Goal: Use online tool/utility: Use online tool/utility

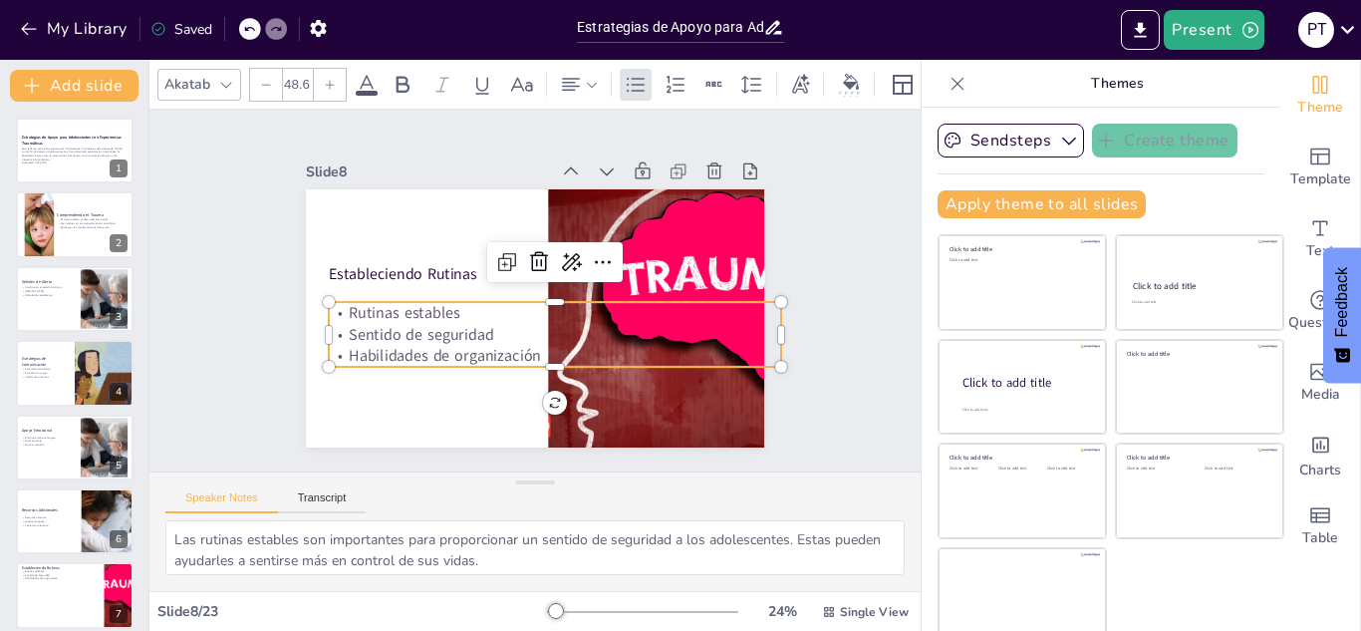
scroll to position [303, 0]
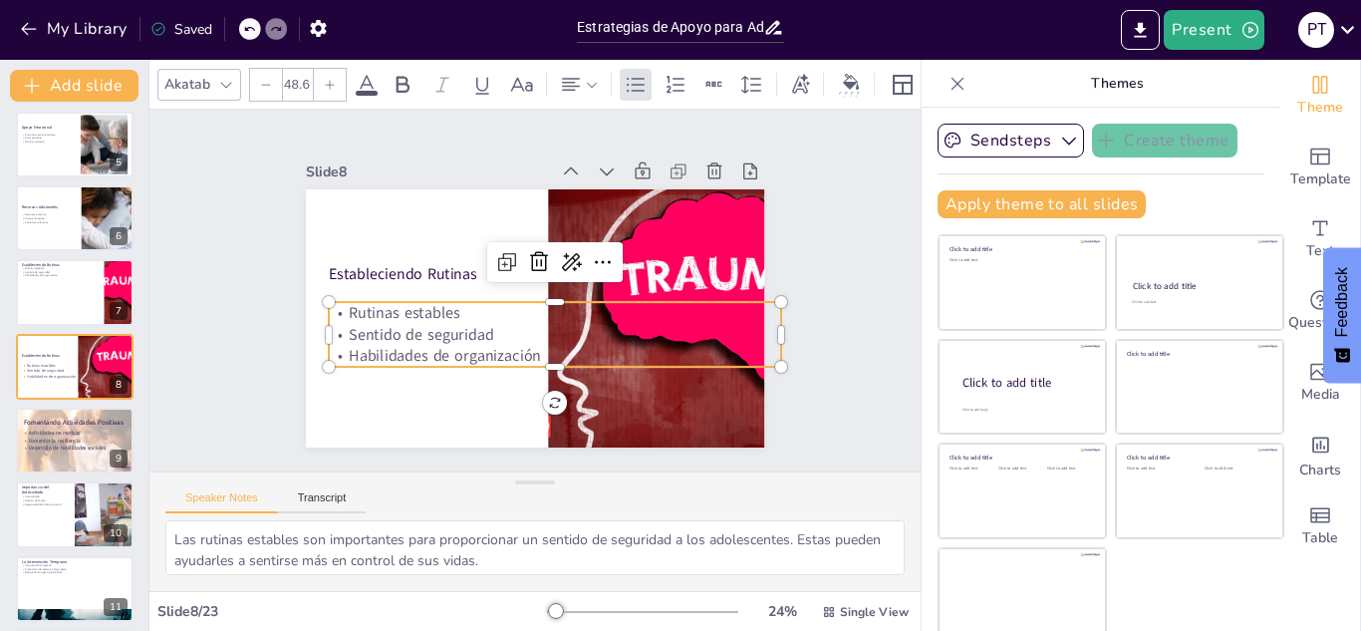
checkbox input "true"
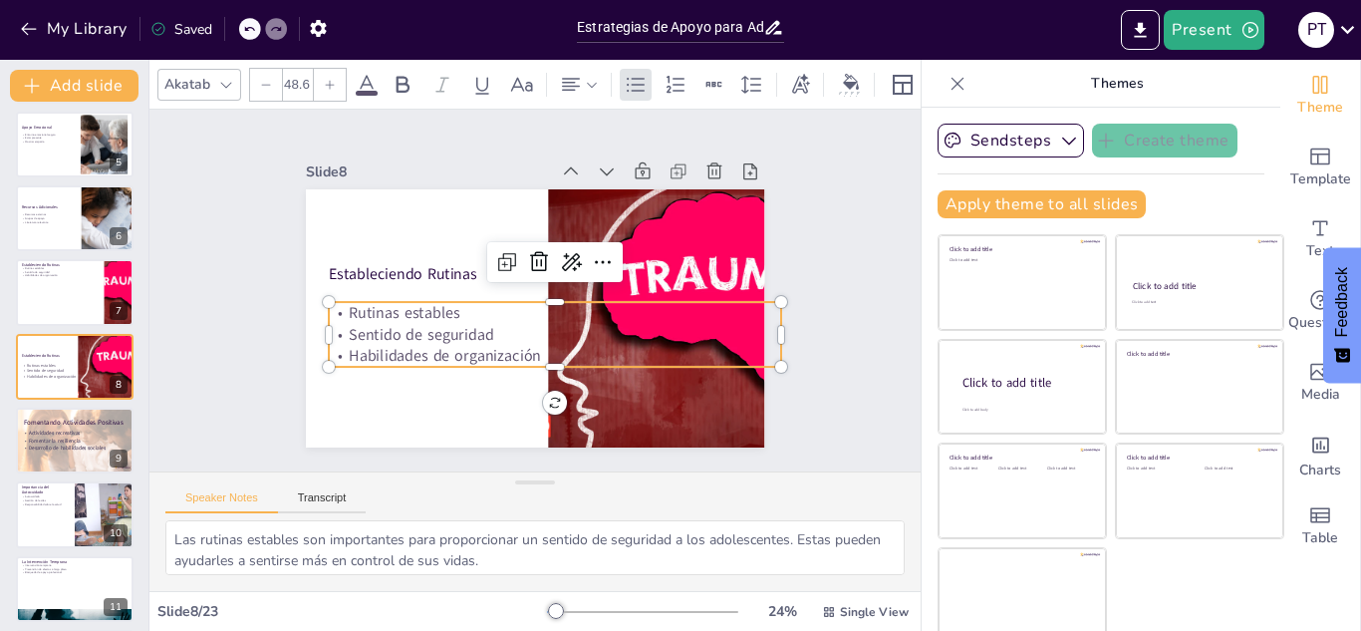
checkbox input "true"
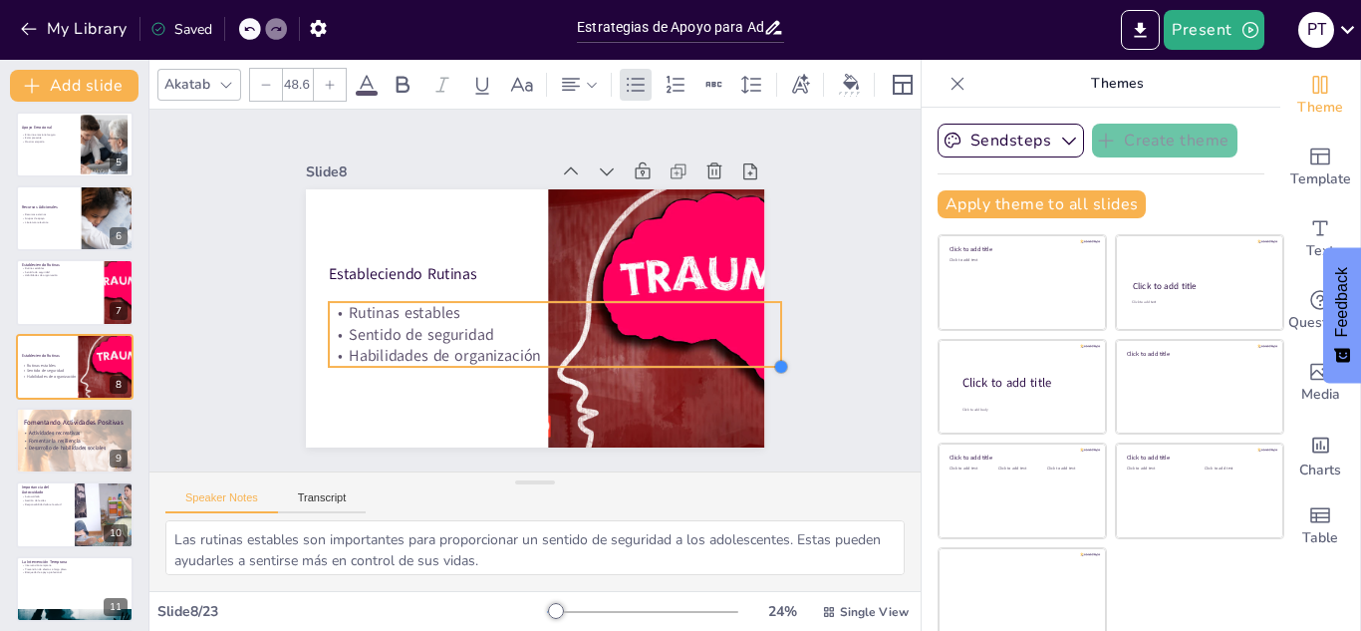
checkbox input "true"
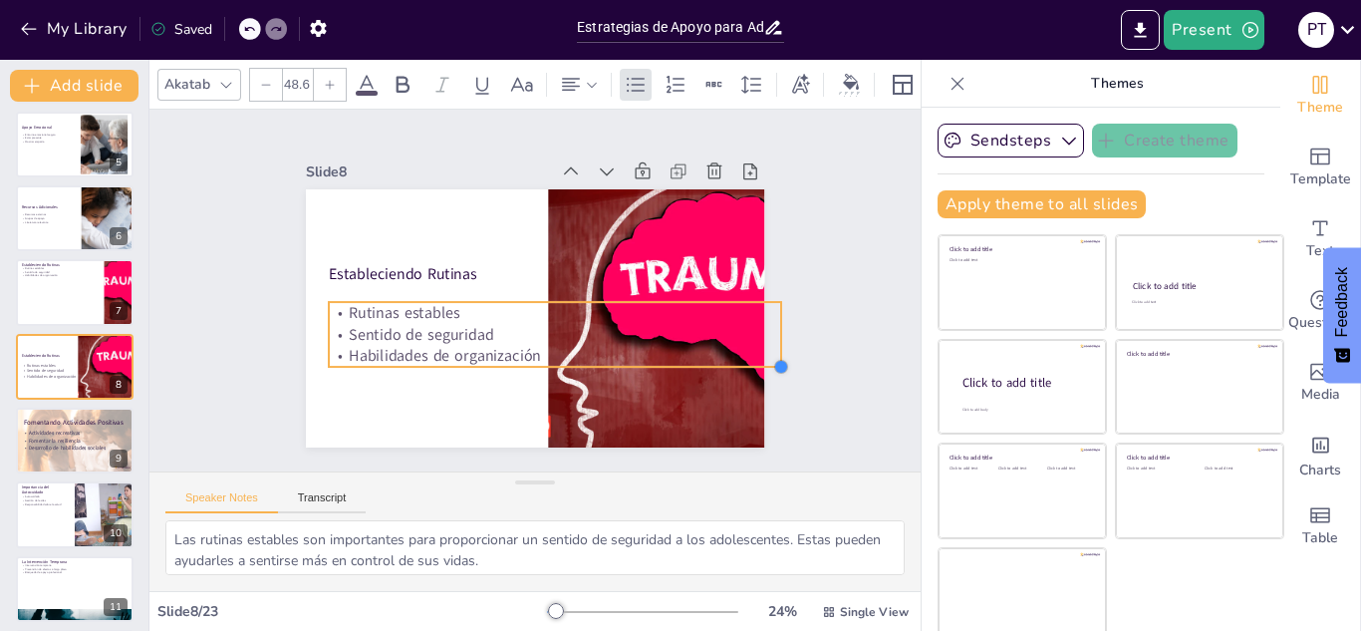
checkbox input "true"
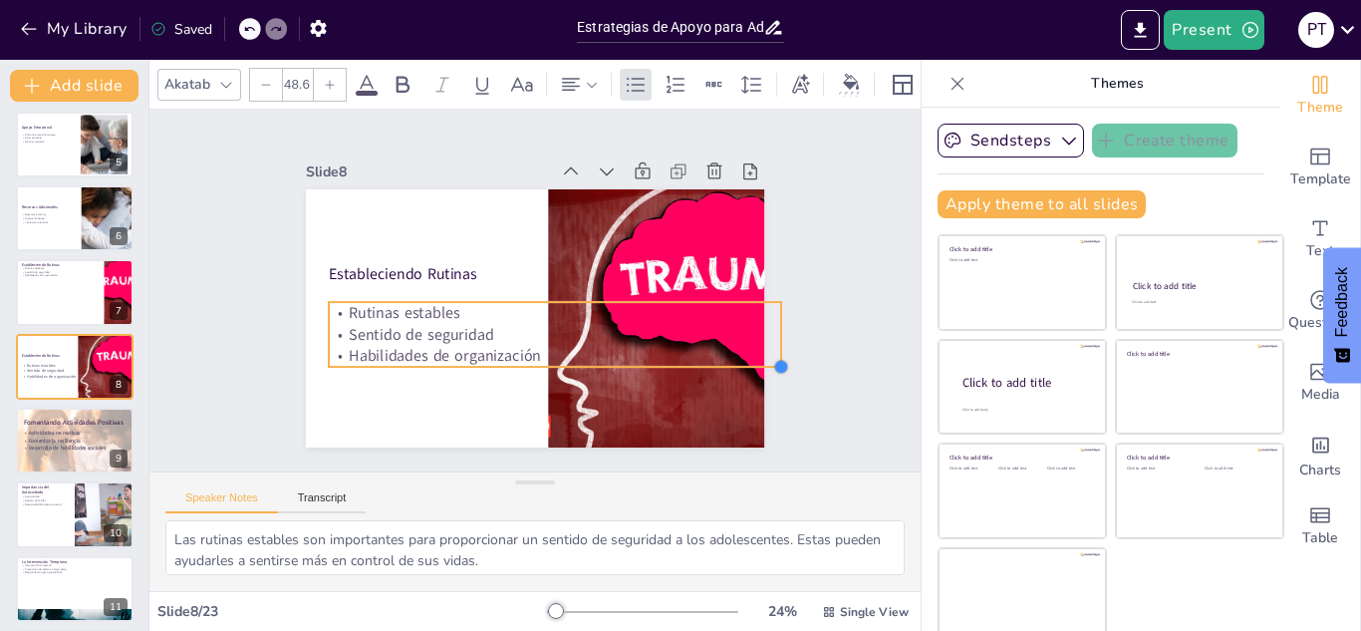
type input "50"
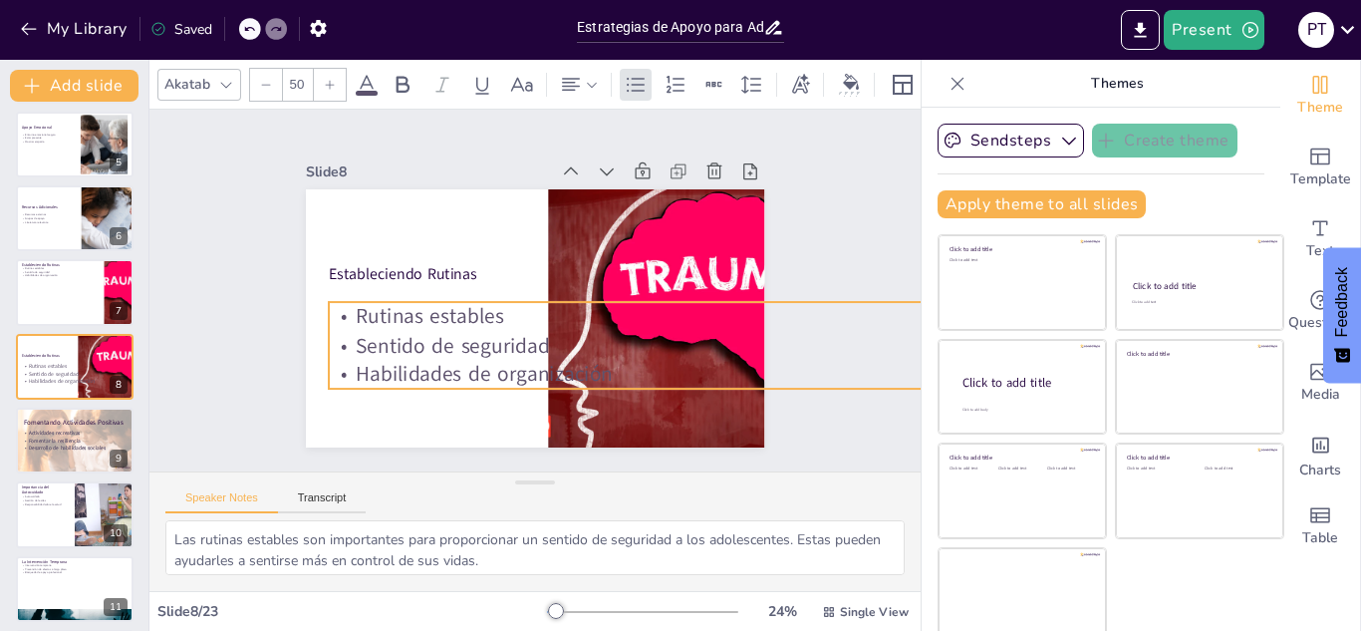
checkbox input "true"
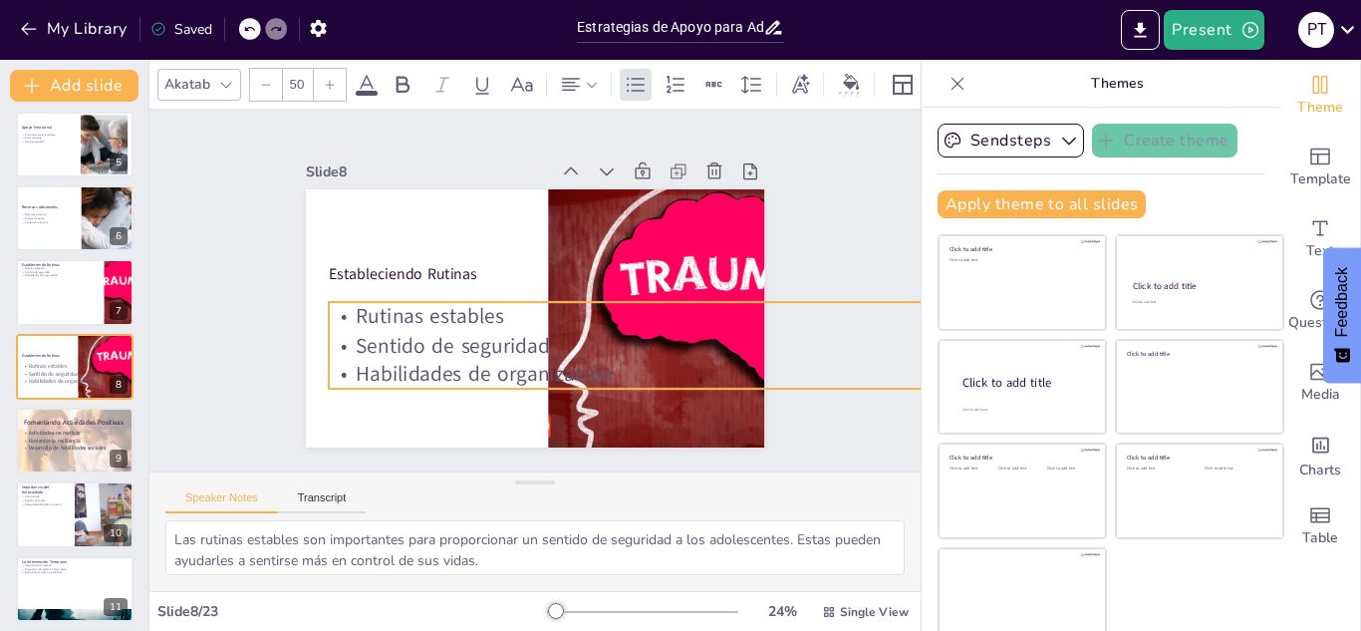
type input "62"
checkbox input "true"
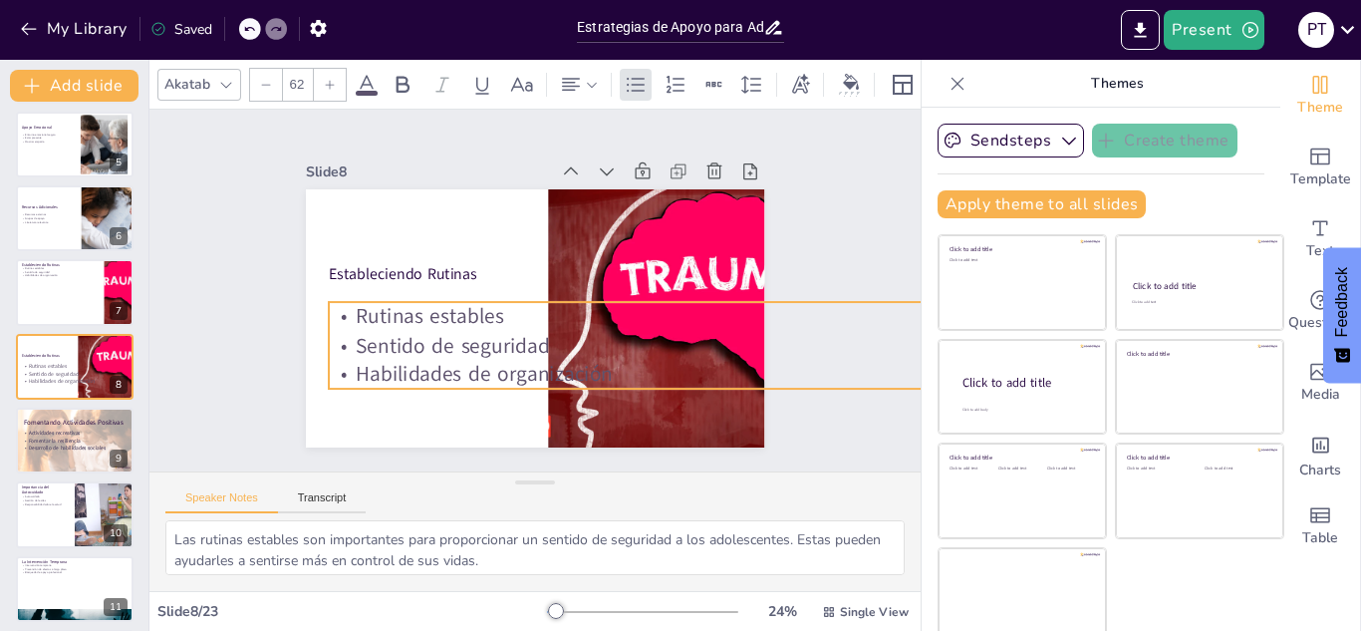
checkbox input "true"
type input "66.4"
checkbox input "true"
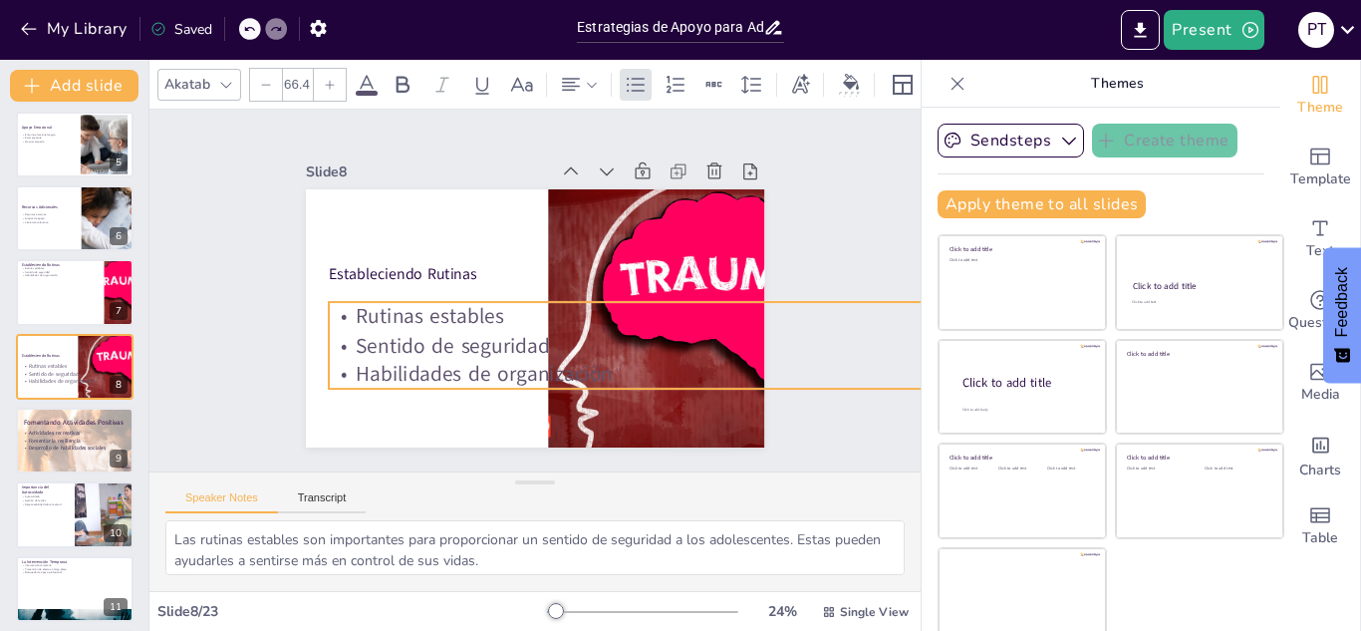
checkbox input "true"
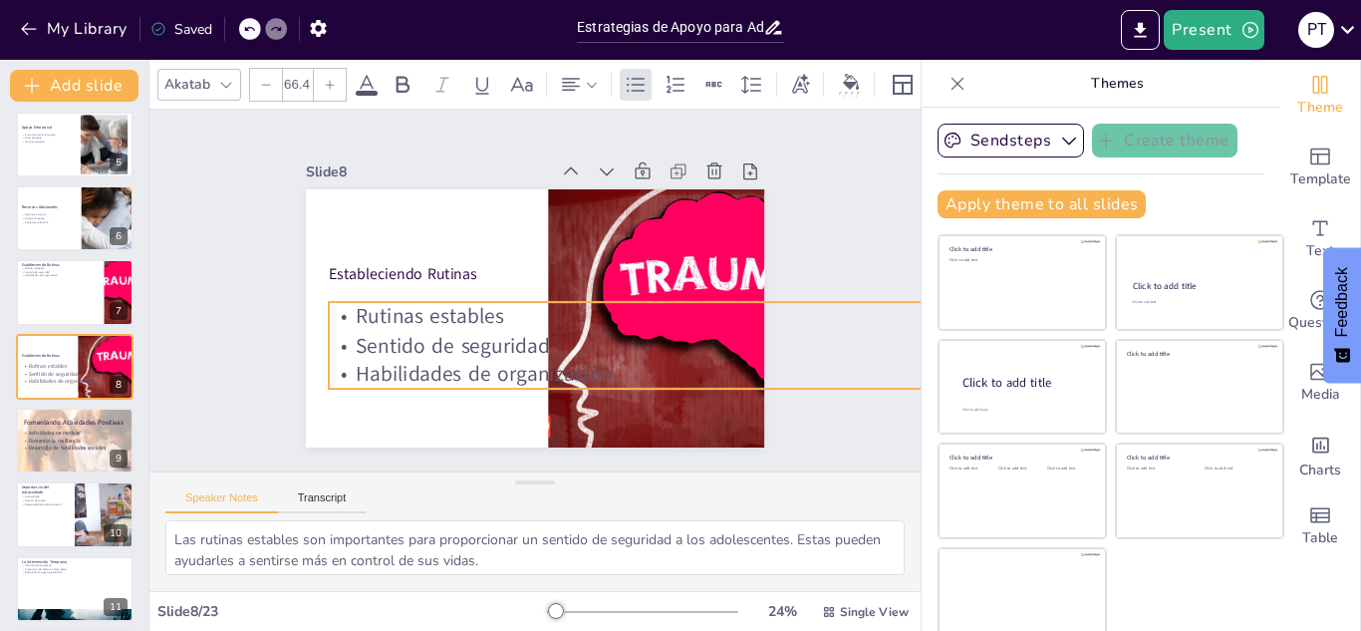
checkbox input "true"
type input "67.2"
checkbox input "true"
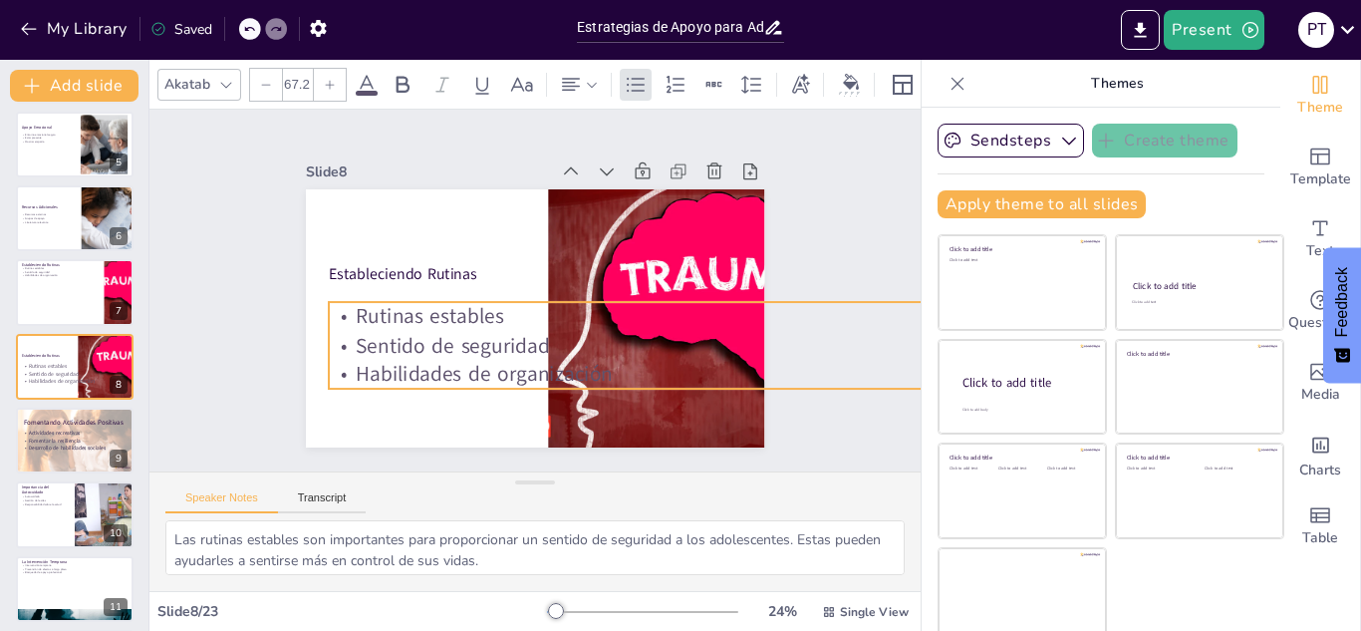
checkbox input "true"
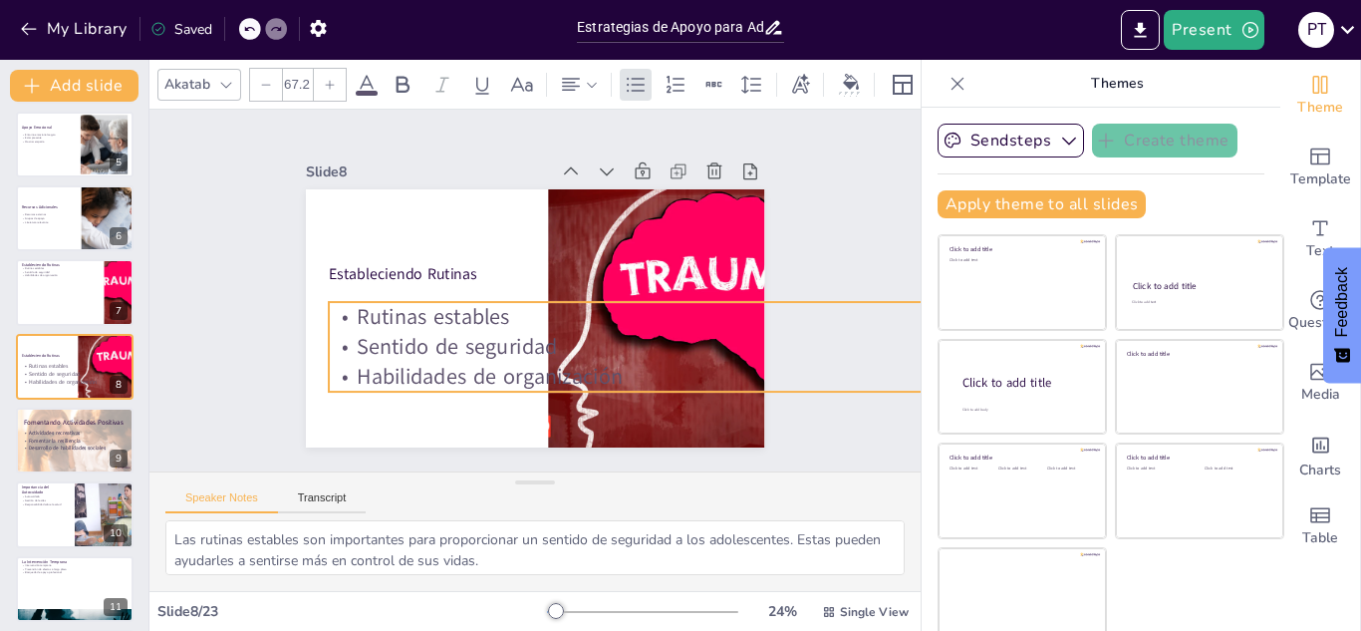
drag, startPoint x: 760, startPoint y: 358, endPoint x: 775, endPoint y: 382, distance: 29.0
click at [775, 382] on div "Slide 1 Estrategias de Apoyo para Adolescentes con Experiencias Traumáticas Est…" at bounding box center [535, 290] width 570 height 314
checkbox input "true"
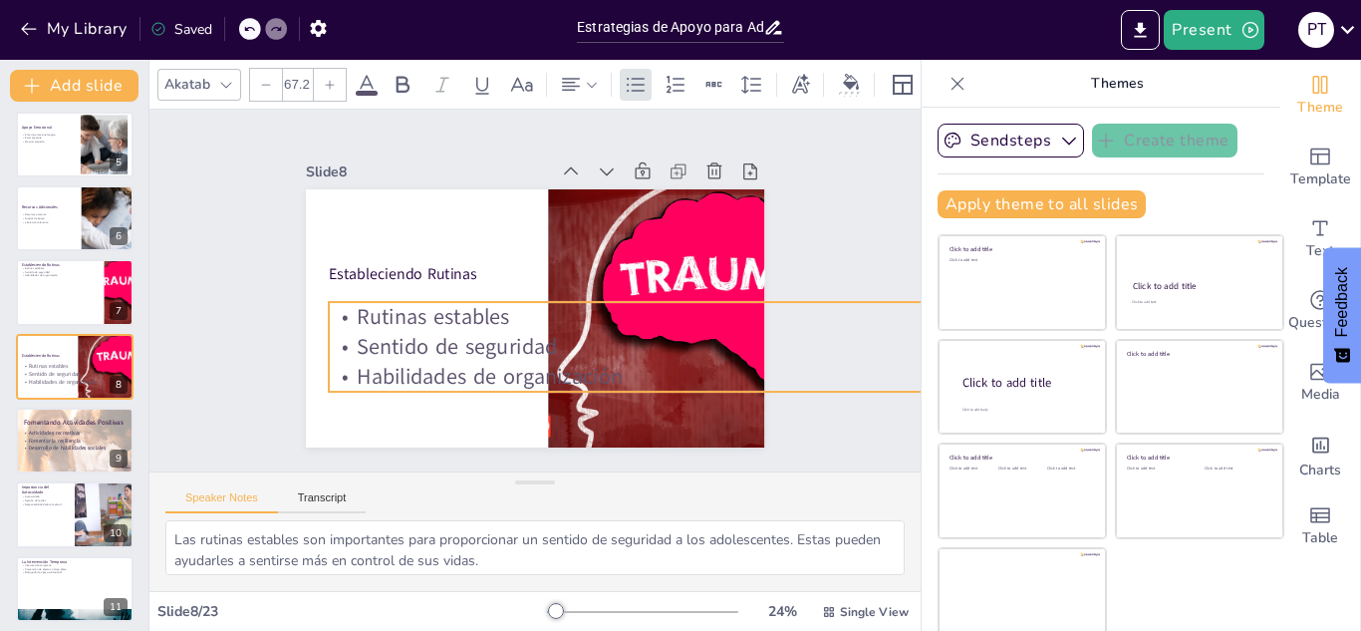
checkbox input "true"
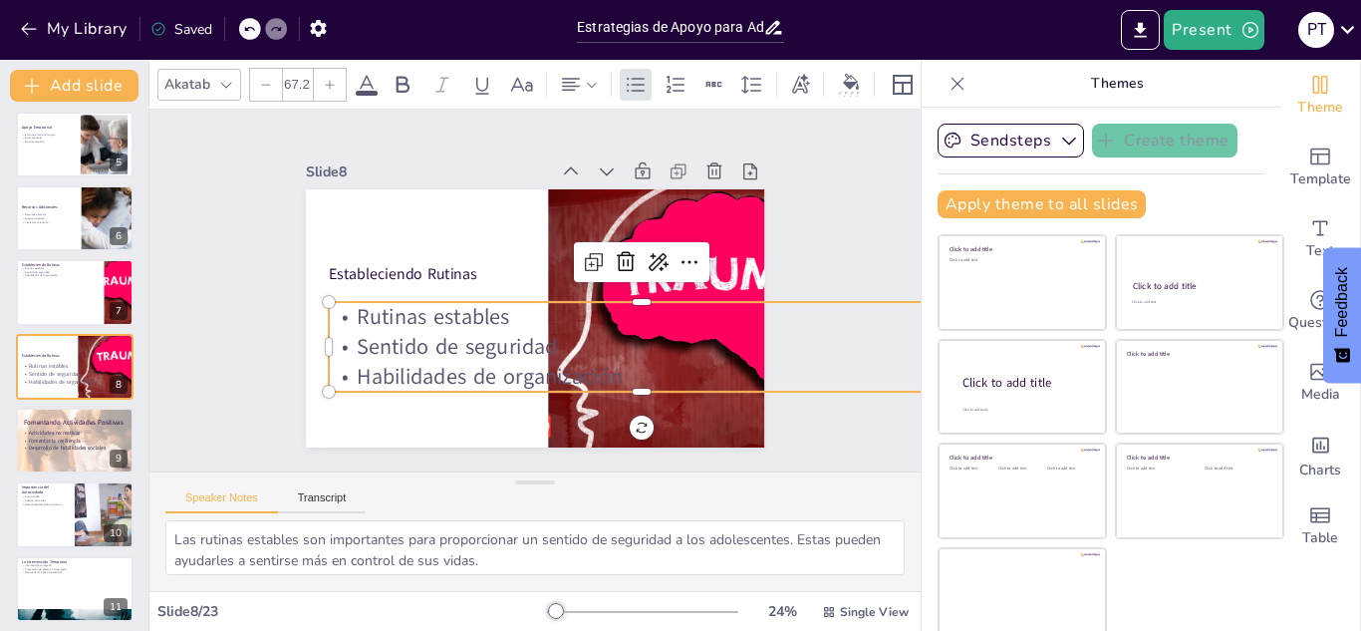
checkbox input "true"
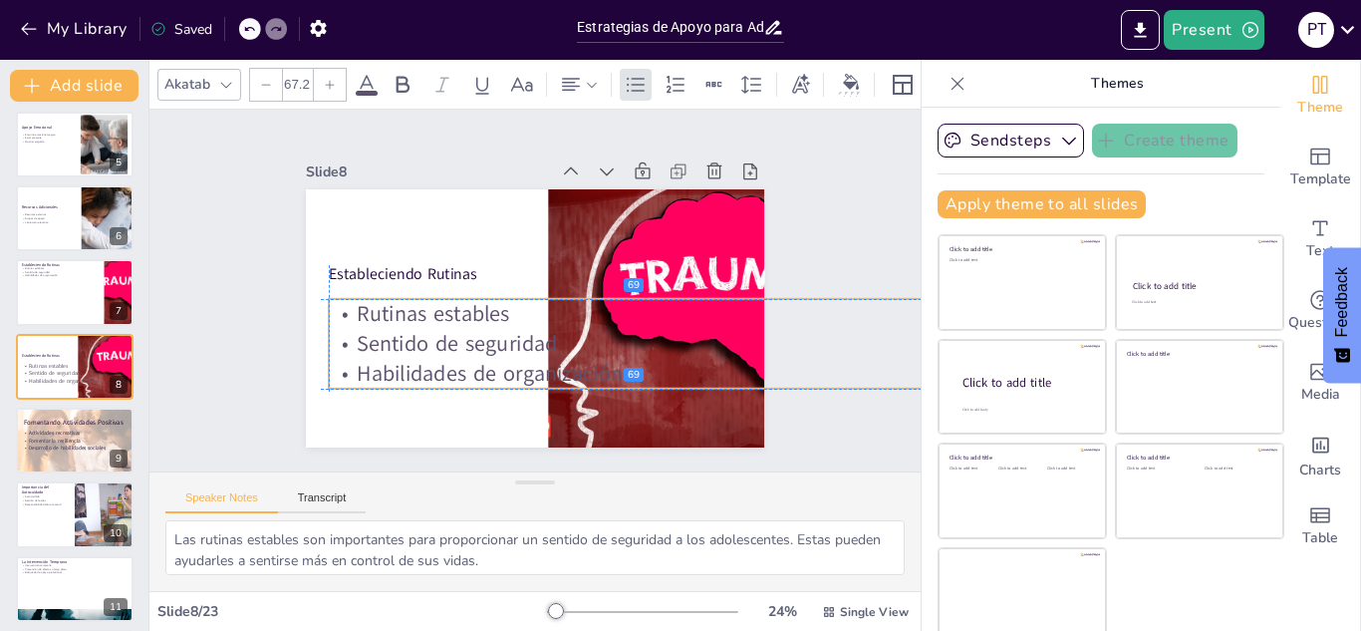
checkbox input "true"
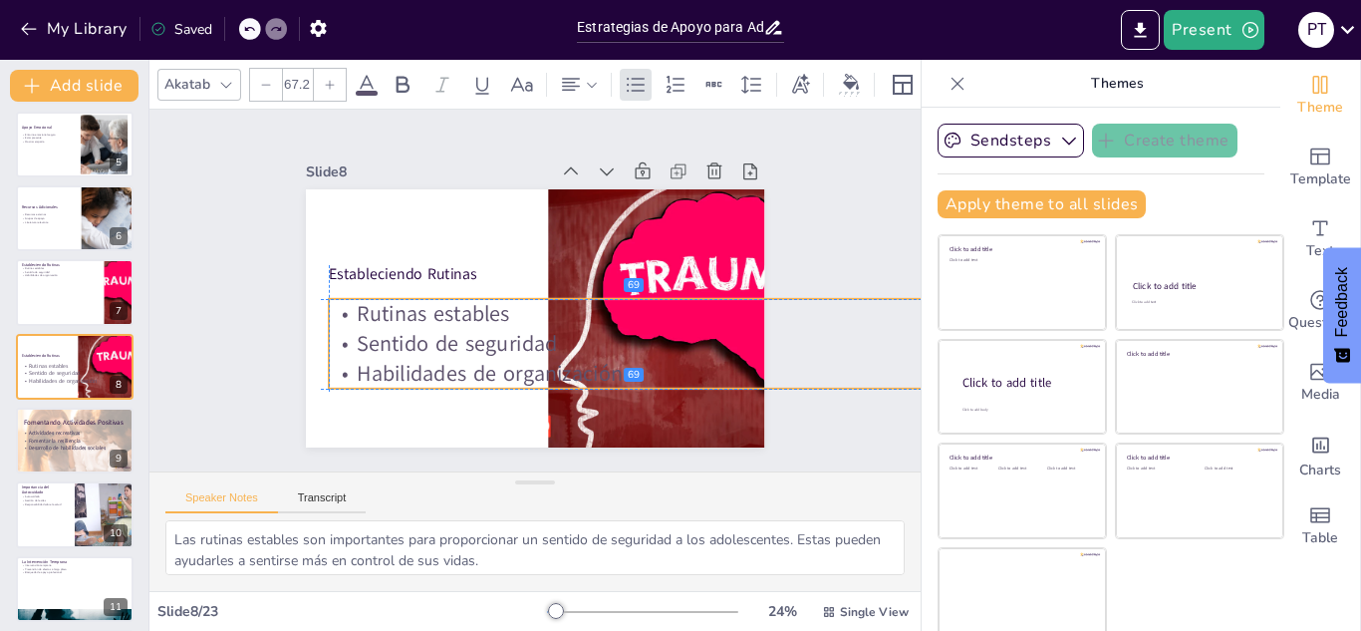
checkbox input "true"
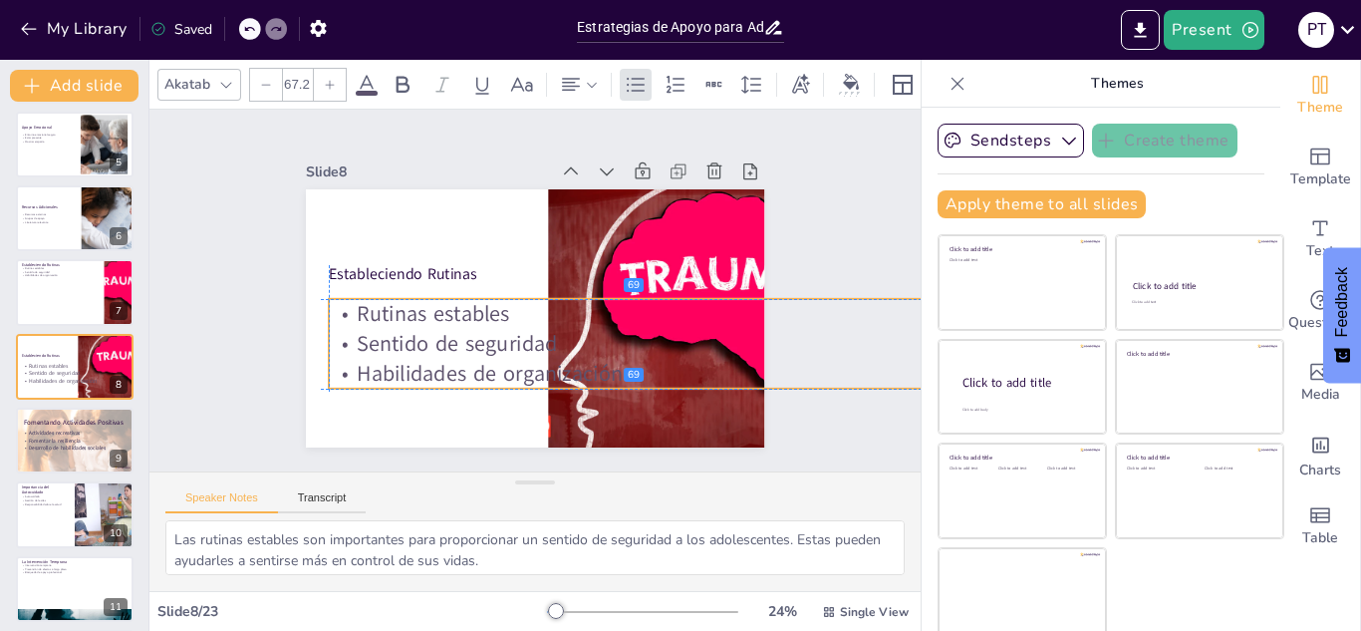
checkbox input "true"
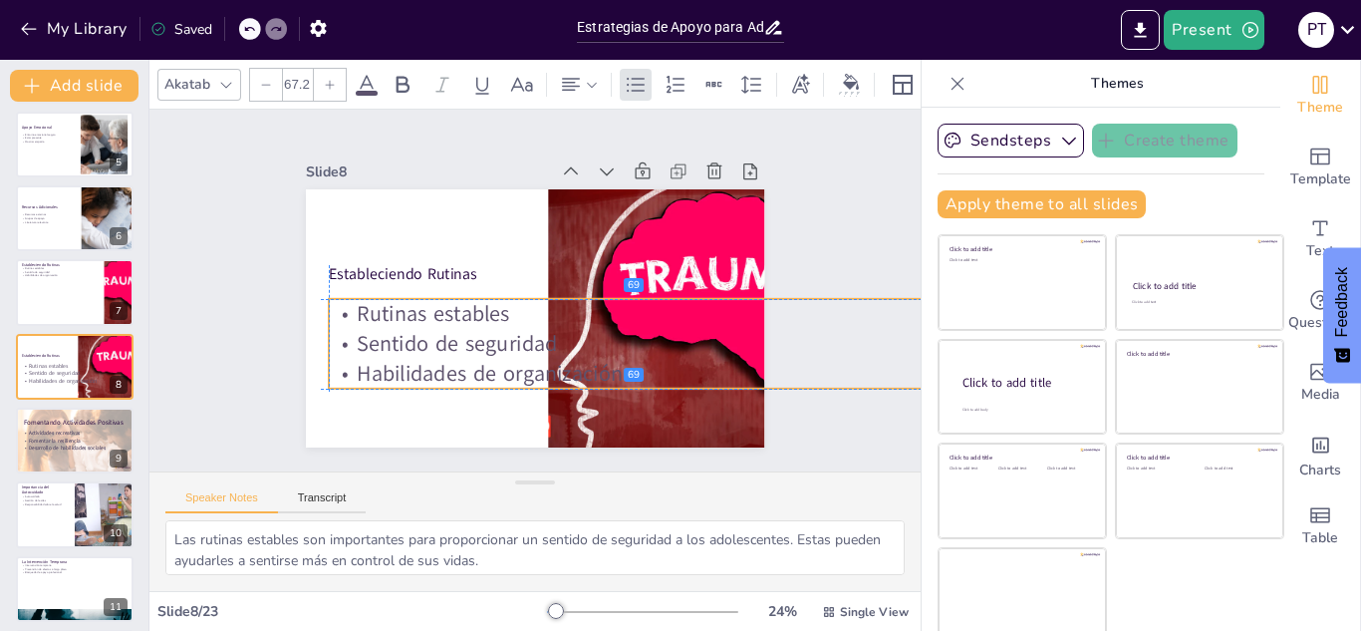
checkbox input "true"
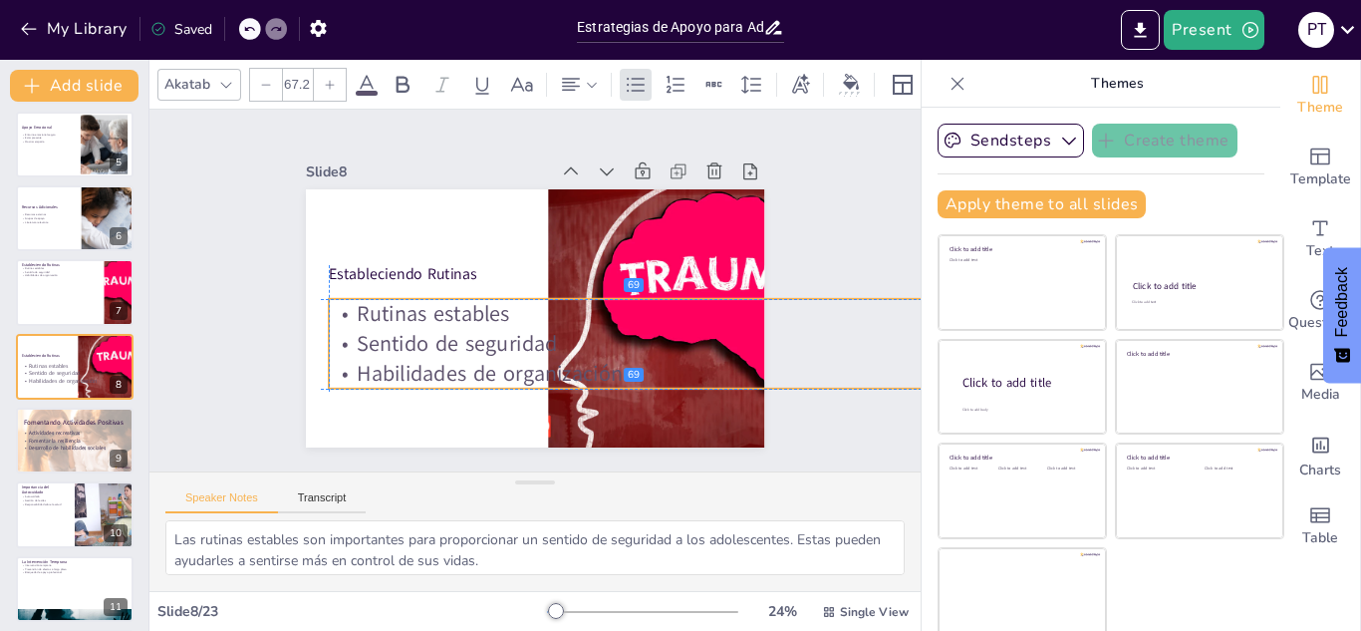
checkbox input "true"
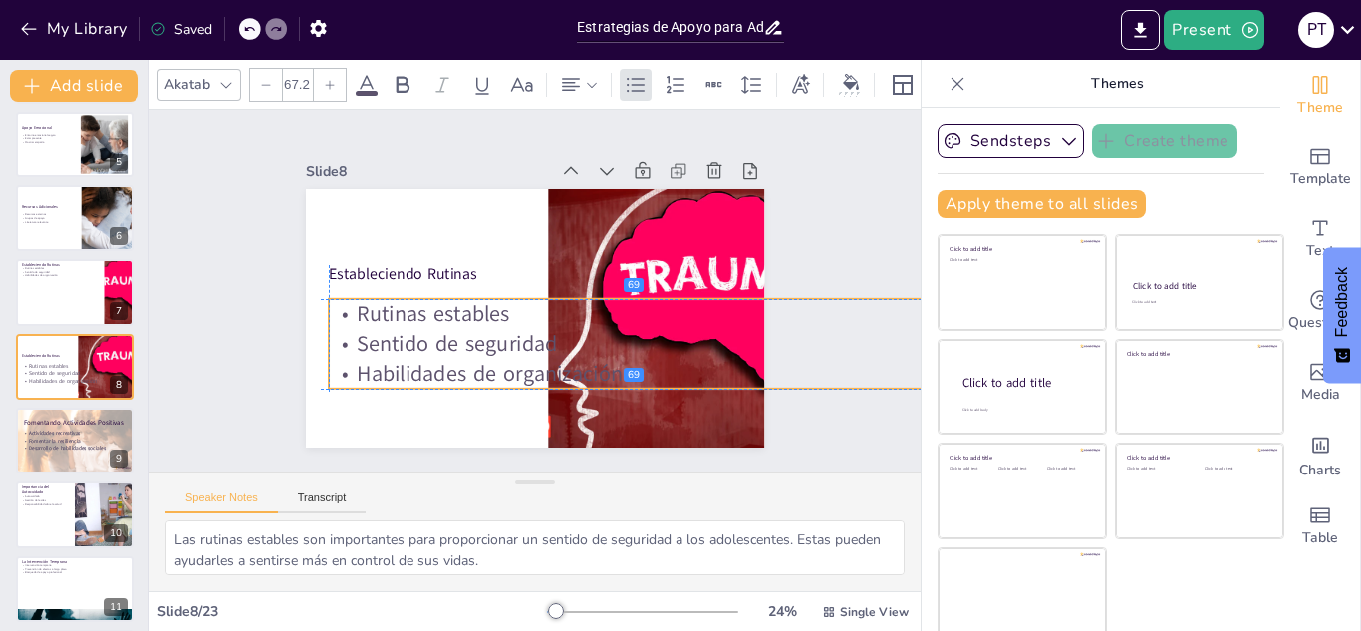
checkbox input "true"
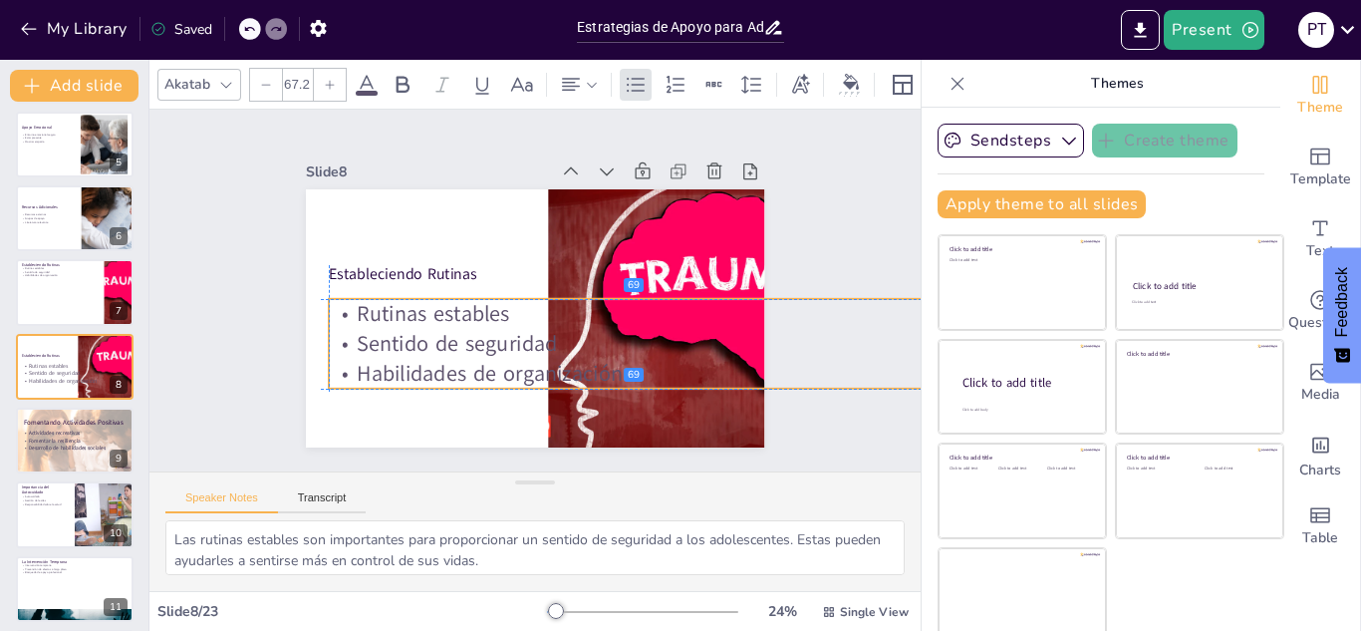
checkbox input "true"
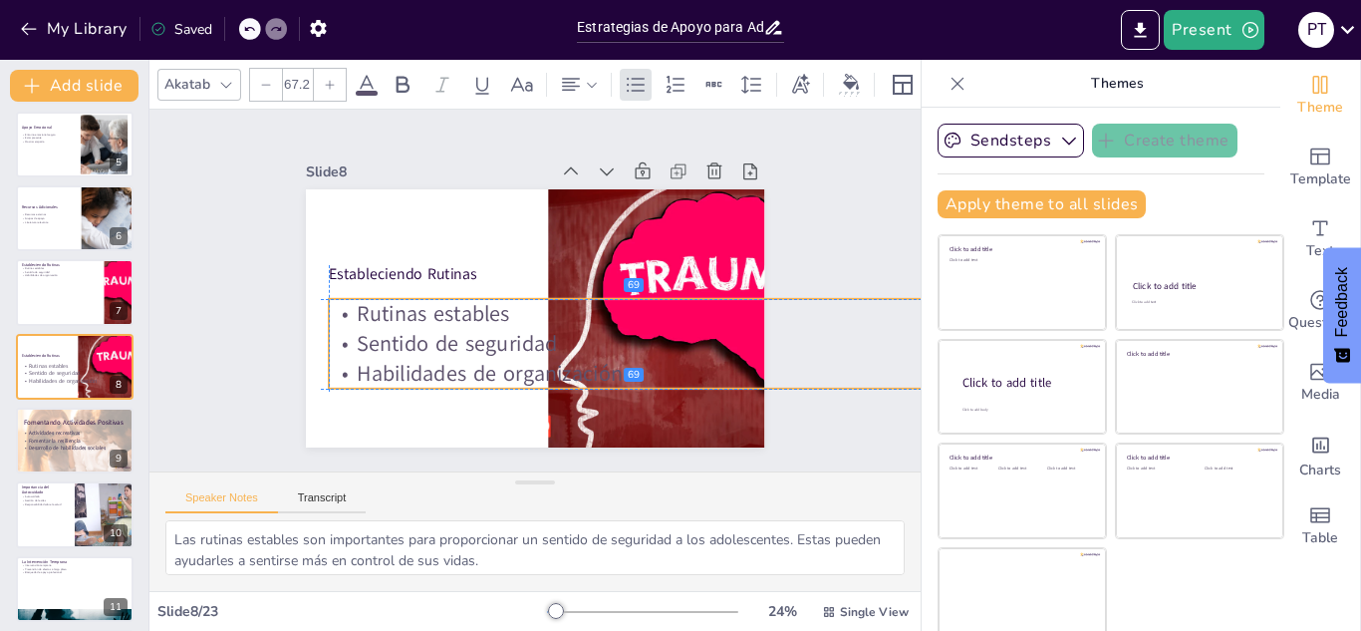
checkbox input "true"
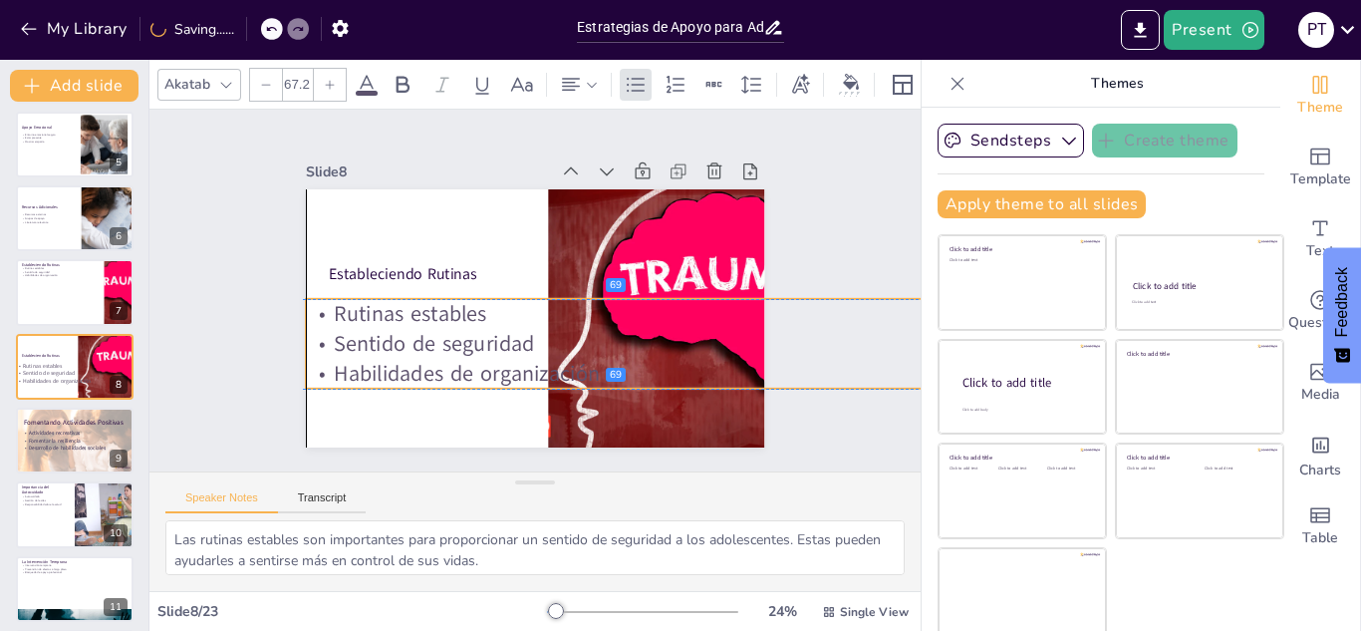
checkbox input "true"
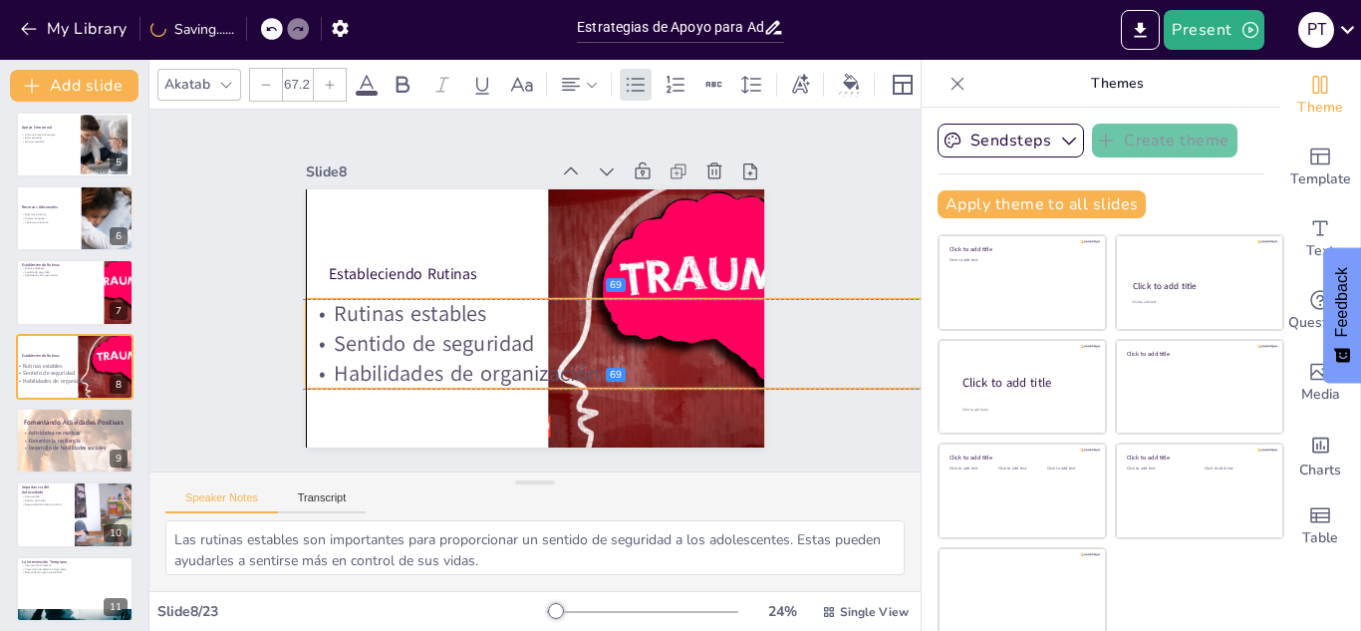
drag, startPoint x: 742, startPoint y: 357, endPoint x: 716, endPoint y: 360, distance: 26.1
click at [716, 360] on div "Slide 1 Estrategias de Apoyo para Adolescentes con Experiencias Traumáticas Est…" at bounding box center [535, 290] width 570 height 314
checkbox input "true"
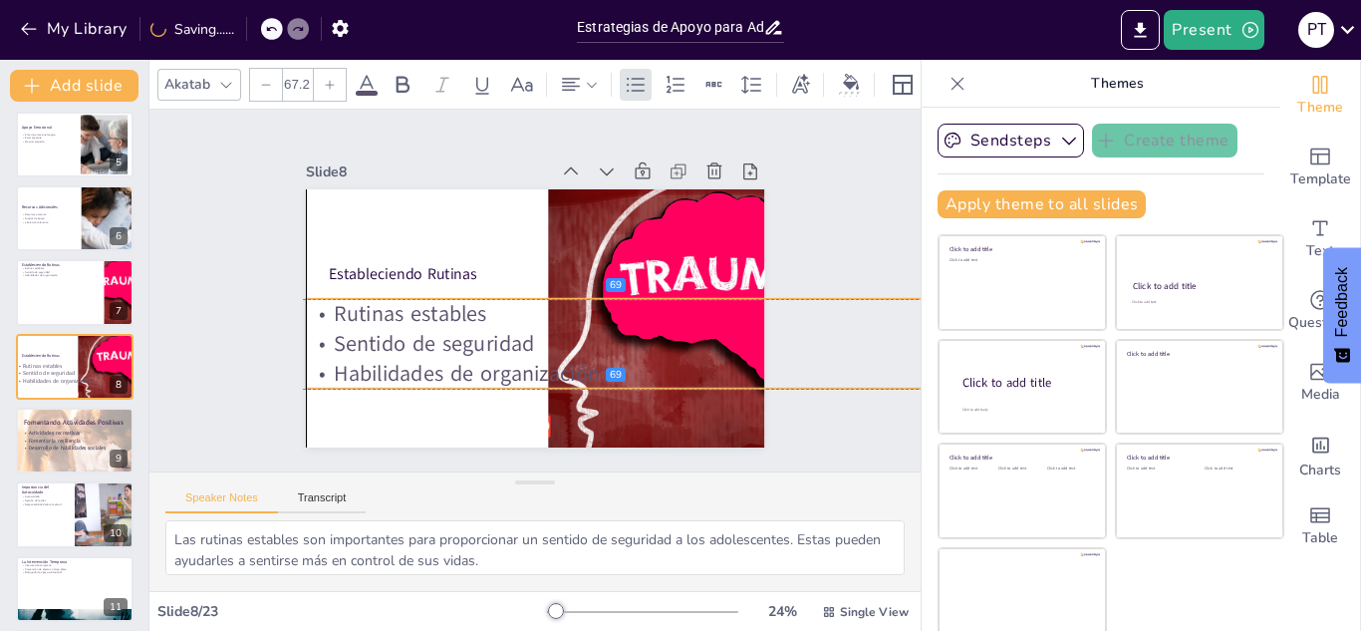
checkbox input "true"
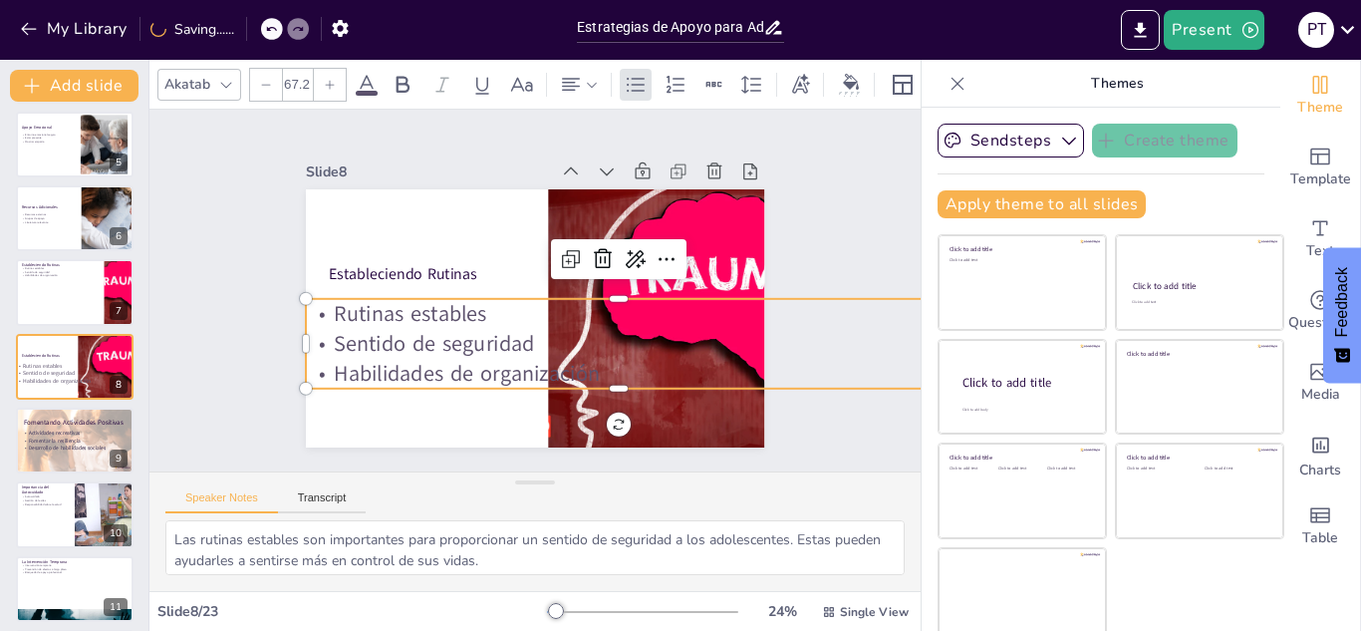
checkbox input "true"
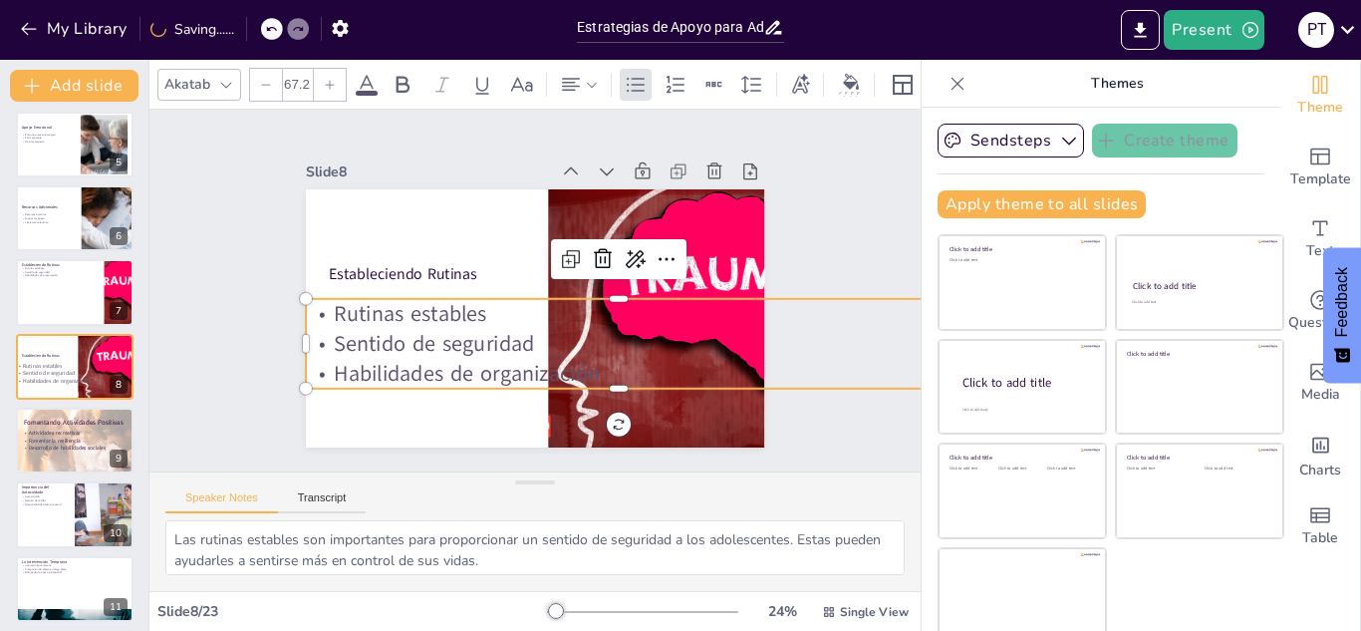
checkbox input "true"
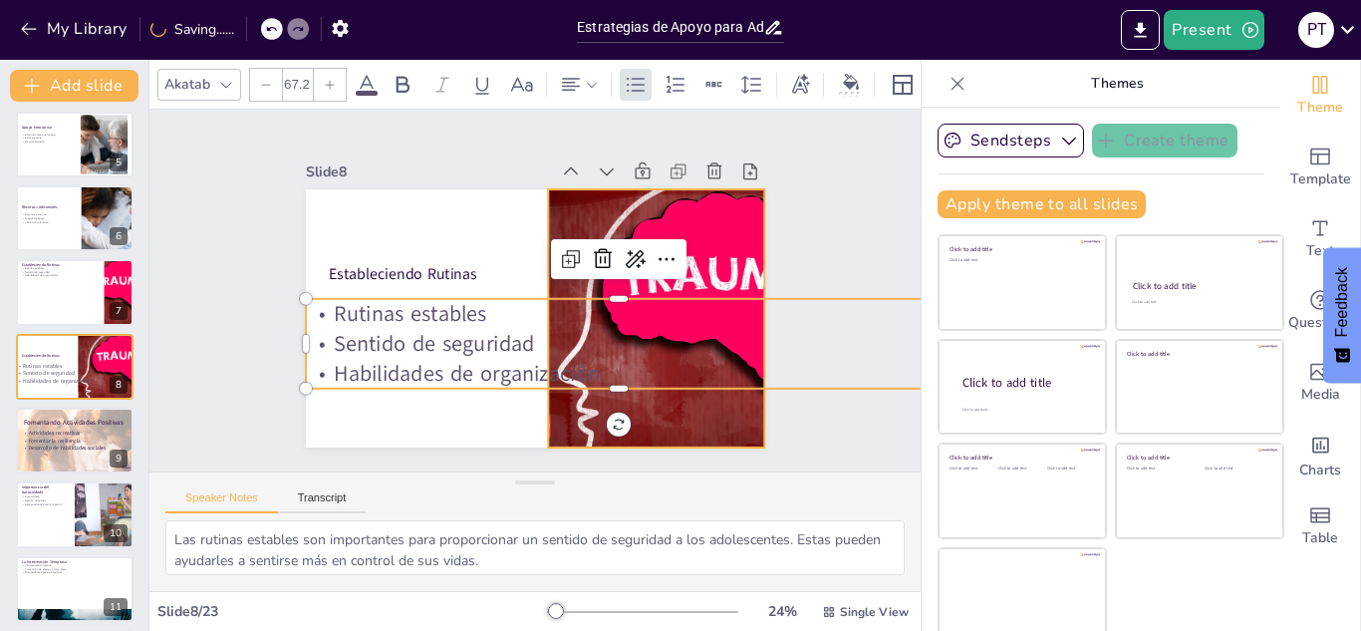
checkbox input "true"
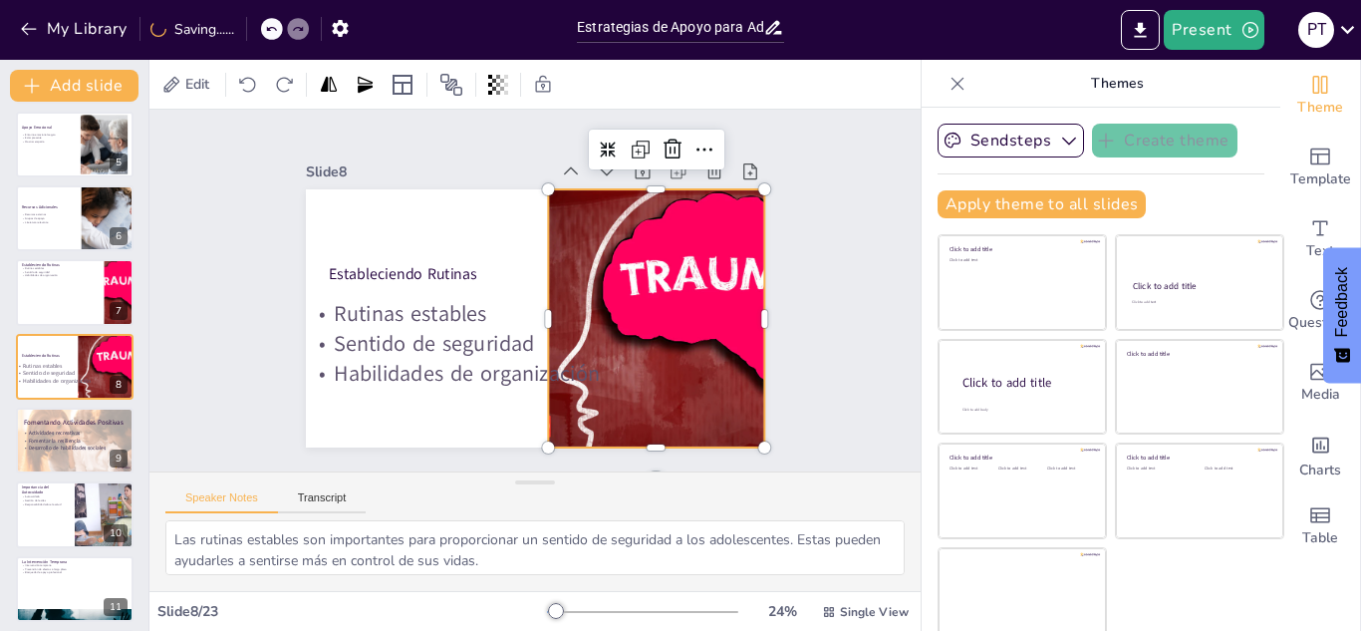
click at [641, 408] on div at bounding box center [707, 318] width 386 height 258
checkbox input "true"
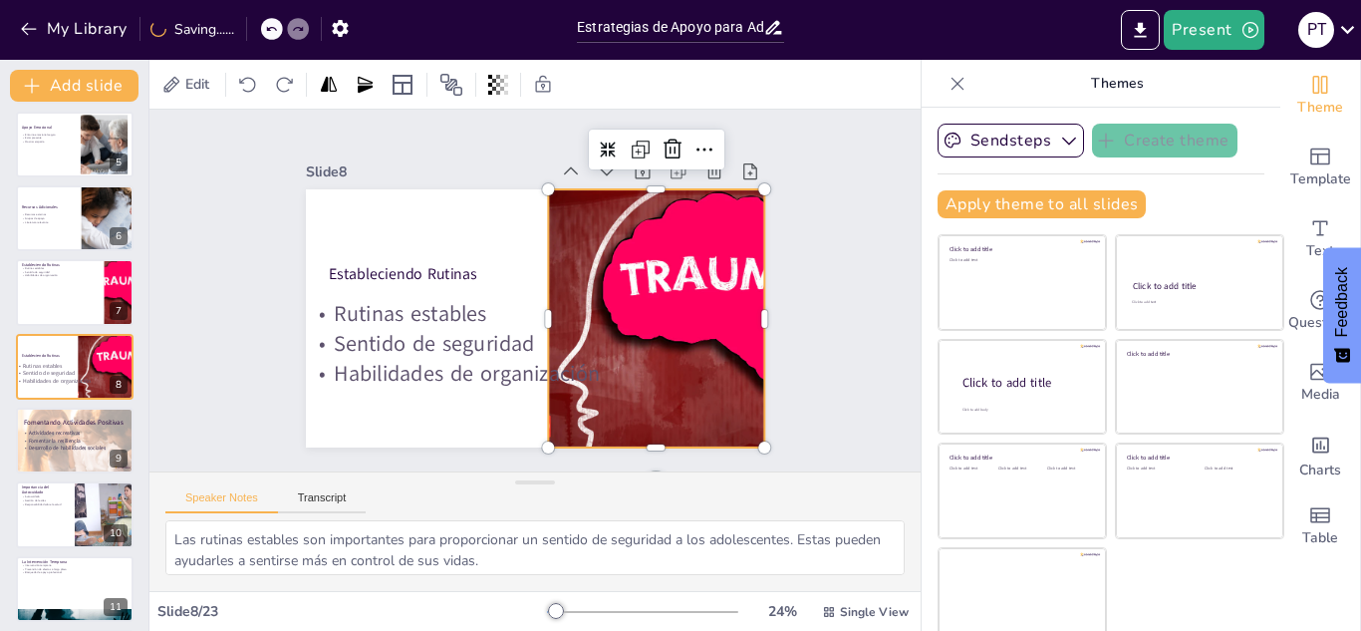
checkbox input "true"
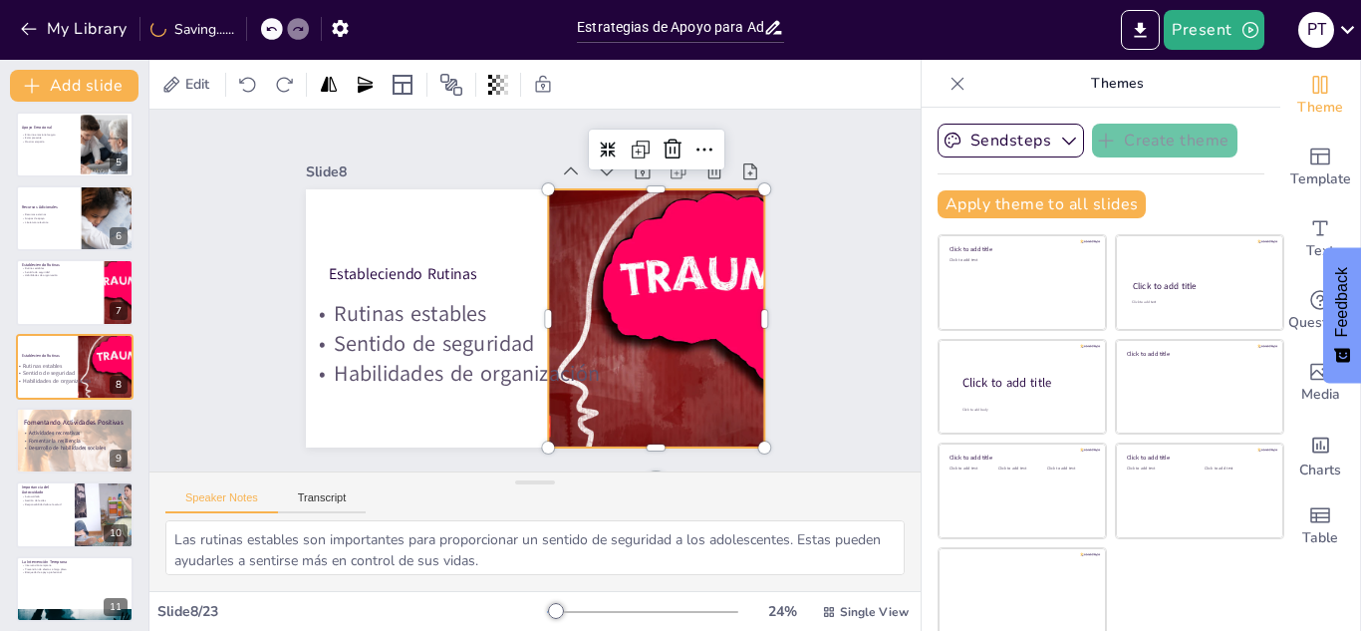
checkbox input "true"
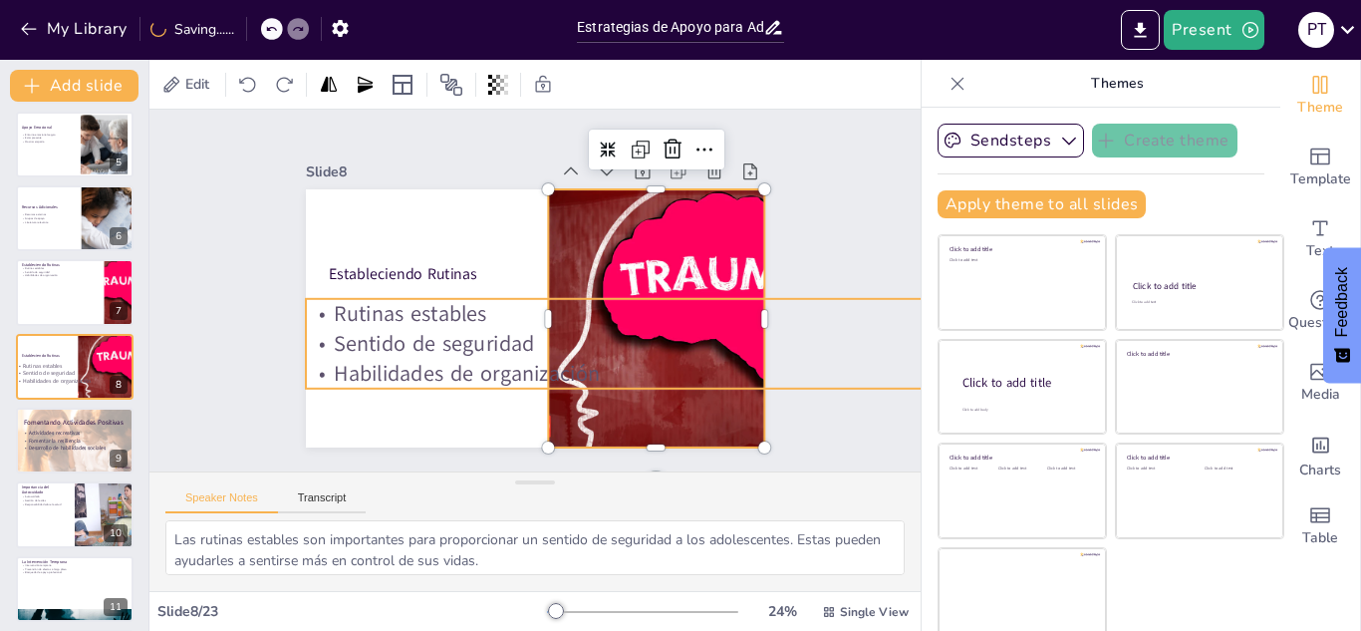
click at [686, 364] on p "Habilidades de organización" at bounding box center [619, 374] width 626 height 30
checkbox input "true"
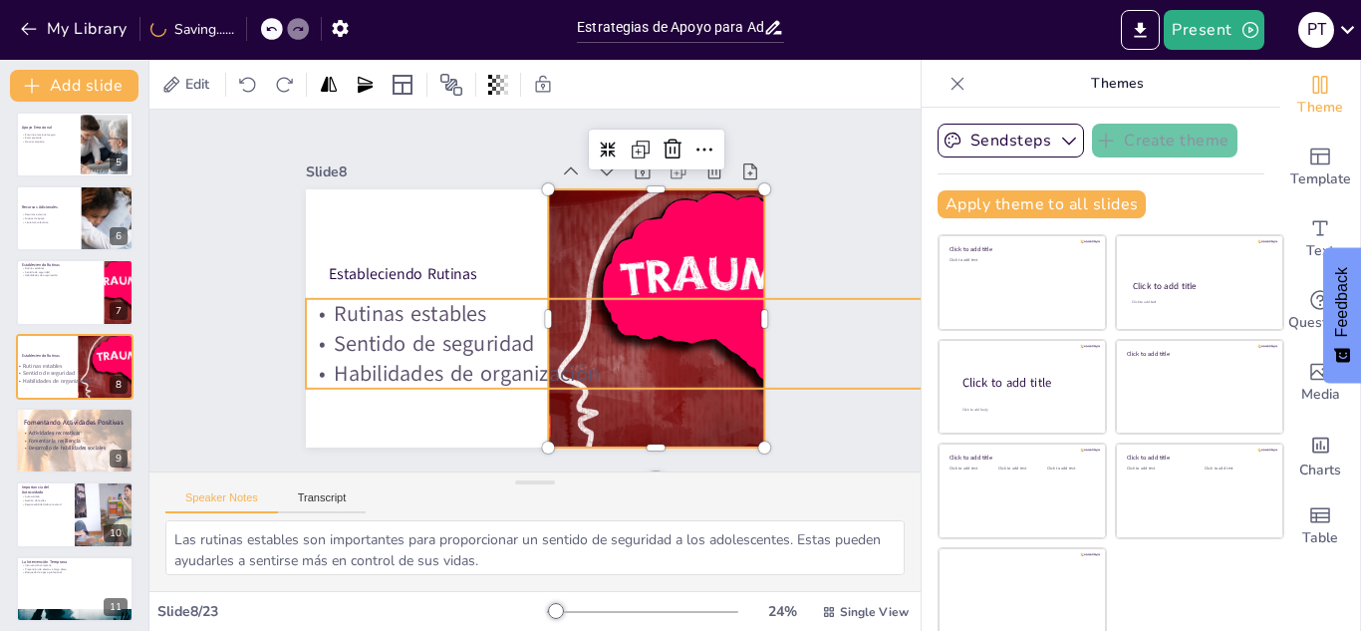
checkbox input "true"
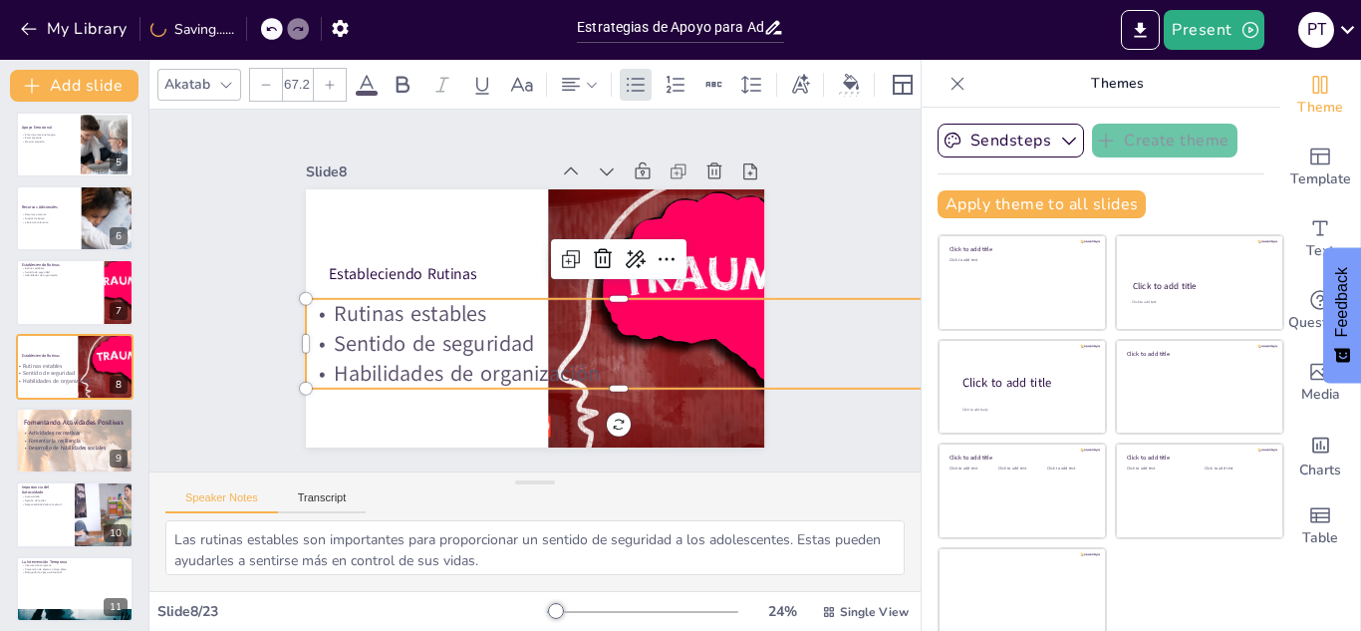
checkbox input "true"
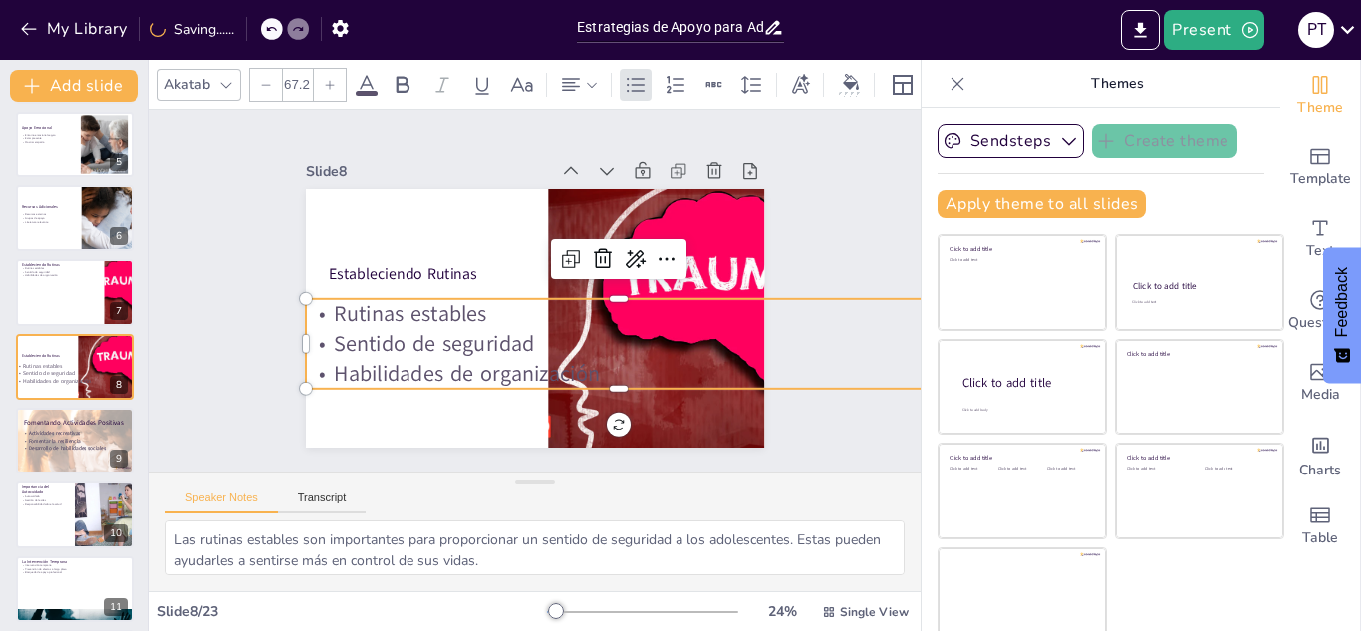
checkbox input "true"
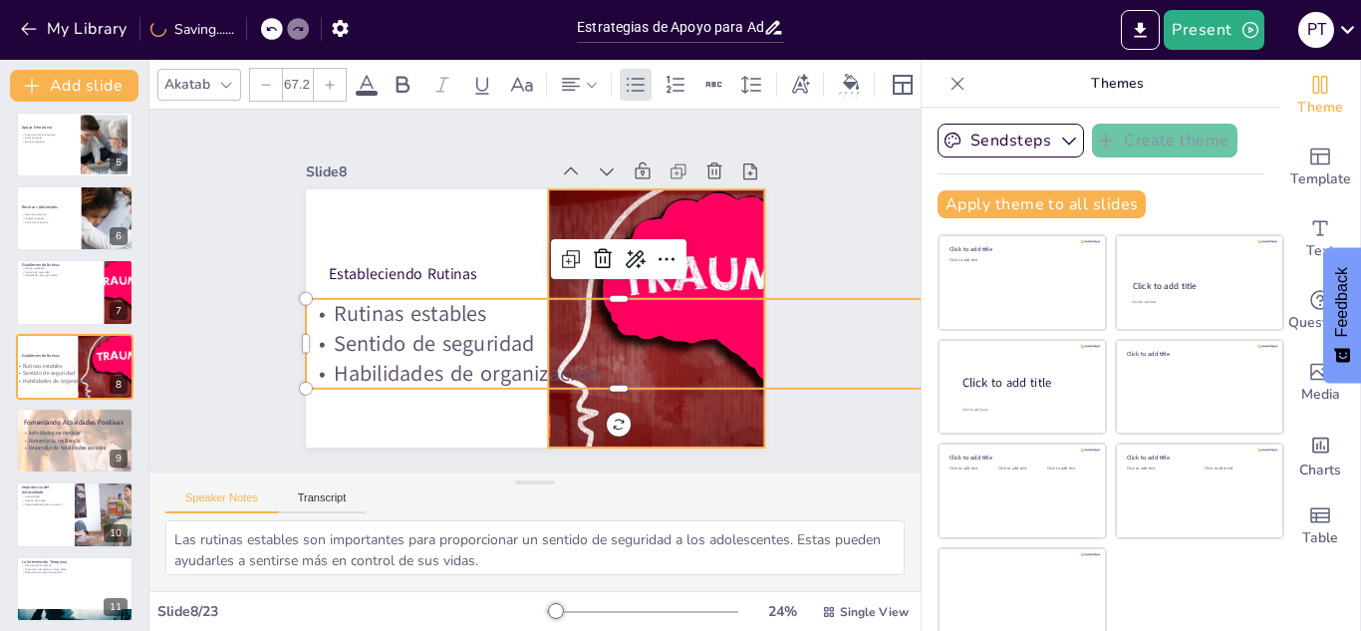
checkbox input "true"
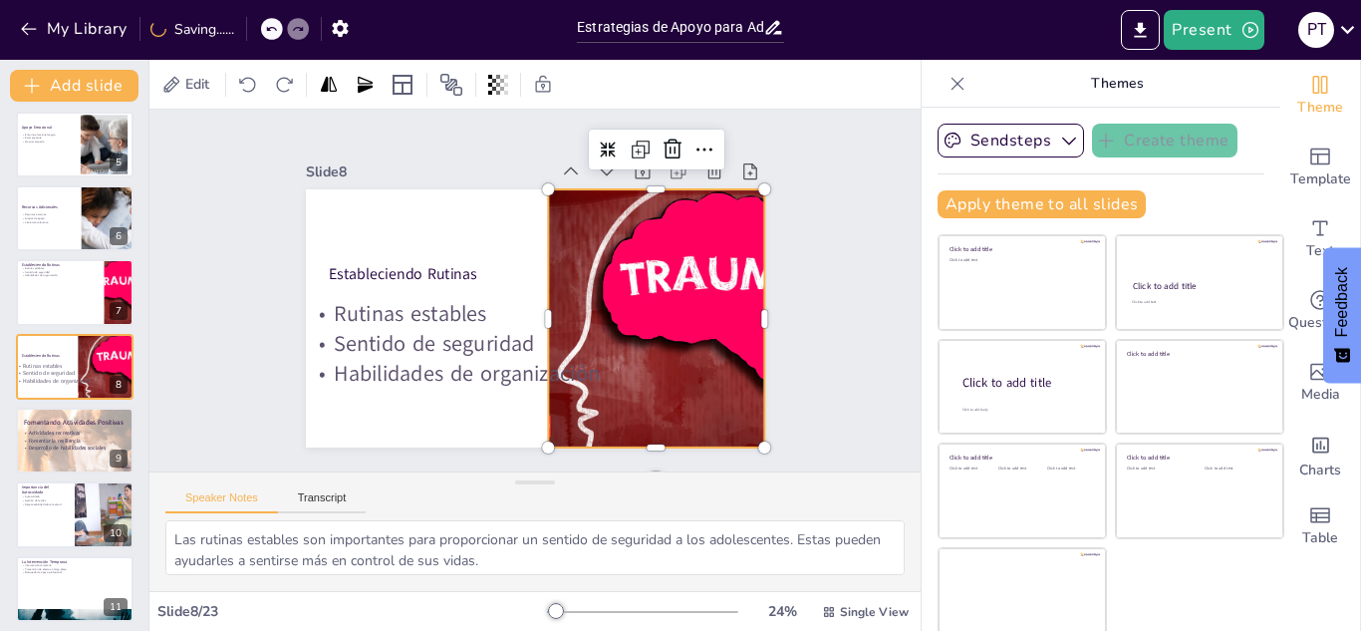
checkbox input "true"
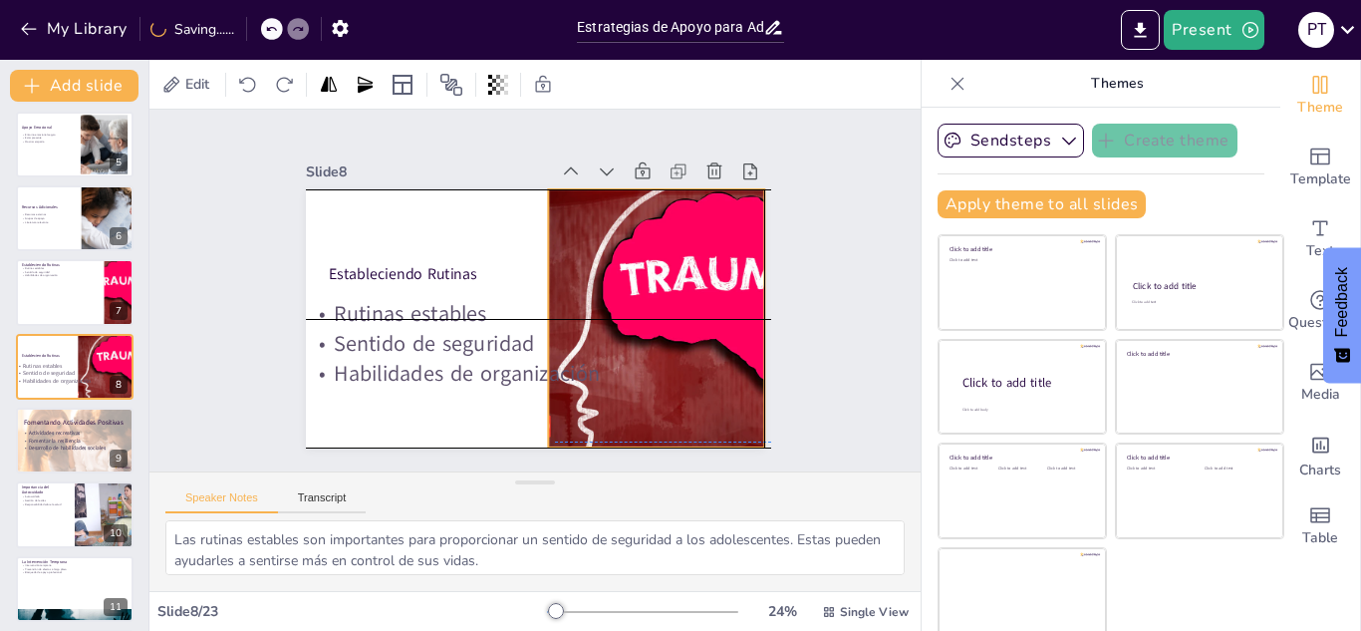
checkbox input "true"
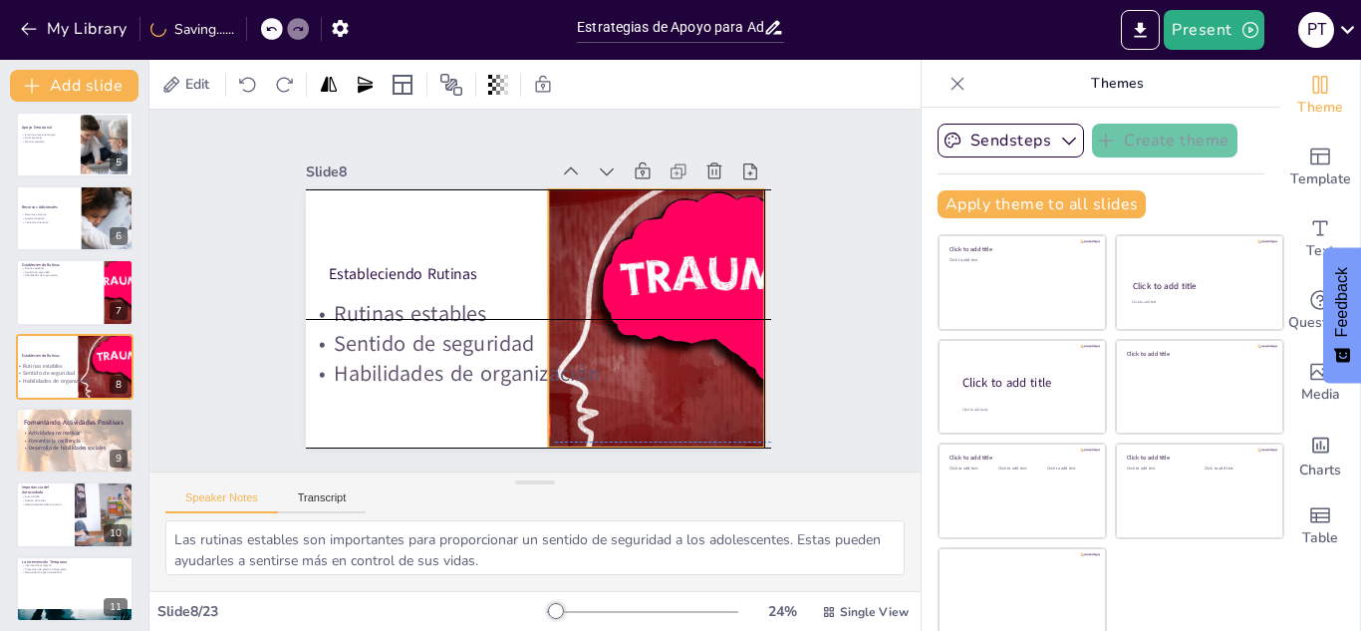
checkbox input "true"
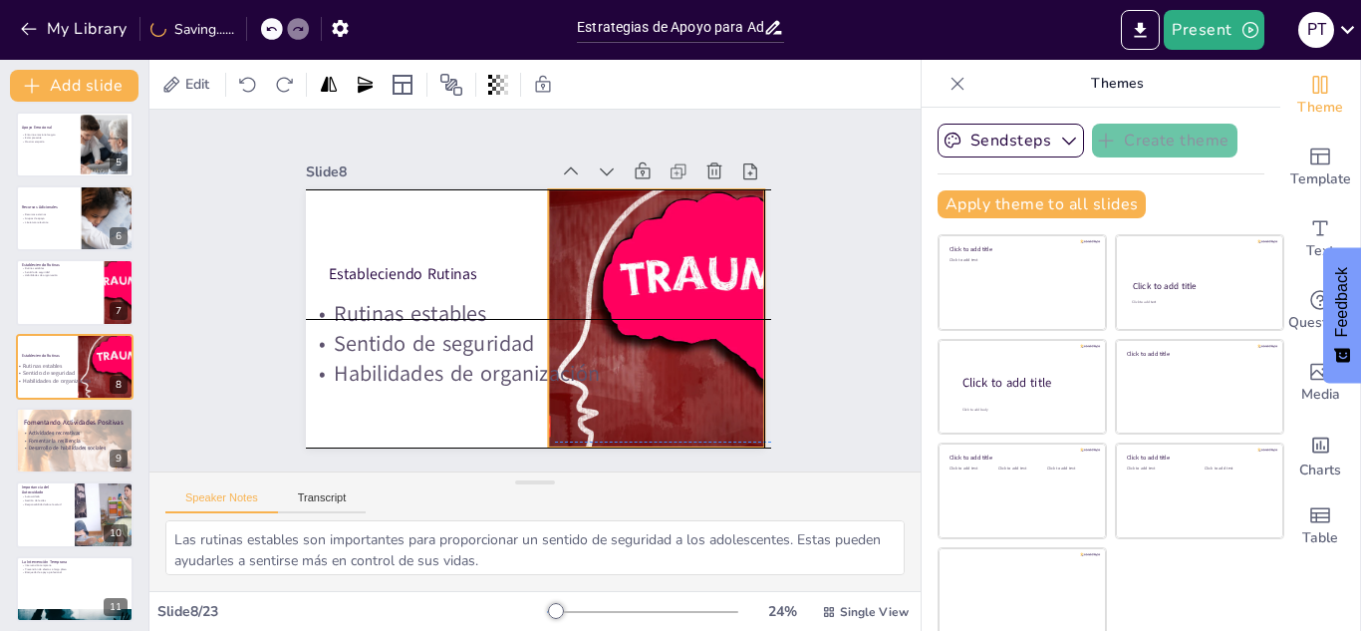
checkbox input "true"
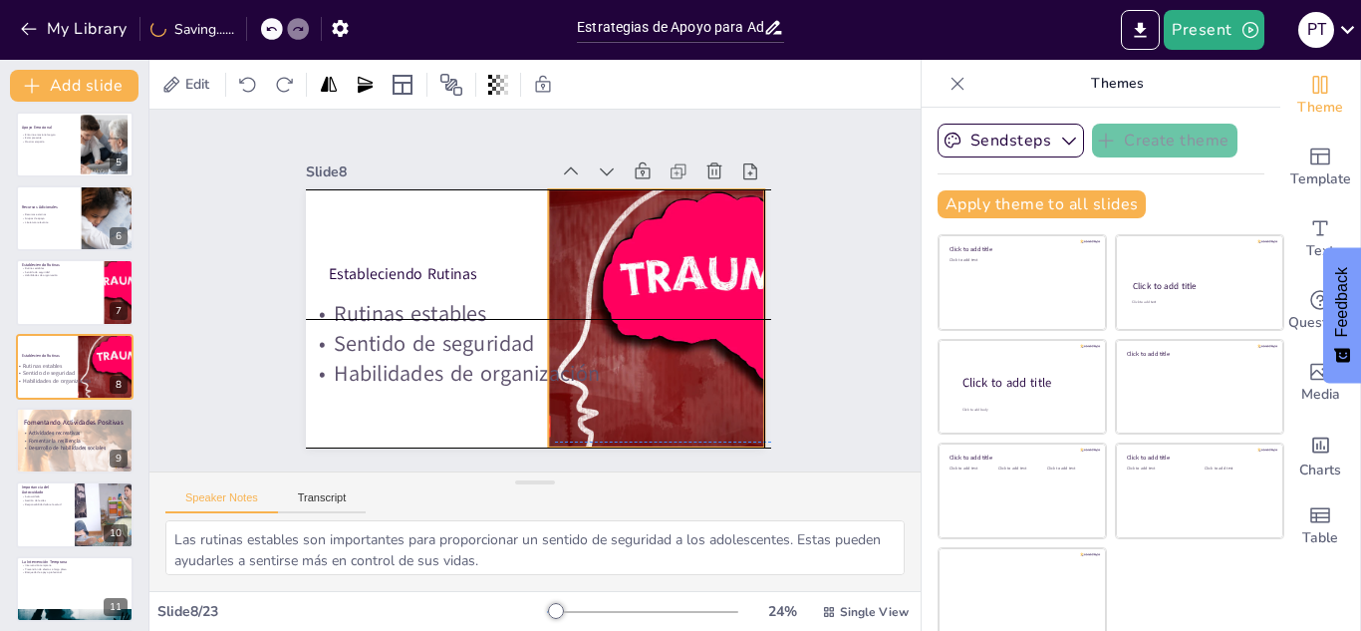
checkbox input "true"
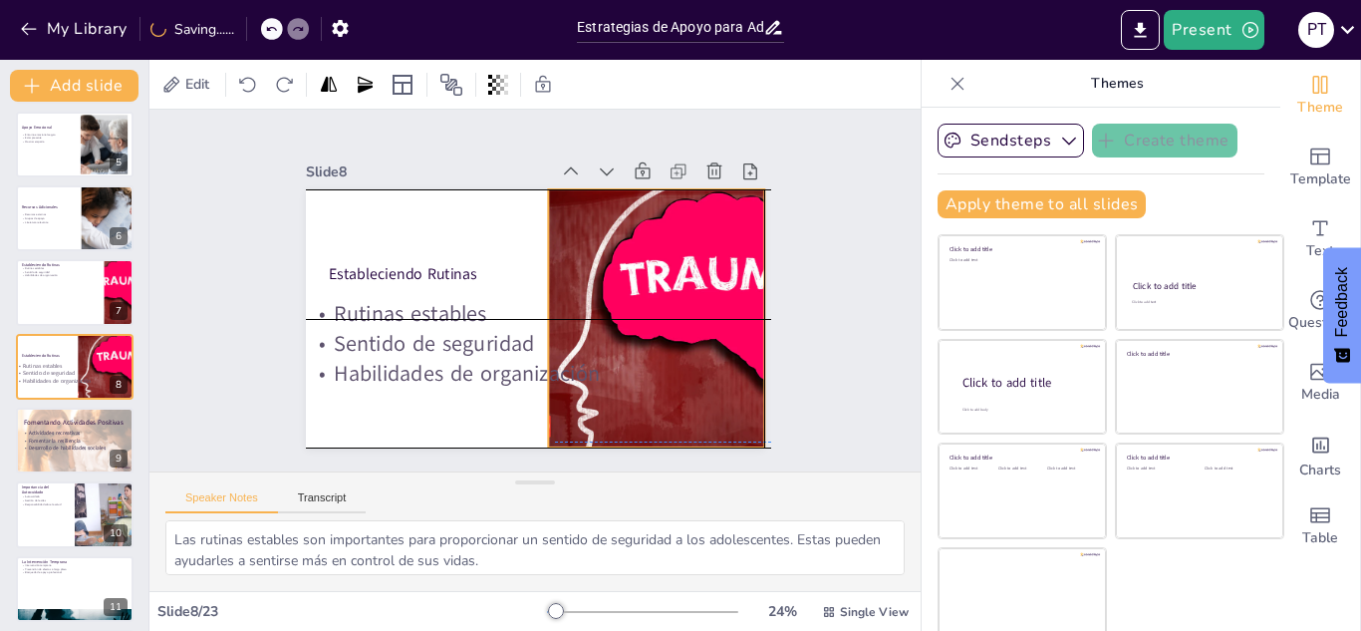
checkbox input "true"
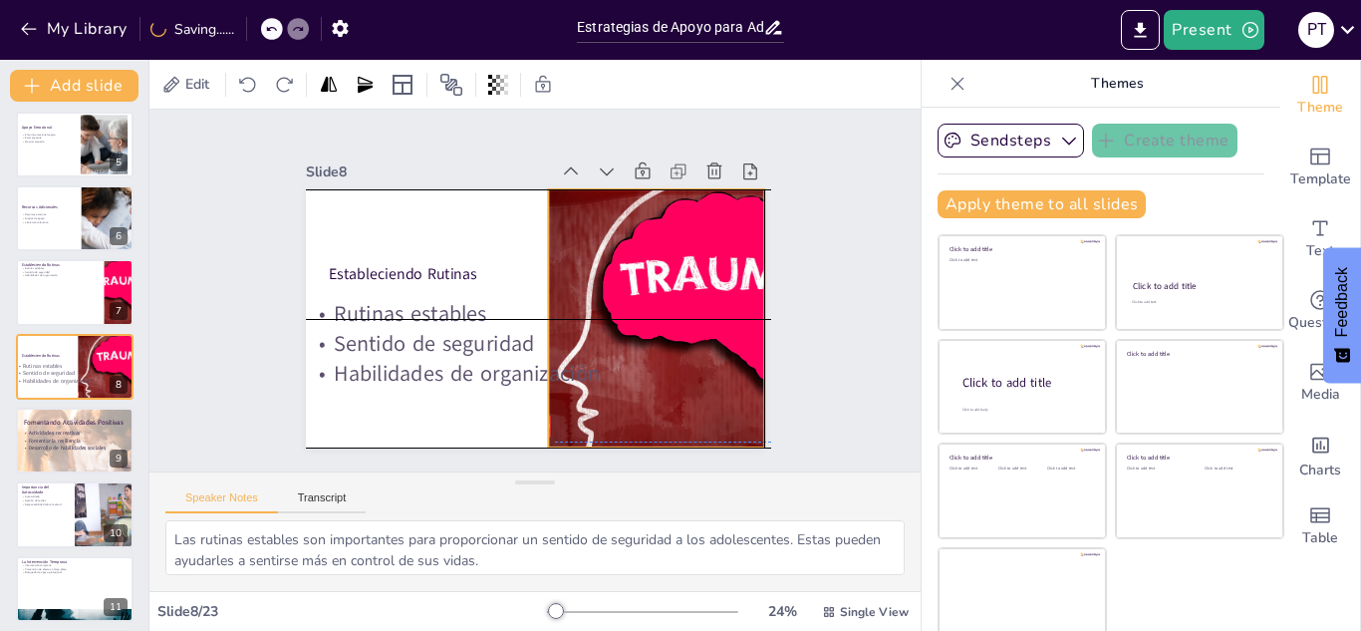
checkbox input "true"
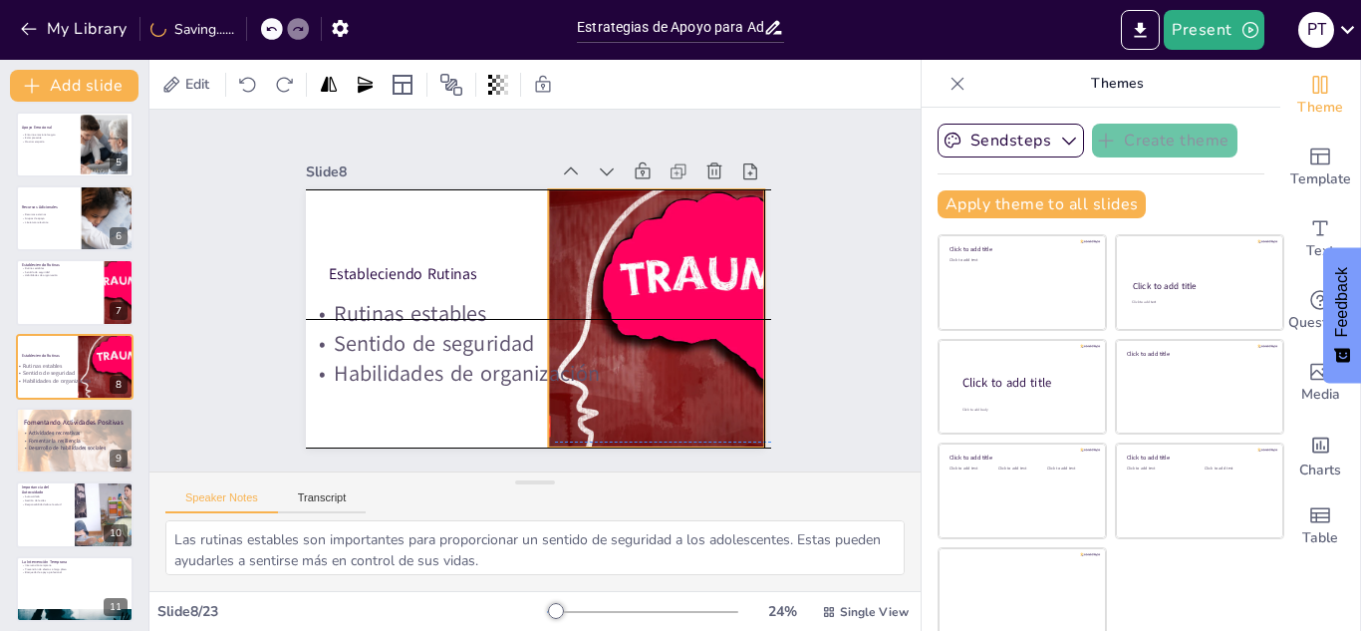
checkbox input "true"
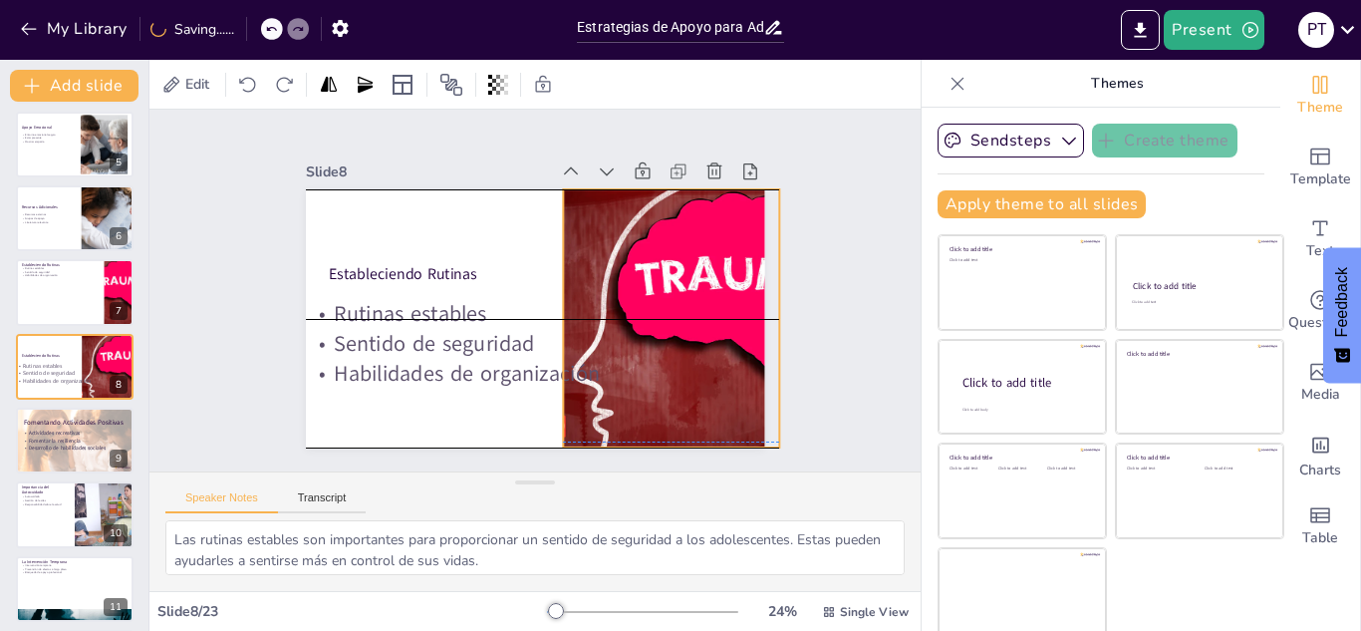
checkbox input "true"
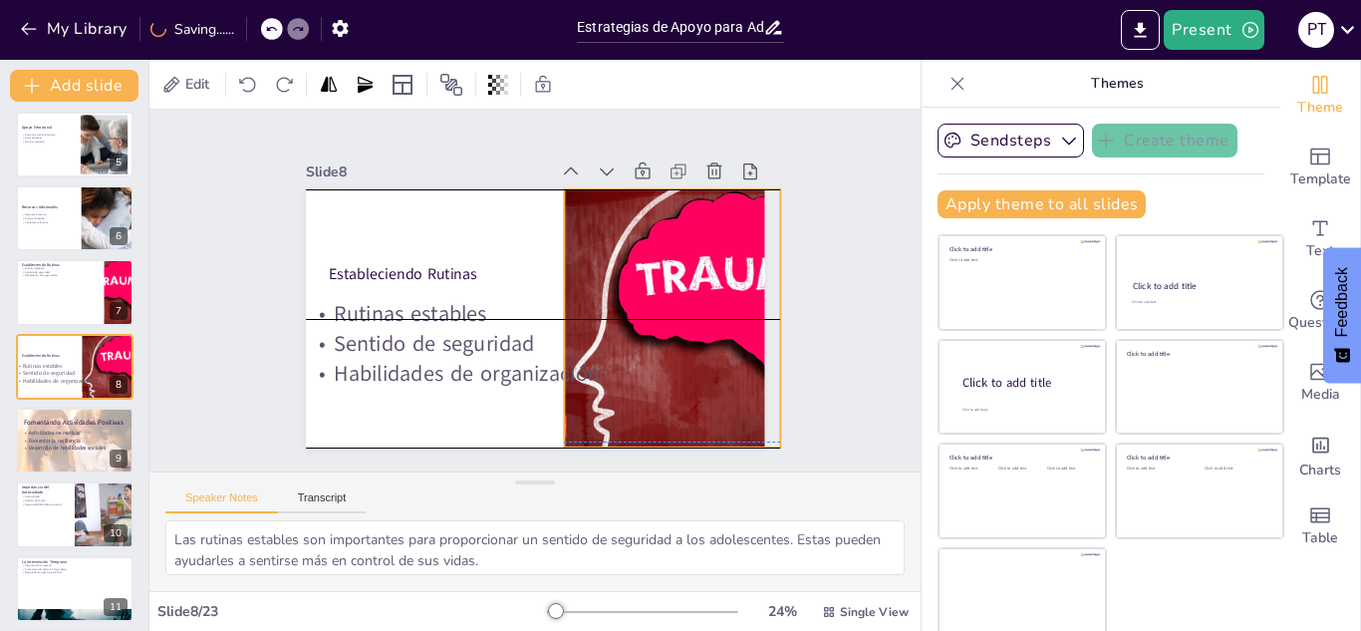
checkbox input "true"
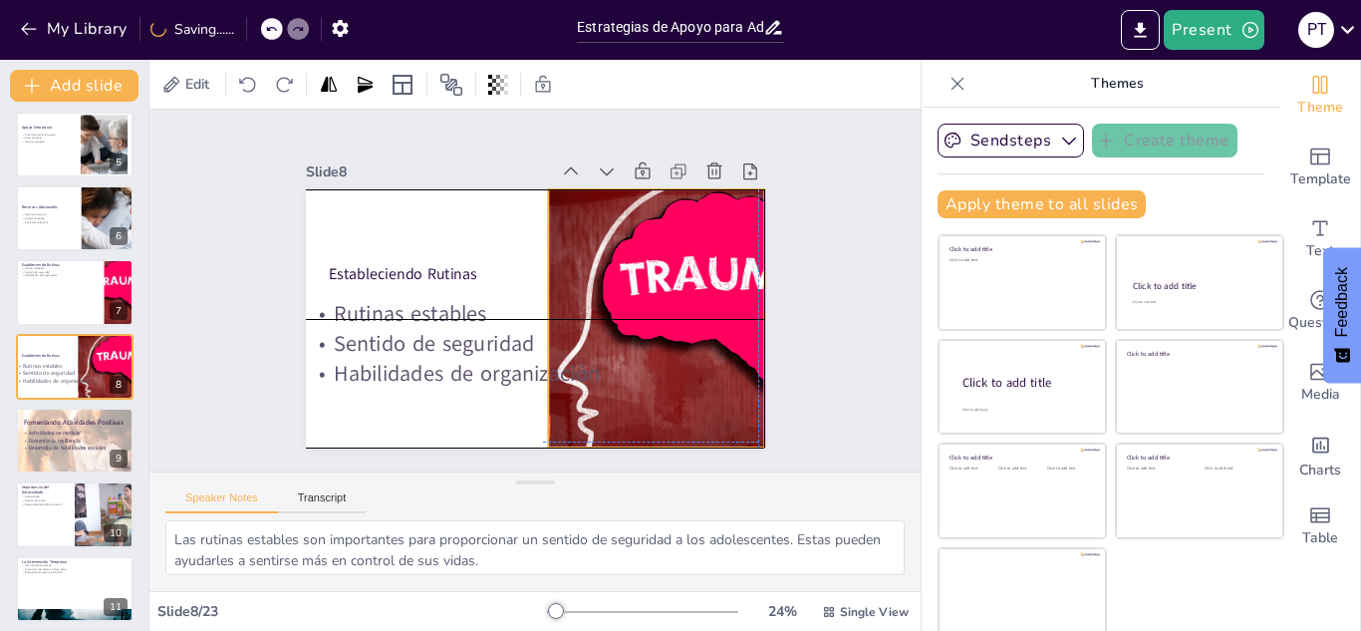
click at [668, 397] on div at bounding box center [707, 318] width 386 height 258
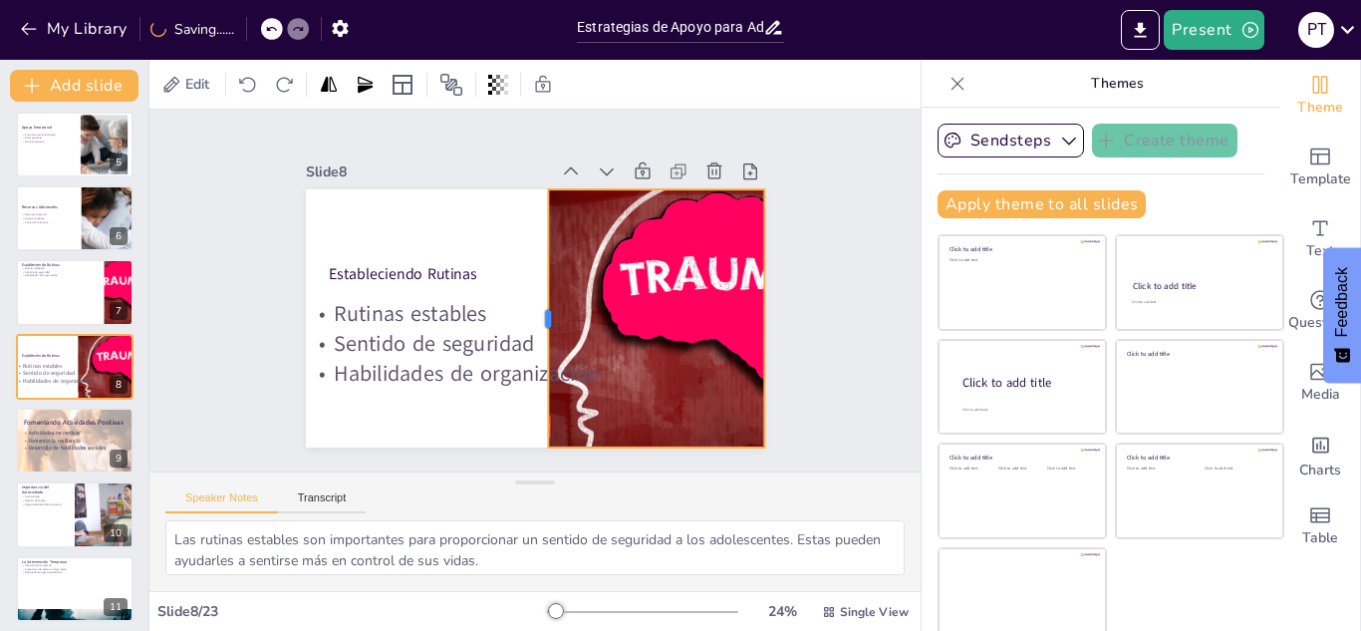
click at [532, 363] on div at bounding box center [540, 318] width 16 height 258
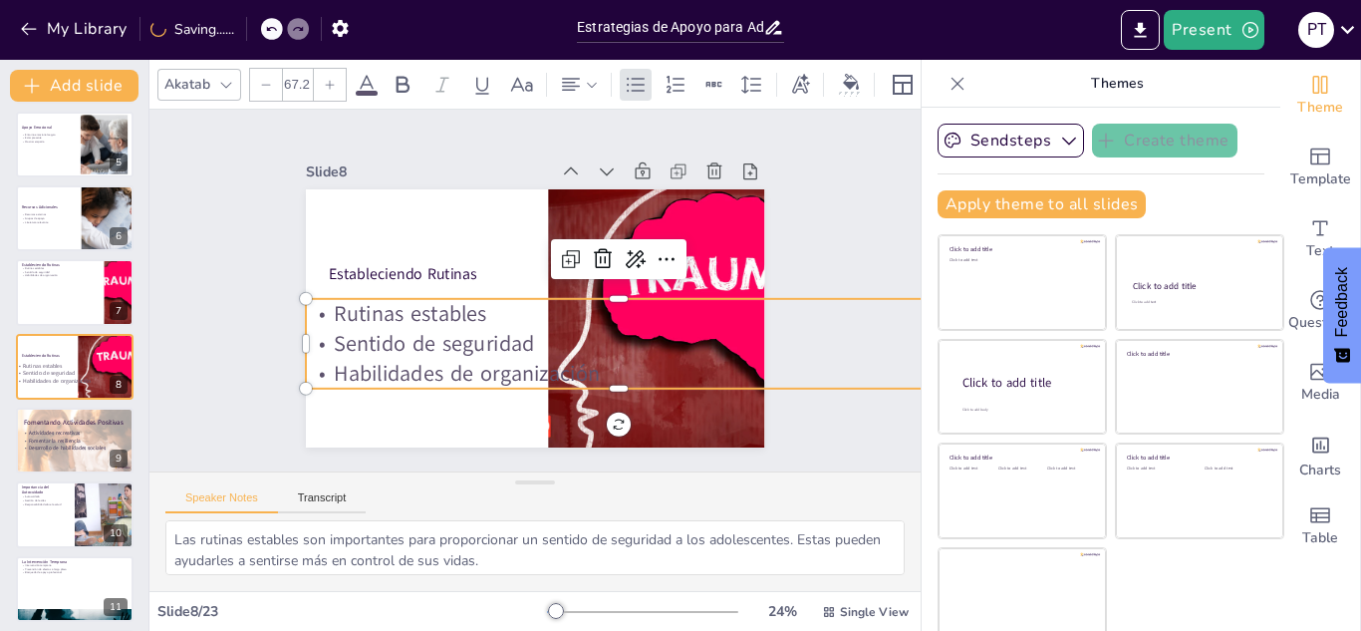
click at [469, 371] on p "Habilidades de organización" at bounding box center [619, 374] width 626 height 30
click at [459, 371] on p "Habilidades de organización" at bounding box center [619, 374] width 626 height 30
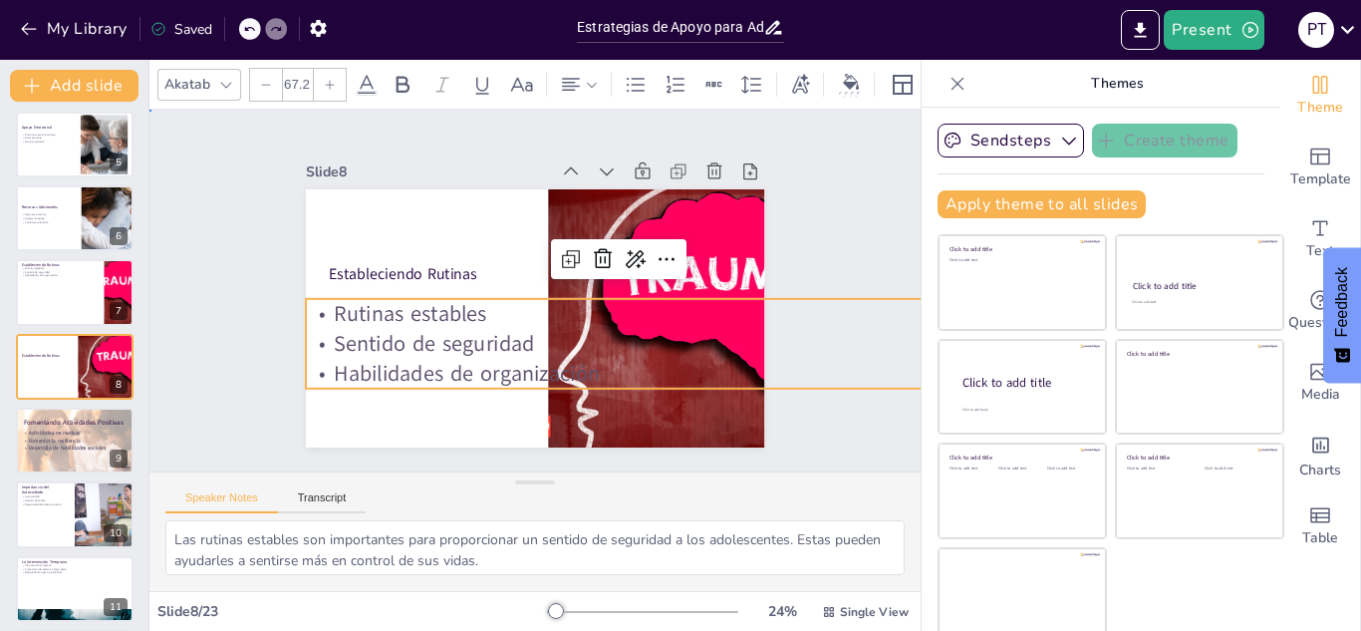
click at [252, 240] on div "Slide 1 Estrategias de Apoyo para Adolescentes con Experiencias Traumáticas Est…" at bounding box center [535, 290] width 570 height 314
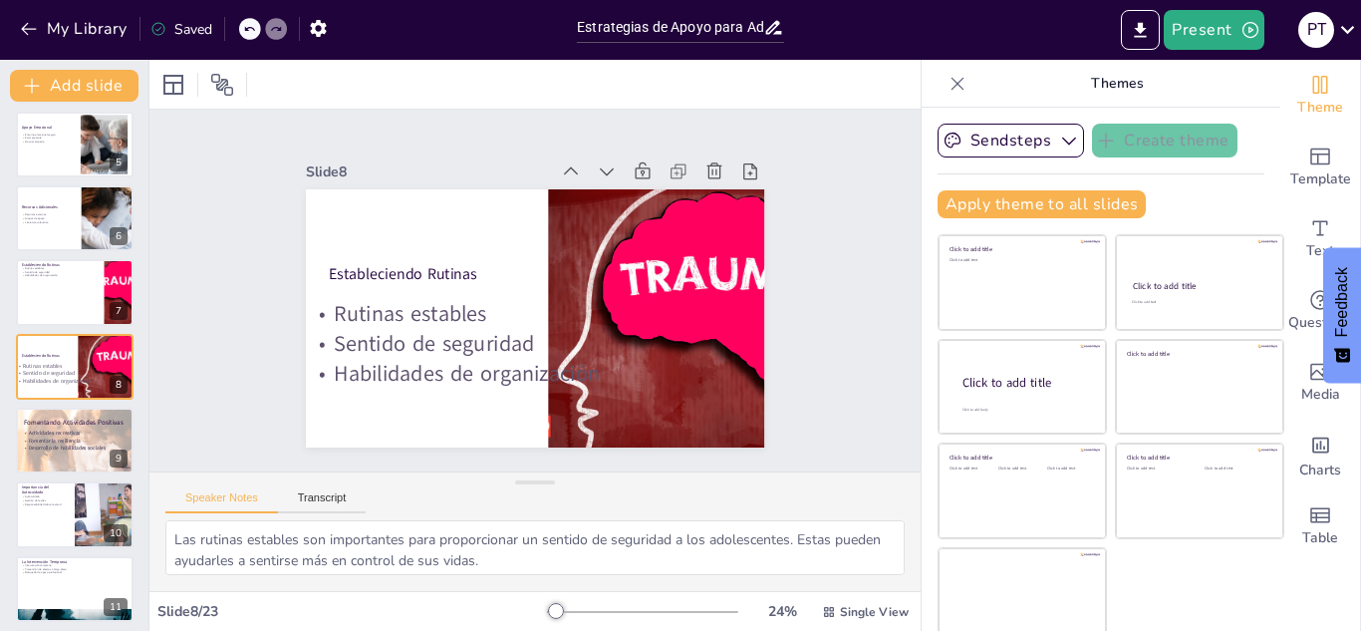
click at [250, 38] on div at bounding box center [250, 29] width 22 height 22
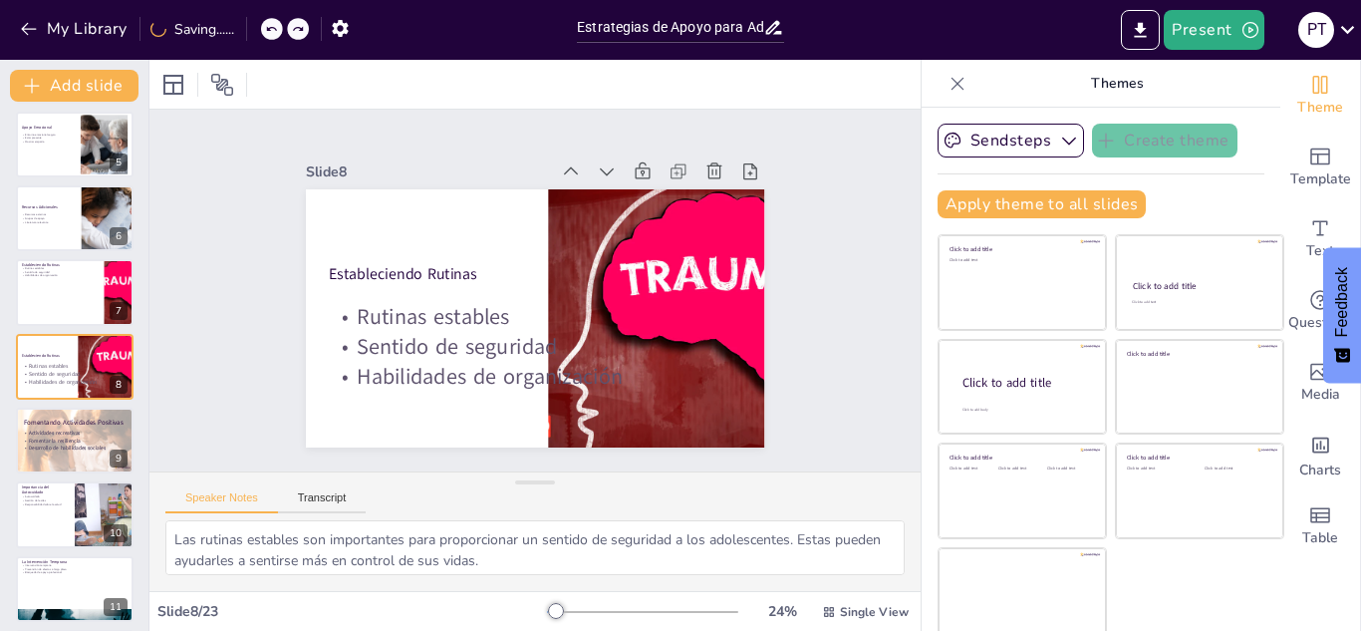
click at [250, 38] on div "My Library Saving......" at bounding box center [179, 28] width 359 height 36
click at [277, 29] on icon at bounding box center [271, 29] width 12 height 12
click at [219, 232] on div "Slide 1 Estrategias de Apoyo para Adolescentes con Experiencias Traumáticas Est…" at bounding box center [534, 291] width 771 height 362
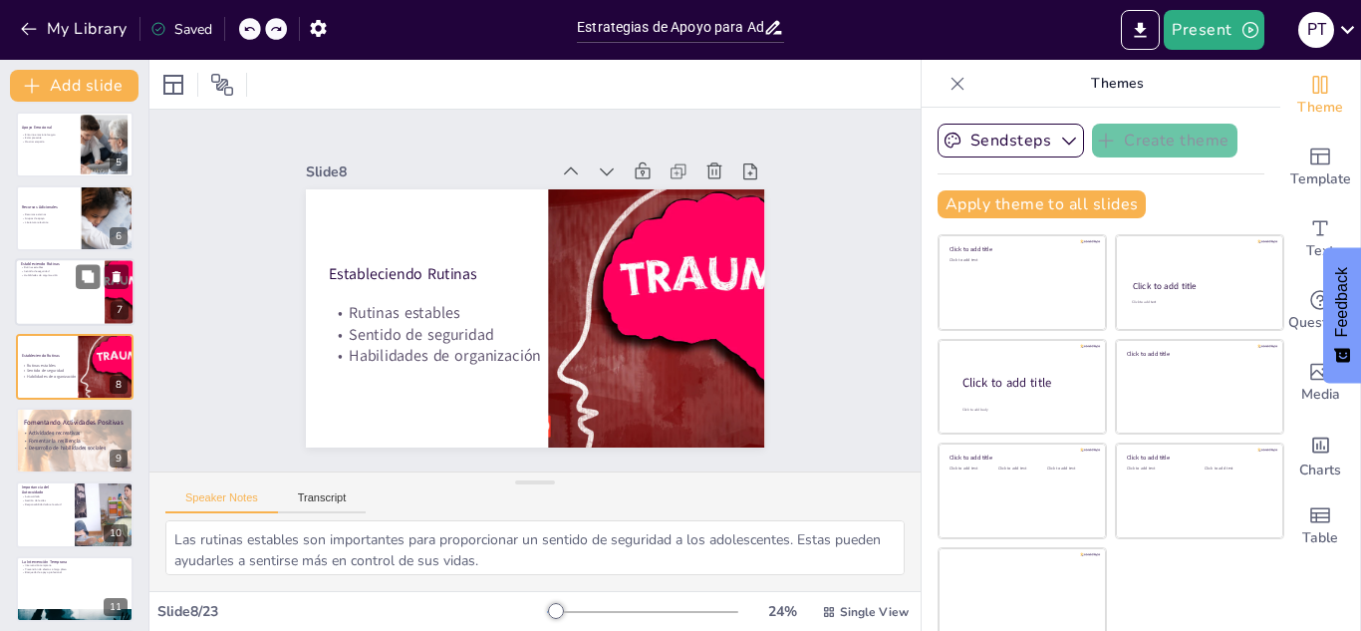
click at [61, 298] on div at bounding box center [75, 293] width 120 height 68
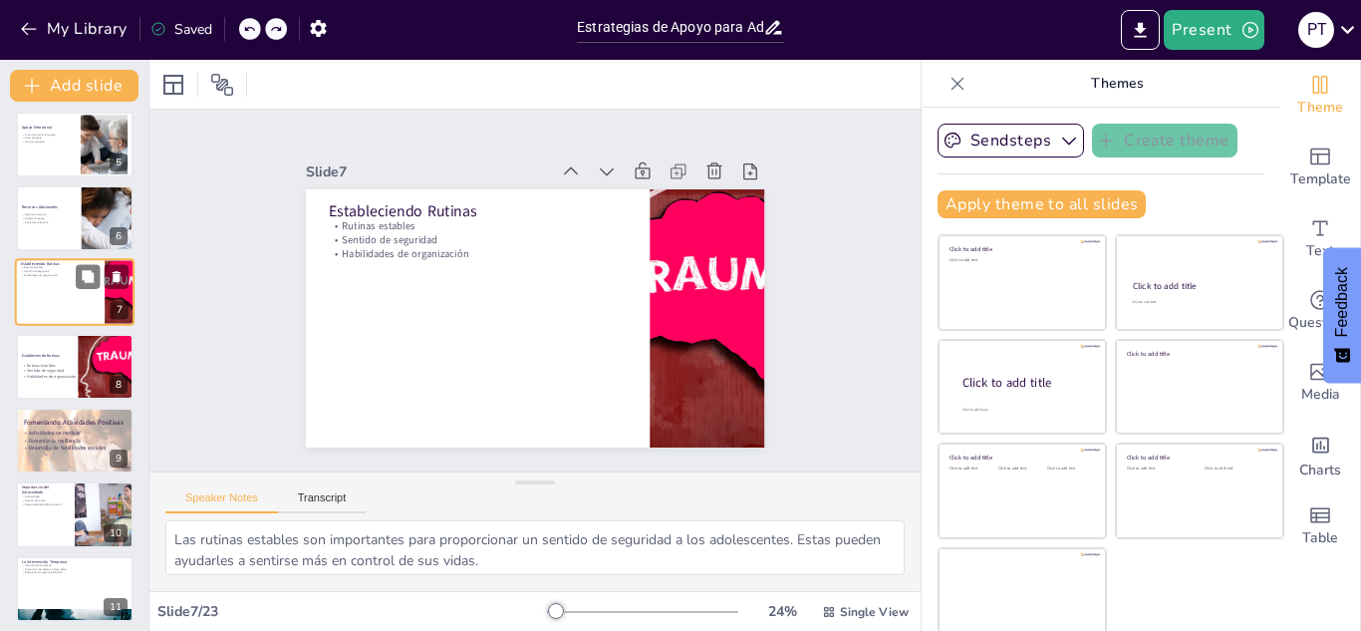
scroll to position [229, 0]
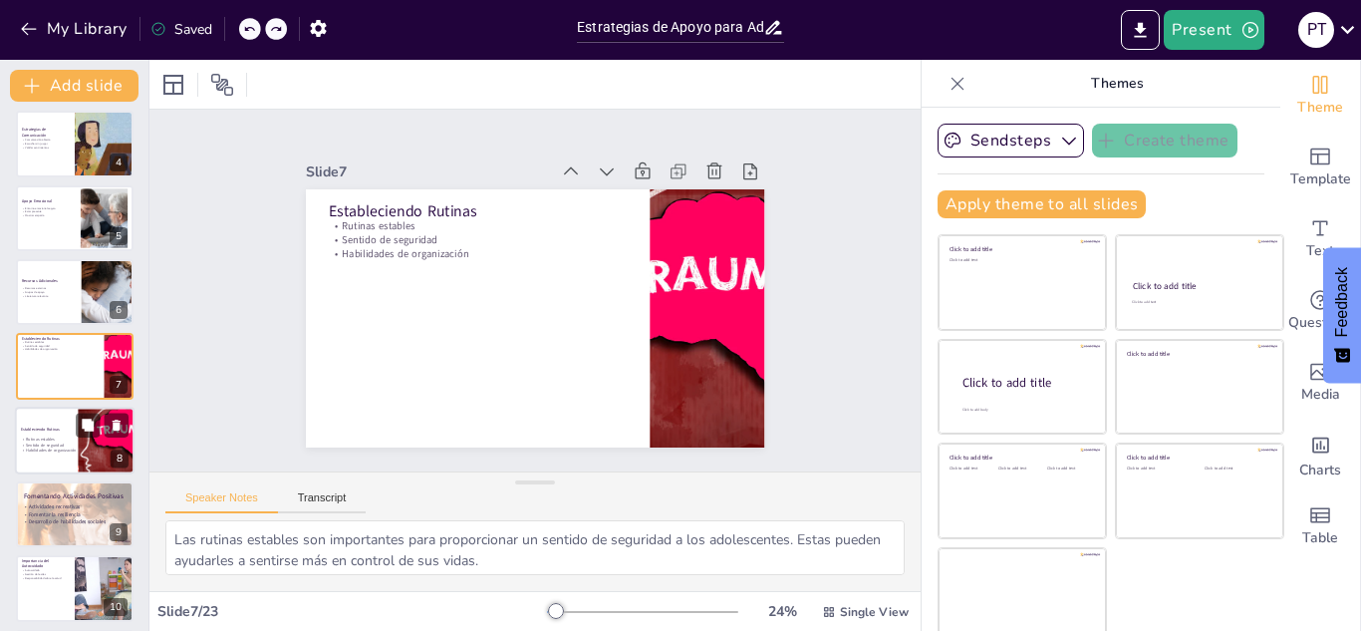
click at [65, 429] on p "Estableciendo Rutinas" at bounding box center [60, 428] width 78 height 6
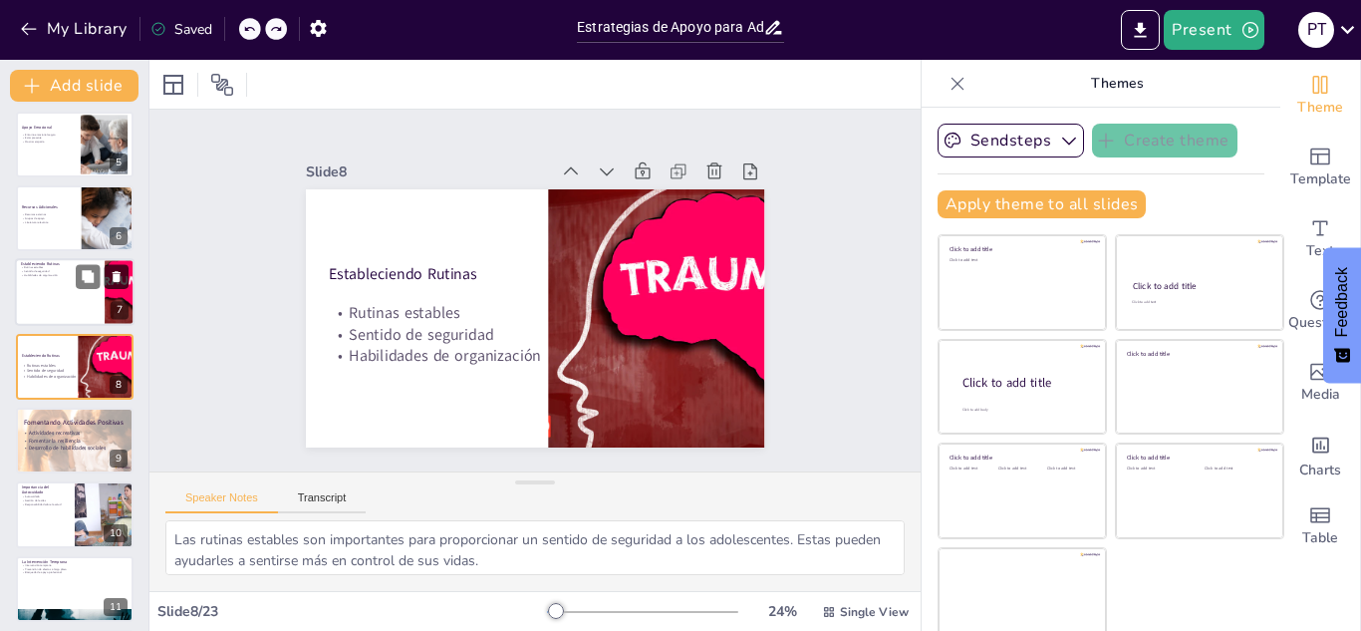
click at [116, 273] on icon at bounding box center [117, 277] width 8 height 11
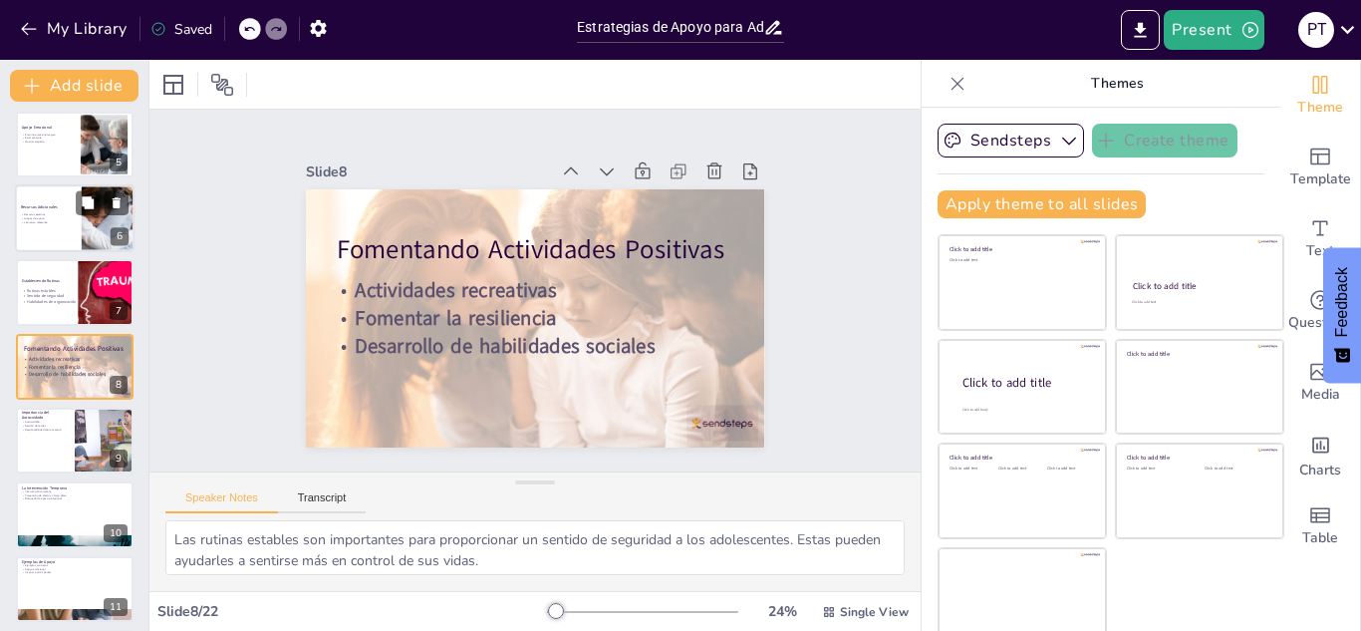
click at [63, 210] on div at bounding box center [75, 218] width 120 height 68
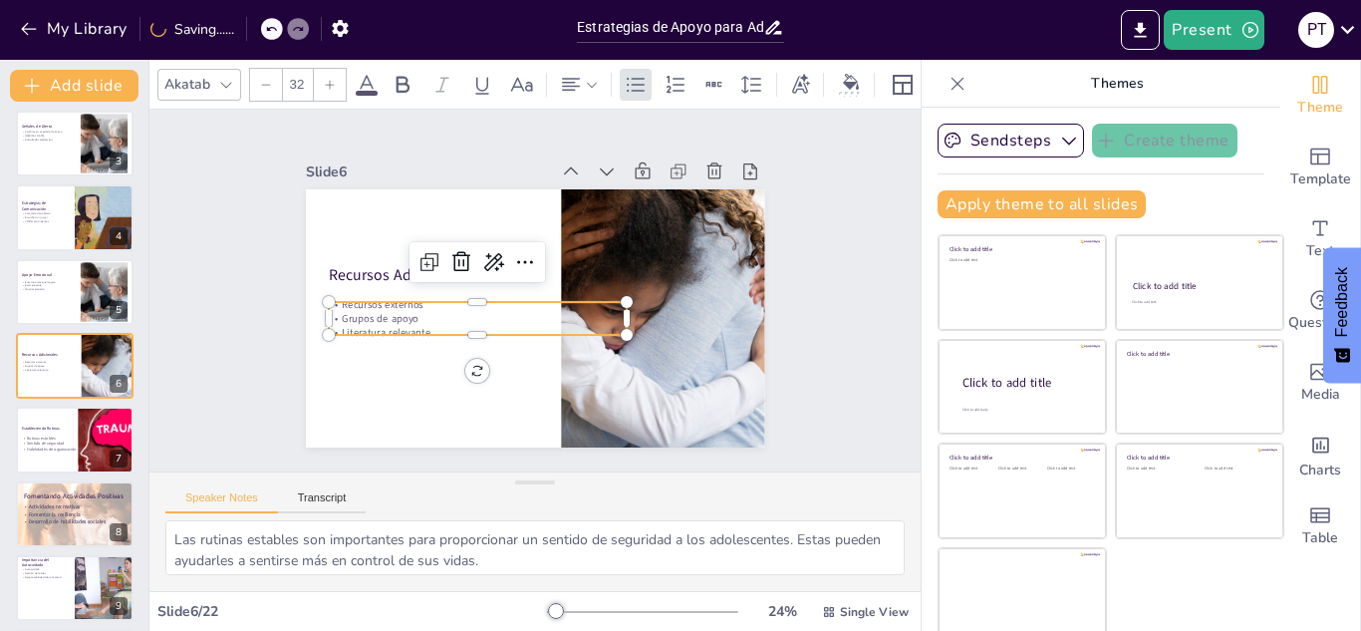
click at [383, 311] on p "Grupos de apoyo" at bounding box center [478, 318] width 298 height 14
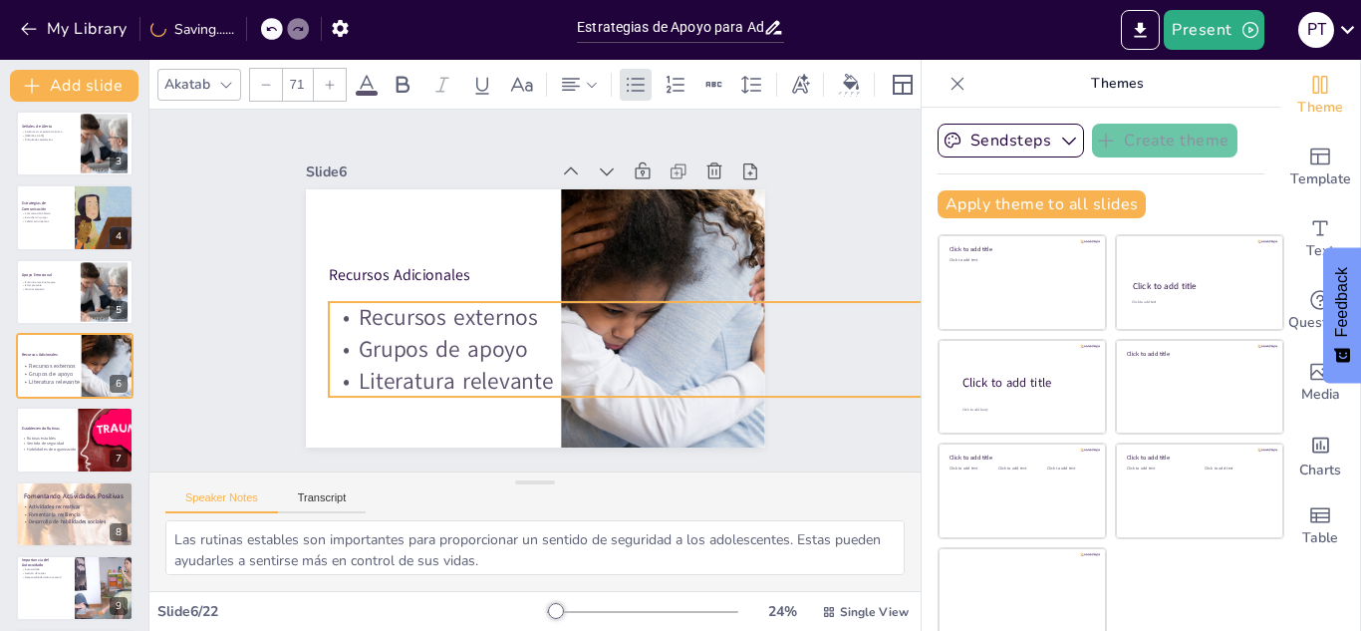
drag, startPoint x: 610, startPoint y: 327, endPoint x: 636, endPoint y: 367, distance: 48.1
click at [636, 367] on div "Recursos Adicionales Recursos externos Grupos de apoyo Literatura relevante" at bounding box center [535, 318] width 458 height 258
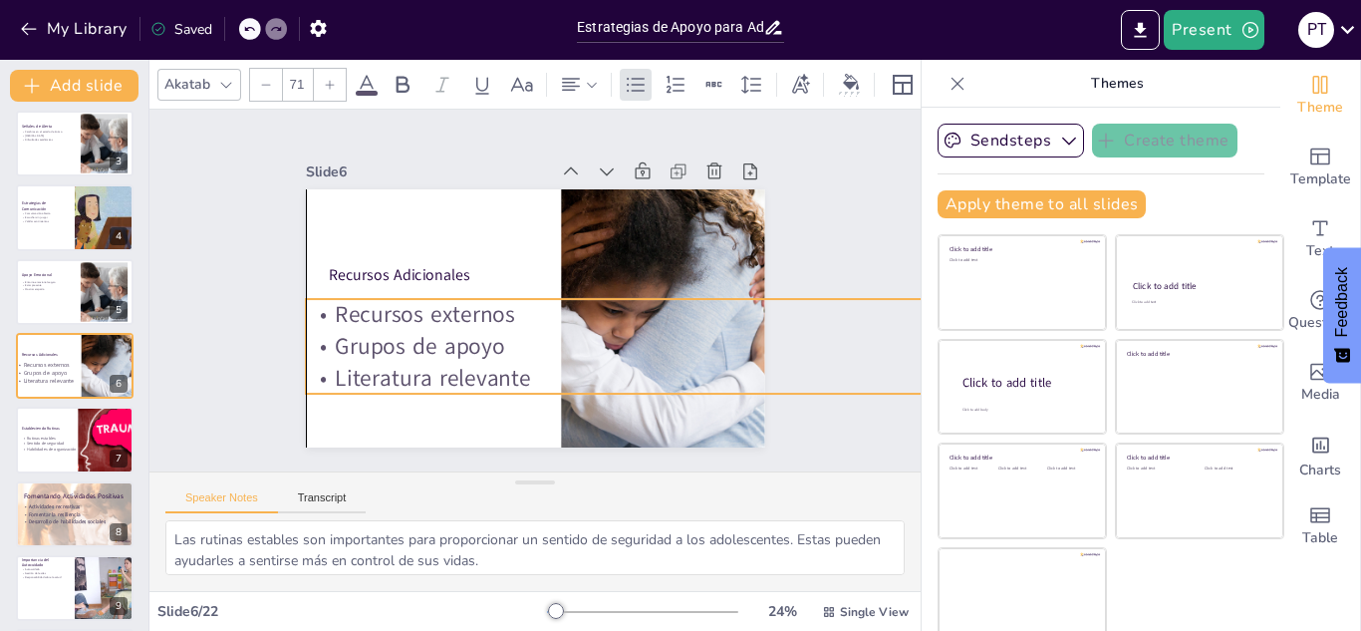
drag, startPoint x: 519, startPoint y: 355, endPoint x: 501, endPoint y: 352, distance: 18.2
click at [501, 352] on p "Grupos de apoyo" at bounding box center [636, 347] width 661 height 32
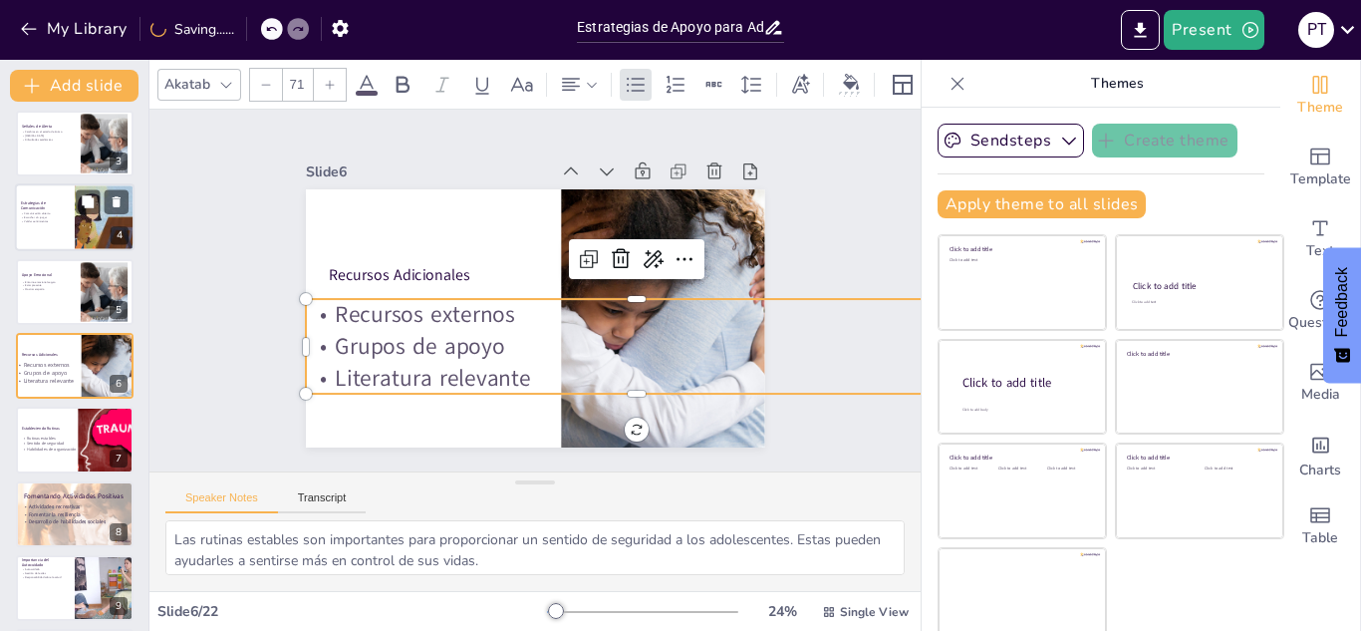
click at [46, 212] on p "Comunicación abierta" at bounding box center [45, 214] width 48 height 4
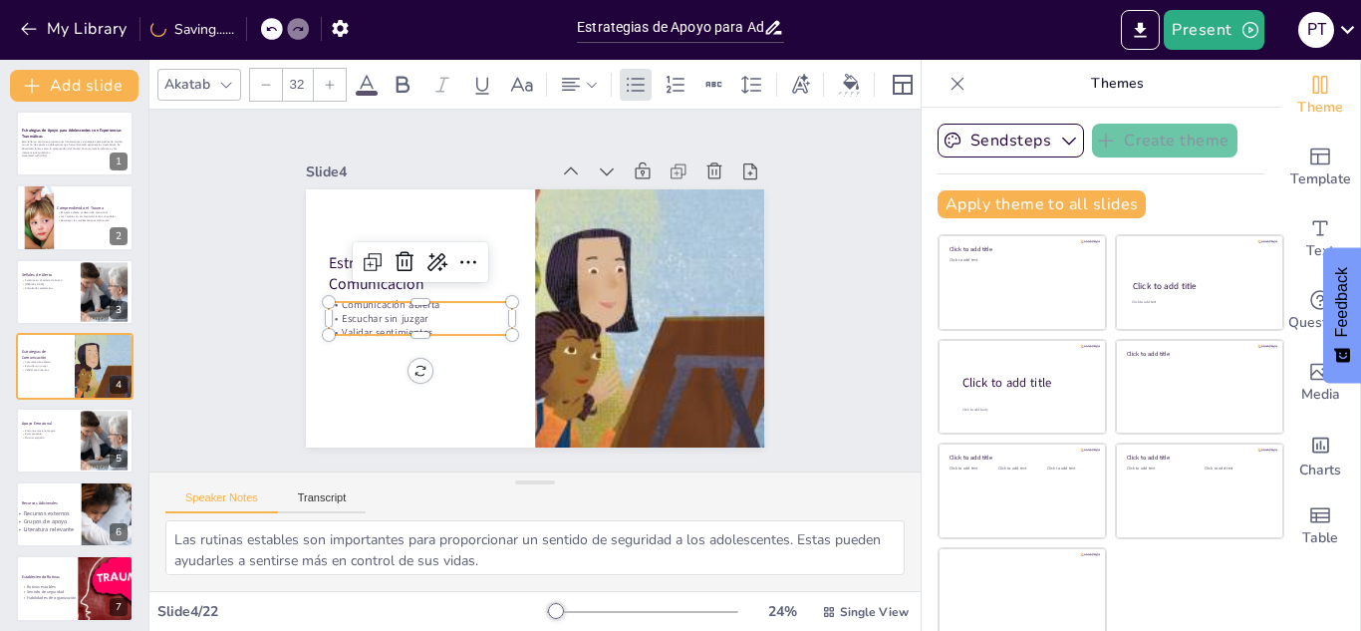
click at [392, 299] on p "Comunicación abierta" at bounding box center [420, 304] width 183 height 14
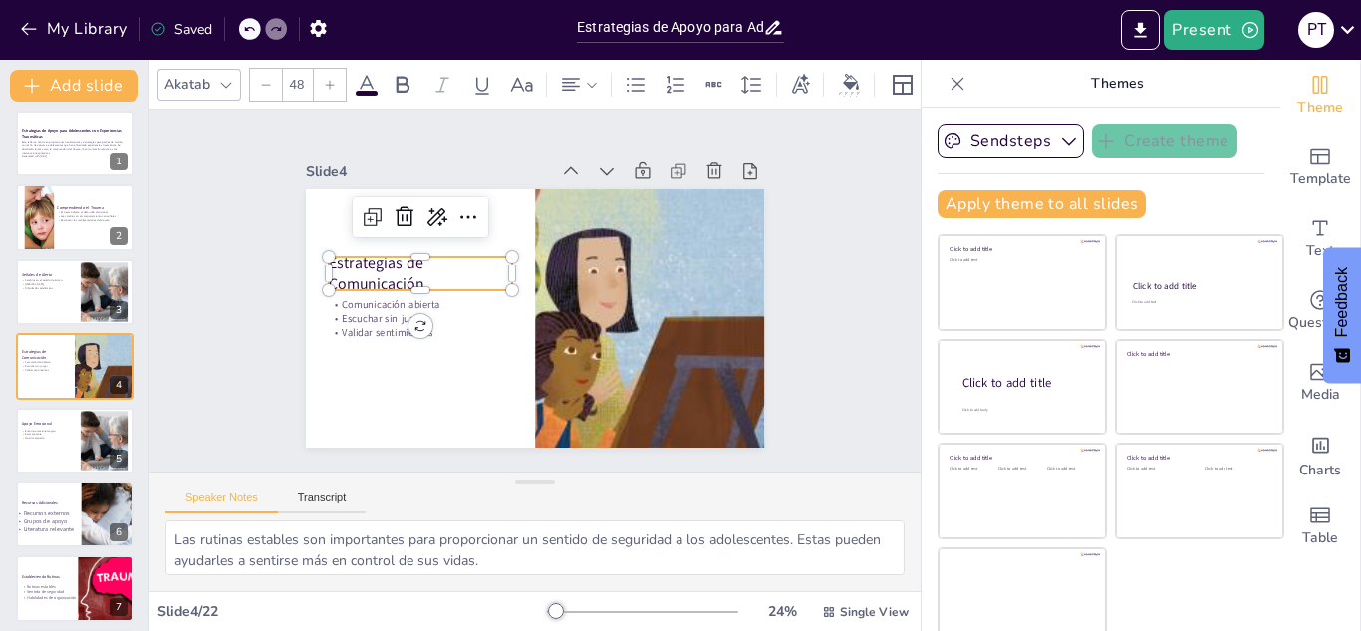
click at [329, 265] on p "Estrategias de Comunicación" at bounding box center [420, 273] width 183 height 43
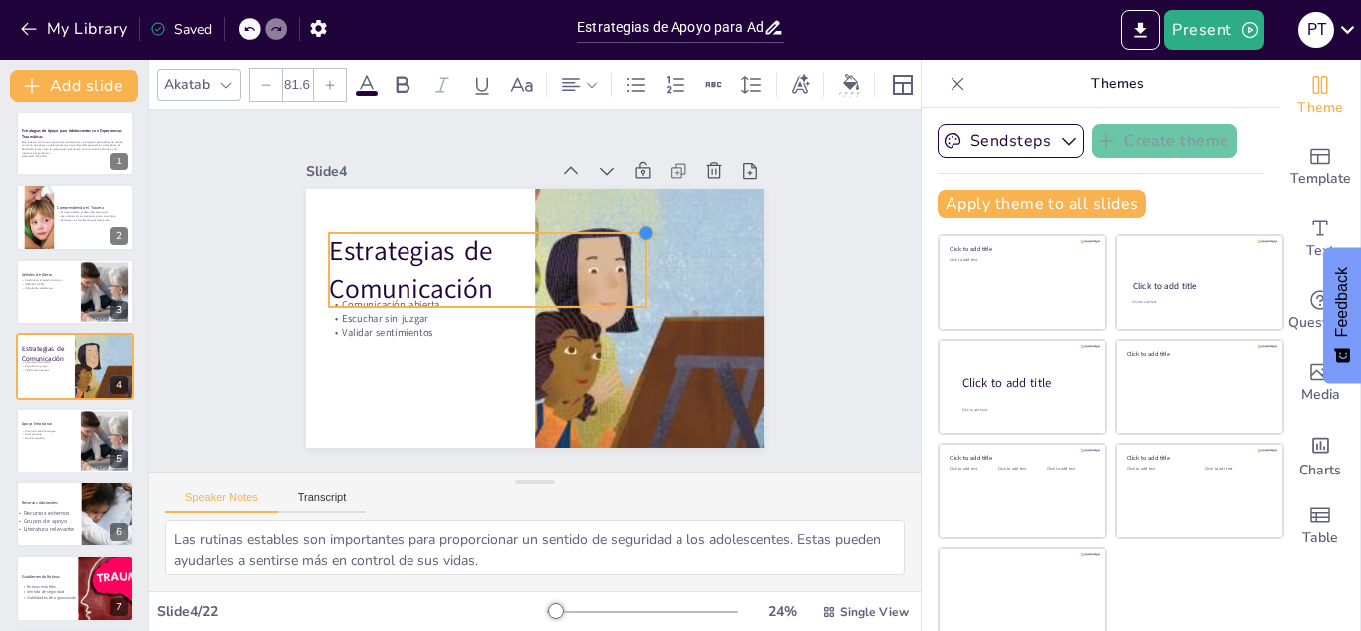
drag, startPoint x: 488, startPoint y: 253, endPoint x: 504, endPoint y: 231, distance: 27.1
click at [504, 231] on div "Estrategias de Comunicación Comunicación abierta Escuchar sin juzgar Validar se…" at bounding box center [535, 318] width 458 height 258
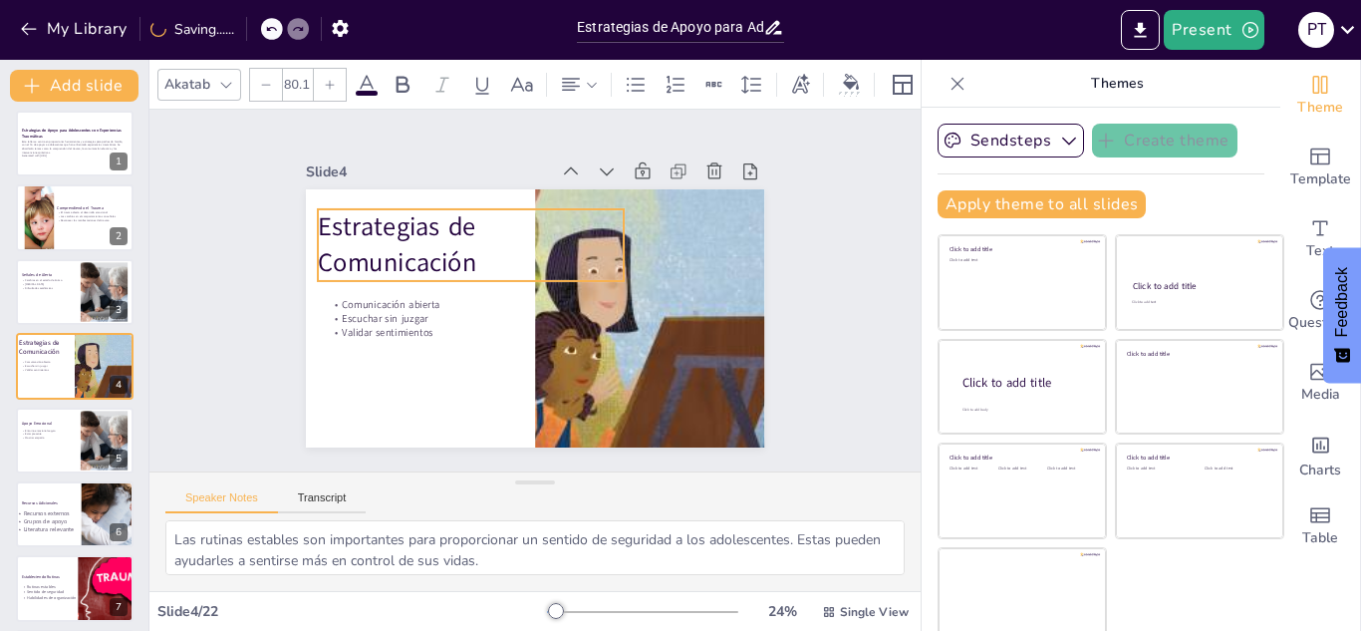
drag, startPoint x: 483, startPoint y: 266, endPoint x: 472, endPoint y: 240, distance: 28.1
click at [472, 240] on p "Estrategias de Comunicación" at bounding box center [471, 245] width 307 height 72
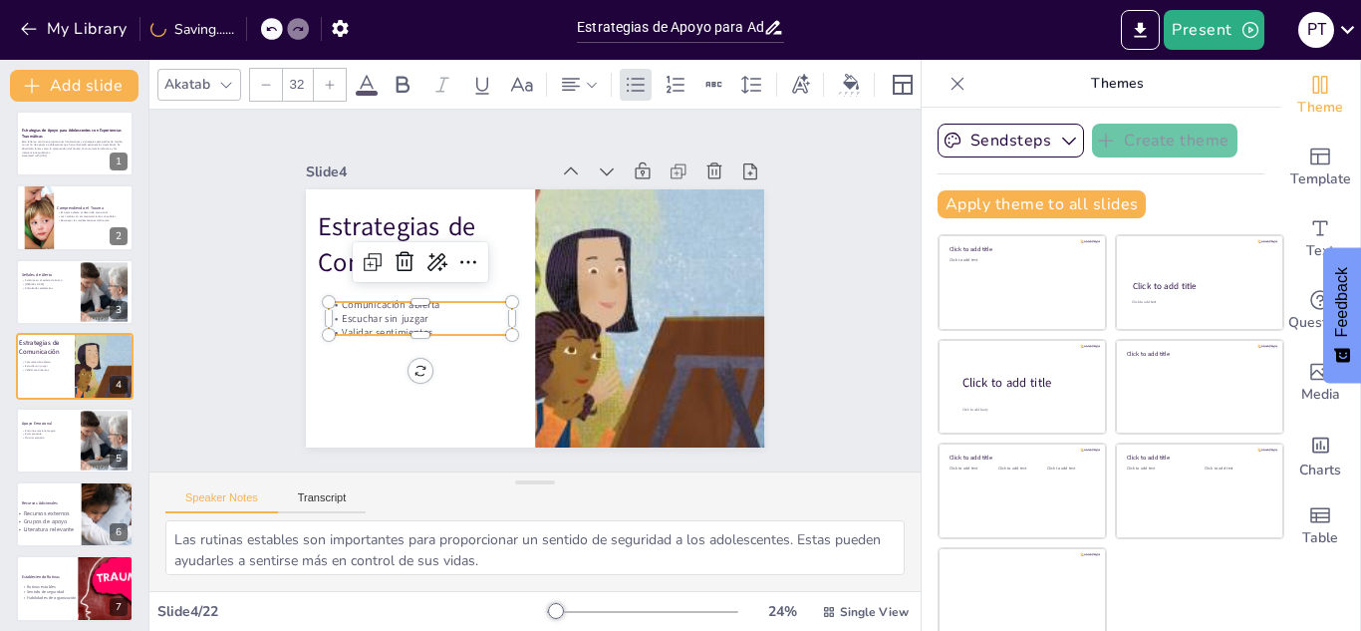
click at [397, 326] on p "Validar sentimientos" at bounding box center [420, 333] width 183 height 14
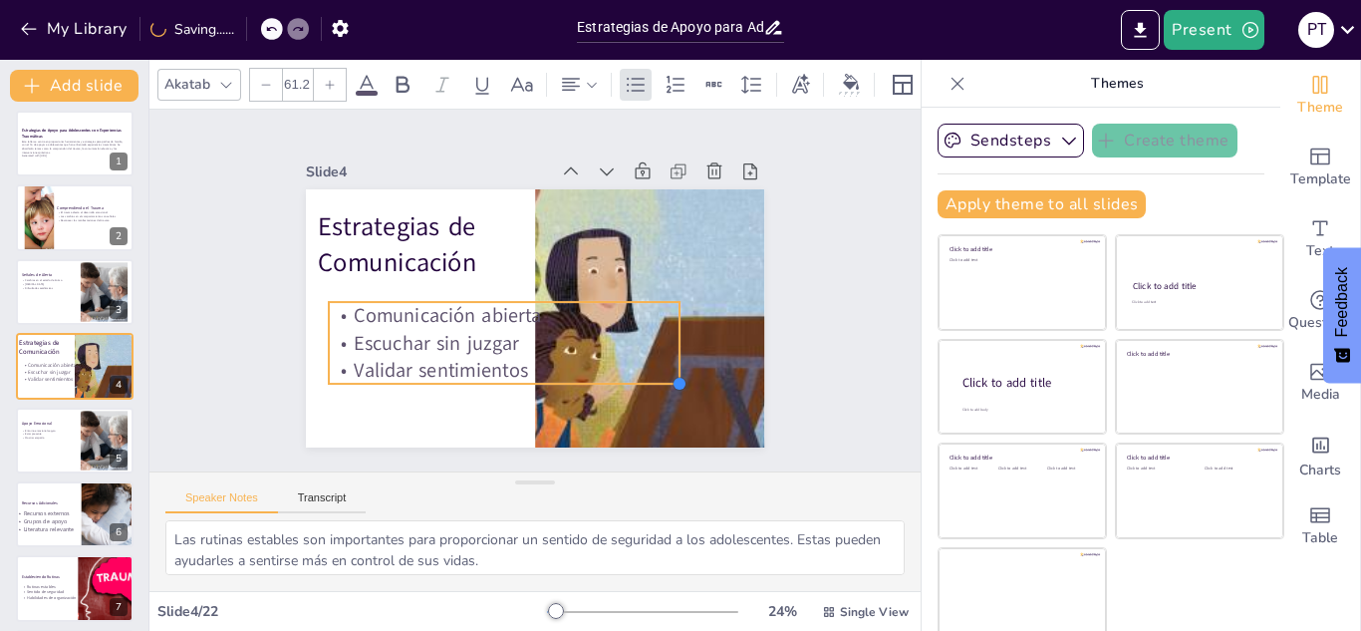
drag, startPoint x: 484, startPoint y: 328, endPoint x: 526, endPoint y: 358, distance: 51.4
click at [526, 358] on div "Estrategias de Comunicación Comunicación abierta Escuchar sin juzgar Validar se…" at bounding box center [535, 318] width 458 height 258
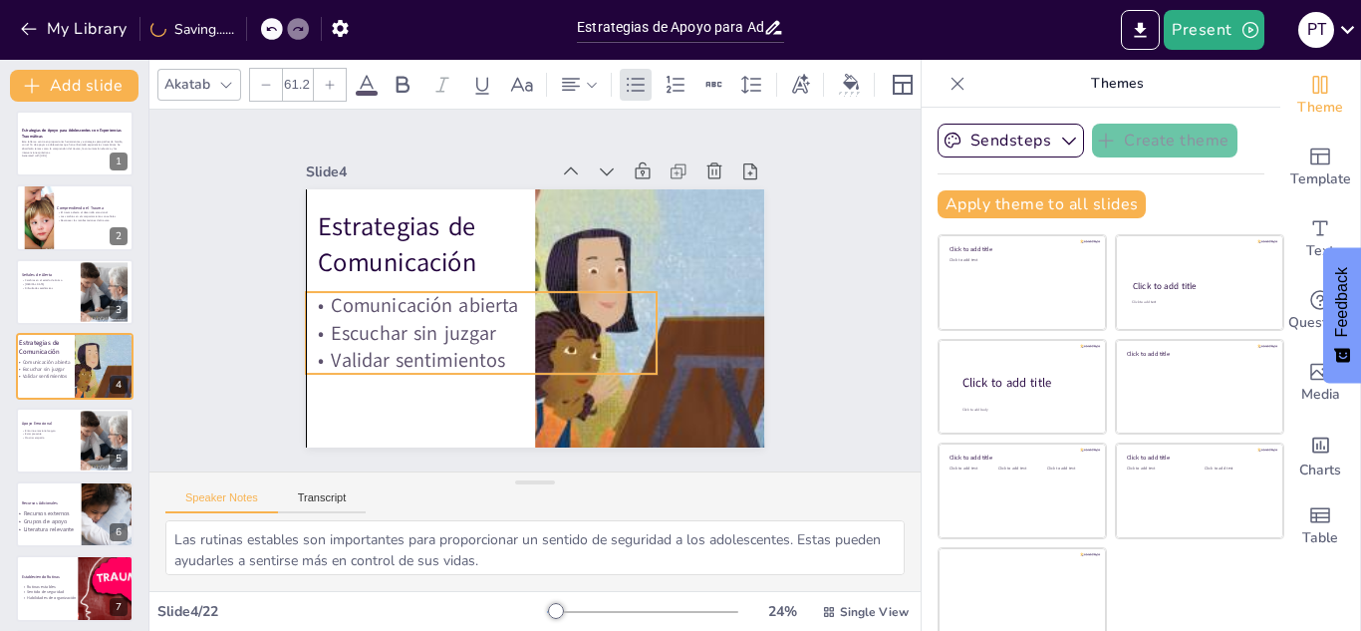
drag, startPoint x: 455, startPoint y: 346, endPoint x: 434, endPoint y: 337, distance: 22.8
click at [434, 337] on p "Escuchar sin juzgar" at bounding box center [481, 332] width 351 height 27
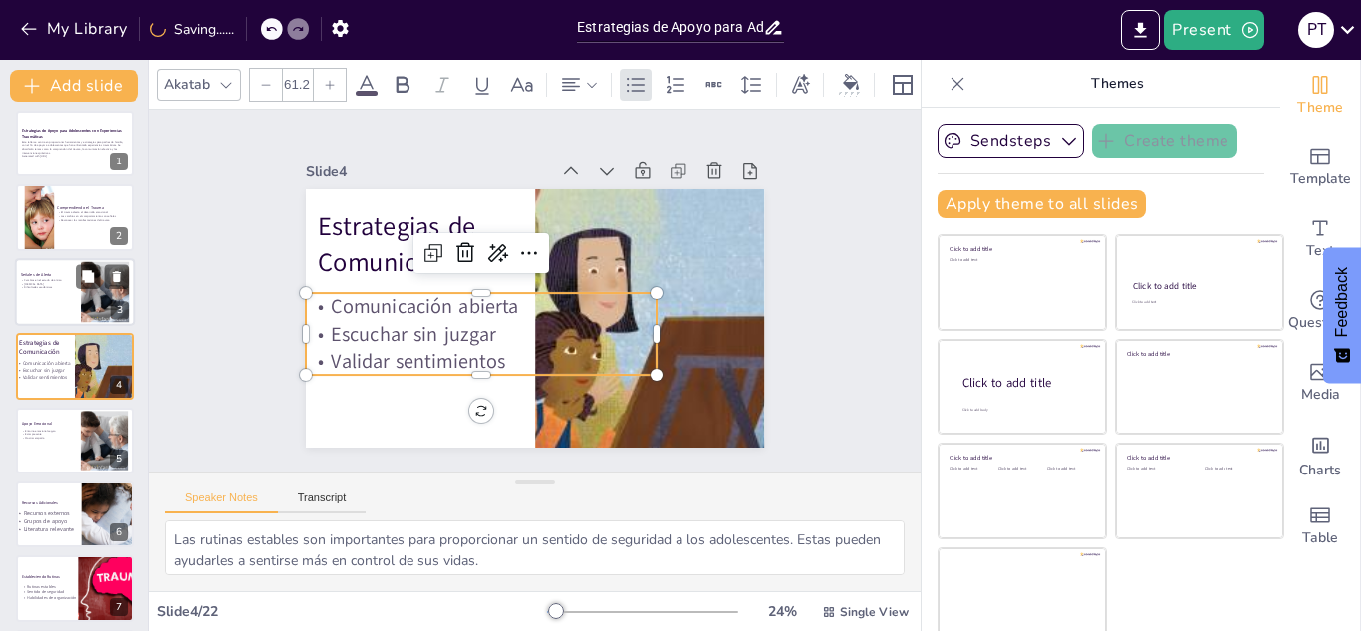
click at [52, 304] on div at bounding box center [75, 292] width 120 height 68
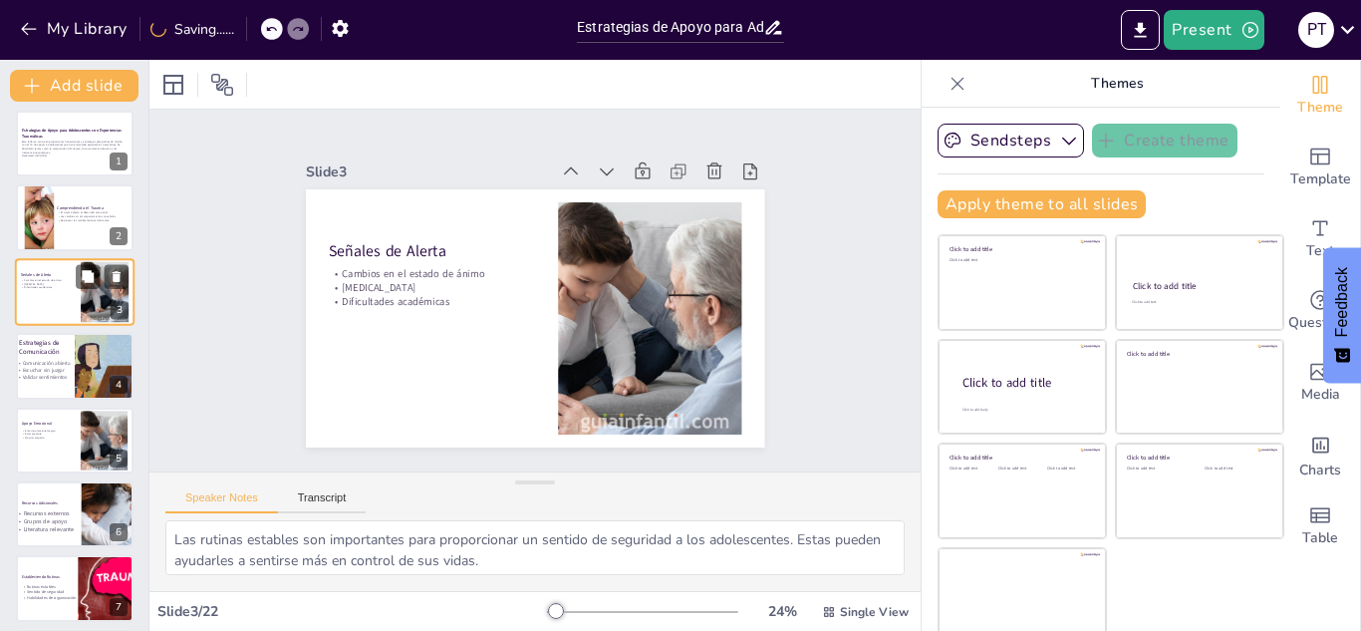
scroll to position [0, 0]
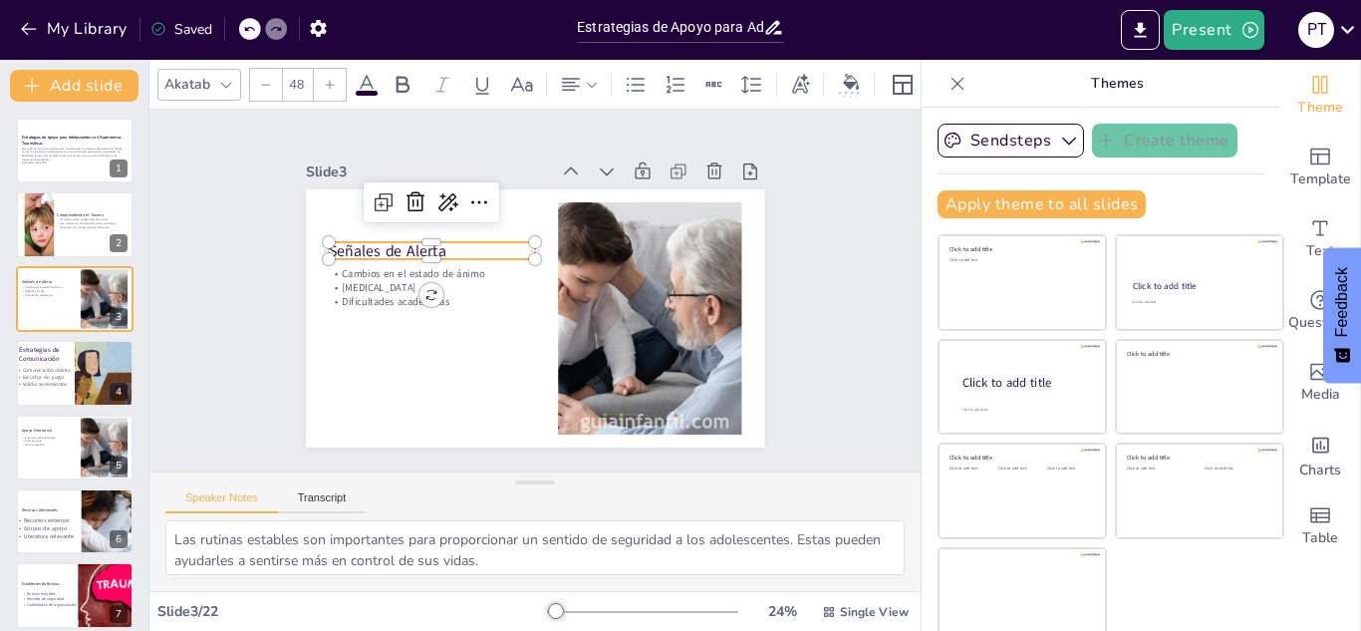
click at [427, 244] on p "Señales de Alerta" at bounding box center [432, 250] width 206 height 21
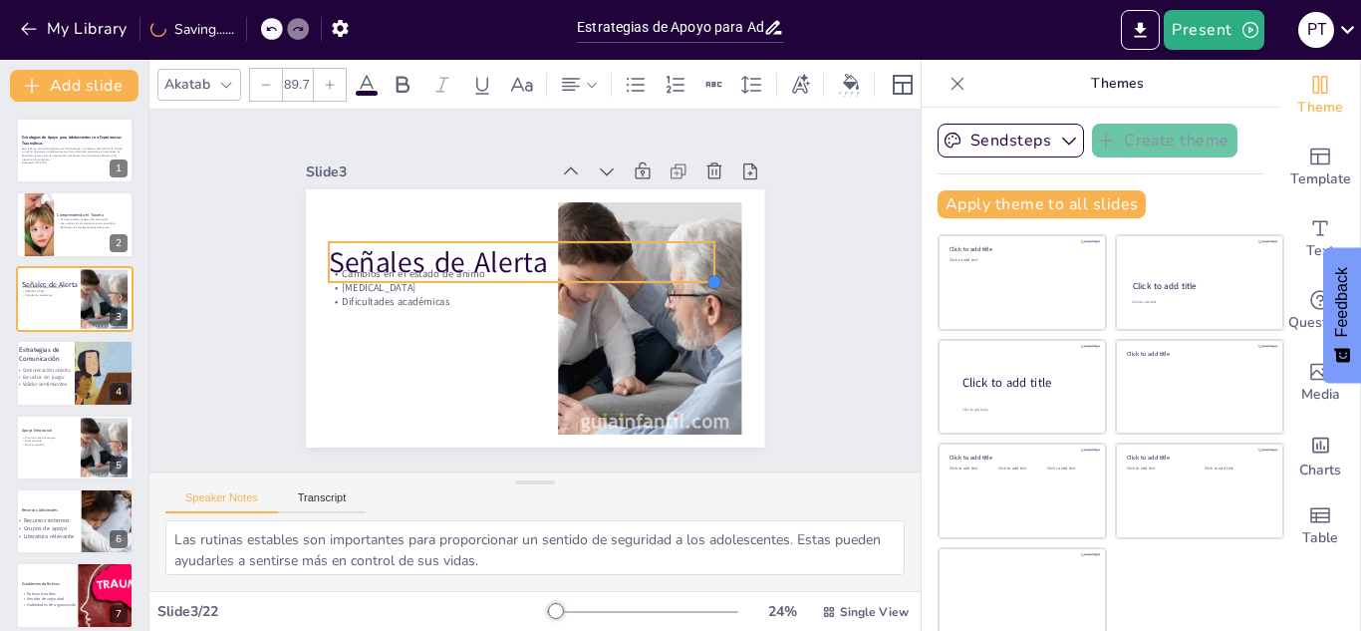
drag, startPoint x: 516, startPoint y: 246, endPoint x: 527, endPoint y: 261, distance: 18.5
click at [527, 261] on div "Señales de Alerta Cambios en el estado de ánimo Aislamiento social Dificultades…" at bounding box center [535, 318] width 458 height 258
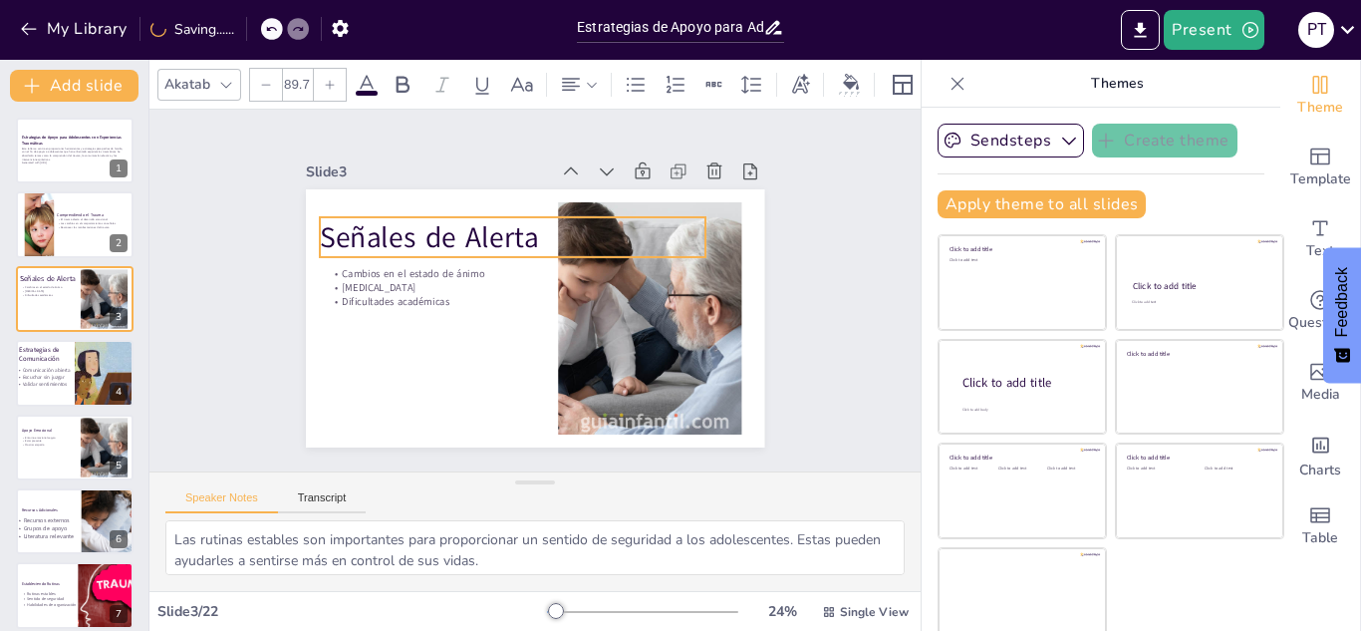
drag, startPoint x: 516, startPoint y: 255, endPoint x: 507, endPoint y: 230, distance: 26.5
click at [507, 230] on p "Señales de Alerta" at bounding box center [512, 237] width 385 height 40
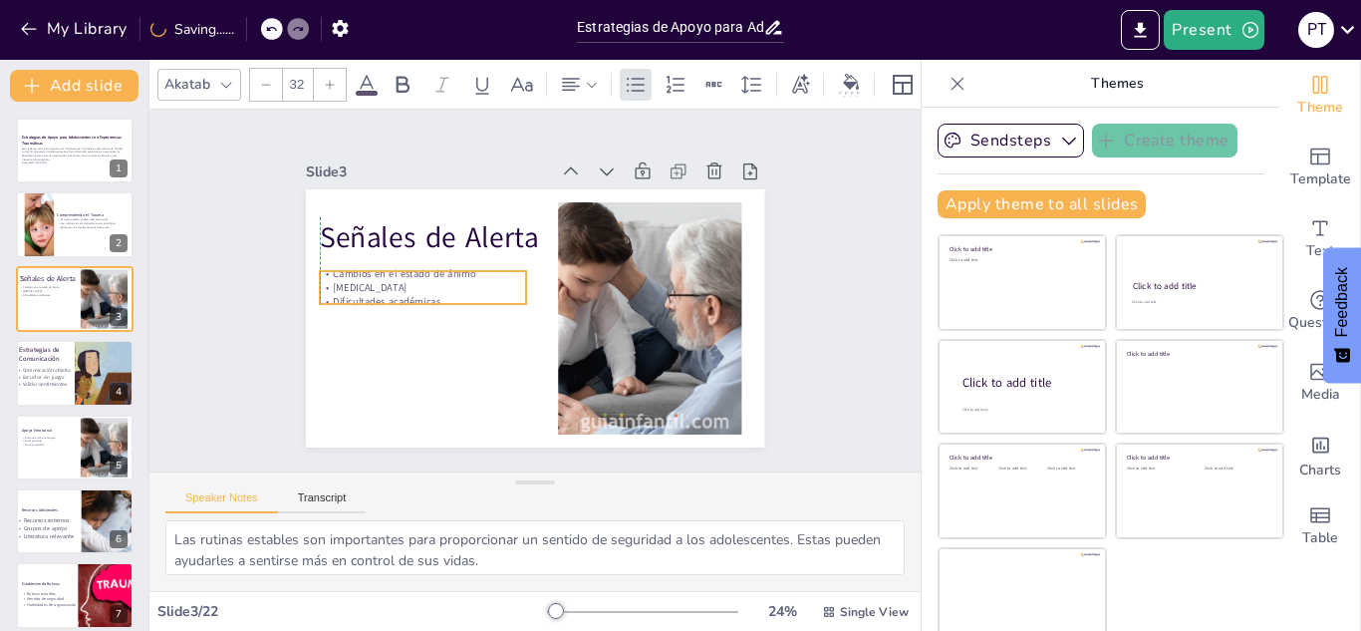
drag, startPoint x: 420, startPoint y: 289, endPoint x: 409, endPoint y: 290, distance: 11.0
click at [409, 295] on p "Dificultades académicas" at bounding box center [423, 302] width 206 height 14
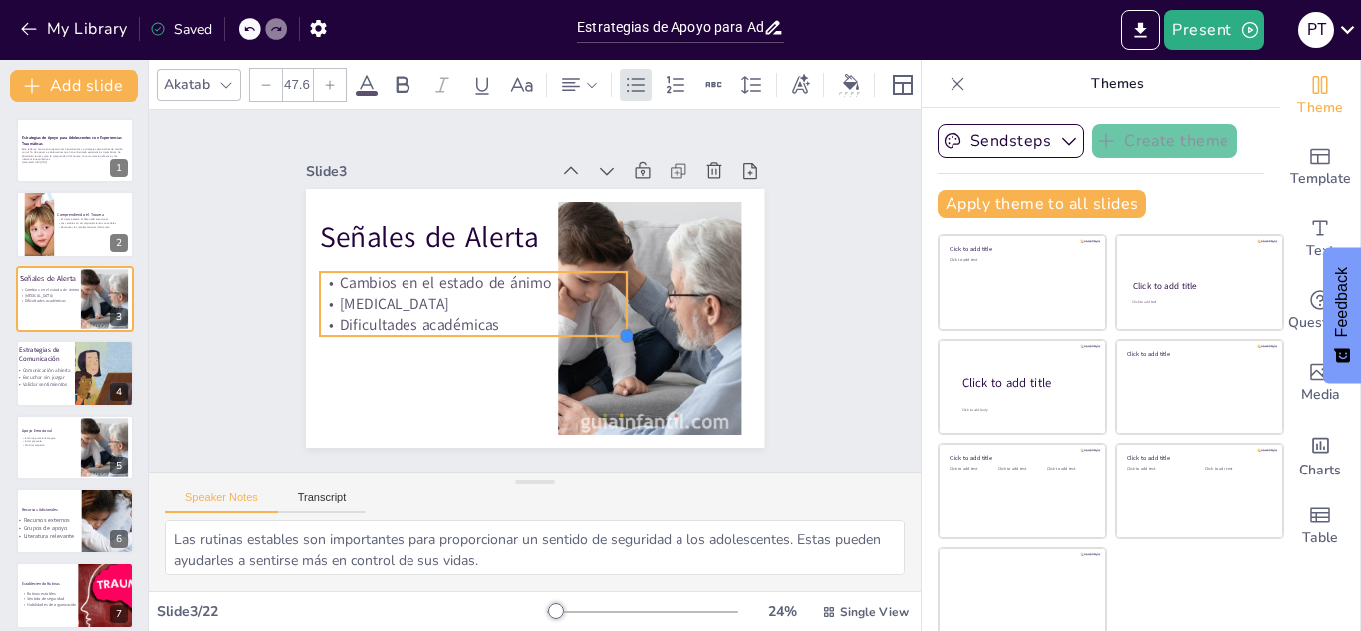
drag, startPoint x: 501, startPoint y: 301, endPoint x: 515, endPoint y: 317, distance: 21.2
click at [515, 317] on div "Señales de Alerta Cambios en el estado de ánimo Aislamiento social Dificultades…" at bounding box center [535, 318] width 458 height 258
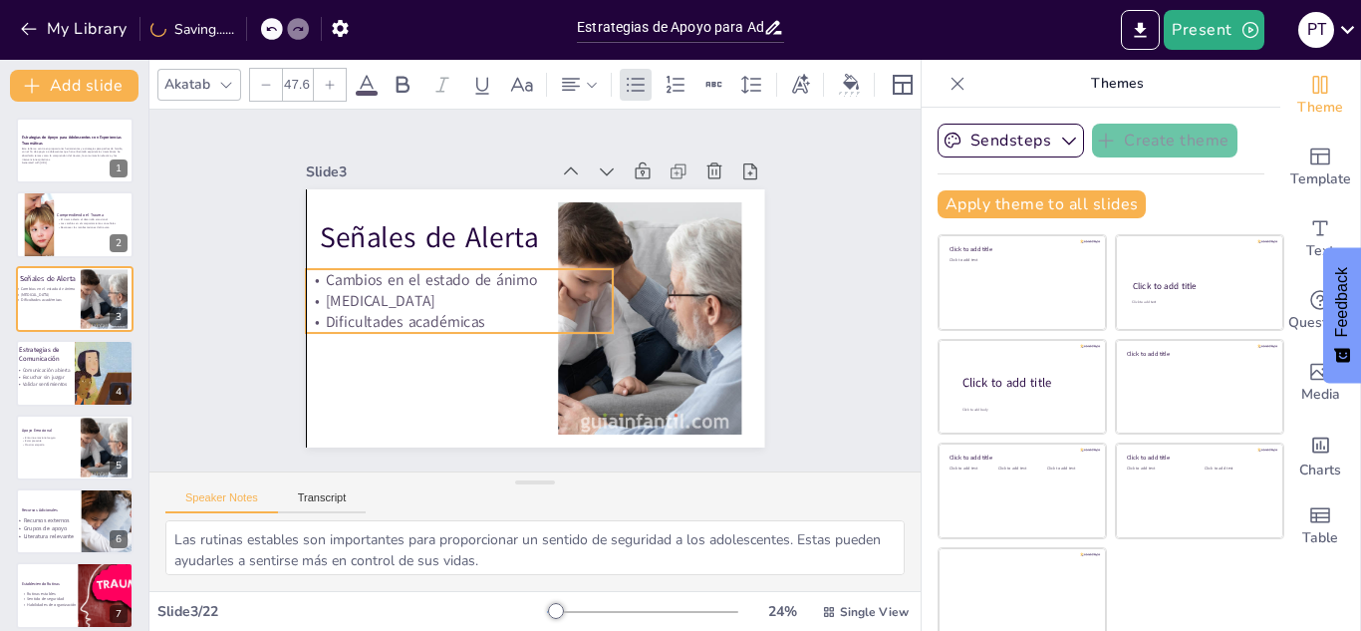
drag, startPoint x: 483, startPoint y: 290, endPoint x: 472, endPoint y: 287, distance: 11.4
click at [472, 290] on p "Aislamiento social" at bounding box center [459, 300] width 307 height 21
click at [624, 332] on div at bounding box center [632, 337] width 16 height 16
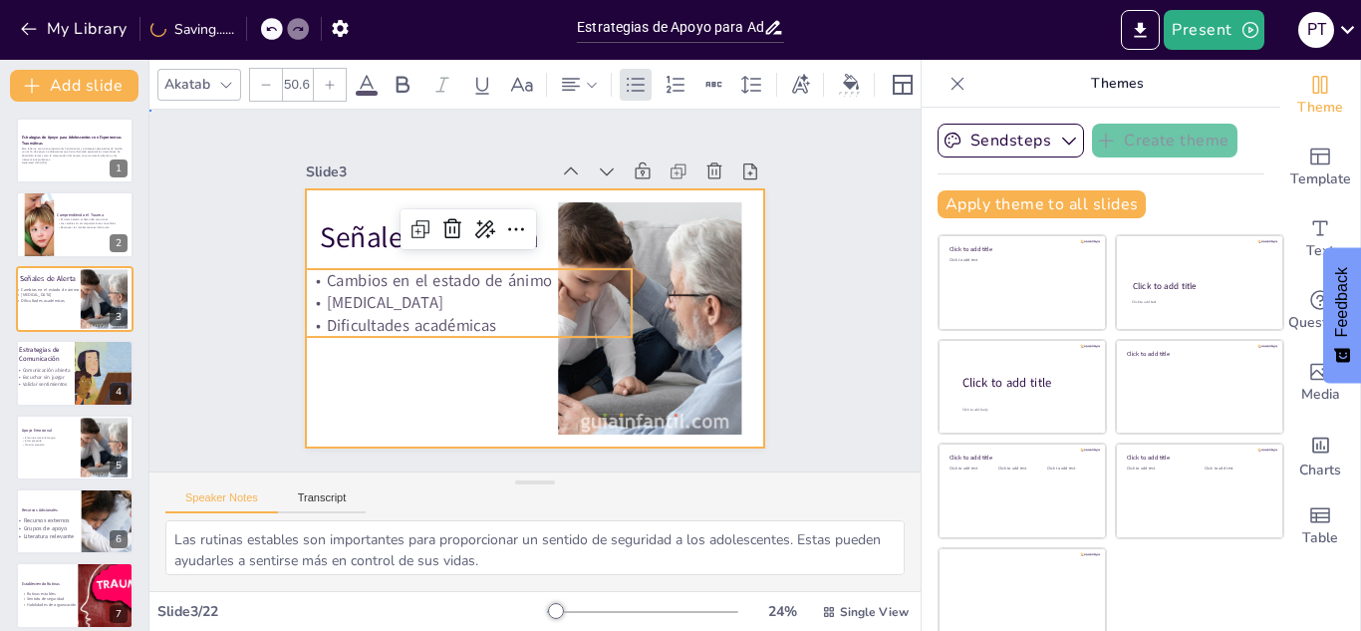
click at [479, 414] on div at bounding box center [535, 318] width 458 height 258
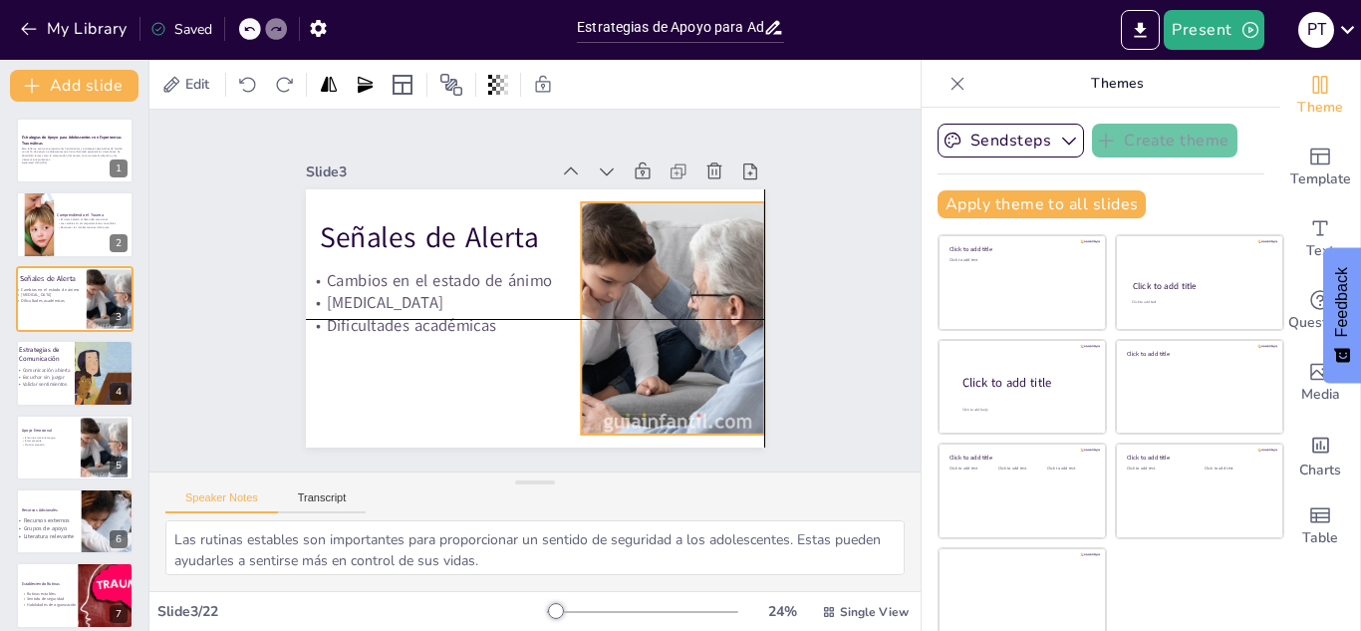
drag, startPoint x: 612, startPoint y: 363, endPoint x: 634, endPoint y: 364, distance: 22.9
click at [634, 364] on div at bounding box center [672, 318] width 442 height 232
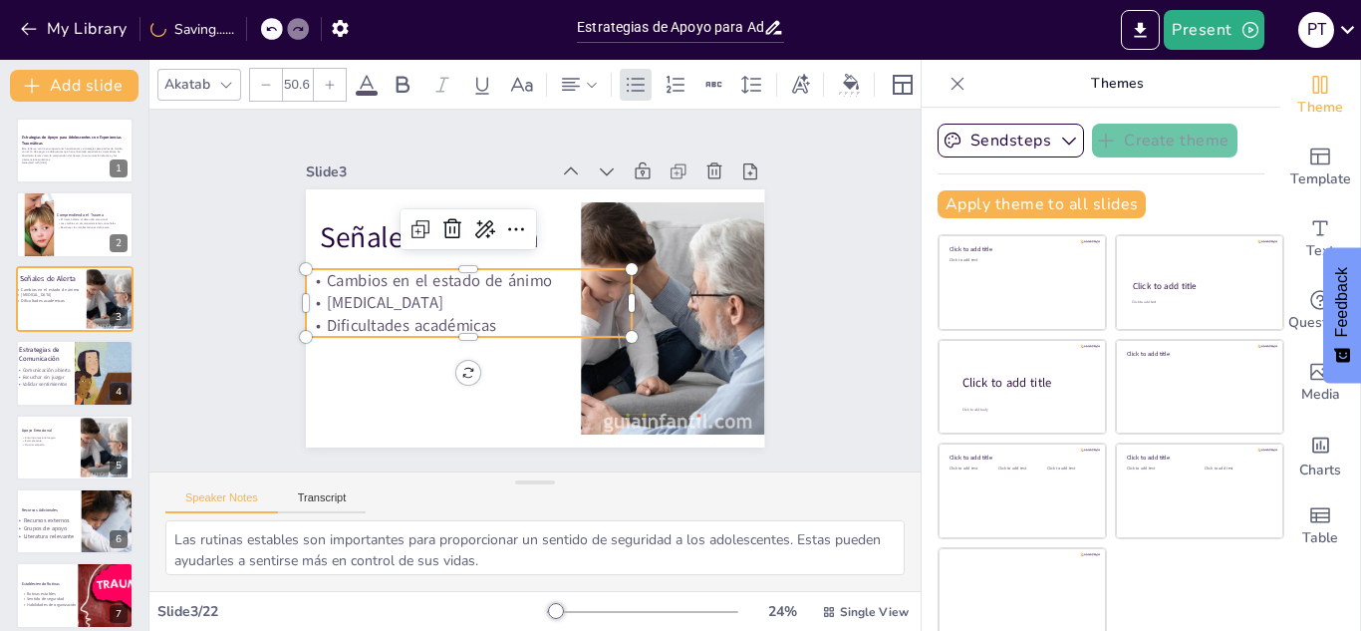
click at [509, 295] on p "Aislamiento social" at bounding box center [469, 303] width 326 height 23
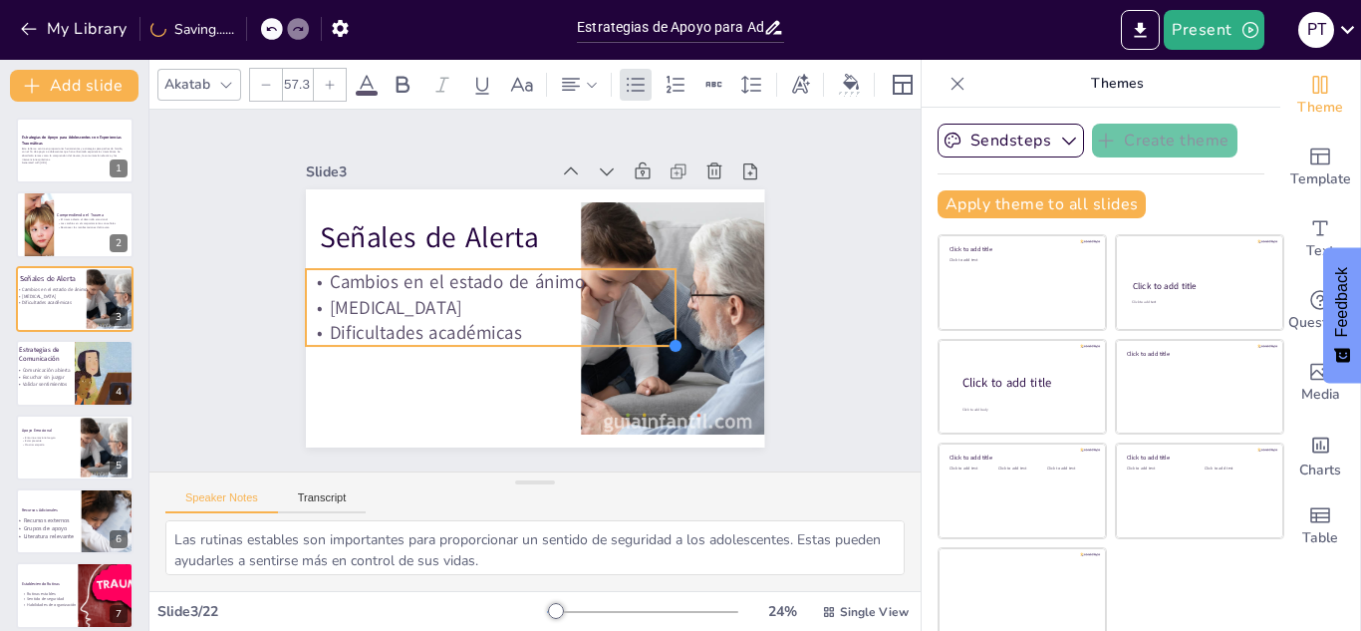
drag, startPoint x: 606, startPoint y: 325, endPoint x: 612, endPoint y: 334, distance: 10.8
click at [612, 334] on div "Señales de Alerta Cambios en el estado de ánimo Aislamiento social Dificultades…" at bounding box center [535, 318] width 458 height 258
click at [538, 303] on p "Aislamiento social" at bounding box center [491, 305] width 370 height 26
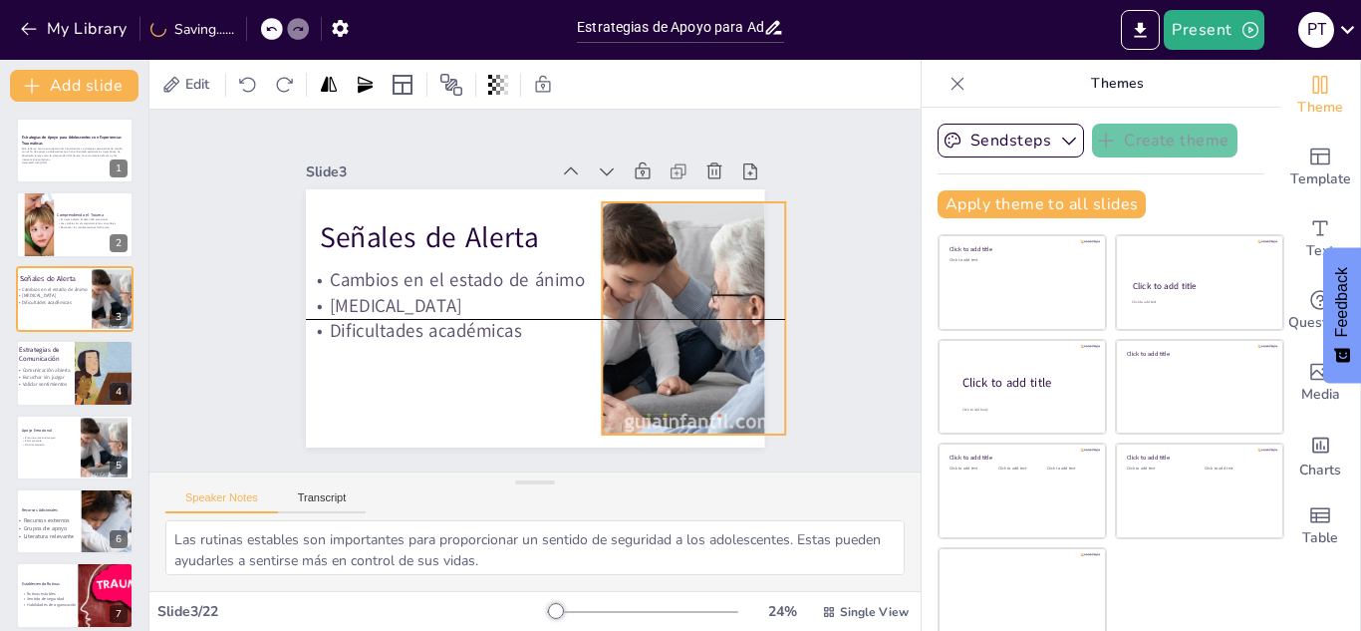
drag, startPoint x: 619, startPoint y: 376, endPoint x: 639, endPoint y: 375, distance: 20.9
click at [639, 375] on div at bounding box center [693, 318] width 442 height 232
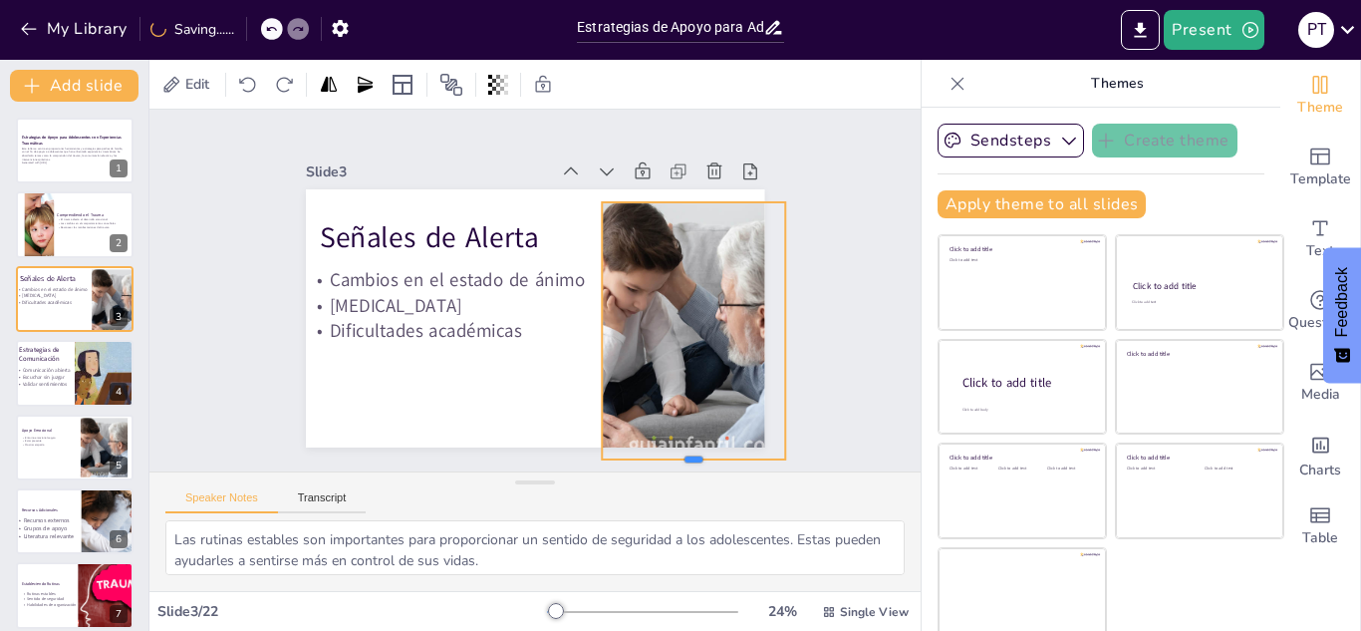
drag, startPoint x: 667, startPoint y: 426, endPoint x: 667, endPoint y: 452, distance: 25.9
click at [667, 459] on div at bounding box center [693, 467] width 183 height 16
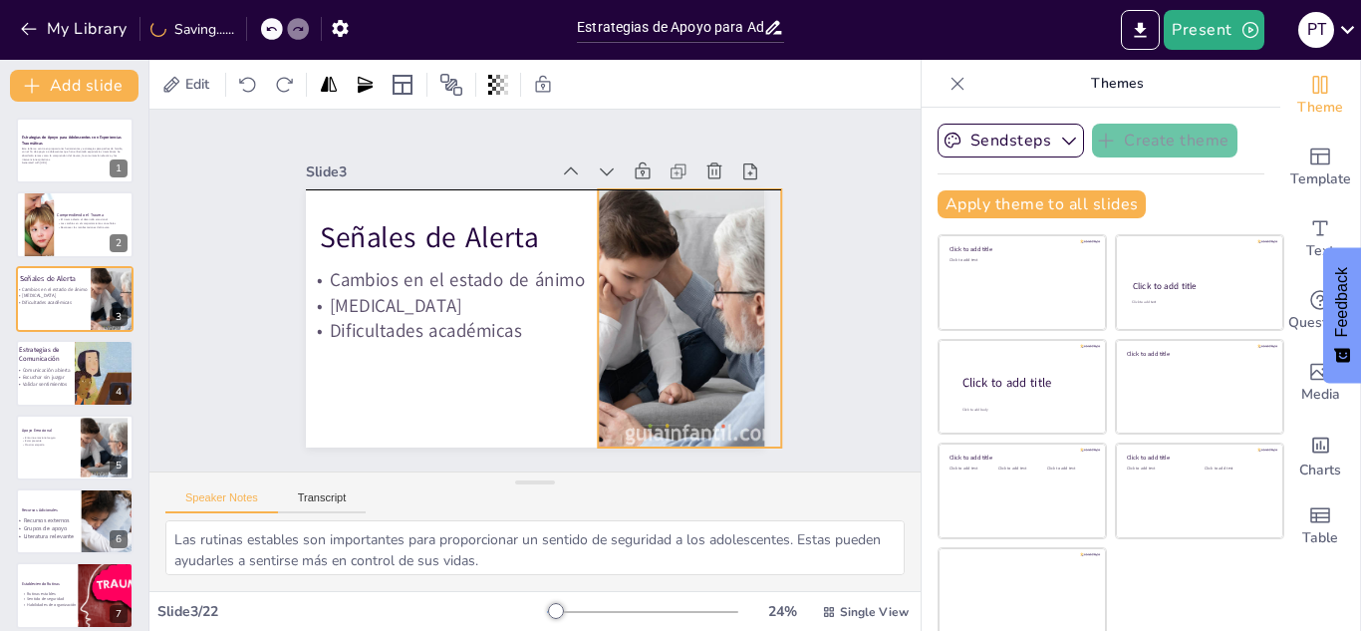
drag, startPoint x: 691, startPoint y: 398, endPoint x: 687, endPoint y: 387, distance: 11.7
click at [687, 387] on div at bounding box center [696, 318] width 456 height 258
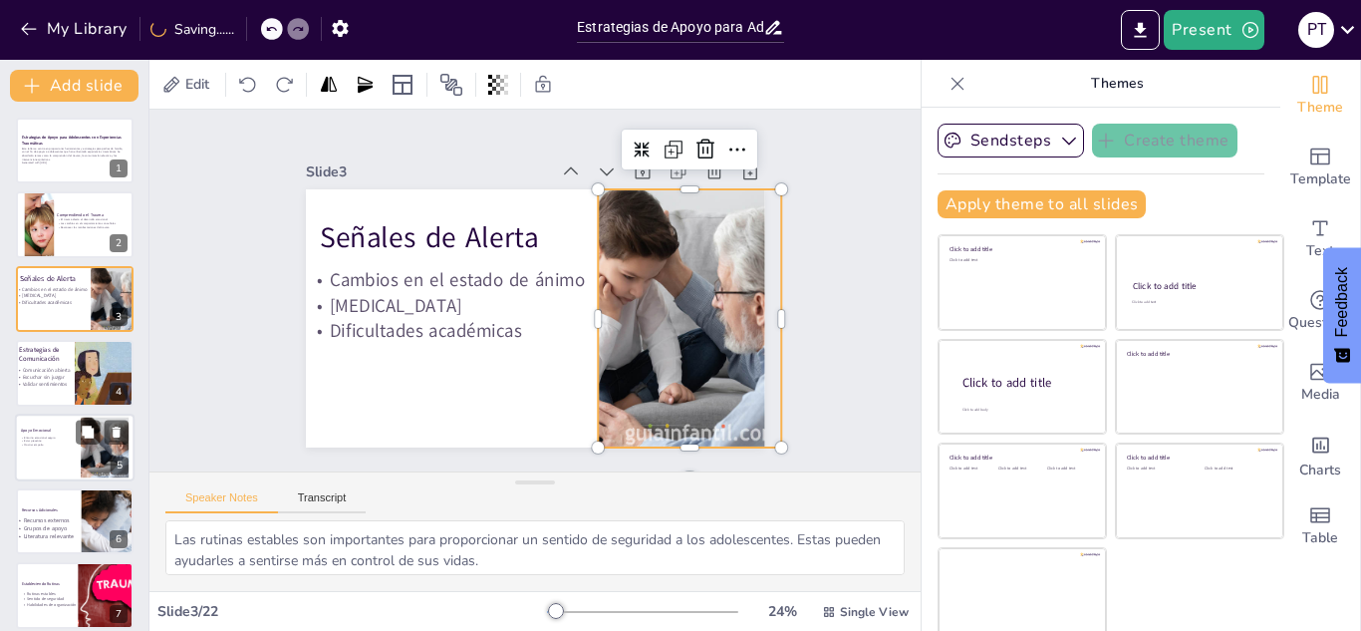
click at [50, 421] on div at bounding box center [75, 447] width 120 height 68
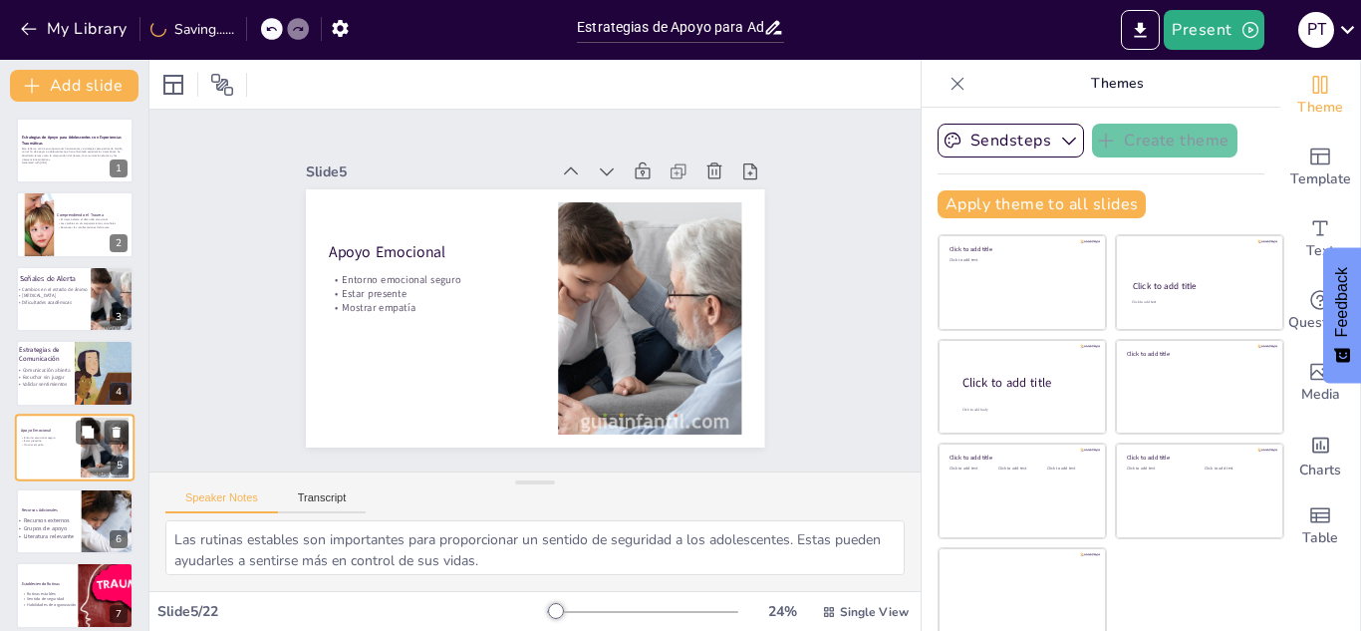
scroll to position [81, 0]
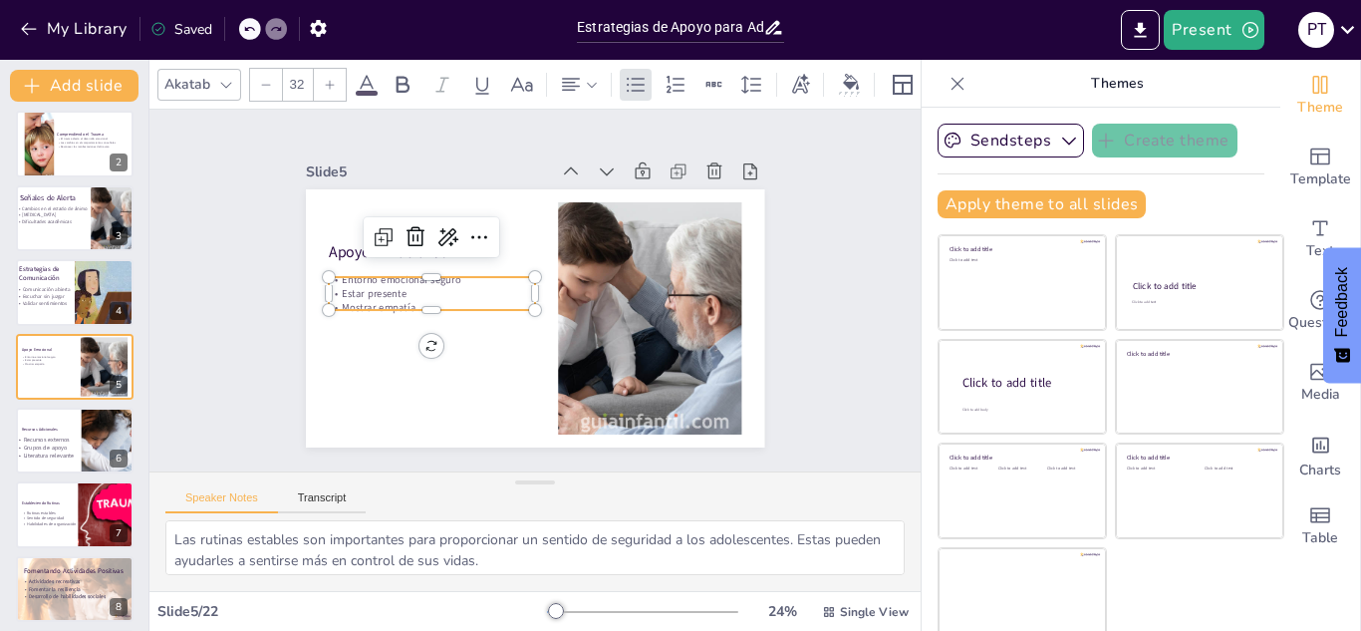
click at [358, 289] on p "Estar presente" at bounding box center [432, 293] width 206 height 14
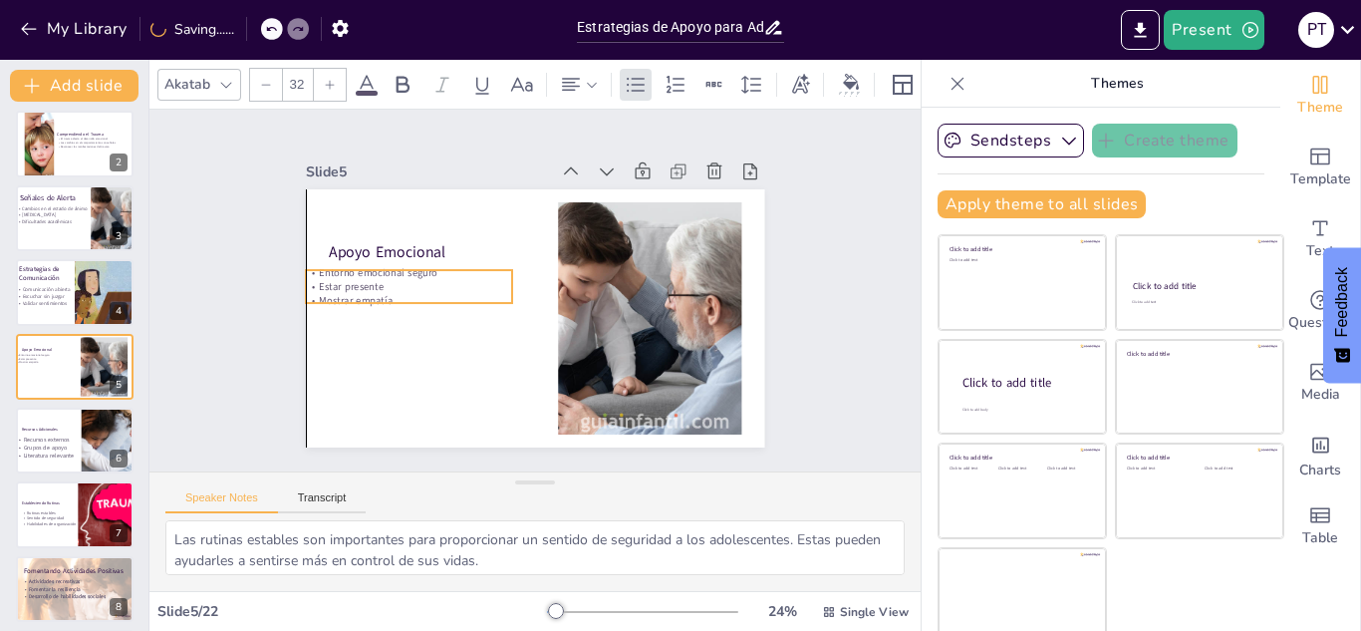
drag, startPoint x: 358, startPoint y: 289, endPoint x: 341, endPoint y: 282, distance: 18.3
click at [341, 282] on p "Estar presente" at bounding box center [409, 286] width 206 height 14
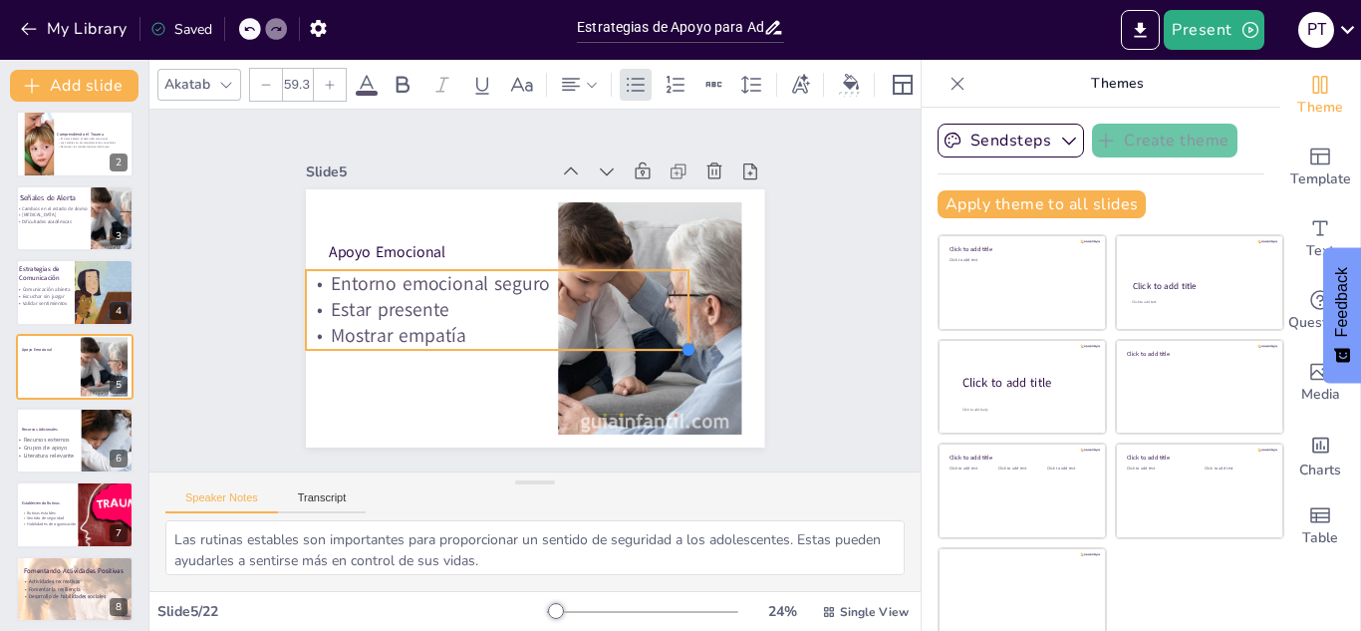
drag, startPoint x: 488, startPoint y: 300, endPoint x: 528, endPoint y: 328, distance: 48.6
click at [528, 328] on div "Apoyo Emocional Entorno emocional seguro Estar presente Mostrar empatía" at bounding box center [535, 318] width 458 height 258
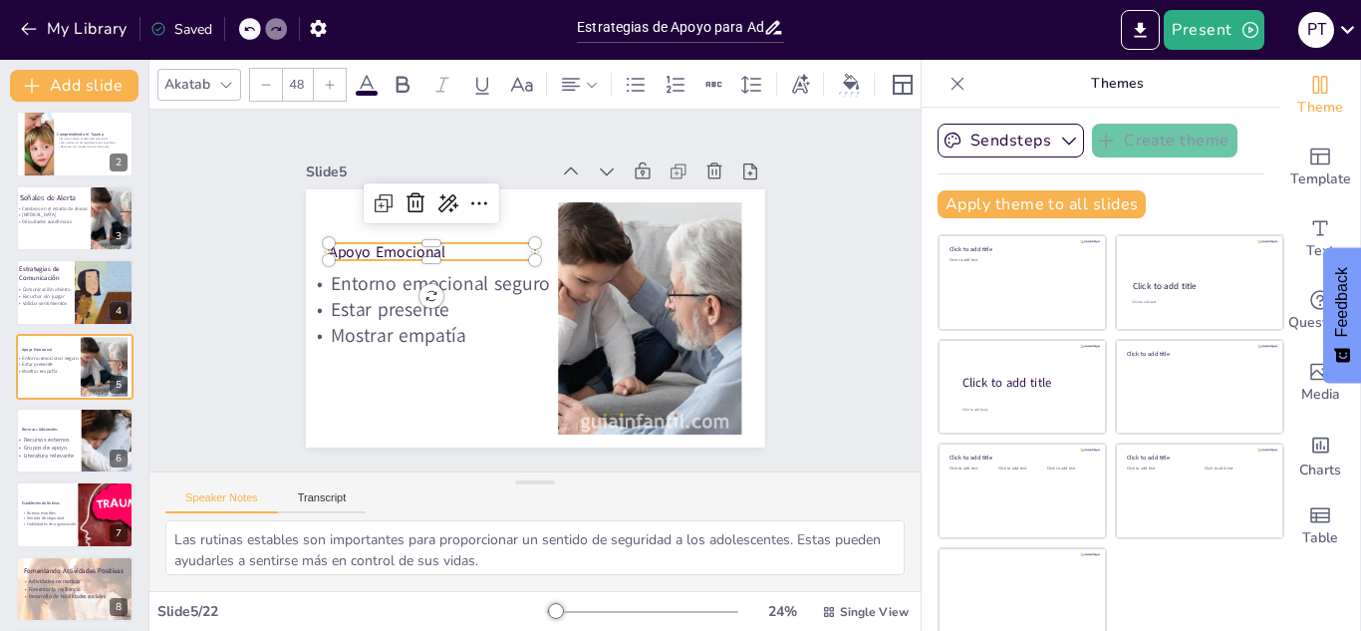
click at [375, 245] on p "Apoyo Emocional" at bounding box center [432, 251] width 206 height 21
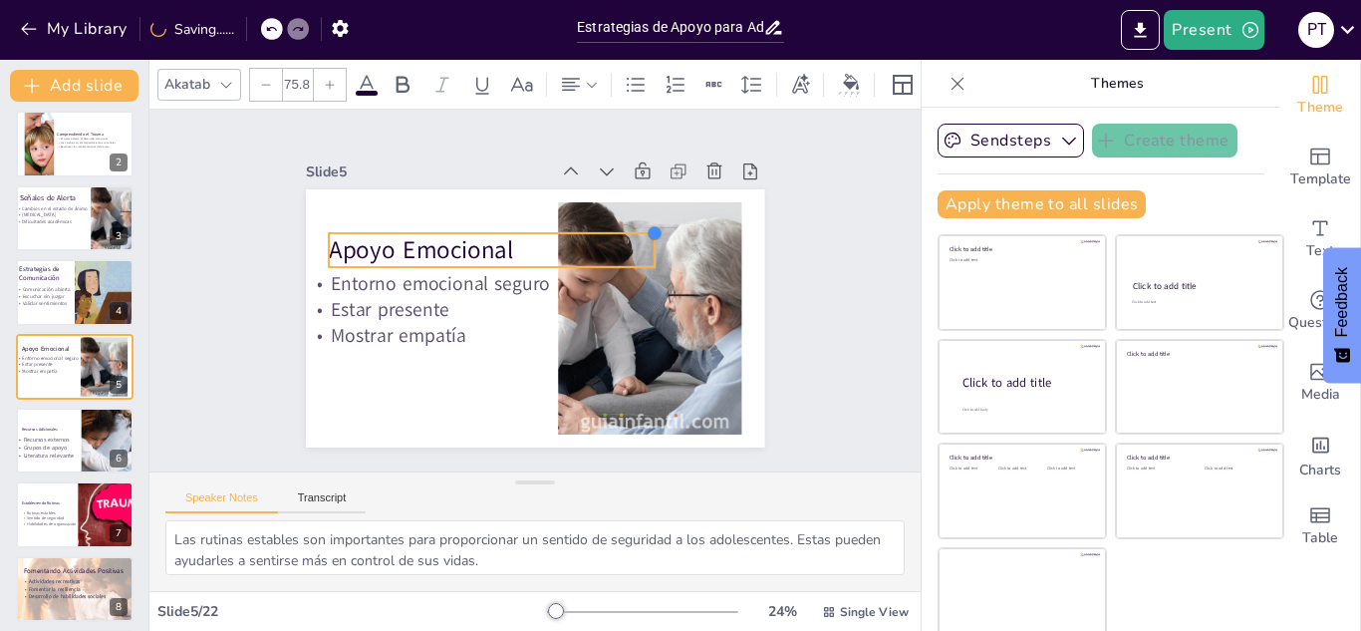
drag, startPoint x: 512, startPoint y: 232, endPoint x: 529, endPoint y: 222, distance: 19.6
click at [529, 222] on div "Apoyo Emocional Entorno emocional seguro Estar presente Mostrar empatía" at bounding box center [535, 318] width 458 height 258
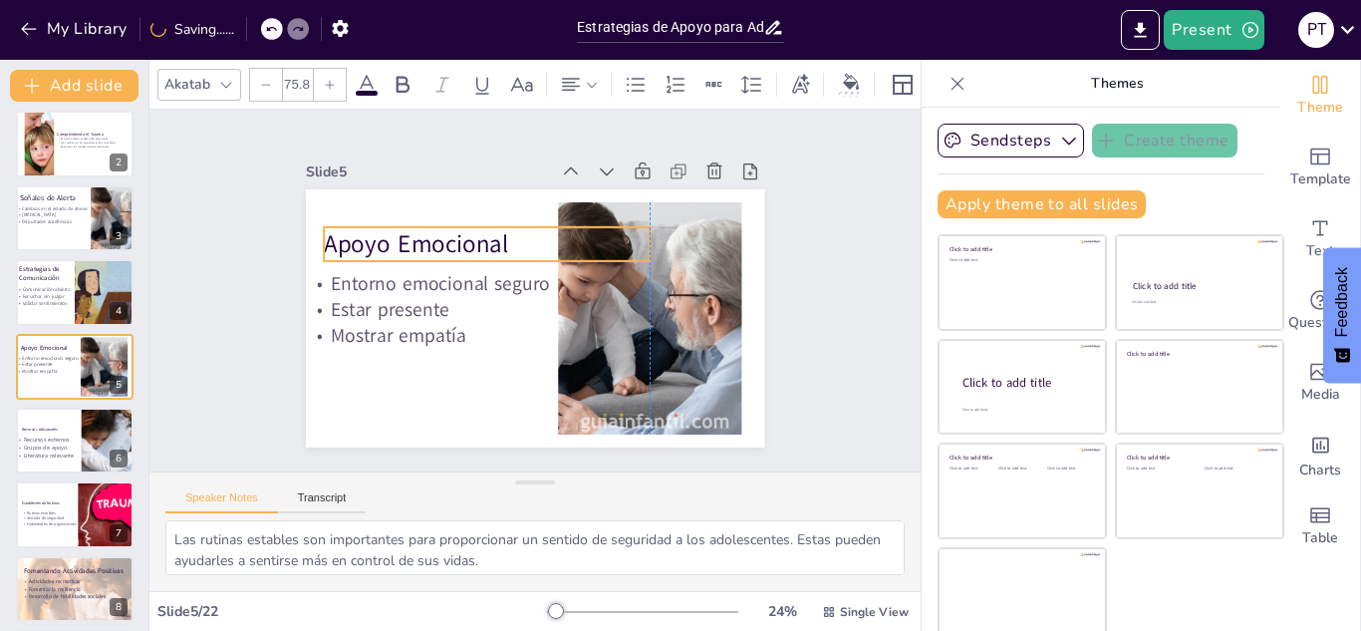
drag, startPoint x: 504, startPoint y: 250, endPoint x: 493, endPoint y: 244, distance: 12.5
click at [493, 244] on p "Apoyo Emocional" at bounding box center [487, 244] width 326 height 34
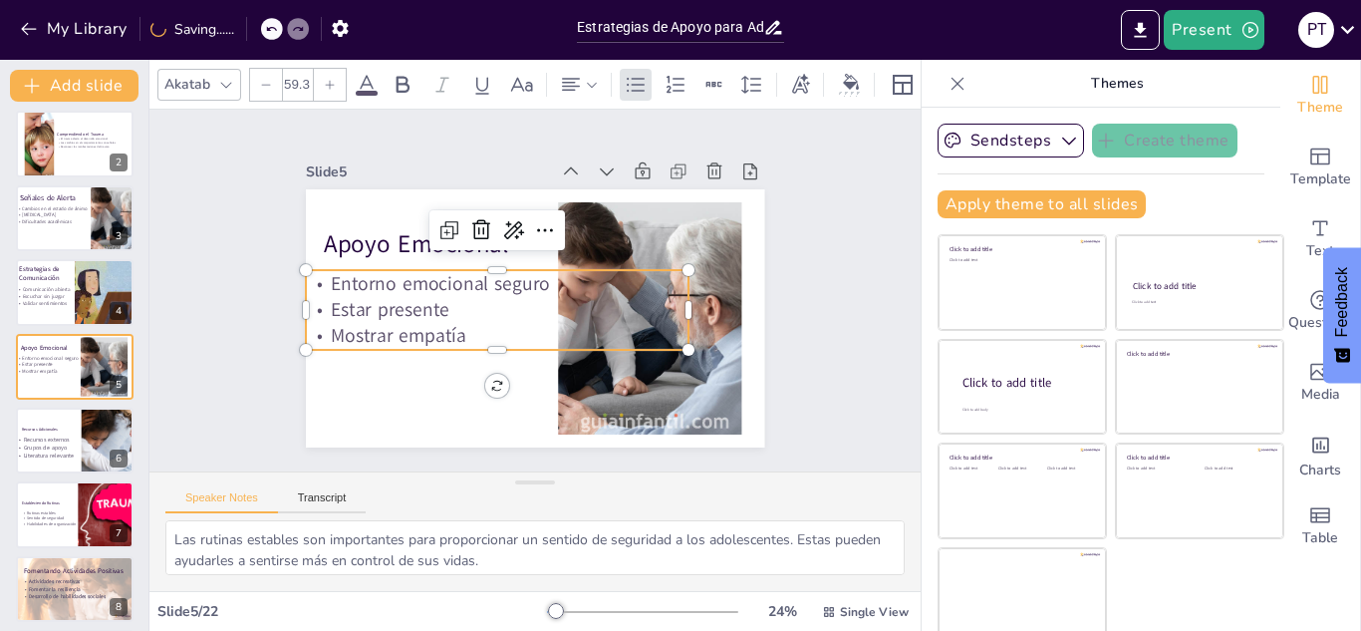
click at [477, 277] on p "Entorno emocional seguro" at bounding box center [497, 283] width 382 height 27
click at [856, 278] on div "Slide 1 Estrategias de Apoyo para Adolescentes con Experiencias Traumáticas Est…" at bounding box center [534, 291] width 771 height 362
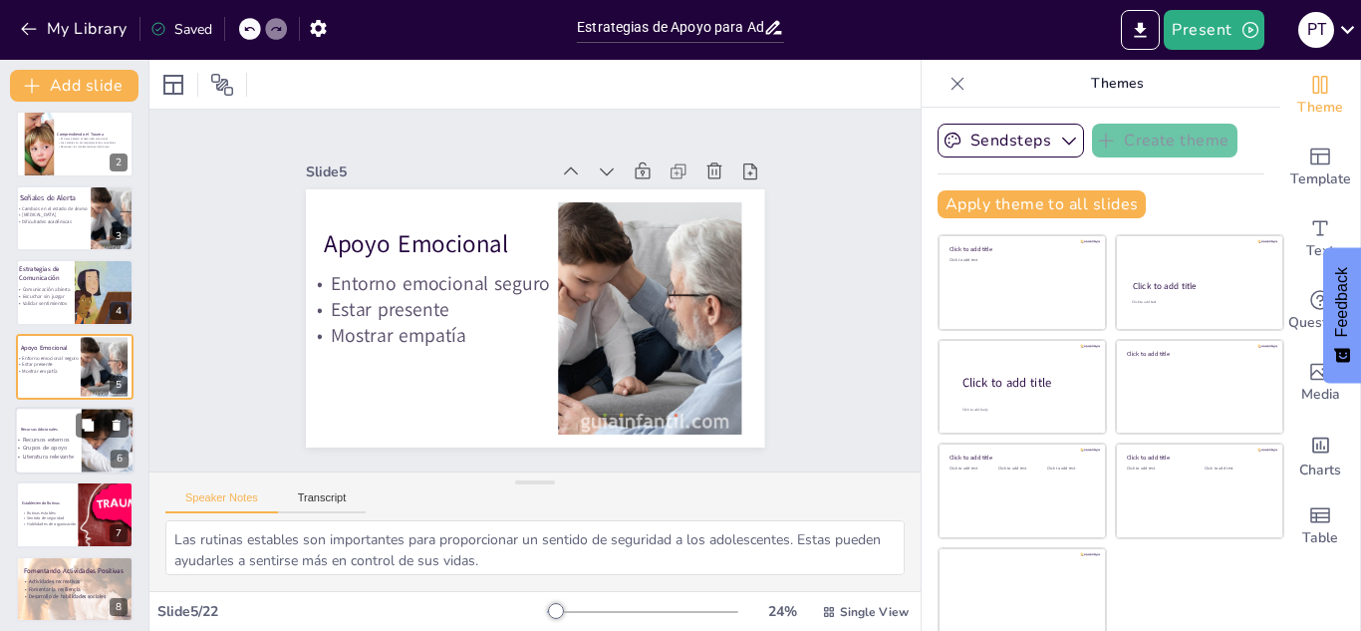
click at [34, 419] on div at bounding box center [75, 440] width 120 height 68
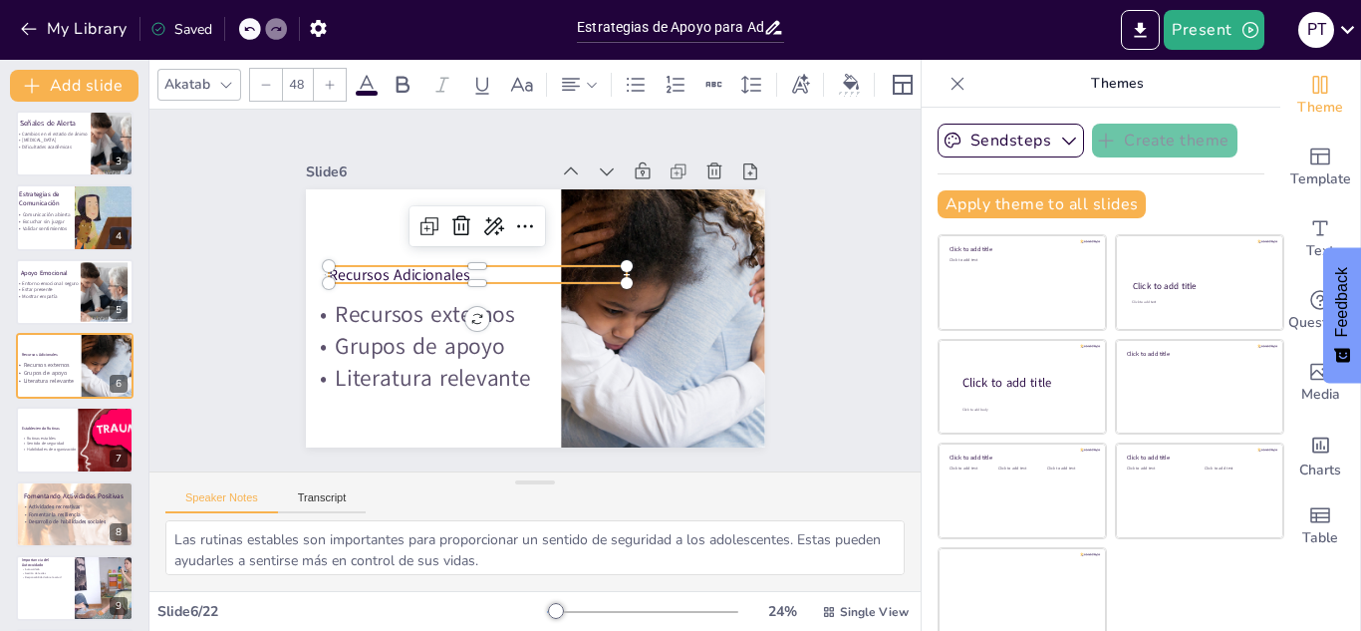
click at [445, 274] on p "Recursos Adicionales" at bounding box center [478, 274] width 298 height 21
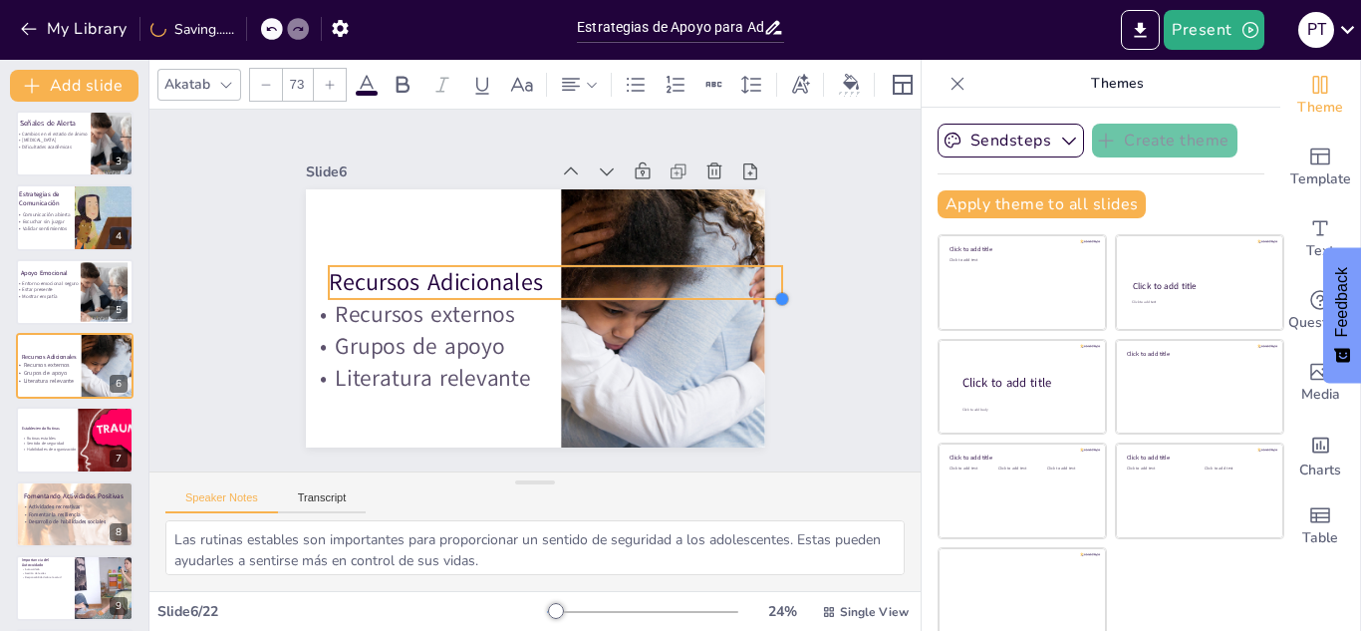
drag, startPoint x: 606, startPoint y: 278, endPoint x: 618, endPoint y: 287, distance: 14.9
click at [618, 287] on div "Recursos Adicionales Recursos externos Grupos de apoyo Literatura relevante" at bounding box center [535, 318] width 458 height 258
click at [492, 253] on div at bounding box center [555, 258] width 453 height 16
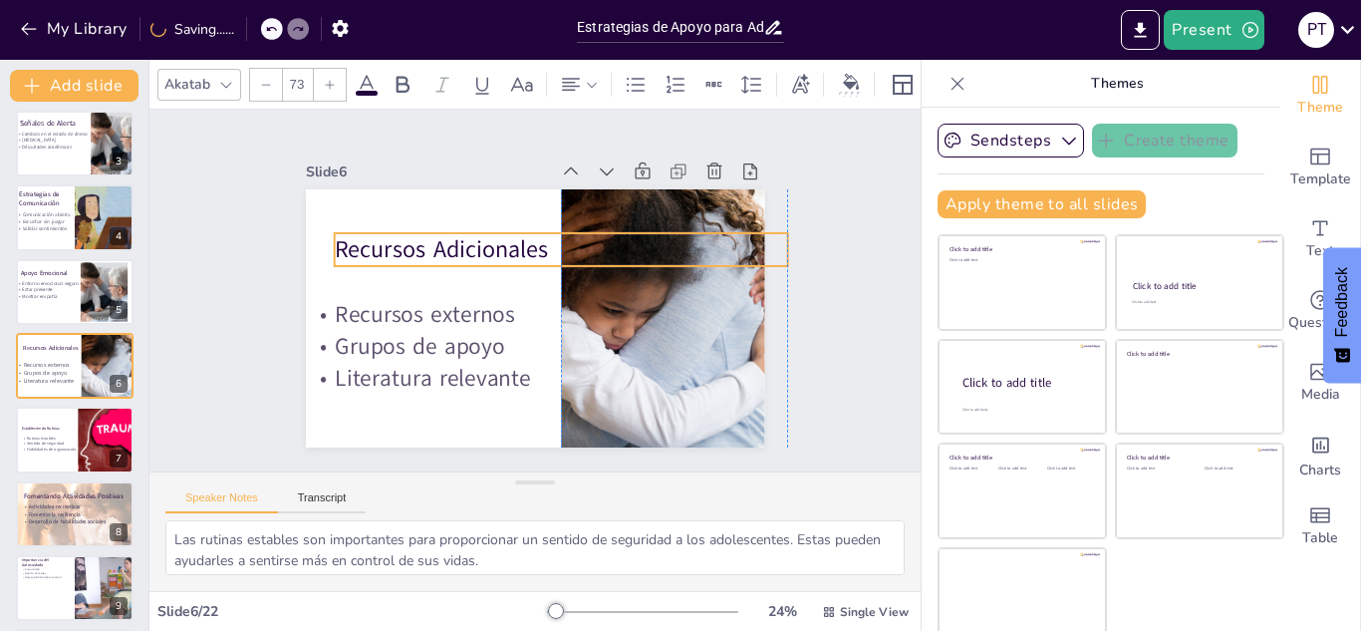
drag, startPoint x: 480, startPoint y: 265, endPoint x: 478, endPoint y: 232, distance: 32.9
click at [478, 233] on p "Recursos Adicionales" at bounding box center [560, 249] width 453 height 33
click at [187, 394] on div "Slide 1 Estrategias de Apoyo para Adolescentes con Experiencias Traumáticas Est…" at bounding box center [534, 291] width 771 height 362
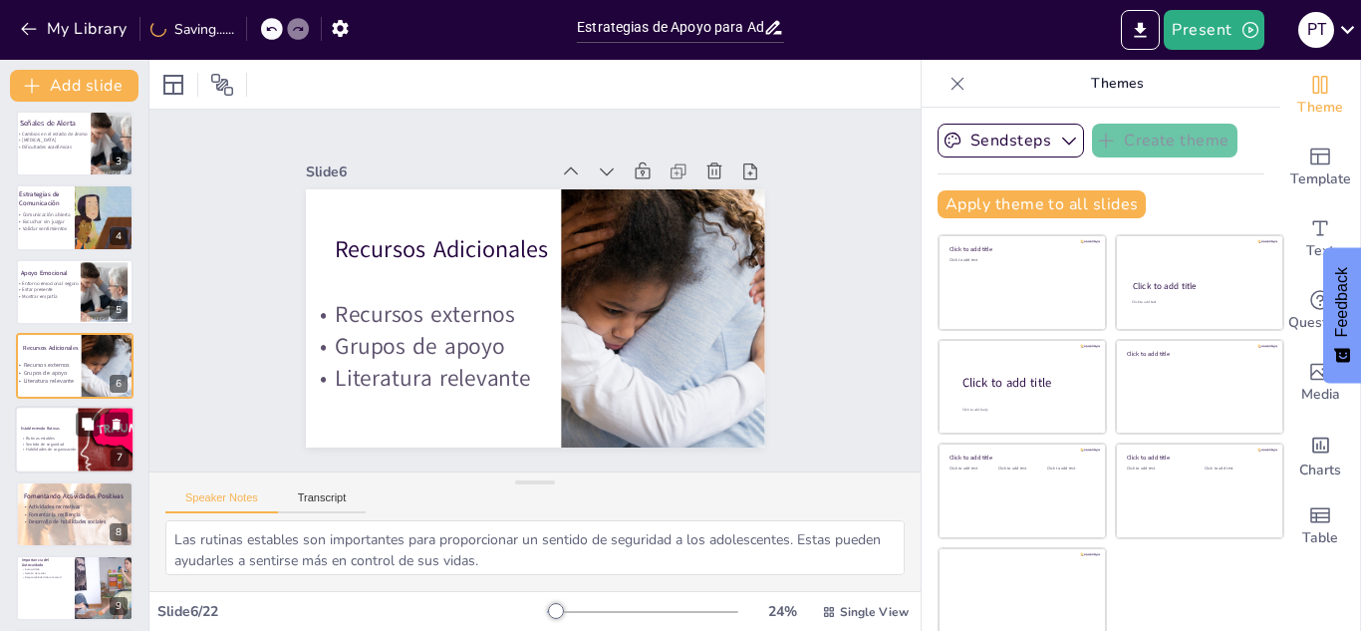
click at [41, 456] on div at bounding box center [75, 440] width 120 height 68
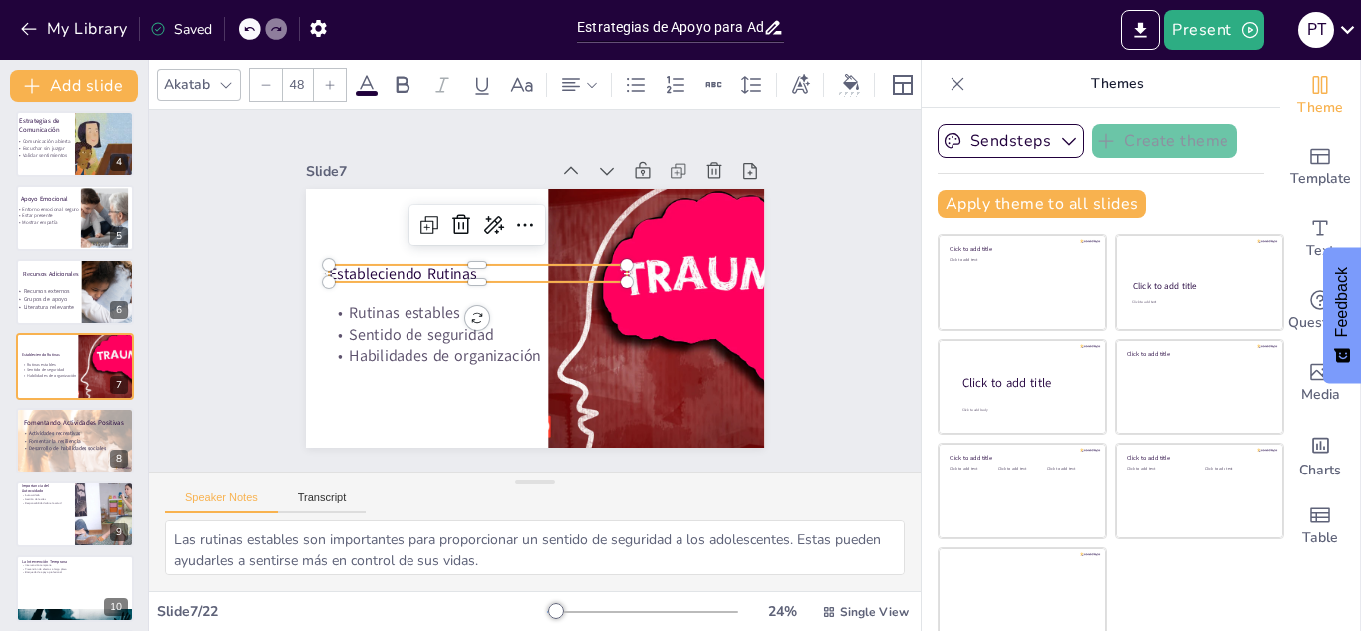
click at [413, 273] on p "Estableciendo Rutinas" at bounding box center [478, 273] width 298 height 21
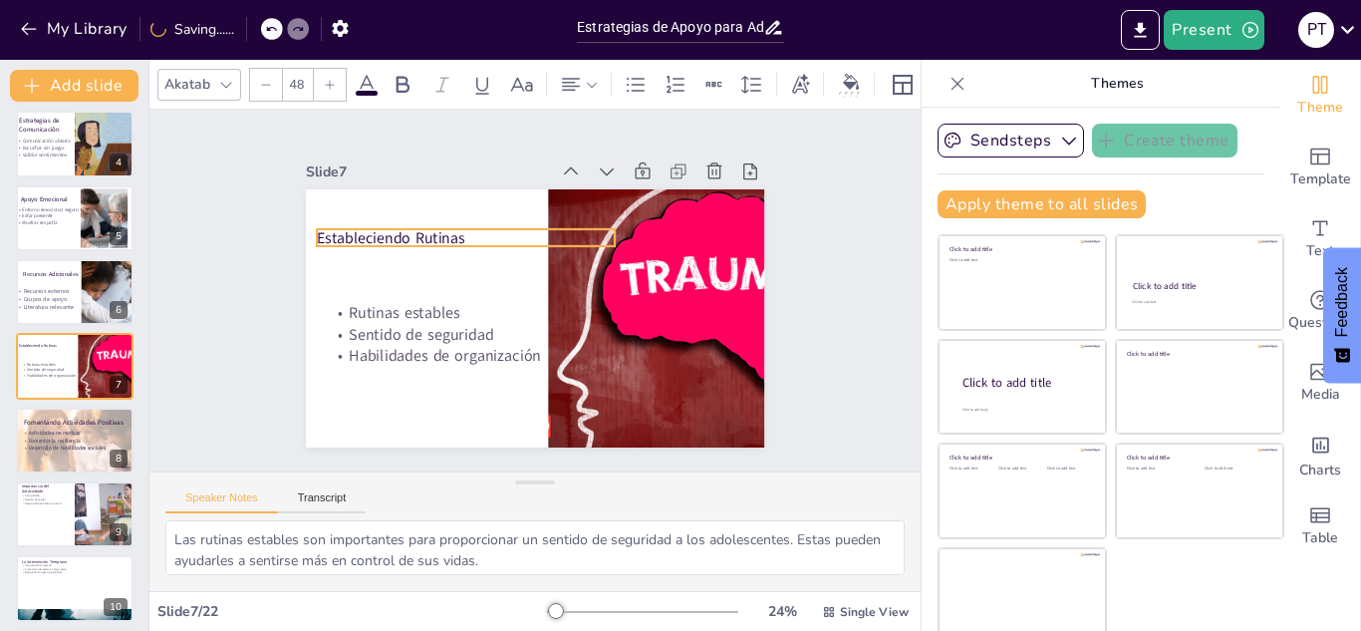
drag, startPoint x: 413, startPoint y: 273, endPoint x: 401, endPoint y: 237, distance: 37.8
click at [401, 237] on p "Estableciendo Rutinas" at bounding box center [466, 237] width 298 height 21
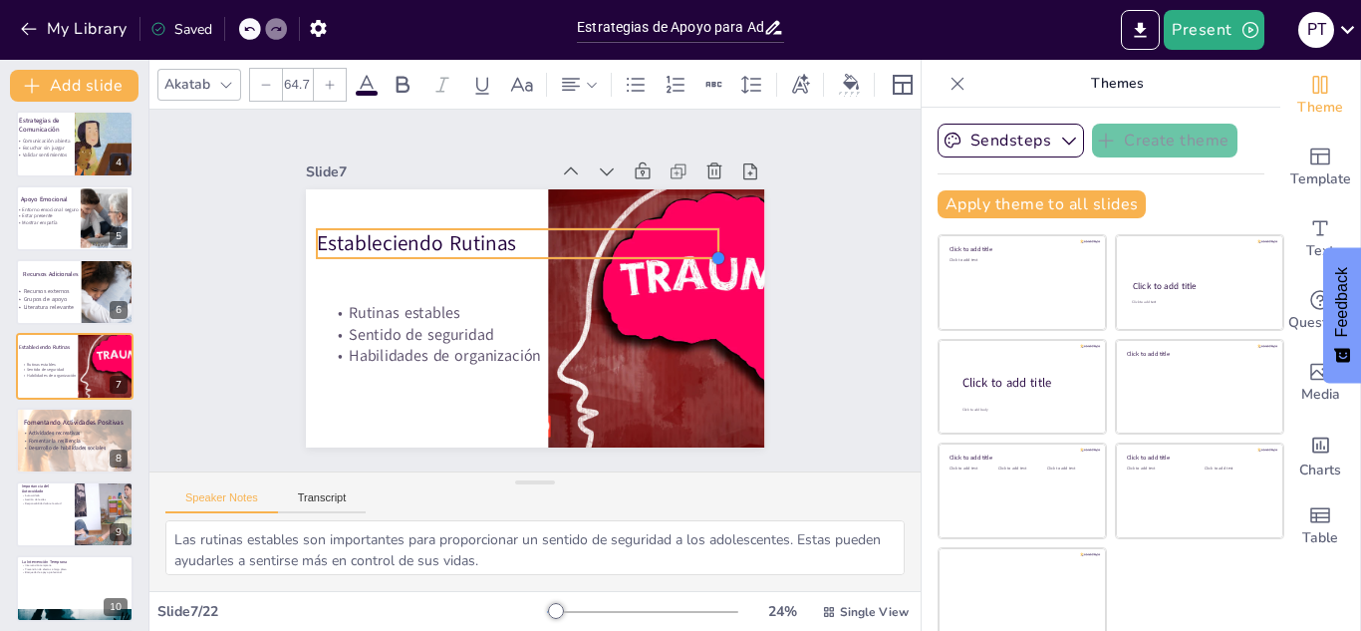
click at [601, 243] on div "Estableciendo Rutinas Rutinas estables Sentido de seguridad Habilidades de orga…" at bounding box center [535, 318] width 458 height 258
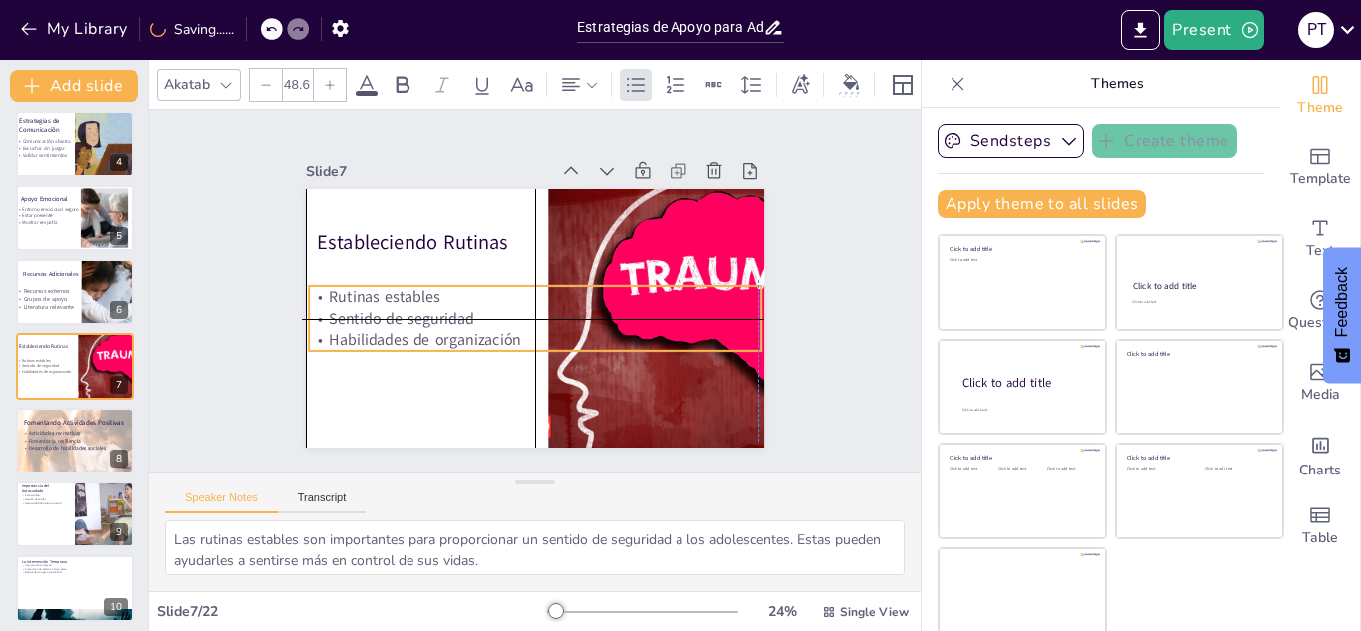
drag, startPoint x: 395, startPoint y: 344, endPoint x: 369, endPoint y: 322, distance: 34.7
click at [369, 329] on p "Habilidades de organización" at bounding box center [535, 340] width 452 height 22
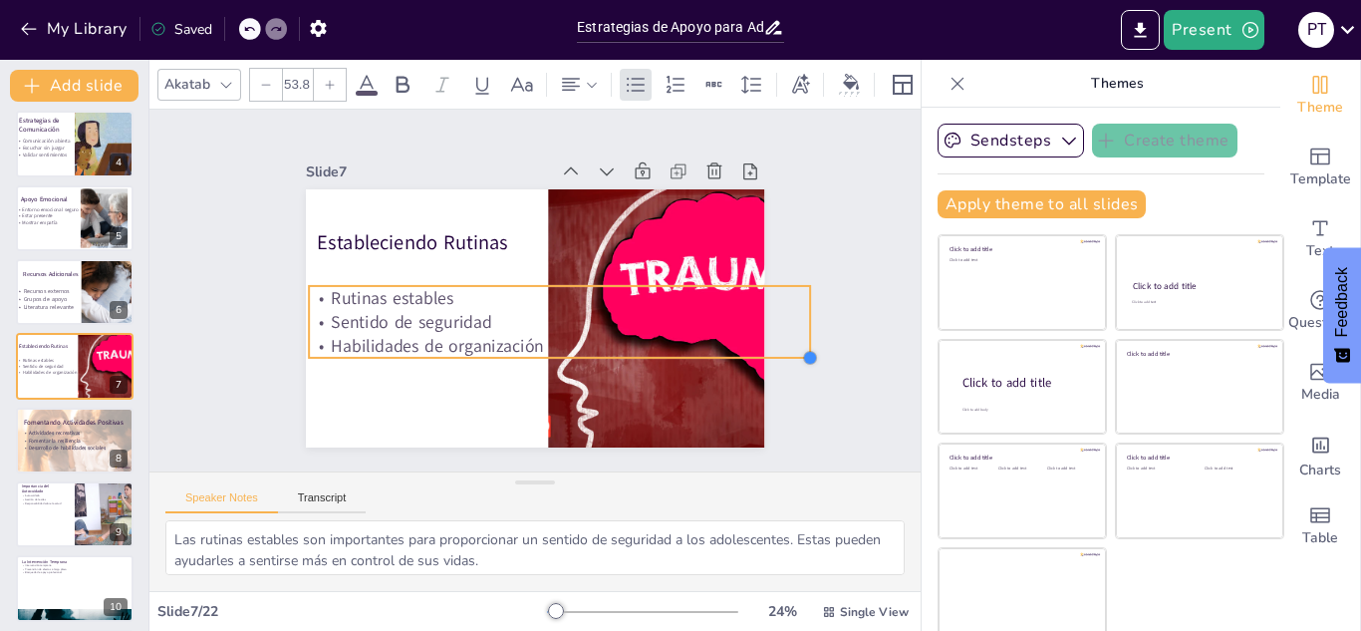
drag, startPoint x: 734, startPoint y: 343, endPoint x: 742, endPoint y: 350, distance: 10.6
click at [742, 350] on div "Slide 1 Estrategias de Apoyo para Adolescentes con Experiencias Traumáticas Est…" at bounding box center [535, 290] width 570 height 314
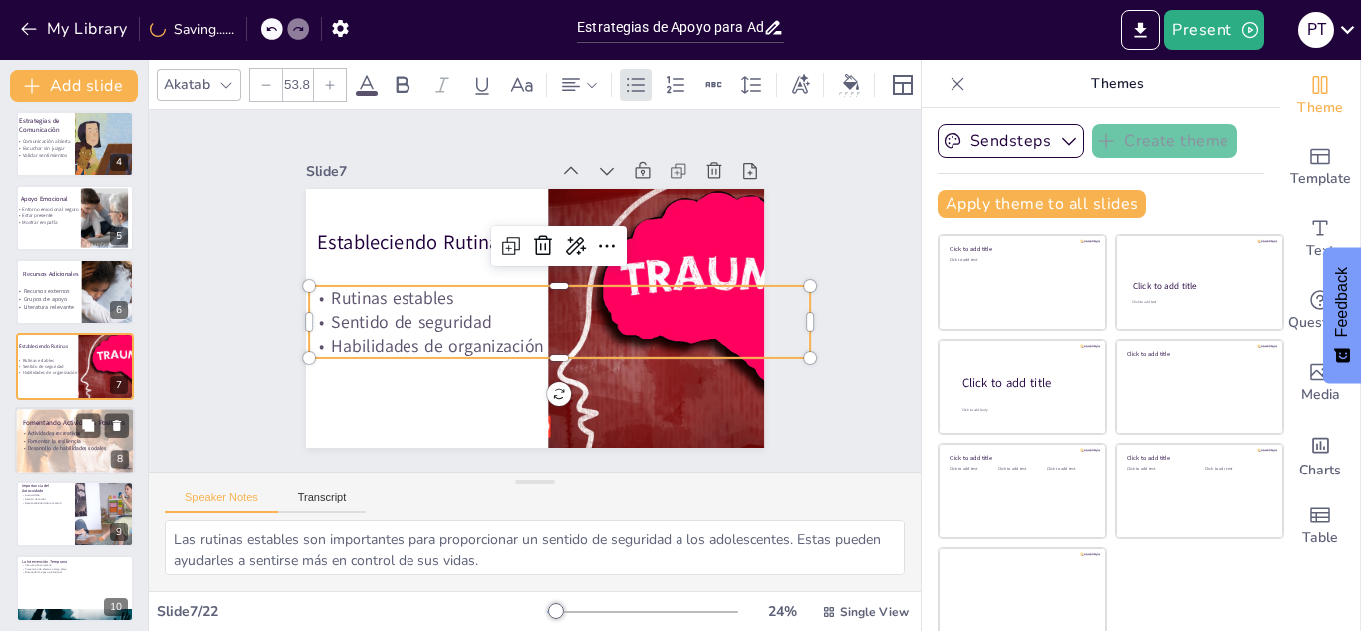
click at [34, 454] on div at bounding box center [75, 440] width 120 height 68
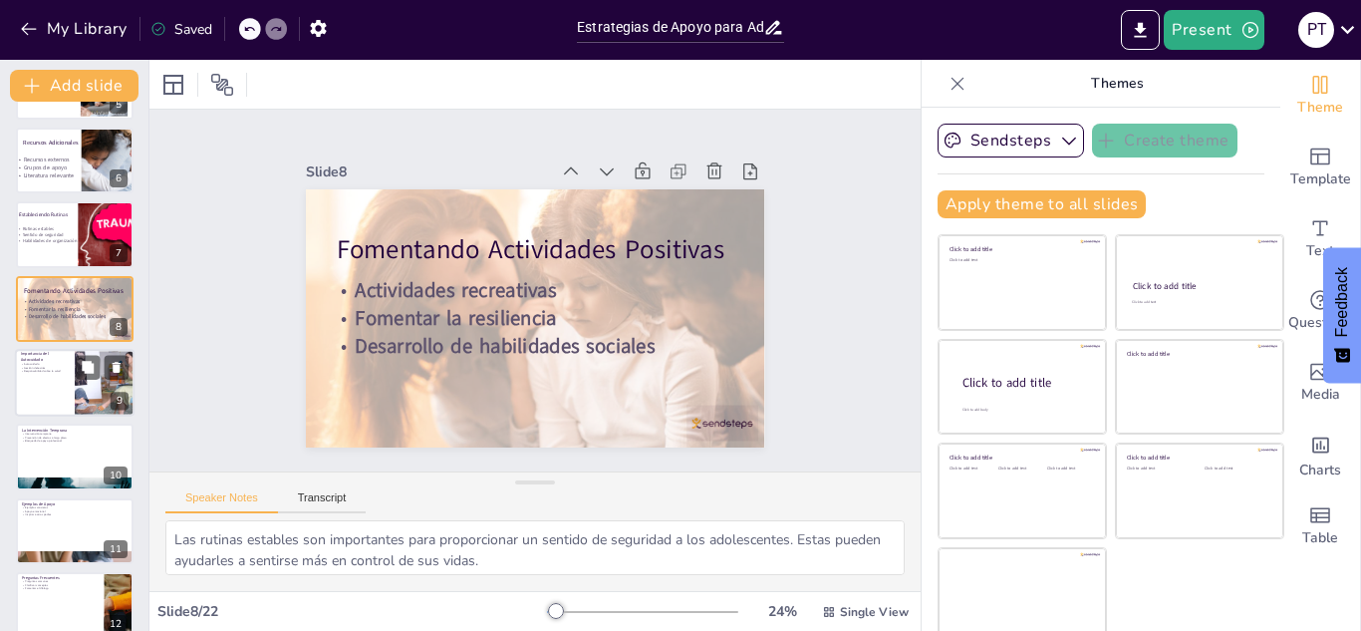
click at [46, 375] on div at bounding box center [75, 383] width 120 height 68
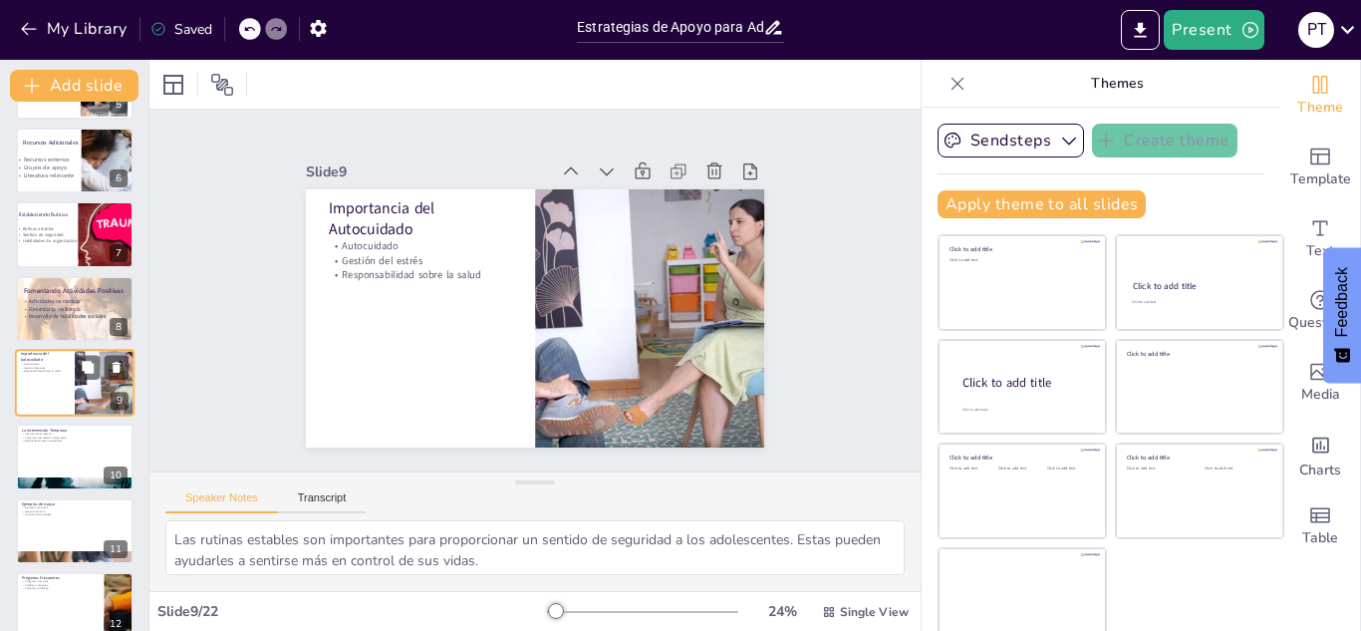
scroll to position [378, 0]
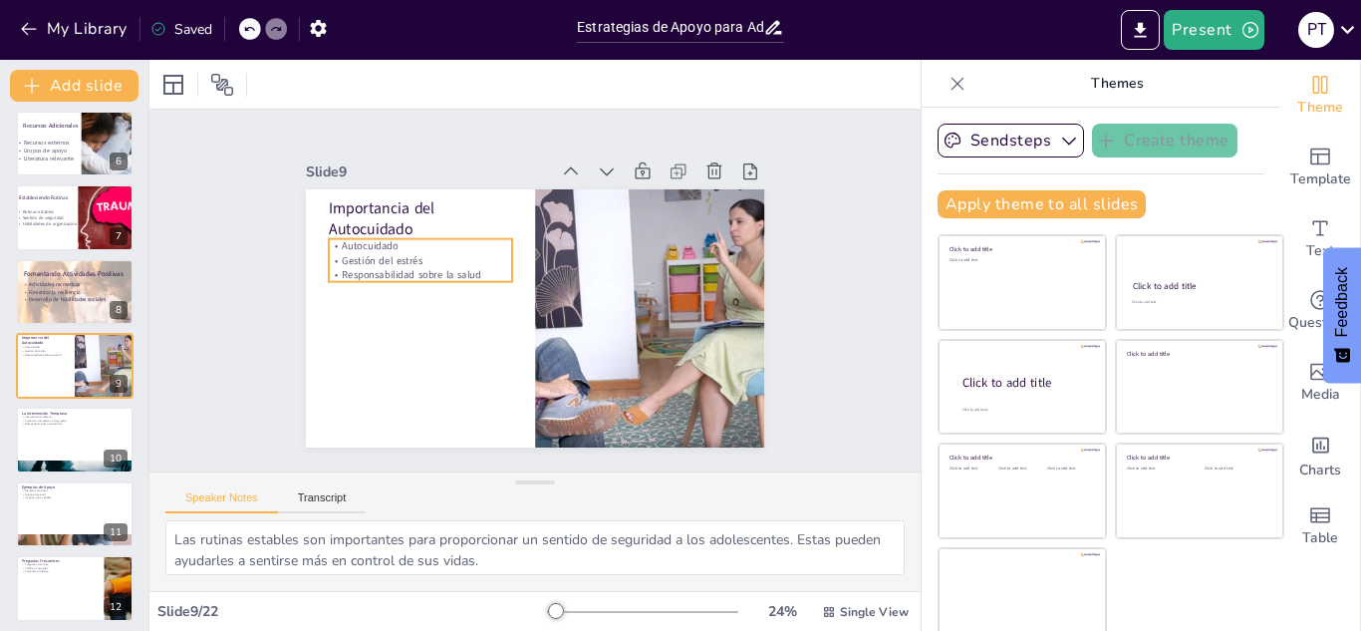
click at [425, 253] on p "Gestión del estrés" at bounding box center [420, 260] width 183 height 14
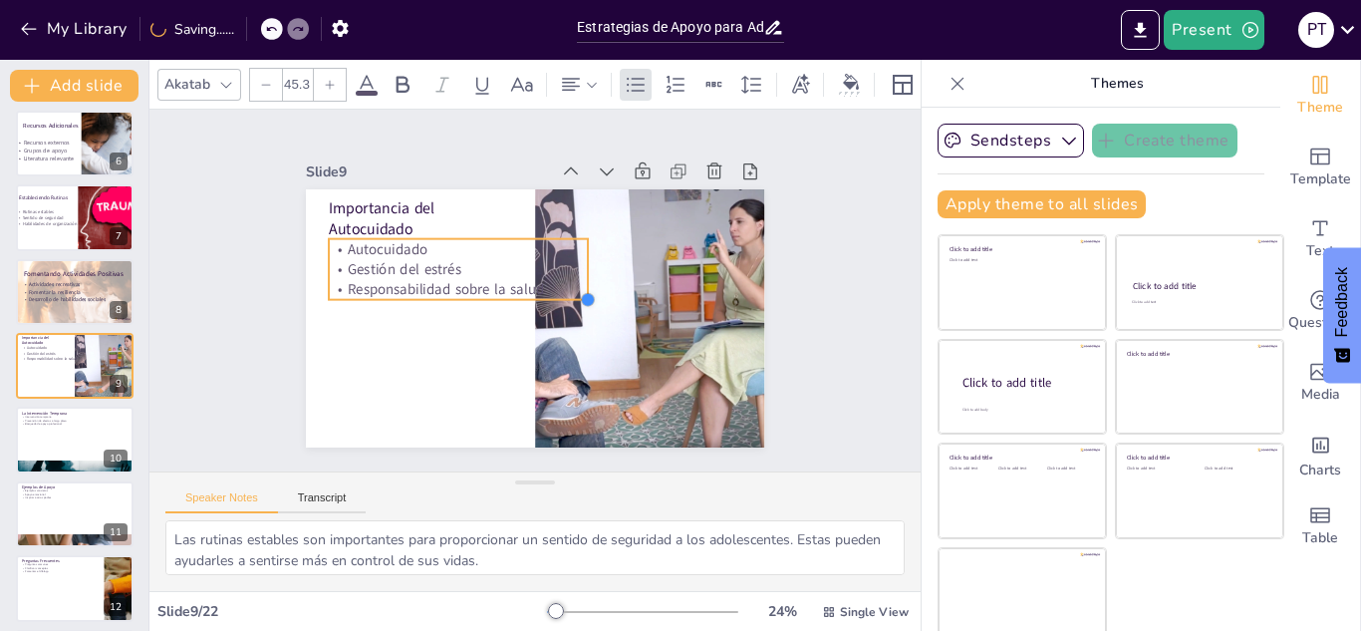
drag, startPoint x: 489, startPoint y: 272, endPoint x: 526, endPoint y: 290, distance: 41.0
click at [526, 290] on div "Importancia del Autocuidado Autocuidado Gestión del estrés Responsabilidad sobr…" at bounding box center [535, 318] width 458 height 258
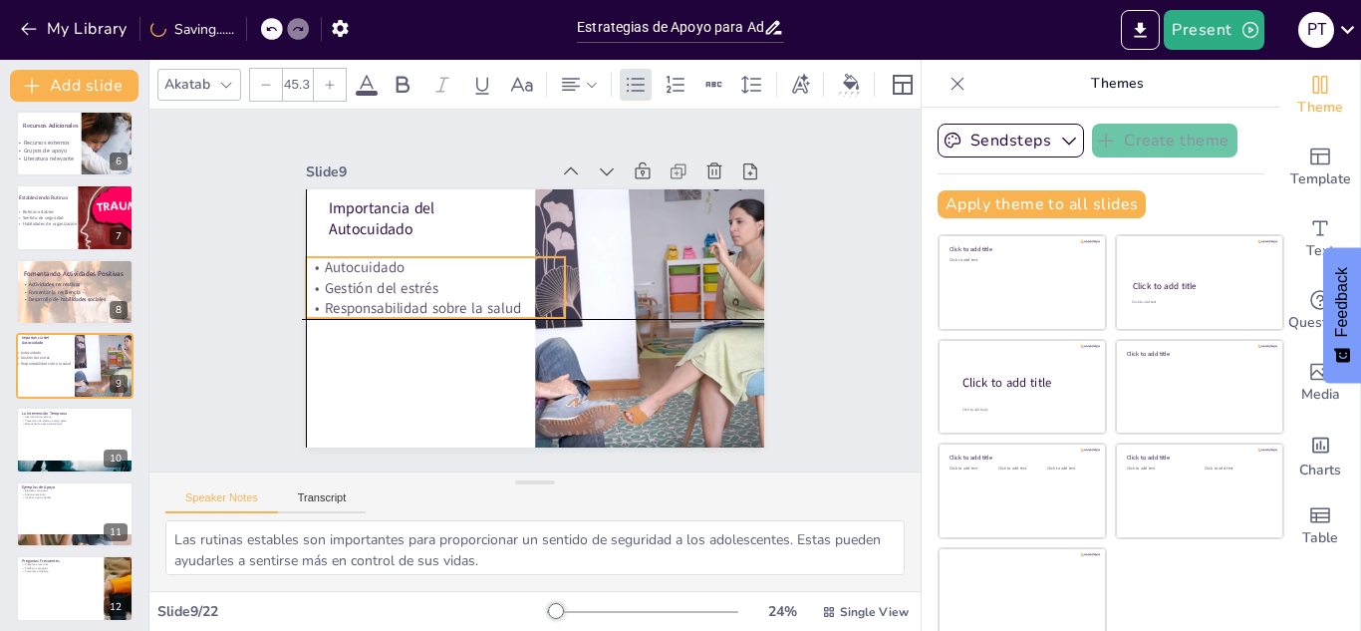
drag, startPoint x: 452, startPoint y: 248, endPoint x: 425, endPoint y: 270, distance: 34.7
click at [425, 270] on div "Autocuidado Gestión del estrés Responsabilidad sobre la salud" at bounding box center [436, 287] width 260 height 61
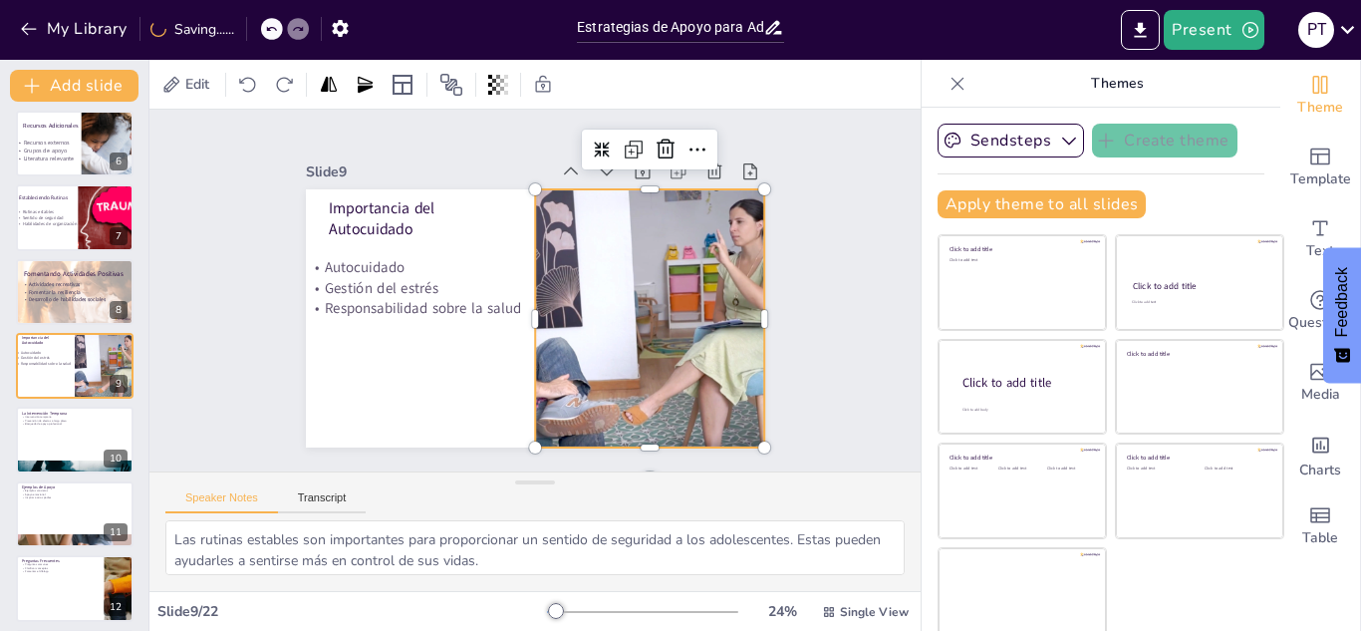
click at [601, 302] on div at bounding box center [649, 318] width 345 height 258
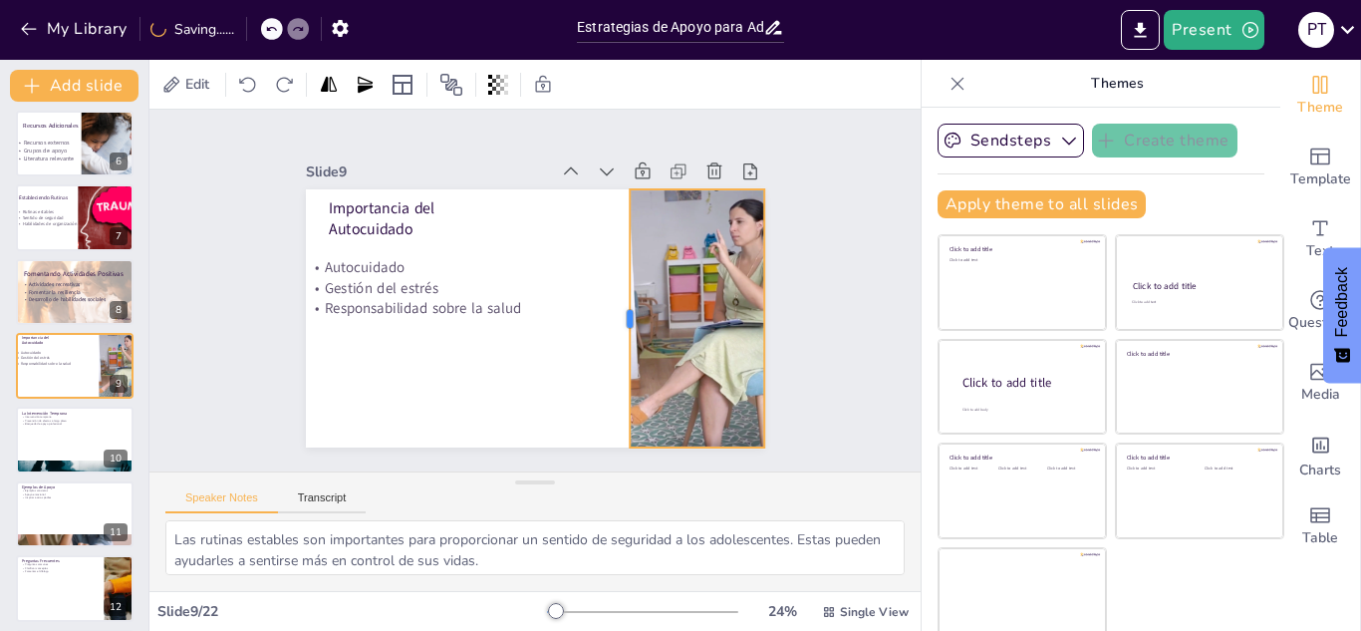
drag, startPoint x: 506, startPoint y: 309, endPoint x: 601, endPoint y: 326, distance: 96.1
click at [614, 326] on div at bounding box center [622, 318] width 16 height 258
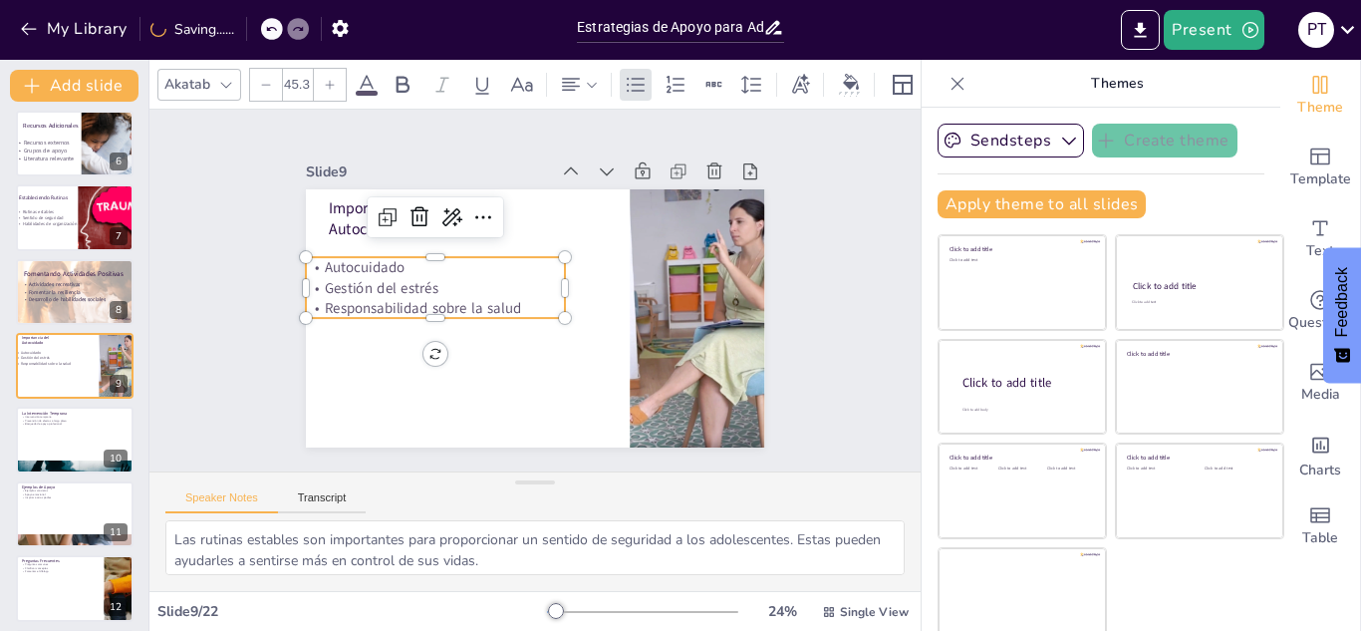
click at [433, 300] on p "Responsabilidad sobre la salud" at bounding box center [436, 308] width 260 height 20
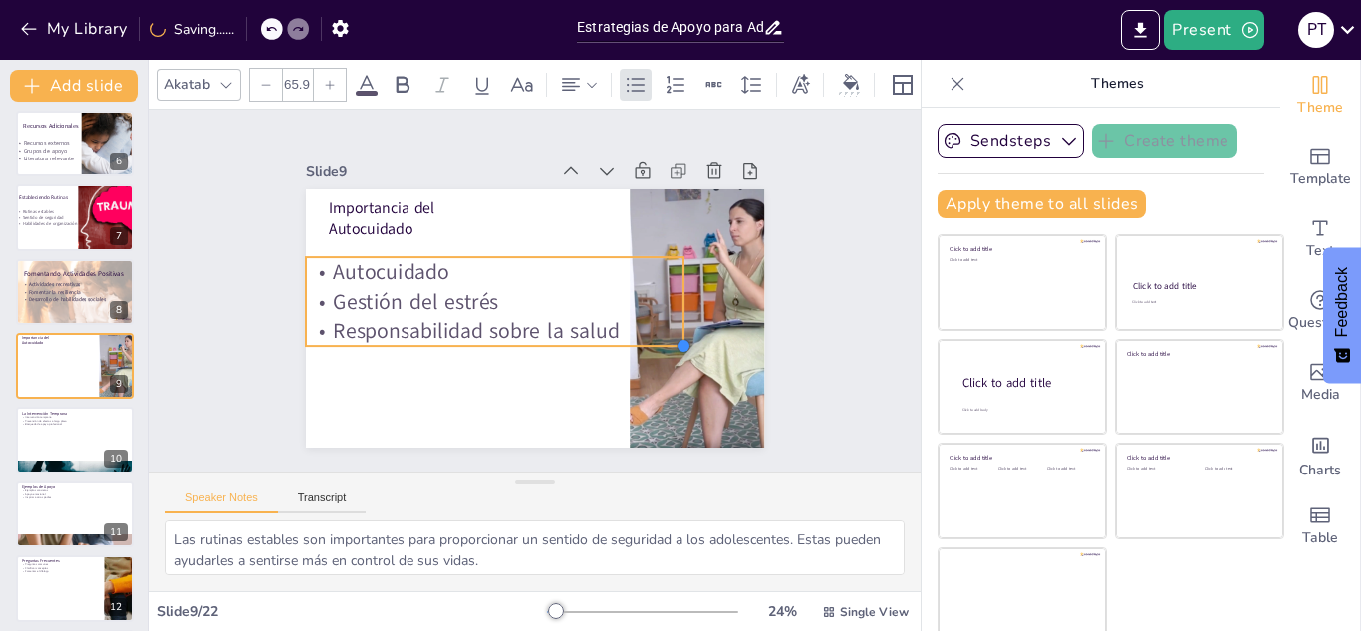
drag, startPoint x: 538, startPoint y: 312, endPoint x: 589, endPoint y: 340, distance: 58.0
click at [589, 340] on div "Importancia del Autocuidado Autocuidado Gestión del estrés Responsabilidad sobr…" at bounding box center [535, 318] width 458 height 258
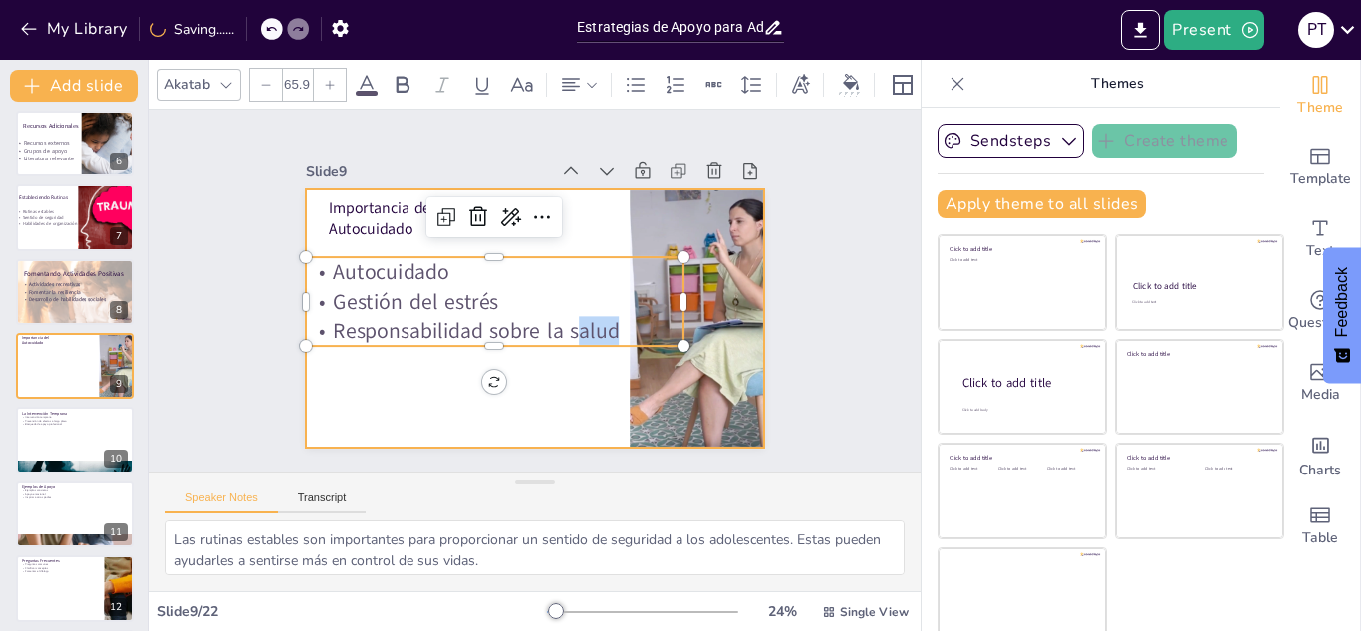
drag, startPoint x: 553, startPoint y: 315, endPoint x: 553, endPoint y: 355, distance: 39.8
click at [553, 355] on div "Importancia del Autocuidado Autocuidado Gestión del estrés Responsabilidad sobr…" at bounding box center [535, 318] width 458 height 258
click at [553, 355] on div at bounding box center [535, 318] width 458 height 258
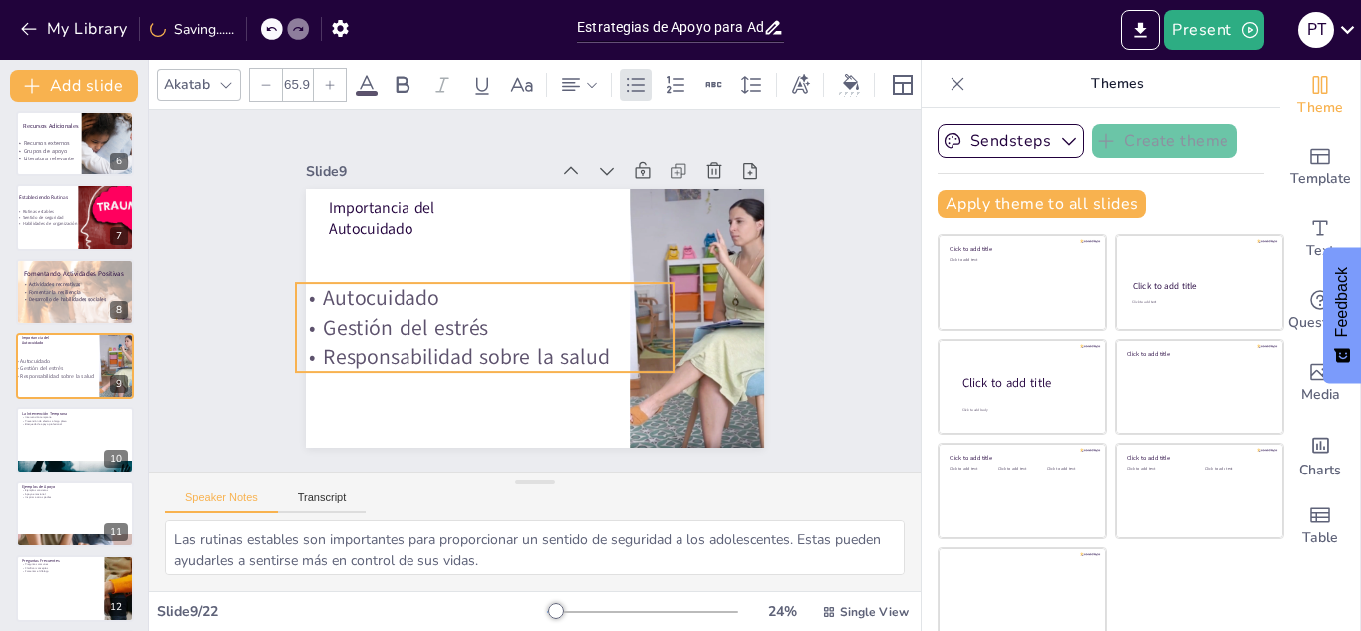
drag, startPoint x: 532, startPoint y: 302, endPoint x: 522, endPoint y: 328, distance: 27.7
click at [522, 328] on p "Gestión del estrés" at bounding box center [485, 328] width 378 height 30
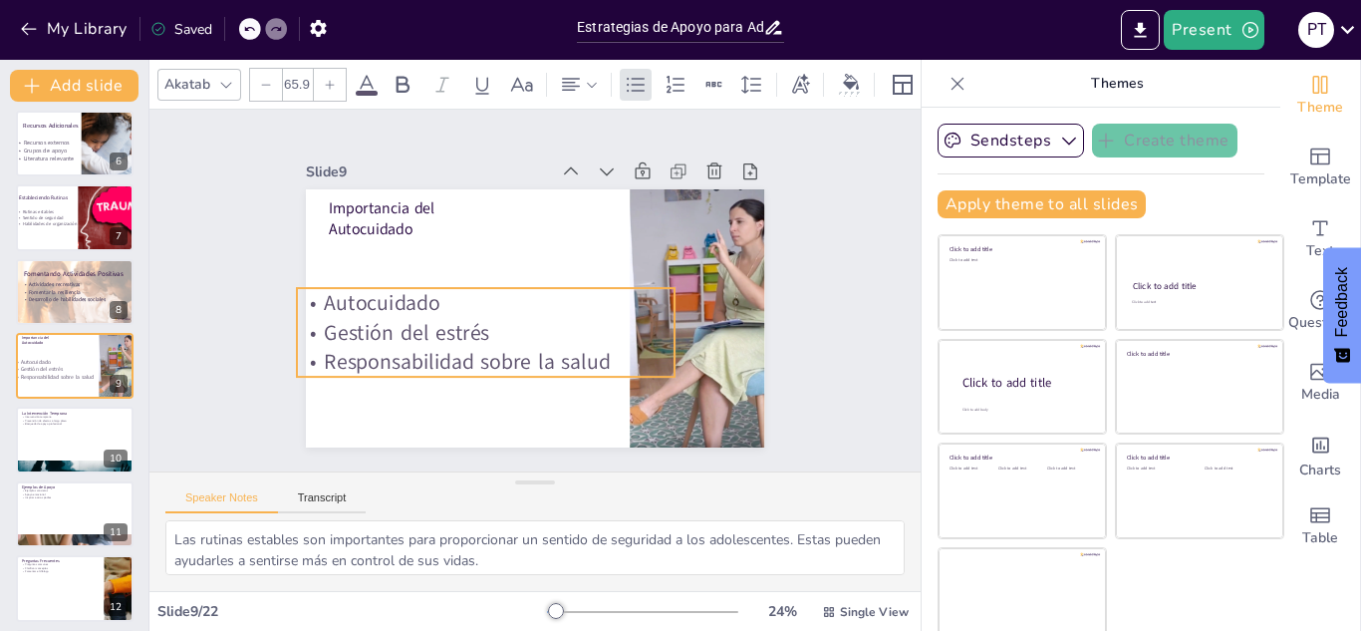
click at [523, 333] on p "Gestión del estrés" at bounding box center [486, 333] width 378 height 30
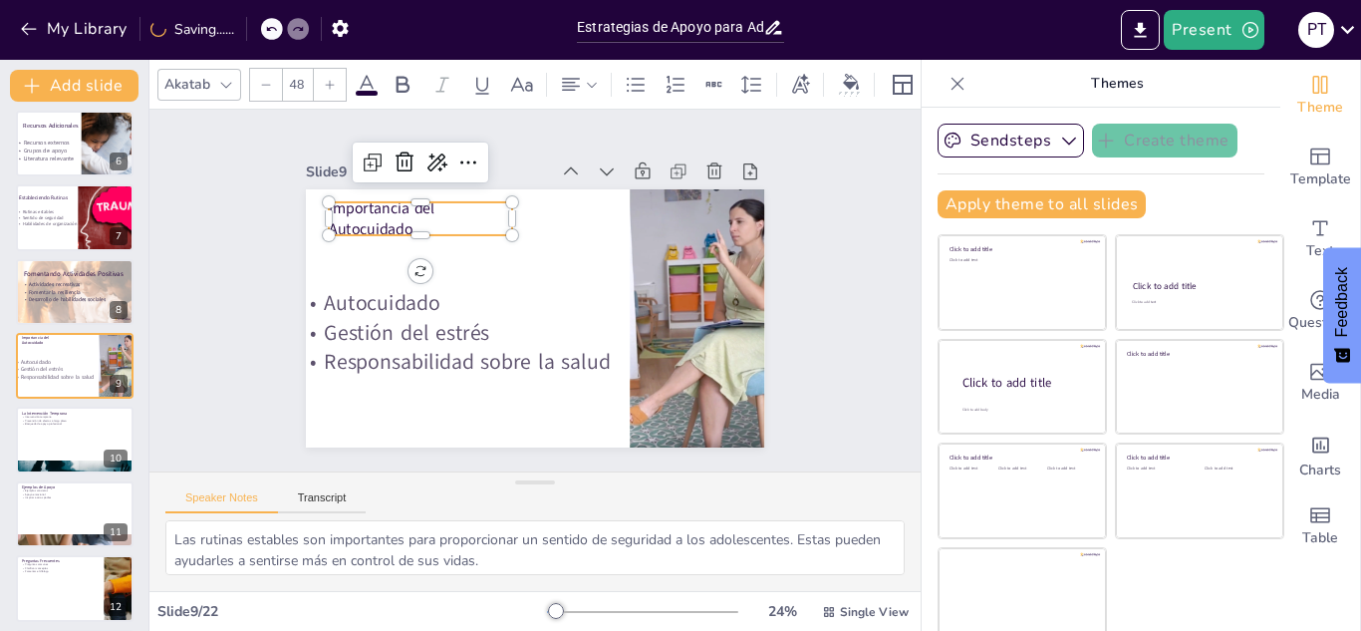
click at [349, 207] on p "Importancia del Autocuidado" at bounding box center [420, 218] width 183 height 43
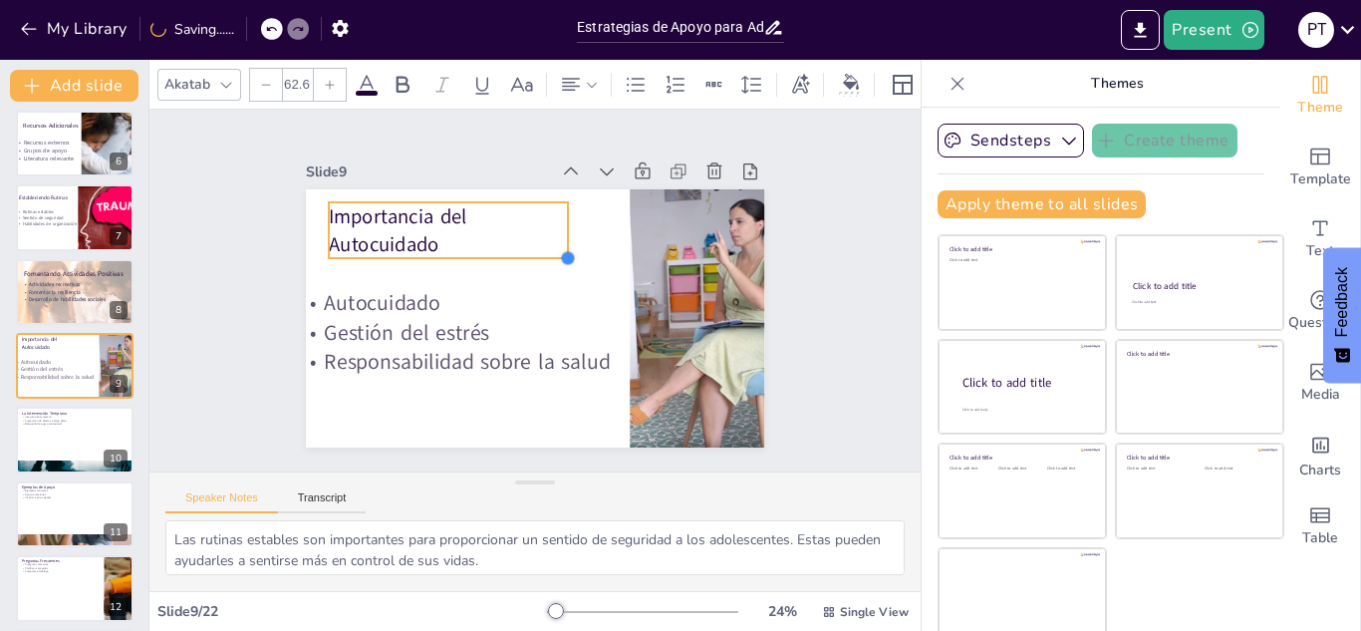
drag, startPoint x: 487, startPoint y: 222, endPoint x: 513, endPoint y: 232, distance: 27.7
click at [513, 232] on div "Importancia del Autocuidado Autocuidado Gestión del estrés Responsabilidad sobr…" at bounding box center [535, 318] width 458 height 258
click at [57, 428] on div at bounding box center [75, 440] width 120 height 68
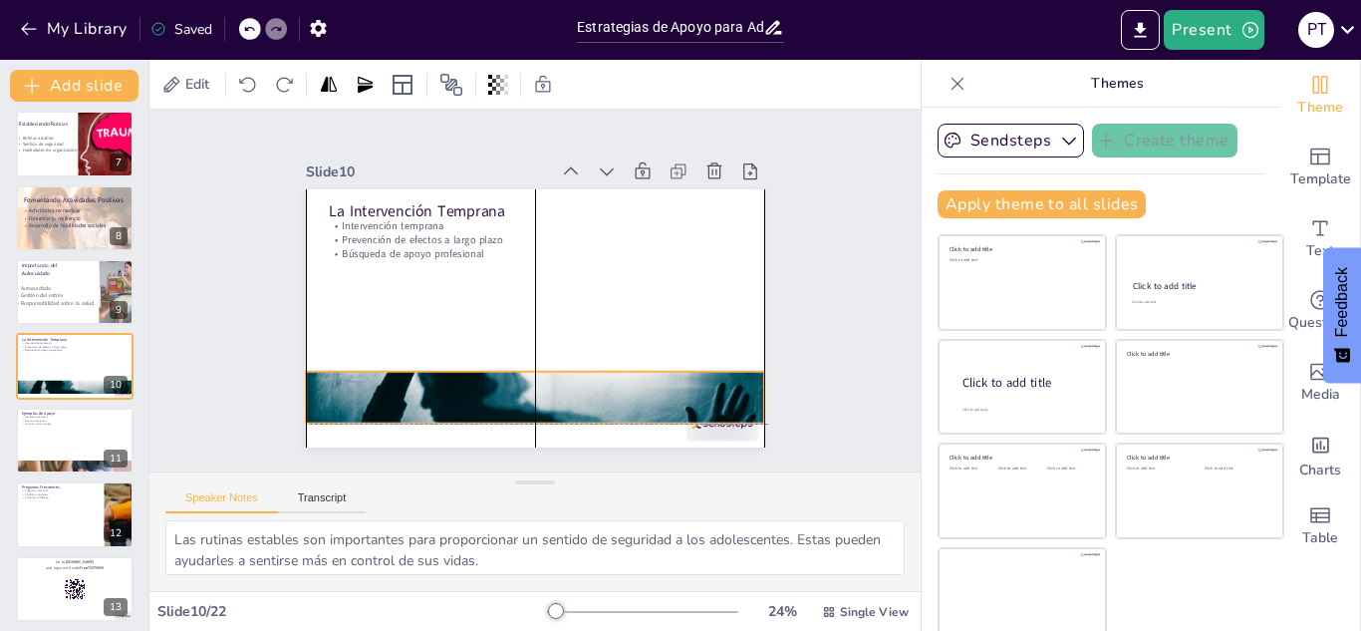
drag, startPoint x: 458, startPoint y: 391, endPoint x: 462, endPoint y: 357, distance: 35.1
click at [462, 357] on div at bounding box center [535, 397] width 458 height 306
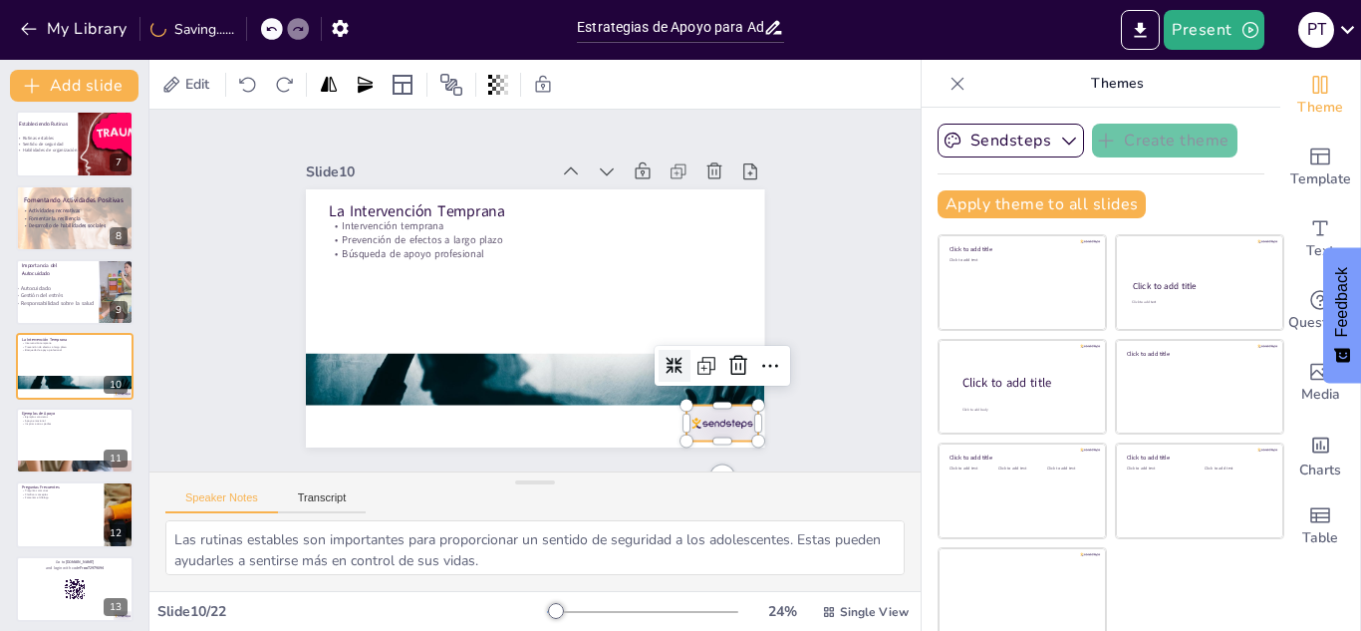
click at [692, 415] on div at bounding box center [722, 423] width 72 height 36
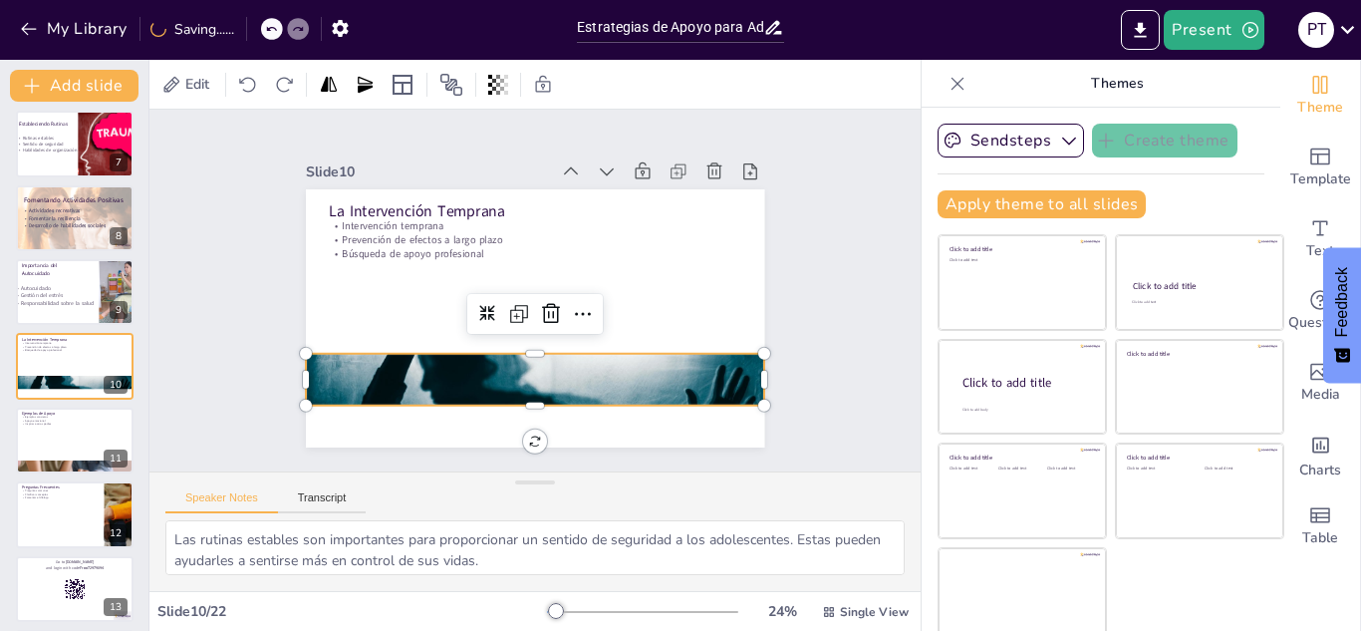
click at [604, 349] on div at bounding box center [535, 379] width 458 height 306
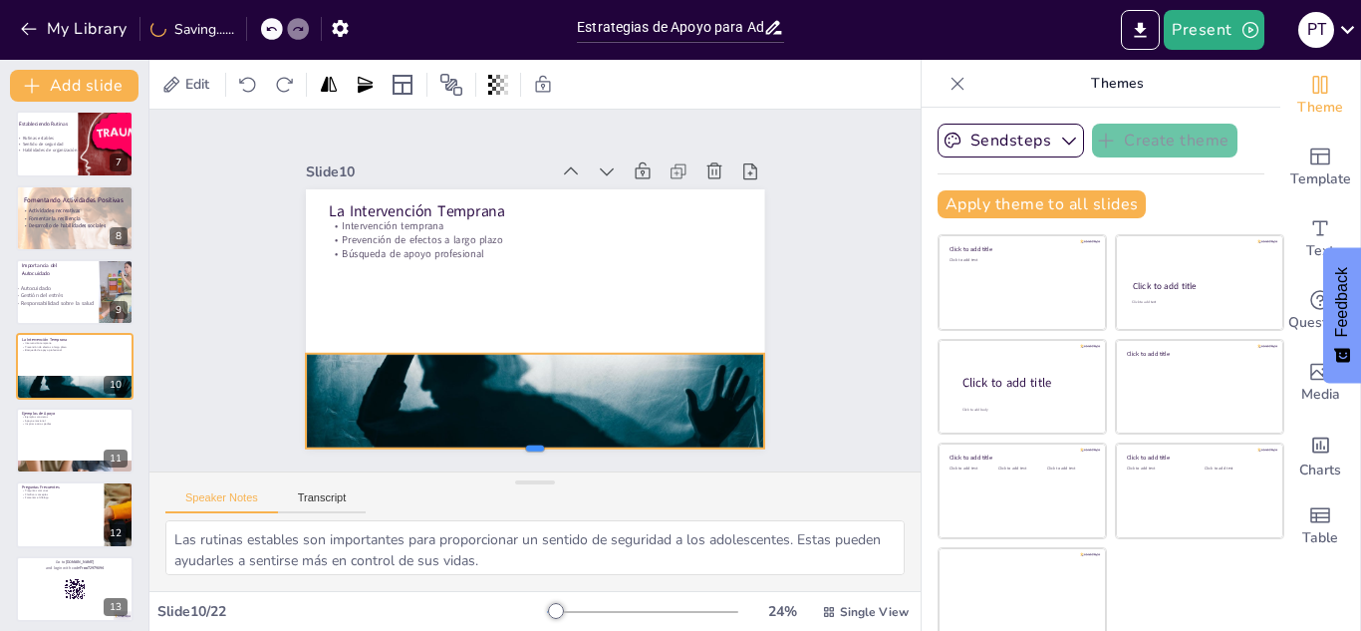
drag, startPoint x: 516, startPoint y: 397, endPoint x: 518, endPoint y: 440, distance: 42.9
click at [518, 448] on div at bounding box center [535, 456] width 458 height 16
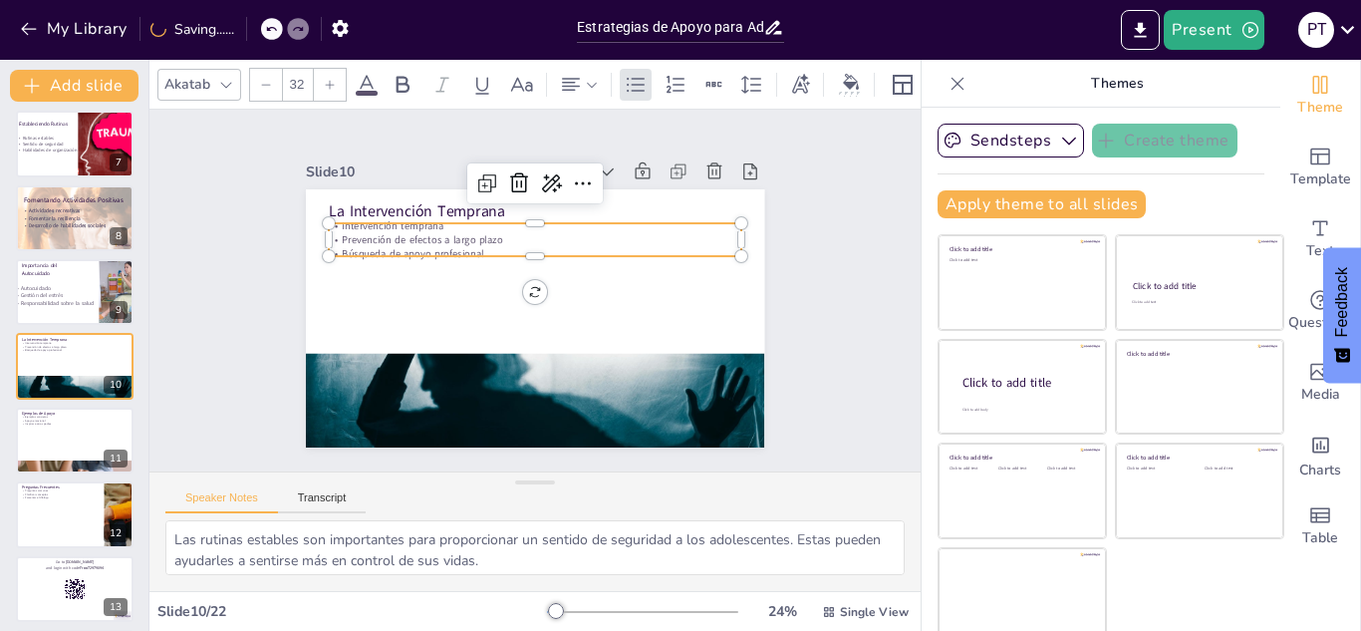
click at [430, 253] on div "La Intervención Temprana Intervención temprana Prevención de efectos a largo pl…" at bounding box center [535, 318] width 458 height 258
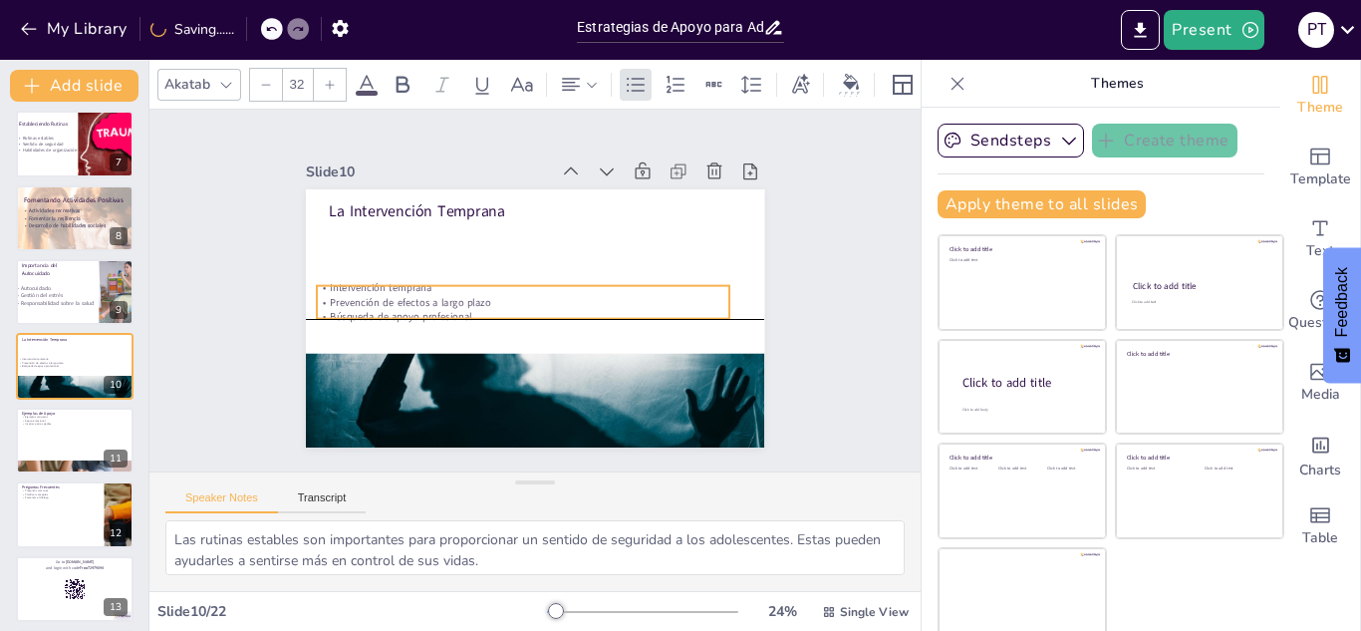
drag, startPoint x: 437, startPoint y: 227, endPoint x: 425, endPoint y: 290, distance: 63.9
click at [425, 295] on p "Prevención de efectos a largo plazo" at bounding box center [523, 302] width 412 height 14
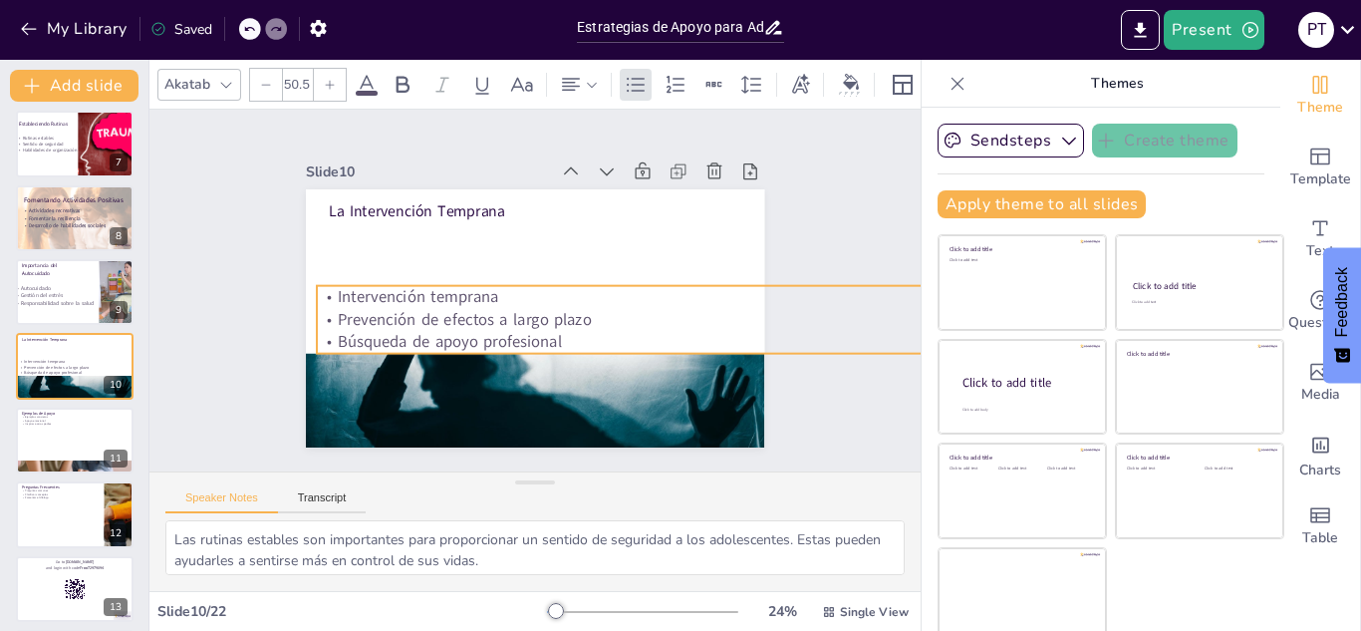
drag, startPoint x: 706, startPoint y: 309, endPoint x: 739, endPoint y: 328, distance: 37.9
click at [739, 328] on div "La Intervención Temprana Intervención temprana Prevención de efectos a largo pl…" at bounding box center [535, 318] width 458 height 258
click at [768, 239] on div "Slide 1 Estrategias de Apoyo para Adolescentes con Experiencias Traumáticas Est…" at bounding box center [535, 290] width 570 height 314
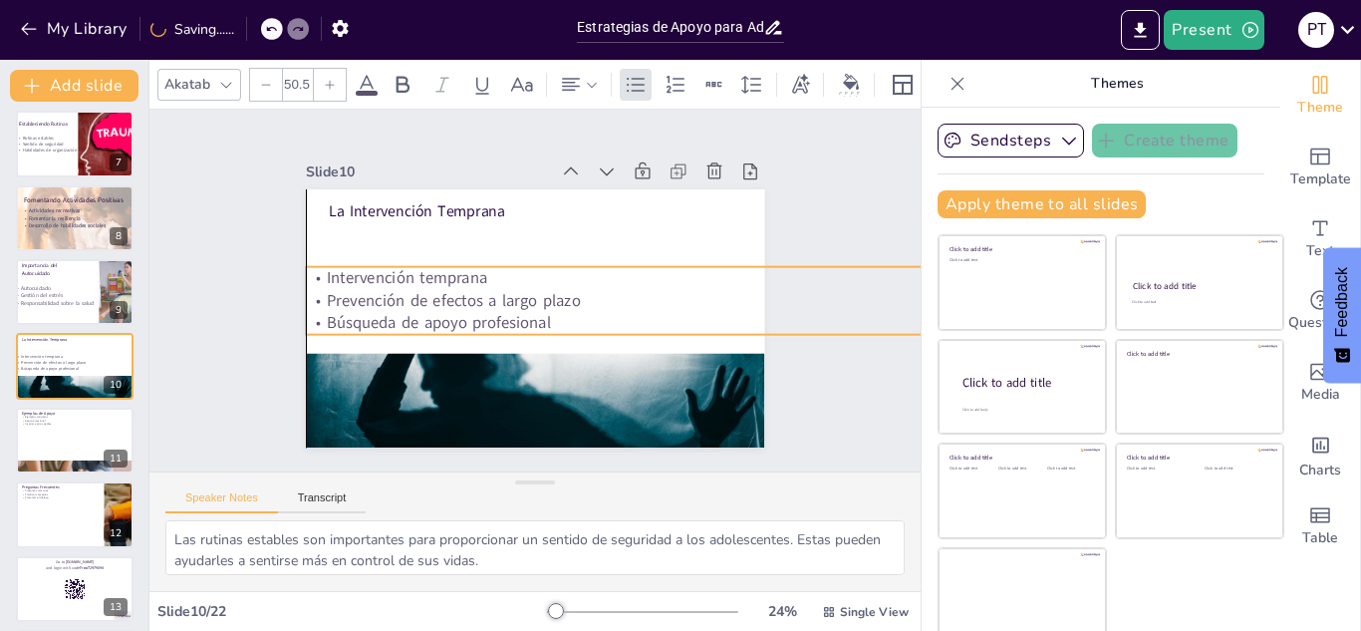
drag, startPoint x: 672, startPoint y: 330, endPoint x: 667, endPoint y: 311, distance: 19.6
click at [667, 312] on p "Búsqueda de apoyo profesional" at bounding box center [631, 323] width 651 height 23
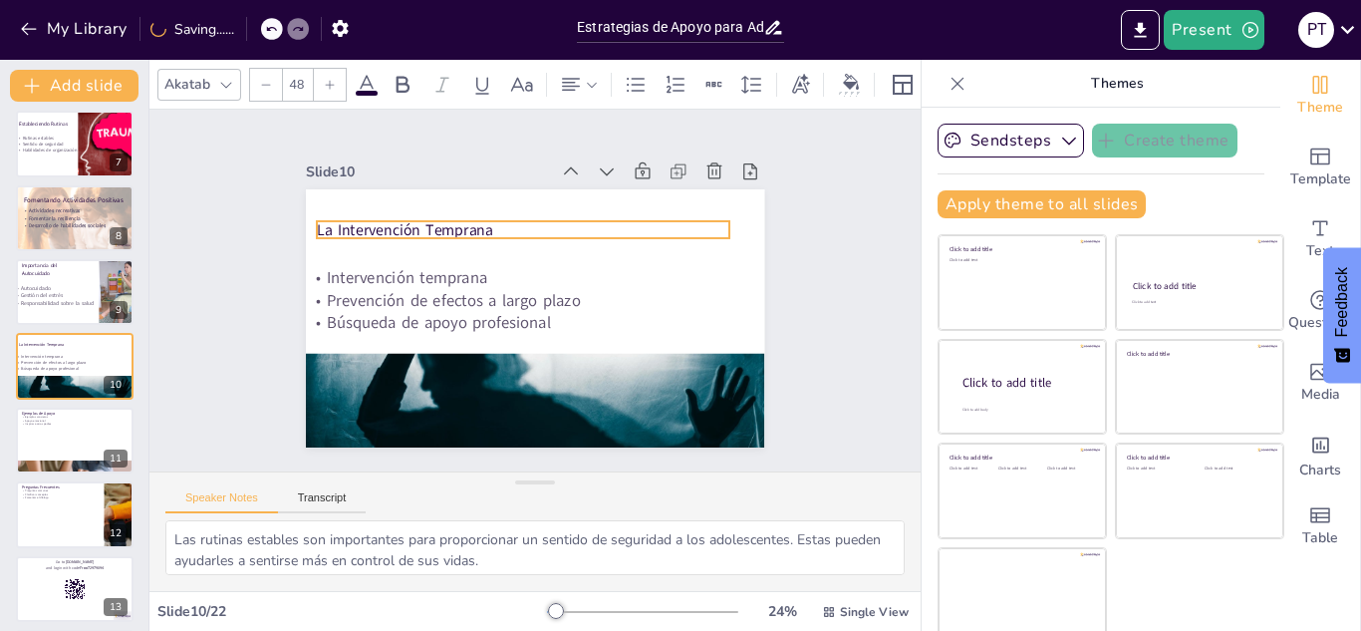
drag, startPoint x: 440, startPoint y: 201, endPoint x: 428, endPoint y: 220, distance: 22.4
click at [428, 220] on p "La Intervención Temprana" at bounding box center [523, 229] width 412 height 21
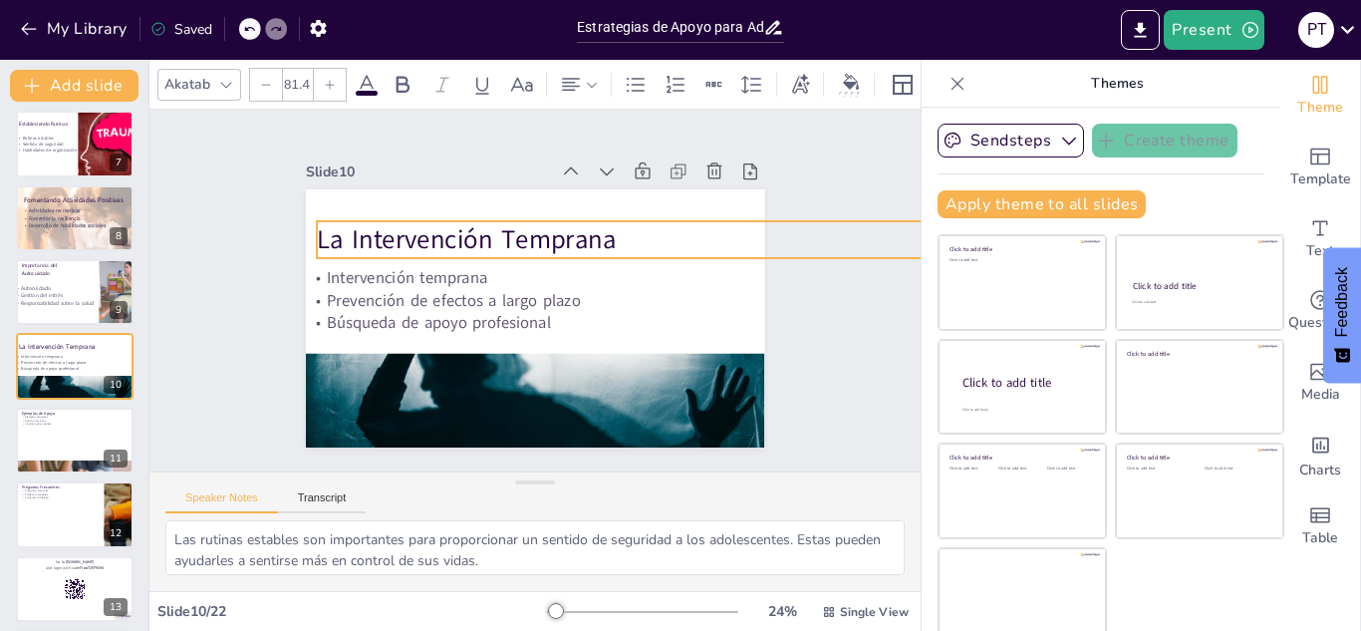
drag, startPoint x: 706, startPoint y: 227, endPoint x: 736, endPoint y: 239, distance: 32.2
click at [736, 239] on div "La Intervención Temprana Intervención temprana Prevención de efectos a largo pl…" at bounding box center [535, 318] width 458 height 258
click at [819, 191] on div "Slide 1 Estrategias de Apoyo para Adolescentes con Experiencias Traumáticas Est…" at bounding box center [534, 291] width 771 height 362
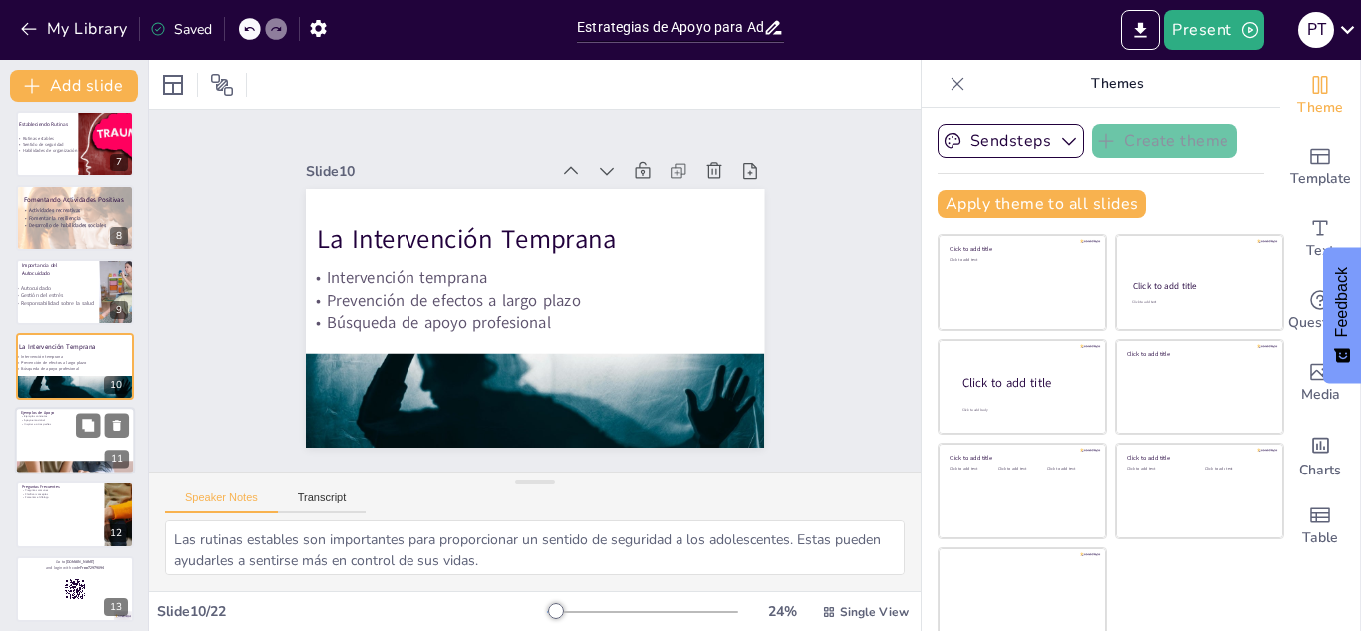
click at [69, 427] on div at bounding box center [75, 440] width 120 height 68
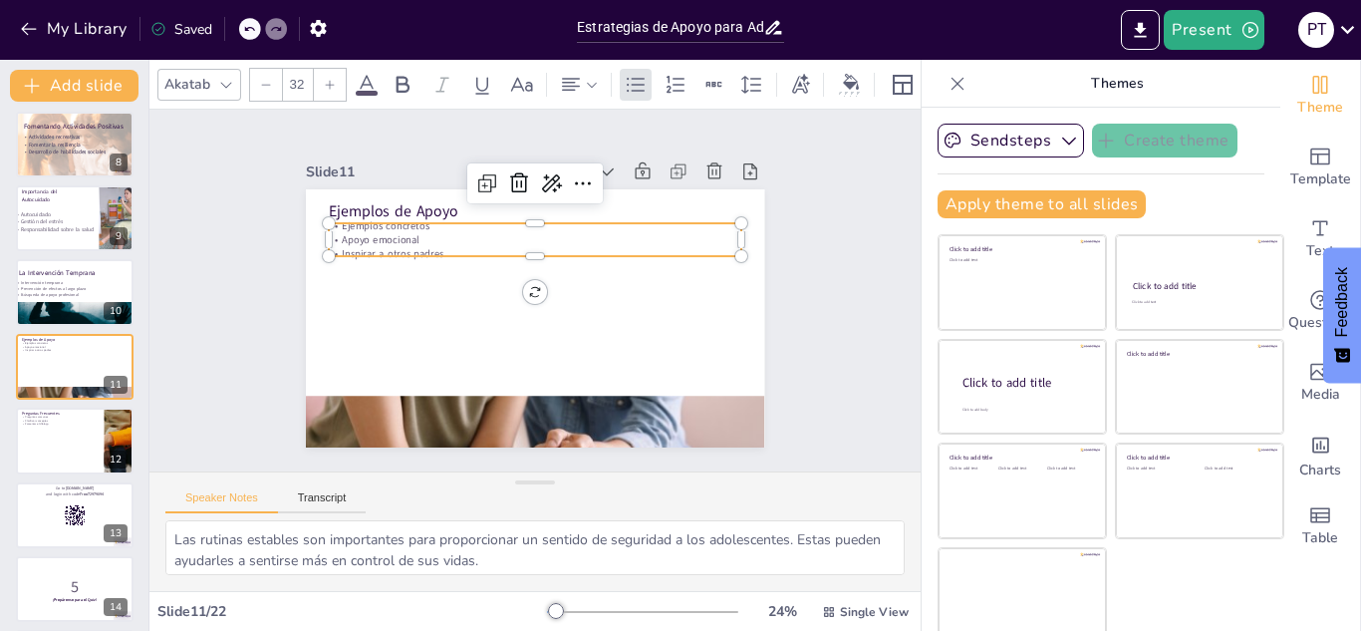
click at [394, 248] on div "Ejemplos de Apoyo Ejemplos concretos Apoyo emocional Inspirar a otros padres" at bounding box center [535, 318] width 458 height 258
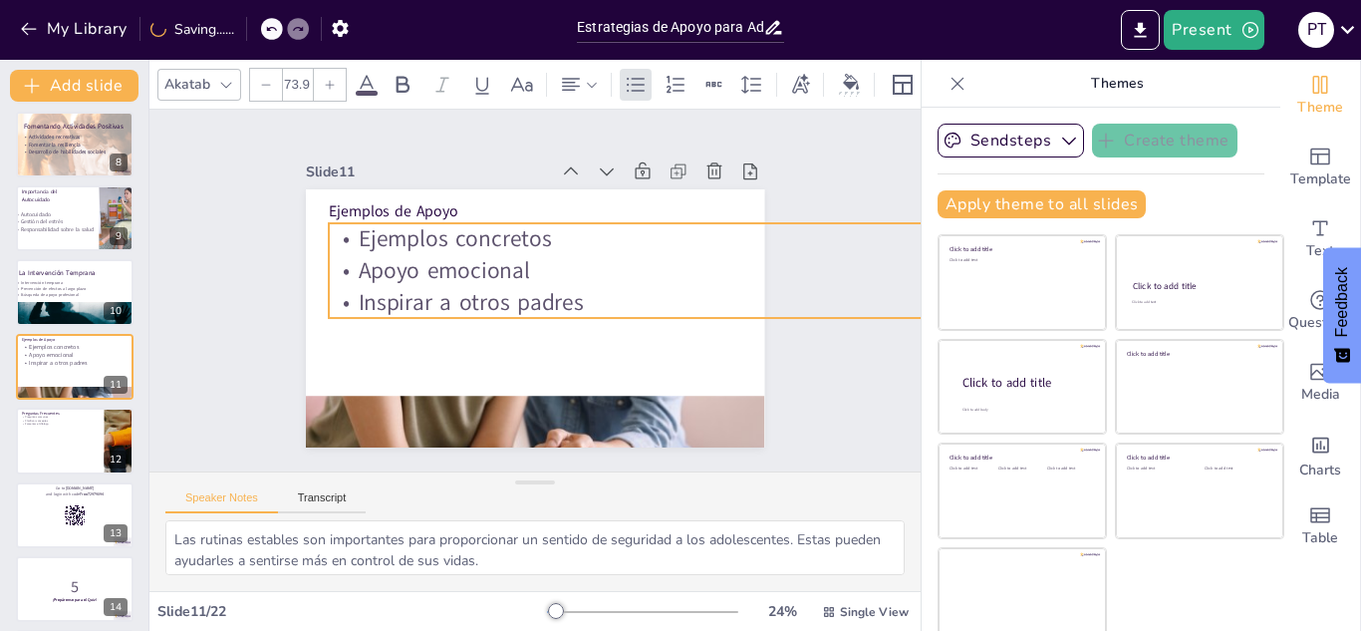
drag, startPoint x: 719, startPoint y: 246, endPoint x: 782, endPoint y: 290, distance: 76.5
click at [782, 290] on div "Slide 1 Estrategias de Apoyo para Adolescentes con Experiencias Traumáticas Est…" at bounding box center [535, 290] width 570 height 314
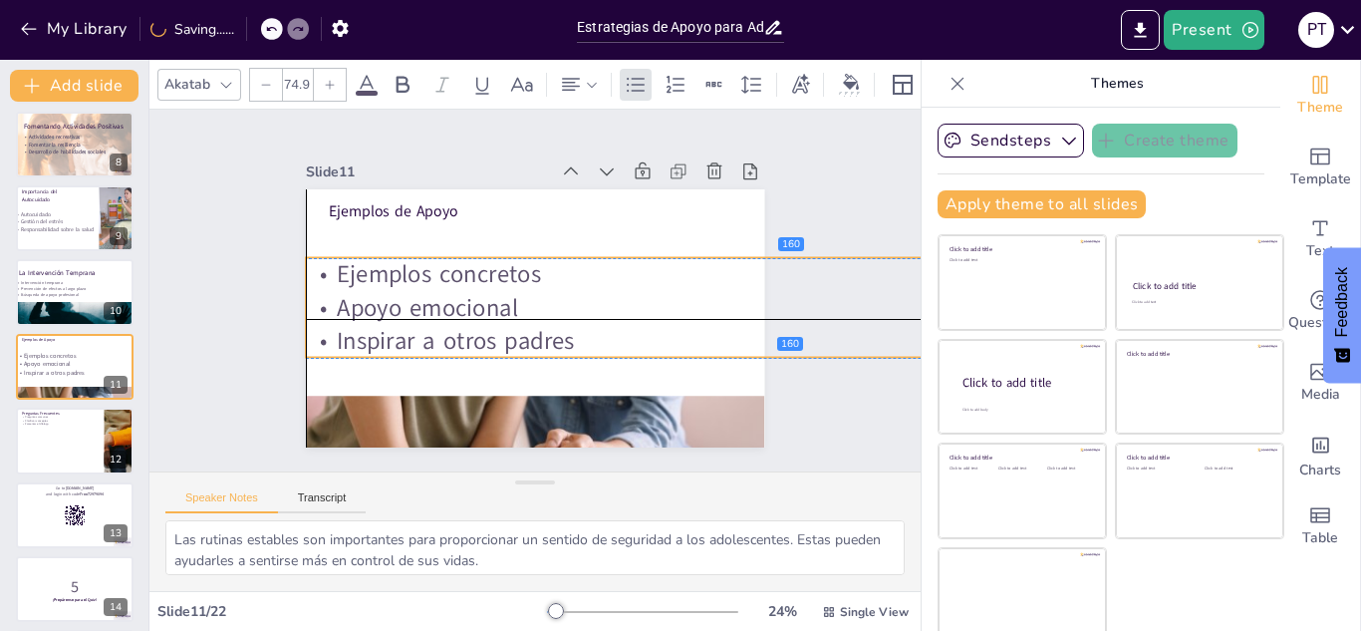
drag, startPoint x: 633, startPoint y: 281, endPoint x: 614, endPoint y: 320, distance: 43.7
click at [614, 320] on div "Ejemplos concretos Apoyo emocional Inspirar a otros padres" at bounding box center [788, 307] width 965 height 101
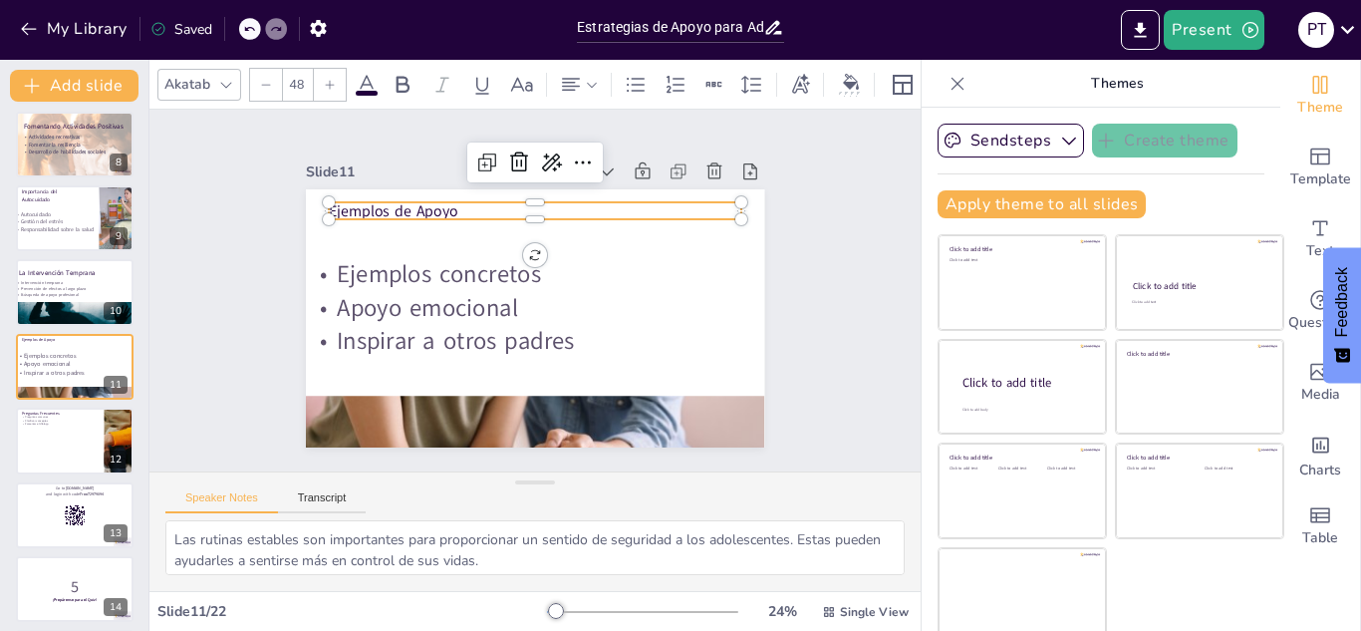
click at [429, 204] on p "Ejemplos de Apoyo" at bounding box center [535, 210] width 412 height 21
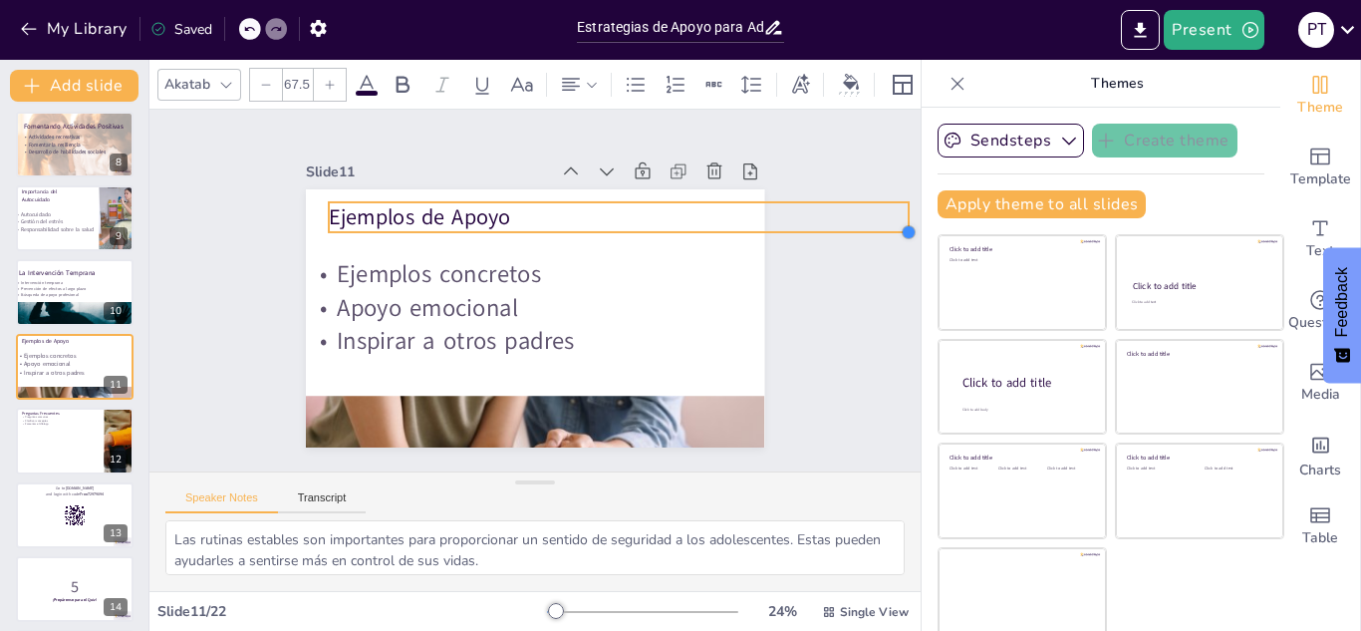
click at [716, 226] on div "Ejemplos de Apoyo Ejemplos concretos Apoyo emocional Inspirar a otros padres" at bounding box center [535, 318] width 458 height 258
click at [687, 216] on p "Ejemplos de Apoyo" at bounding box center [619, 217] width 580 height 30
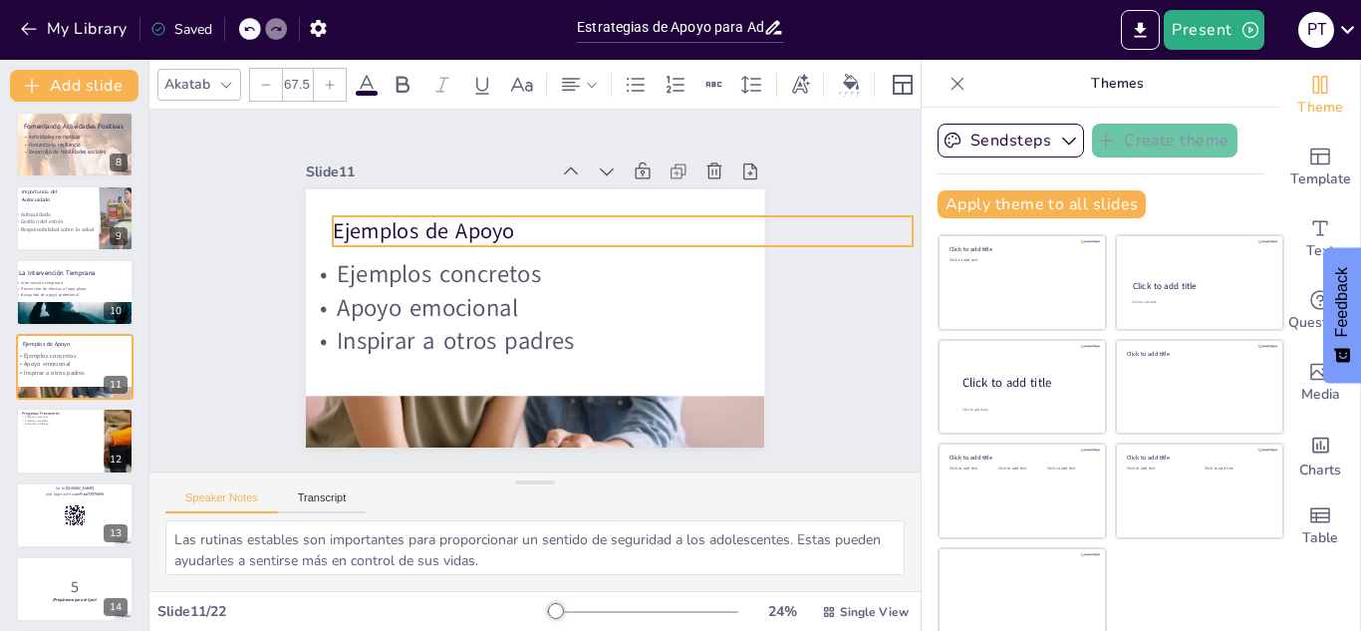
drag, startPoint x: 687, startPoint y: 216, endPoint x: 691, endPoint y: 230, distance: 14.5
click at [691, 230] on p "Ejemplos de Apoyo" at bounding box center [623, 231] width 580 height 30
click at [250, 282] on div "Slide 1 Estrategias de Apoyo para Adolescentes con Experiencias Traumáticas Est…" at bounding box center [535, 290] width 570 height 314
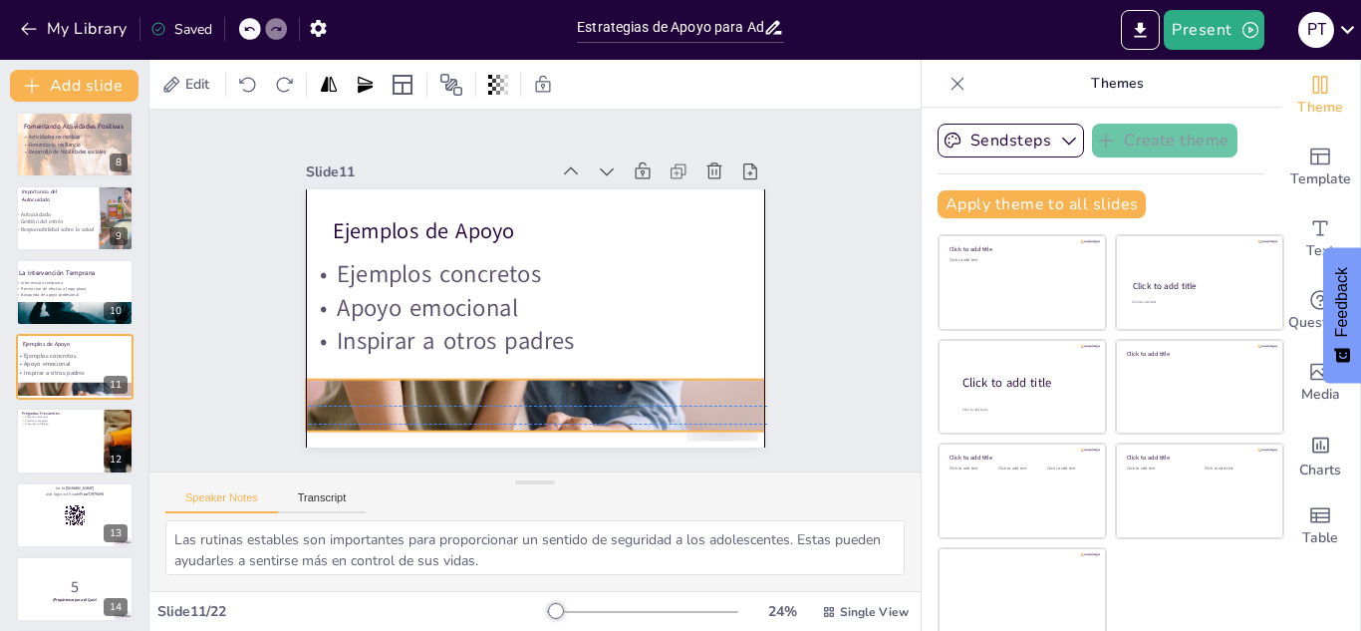
drag, startPoint x: 399, startPoint y: 399, endPoint x: 402, endPoint y: 380, distance: 19.2
click at [402, 380] on div at bounding box center [535, 405] width 458 height 258
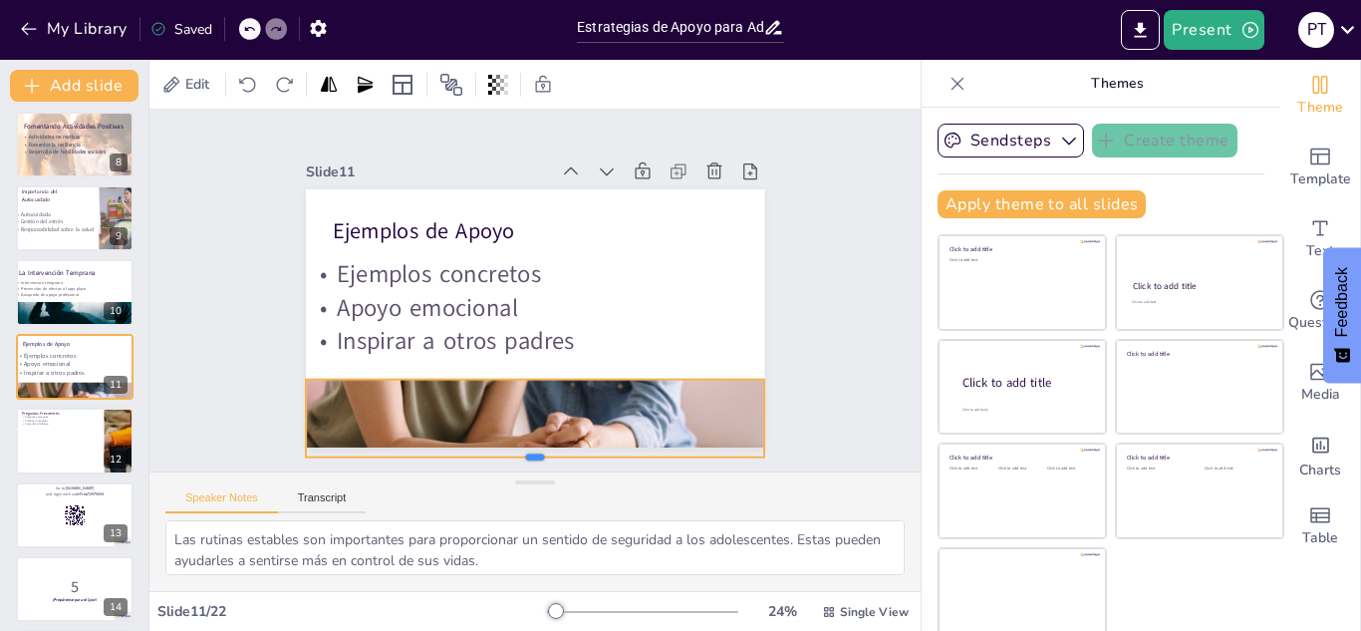
drag, startPoint x: 514, startPoint y: 425, endPoint x: 509, endPoint y: 451, distance: 26.4
click at [509, 456] on div at bounding box center [535, 464] width 458 height 16
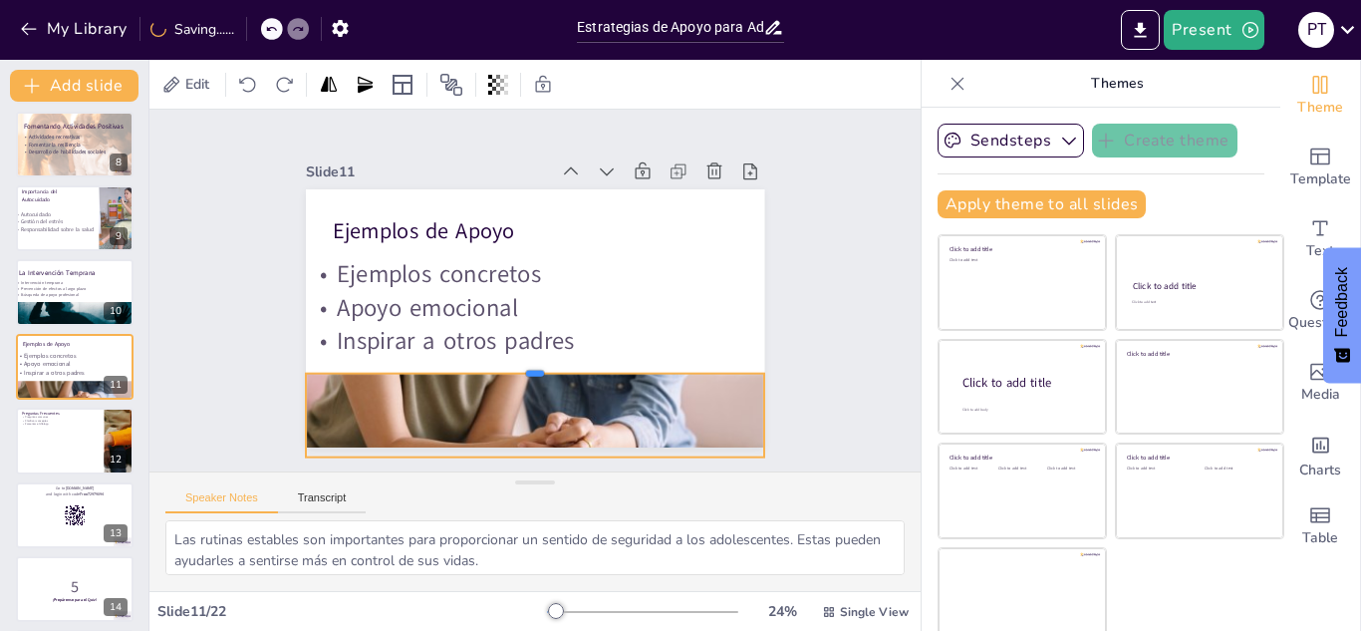
click at [513, 363] on div at bounding box center [535, 366] width 458 height 16
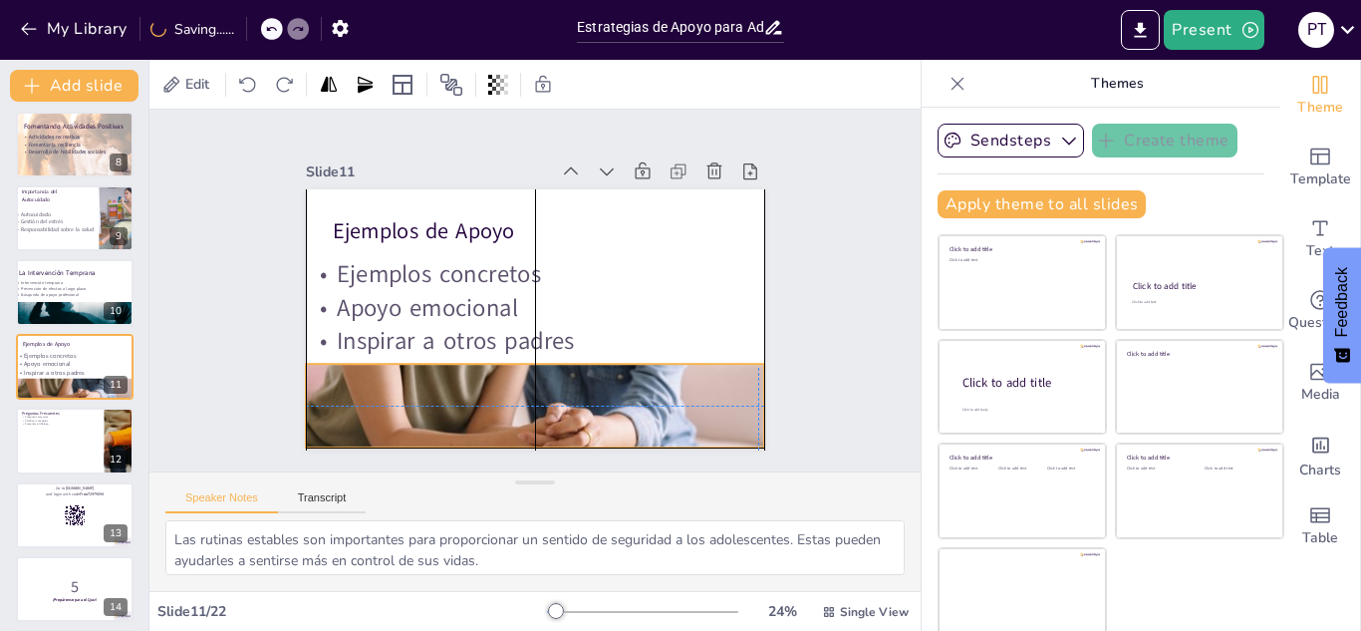
click at [511, 379] on div at bounding box center [535, 396] width 458 height 258
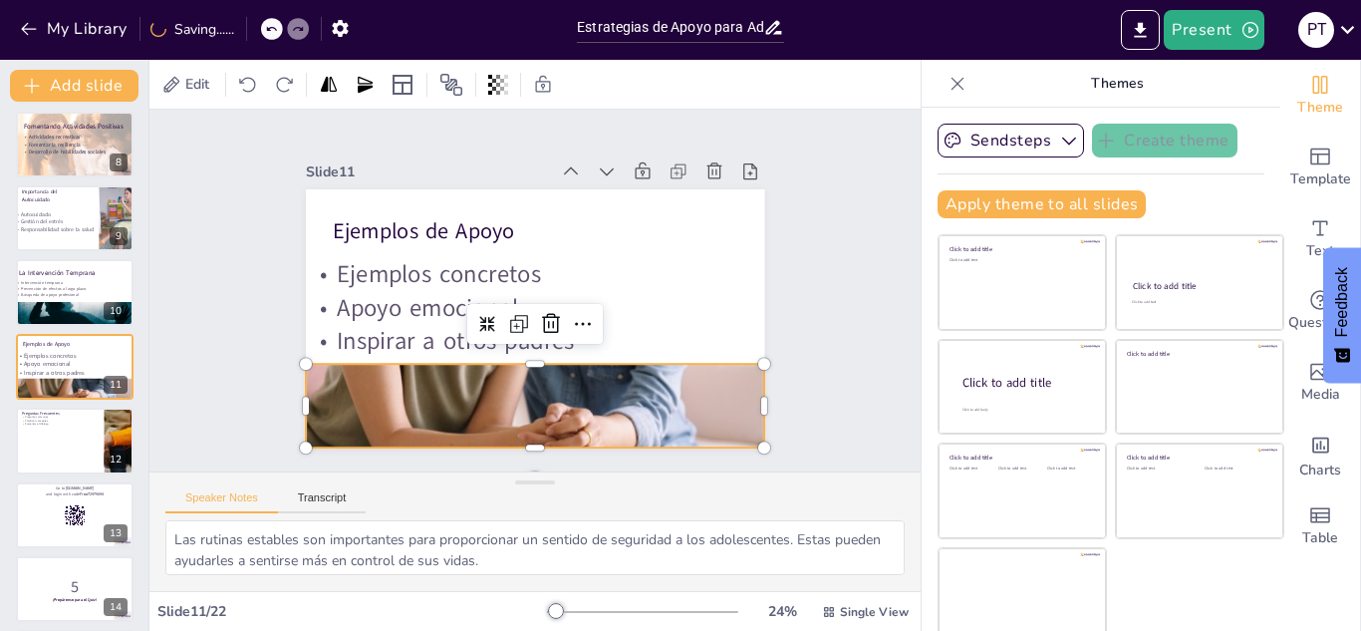
click at [510, 438] on div at bounding box center [535, 396] width 458 height 258
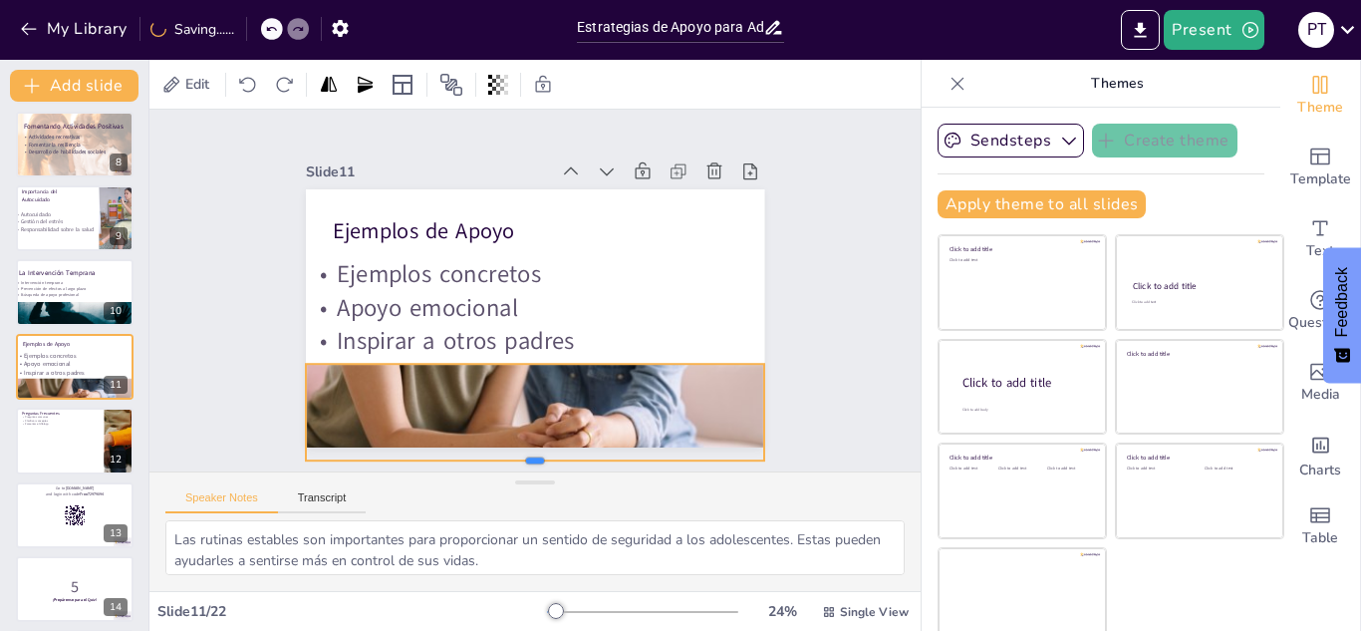
drag, startPoint x: 511, startPoint y: 441, endPoint x: 510, endPoint y: 454, distance: 13.0
click at [510, 460] on div at bounding box center [535, 468] width 458 height 16
click at [214, 411] on div "Slide 1 Estrategias de Apoyo para Adolescentes con Experiencias Traumáticas Est…" at bounding box center [534, 291] width 771 height 362
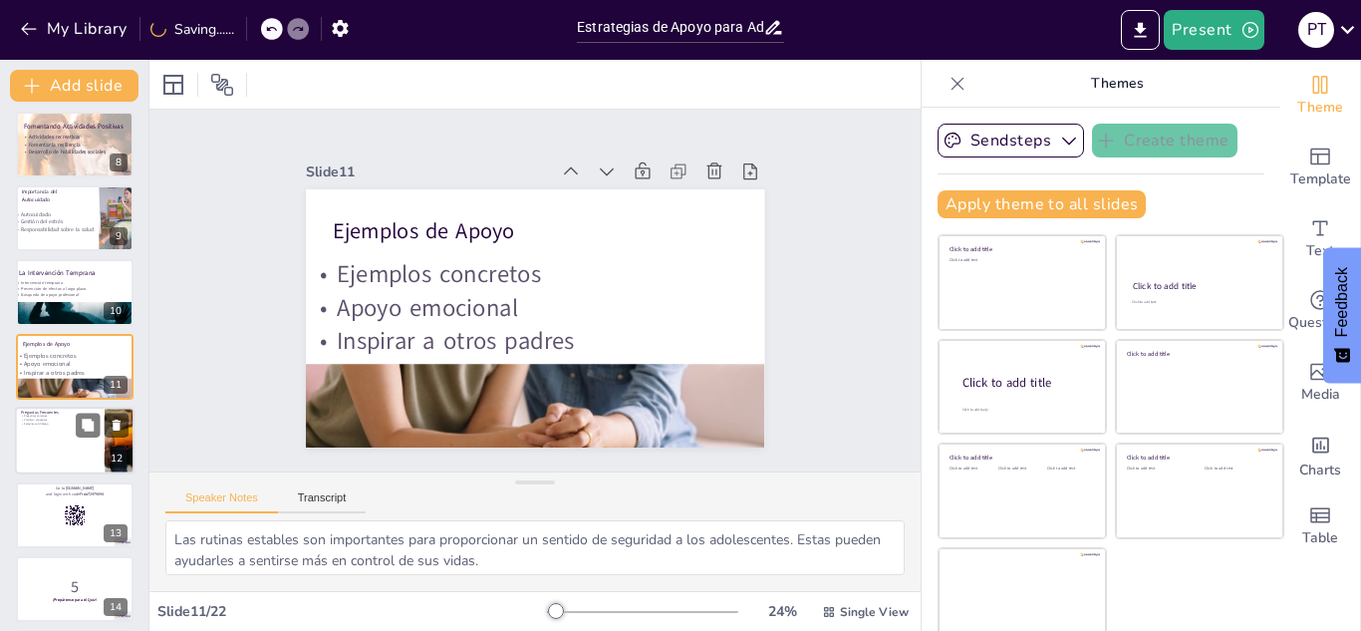
click at [74, 449] on div at bounding box center [75, 440] width 120 height 68
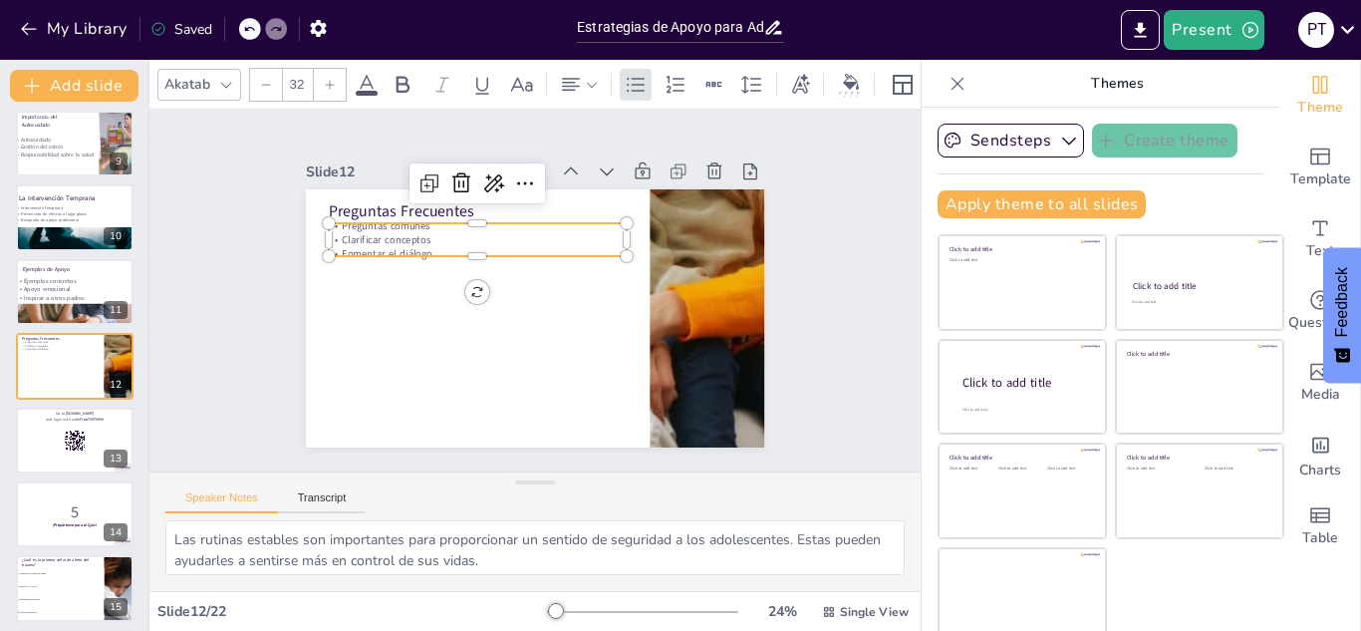
click at [398, 238] on p "Clarificar conceptos" at bounding box center [478, 239] width 298 height 14
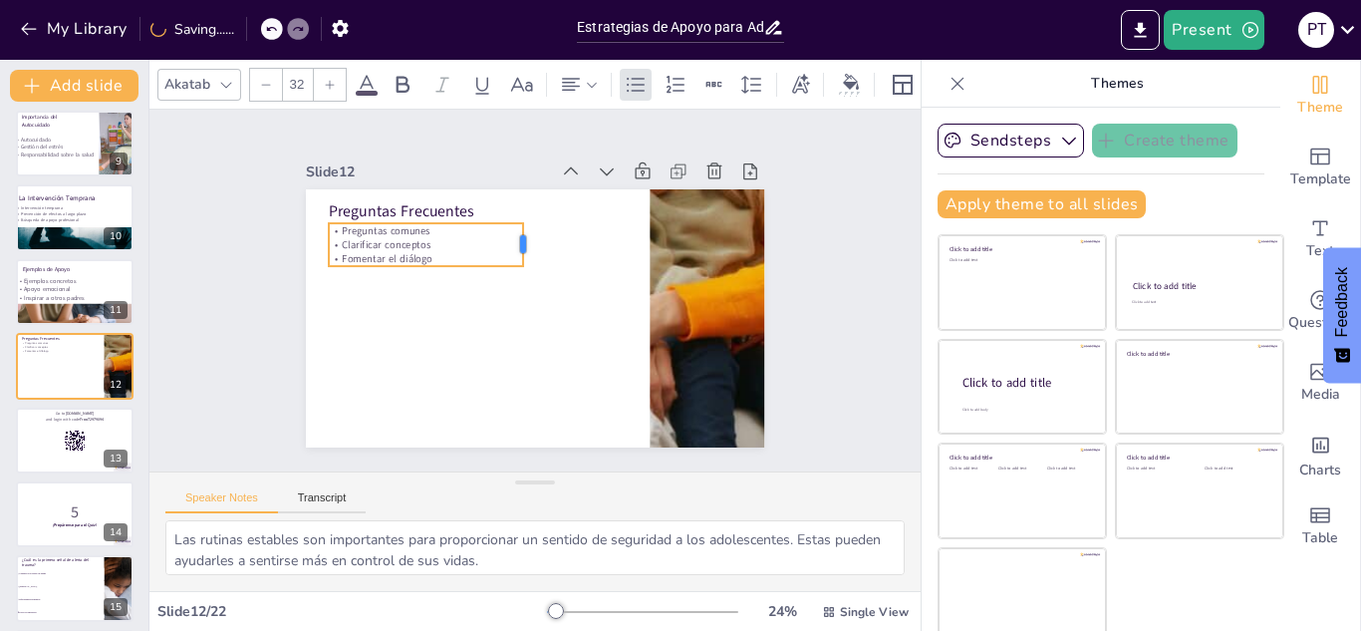
drag, startPoint x: 604, startPoint y: 234, endPoint x: 499, endPoint y: 247, distance: 105.4
click at [523, 247] on div at bounding box center [531, 244] width 16 height 43
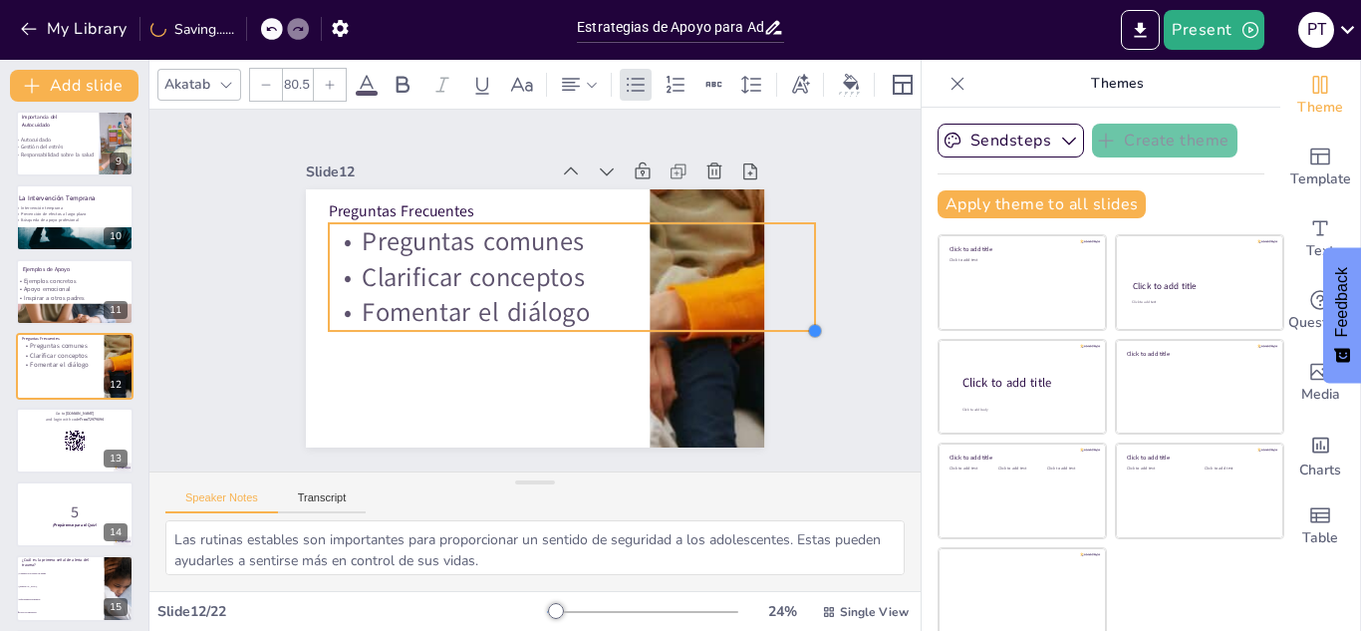
drag, startPoint x: 504, startPoint y: 261, endPoint x: 604, endPoint y: 326, distance: 118.8
click at [604, 326] on div "Preguntas Frecuentes Preguntas comunes Clarificar conceptos Fomentar el diálogo" at bounding box center [535, 318] width 458 height 258
click at [604, 312] on p "Fomentar el diálogo" at bounding box center [572, 313] width 486 height 36
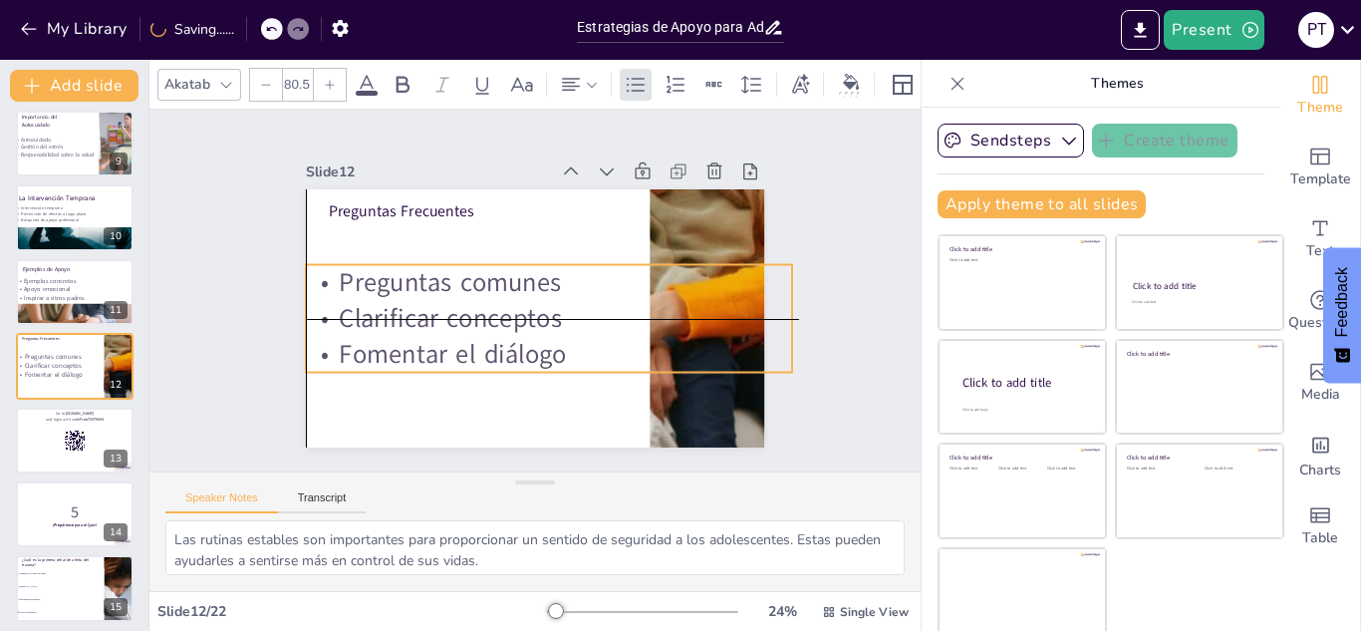
drag, startPoint x: 605, startPoint y: 288, endPoint x: 589, endPoint y: 333, distance: 47.6
click at [589, 337] on p "Fomentar el diálogo" at bounding box center [549, 355] width 486 height 36
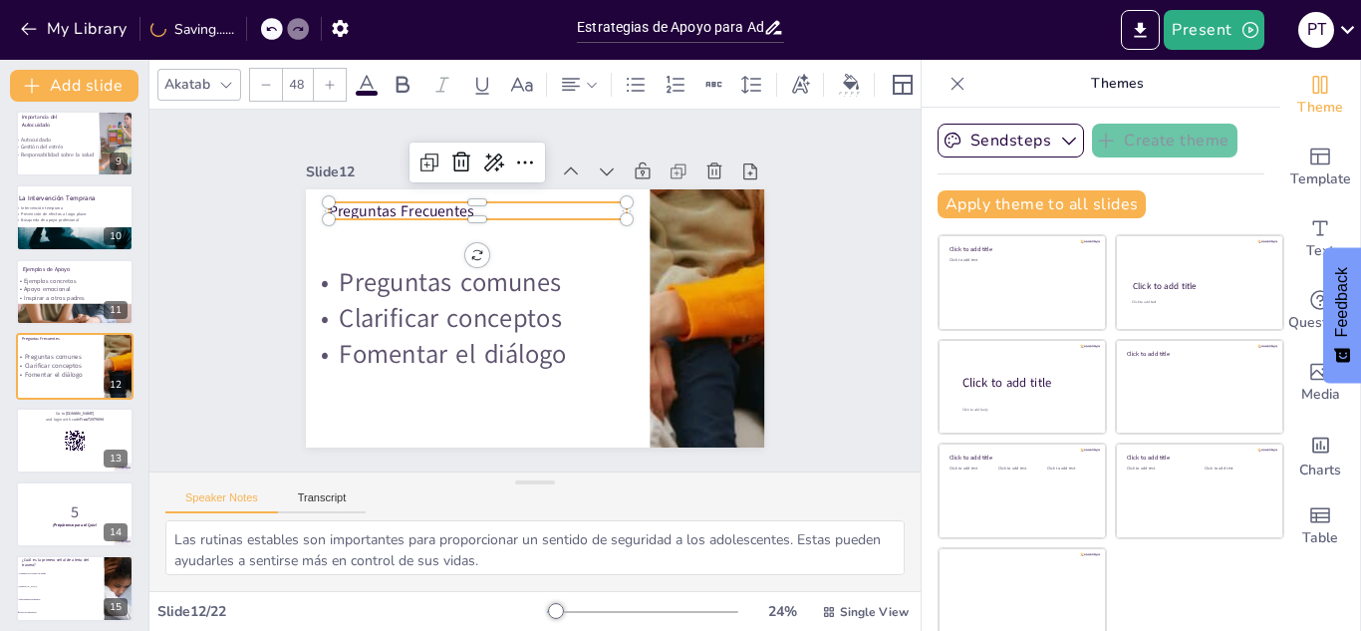
click at [393, 213] on div "Preguntas Frecuentes Preguntas comunes Clarificar conceptos Fomentar el diálogo" at bounding box center [535, 318] width 458 height 258
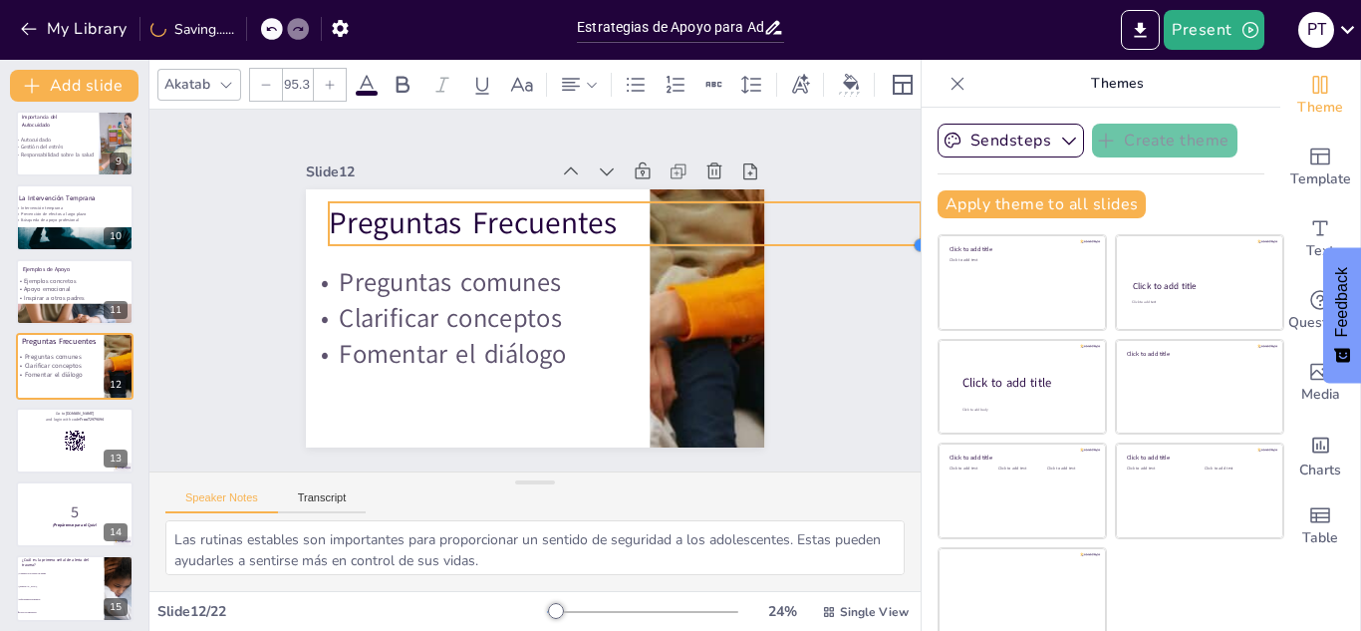
drag, startPoint x: 603, startPoint y: 208, endPoint x: 613, endPoint y: 225, distance: 19.6
click at [613, 225] on div "Preguntas Frecuentes Preguntas comunes Clarificar conceptos Fomentar el diálogo" at bounding box center [535, 318] width 458 height 258
click at [180, 344] on div "Slide 1 Estrategias de Apoyo para Adolescentes con Experiencias Traumáticas Est…" at bounding box center [534, 291] width 771 height 362
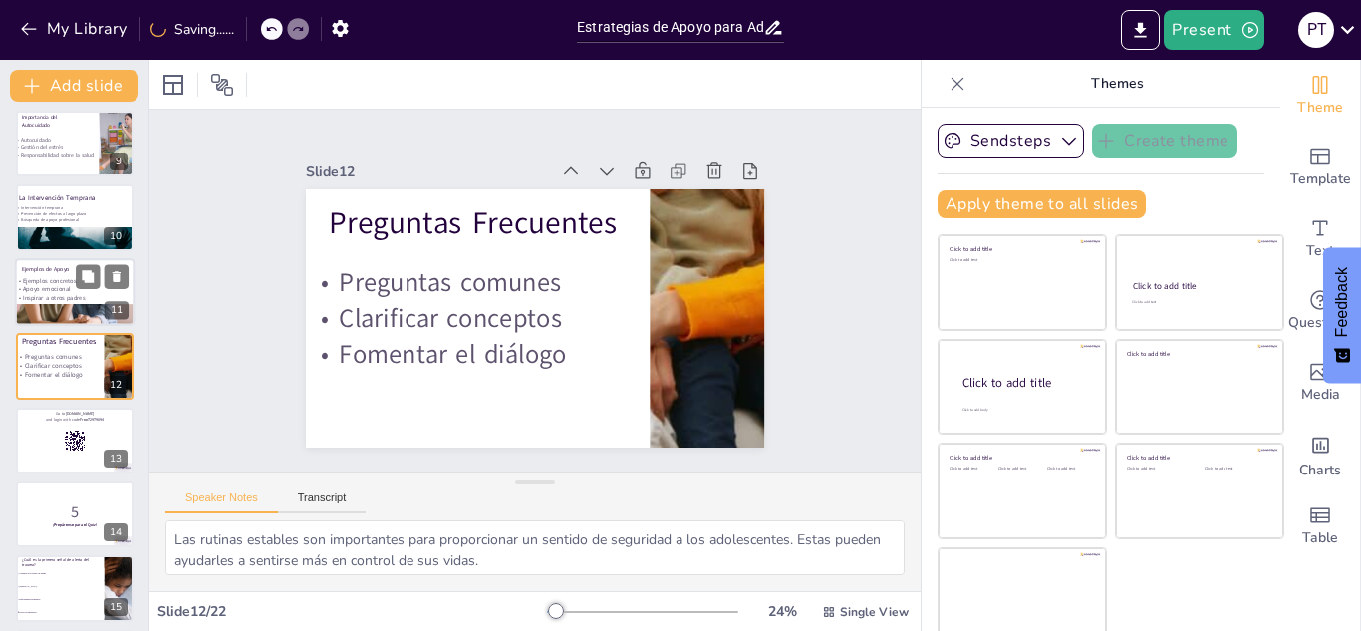
click at [56, 293] on p "Inspirar a otros padres" at bounding box center [141, 297] width 252 height 9
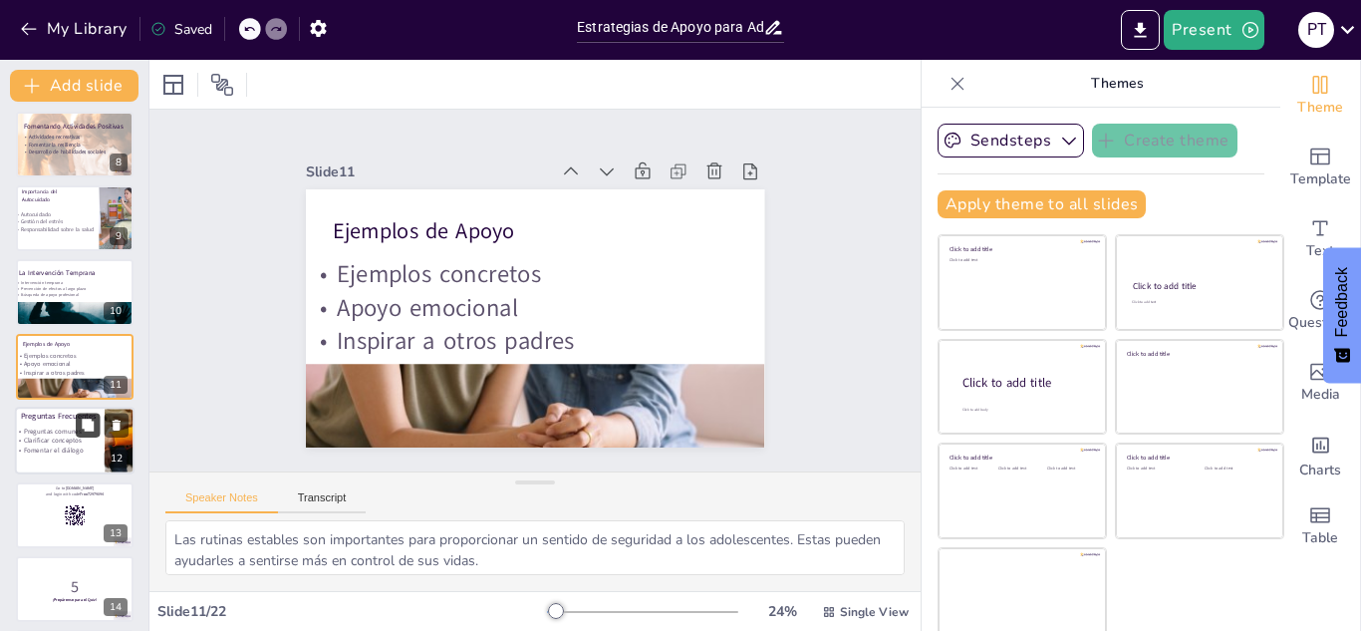
click at [92, 413] on button at bounding box center [88, 425] width 24 height 24
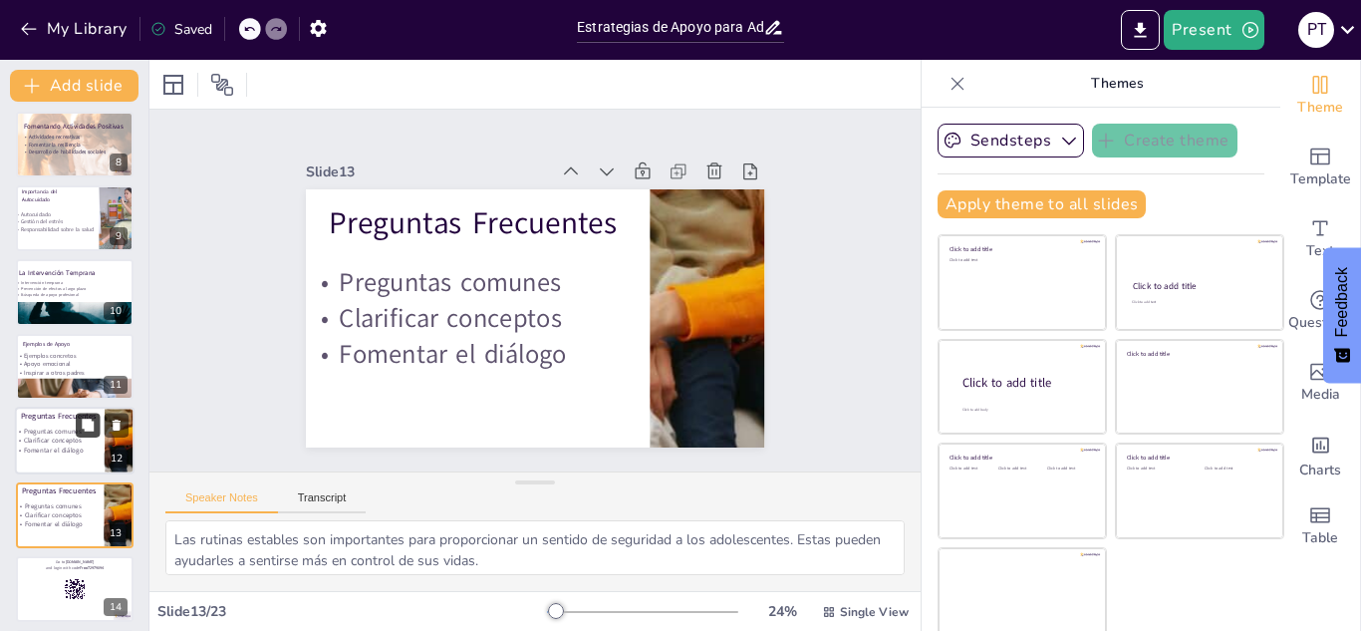
scroll to position [673, 0]
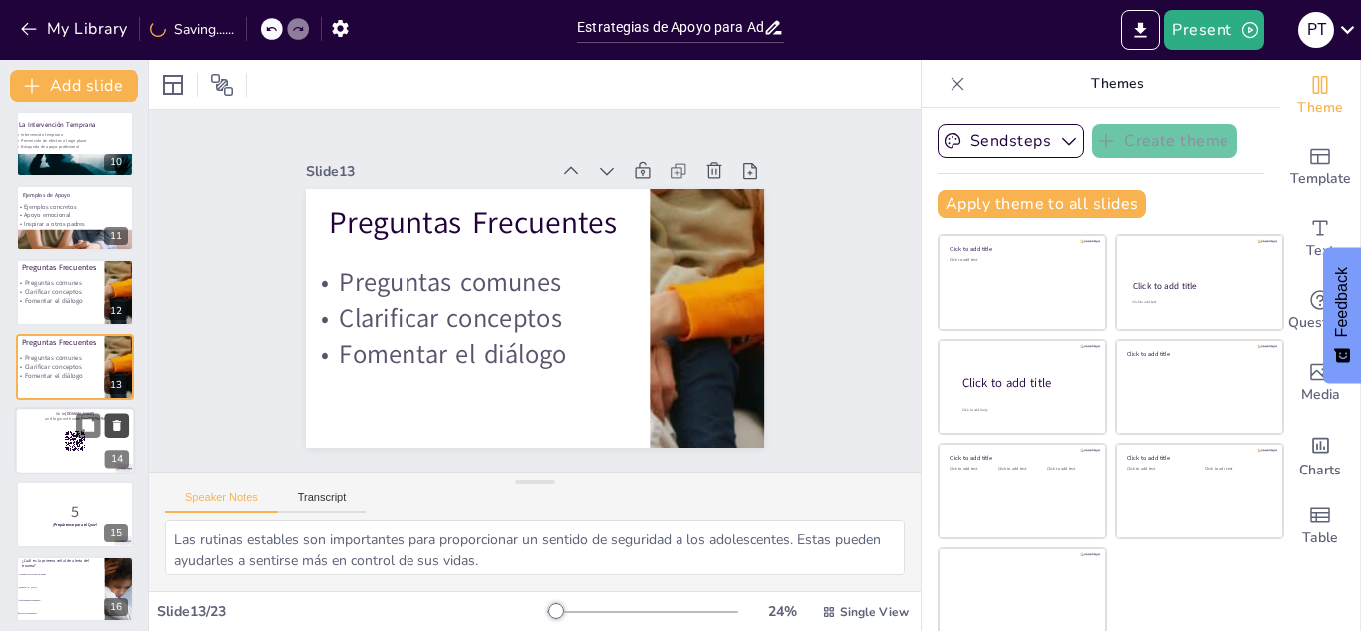
click at [107, 417] on button at bounding box center [117, 424] width 24 height 24
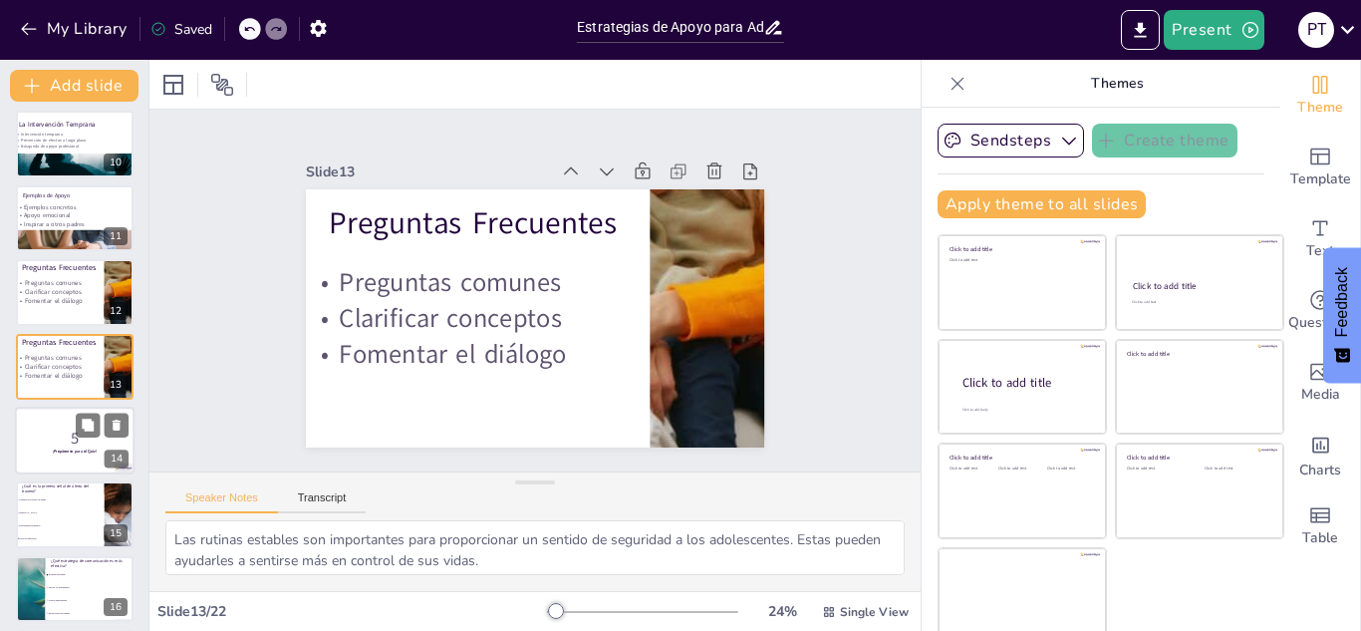
click at [37, 433] on p "5" at bounding box center [75, 438] width 108 height 22
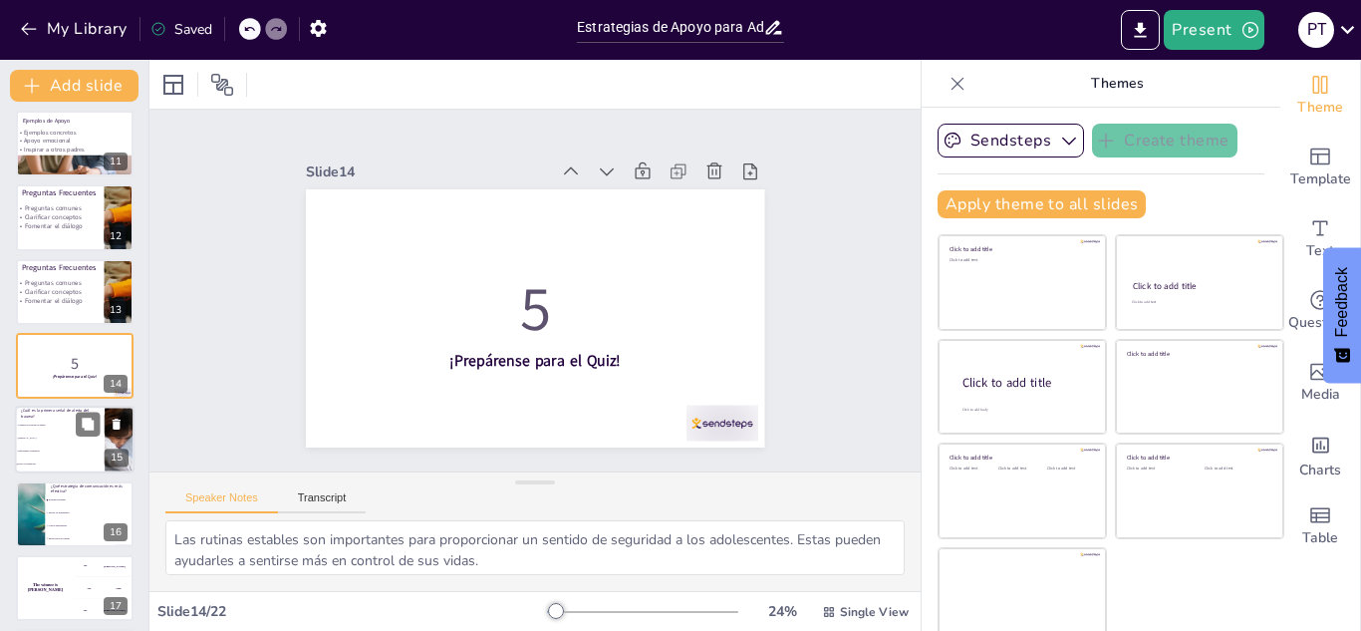
click at [49, 445] on li "Dificultades académicas" at bounding box center [60, 451] width 90 height 13
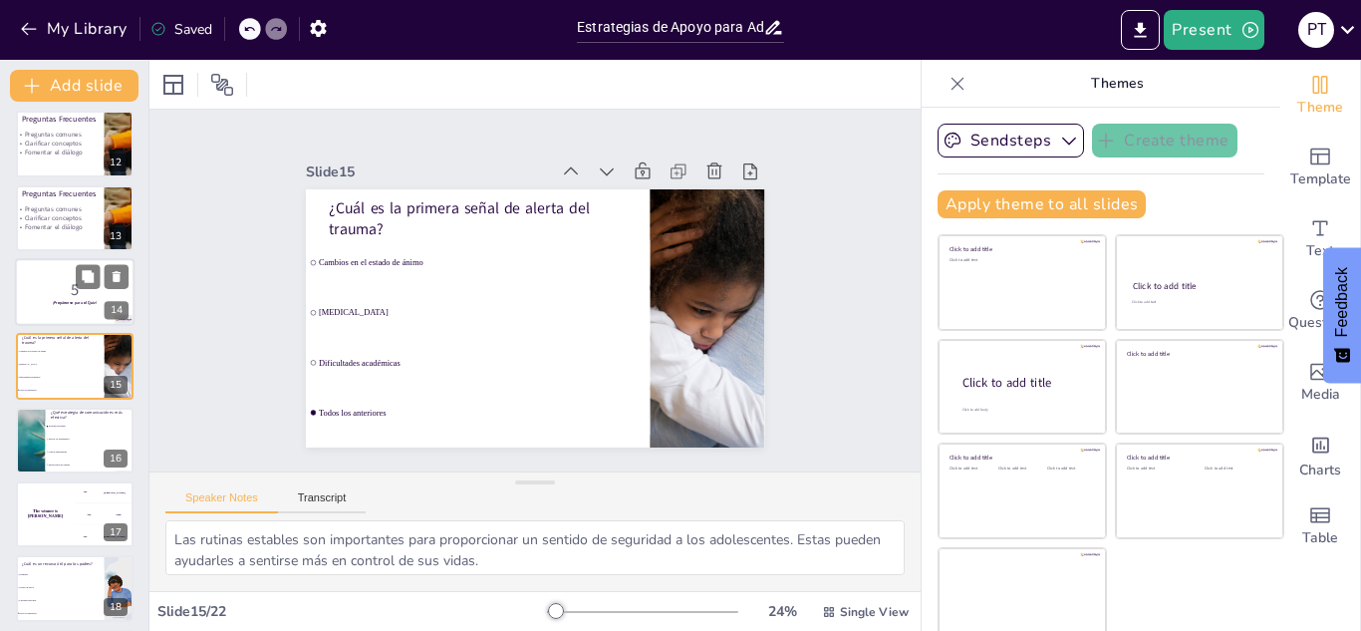
click at [39, 309] on div at bounding box center [75, 292] width 120 height 68
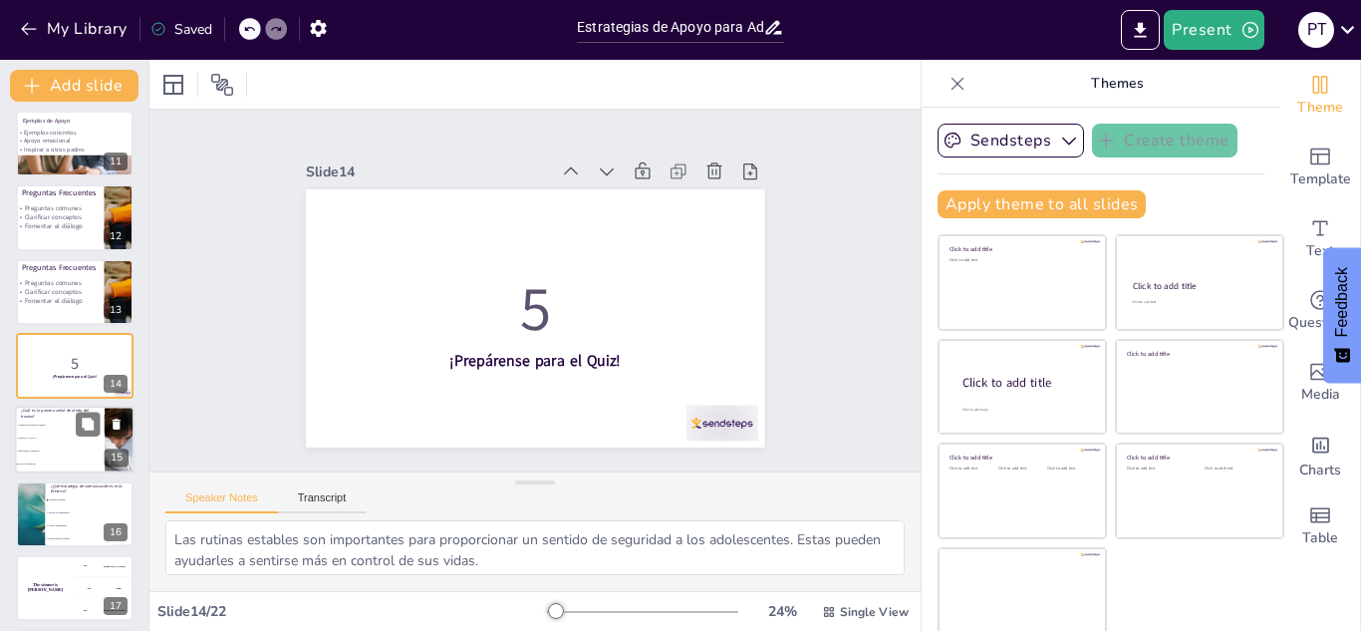
click at [52, 426] on li "Cambios en el estado de ánimo" at bounding box center [60, 425] width 90 height 13
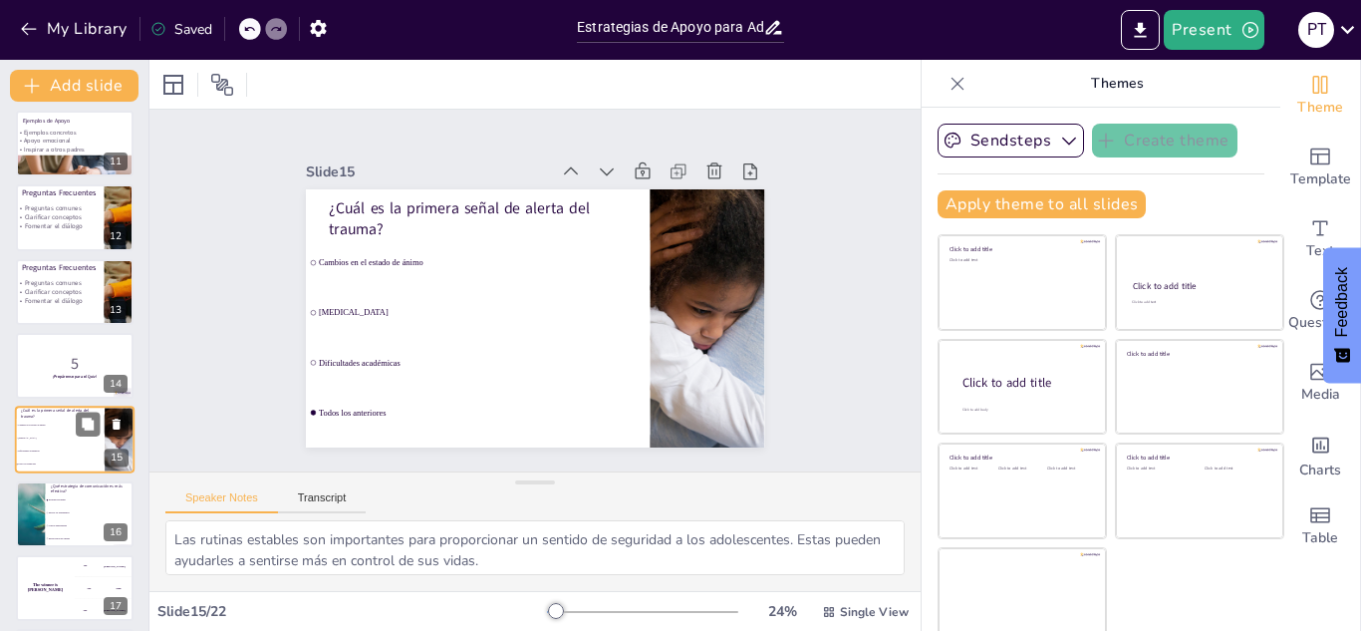
scroll to position [822, 0]
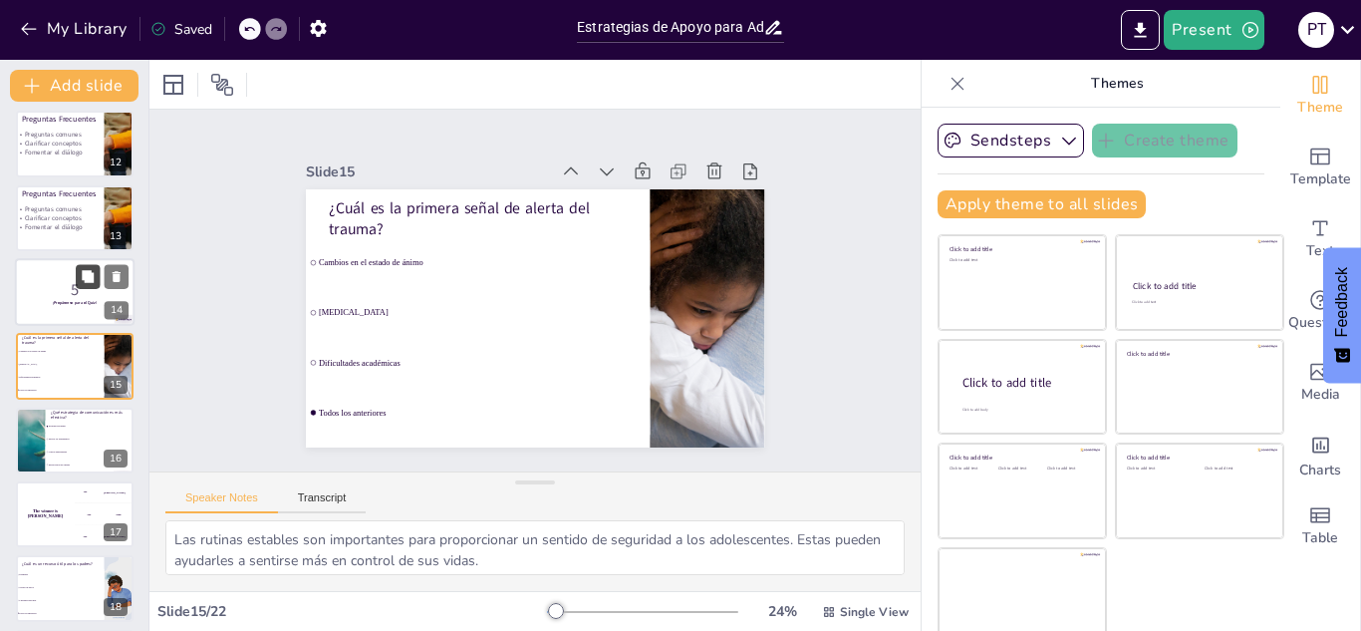
click at [87, 278] on icon at bounding box center [88, 276] width 12 height 12
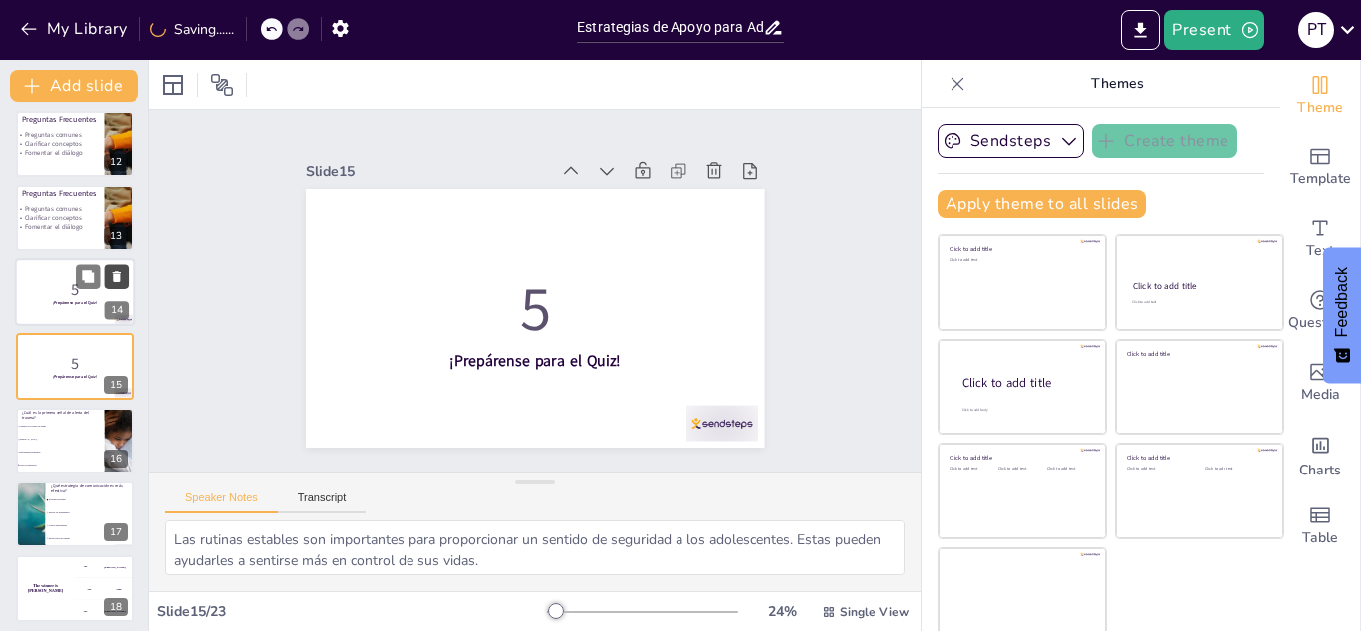
click at [124, 286] on button at bounding box center [117, 276] width 24 height 24
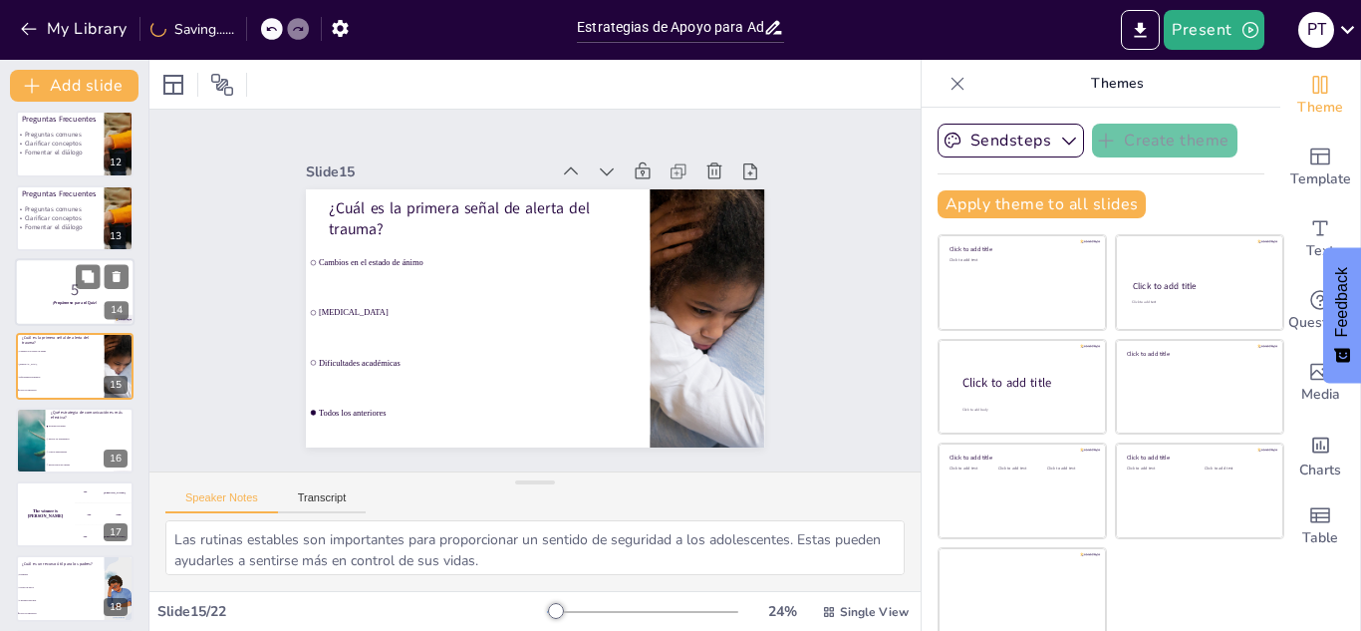
click at [42, 295] on p "5" at bounding box center [75, 290] width 108 height 22
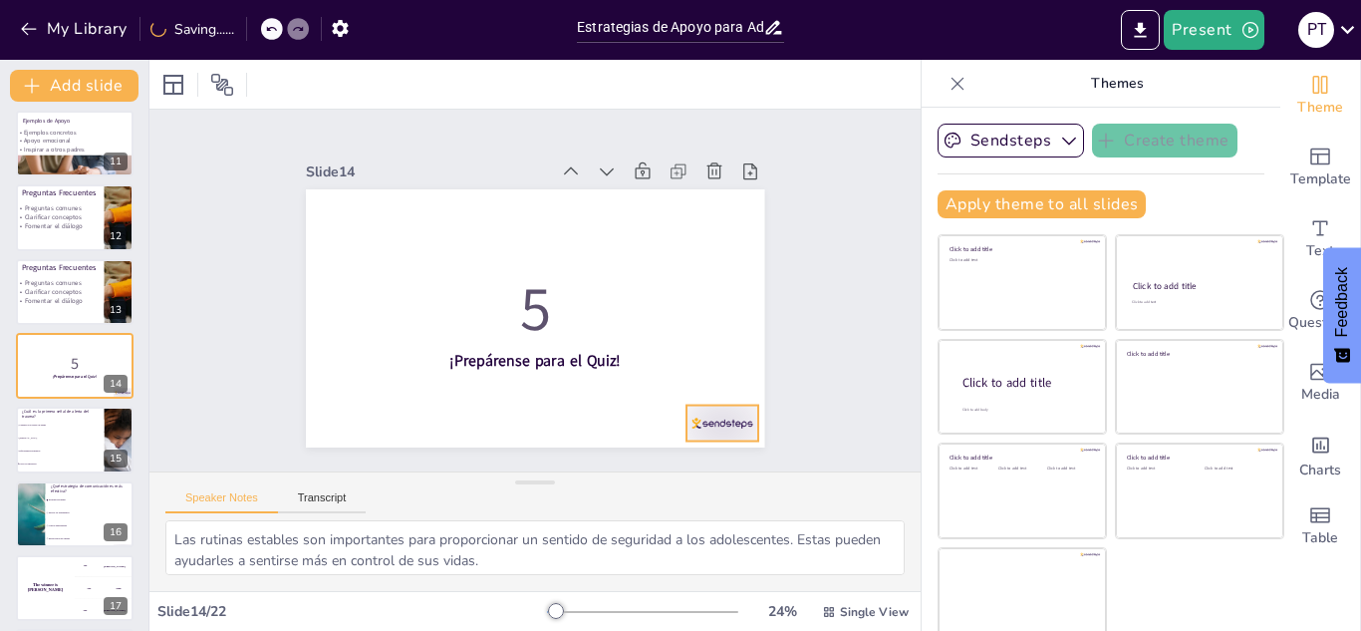
click at [704, 421] on div at bounding box center [722, 423] width 72 height 36
click at [57, 466] on li "Todos los anteriores" at bounding box center [60, 464] width 90 height 13
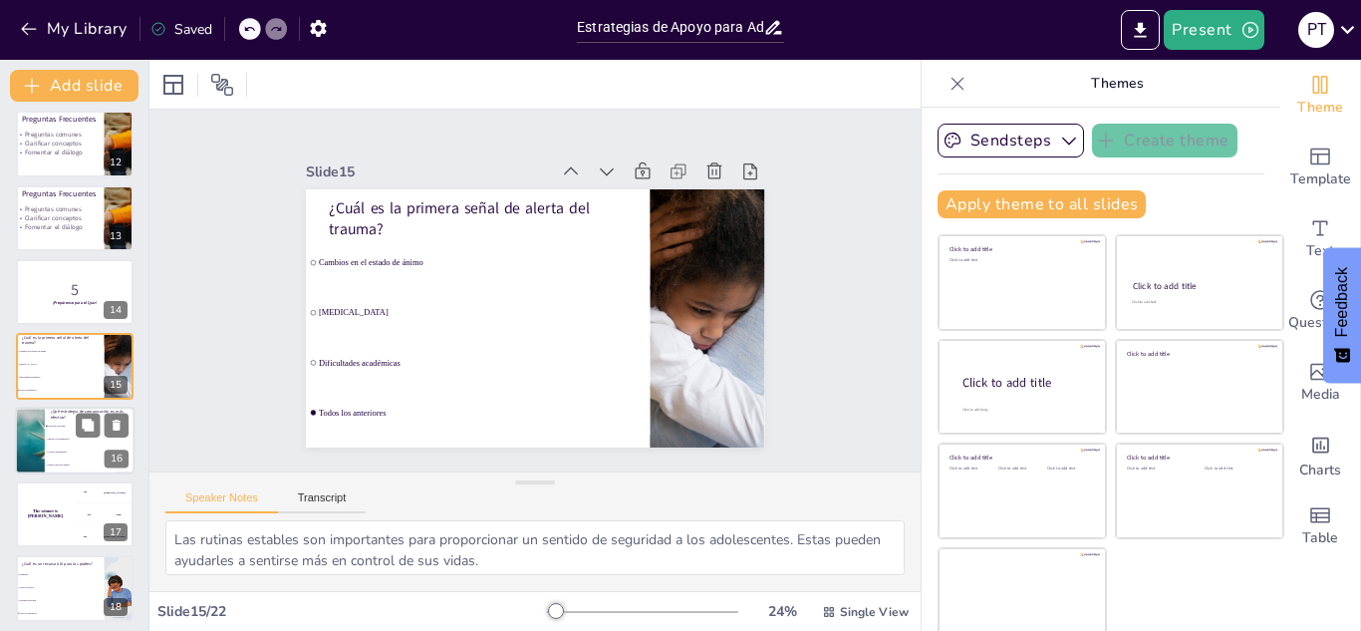
click at [45, 434] on li "Ignorar los sentimientos" at bounding box center [90, 438] width 90 height 13
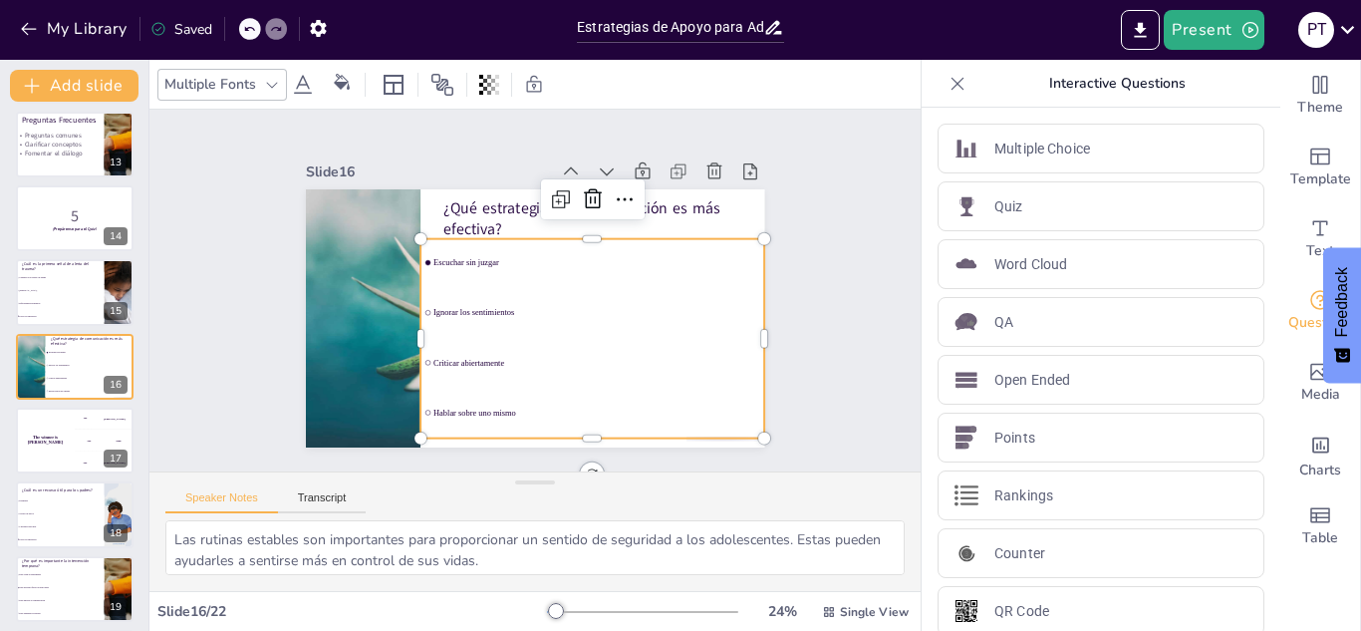
click at [420, 257] on ul "Escuchar sin juzgar Ignorar los sentimientos Criticar abiertamente Hablar sobre…" at bounding box center [592, 338] width 344 height 199
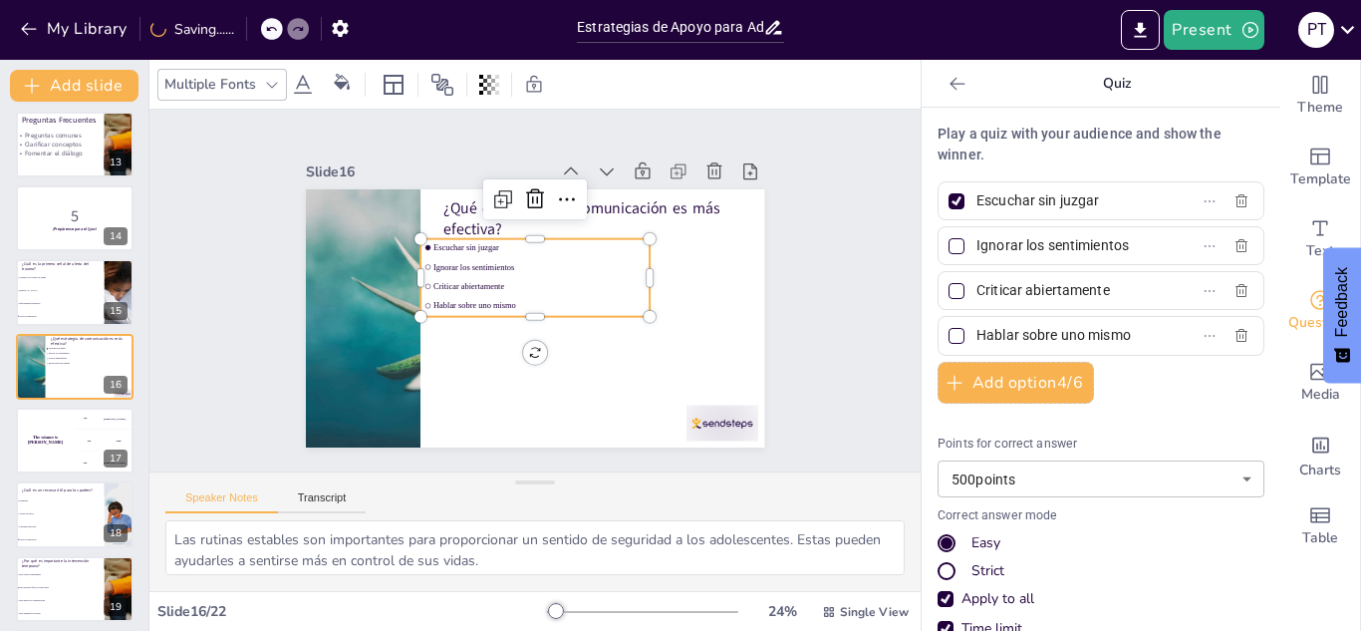
click at [848, 301] on div "Slide 1 Estrategias de Apoyo para Adolescentes con Experiencias Traumáticas Est…" at bounding box center [534, 291] width 771 height 362
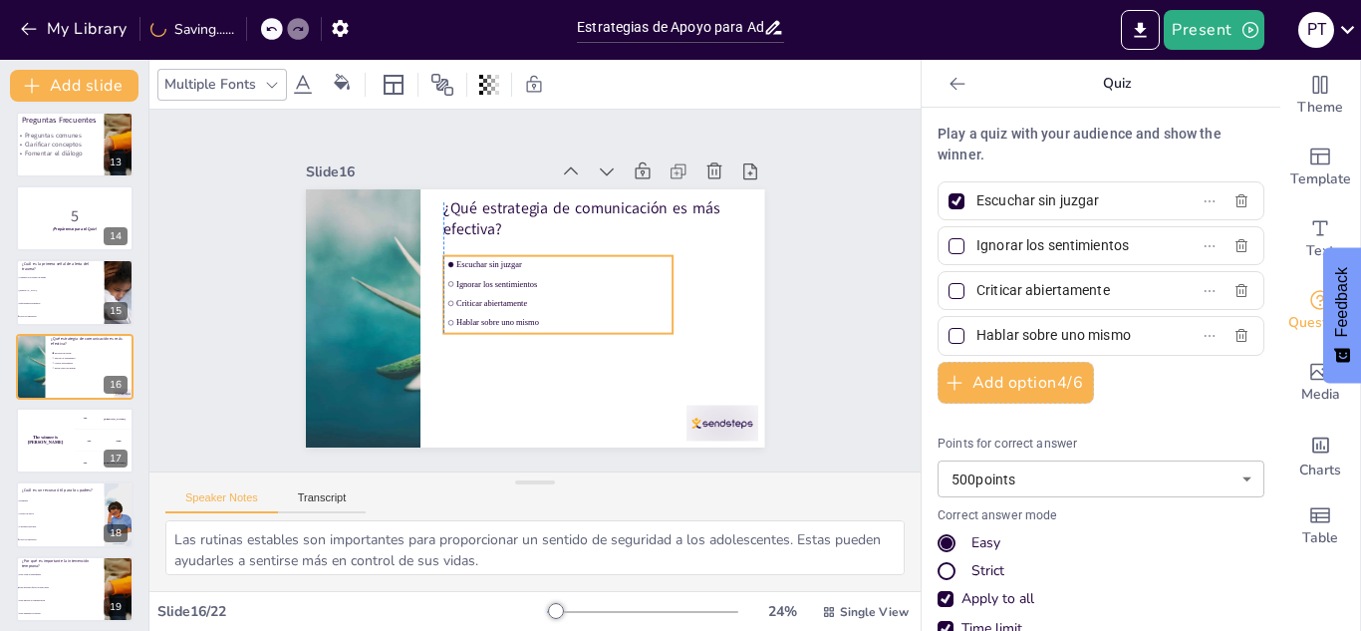
drag, startPoint x: 529, startPoint y: 291, endPoint x: 555, endPoint y: 308, distance: 30.9
click at [555, 314] on li "Hablar sobre uno mismo" at bounding box center [557, 323] width 229 height 18
click at [948, 205] on div at bounding box center [956, 201] width 16 height 16
click at [976, 205] on input "Escuchar sin juzgar" at bounding box center [1068, 200] width 185 height 29
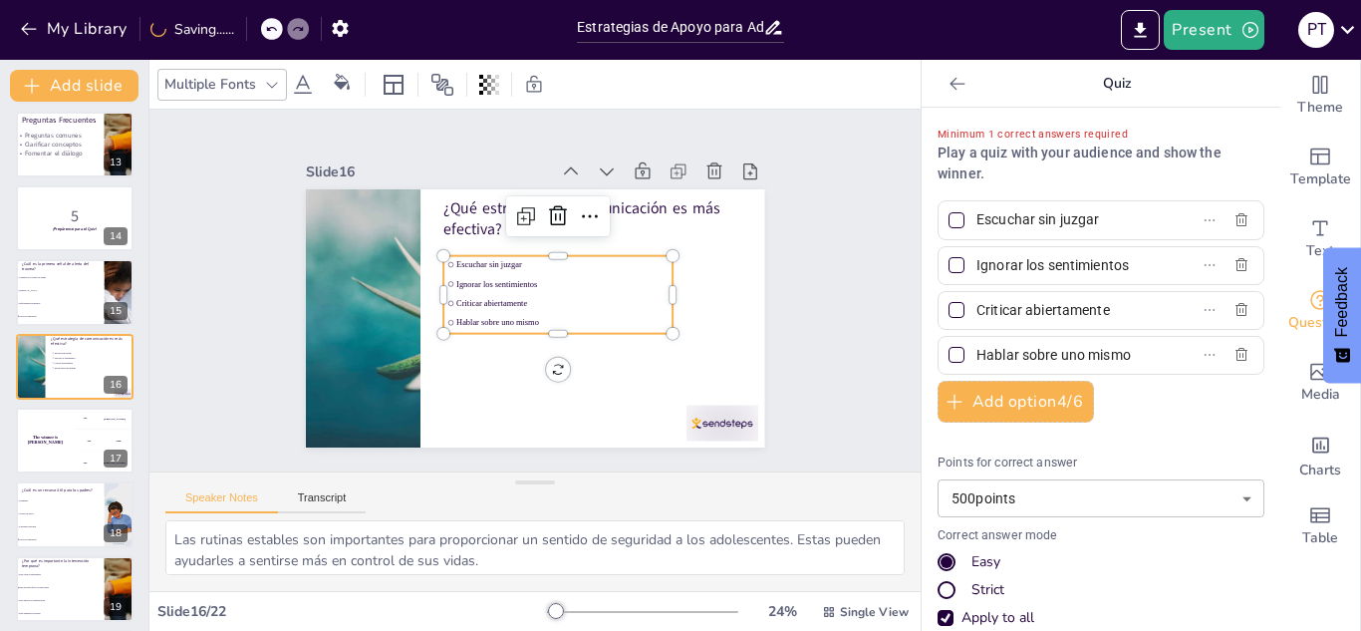
click at [951, 219] on div at bounding box center [956, 220] width 24 height 24
click at [976, 219] on input "Escuchar sin juzgar" at bounding box center [1068, 219] width 185 height 29
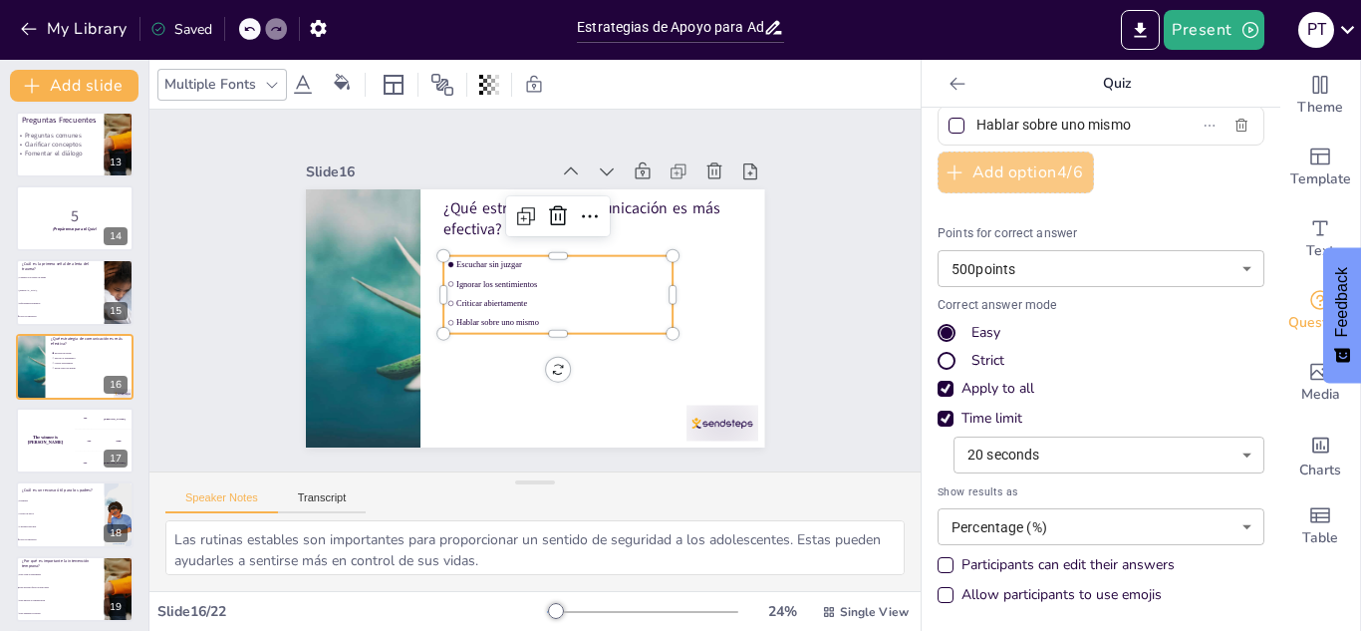
scroll to position [0, 0]
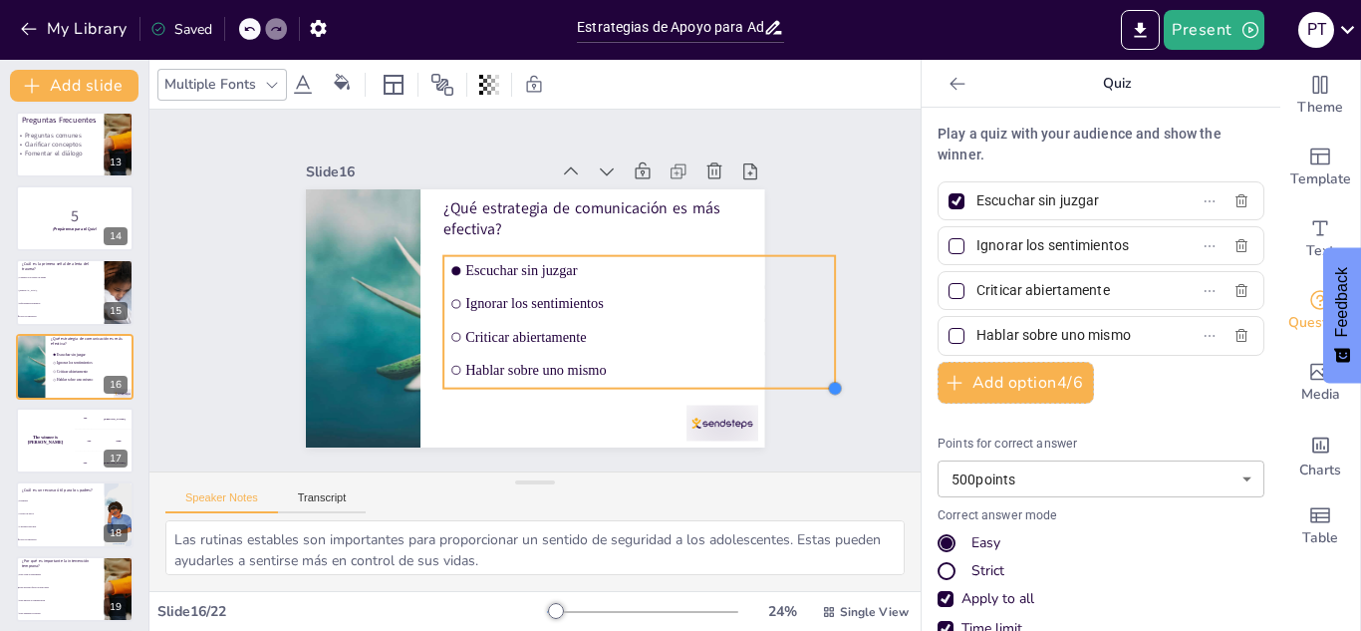
drag, startPoint x: 664, startPoint y: 327, endPoint x: 735, endPoint y: 383, distance: 90.7
click at [735, 383] on div "¿Qué estrategia de comunicación es más efectiva? Escuchar sin juzgar Ignorar lo…" at bounding box center [535, 318] width 458 height 258
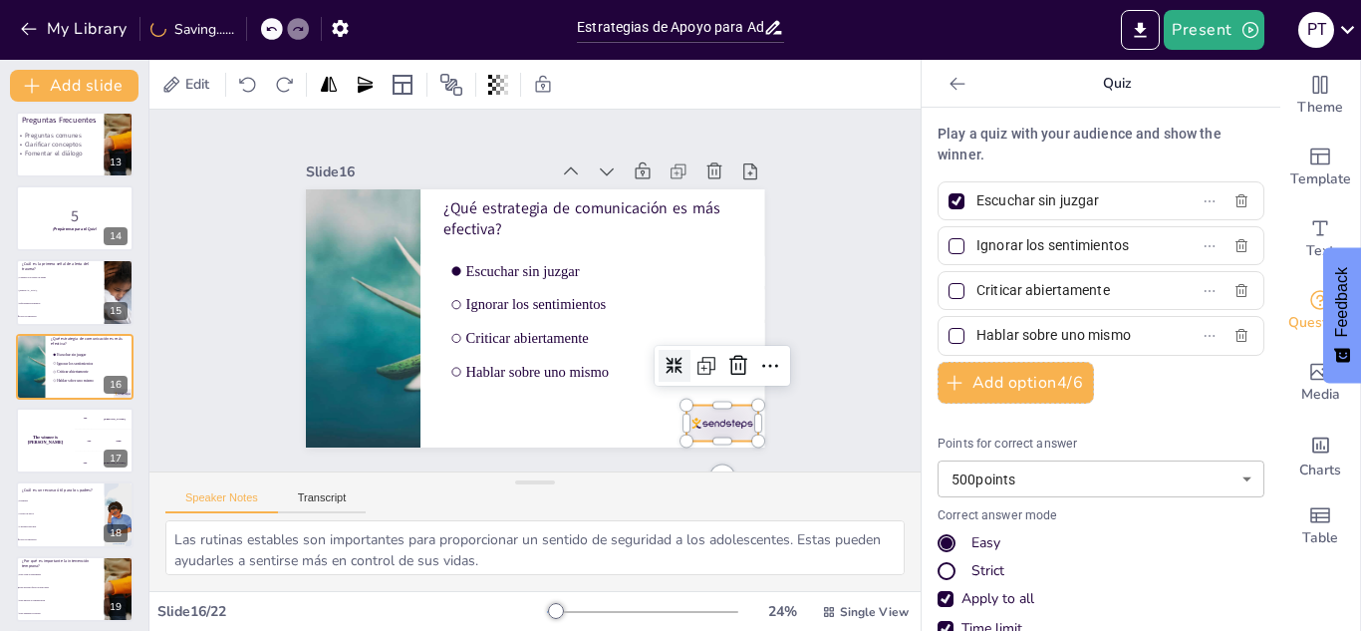
click at [735, 412] on div at bounding box center [722, 423] width 72 height 36
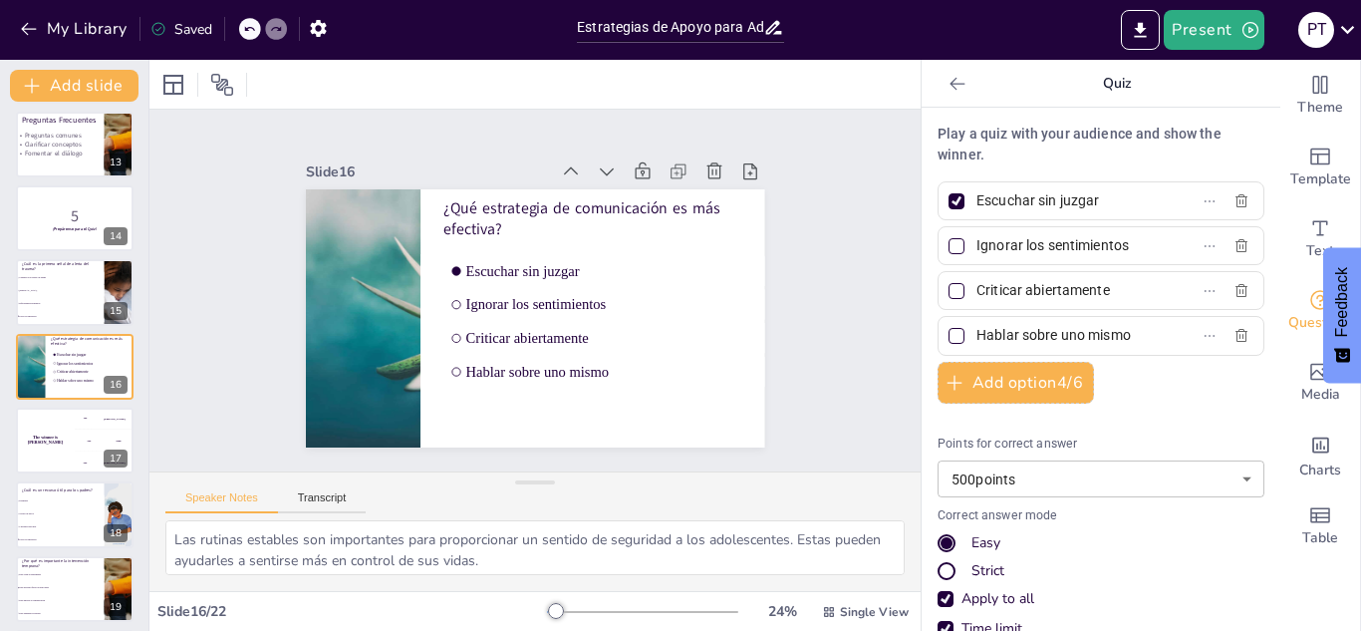
click at [948, 204] on div at bounding box center [956, 201] width 16 height 16
click at [976, 204] on input "Escuchar sin juzgar" at bounding box center [1068, 200] width 185 height 29
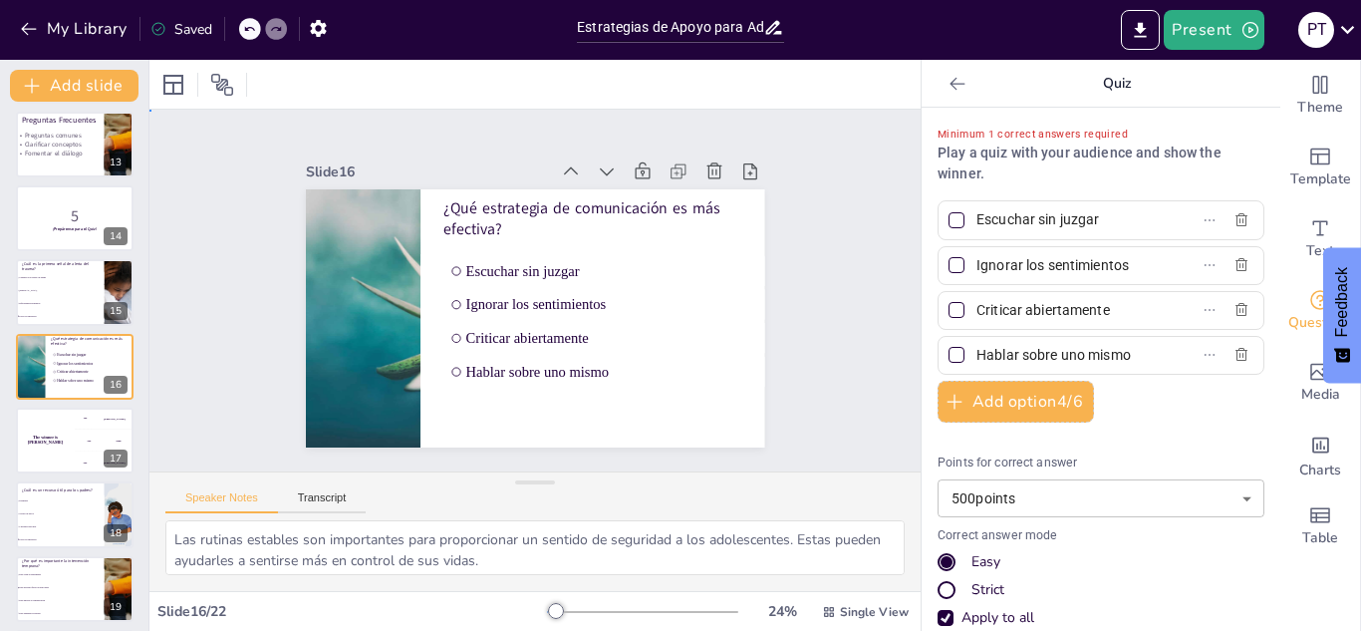
click at [817, 343] on div "Slide 1 Estrategias de Apoyo para Adolescentes con Experiencias Traumáticas Est…" at bounding box center [534, 291] width 771 height 362
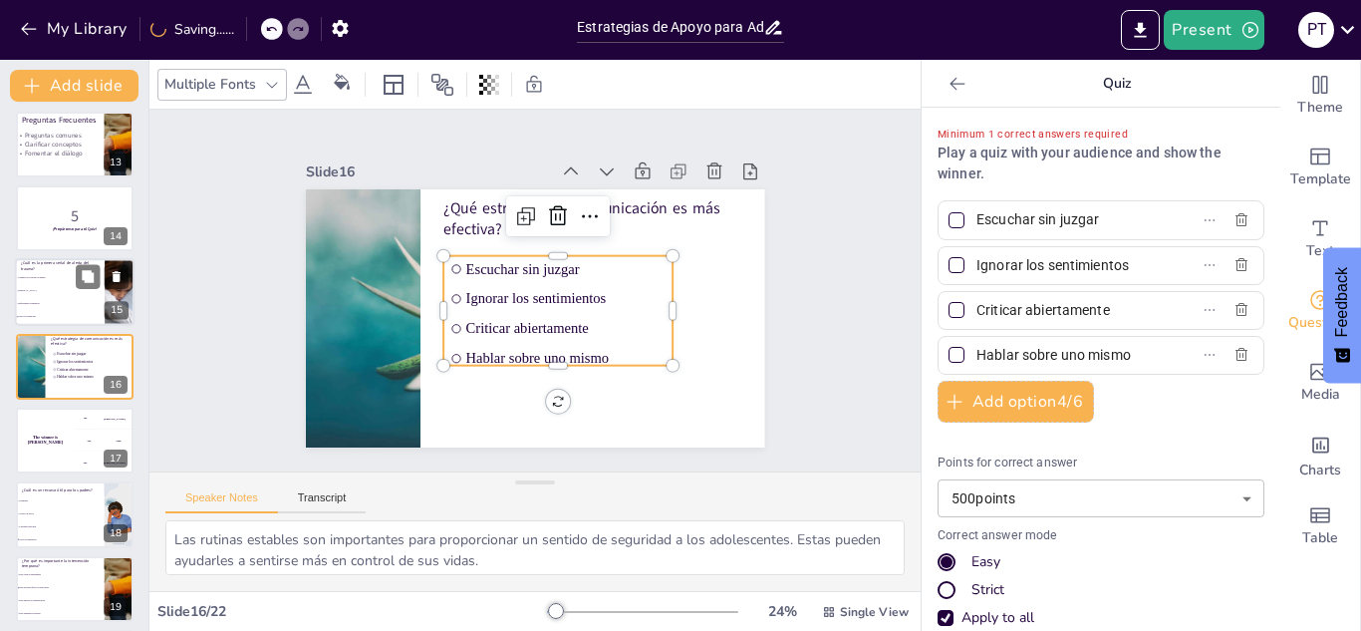
click at [48, 295] on li "Aislamiento social" at bounding box center [60, 291] width 90 height 13
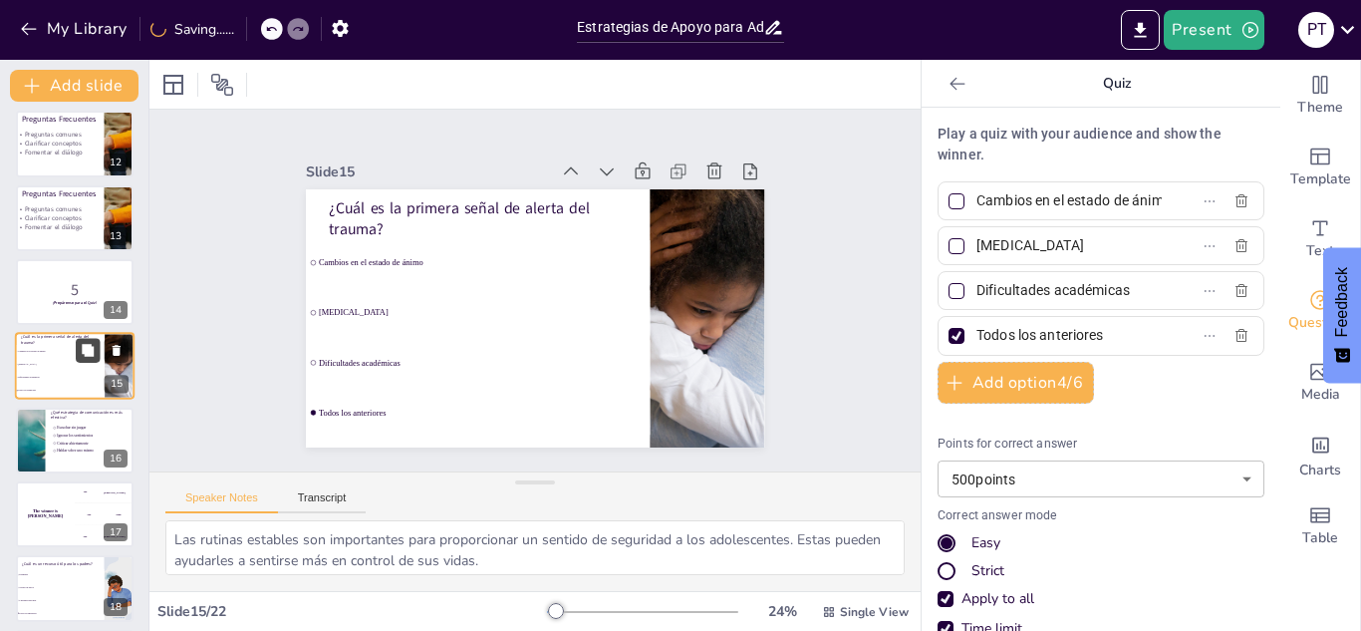
click at [95, 355] on icon at bounding box center [88, 351] width 14 height 14
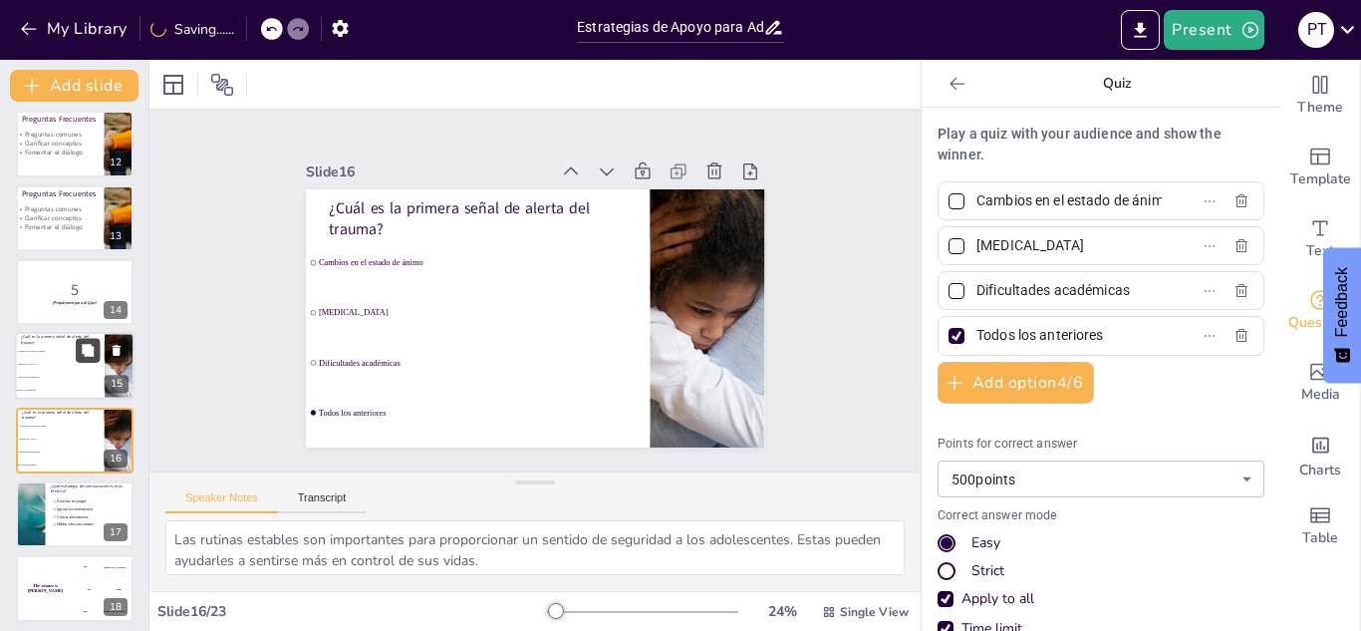
scroll to position [895, 0]
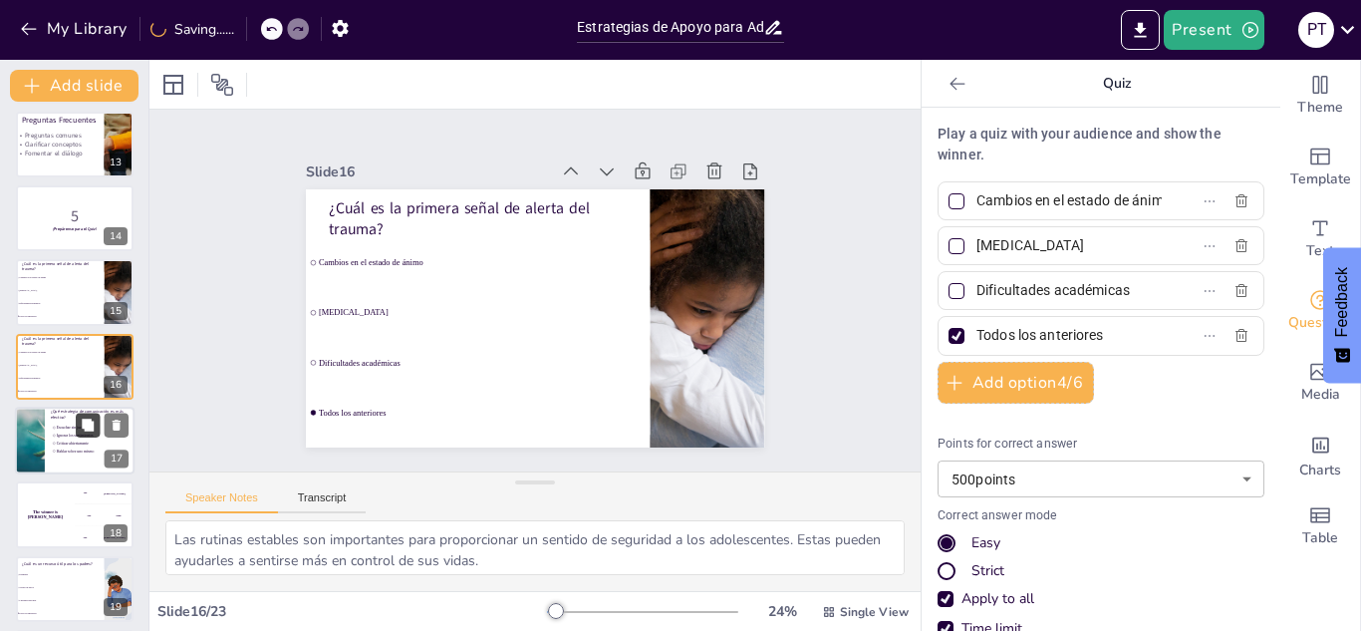
click at [93, 421] on icon at bounding box center [88, 424] width 12 height 12
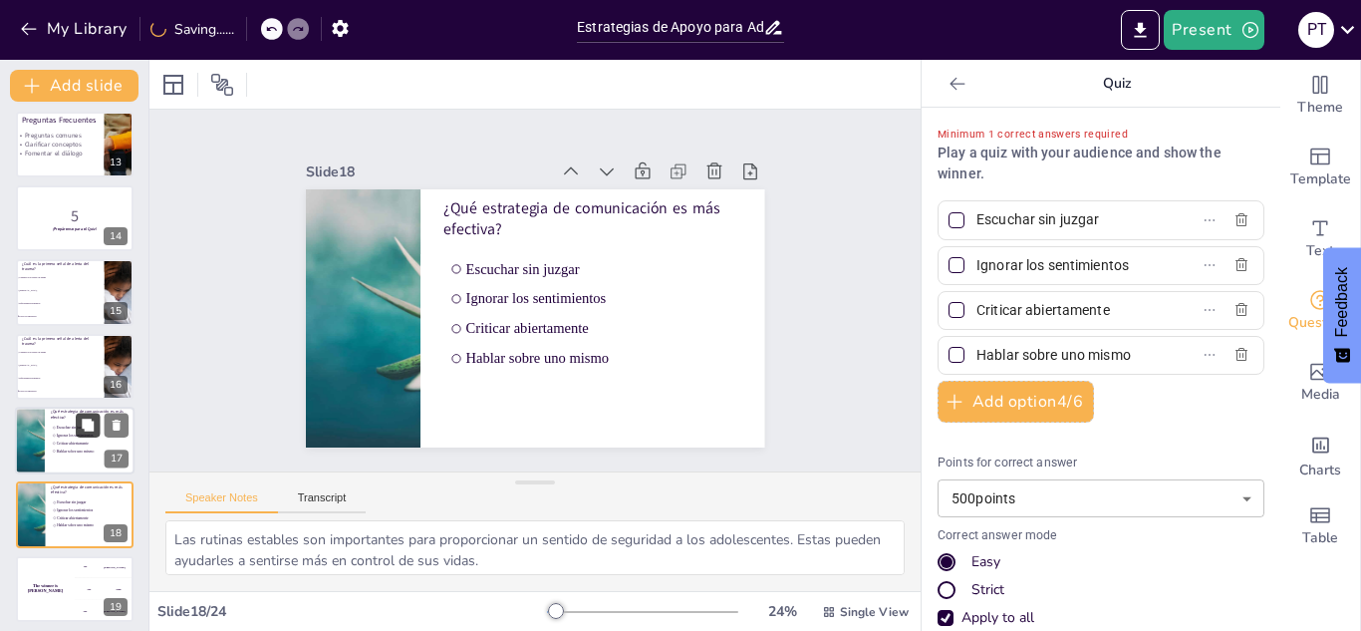
scroll to position [1044, 0]
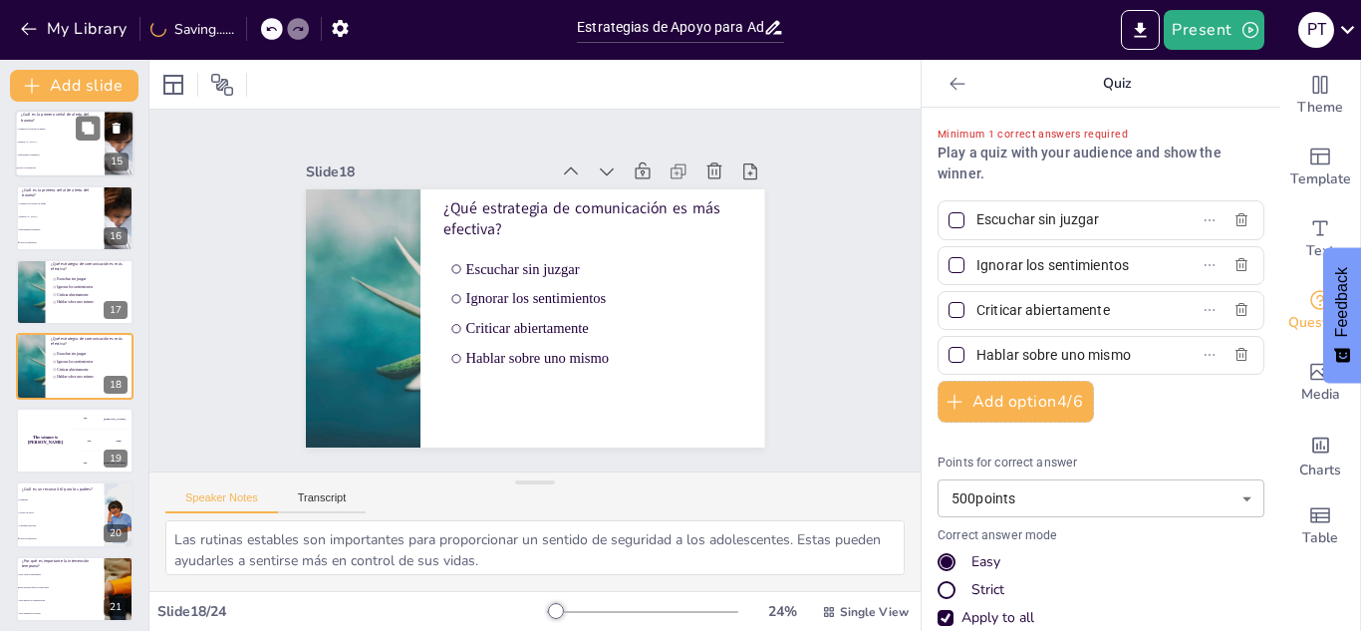
click at [51, 159] on li "Dificultades académicas" at bounding box center [60, 155] width 90 height 13
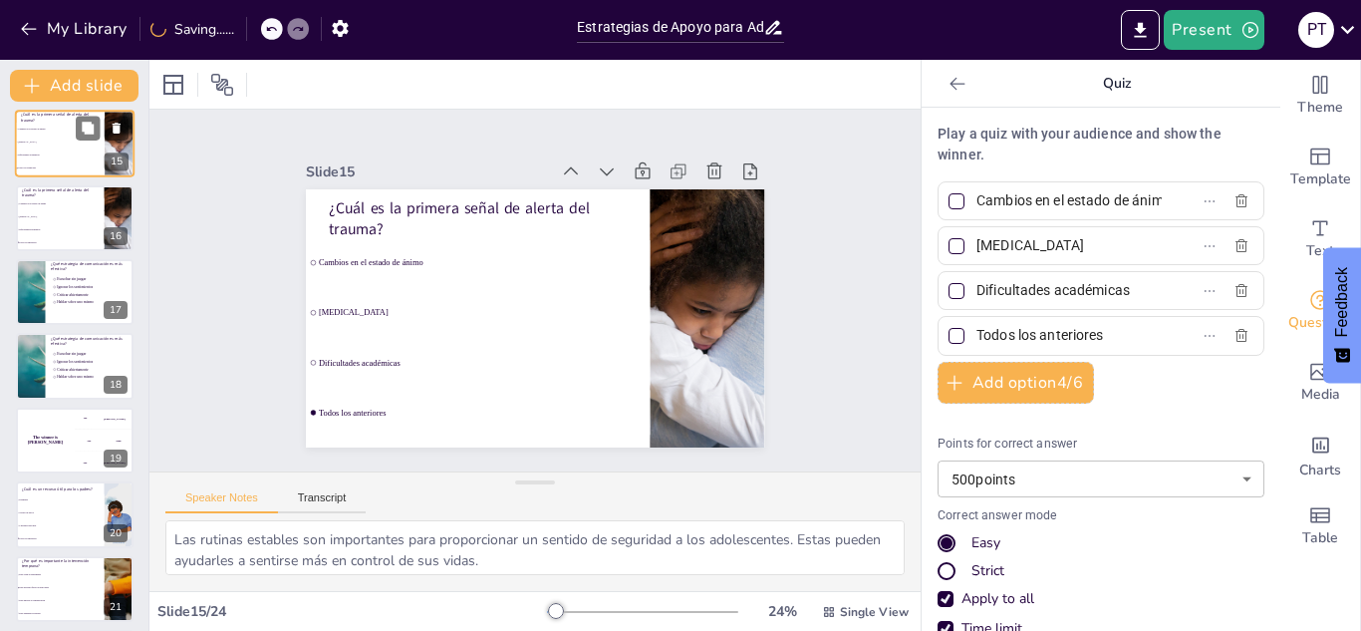
scroll to position [822, 0]
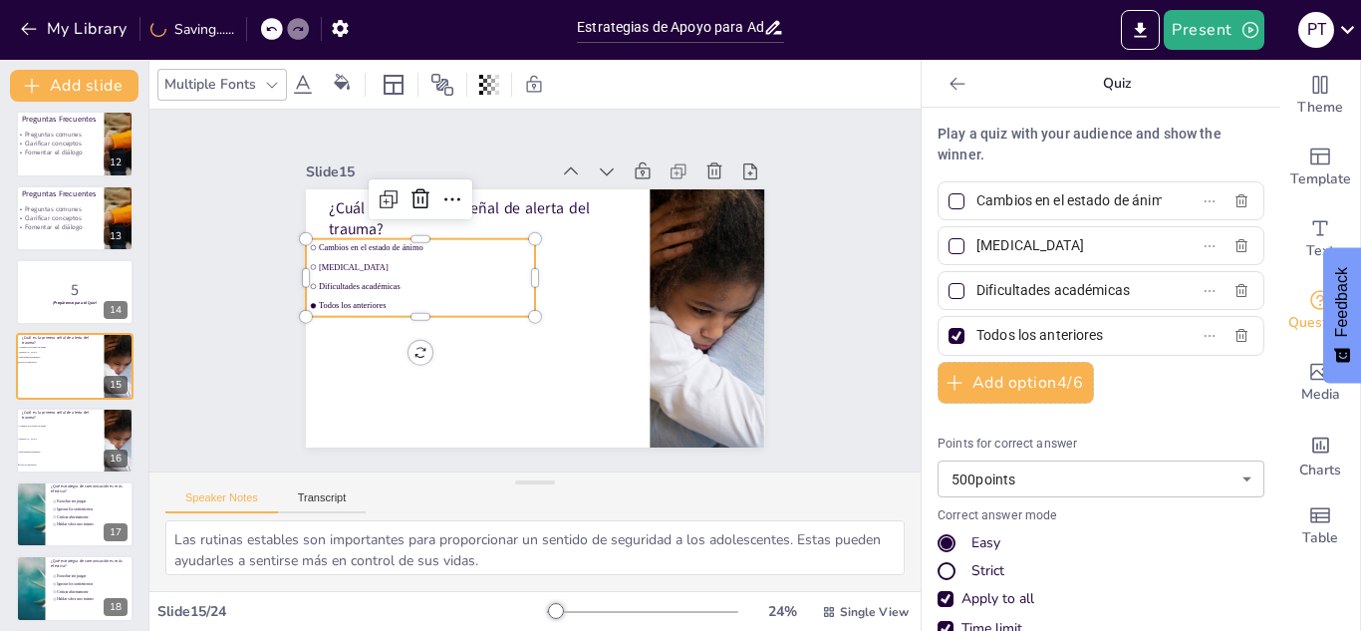
click at [518, 294] on ul "Cambios en el estado de ánimo Aislamiento social Dificultades académicas Todos …" at bounding box center [420, 278] width 229 height 78
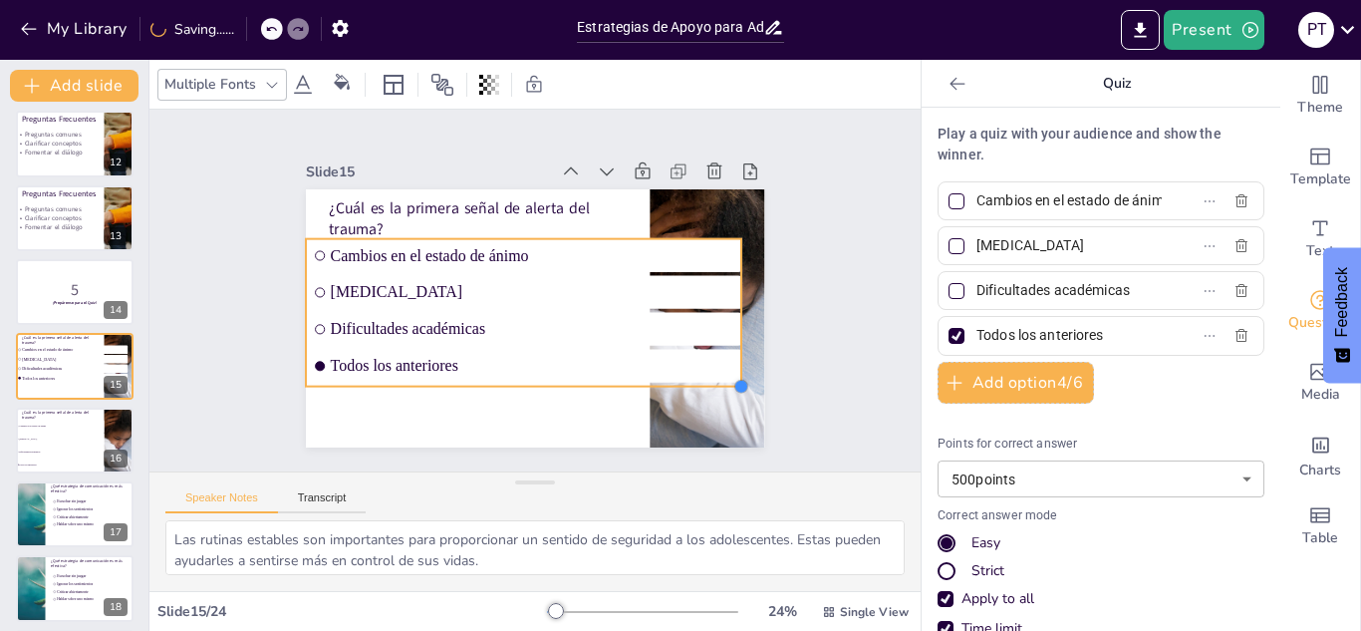
drag, startPoint x: 516, startPoint y: 308, endPoint x: 632, endPoint y: 378, distance: 135.0
click at [632, 378] on div "¿Cuál es la primera señal de alerta del trauma? Cambios en el estado de ánimo A…" at bounding box center [535, 318] width 458 height 258
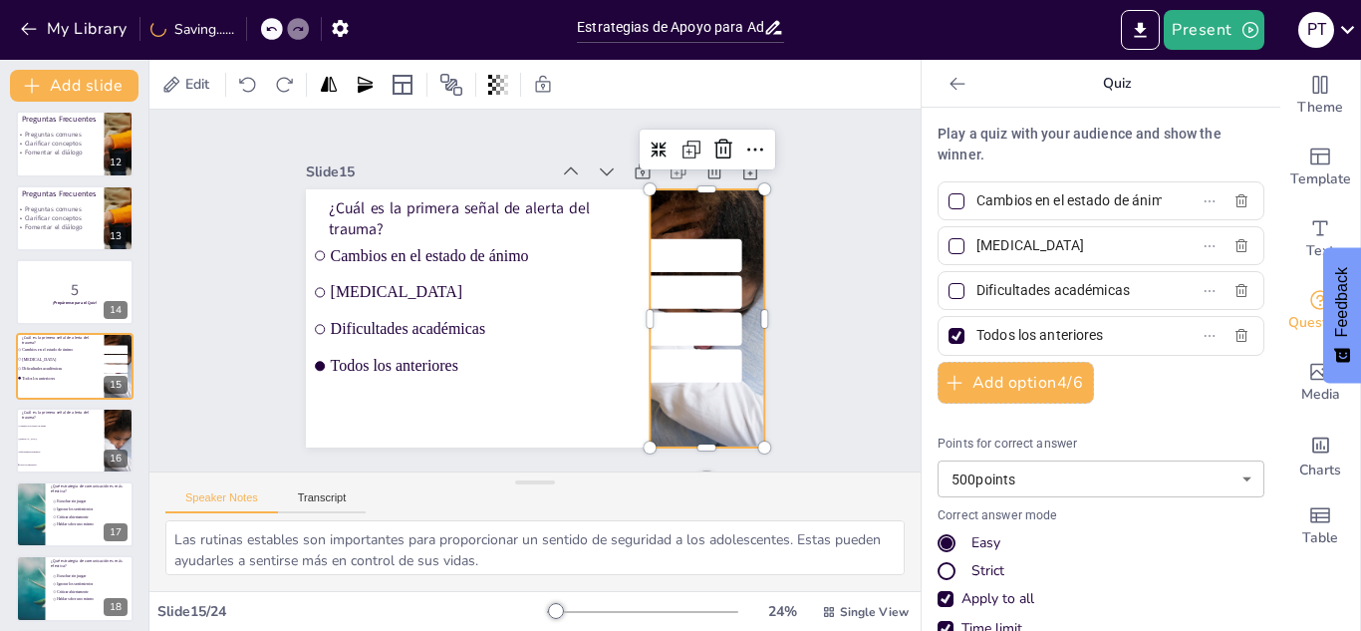
click at [730, 410] on div at bounding box center [706, 318] width 507 height 258
click at [684, 150] on icon at bounding box center [691, 149] width 24 height 24
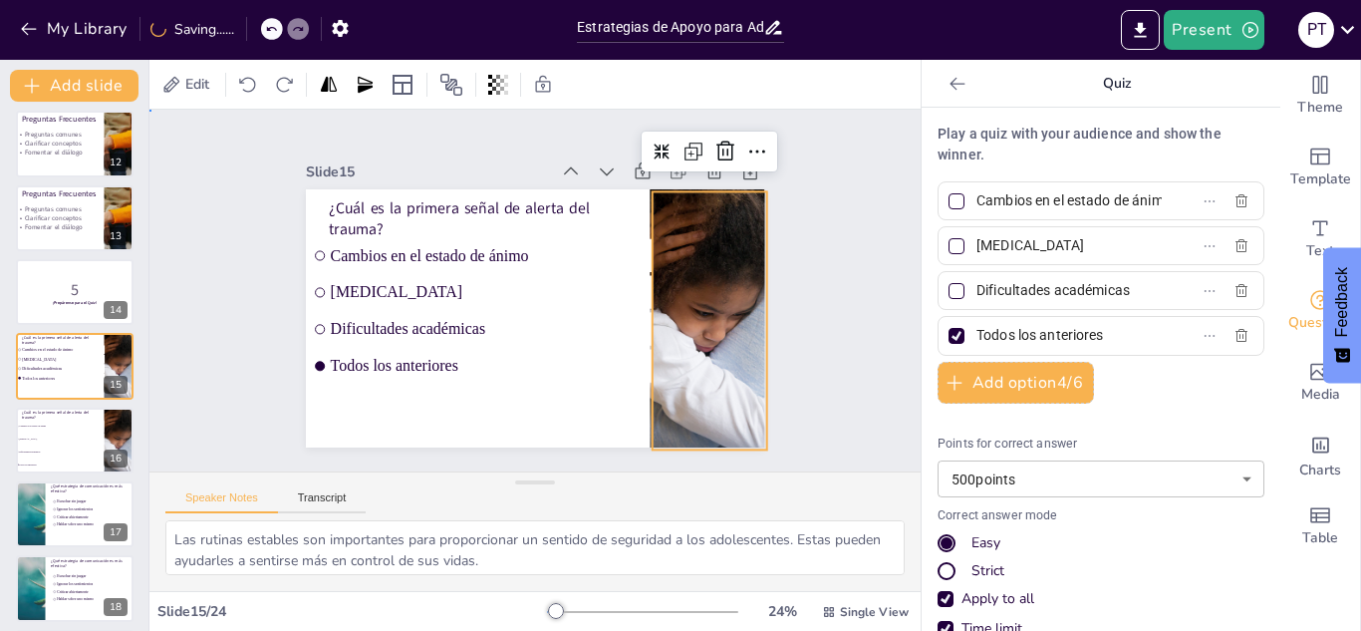
click at [598, 453] on div "Slide 1 Estrategias de Apoyo para Adolescentes con Experiencias Traumáticas Est…" at bounding box center [534, 291] width 771 height 362
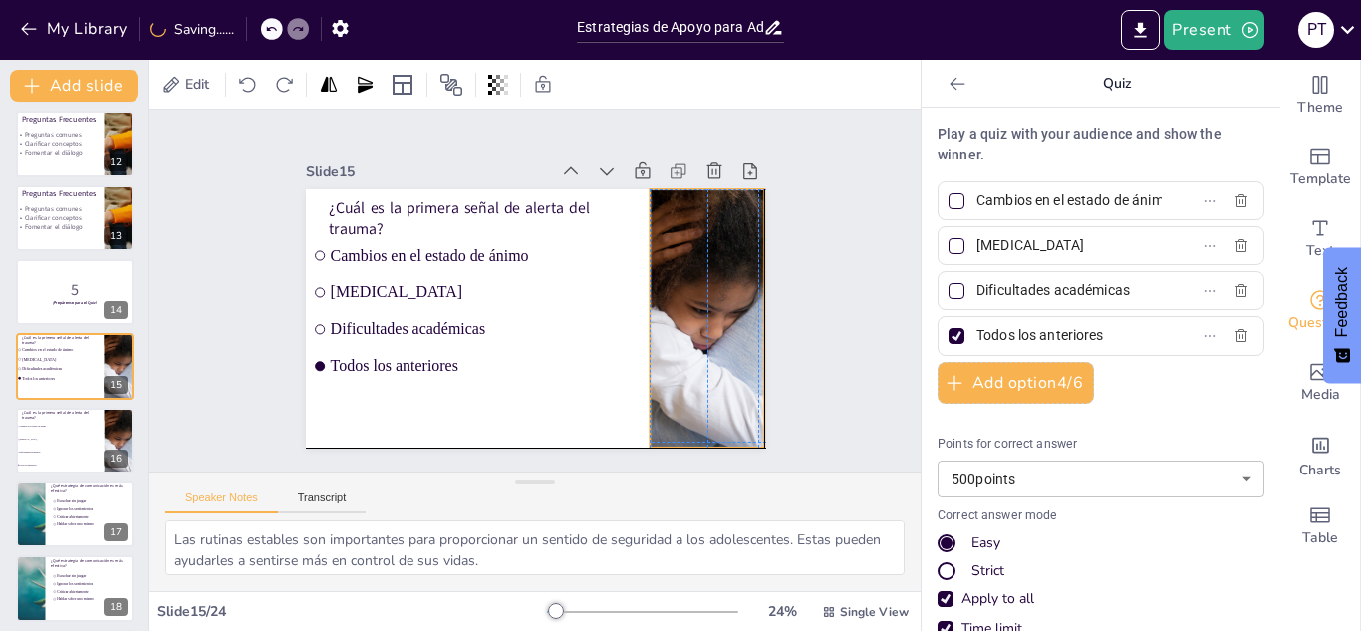
click at [661, 341] on div at bounding box center [706, 318] width 507 height 258
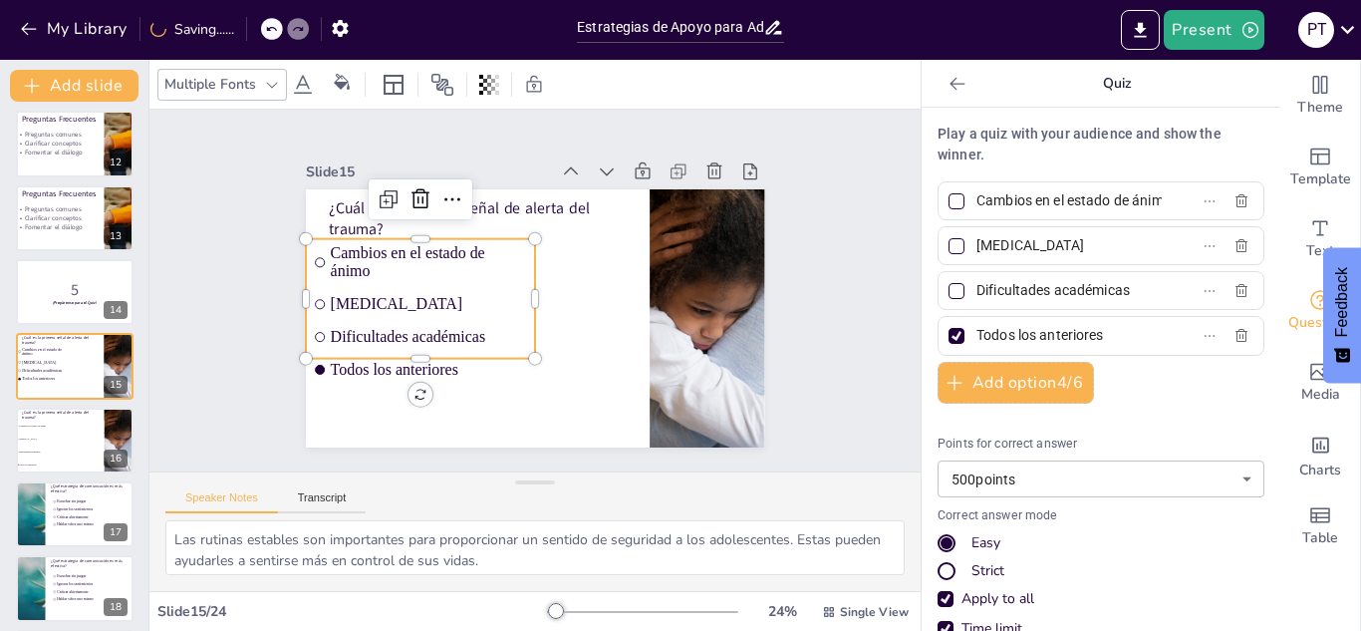
click at [322, 346] on ul "Cambios en el estado de ánimo Aislamiento social Dificultades académicas Todos …" at bounding box center [420, 299] width 229 height 120
click at [951, 340] on div at bounding box center [956, 336] width 10 height 10
click at [976, 340] on input "Todos los anteriores" at bounding box center [1068, 335] width 185 height 29
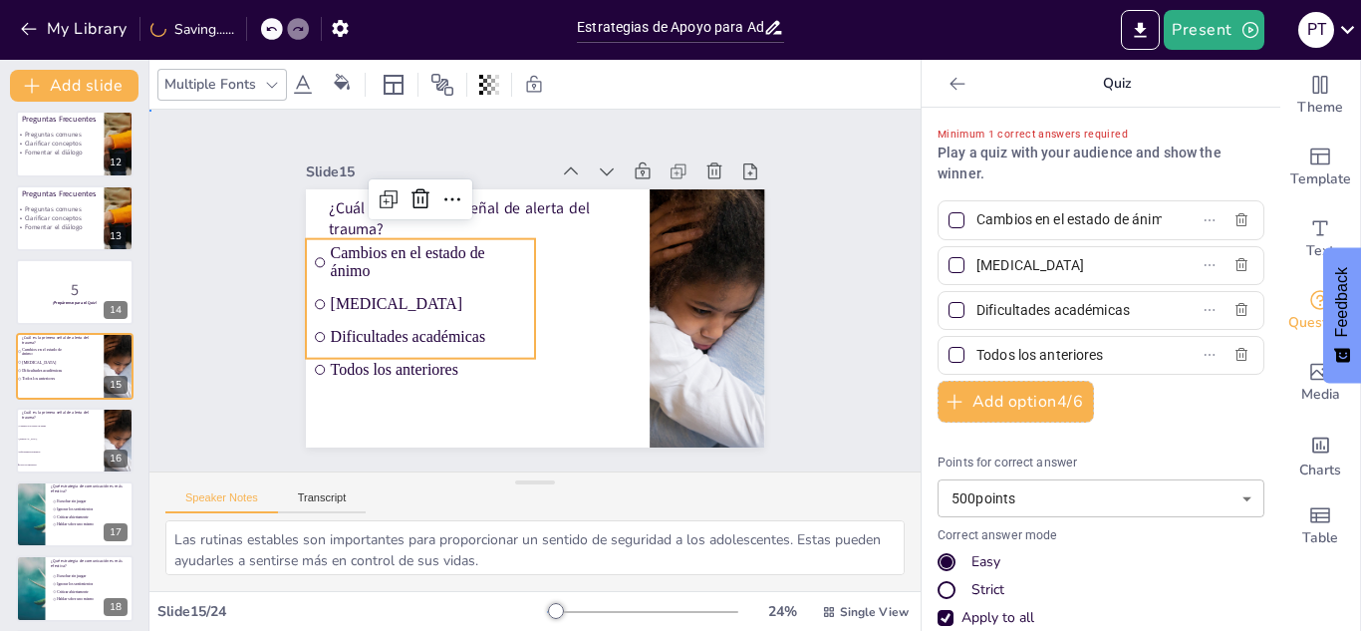
click at [250, 354] on div "Slide 1 Estrategias de Apoyo para Adolescentes con Experiencias Traumáticas Est…" at bounding box center [535, 290] width 570 height 314
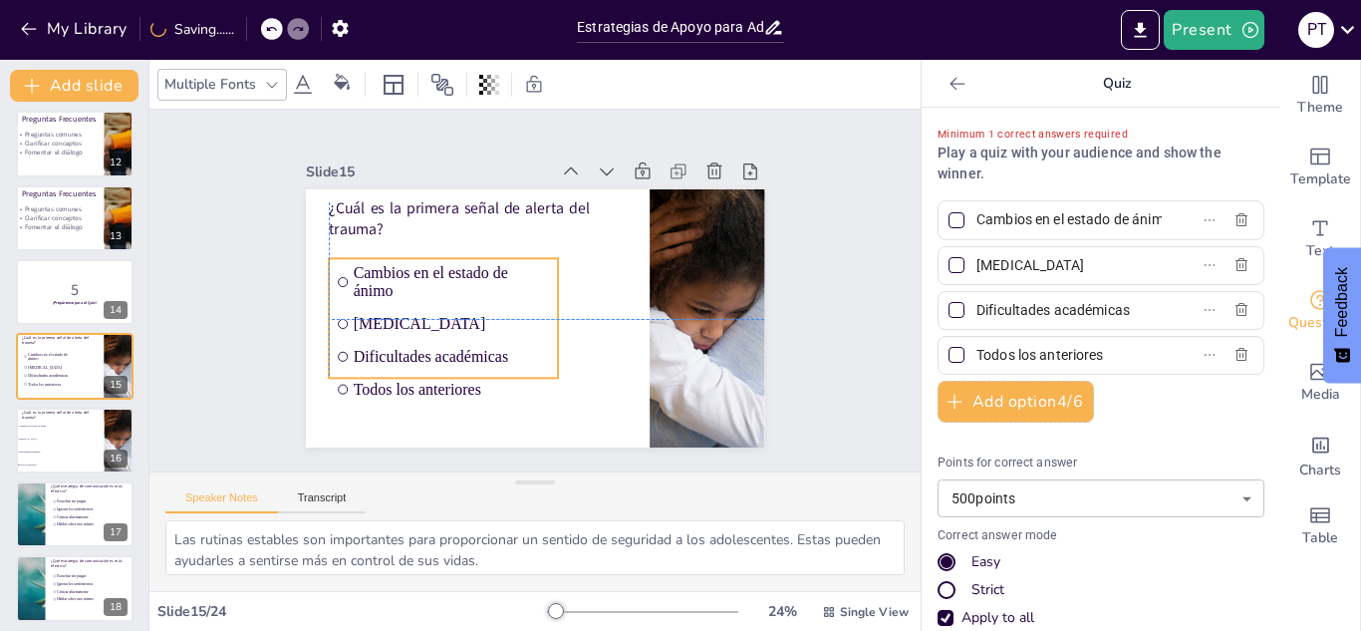
drag, startPoint x: 370, startPoint y: 308, endPoint x: 395, endPoint y: 325, distance: 30.9
click at [395, 325] on li "Aislamiento social" at bounding box center [443, 323] width 229 height 29
click at [43, 414] on p "¿Cuál es la primera señal de alerta del trauma?" at bounding box center [60, 413] width 78 height 11
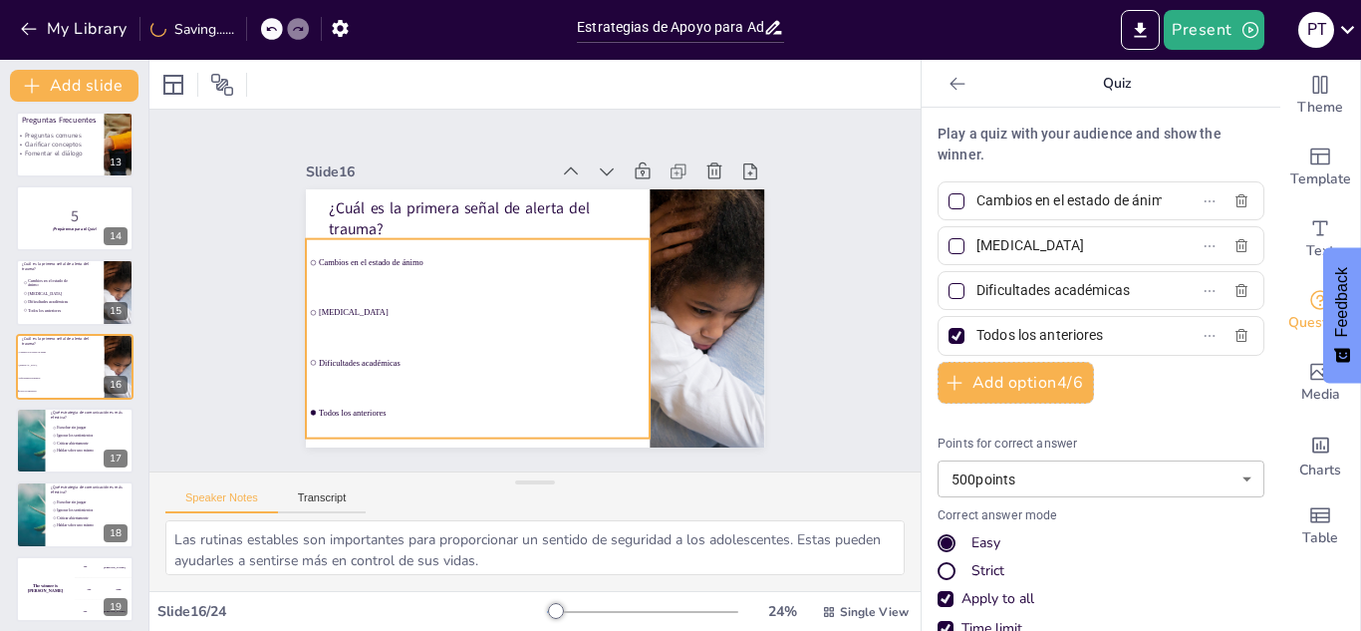
click at [338, 313] on div "¿Cuál es la primera señal de alerta del trauma? Cambios en el estado de ánimo A…" at bounding box center [535, 318] width 458 height 258
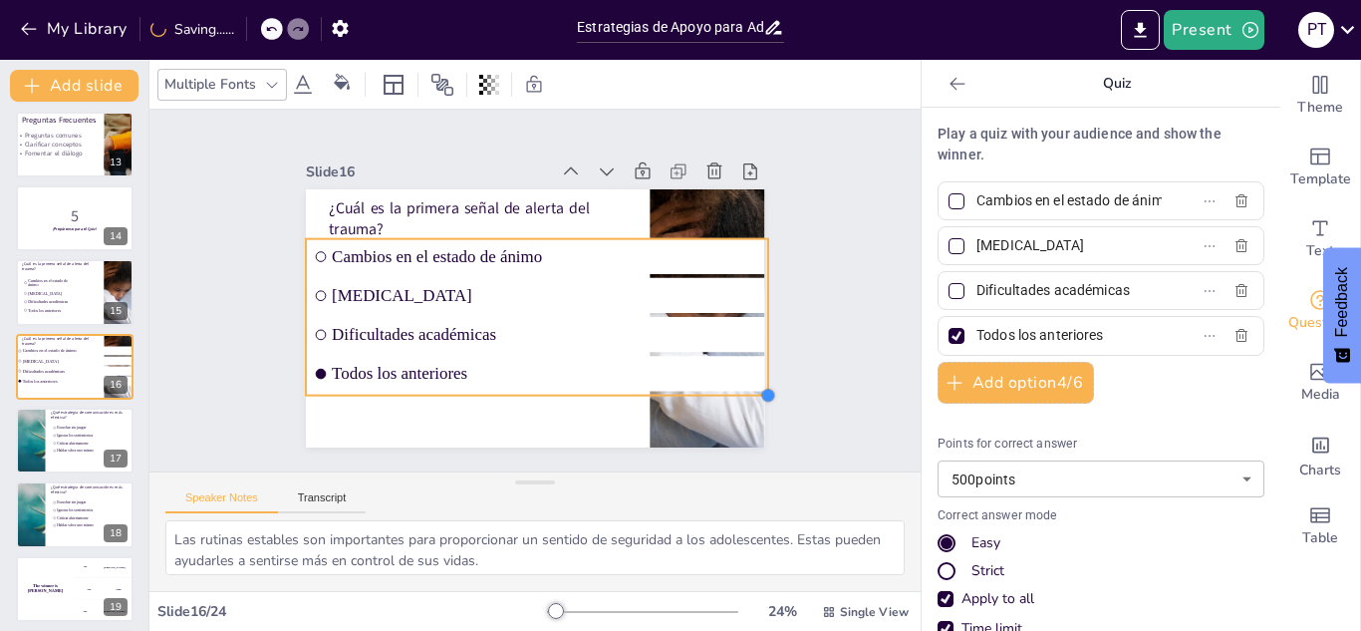
drag, startPoint x: 519, startPoint y: 311, endPoint x: 640, endPoint y: 389, distance: 144.8
click at [640, 389] on div "¿Cuál es la primera señal de alerta del trauma? Cambios en el estado de ánimo A…" at bounding box center [535, 318] width 458 height 258
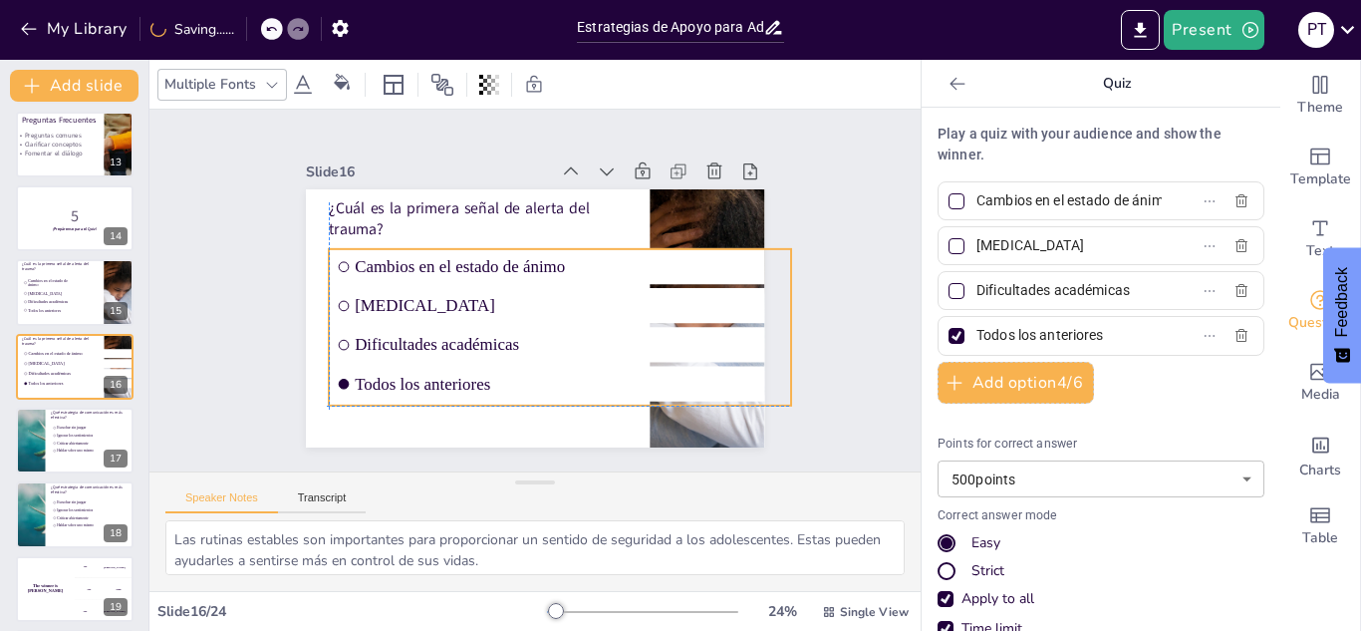
drag, startPoint x: 575, startPoint y: 339, endPoint x: 595, endPoint y: 354, distance: 24.9
click at [595, 354] on li "Dificultades académicas" at bounding box center [560, 344] width 462 height 35
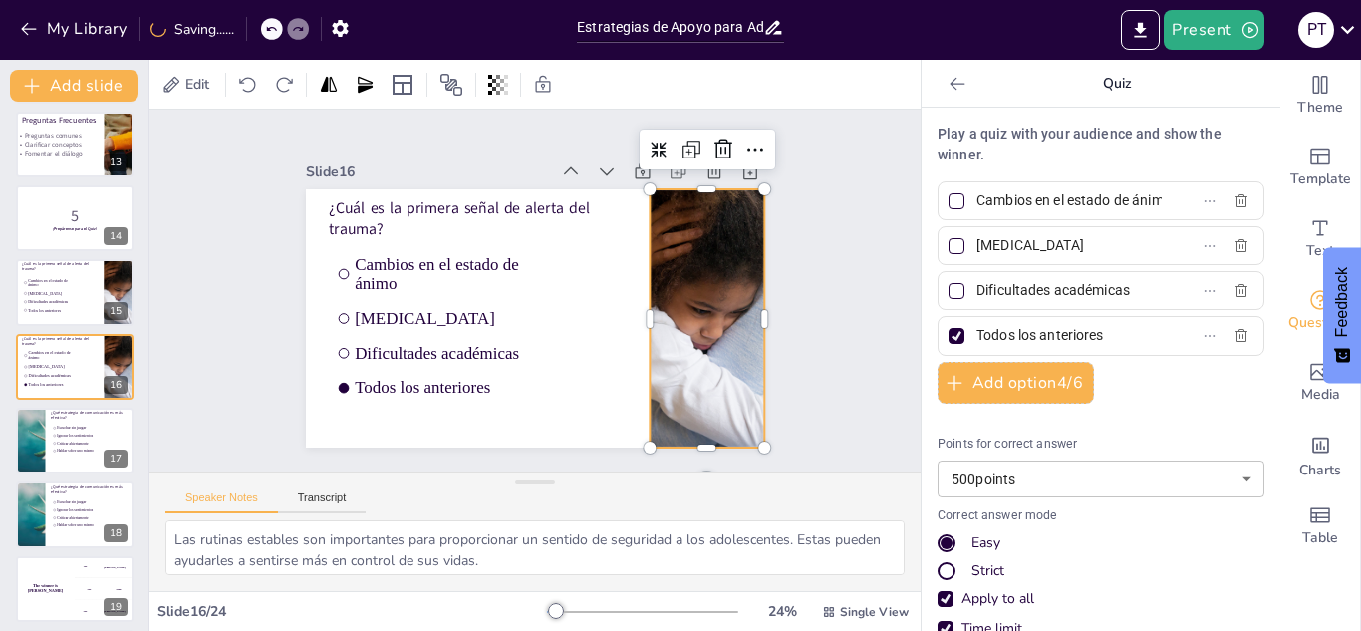
click at [706, 204] on div at bounding box center [706, 318] width 507 height 258
click at [22, 450] on div at bounding box center [30, 440] width 102 height 68
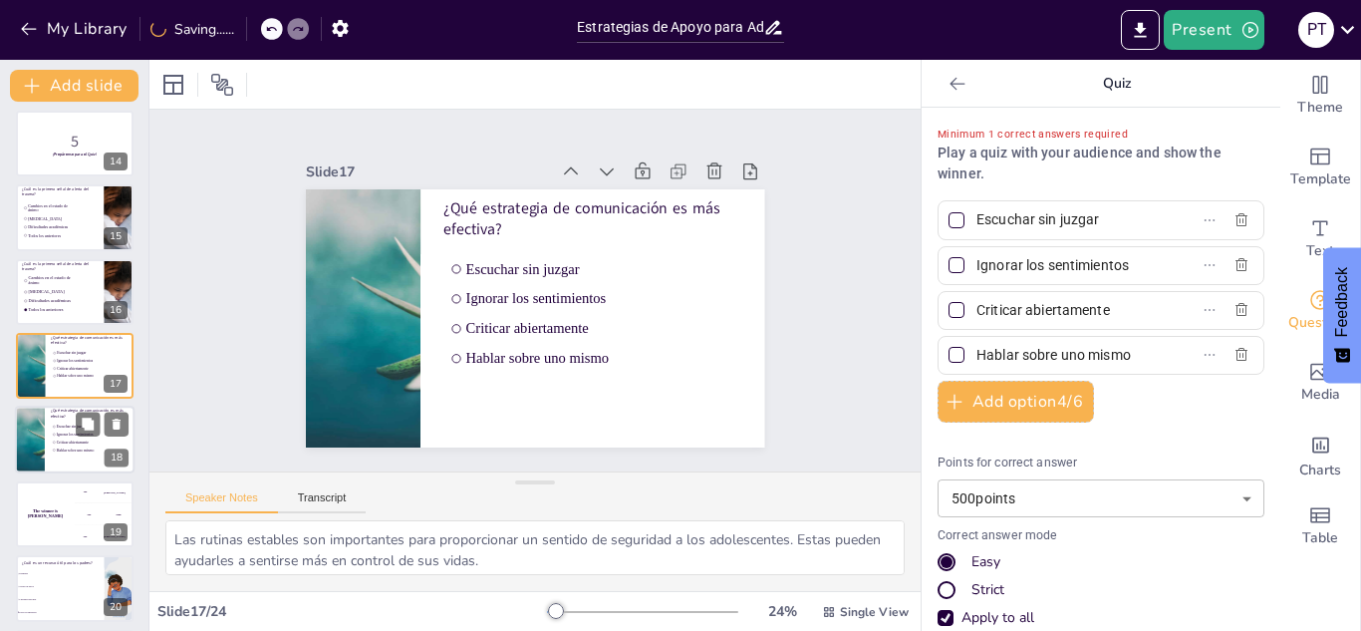
click at [46, 444] on div at bounding box center [75, 440] width 120 height 68
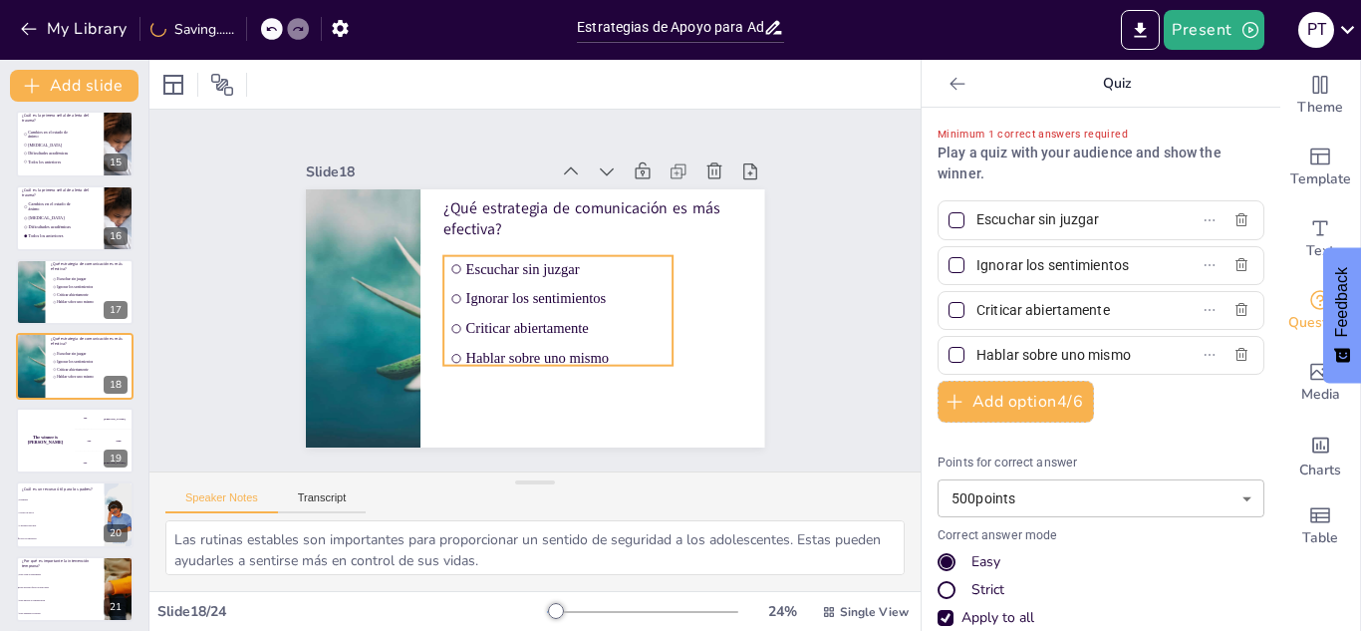
click at [451, 265] on input "checkbox" at bounding box center [455, 268] width 9 height 9
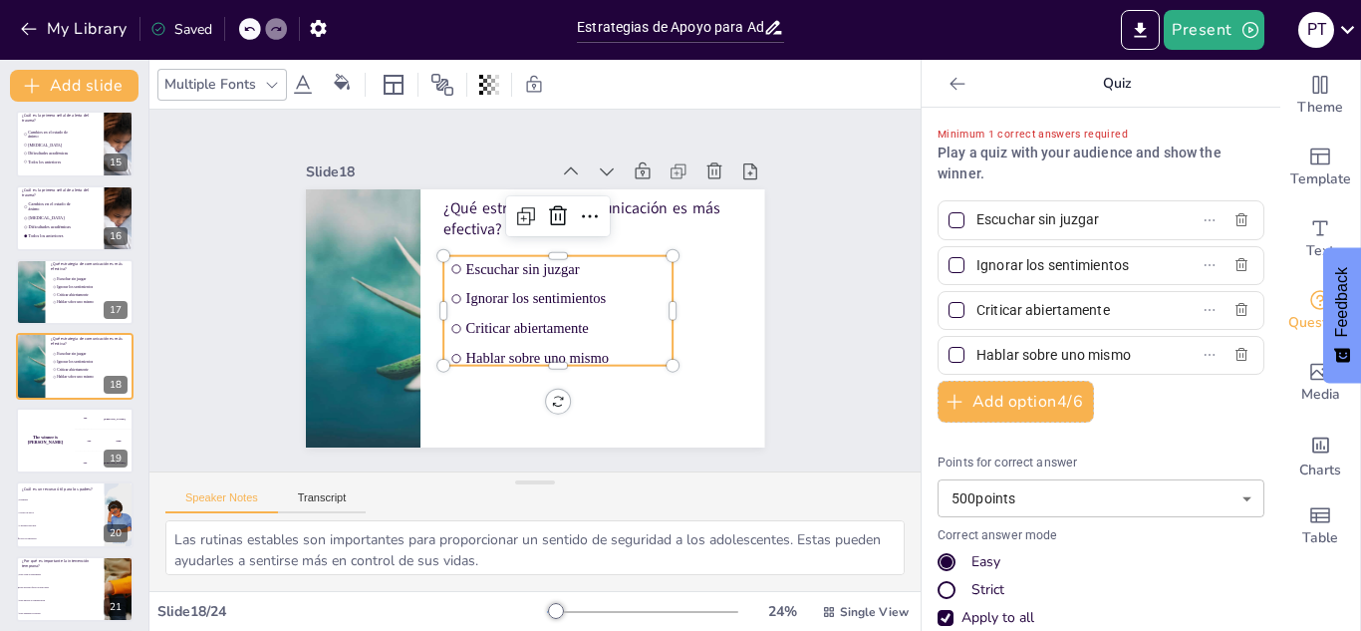
click at [948, 218] on div at bounding box center [956, 220] width 16 height 16
click at [976, 218] on input "Escuchar sin juzgar" at bounding box center [1068, 219] width 185 height 29
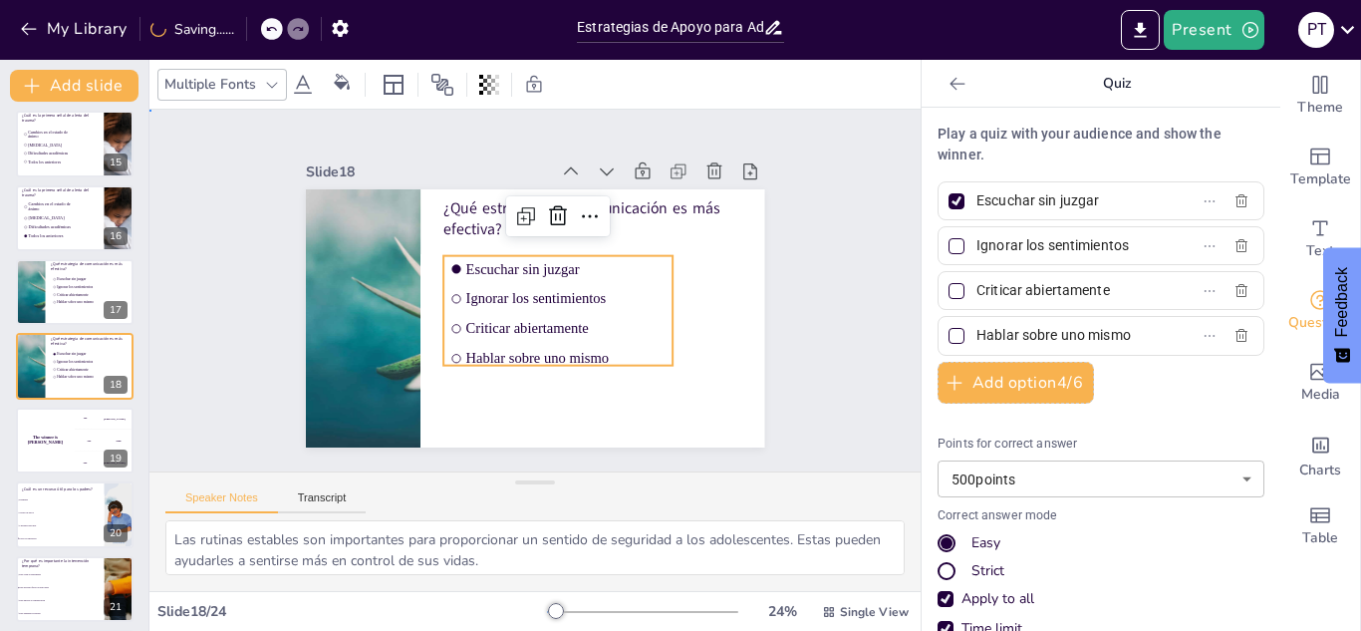
click at [844, 265] on div "Slide 1 Estrategias de Apoyo para Adolescentes con Experiencias Traumáticas Est…" at bounding box center [534, 291] width 771 height 362
click at [599, 297] on span "Ignorar los sentimientos" at bounding box center [565, 299] width 200 height 17
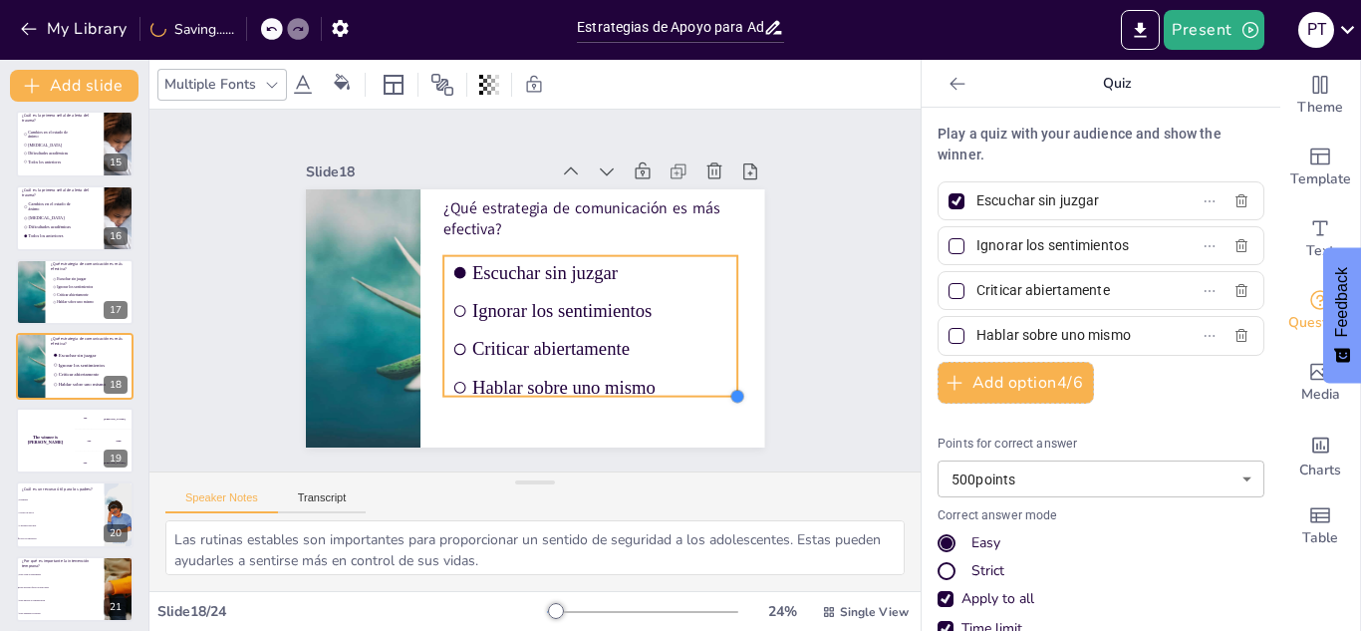
drag, startPoint x: 661, startPoint y: 353, endPoint x: 715, endPoint y: 383, distance: 62.0
click at [729, 387] on div at bounding box center [737, 395] width 16 height 16
click at [80, 315] on div at bounding box center [75, 292] width 120 height 68
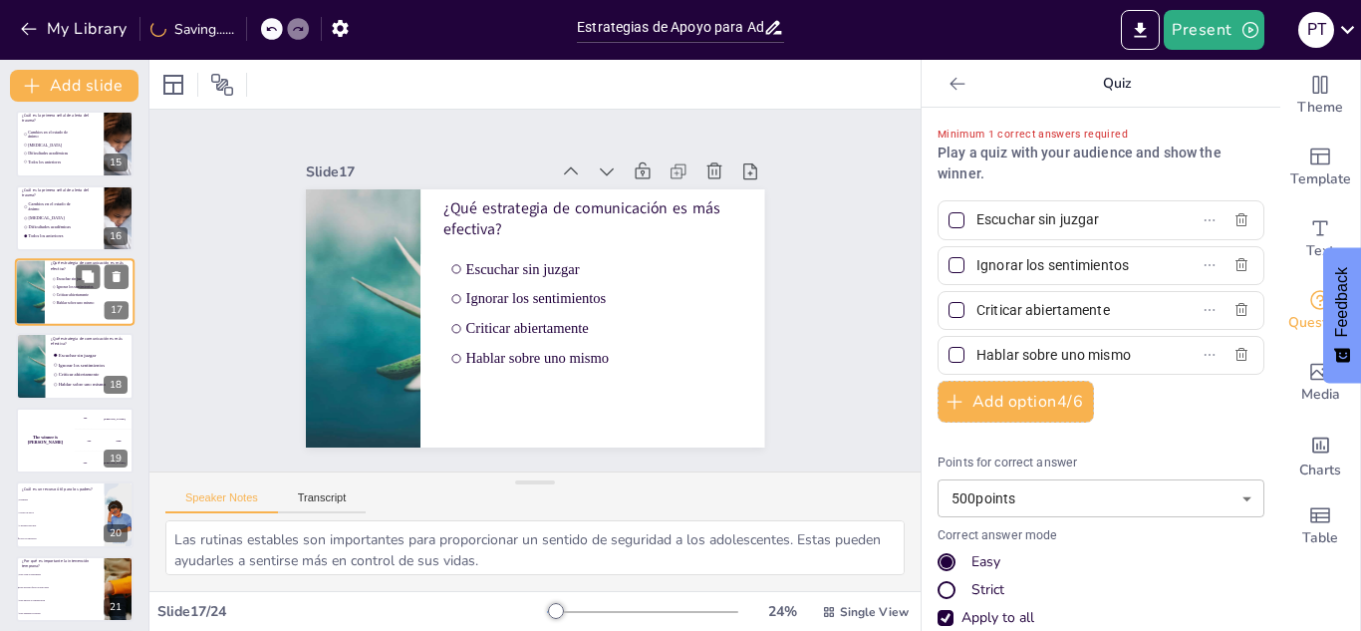
scroll to position [970, 0]
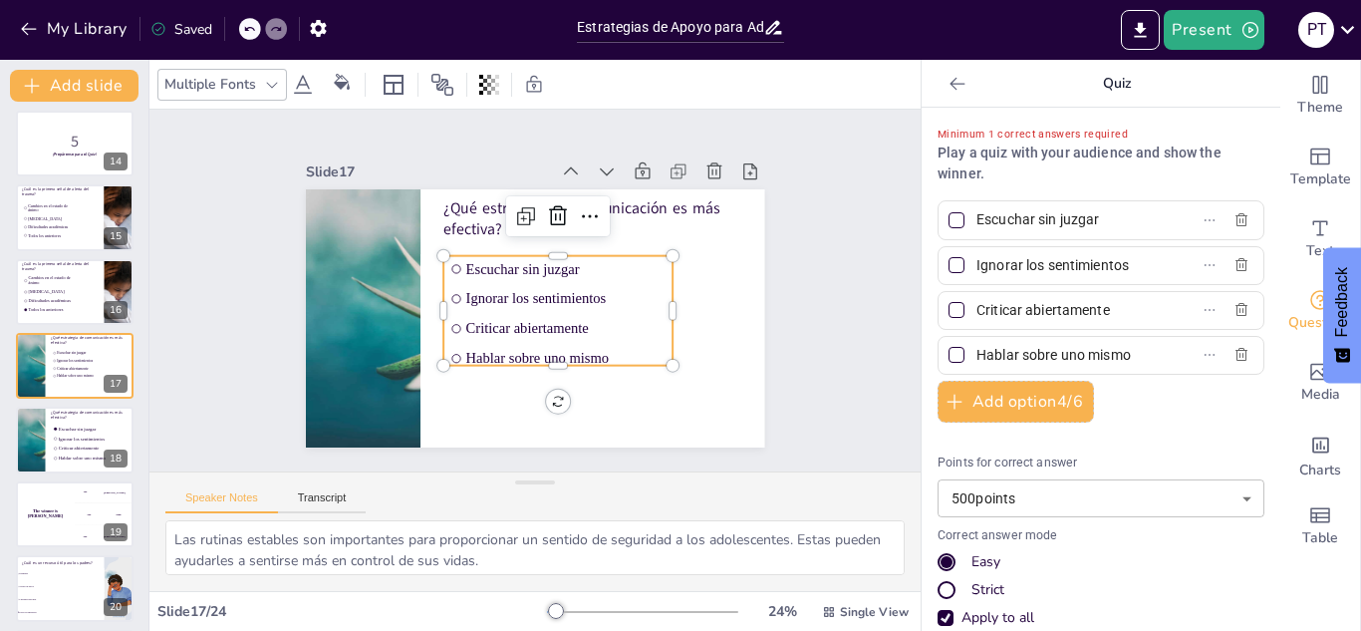
click at [602, 320] on span "Criticar abiertamente" at bounding box center [565, 328] width 200 height 17
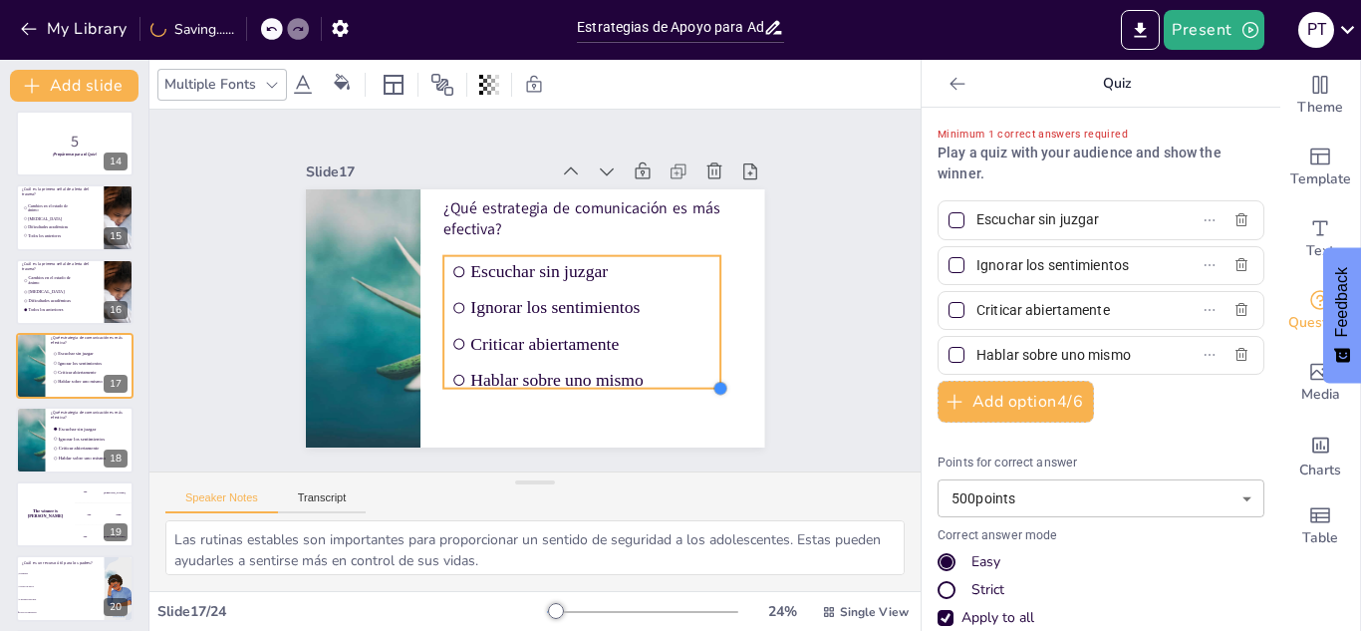
drag, startPoint x: 655, startPoint y: 356, endPoint x: 684, endPoint y: 379, distance: 36.9
click at [684, 379] on div "¿Qué estrategia de comunicación es más efectiva? Escuchar sin juzgar Ignorar lo…" at bounding box center [535, 318] width 458 height 258
click at [70, 503] on div "The winner is Niels 🏆" at bounding box center [45, 514] width 60 height 68
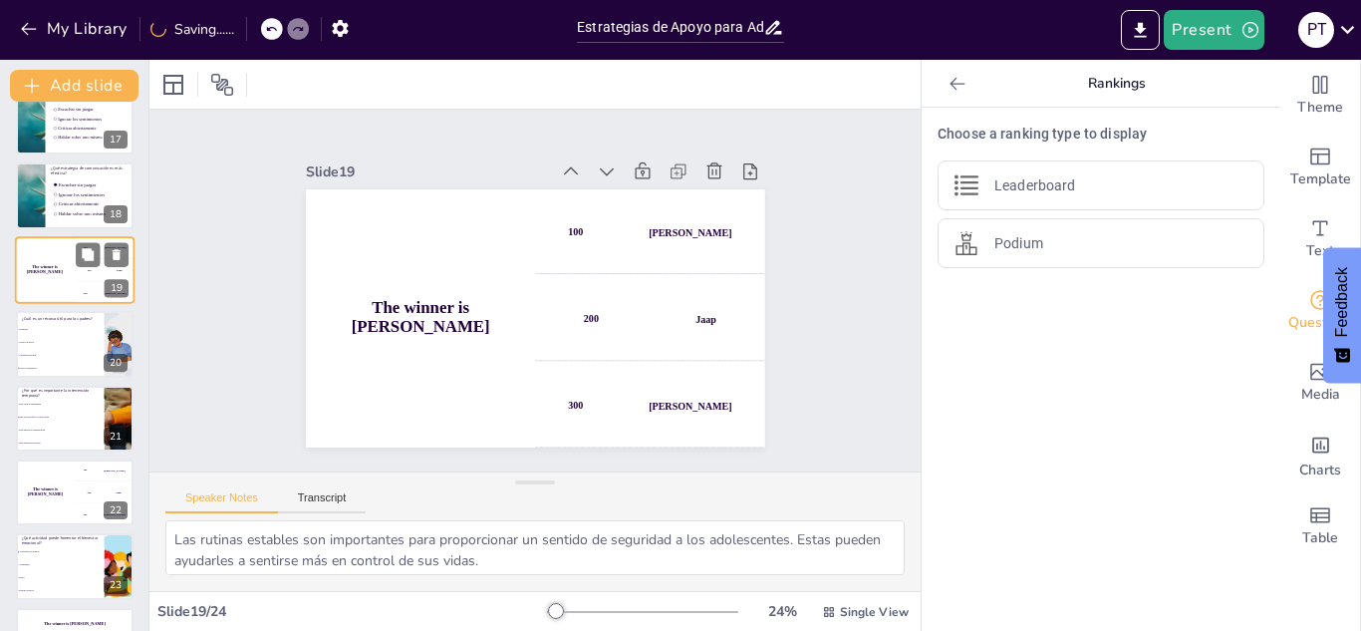
scroll to position [1215, 0]
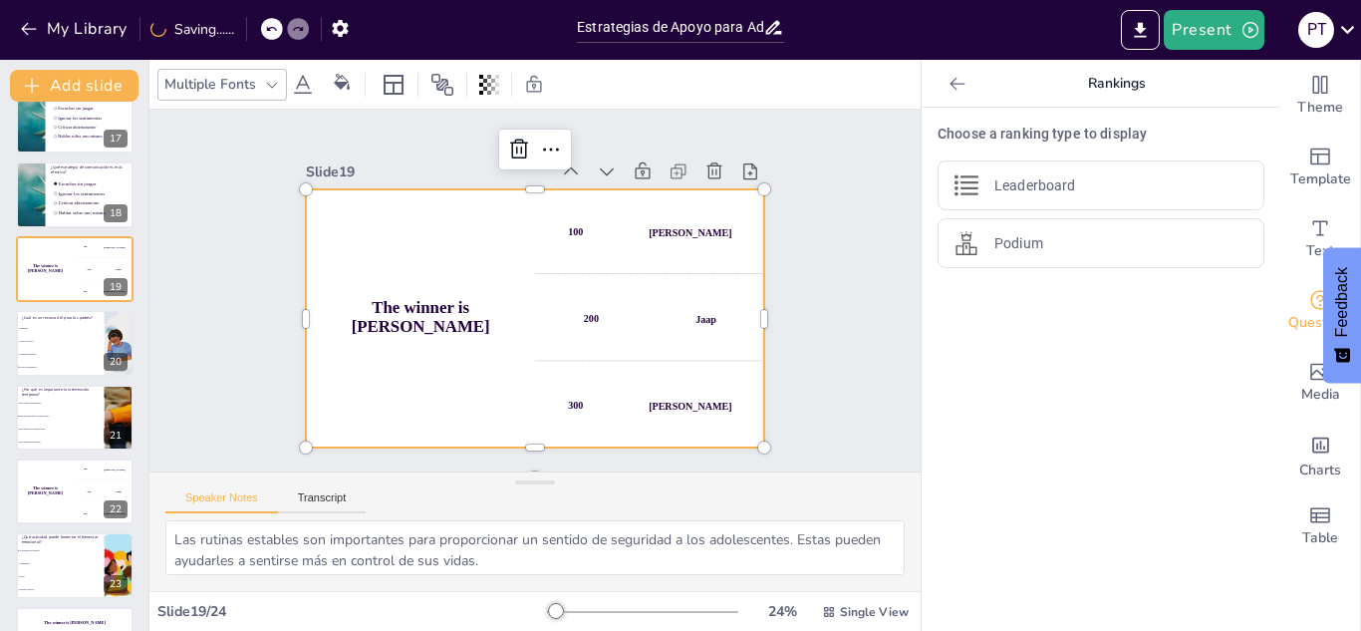
click at [692, 240] on div "100 Hasan" at bounding box center [649, 231] width 229 height 85
click at [700, 166] on div at bounding box center [714, 171] width 28 height 28
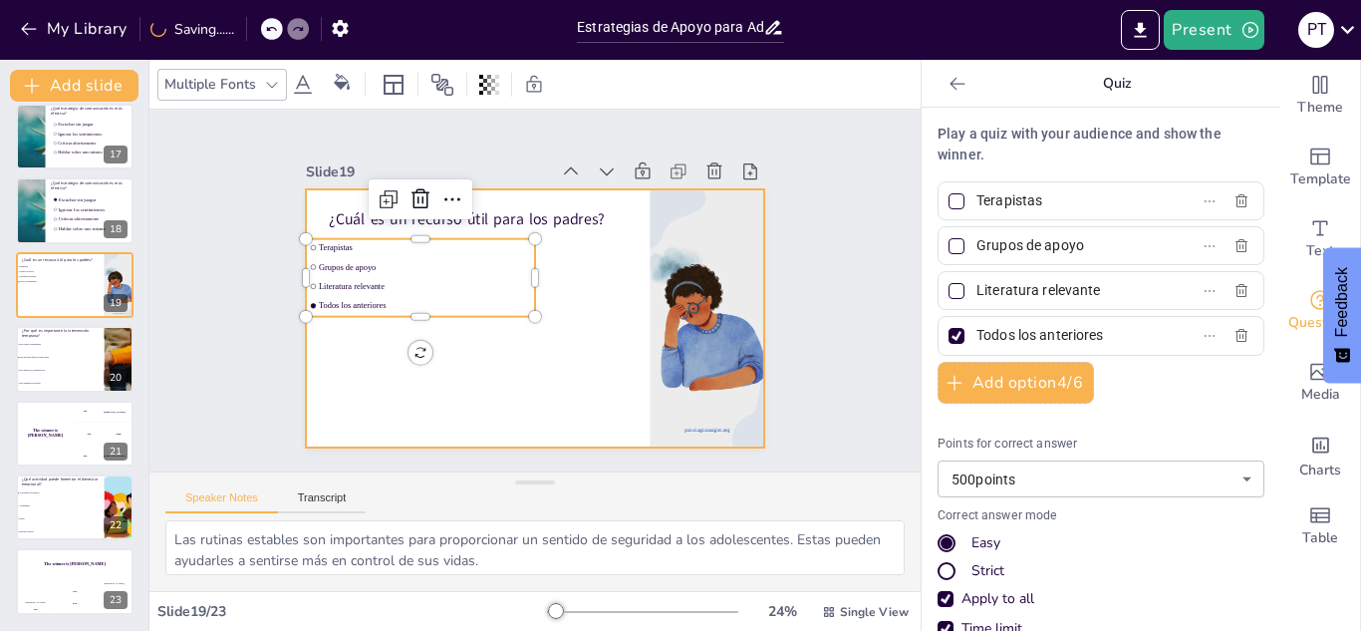
click at [503, 189] on div "¿Cuál es un recurso útil para los padres? Terapistas Grupos de apoyo Literatura…" at bounding box center [535, 189] width 458 height 0
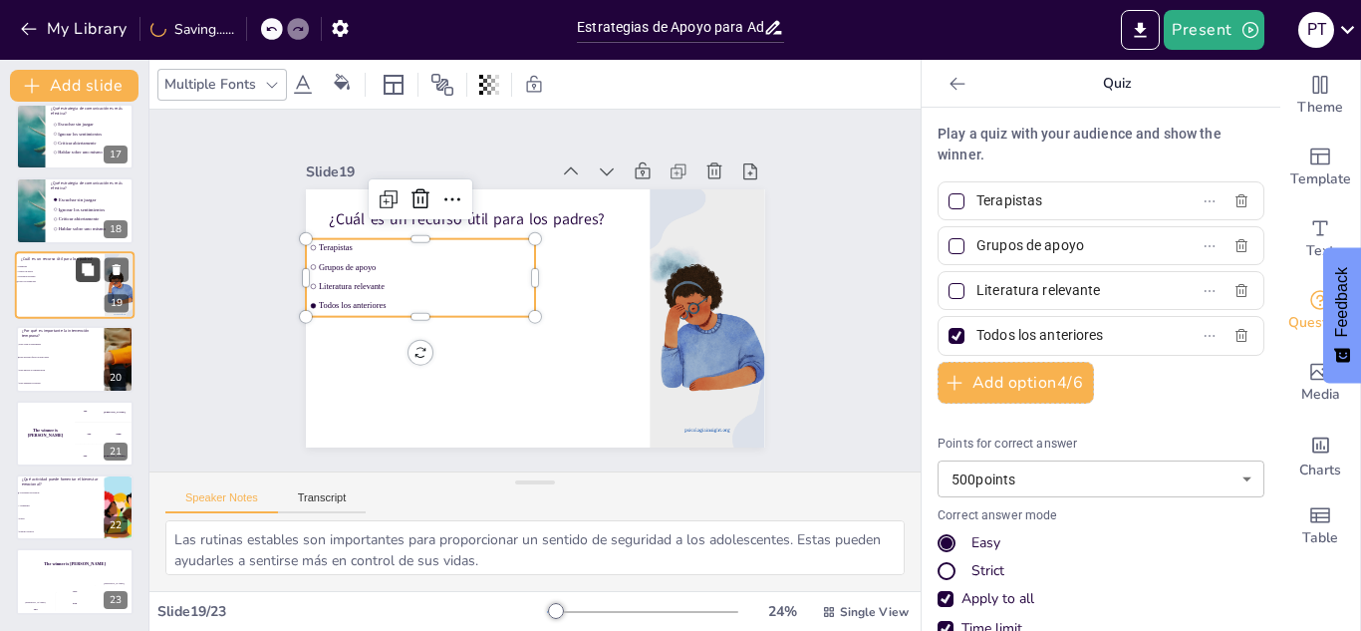
click at [92, 265] on icon at bounding box center [88, 269] width 14 height 14
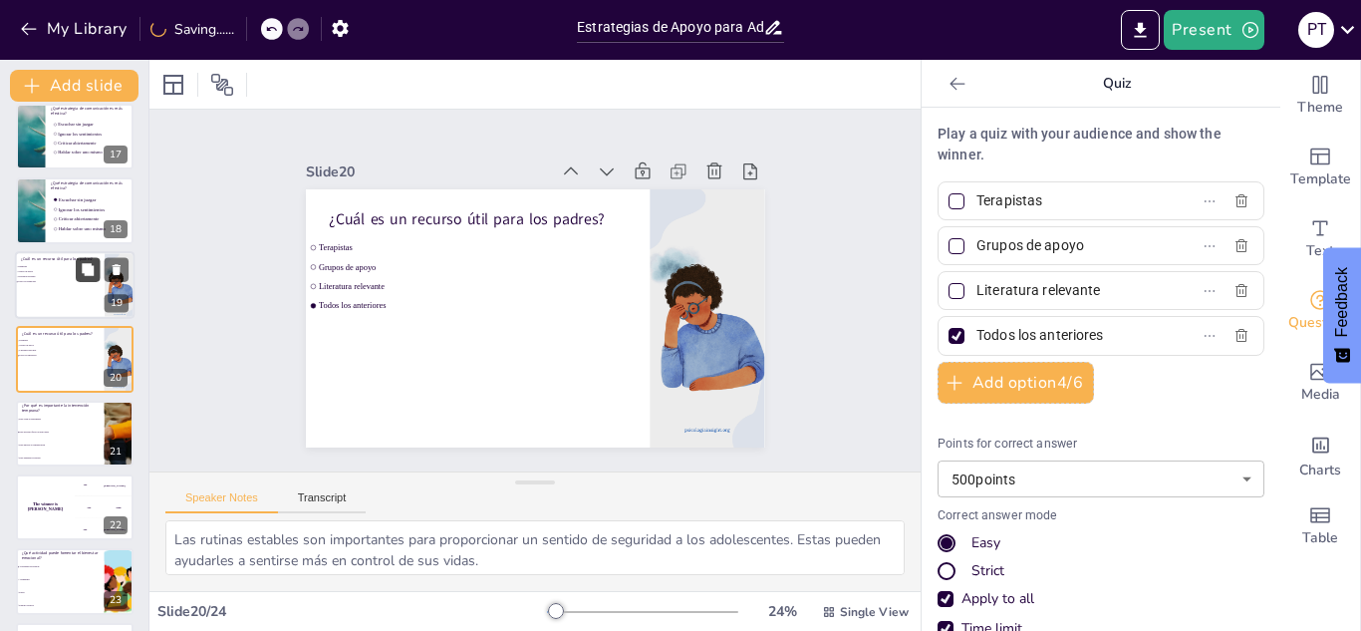
scroll to position [1192, 0]
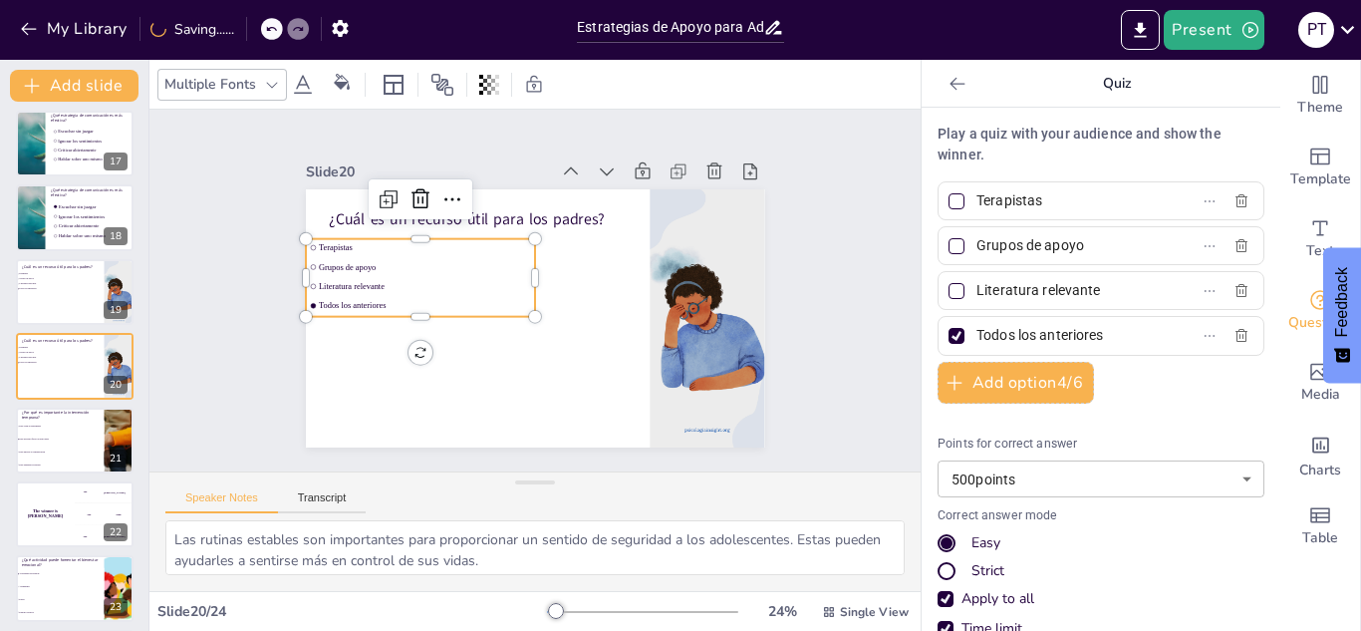
click at [445, 249] on li "Terapistas" at bounding box center [420, 248] width 229 height 18
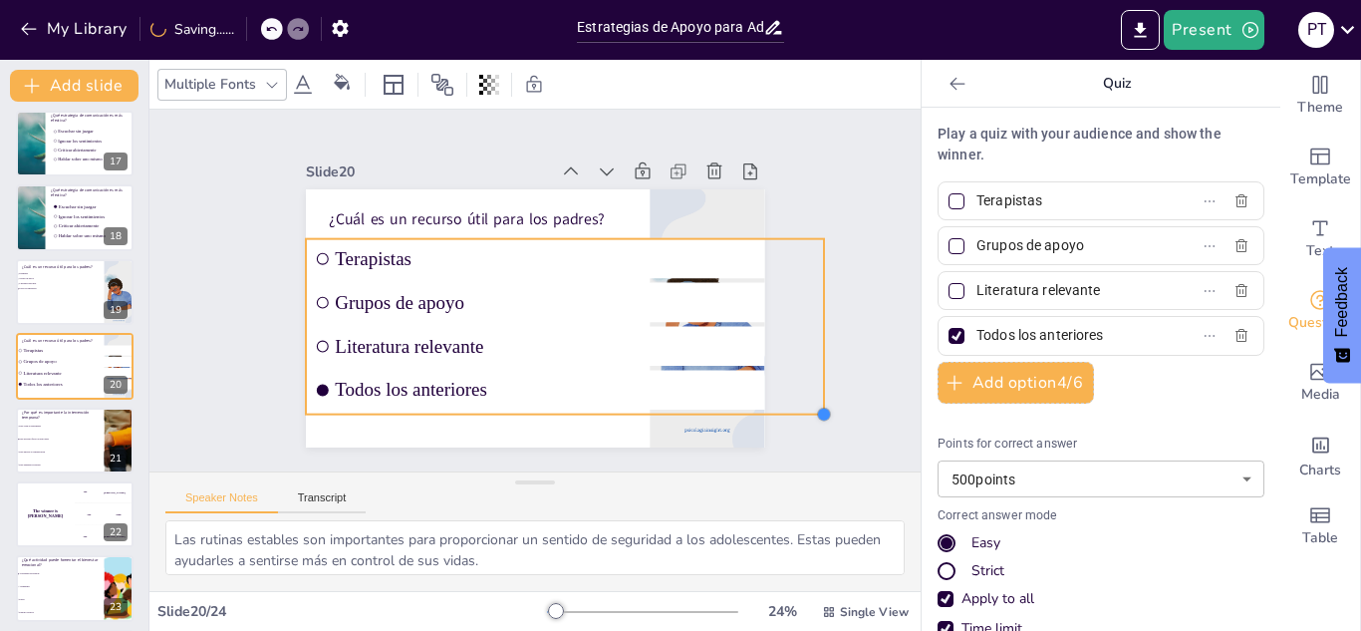
drag, startPoint x: 522, startPoint y: 311, endPoint x: 650, endPoint y: 408, distance: 161.4
click at [650, 408] on div "¿Cuál es un recurso útil para los padres? Terapistas Grupos de apoyo Literatura…" at bounding box center [535, 318] width 458 height 258
click at [568, 357] on li "Literatura relevante" at bounding box center [565, 346] width 519 height 40
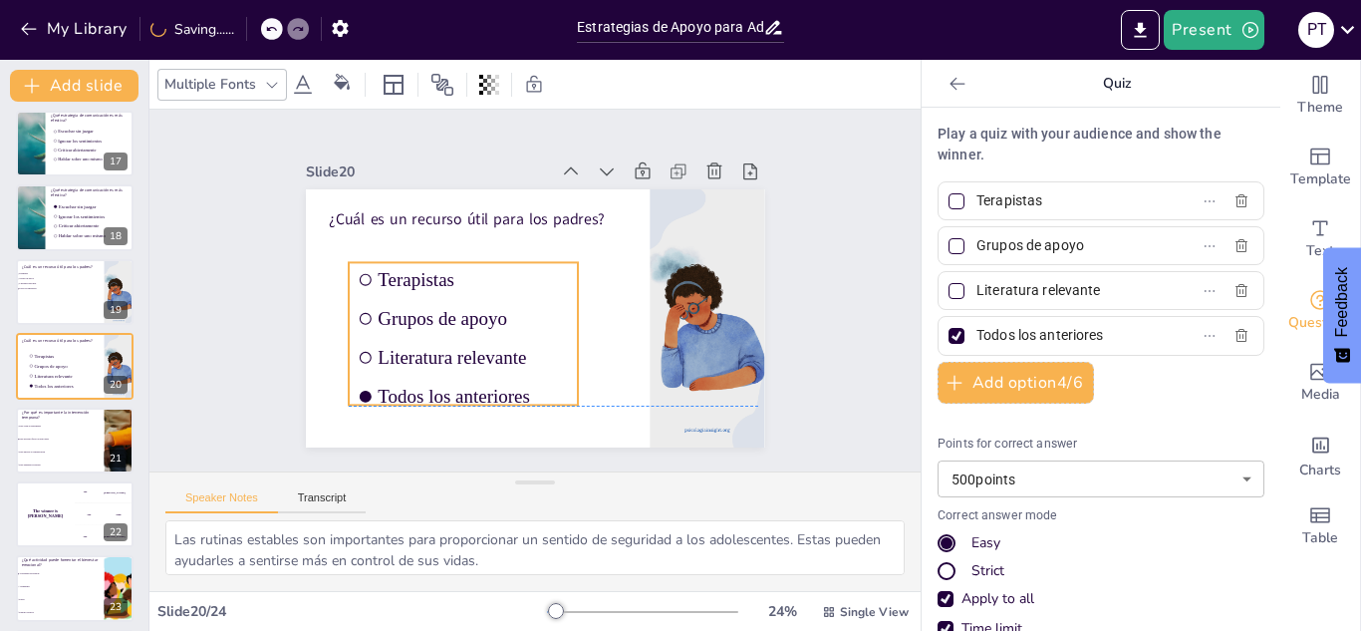
drag, startPoint x: 407, startPoint y: 298, endPoint x: 450, endPoint y: 319, distance: 47.7
click at [450, 319] on span "Grupos de apoyo" at bounding box center [474, 319] width 192 height 22
click at [948, 334] on div at bounding box center [956, 336] width 16 height 16
click at [976, 334] on input "Todos los anteriores" at bounding box center [1068, 335] width 185 height 29
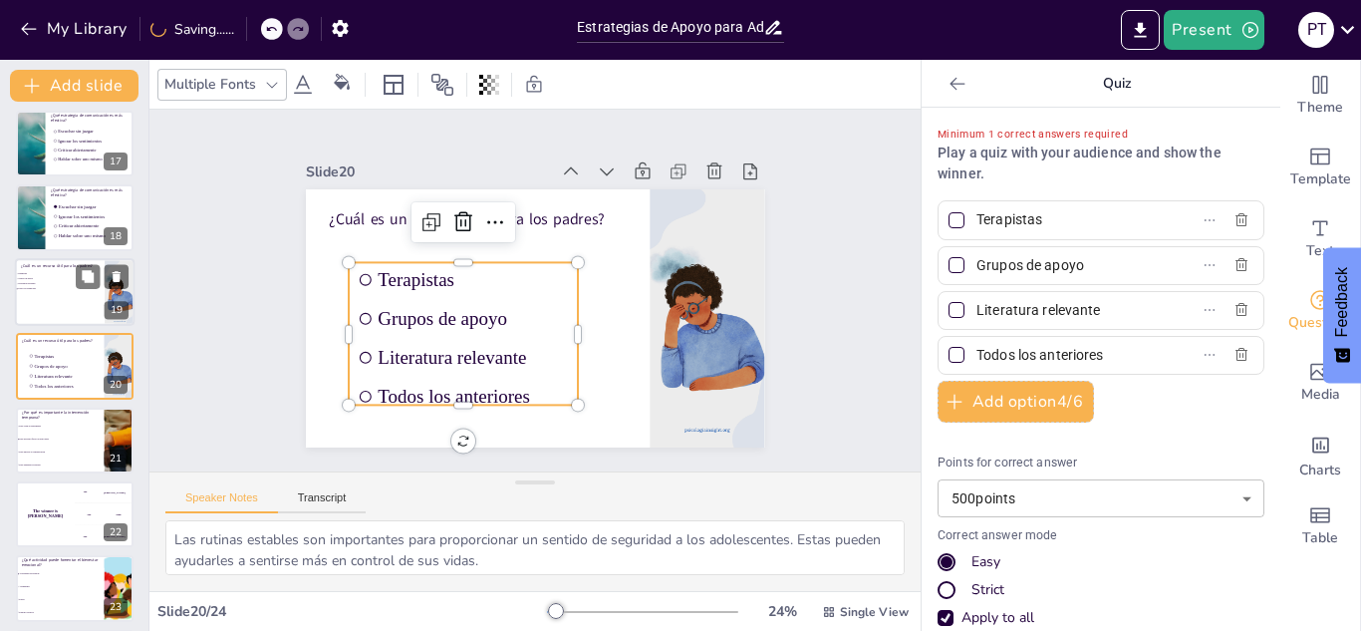
click at [45, 275] on li "Terapistas" at bounding box center [45, 273] width 60 height 5
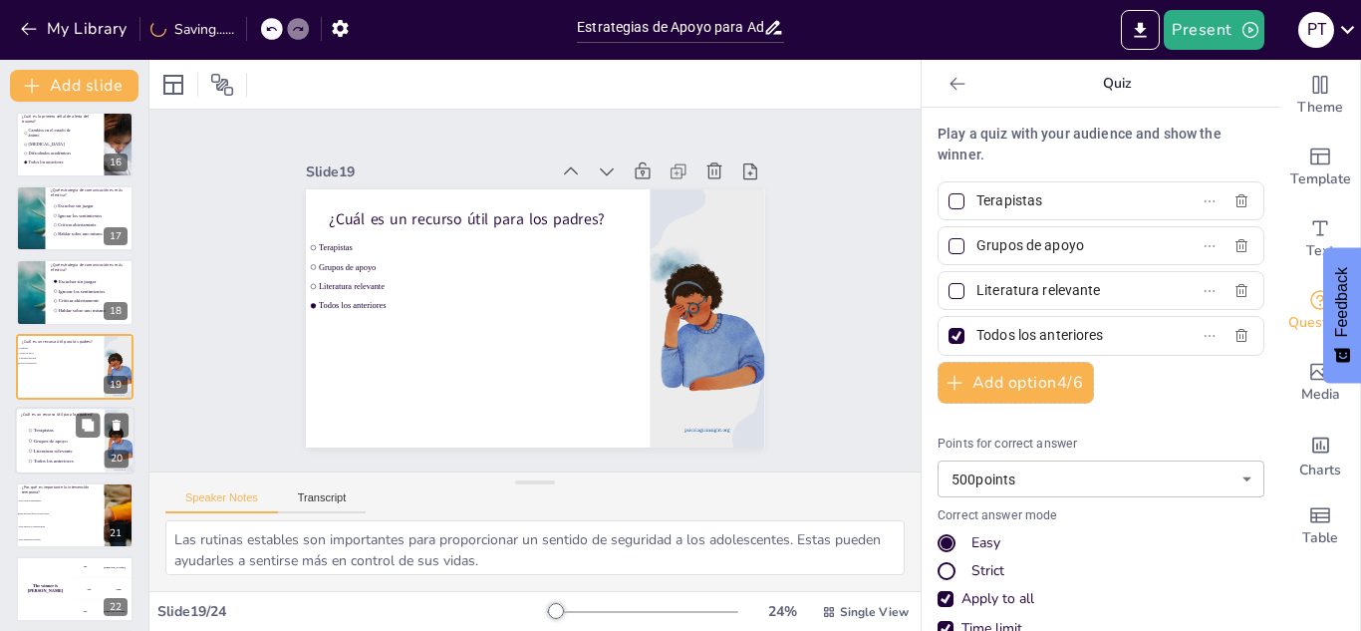
click at [72, 427] on span "Terapistas" at bounding box center [59, 430] width 50 height 6
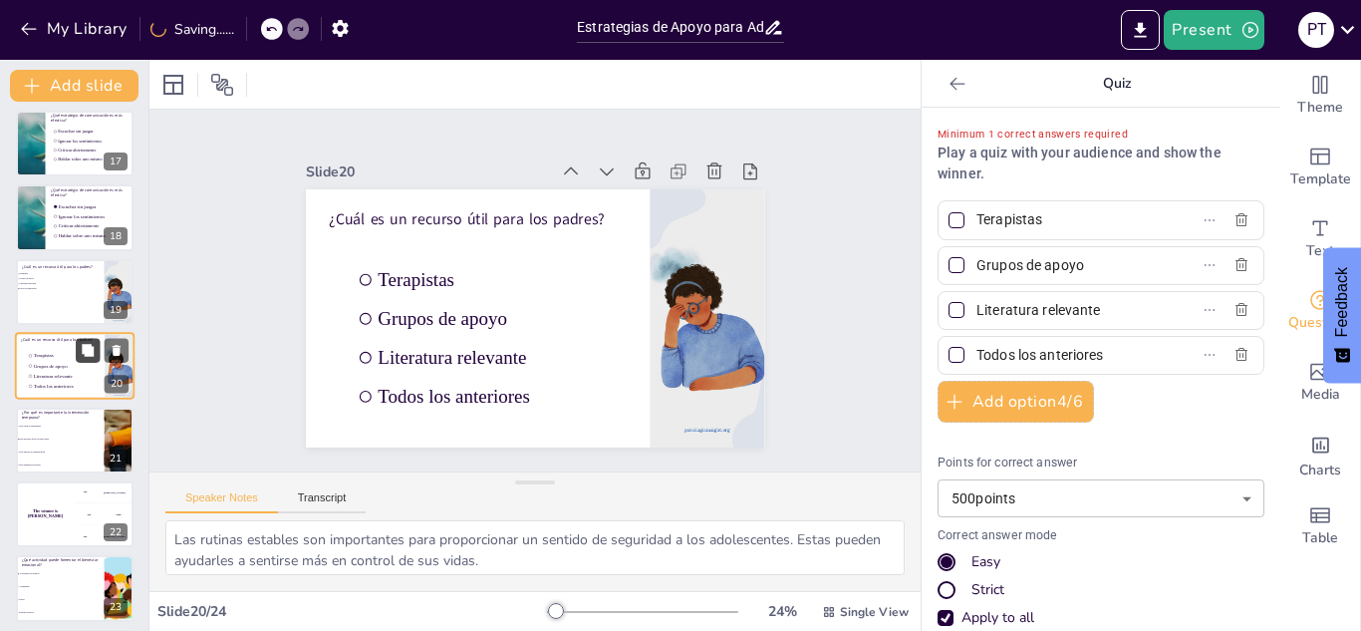
click at [90, 340] on button at bounding box center [88, 351] width 24 height 24
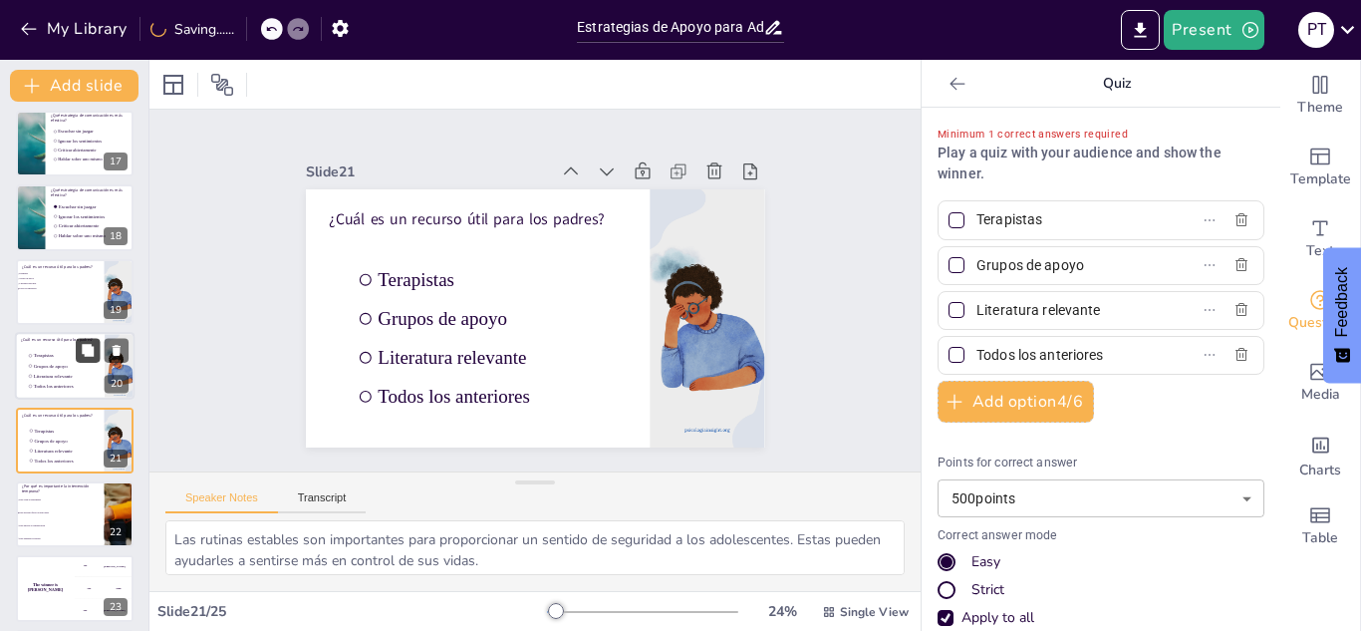
scroll to position [1266, 0]
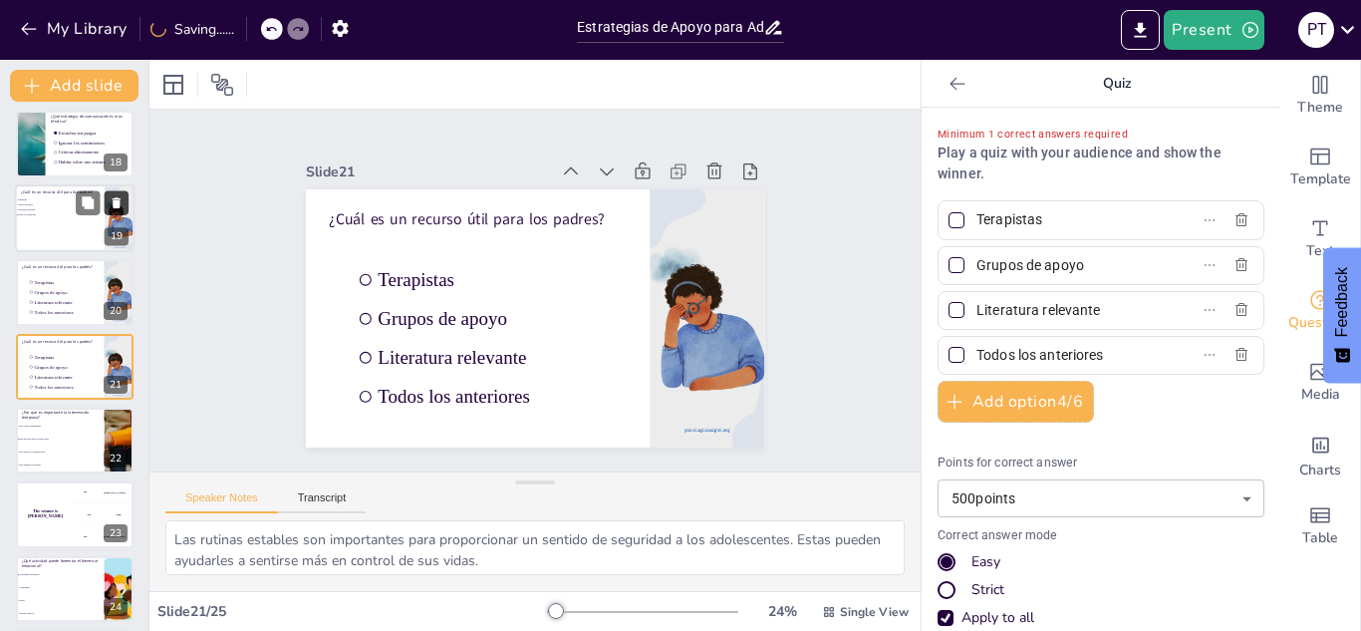
click at [112, 195] on icon at bounding box center [117, 202] width 14 height 14
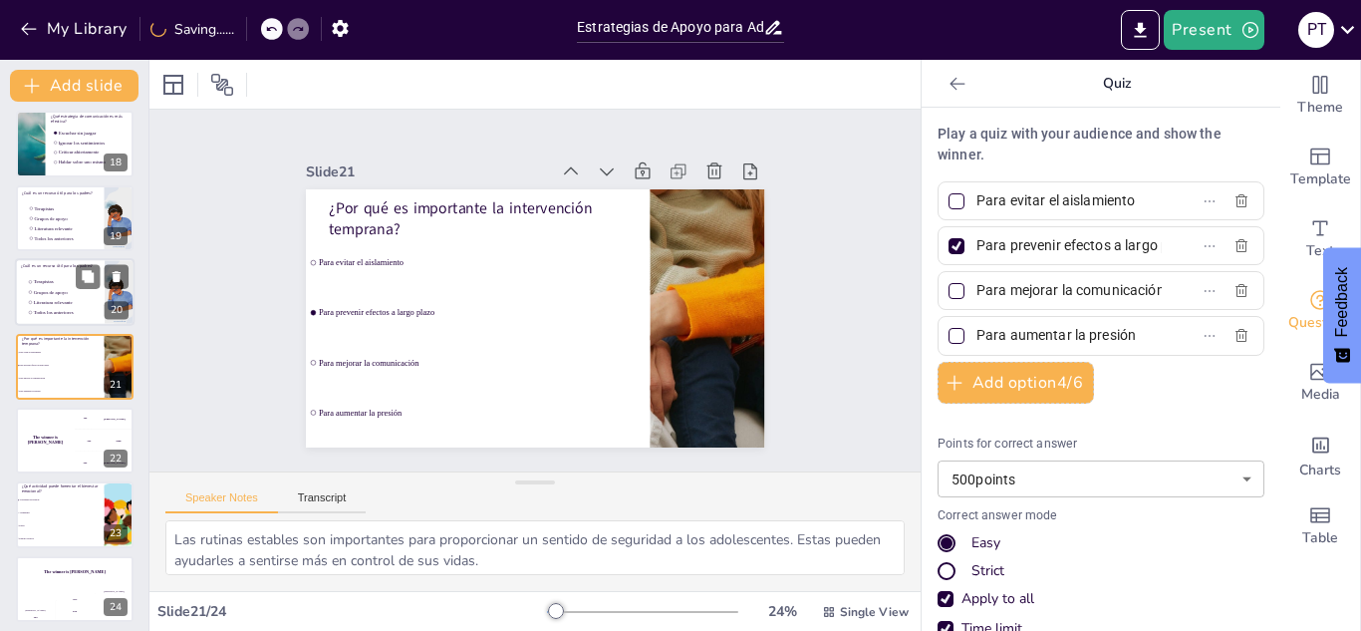
click at [111, 299] on div at bounding box center [120, 292] width 38 height 68
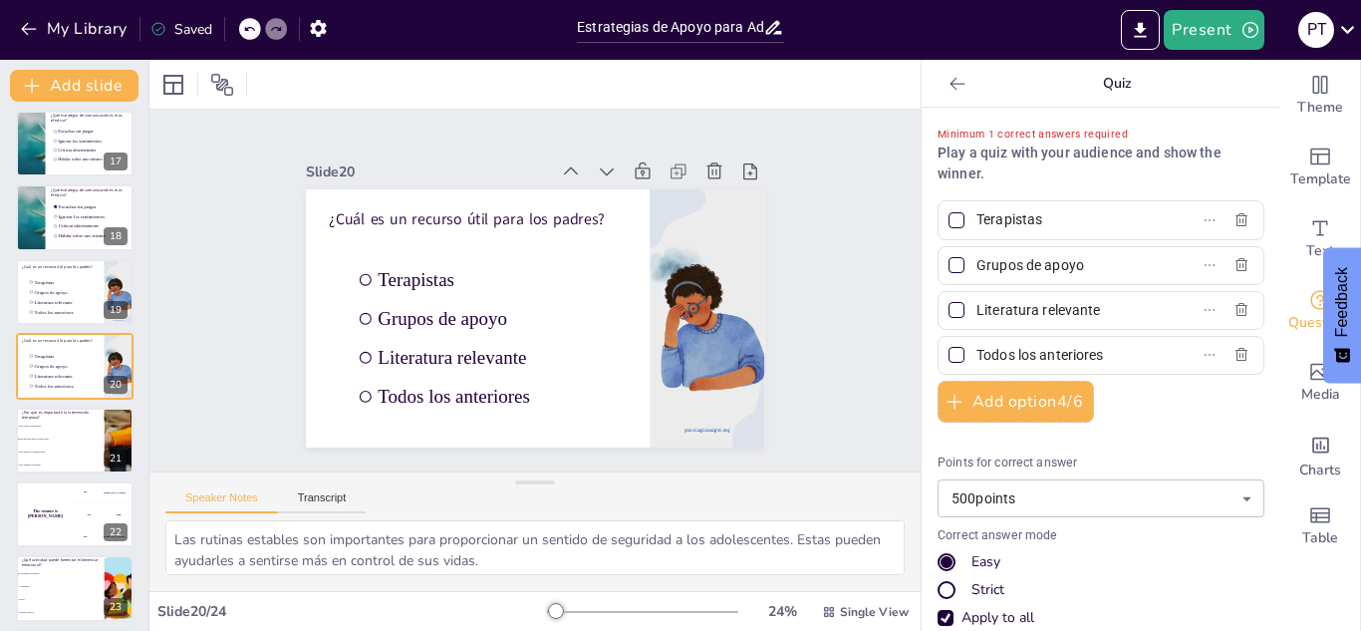
click at [949, 360] on div at bounding box center [956, 355] width 24 height 24
click at [976, 360] on input "Todos los anteriores" at bounding box center [1068, 355] width 185 height 29
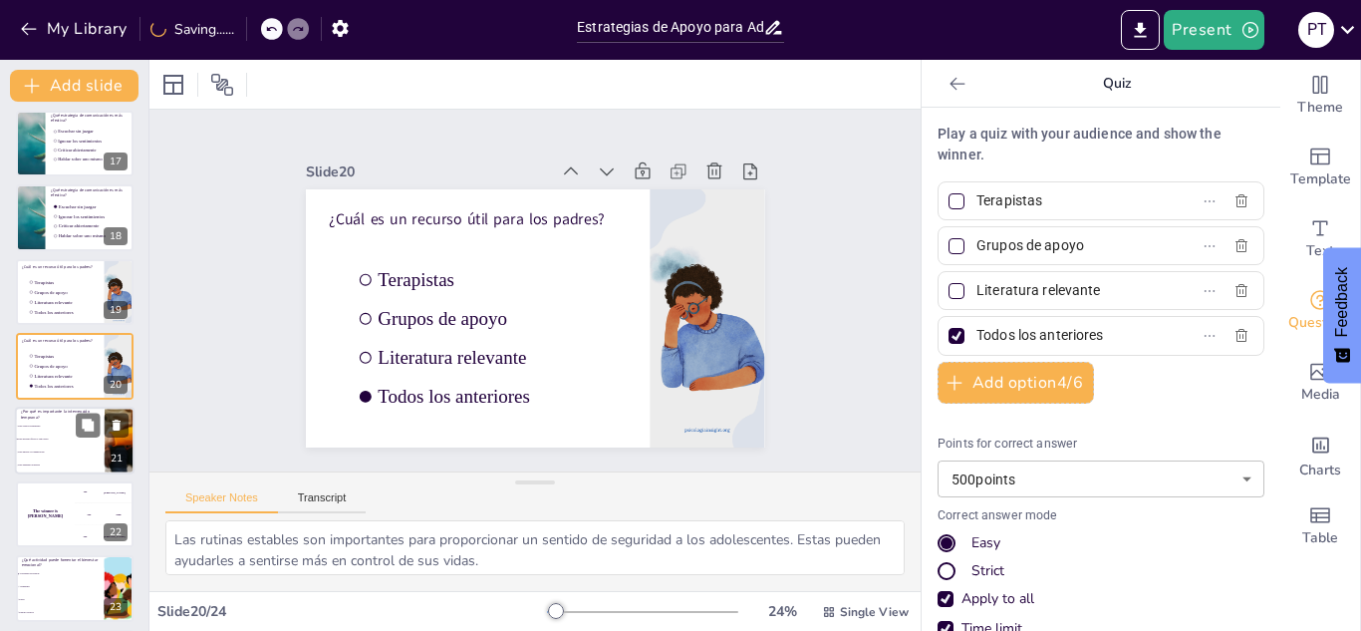
click at [73, 465] on span "Para aumentar la presión" at bounding box center [61, 464] width 86 height 3
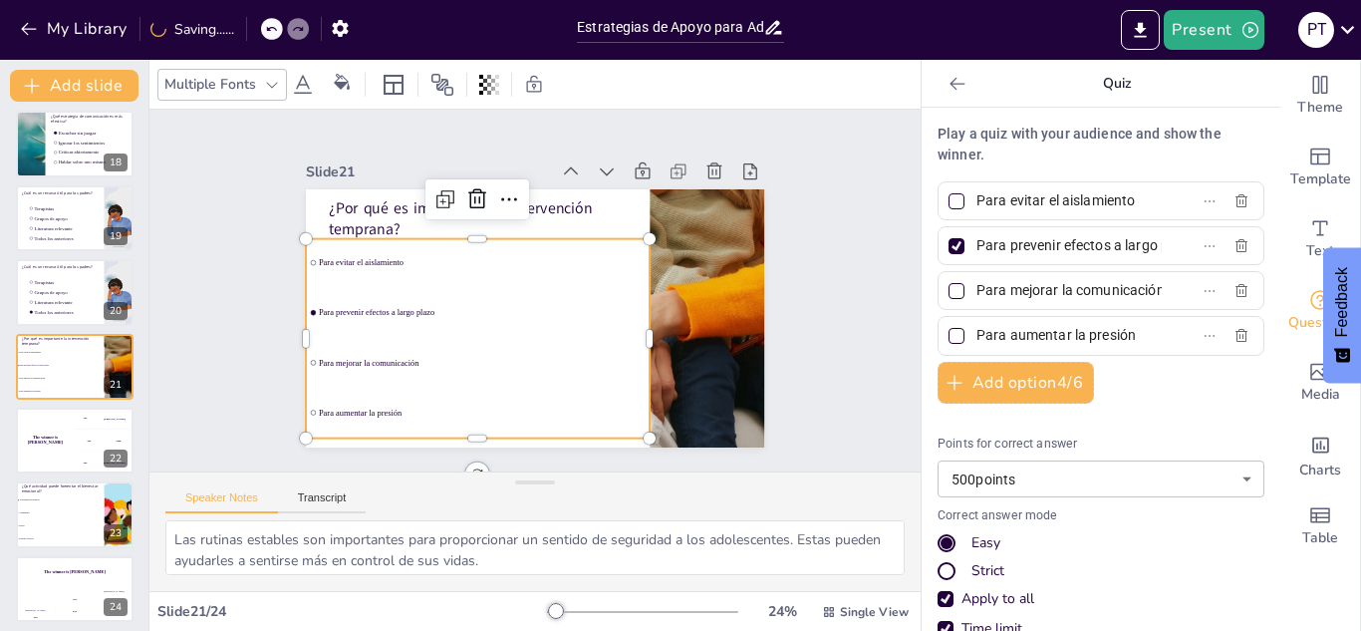
click at [488, 189] on div "¿Por qué es importante la intervención temprana? Para evitar el aislamiento Par…" at bounding box center [535, 189] width 458 height 0
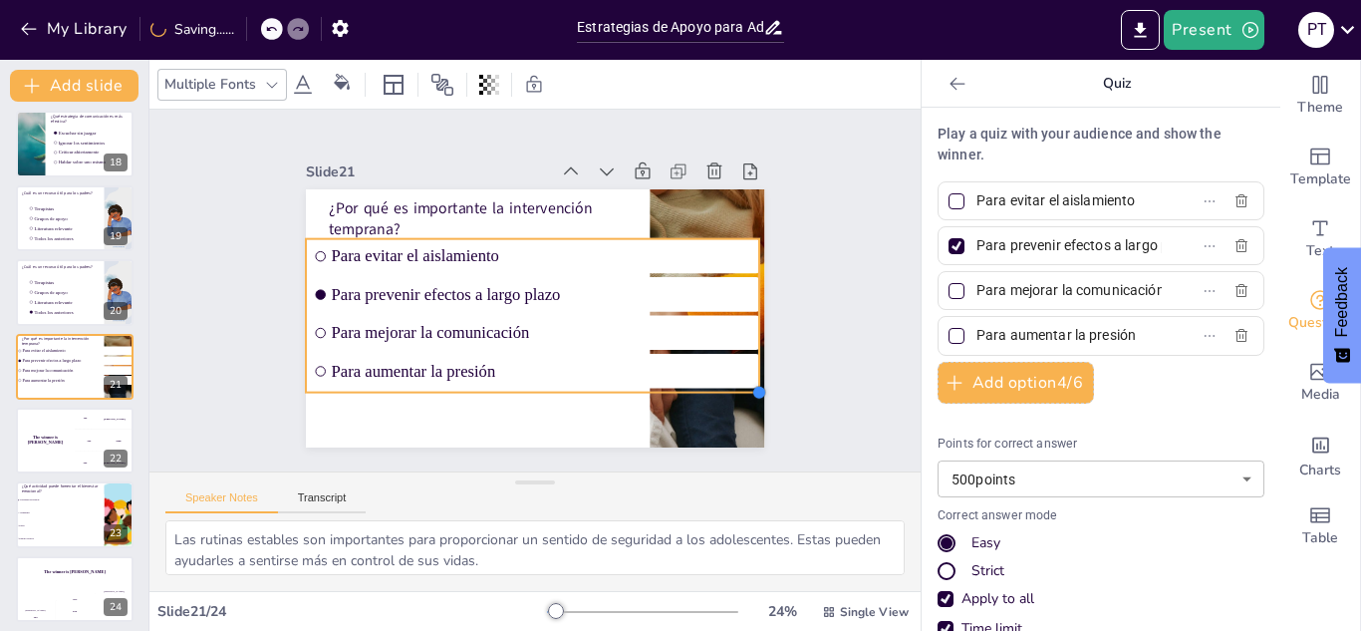
drag, startPoint x: 514, startPoint y: 308, endPoint x: 618, endPoint y: 386, distance: 130.1
click at [618, 386] on div "¿Por qué es importante la intervención temprana? Para evitar el aislamiento Par…" at bounding box center [535, 318] width 458 height 258
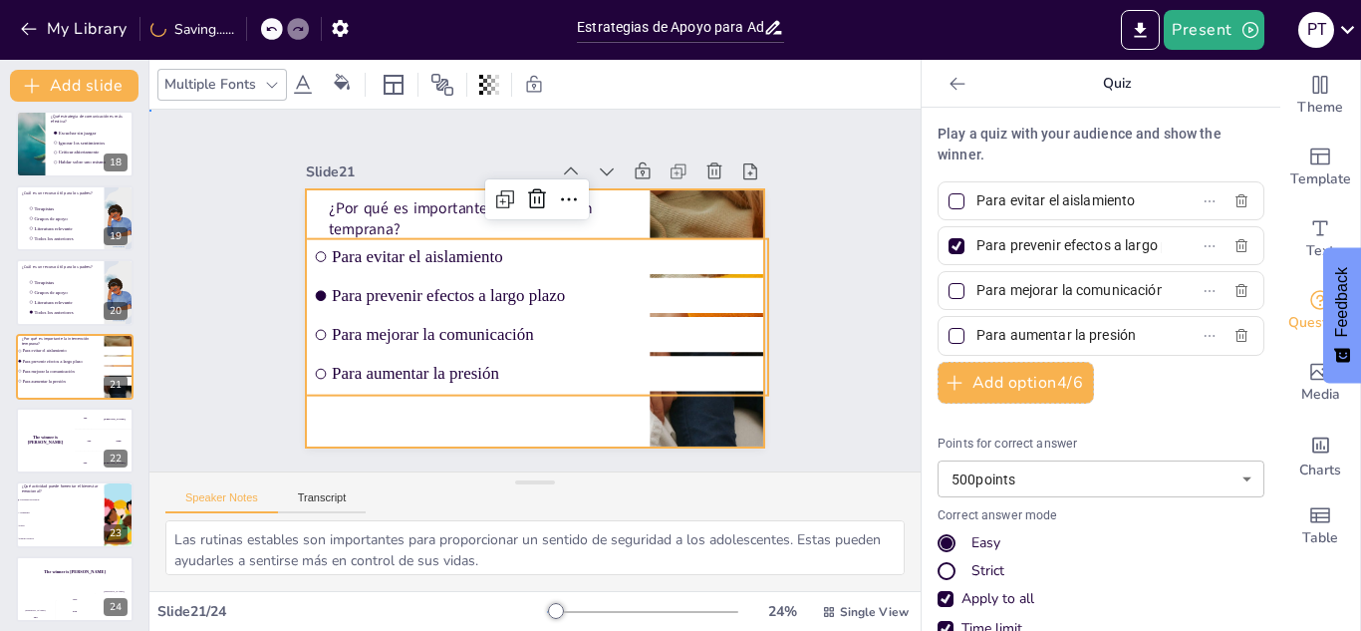
click at [595, 410] on div at bounding box center [535, 318] width 458 height 258
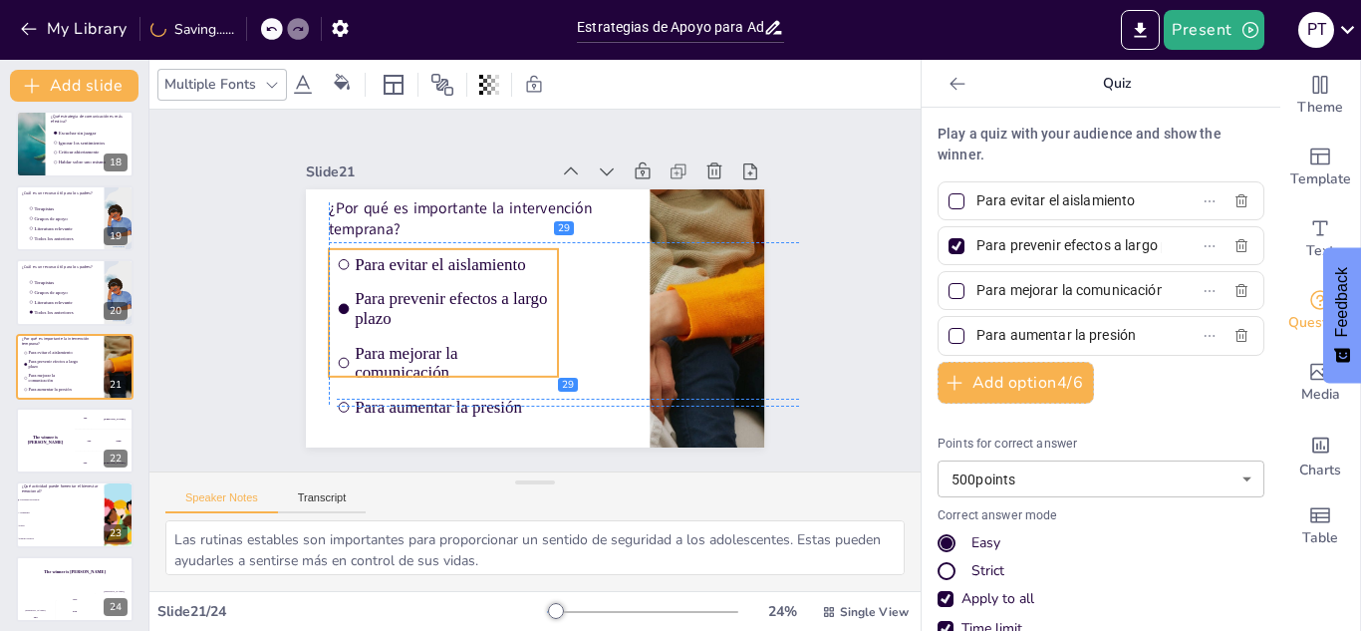
drag, startPoint x: 461, startPoint y: 312, endPoint x: 492, endPoint y: 322, distance: 32.4
click at [492, 322] on ul "Para evitar el aislamiento Para prevenir efectos a largo plazo Para mejorar la …" at bounding box center [443, 312] width 229 height 127
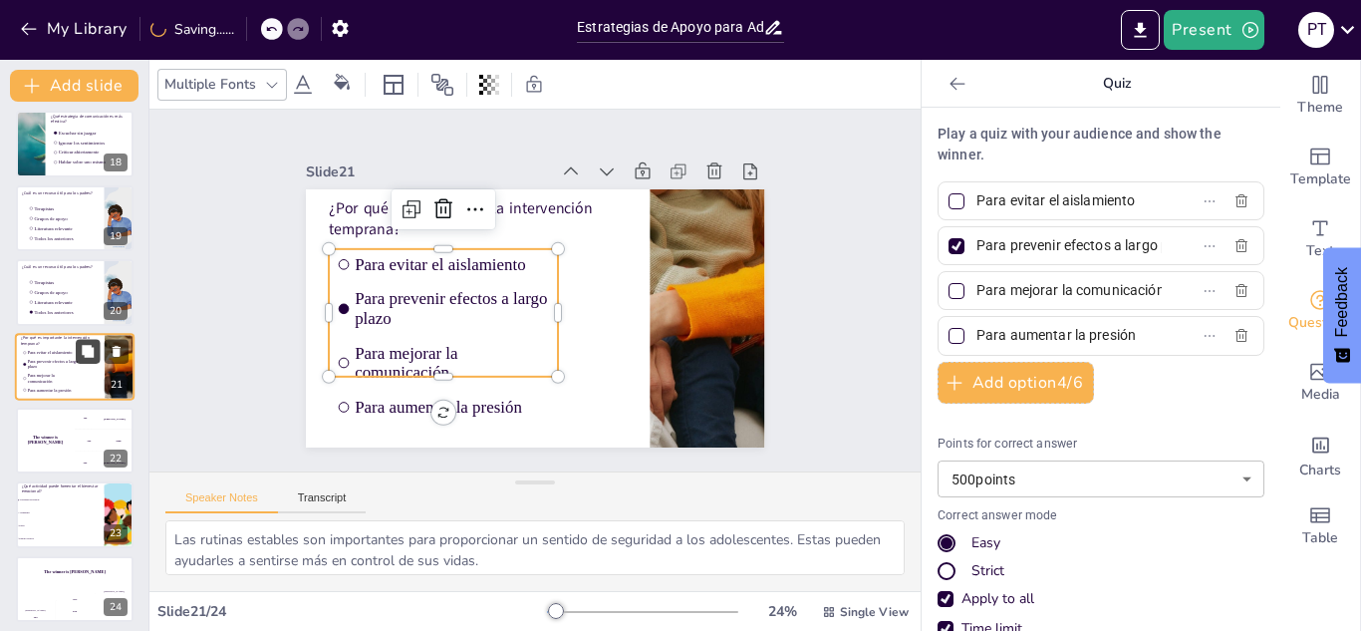
click at [97, 347] on button at bounding box center [88, 351] width 24 height 24
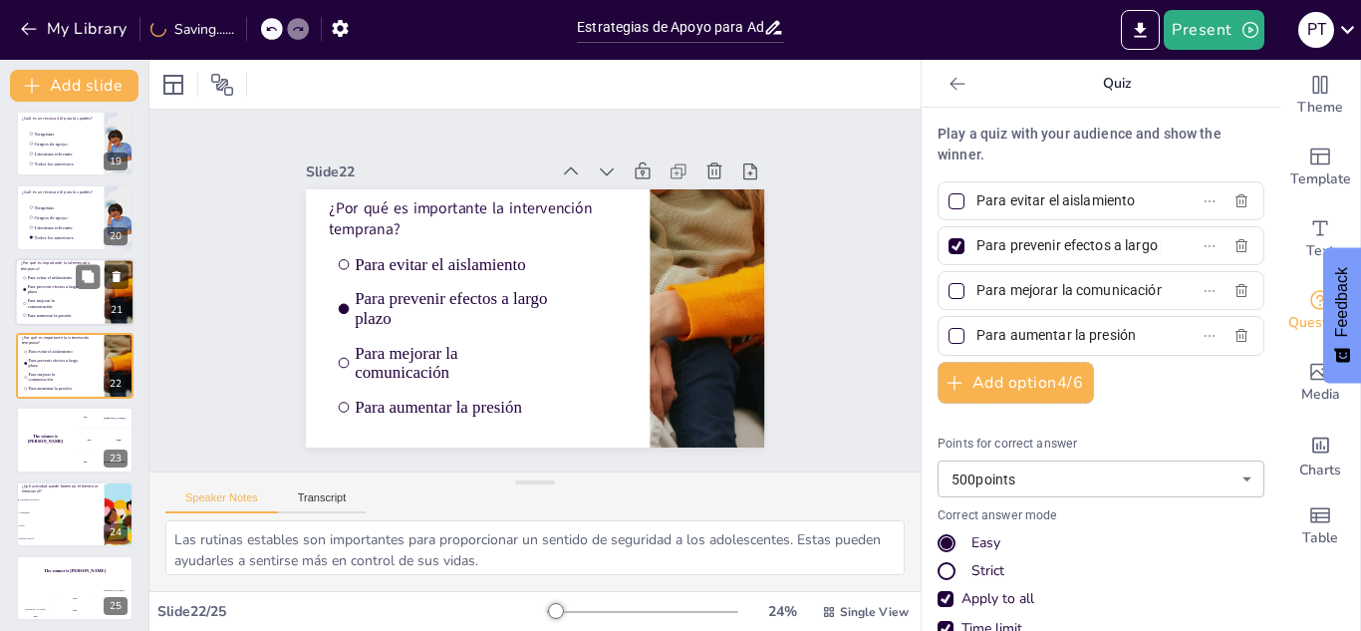
click at [73, 312] on span "Para aumentar la presión" at bounding box center [53, 314] width 51 height 5
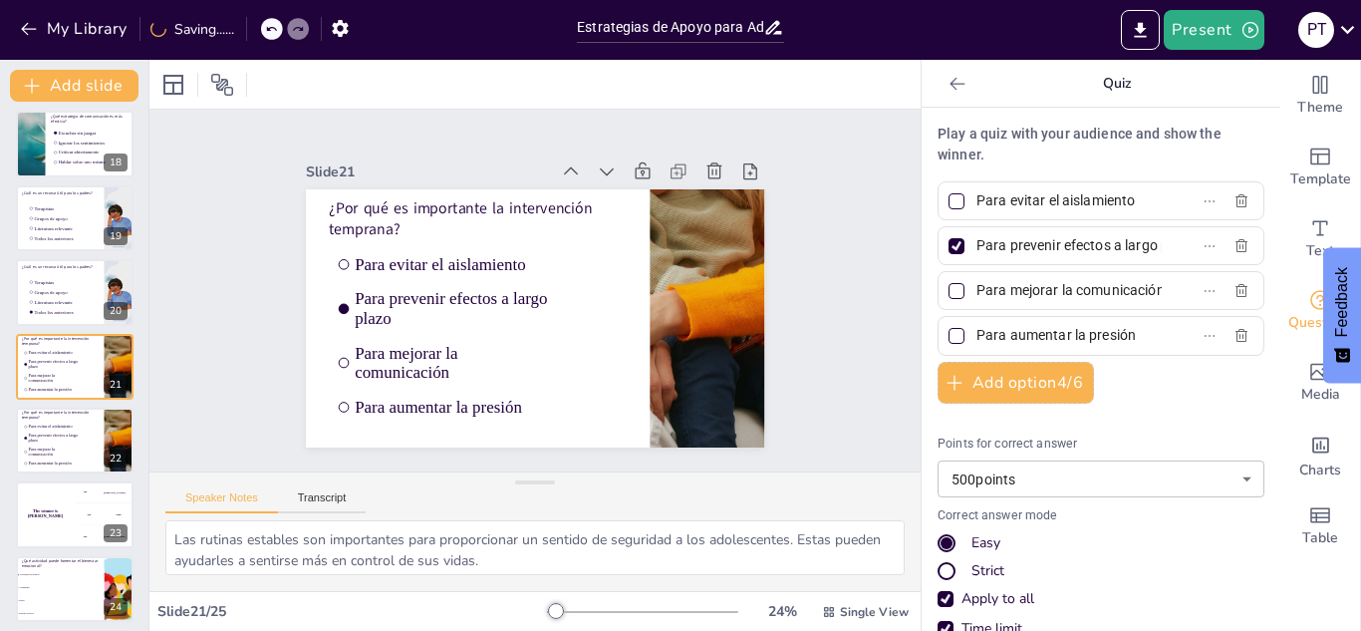
click at [968, 247] on span "Para prevenir efectos a largo plazo" at bounding box center [1060, 245] width 185 height 29
click at [976, 247] on input "Para prevenir efectos a largo plazo" at bounding box center [1068, 245] width 185 height 29
click at [948, 241] on div at bounding box center [956, 246] width 16 height 16
click at [976, 241] on input "Para prevenir efectos a largo plazo" at bounding box center [1068, 245] width 185 height 29
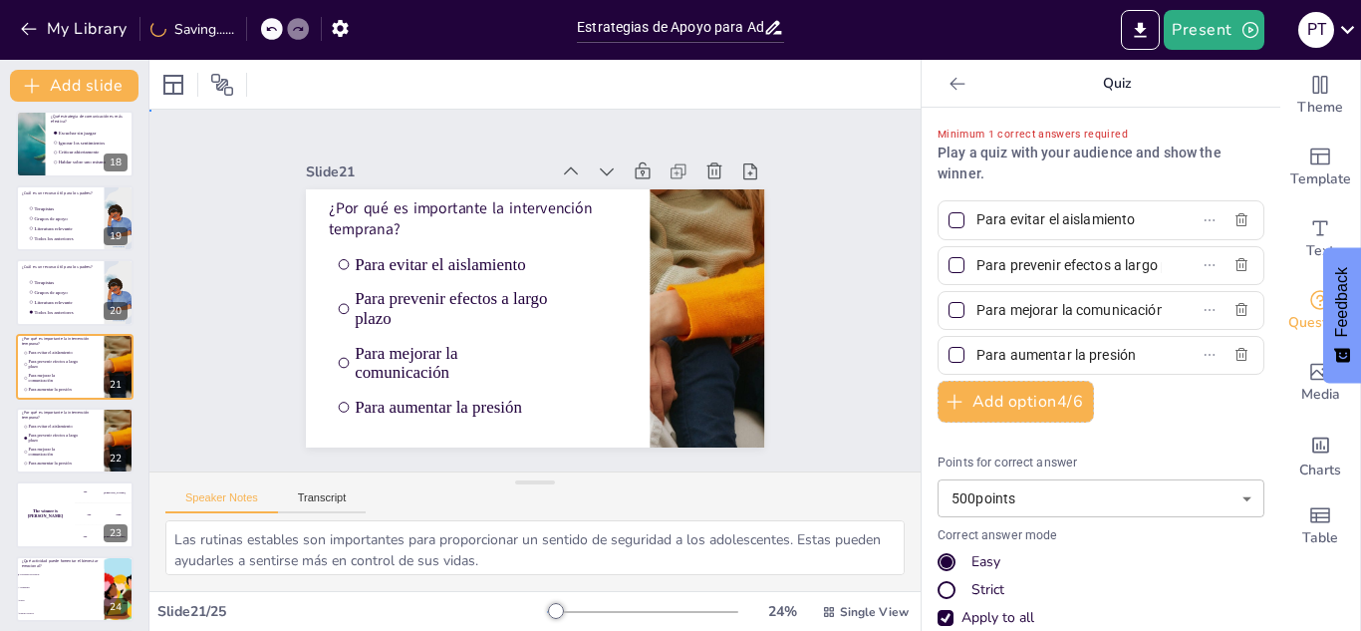
click at [809, 197] on div "Slide 1 Estrategias de Apoyo para Adolescentes con Experiencias Traumáticas Est…" at bounding box center [534, 291] width 771 height 362
click at [72, 432] on span "Para prevenir efectos a largo plazo" at bounding box center [53, 437] width 51 height 10
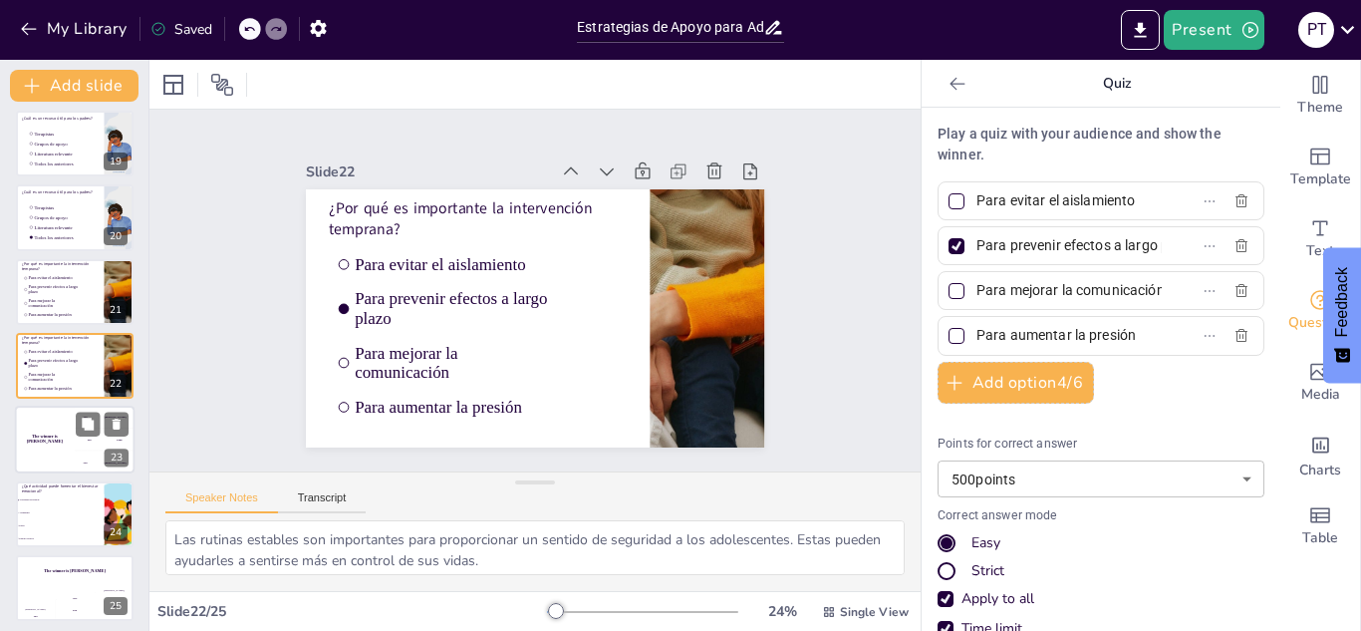
click at [70, 462] on div "The winner is Niels 🏆" at bounding box center [45, 440] width 60 height 68
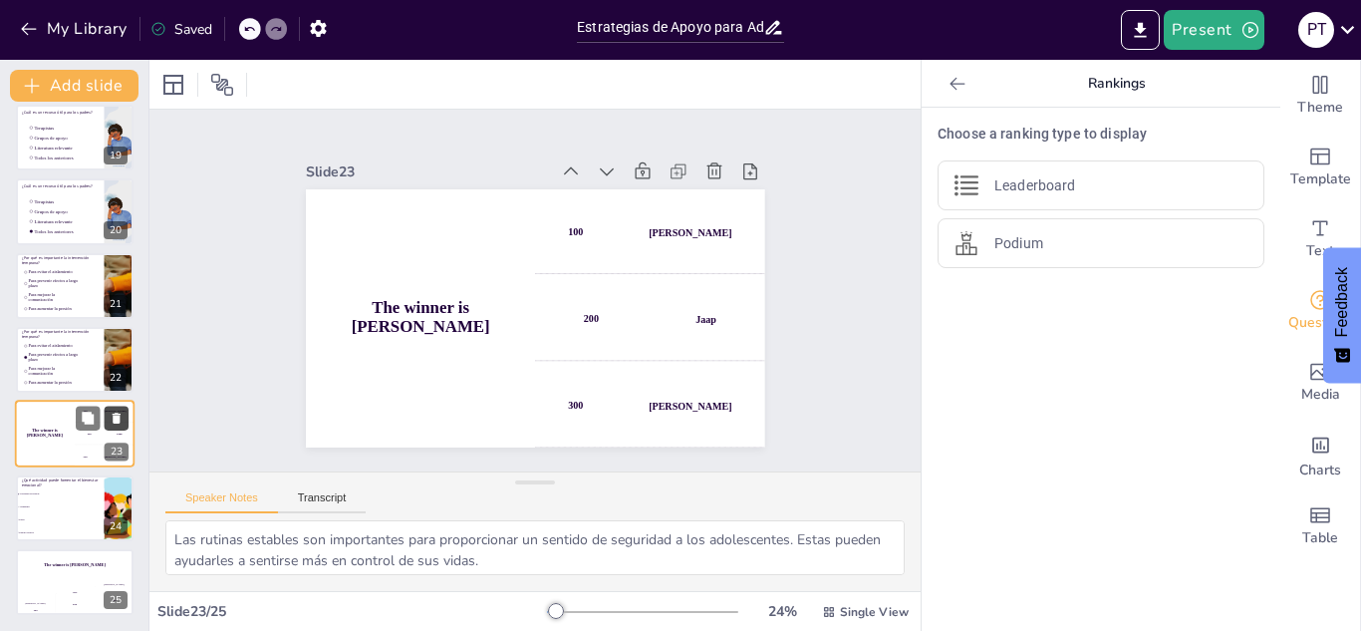
click at [111, 421] on icon at bounding box center [117, 418] width 14 height 14
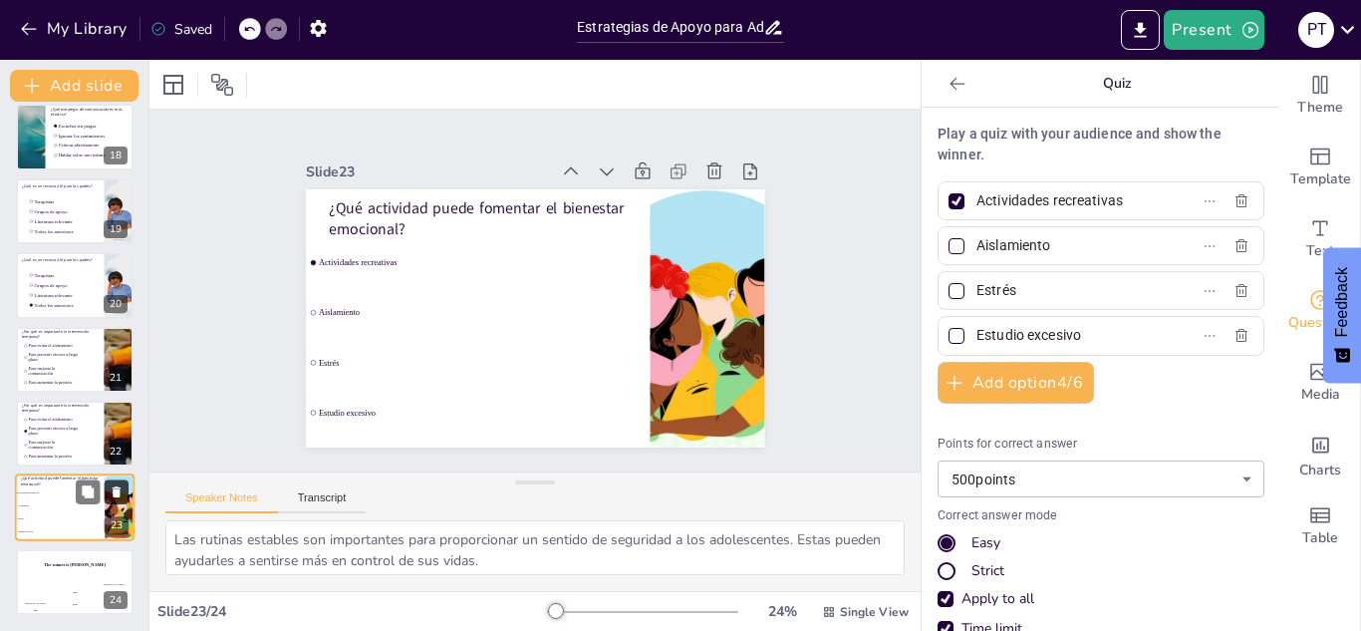
scroll to position [1273, 0]
click at [36, 575] on div "The winner is Niels 🏆" at bounding box center [75, 565] width 120 height 34
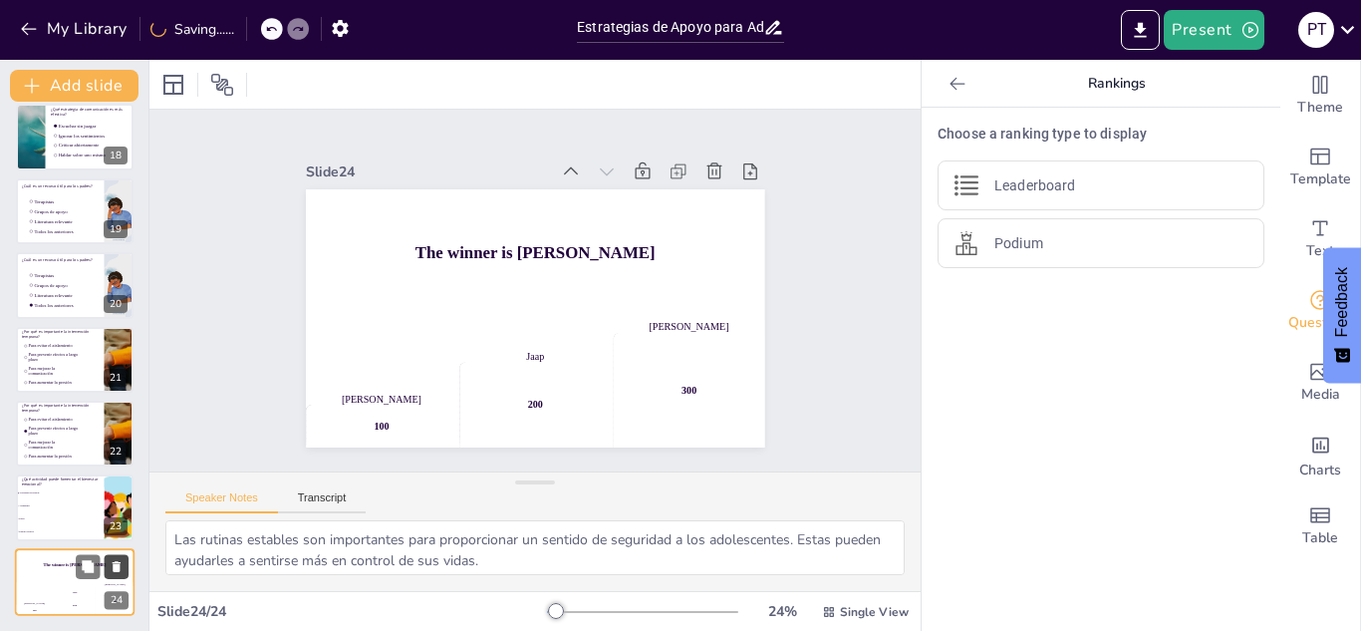
click at [114, 560] on icon at bounding box center [117, 566] width 14 height 14
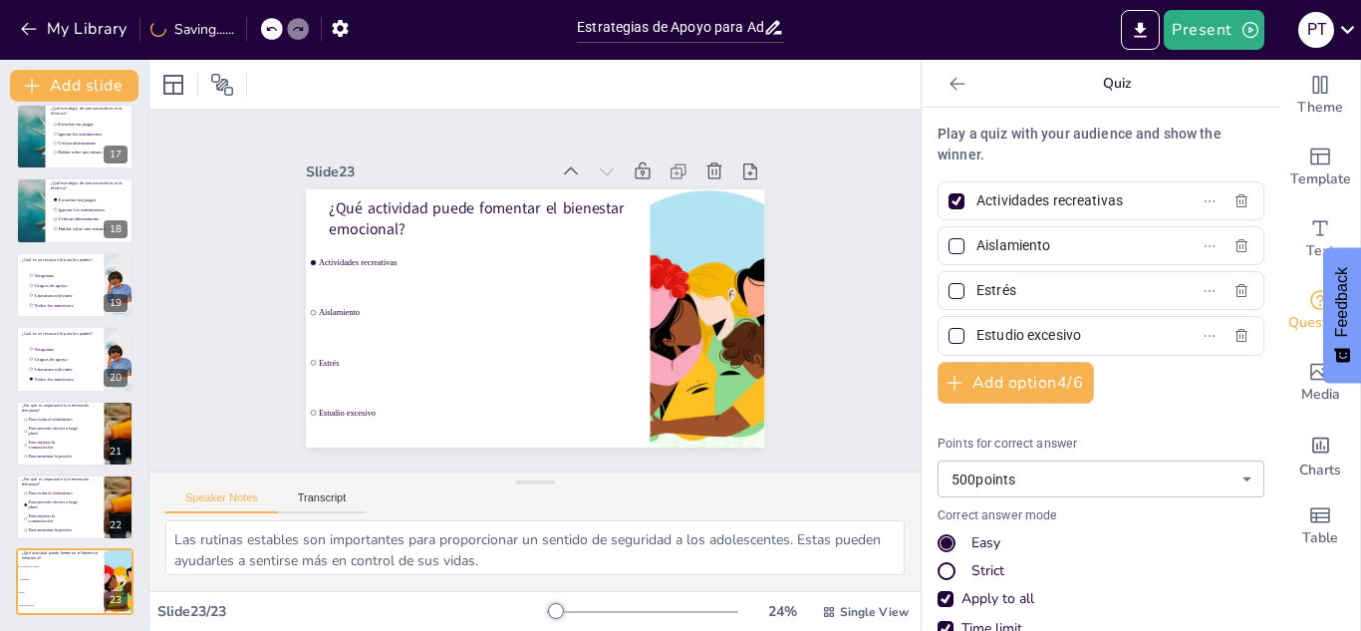
scroll to position [1199, 0]
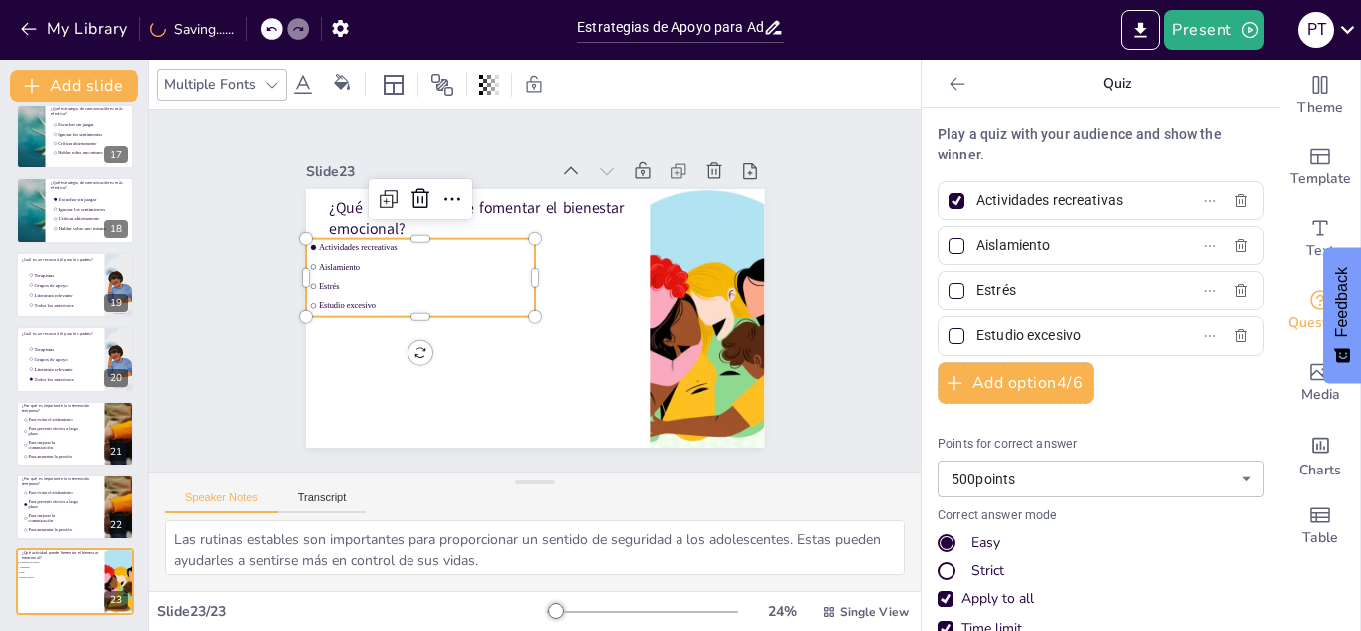
click at [409, 280] on ul "Actividades recreativas Aislamiento Estrés Estudio excesivo" at bounding box center [420, 278] width 229 height 78
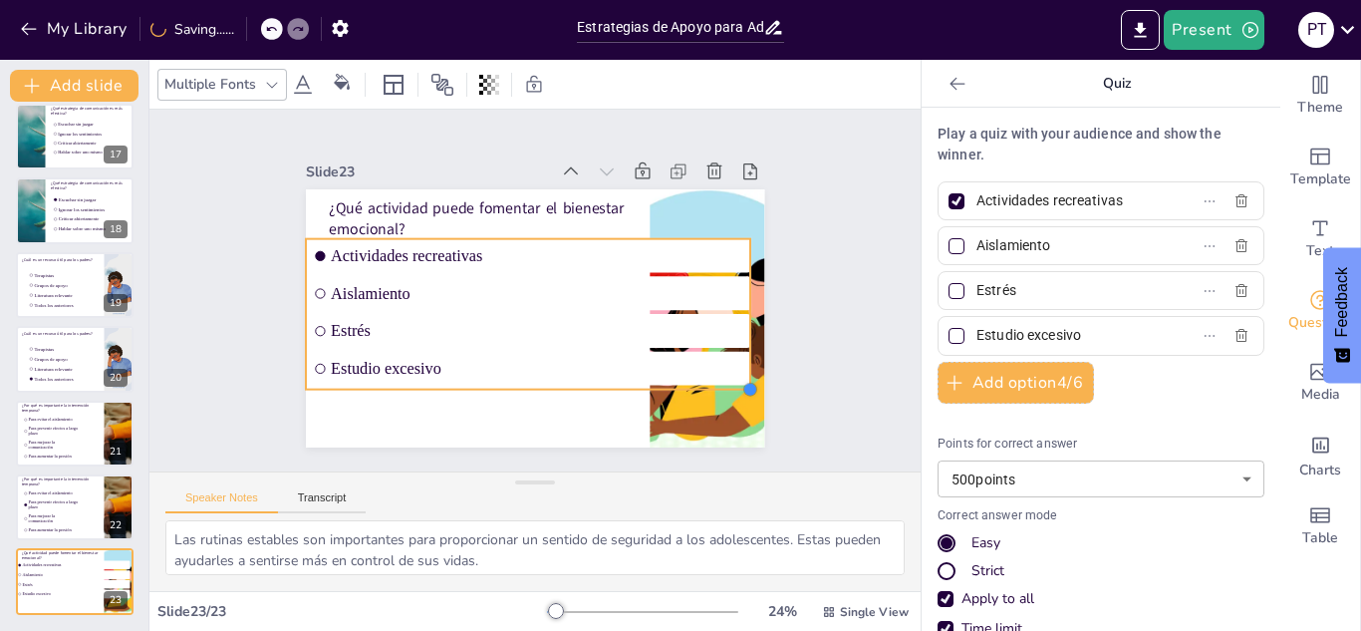
drag, startPoint x: 519, startPoint y: 315, endPoint x: 660, endPoint y: 391, distance: 160.9
click at [660, 391] on div "¿Qué actividad puede fomentar el bienestar emocional? Actividades recreativas A…" at bounding box center [535, 318] width 458 height 258
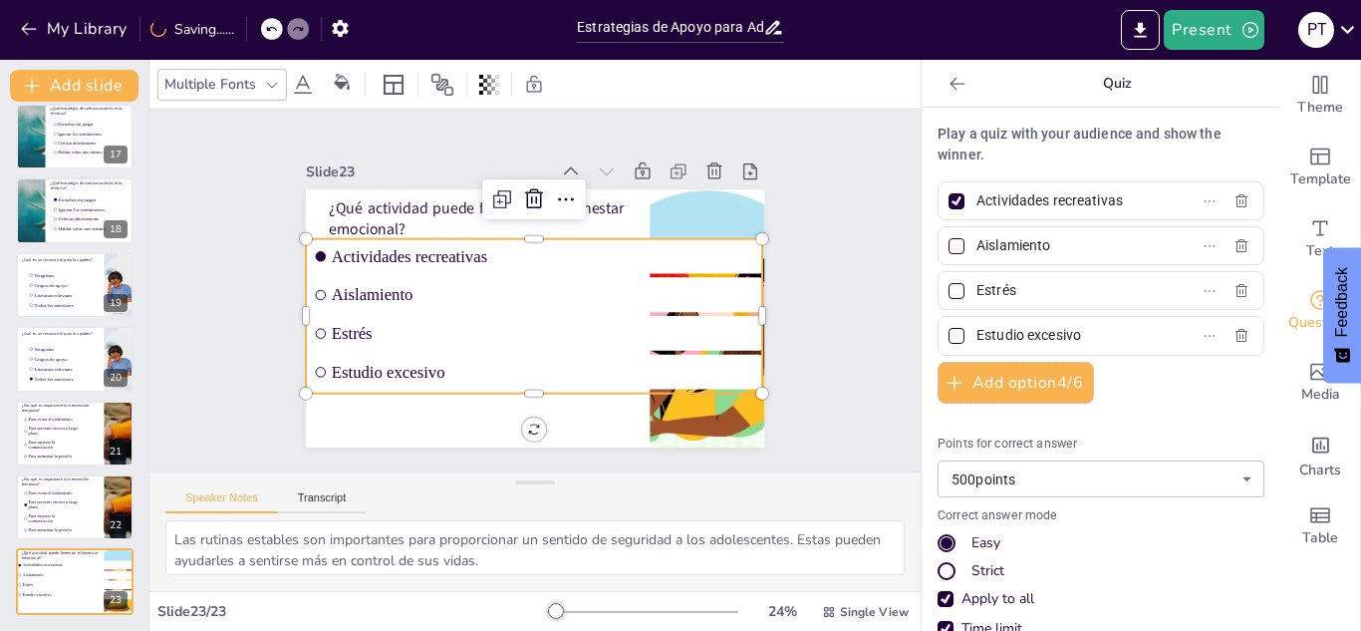
click at [590, 355] on li "Estudio excesivo" at bounding box center [534, 372] width 456 height 35
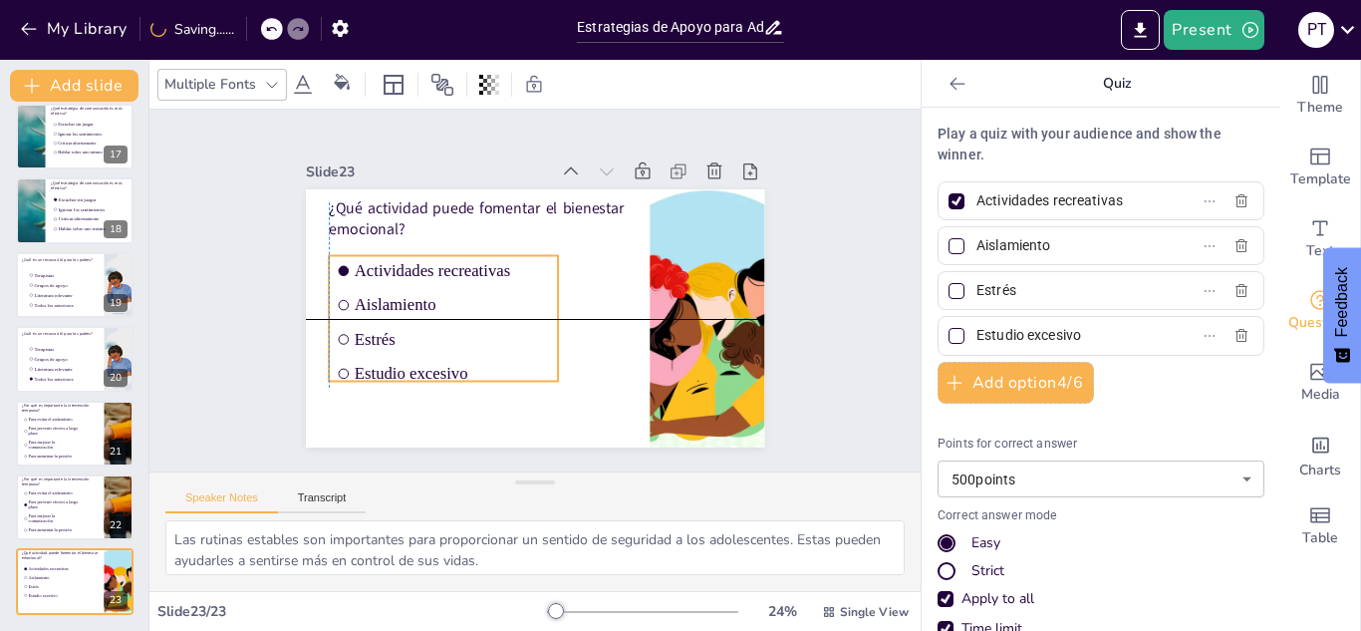
drag, startPoint x: 461, startPoint y: 292, endPoint x: 482, endPoint y: 315, distance: 31.0
click at [482, 315] on ul "Actividades recreativas Aislamiento Estrés Estudio excesivo" at bounding box center [443, 318] width 229 height 126
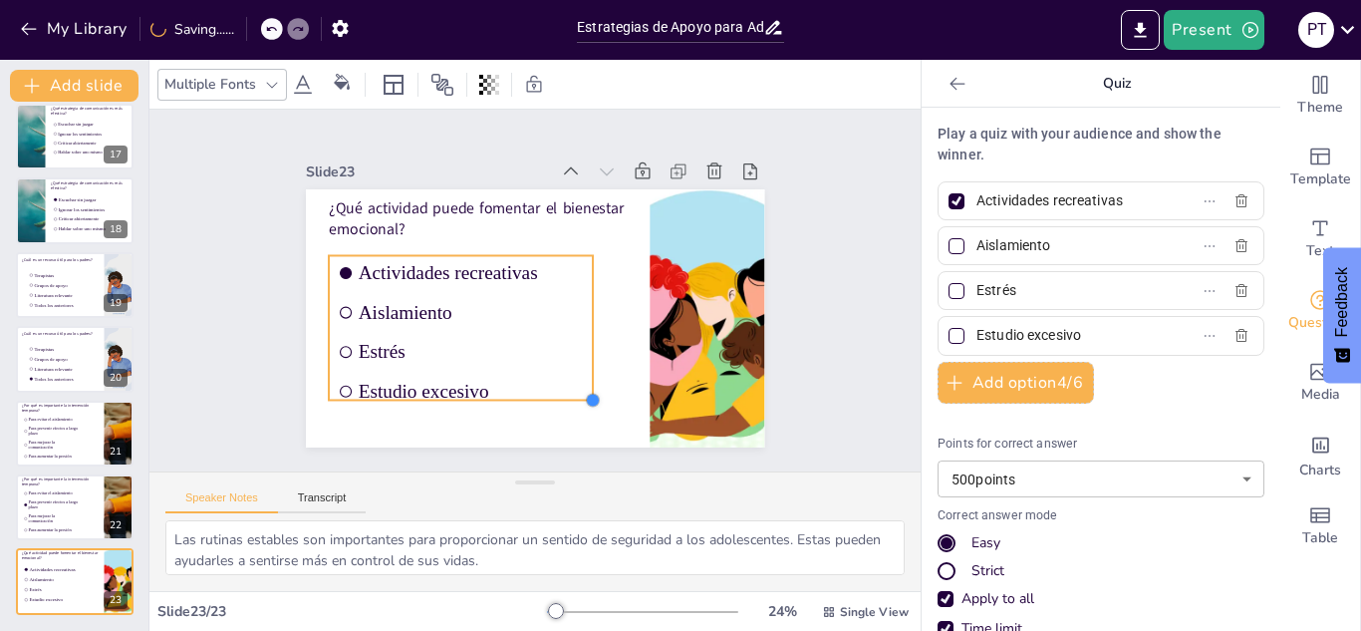
drag, startPoint x: 547, startPoint y: 372, endPoint x: 572, endPoint y: 390, distance: 31.3
click at [585, 392] on div at bounding box center [593, 400] width 16 height 16
click at [99, 567] on button at bounding box center [88, 566] width 24 height 24
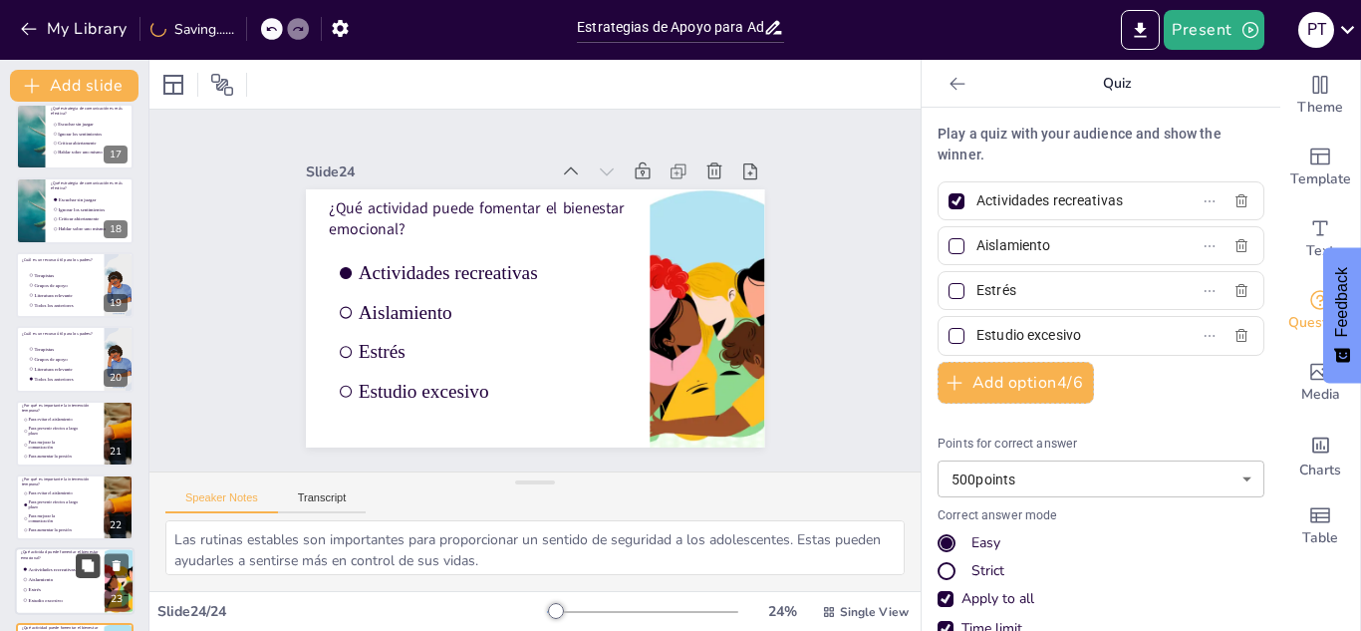
scroll to position [1273, 0]
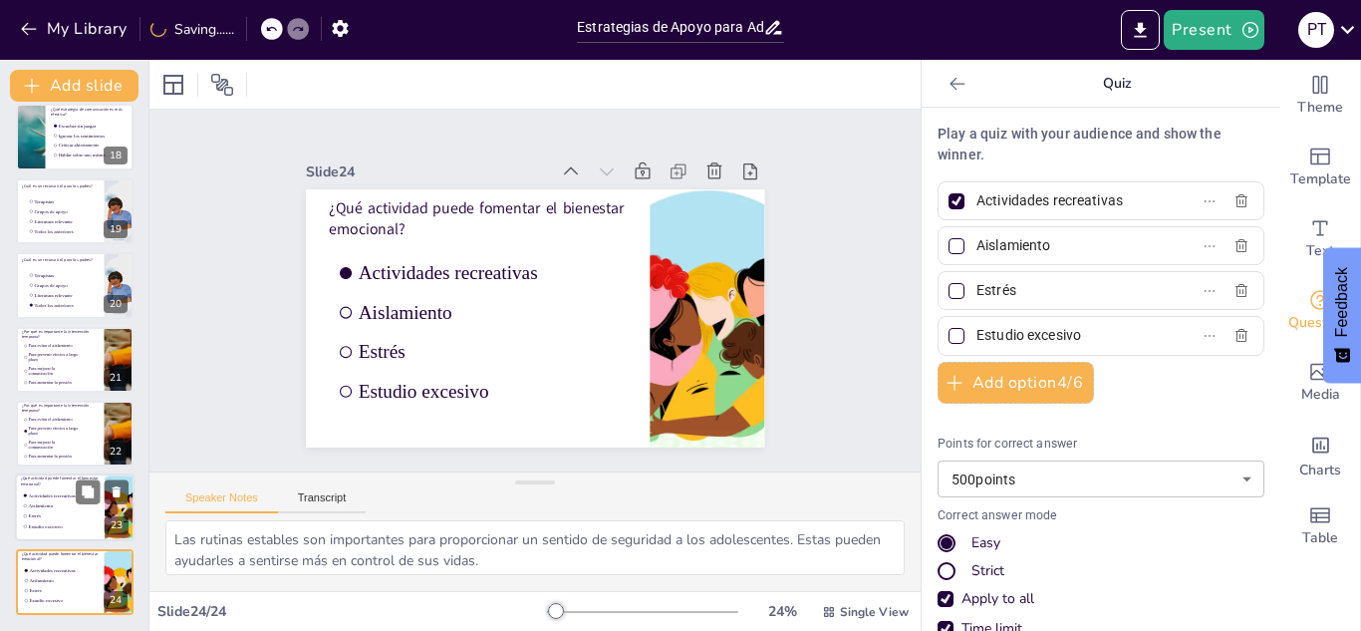
click at [51, 503] on span "Aislamiento" at bounding box center [58, 506] width 59 height 6
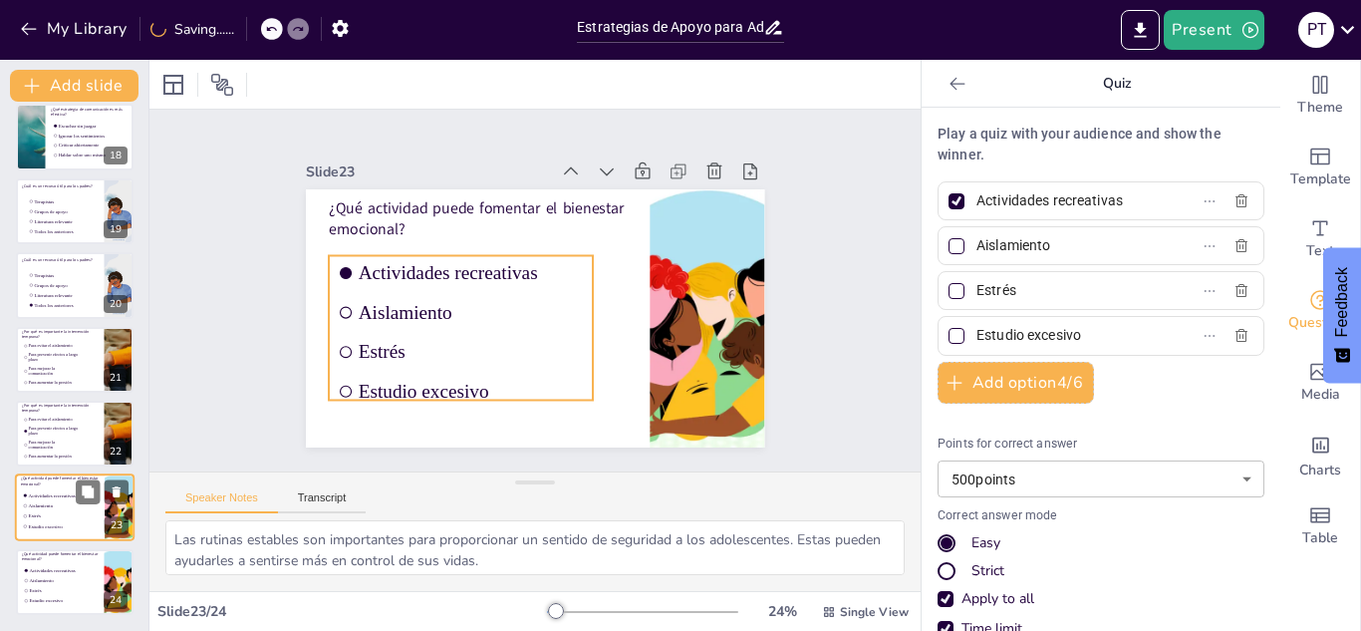
click at [33, 508] on span "Aislamiento" at bounding box center [58, 506] width 59 height 6
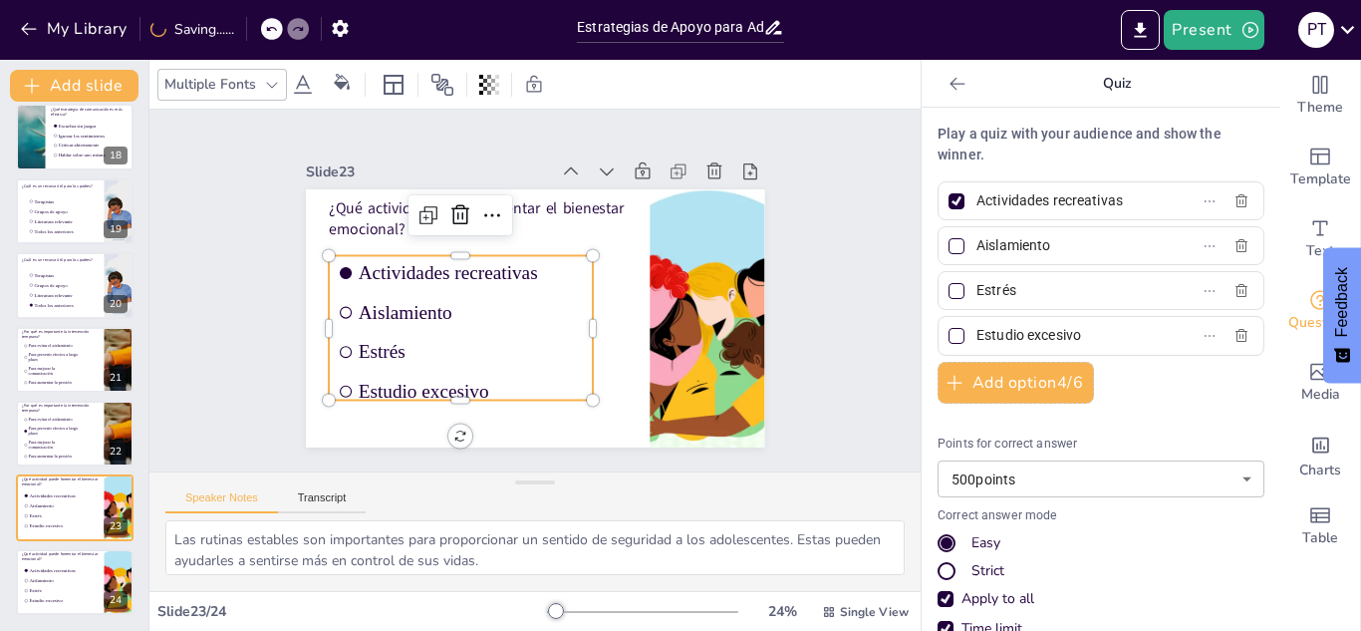
click at [418, 262] on span "Actividades recreativas" at bounding box center [470, 273] width 225 height 22
click at [948, 193] on div at bounding box center [956, 201] width 16 height 16
click at [976, 193] on input "Actividades recreativas" at bounding box center [1068, 200] width 185 height 29
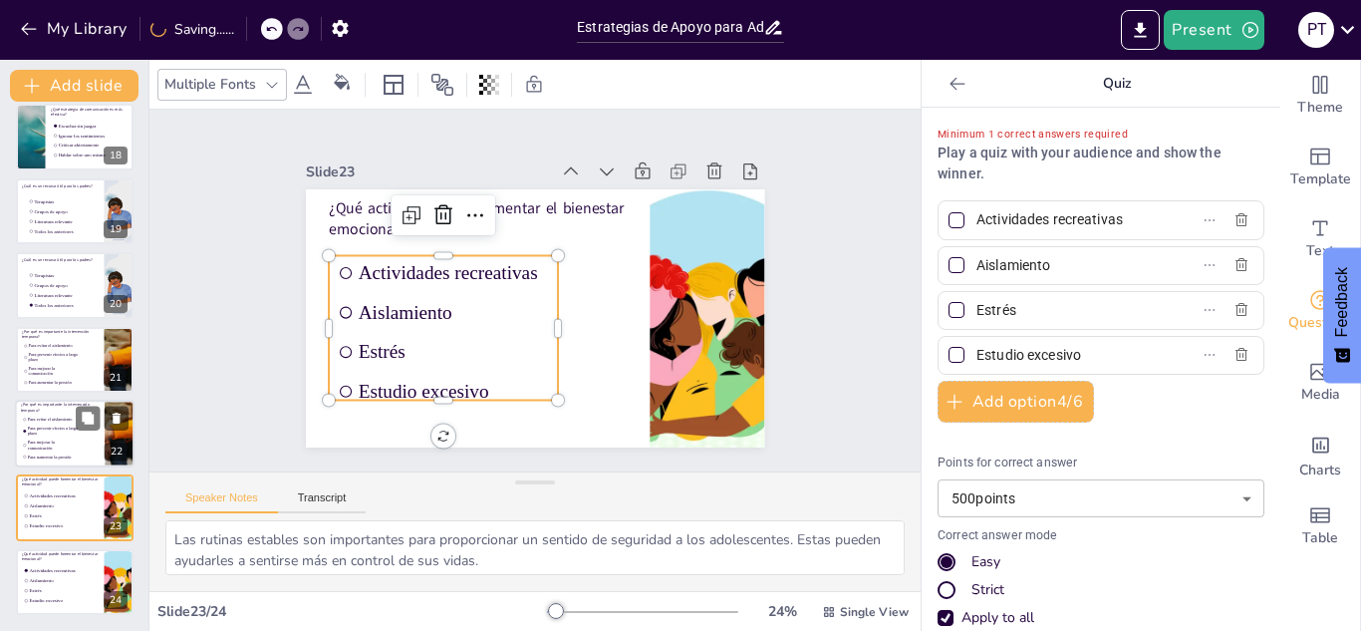
click at [41, 444] on span "Para mejorar la comunicación" at bounding box center [53, 445] width 51 height 10
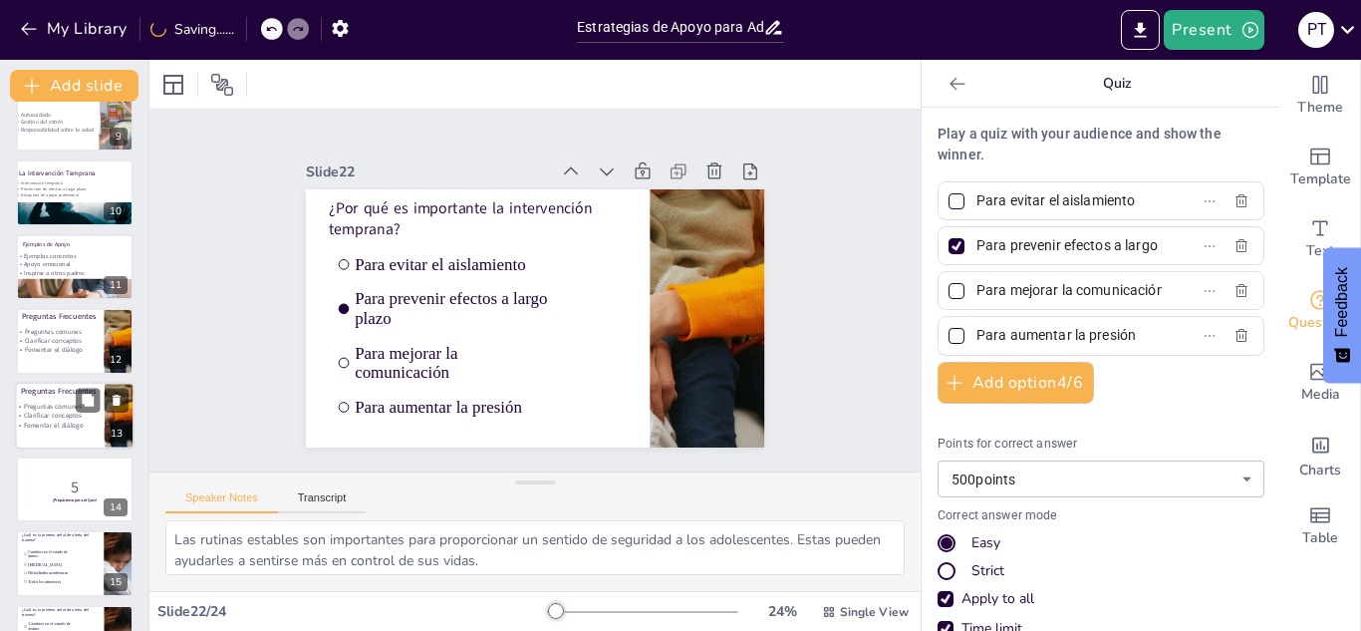
click at [66, 434] on div at bounding box center [75, 415] width 120 height 68
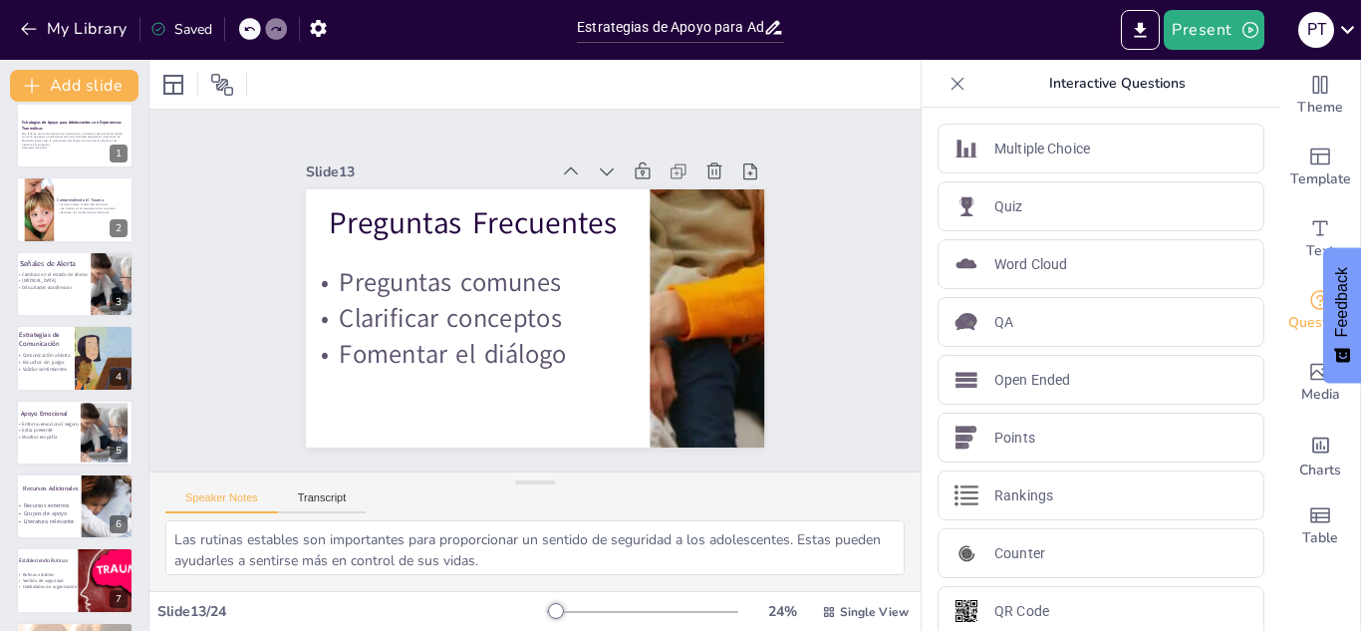
scroll to position [0, 0]
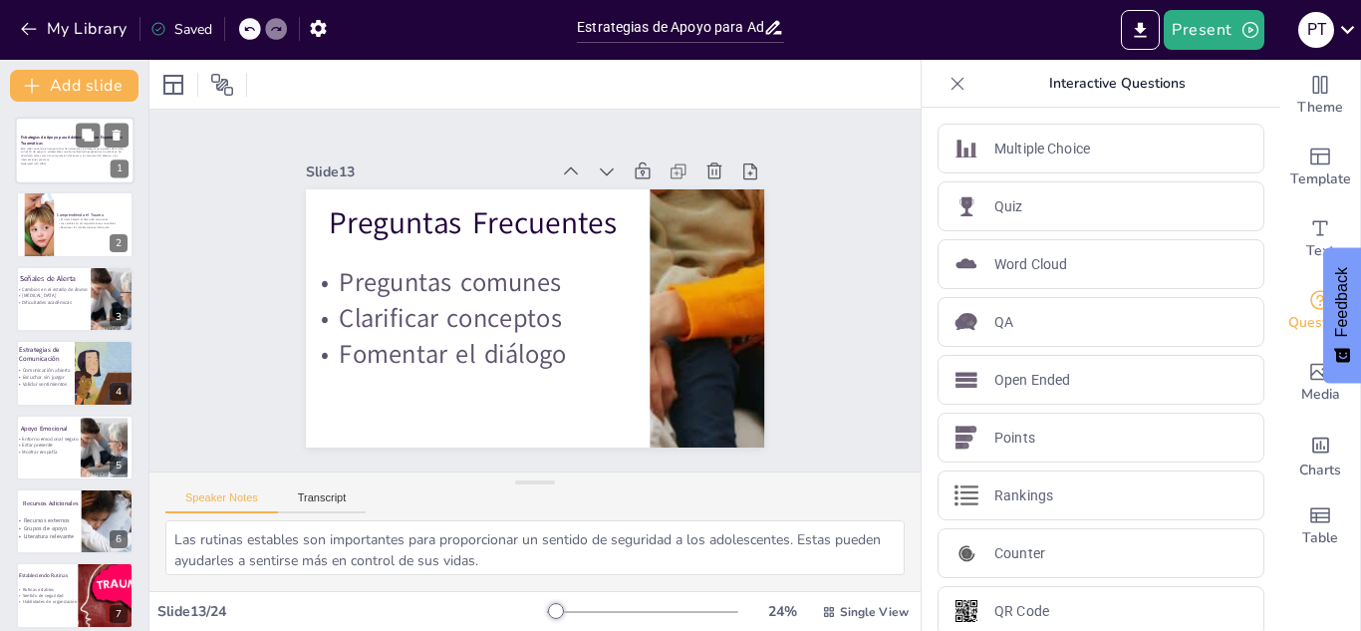
click at [54, 138] on strong "Estrategias de Apoyo para Adolescentes con Experiencias Traumáticas" at bounding box center [71, 139] width 101 height 11
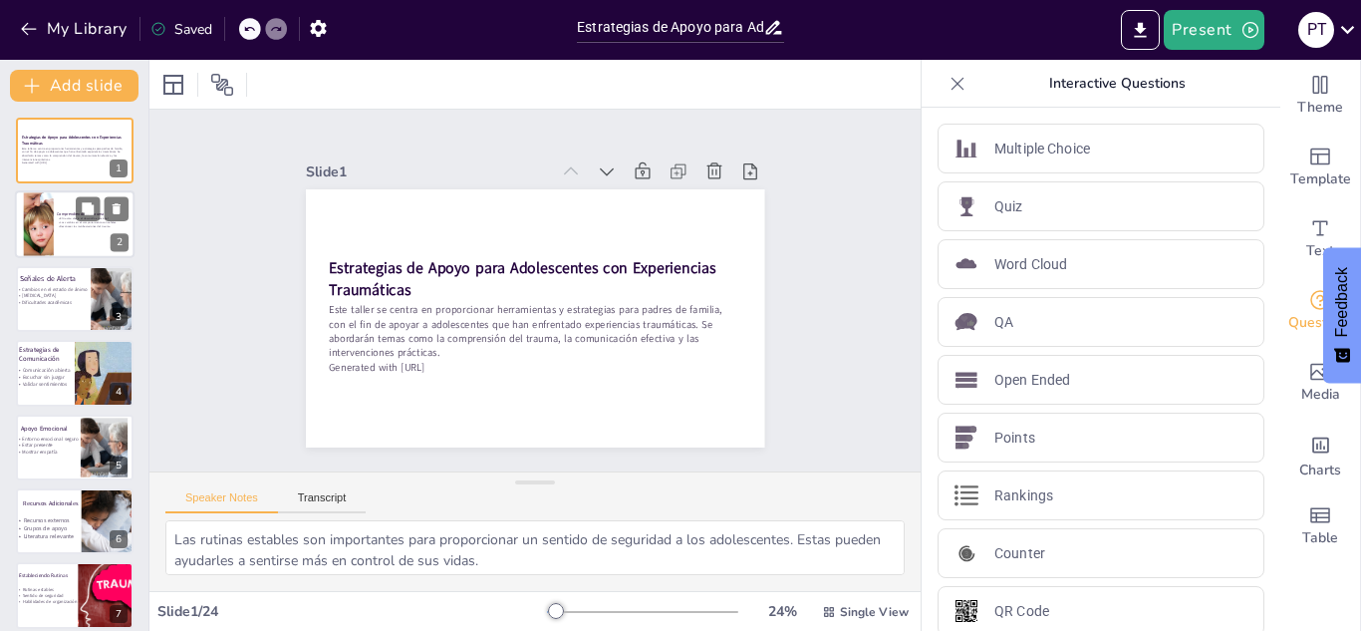
click at [75, 207] on div at bounding box center [75, 225] width 120 height 68
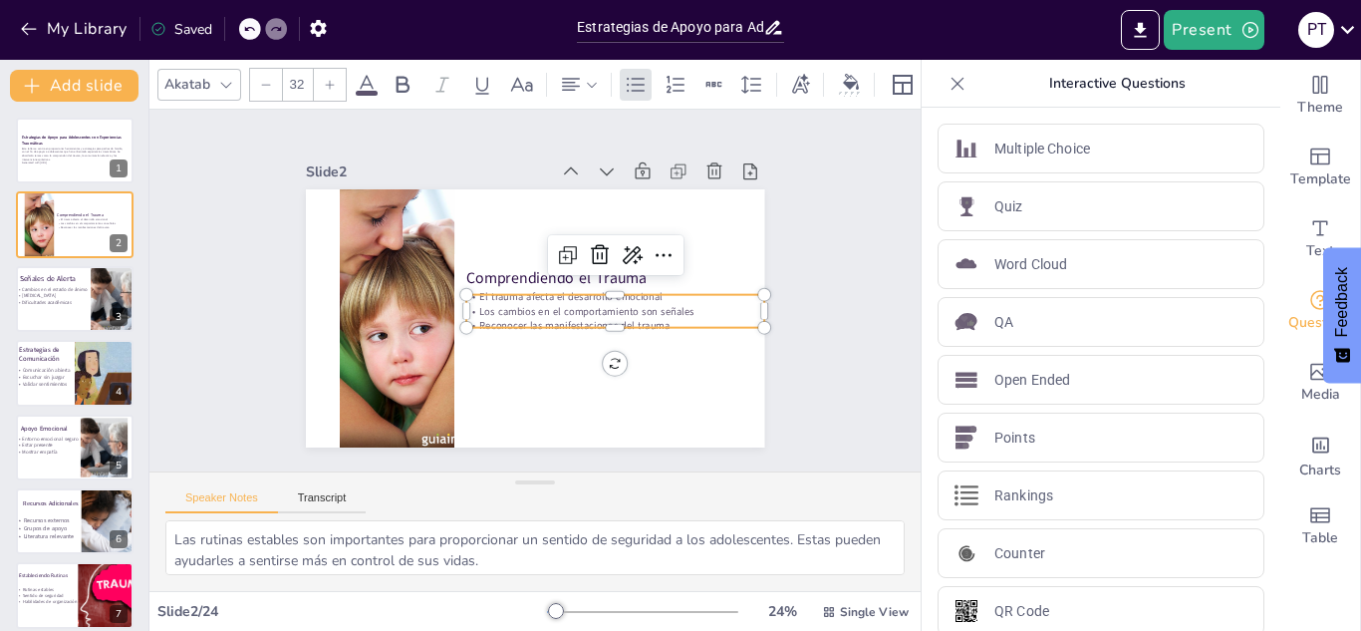
click at [664, 305] on p "Los cambios en el comportamiento son señales" at bounding box center [615, 311] width 298 height 14
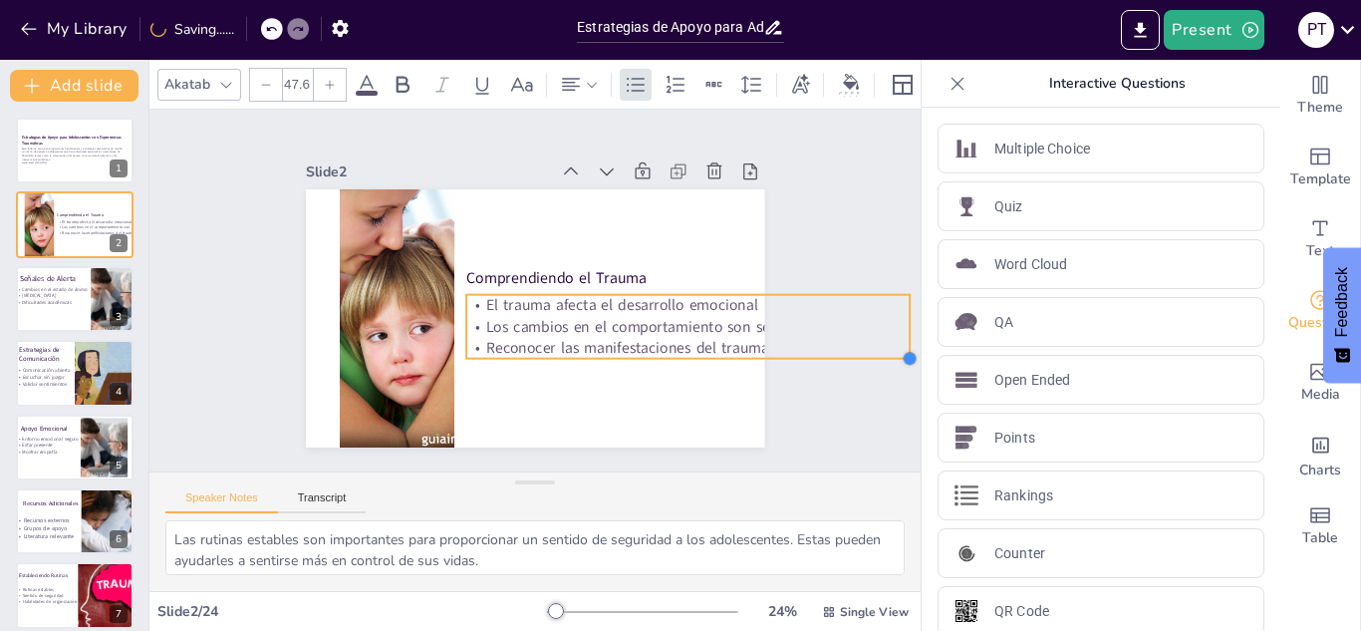
drag, startPoint x: 752, startPoint y: 313, endPoint x: 768, endPoint y: 329, distance: 22.5
click at [768, 329] on div "Slide 1 Estrategias de Apoyo para Adolescentes con Experiencias Traumáticas Est…" at bounding box center [535, 290] width 570 height 314
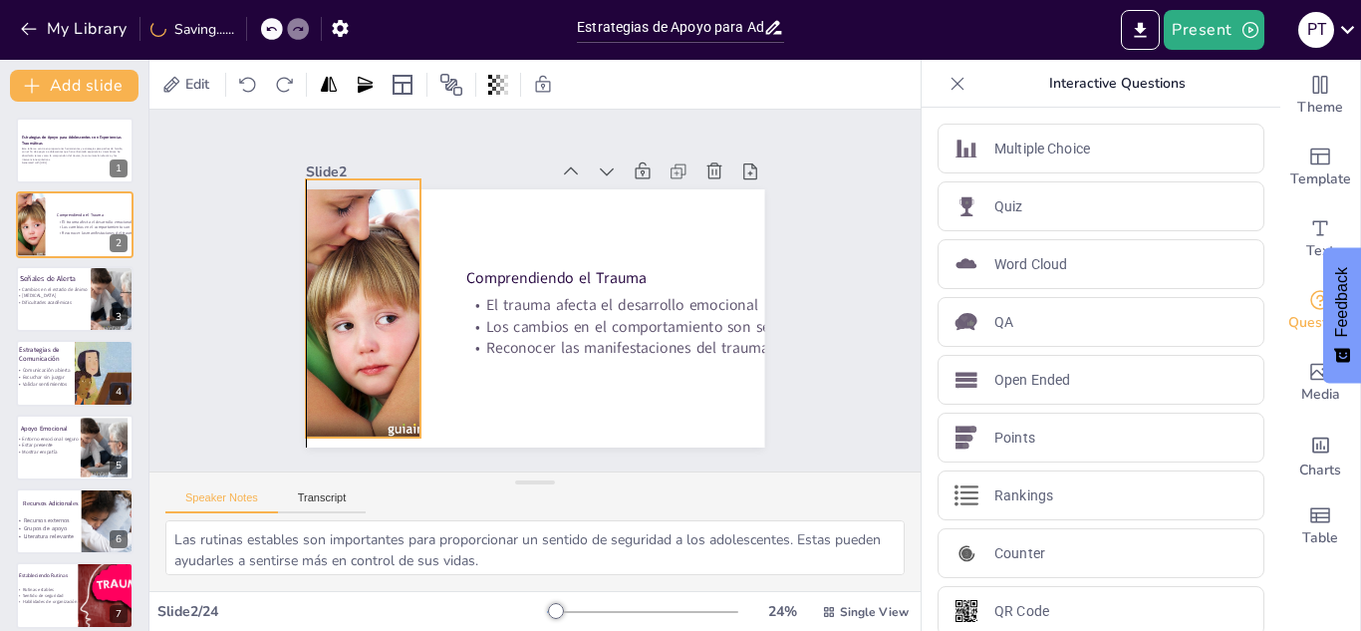
drag, startPoint x: 425, startPoint y: 343, endPoint x: 396, endPoint y: 334, distance: 30.2
click at [396, 334] on div at bounding box center [363, 308] width 258 height 258
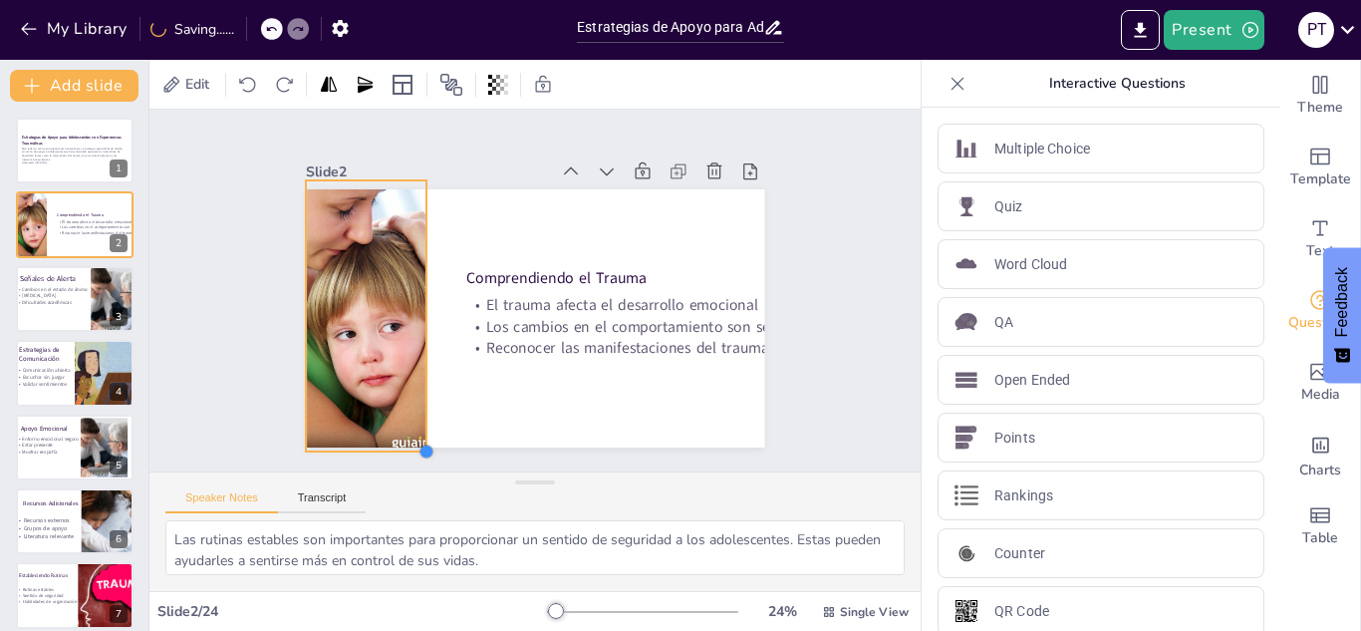
drag, startPoint x: 409, startPoint y: 437, endPoint x: 410, endPoint y: 450, distance: 13.0
click at [418, 450] on div at bounding box center [426, 451] width 16 height 16
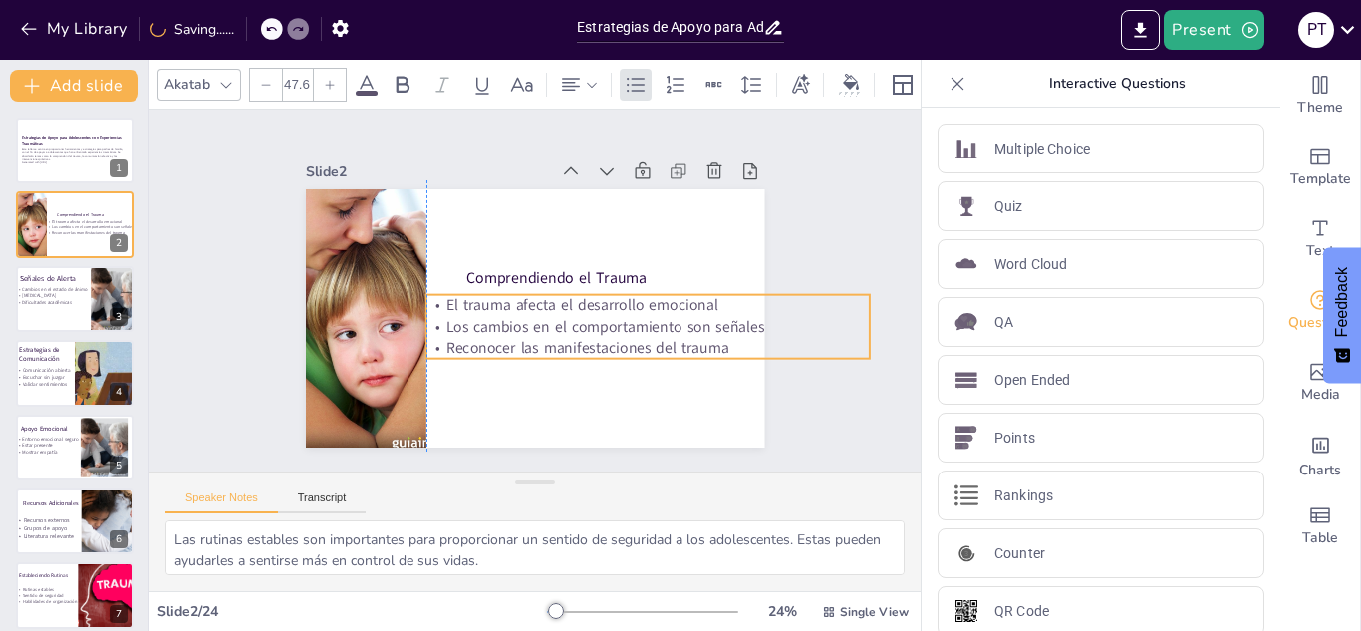
drag, startPoint x: 562, startPoint y: 330, endPoint x: 523, endPoint y: 330, distance: 38.8
click at [523, 337] on p "Reconocer las manifestaciones del trauma" at bounding box center [647, 347] width 443 height 21
click at [670, 316] on p "Los cambios en el comportamiento son señales" at bounding box center [647, 326] width 443 height 21
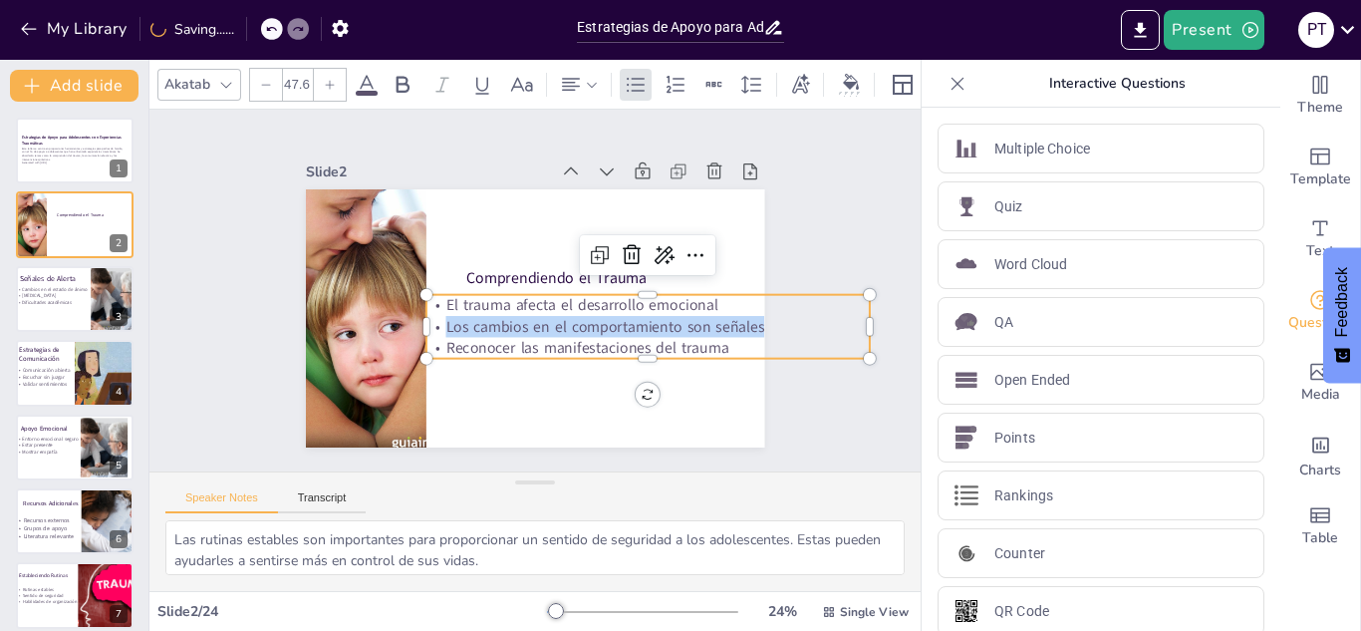
click at [670, 316] on span "Los cambios en el comportamiento son señales" at bounding box center [604, 326] width 319 height 21
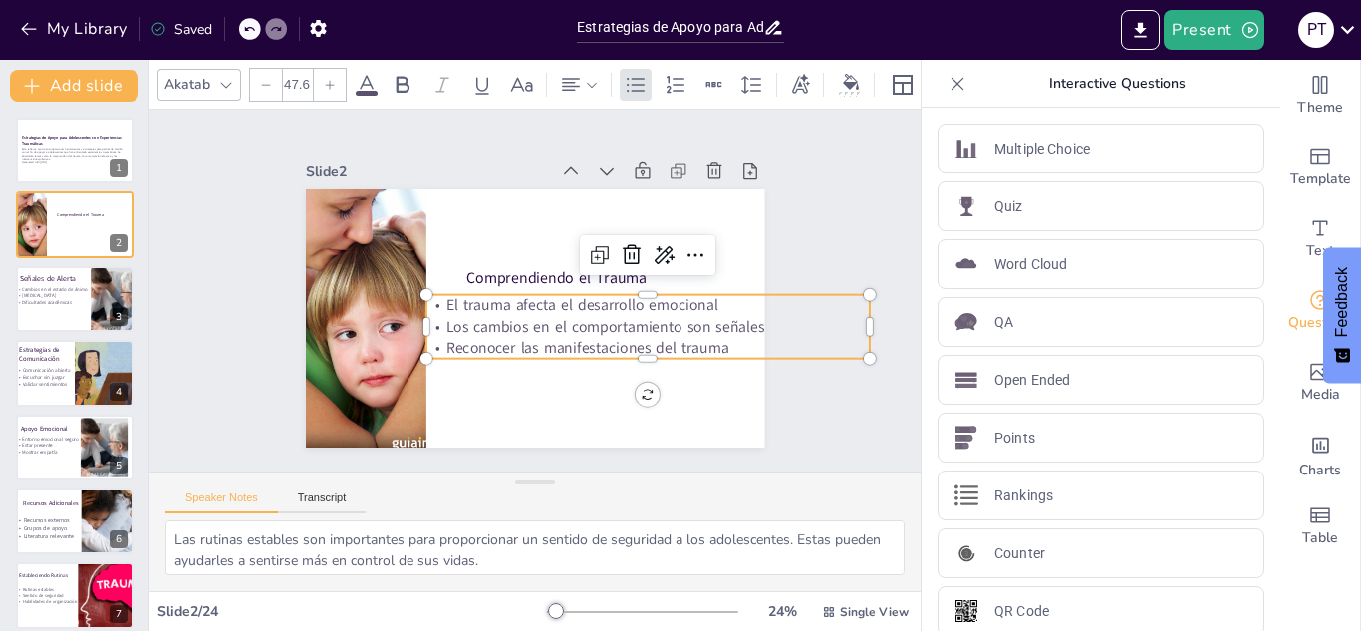
click at [670, 316] on span "Los cambios en el comportamiento son señales" at bounding box center [604, 326] width 319 height 21
click at [814, 375] on div "Slide 1 Estrategias de Apoyo para Adolescentes con Experiencias Traumáticas Est…" at bounding box center [534, 291] width 771 height 362
click at [717, 328] on span "Los cambios en el comportamiento son señales" at bounding box center [604, 328] width 319 height 21
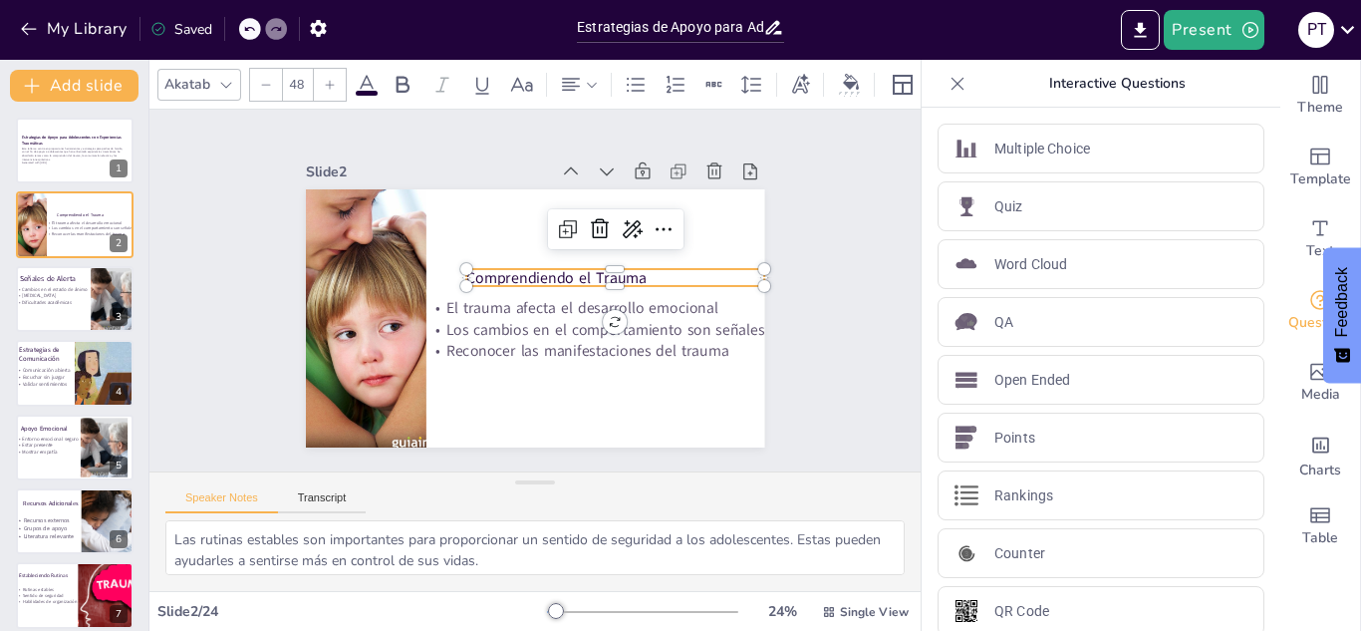
click at [519, 281] on div "Comprendiendo el Trauma El trauma afecta el desarrollo emocional Los cambios en…" at bounding box center [535, 318] width 458 height 258
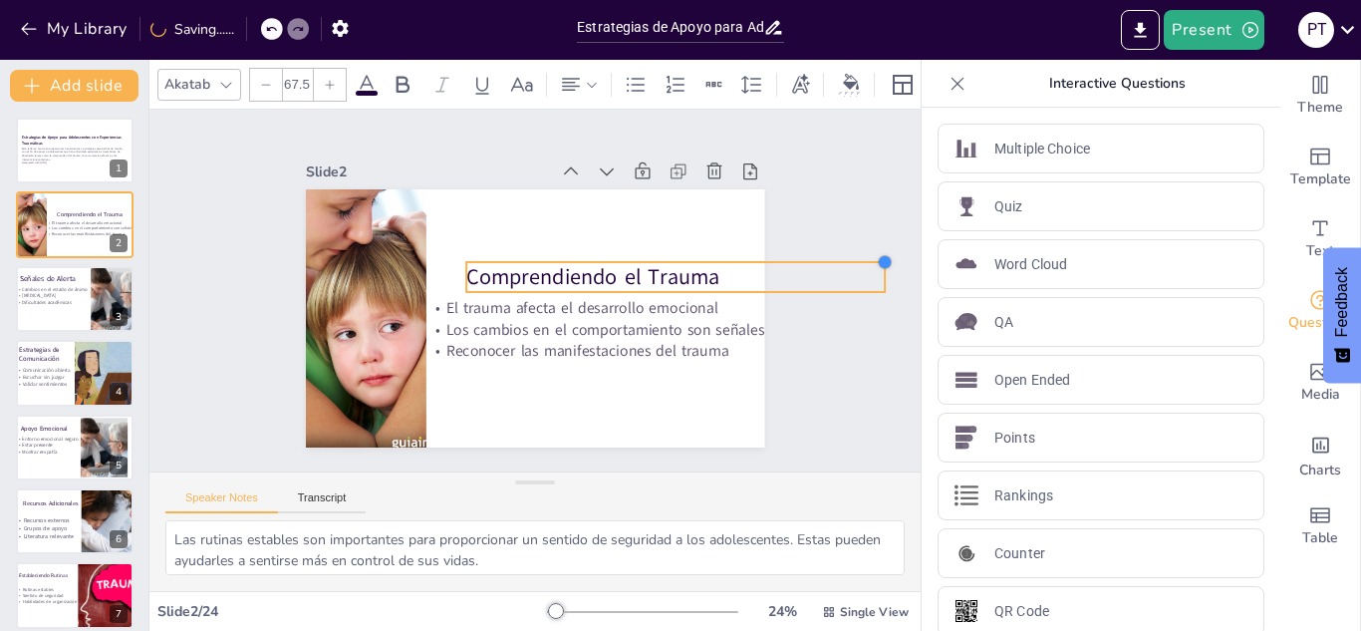
click at [753, 253] on div "Slide 1 Estrategias de Apoyo para Adolescentes con Experiencias Traumáticas Est…" at bounding box center [535, 290] width 570 height 314
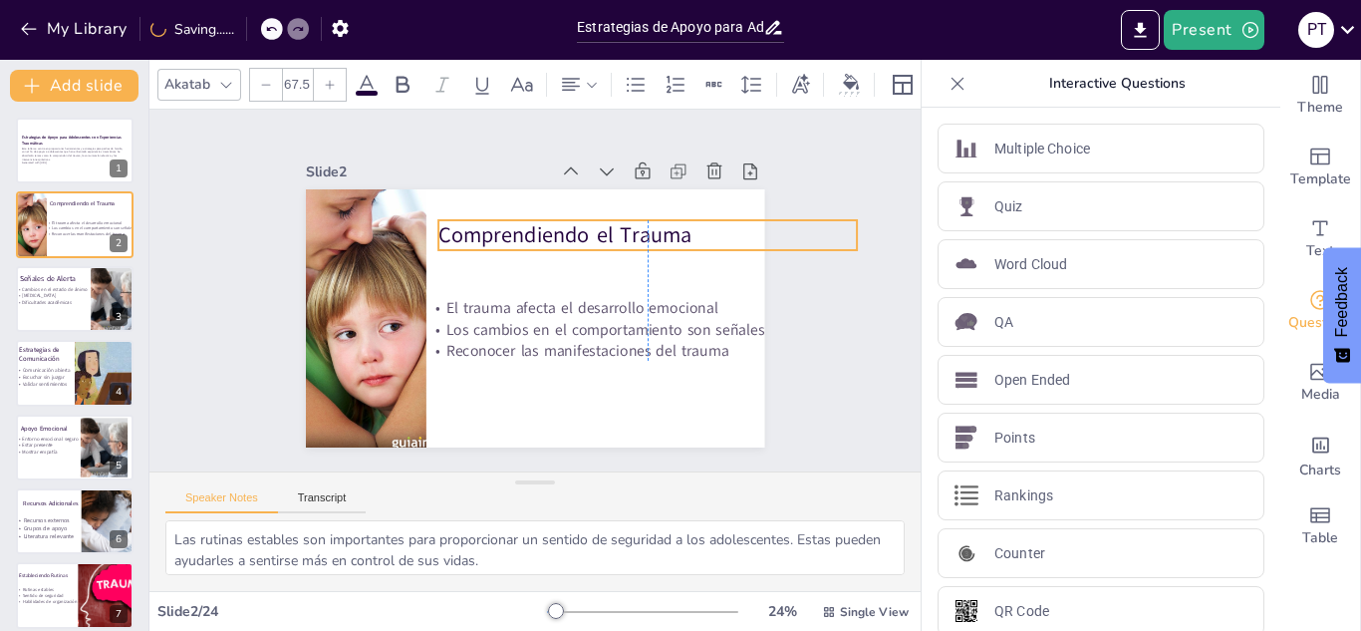
drag, startPoint x: 730, startPoint y: 275, endPoint x: 704, endPoint y: 233, distance: 49.2
click at [704, 233] on p "Comprendiendo el Trauma" at bounding box center [647, 235] width 419 height 30
click at [841, 357] on div "Slide 1 Estrategias de Apoyo para Adolescentes con Experiencias Traumáticas Est…" at bounding box center [534, 291] width 771 height 362
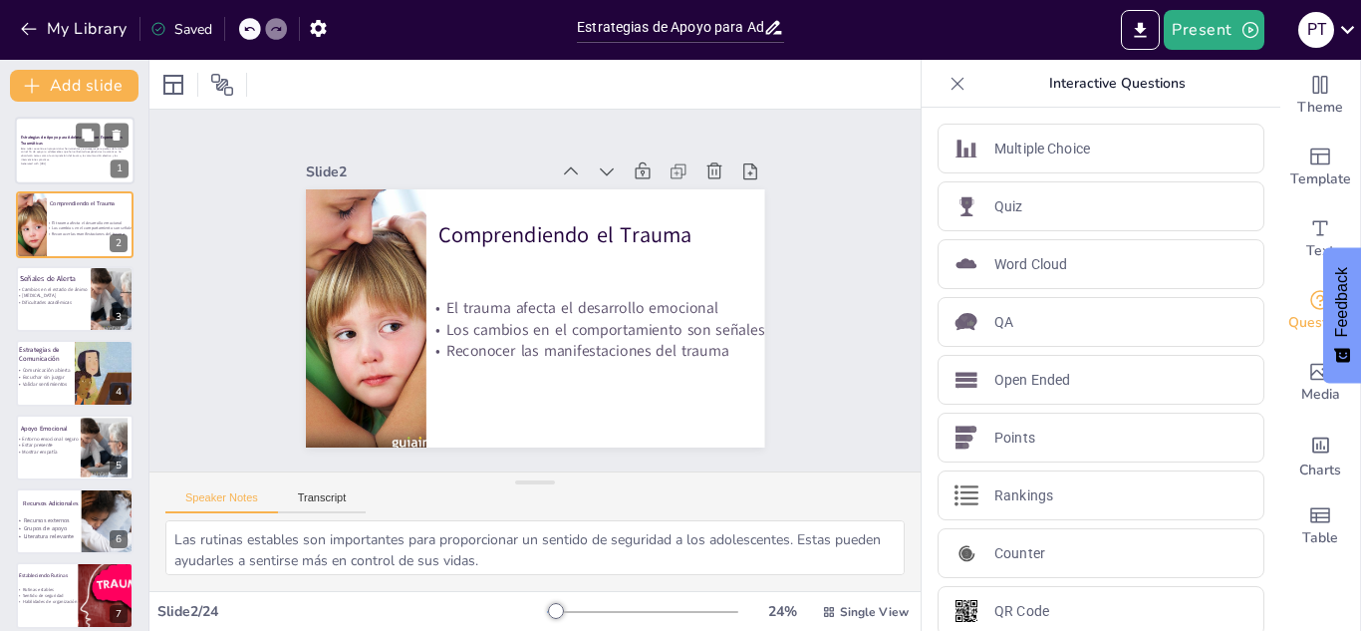
click at [49, 178] on div at bounding box center [75, 151] width 120 height 68
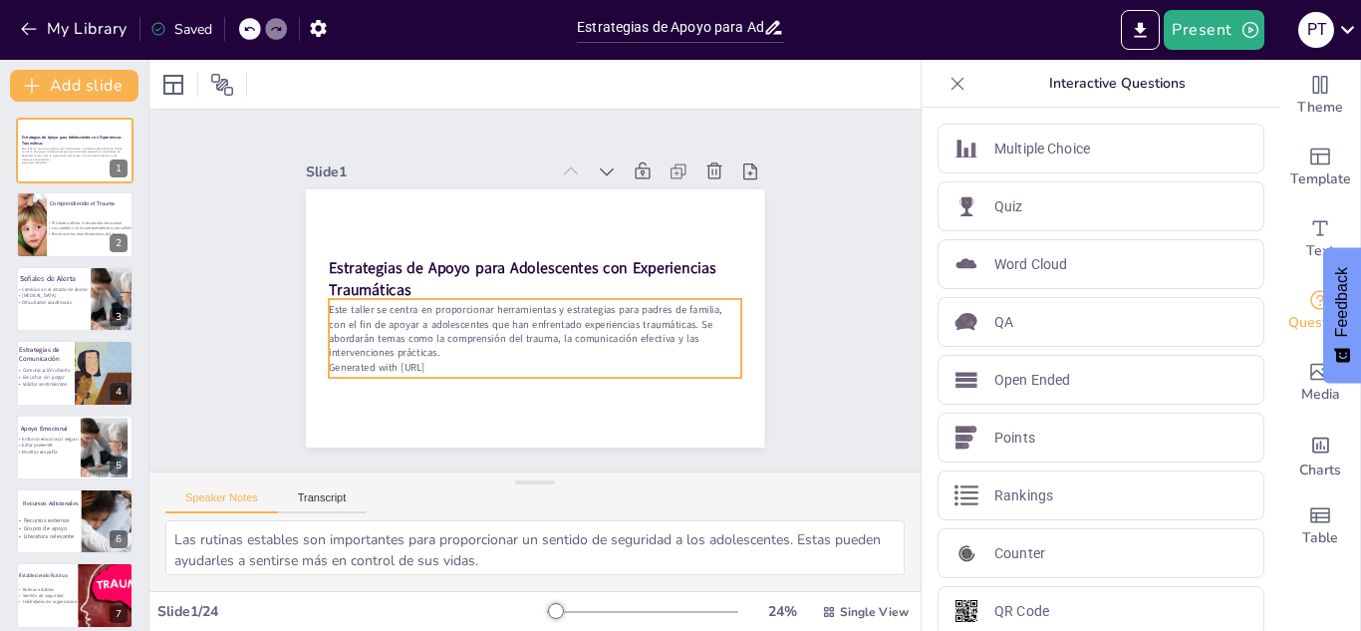
click at [548, 303] on p "Este taller se centra en proporcionar herramientas y estrategias para padres de…" at bounding box center [535, 331] width 412 height 57
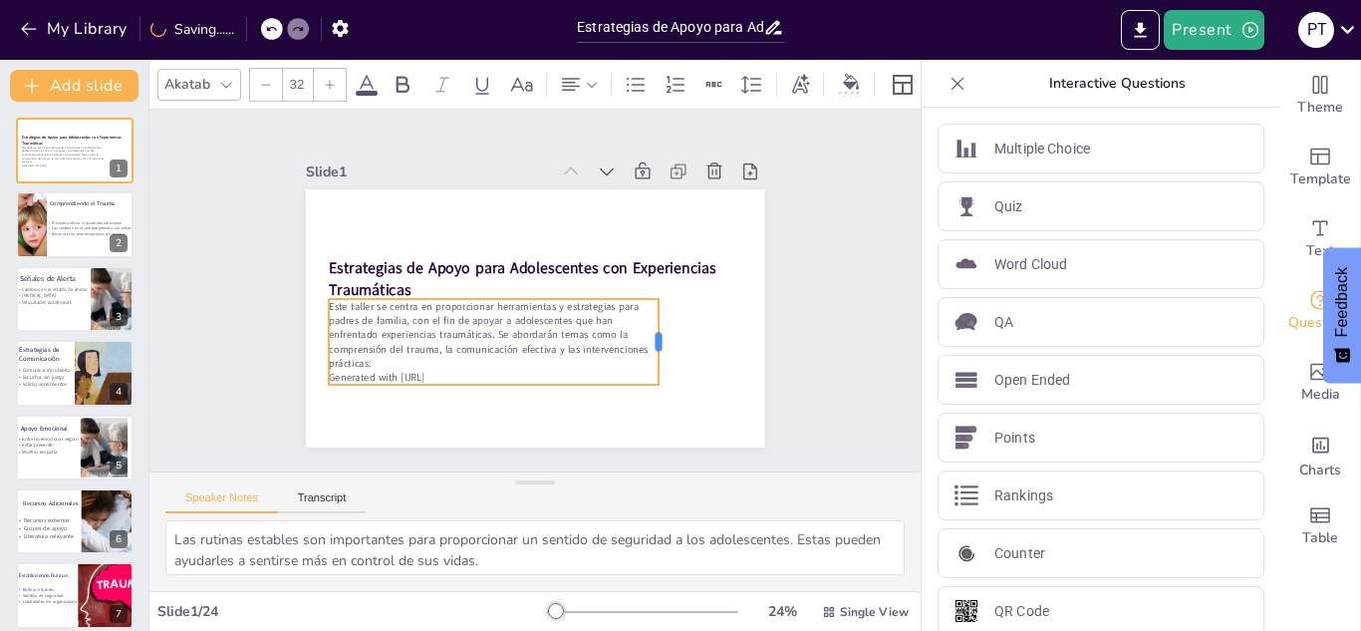
drag, startPoint x: 728, startPoint y: 330, endPoint x: 645, endPoint y: 322, distance: 83.1
click at [658, 322] on div at bounding box center [666, 342] width 16 height 86
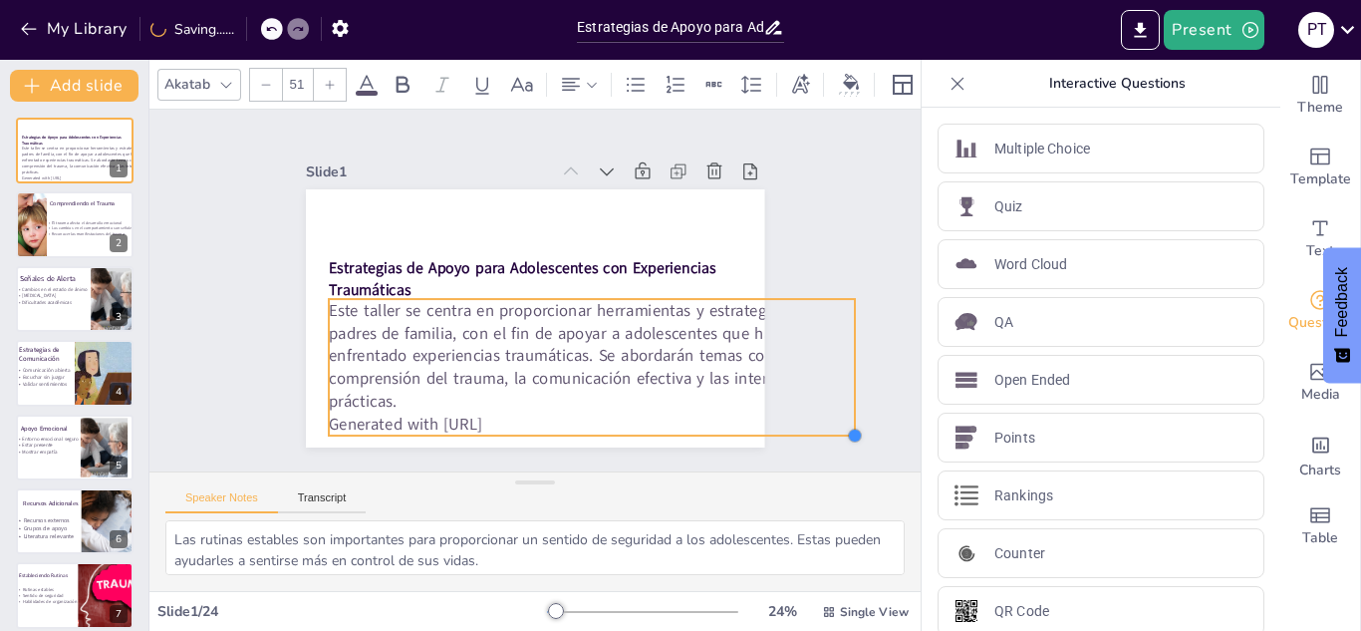
drag, startPoint x: 647, startPoint y: 379, endPoint x: 702, endPoint y: 441, distance: 82.6
click at [702, 441] on div "Slide 1 Estrategias de Apoyo para Adolescentes con Experiencias Traumáticas Est…" at bounding box center [534, 291] width 771 height 362
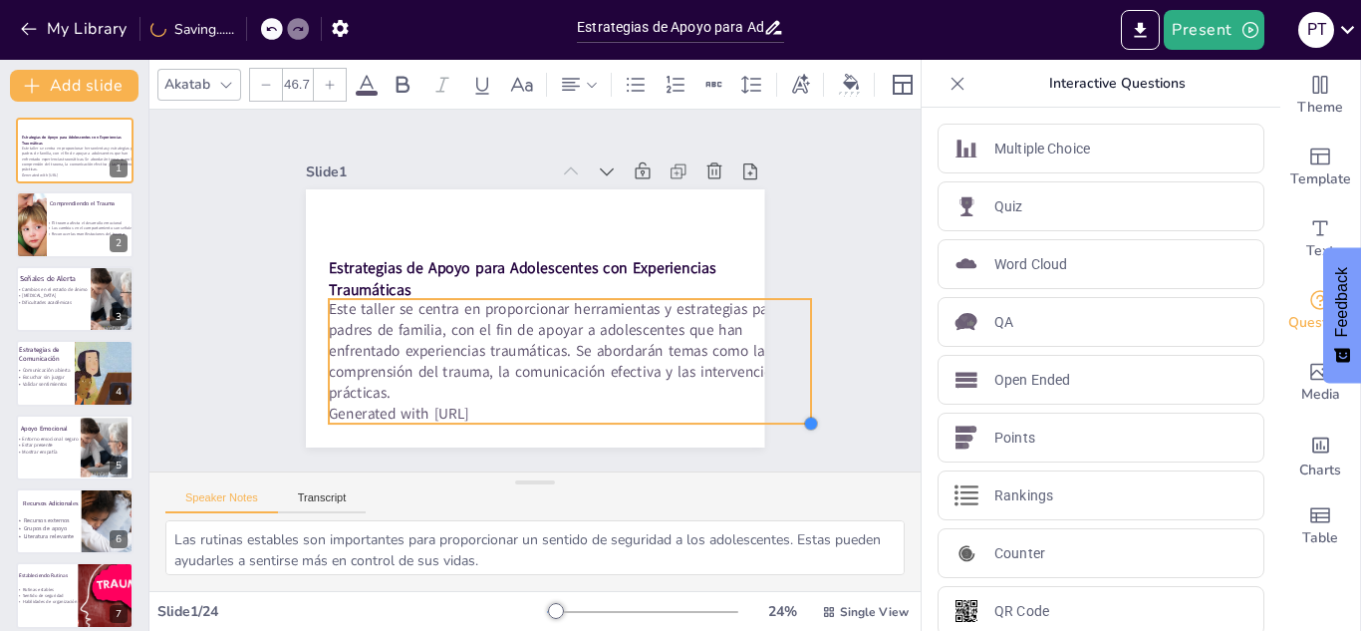
drag, startPoint x: 880, startPoint y: 446, endPoint x: 793, endPoint y: 416, distance: 91.7
click at [803, 416] on div at bounding box center [811, 423] width 16 height 16
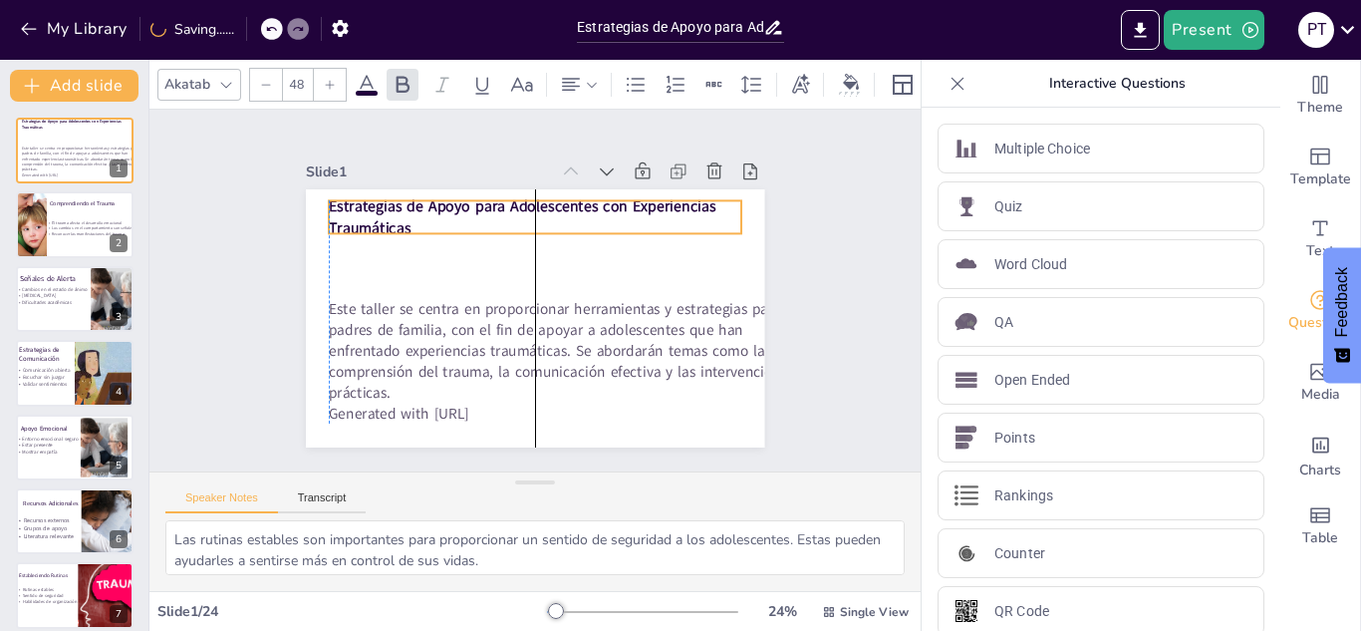
drag, startPoint x: 654, startPoint y: 262, endPoint x: 652, endPoint y: 202, distance: 59.8
click at [652, 202] on strong "Estrategias de Apoyo para Adolescentes con Experiencias Traumáticas" at bounding box center [522, 217] width 386 height 42
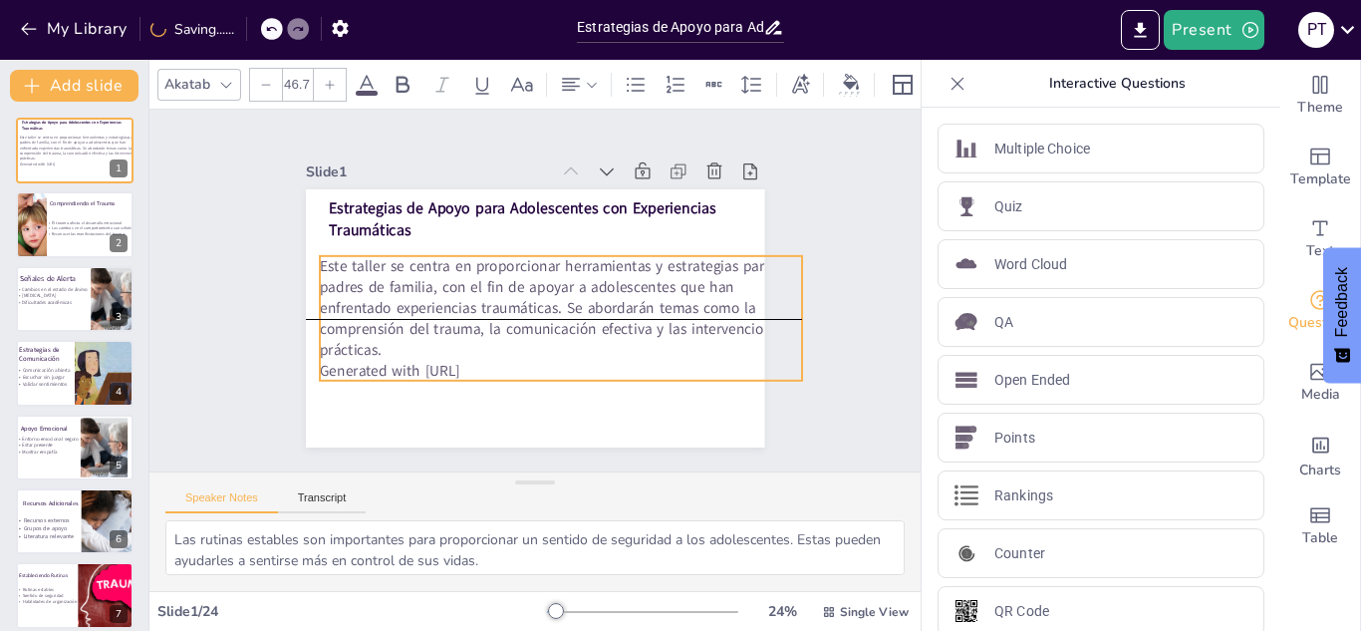
drag, startPoint x: 627, startPoint y: 302, endPoint x: 615, endPoint y: 256, distance: 47.4
click at [615, 256] on p "Este taller se centra en proporcionar herramientas y estrategias para padres de…" at bounding box center [561, 308] width 482 height 105
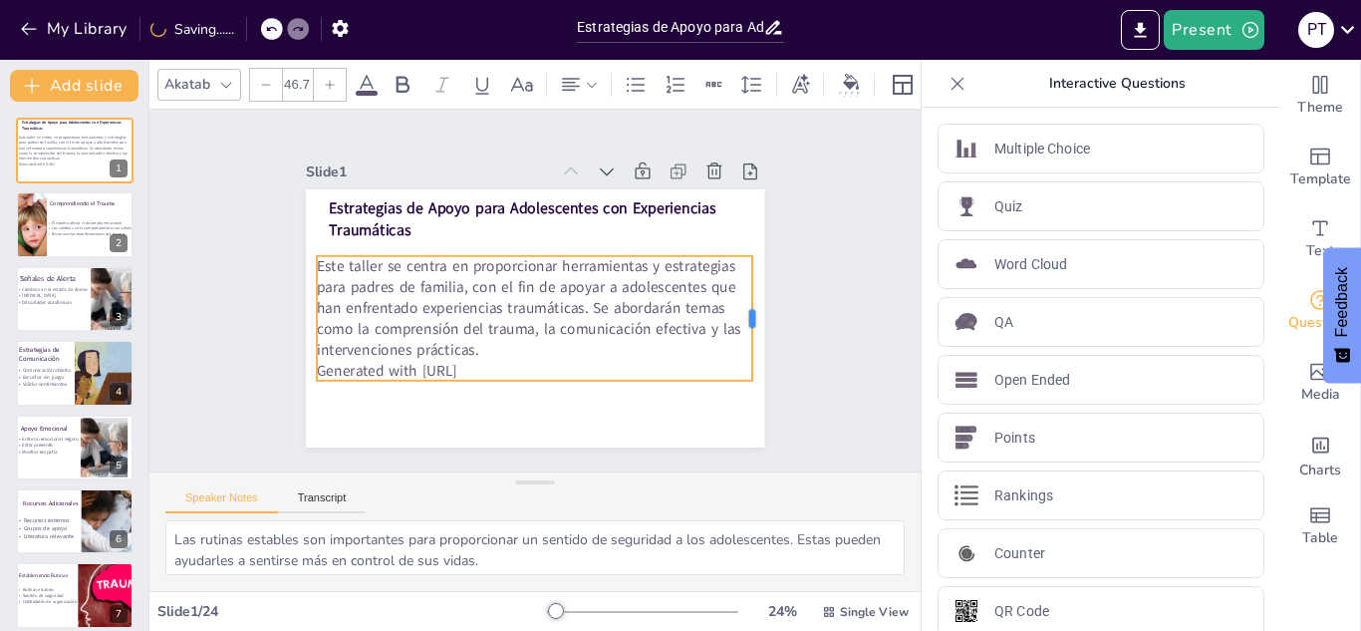
drag, startPoint x: 786, startPoint y: 314, endPoint x: 739, endPoint y: 308, distance: 47.2
click at [752, 308] on div at bounding box center [760, 318] width 16 height 125
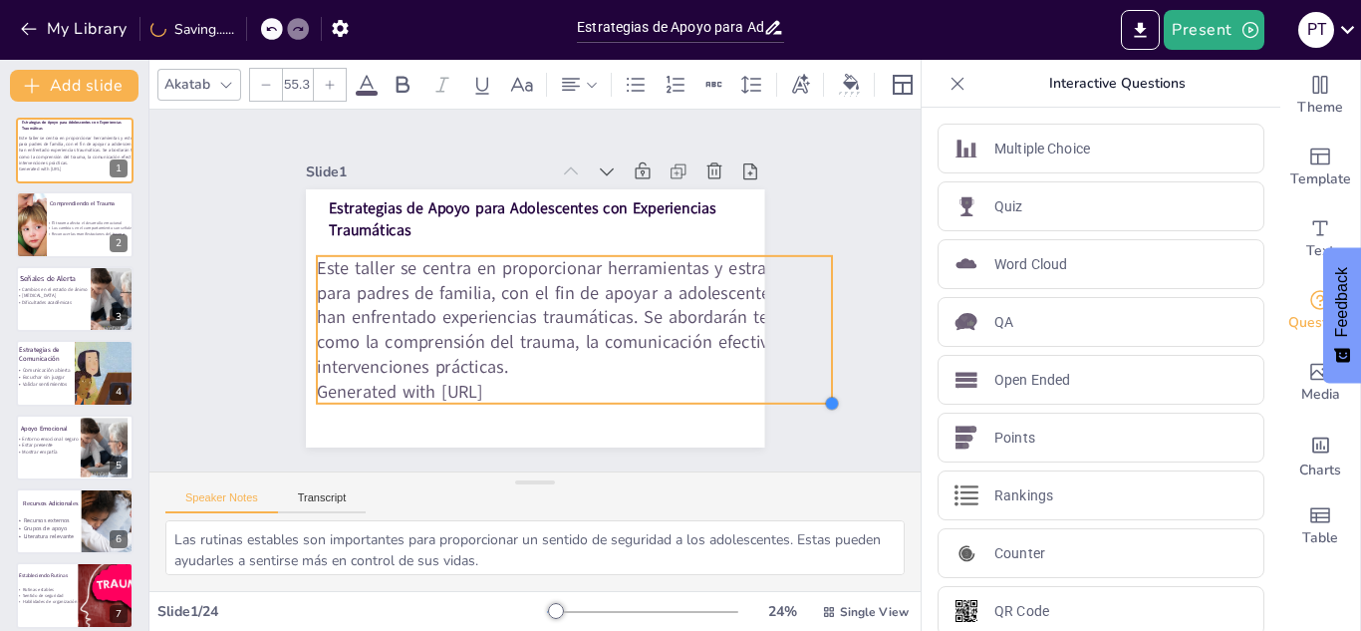
drag, startPoint x: 741, startPoint y: 378, endPoint x: 755, endPoint y: 400, distance: 26.8
click at [755, 400] on div "Slide 1 Estrategias de Apoyo para Adolescentes con Experiencias Traumáticas Est…" at bounding box center [535, 290] width 570 height 314
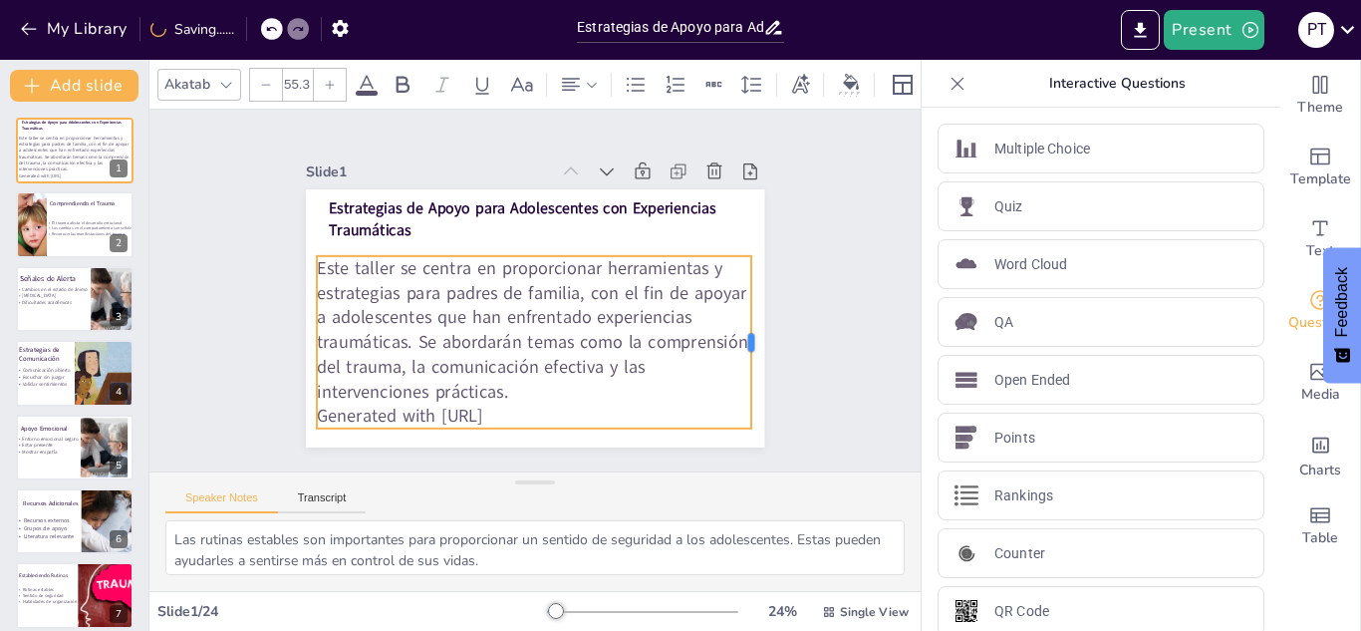
drag, startPoint x: 817, startPoint y: 319, endPoint x: 736, endPoint y: 318, distance: 80.7
click at [751, 318] on div at bounding box center [759, 342] width 16 height 172
click at [517, 412] on p "Generated with [URL]" at bounding box center [534, 415] width 434 height 25
click at [483, 408] on span "Generated with [URL]" at bounding box center [400, 415] width 166 height 24
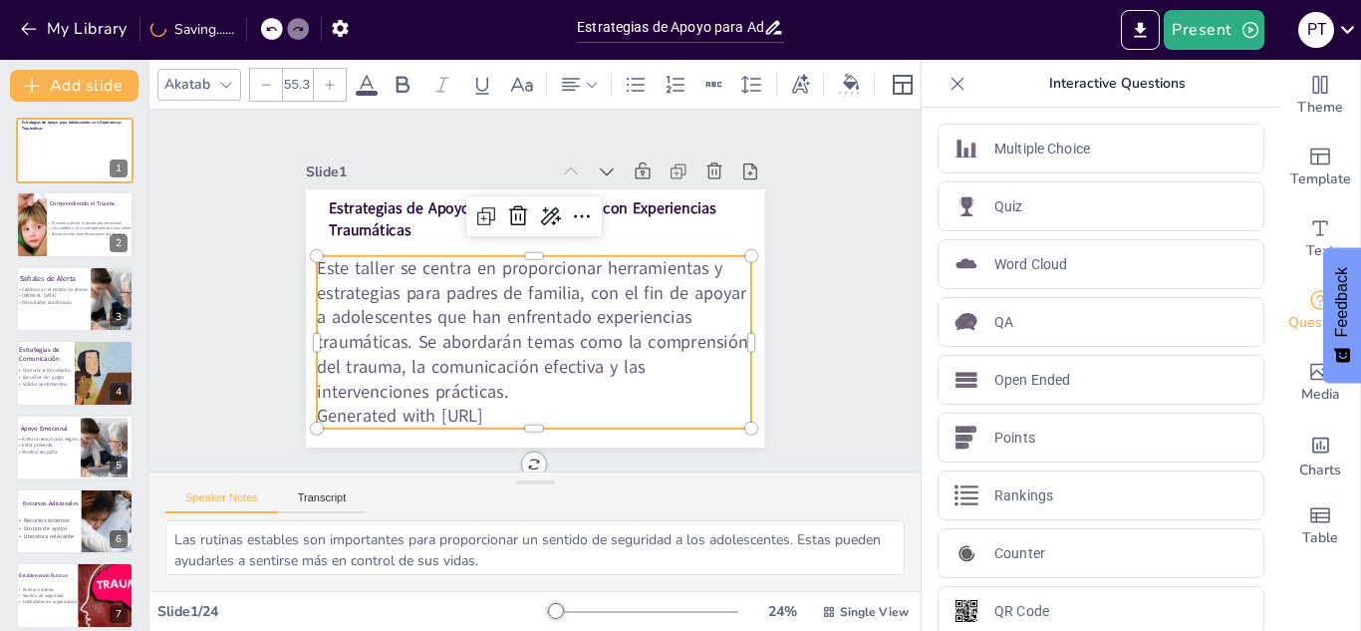
click at [483, 408] on span "Generated with [URL]" at bounding box center [400, 415] width 166 height 24
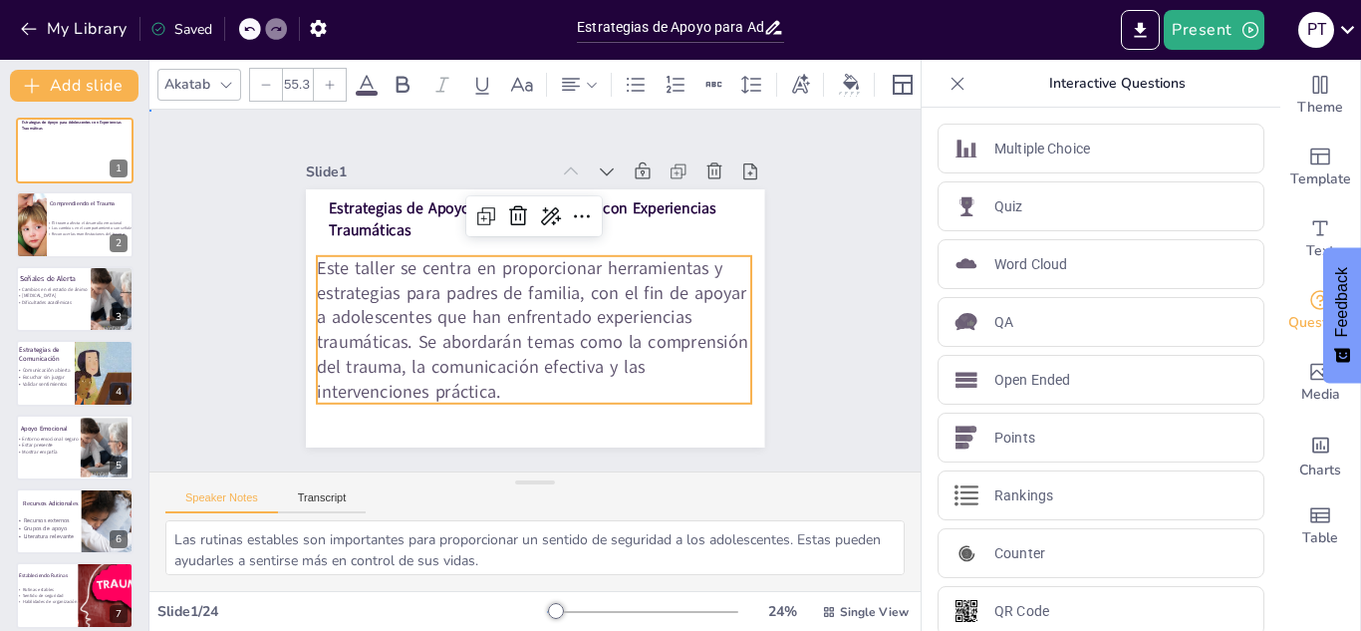
click at [186, 379] on div "Slide 1 Estrategias de Apoyo para Adolescentes con Experiencias Traumáticas Est…" at bounding box center [534, 291] width 771 height 362
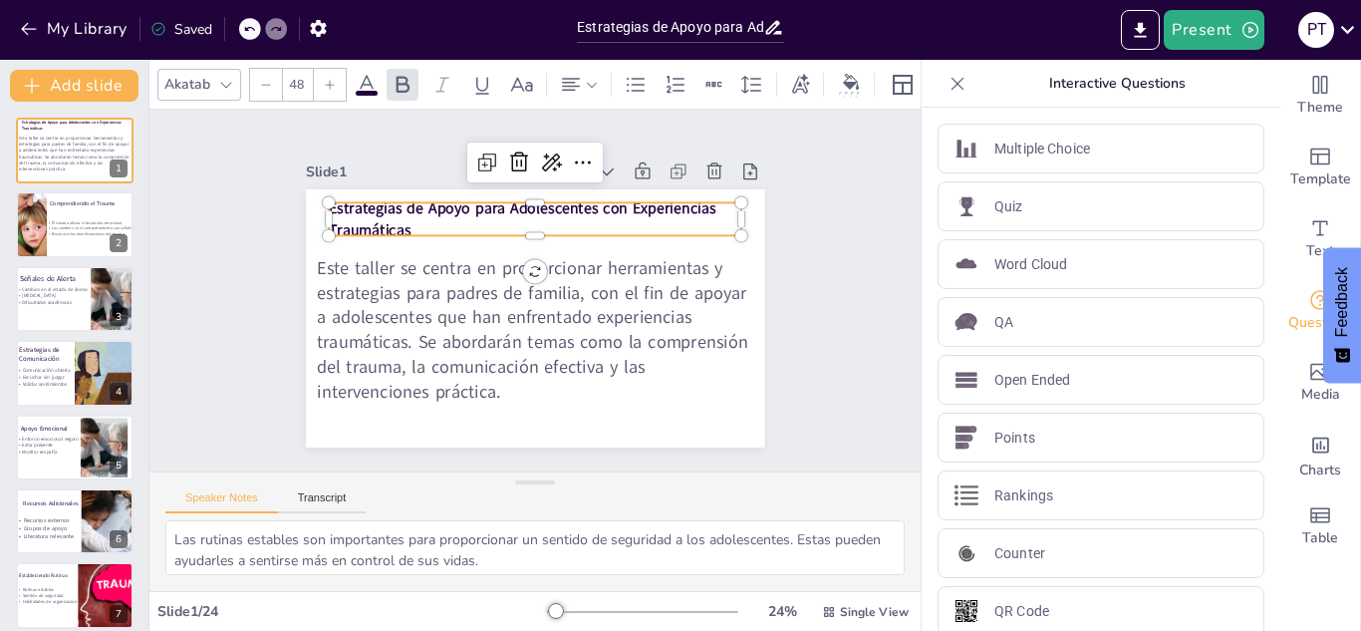
click at [399, 218] on p "Estrategias de Apoyo para Adolescentes con Experiencias Traumáticas" at bounding box center [535, 218] width 412 height 43
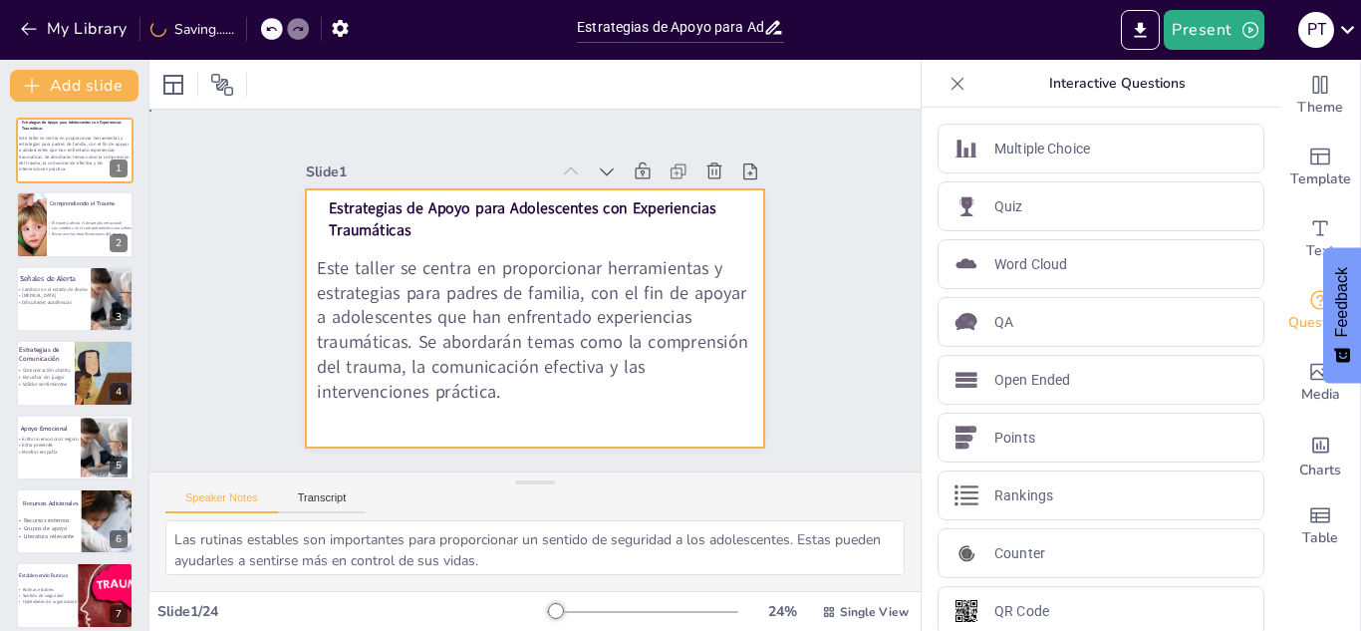
click at [728, 207] on div at bounding box center [535, 318] width 458 height 258
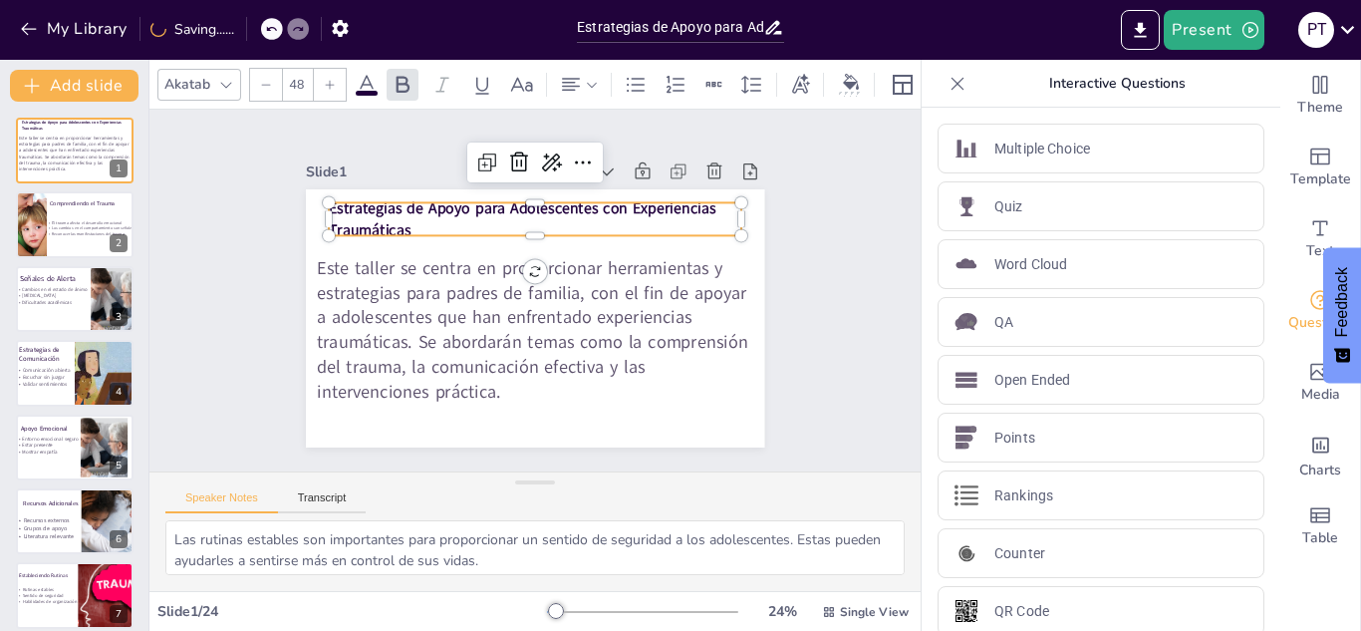
click at [694, 199] on strong "Estrategias de Apoyo para Adolescentes con Experiencias Traumáticas" at bounding box center [522, 219] width 386 height 42
click at [724, 209] on p "Estrategias de Apoyo para Adolescentes con Experiencias Traumáticas" at bounding box center [535, 218] width 412 height 43
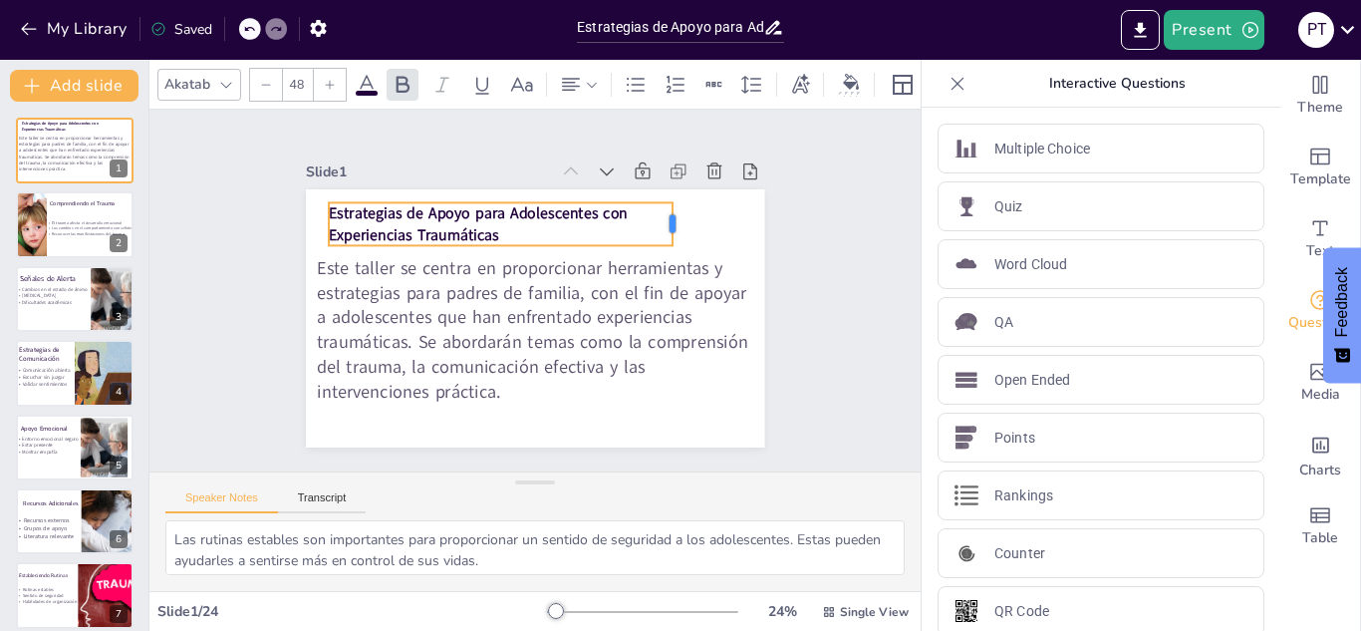
drag, startPoint x: 726, startPoint y: 209, endPoint x: 657, endPoint y: 205, distance: 68.8
click at [672, 205] on div at bounding box center [680, 223] width 16 height 43
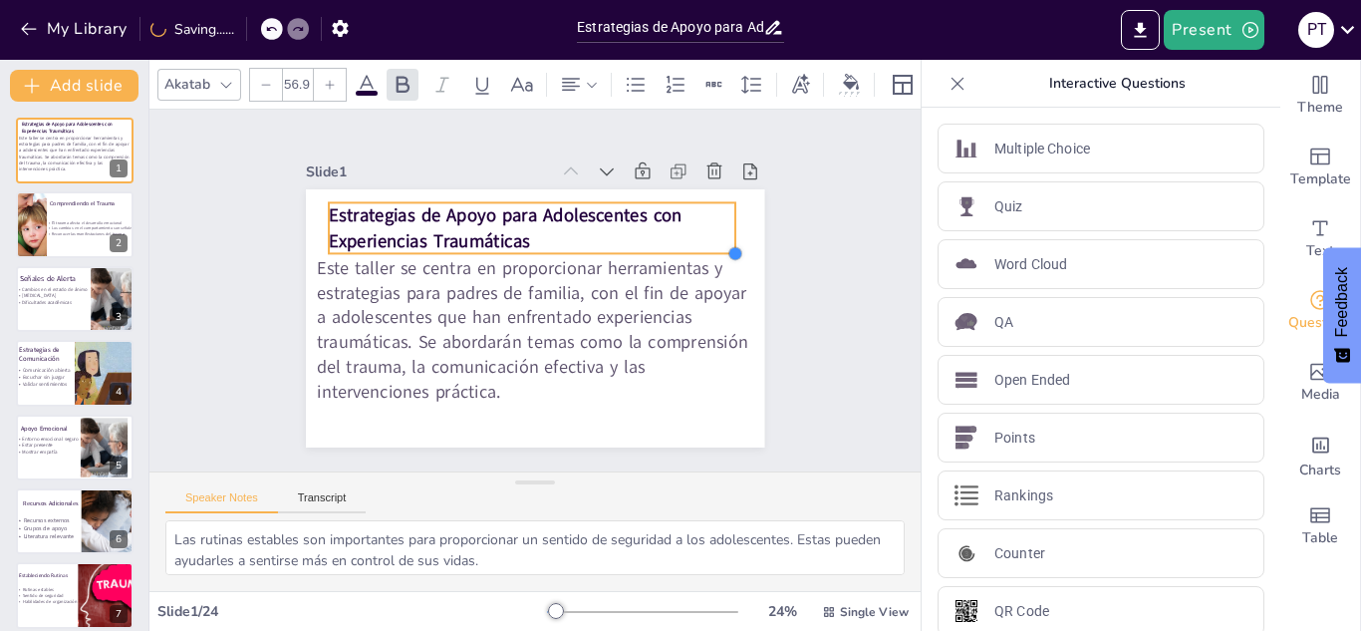
drag, startPoint x: 656, startPoint y: 237, endPoint x: 719, endPoint y: 236, distance: 62.8
click at [719, 236] on div "Estrategias de Apoyo para Adolescentes con Experiencias Traumáticas Este taller…" at bounding box center [535, 318] width 458 height 258
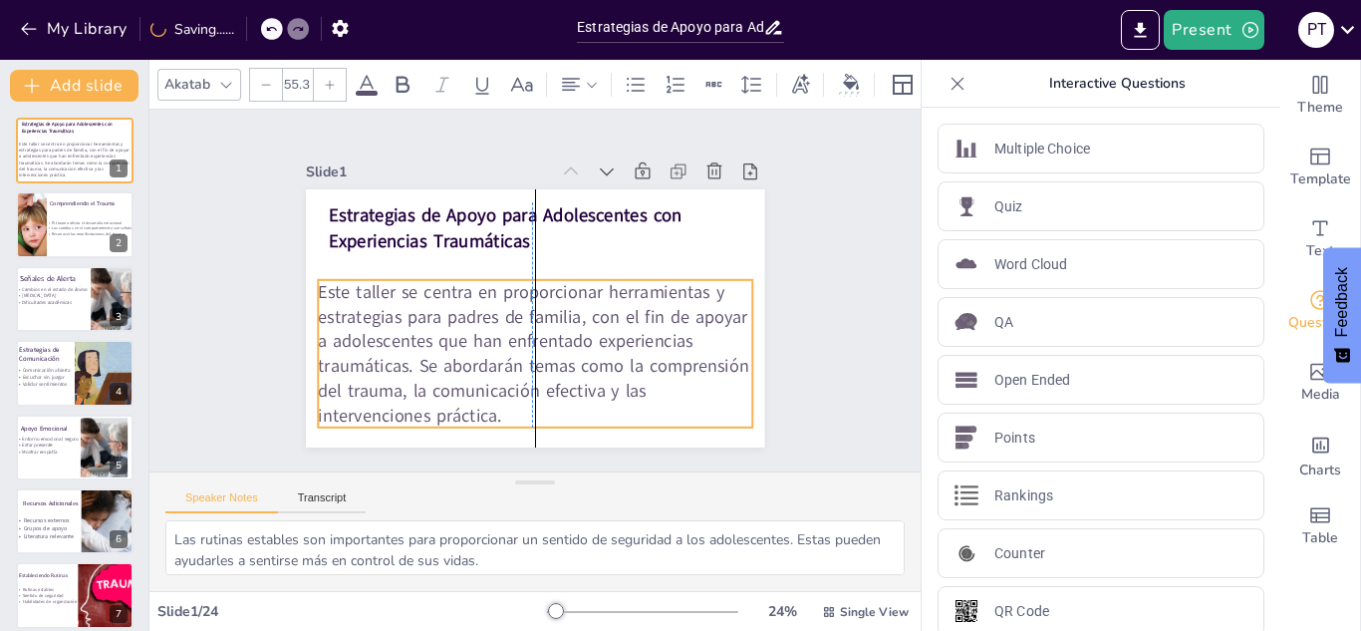
drag, startPoint x: 632, startPoint y: 288, endPoint x: 633, endPoint y: 312, distance: 24.0
click at [633, 312] on span "Este taller se centra en proporcionar herramientas y estrategias para padres de…" at bounding box center [533, 353] width 431 height 147
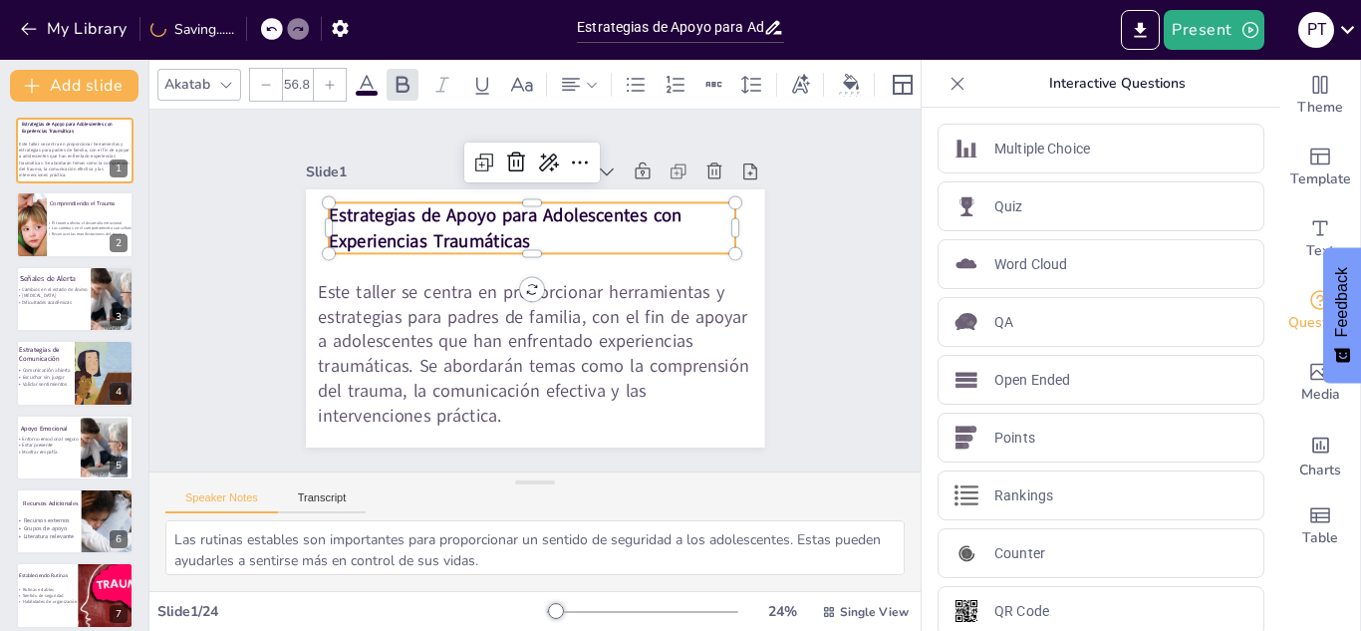
click at [645, 212] on strong "Estrategias de Apoyo para Adolescentes con Experiencias Traumáticas" at bounding box center [505, 228] width 353 height 50
click at [68, 233] on span "Reconocer las manifestaciones del trauma" at bounding box center [89, 232] width 74 height 5
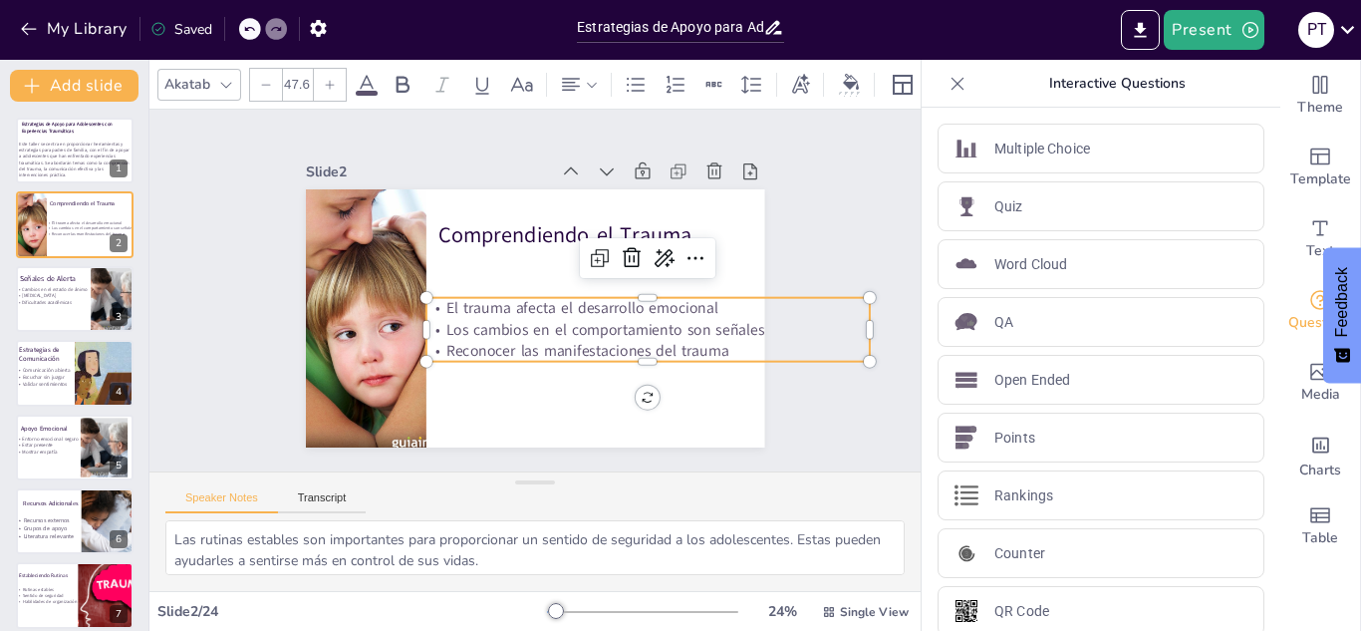
click at [569, 350] on span "Reconocer las manifestaciones del trauma" at bounding box center [586, 350] width 283 height 21
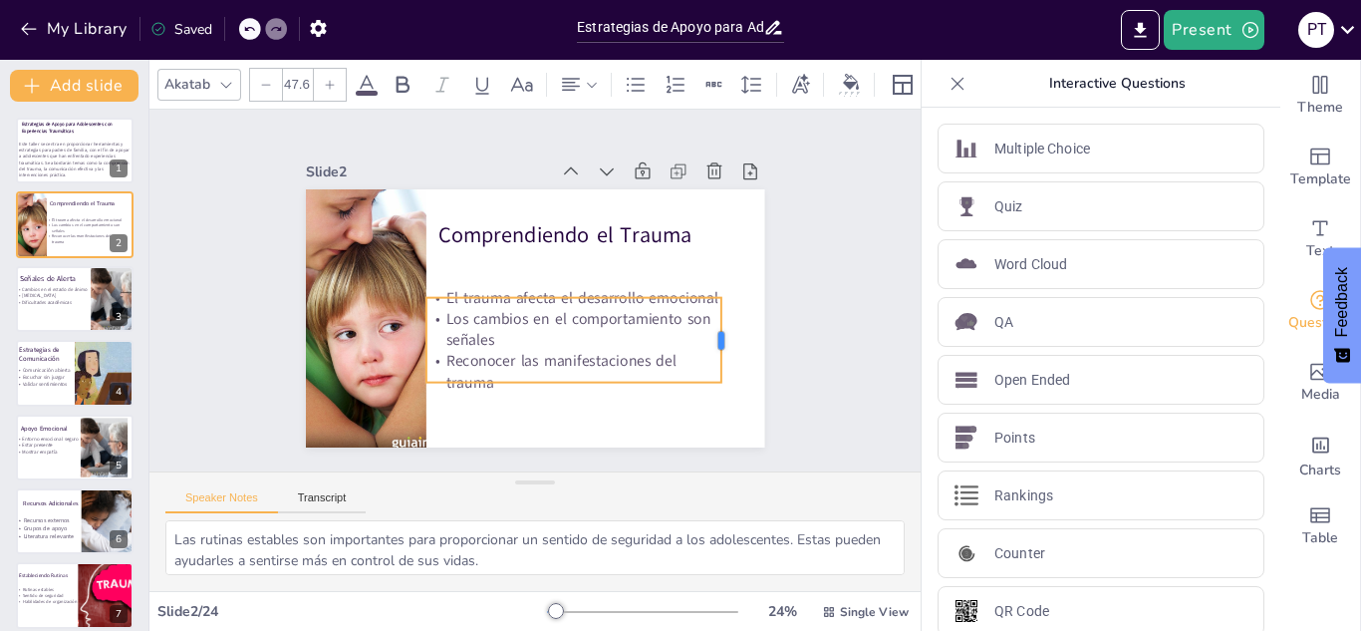
drag, startPoint x: 856, startPoint y: 318, endPoint x: 707, endPoint y: 327, distance: 148.7
click at [721, 327] on div at bounding box center [729, 340] width 16 height 85
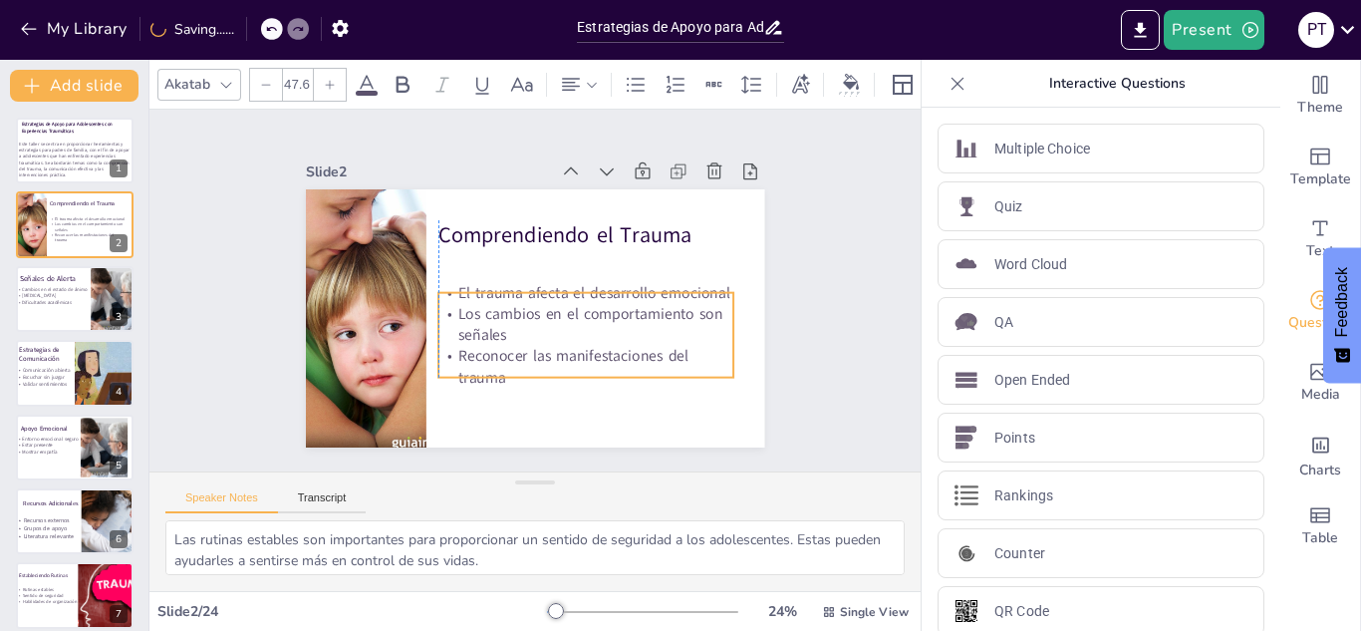
drag, startPoint x: 640, startPoint y: 347, endPoint x: 652, endPoint y: 342, distance: 12.9
click at [652, 346] on span "Reconocer las manifestaciones del trauma" at bounding box center [573, 367] width 230 height 42
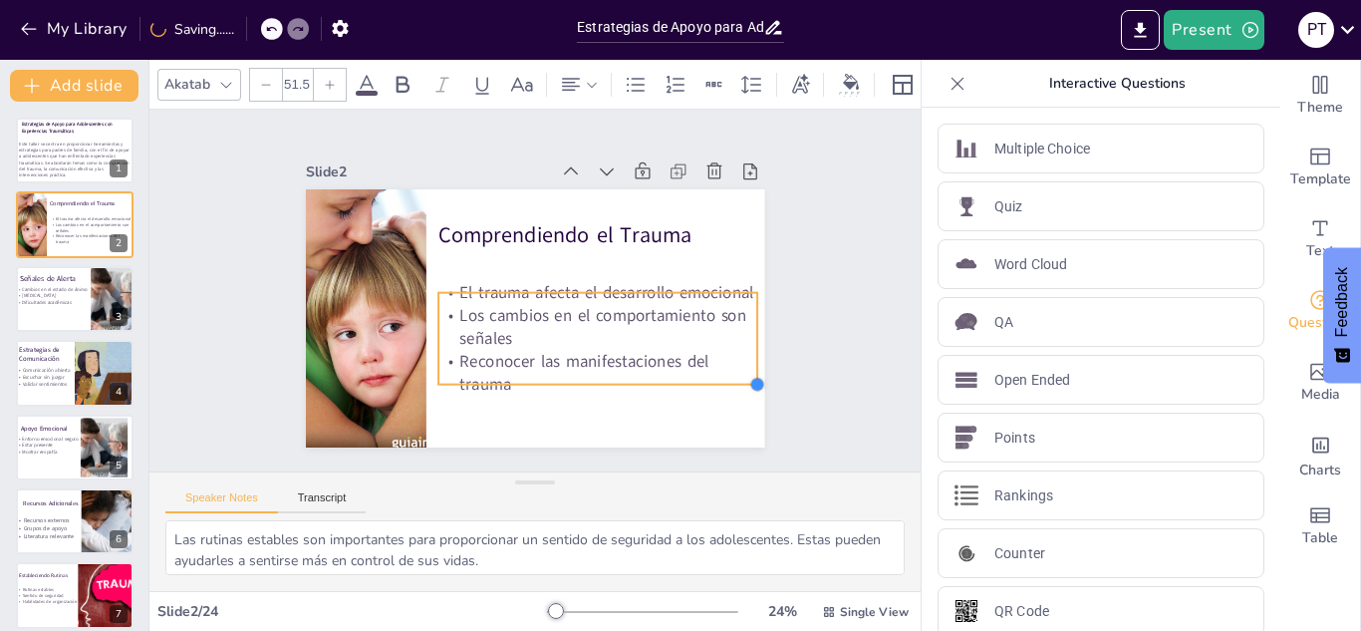
click at [711, 385] on div "Comprendiendo el Trauma El trauma afecta el desarrollo emocional Los cambios en…" at bounding box center [535, 318] width 458 height 258
click at [796, 379] on div "Slide 1 Estrategias de Apoyo para Adolescentes con Experiencias Traumáticas Est…" at bounding box center [535, 290] width 570 height 314
drag, startPoint x: 655, startPoint y: 321, endPoint x: 641, endPoint y: 323, distance: 14.1
click at [641, 323] on p "Los cambios en el comportamiento son señales" at bounding box center [587, 329] width 323 height 47
click at [781, 309] on div "Slide 1 Estrategias de Apoyo para Adolescentes con Experiencias Traumáticas Est…" at bounding box center [535, 290] width 570 height 314
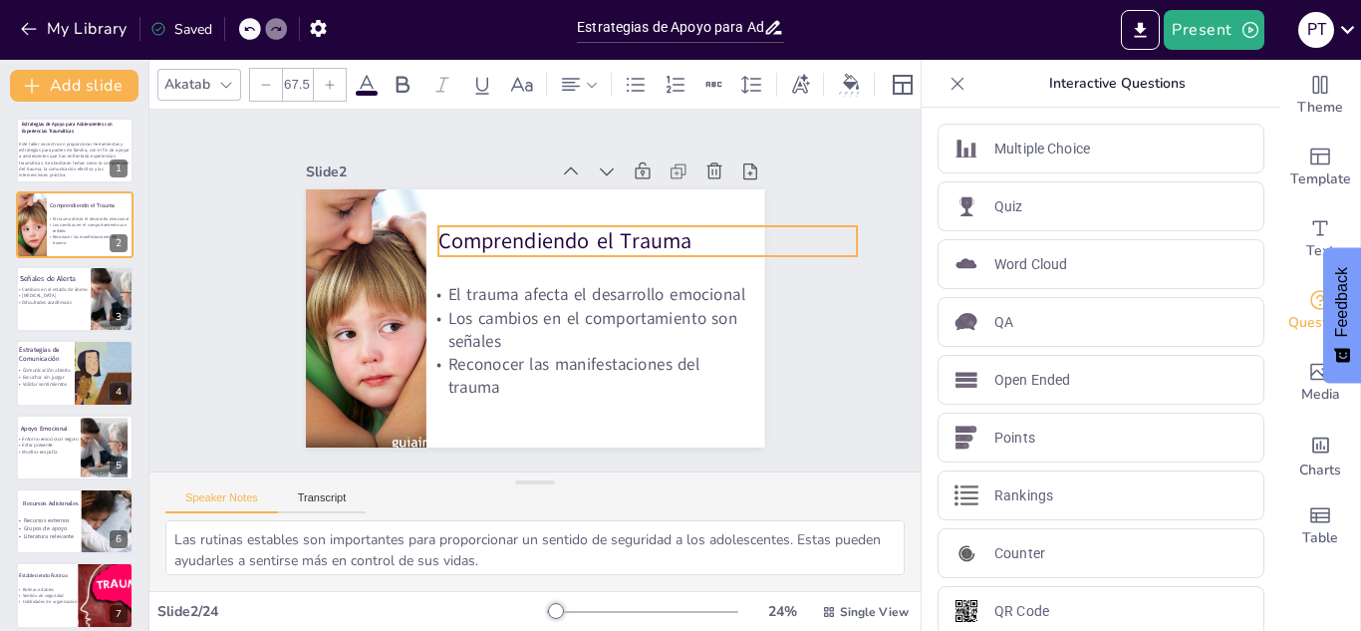
click at [461, 233] on p "Comprendiendo el Trauma" at bounding box center [647, 241] width 419 height 30
click at [64, 351] on p "Estrategias de Comunicación" at bounding box center [58, 354] width 80 height 19
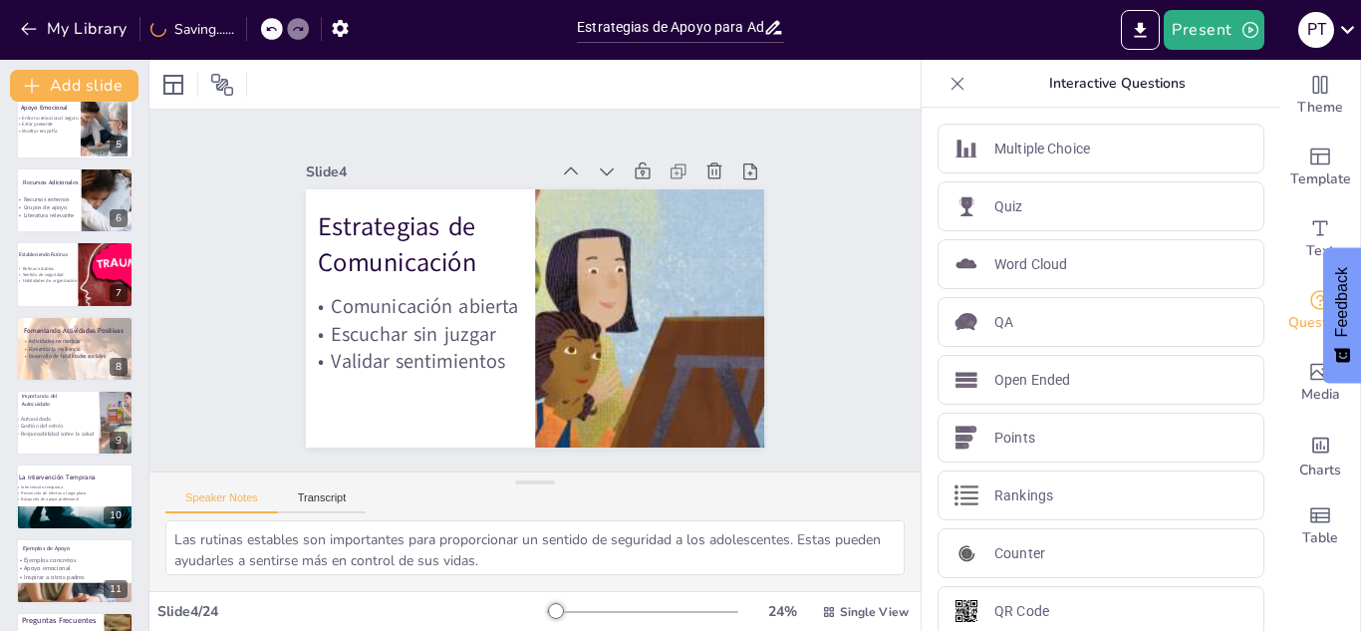
click at [64, 351] on strong "Fomentar la resiliencia" at bounding box center [55, 348] width 52 height 7
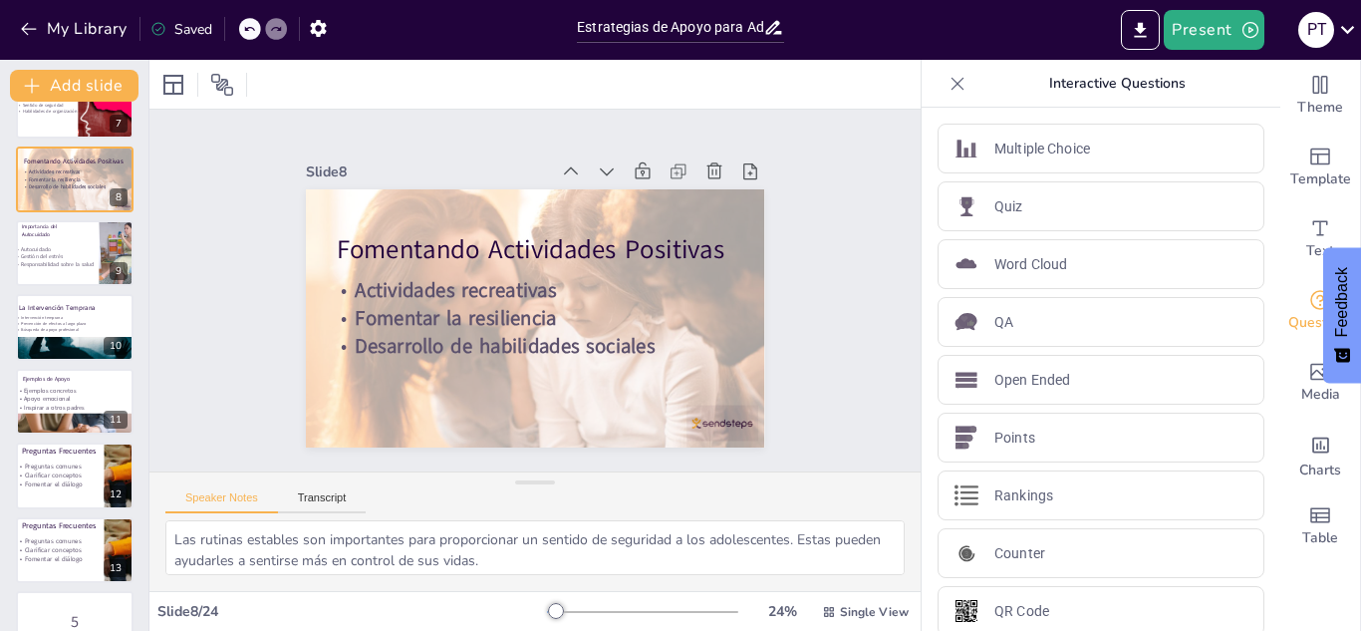
click at [64, 351] on div at bounding box center [75, 343] width 118 height 79
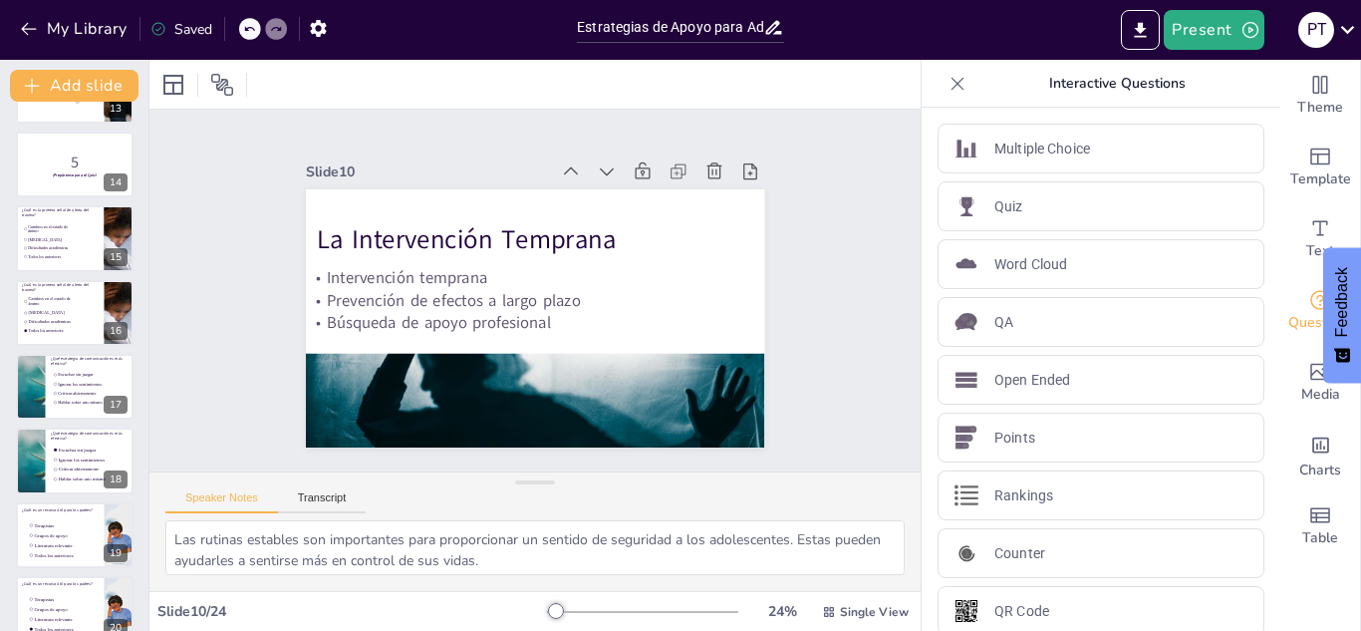
scroll to position [1273, 0]
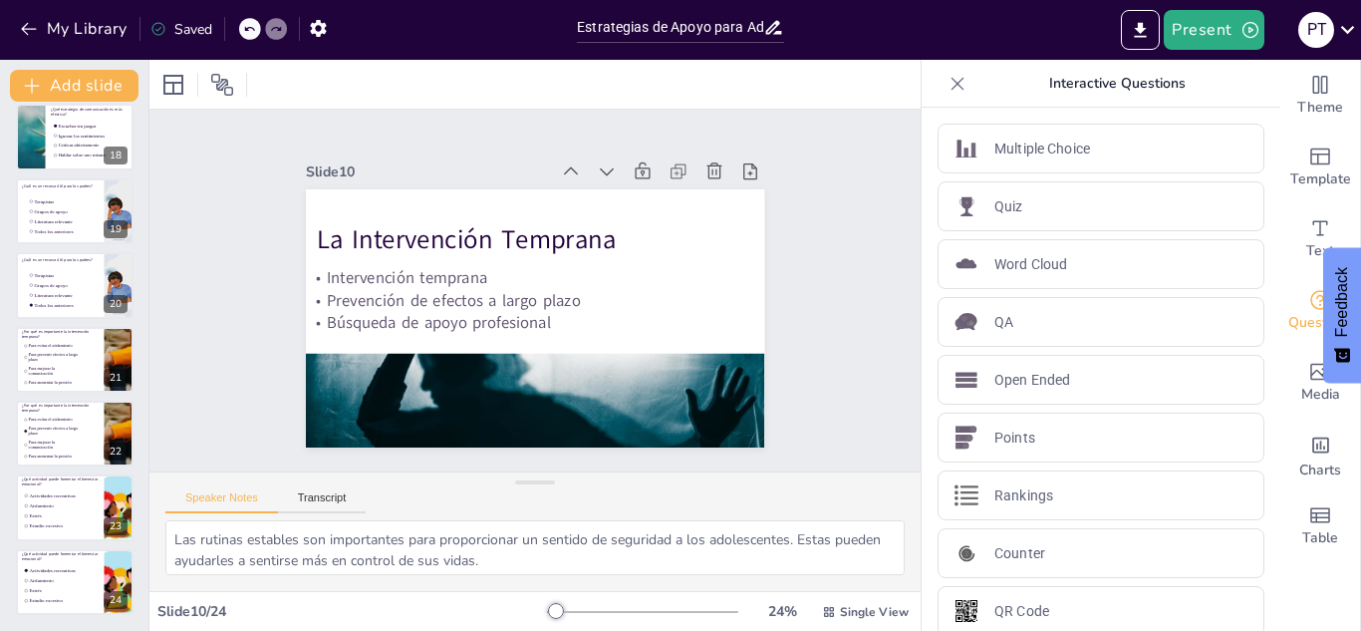
click at [843, 274] on div "Slide 1 Estrategias de Apoyo para Adolescentes con Experiencias Traumáticas Est…" at bounding box center [534, 291] width 771 height 362
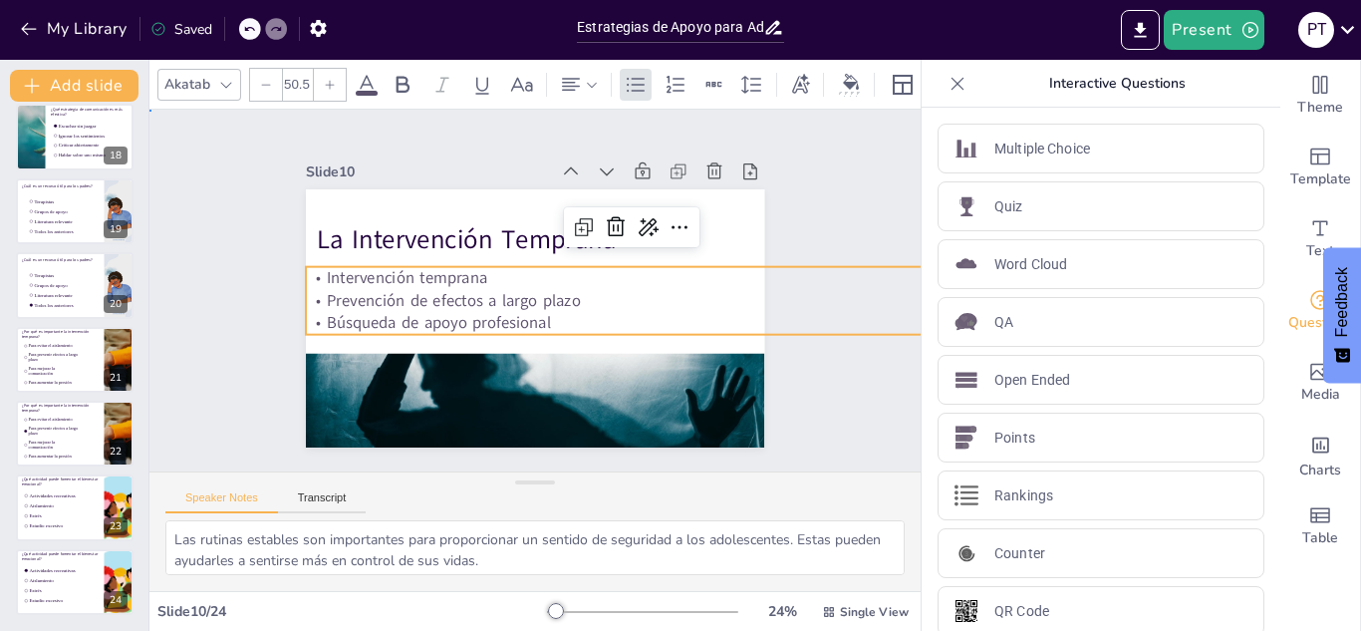
click at [191, 373] on div "Slide 1 Estrategias de Apoyo para Adolescentes con Experiencias Traumáticas Est…" at bounding box center [534, 291] width 771 height 362
click at [382, 289] on p "Prevención de efectos a largo plazo" at bounding box center [631, 300] width 651 height 23
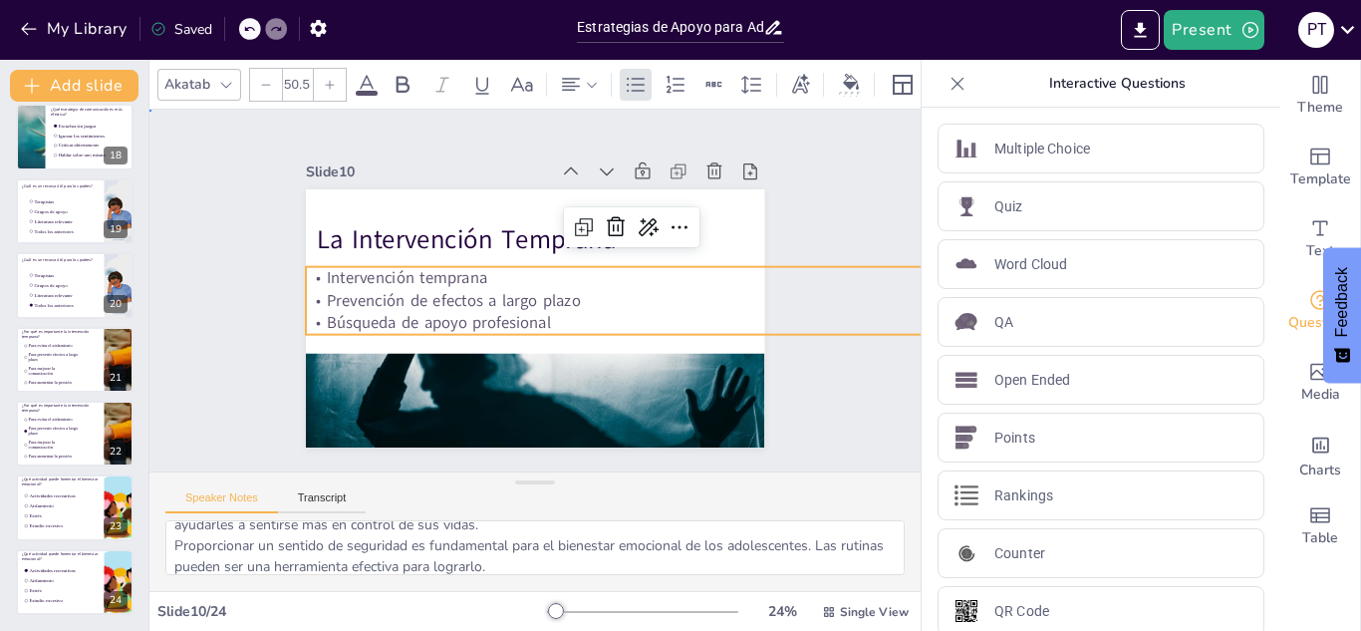
click at [821, 185] on div "Slide 1 Estrategias de Apoyo para Adolescentes con Experiencias Traumáticas Est…" at bounding box center [534, 291] width 771 height 362
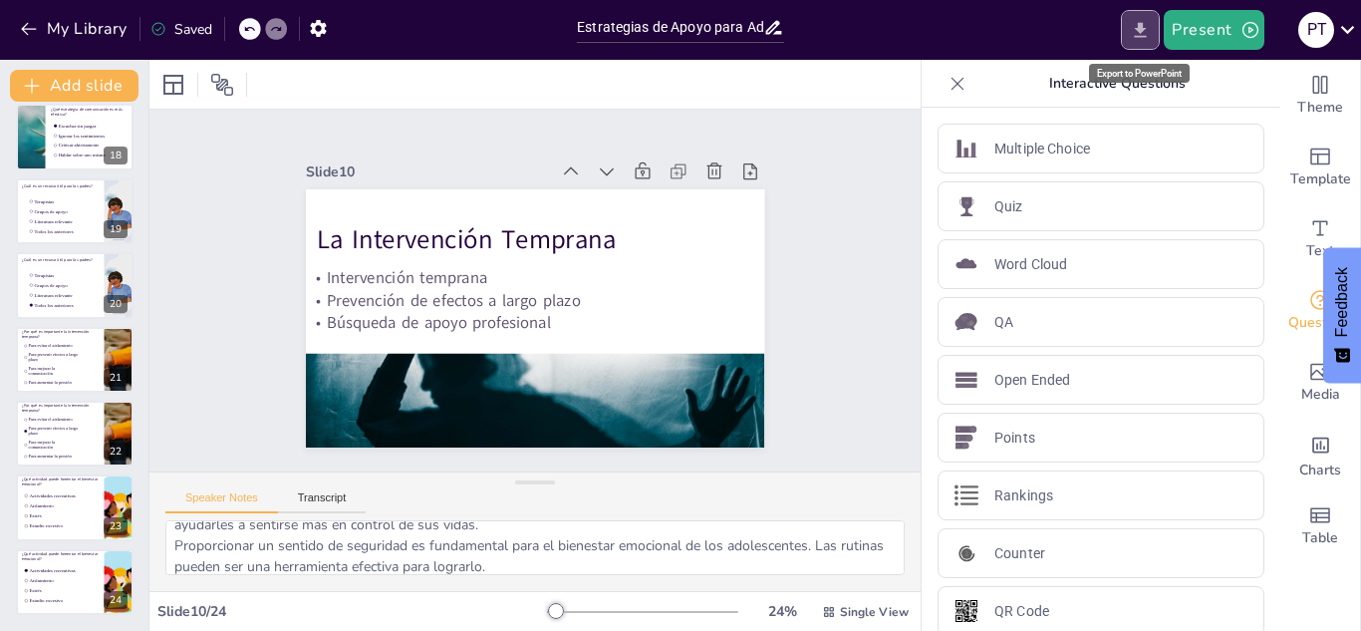
click at [1145, 32] on icon "Export to PowerPoint" at bounding box center [1140, 30] width 21 height 21
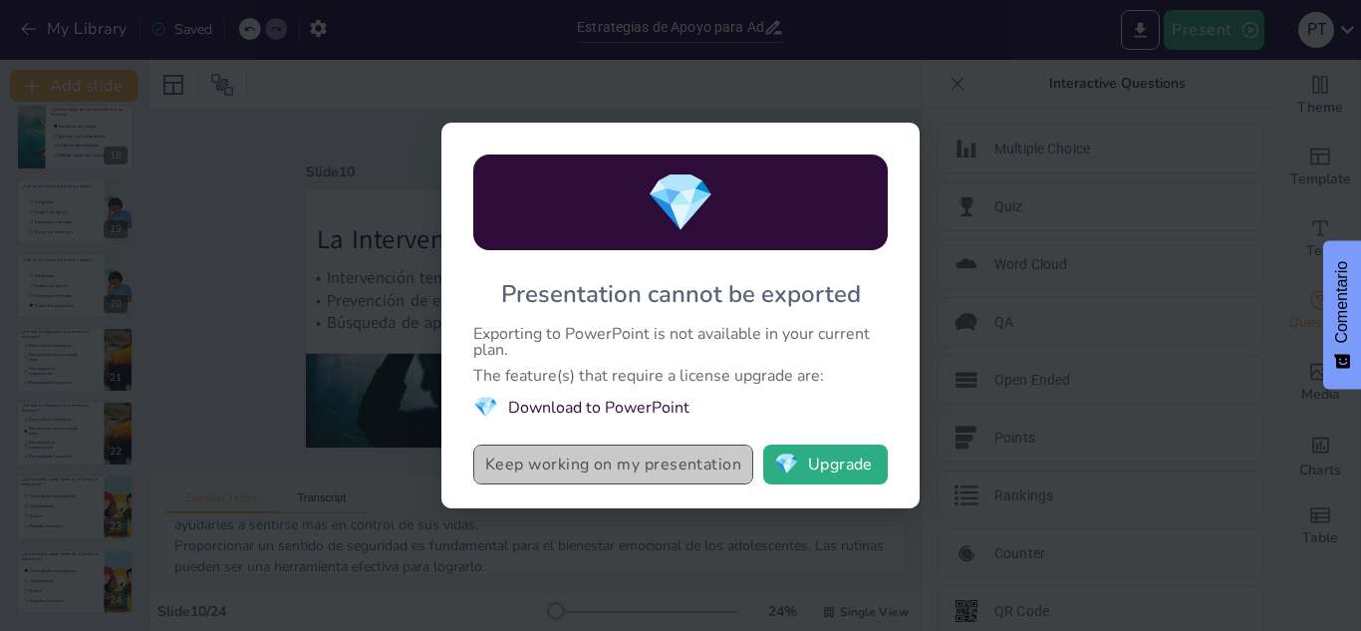
click at [656, 477] on button "Keep working on my presentation" at bounding box center [613, 464] width 280 height 40
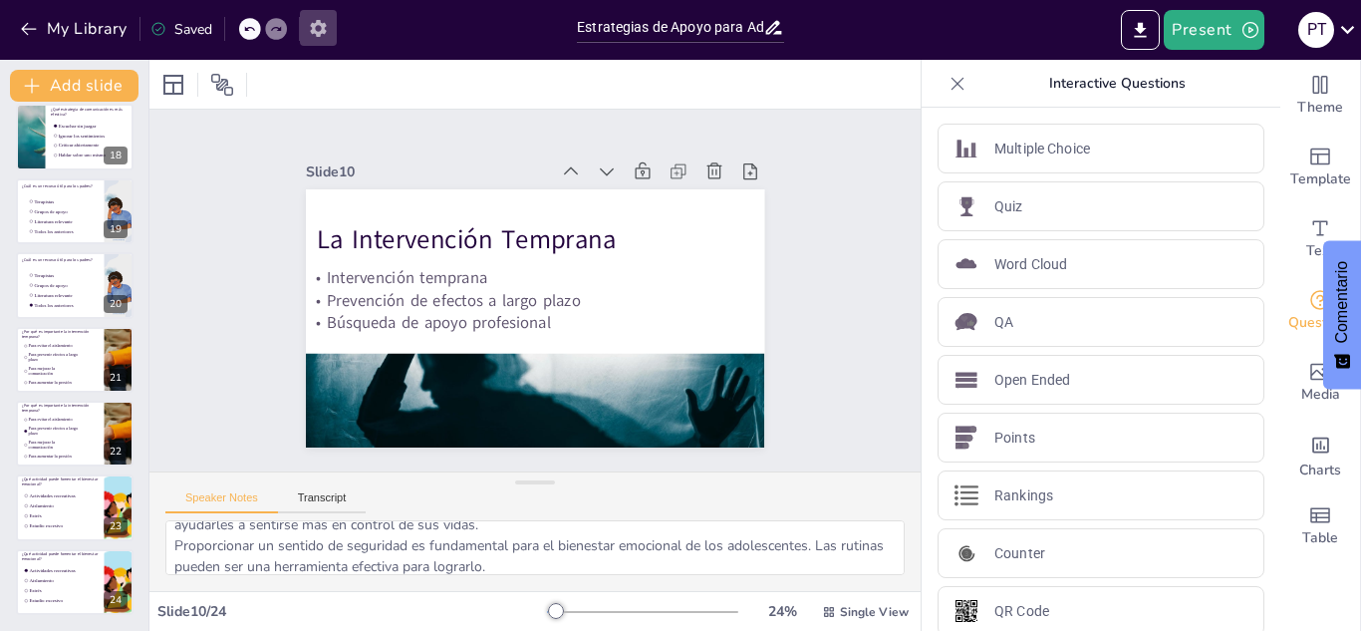
click at [320, 38] on icon "button" at bounding box center [318, 28] width 21 height 21
click at [947, 85] on icon at bounding box center [957, 84] width 20 height 20
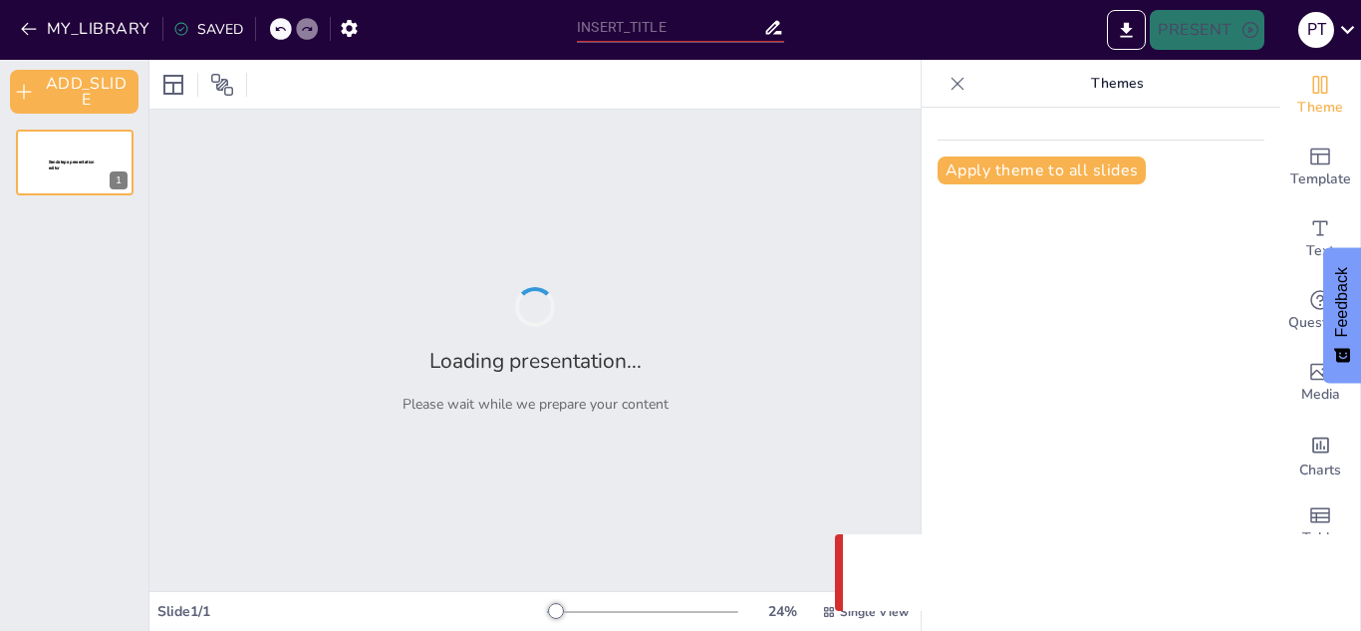
type input "Estrategias de Apoyo para Adolescentes con Experiencias Traumáticas"
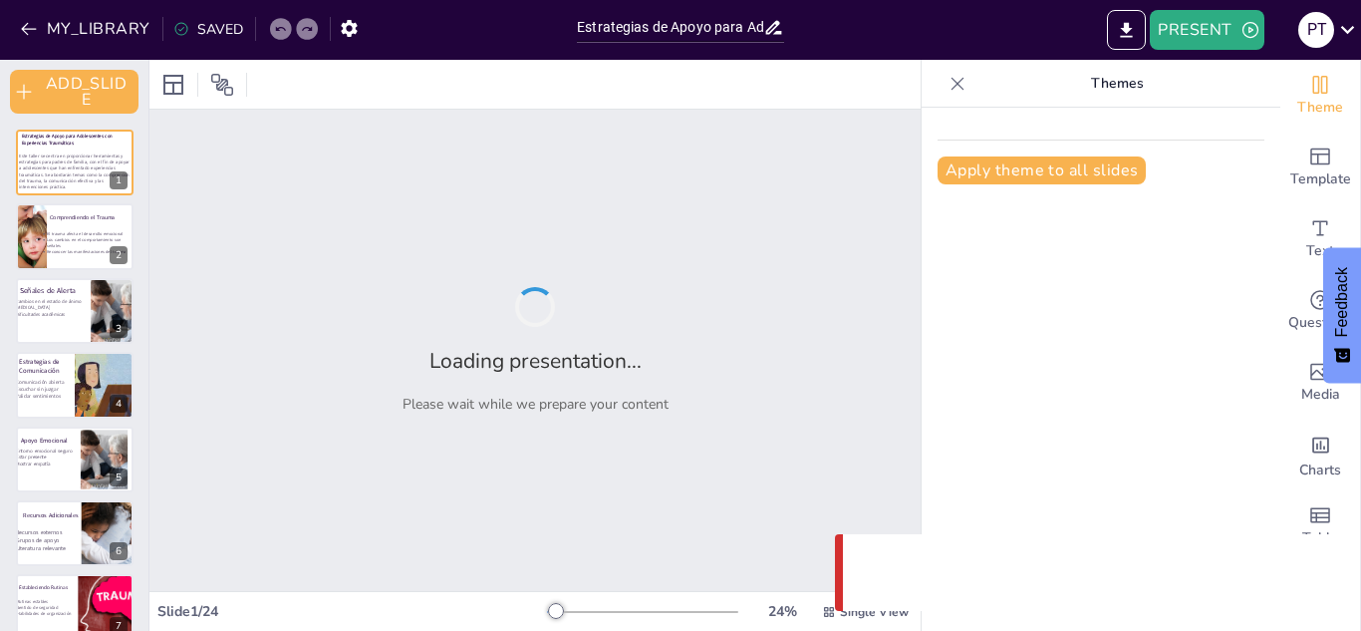
checkbox input "true"
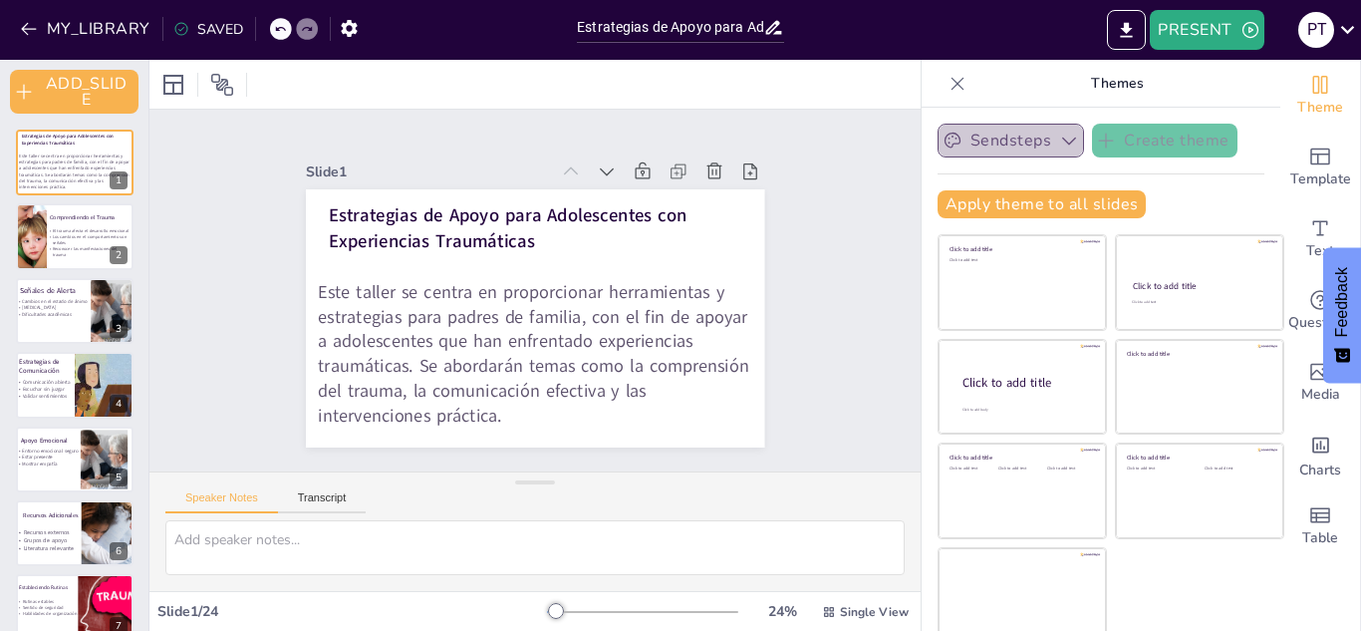
click at [1021, 129] on button "Sendsteps" at bounding box center [1010, 141] width 146 height 34
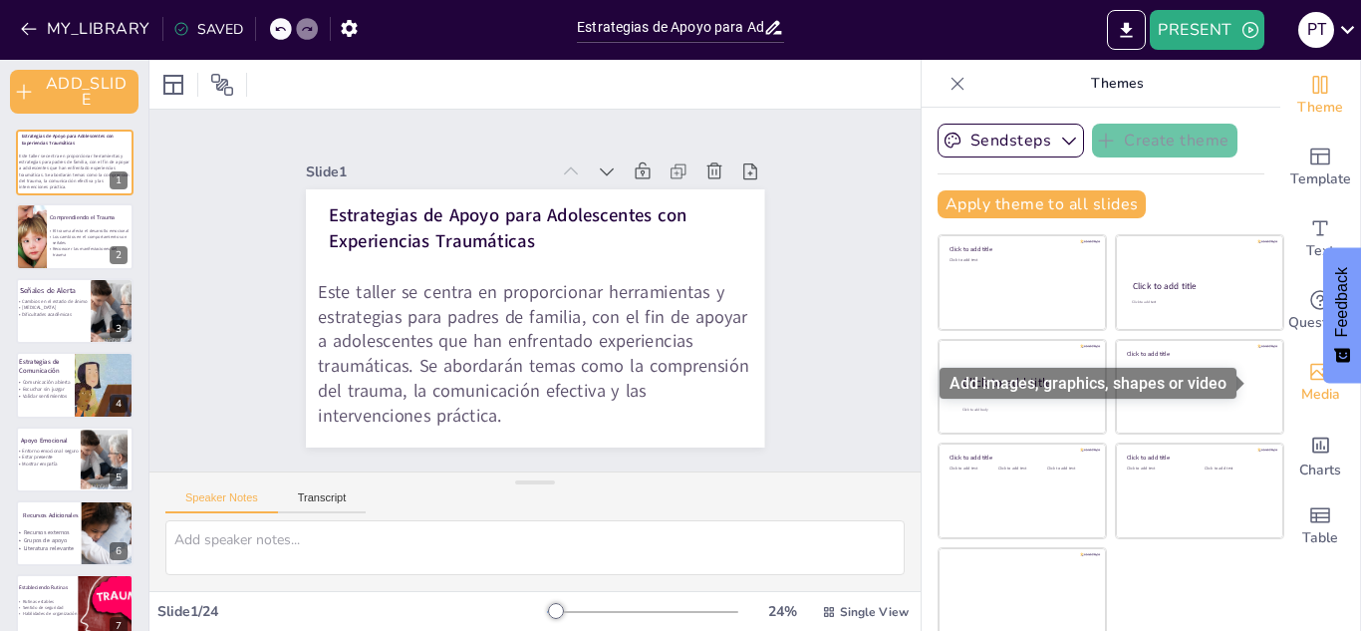
click at [1301, 402] on span "Media" at bounding box center [1320, 394] width 39 height 22
checkbox input "true"
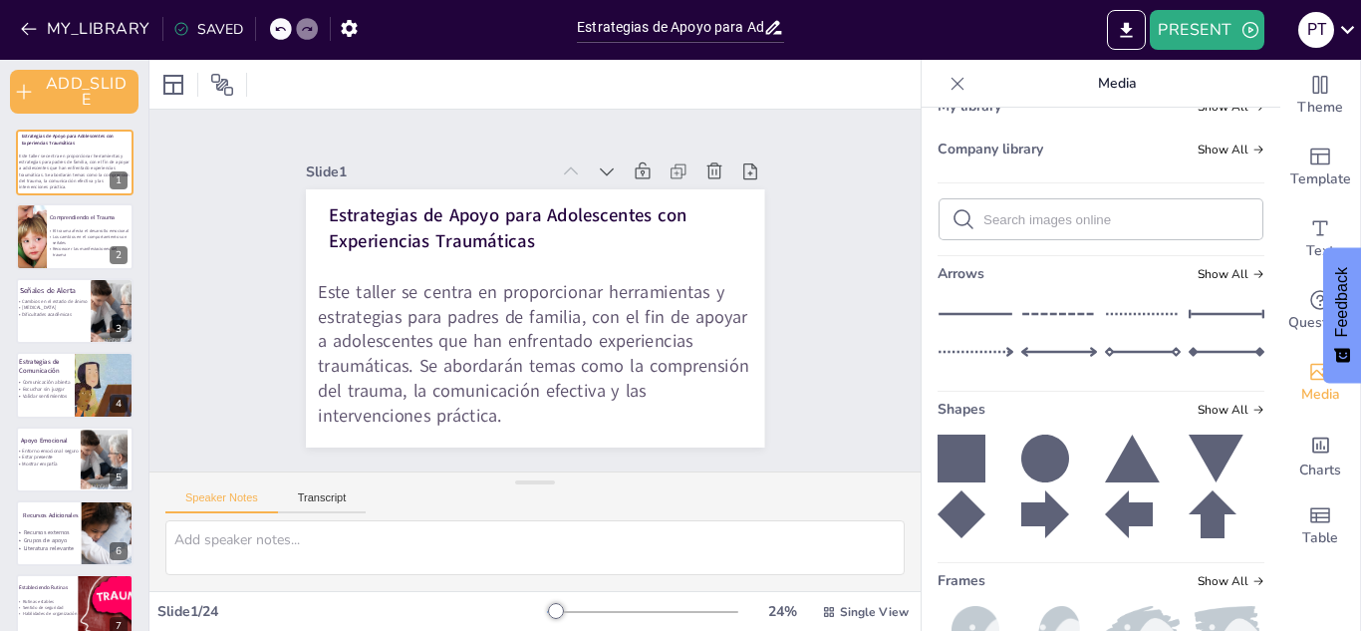
scroll to position [133, 0]
click at [1132, 345] on icon at bounding box center [1143, 350] width 76 height 30
checkbox input "true"
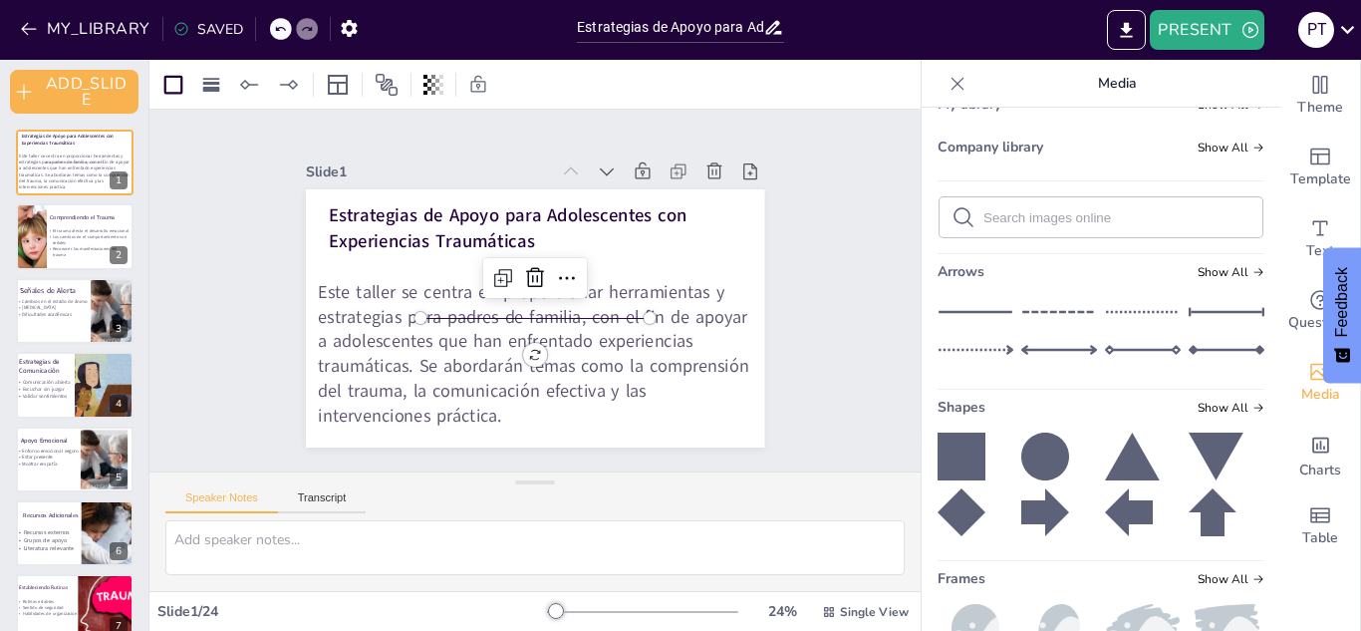
checkbox input "true"
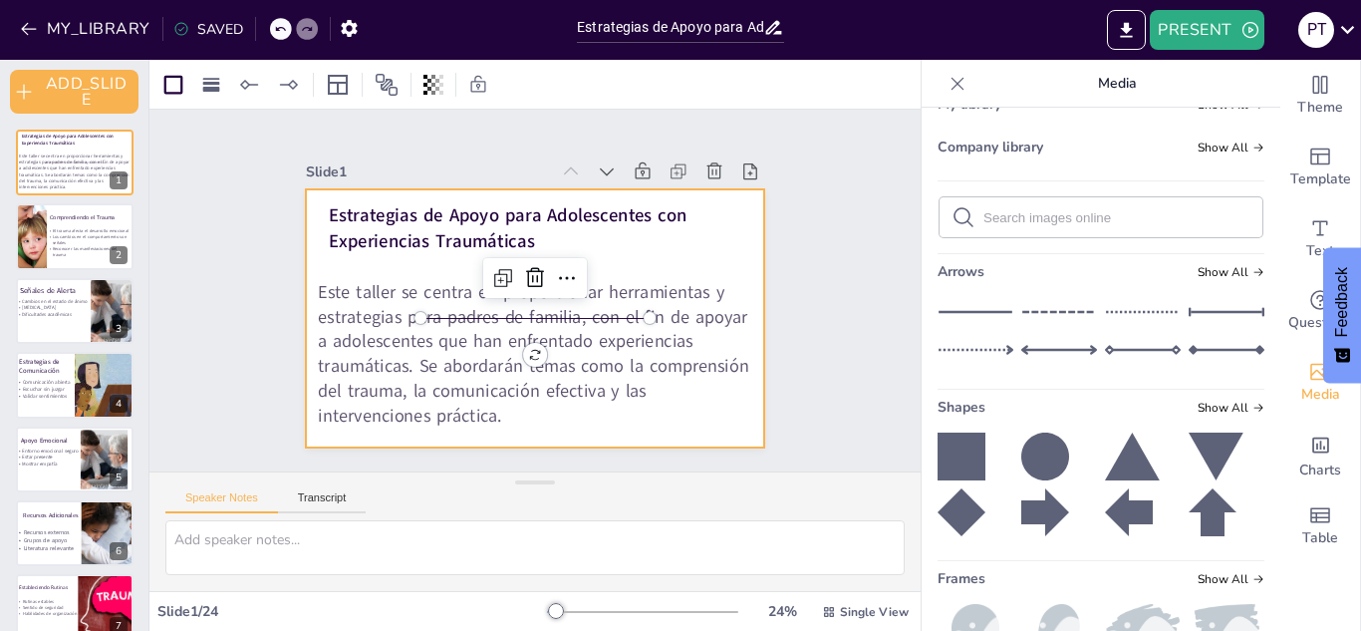
checkbox input "true"
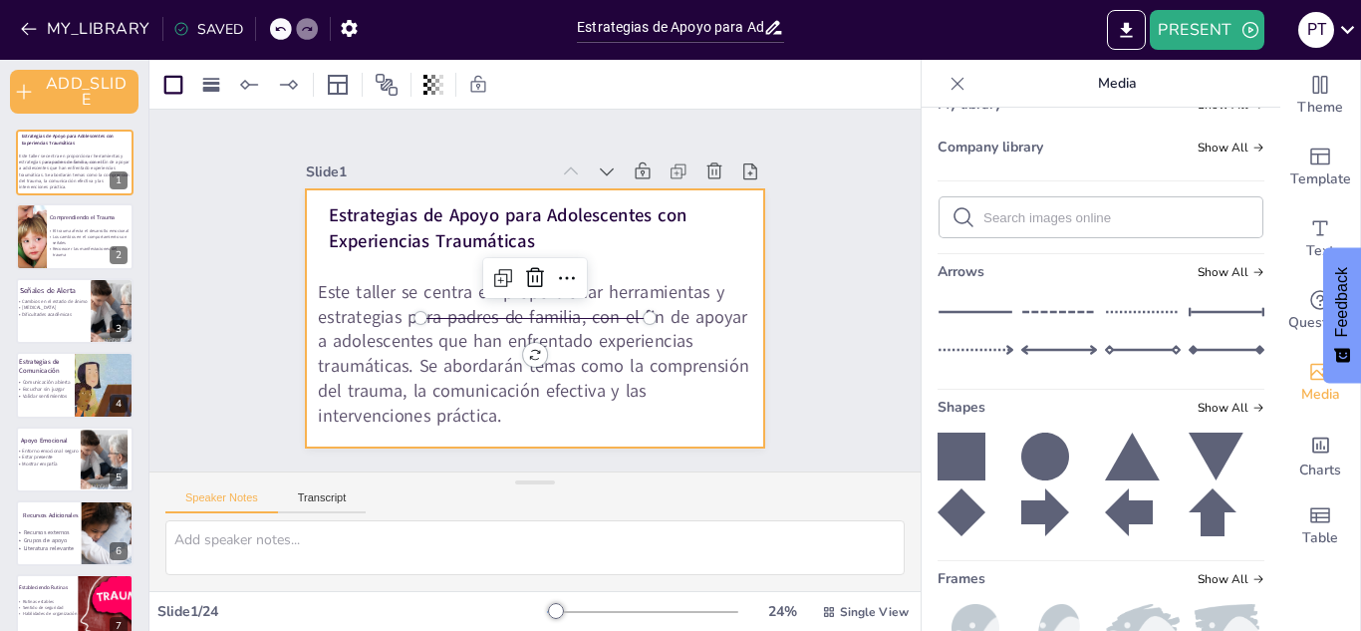
checkbox input "true"
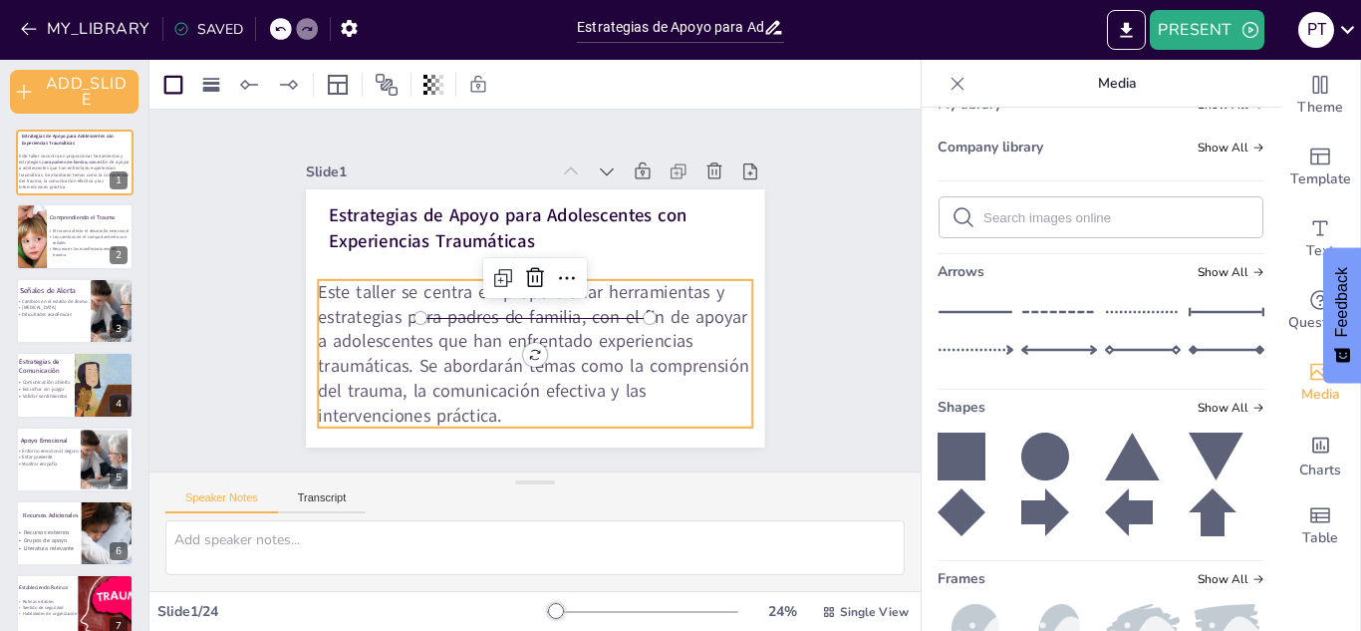
checkbox input "true"
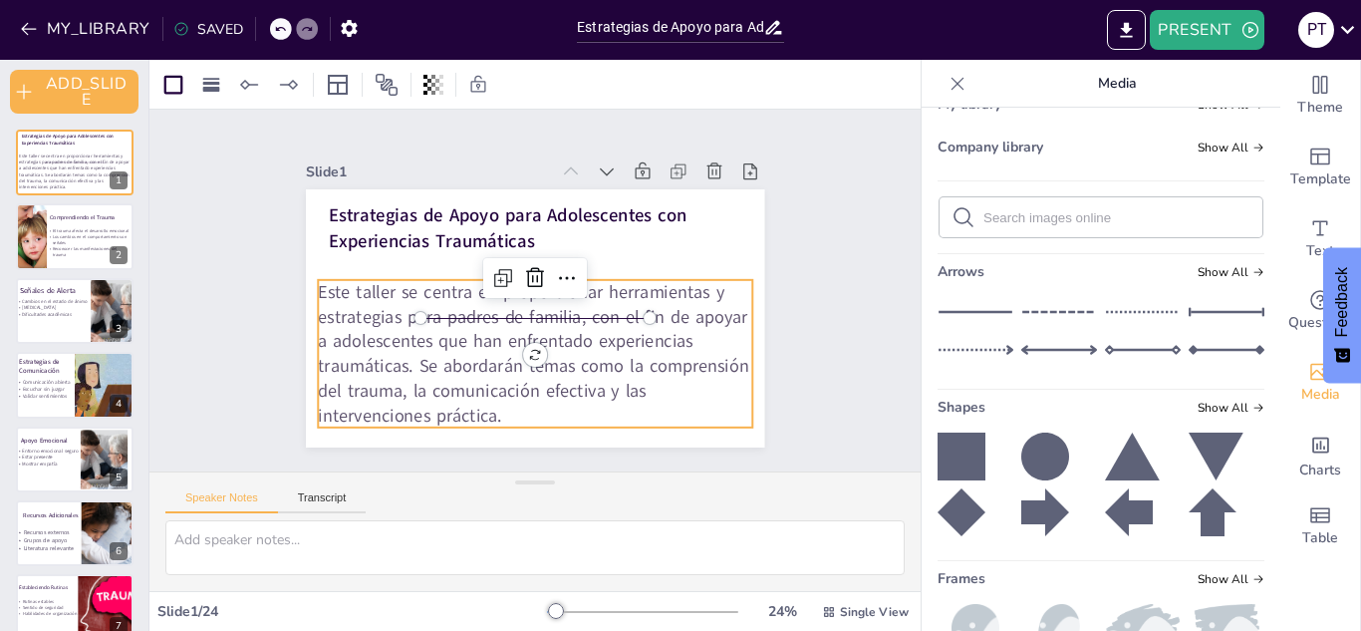
checkbox input "true"
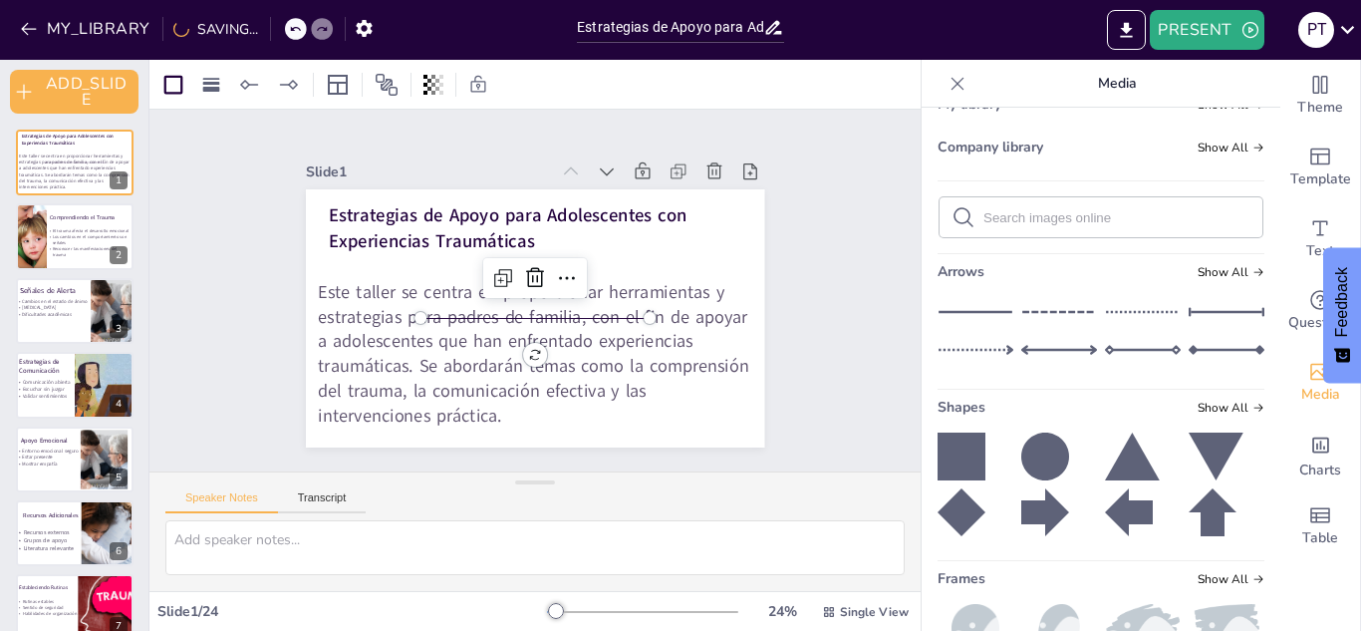
checkbox input "true"
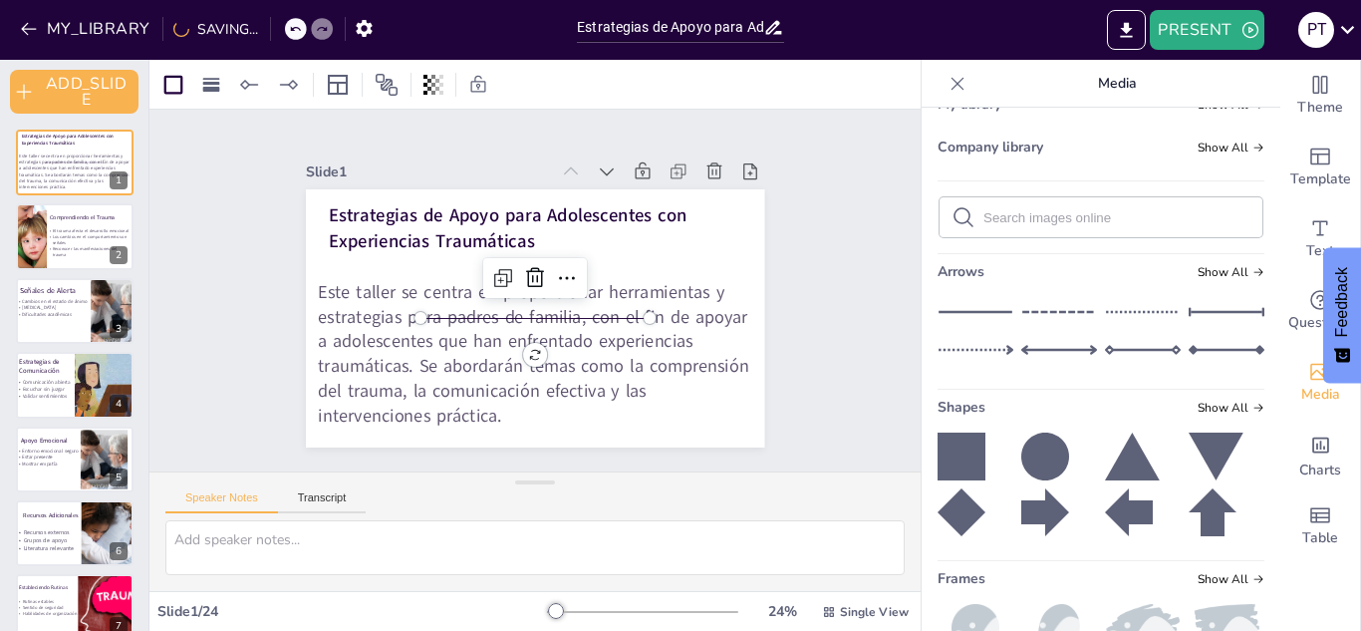
checkbox input "true"
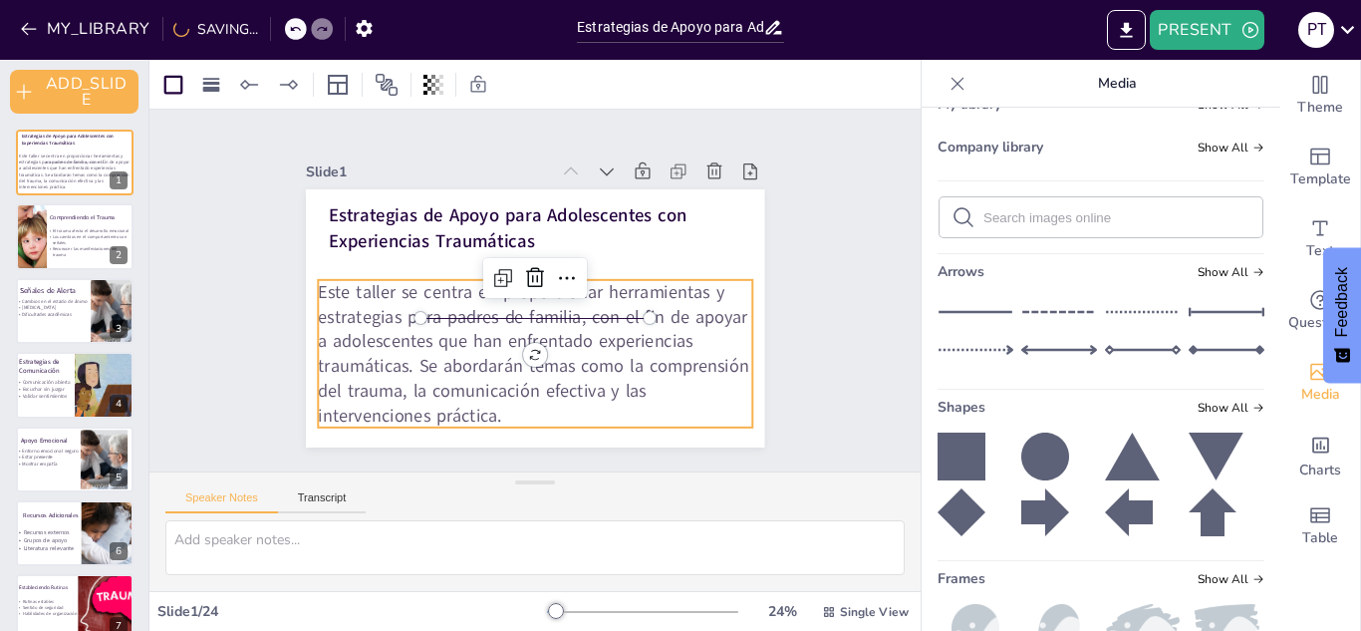
checkbox input "true"
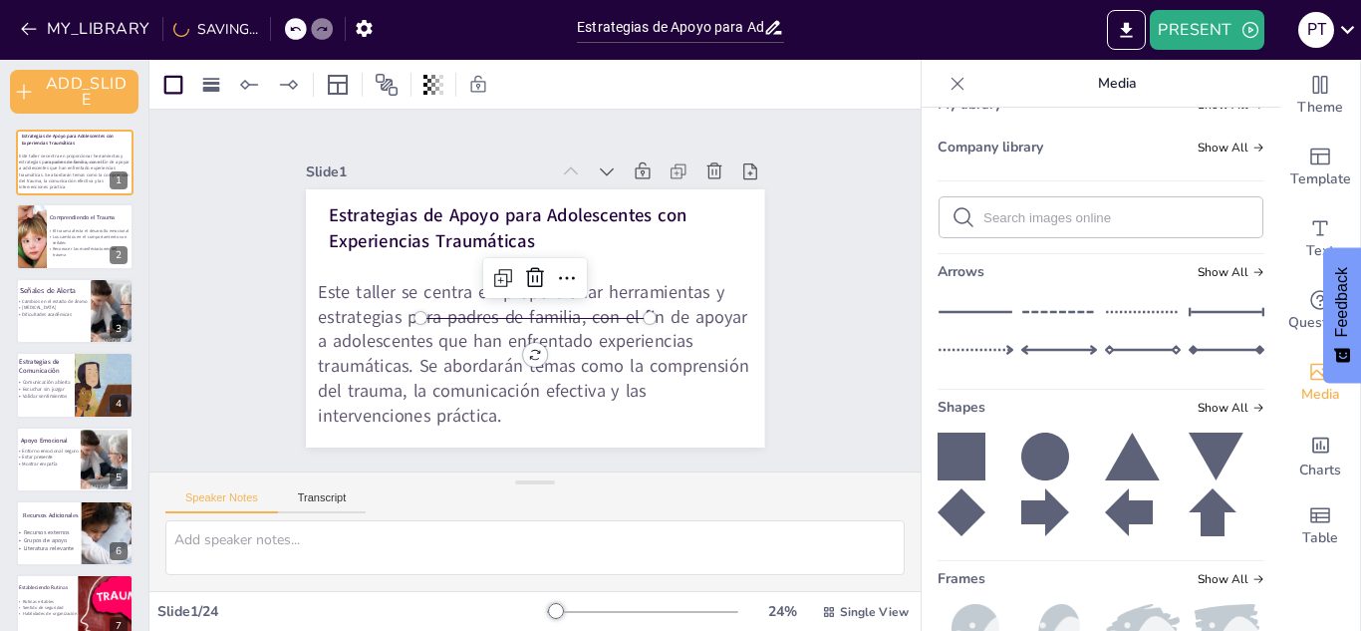
checkbox input "true"
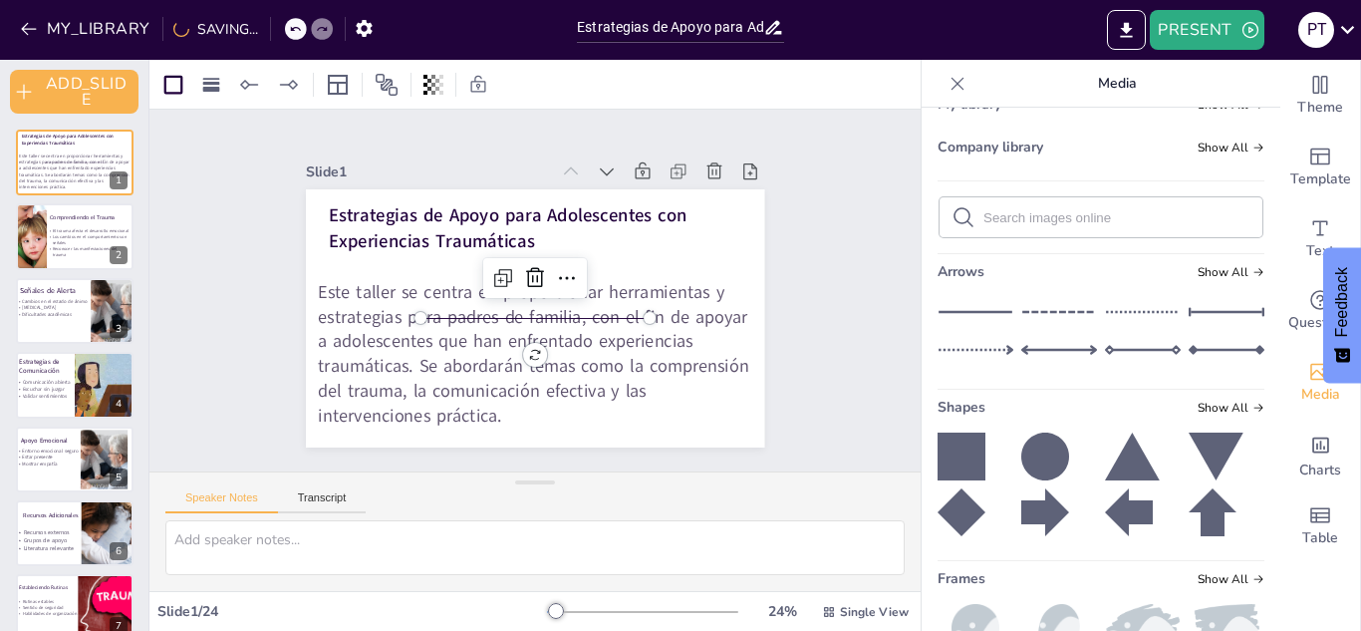
checkbox input "true"
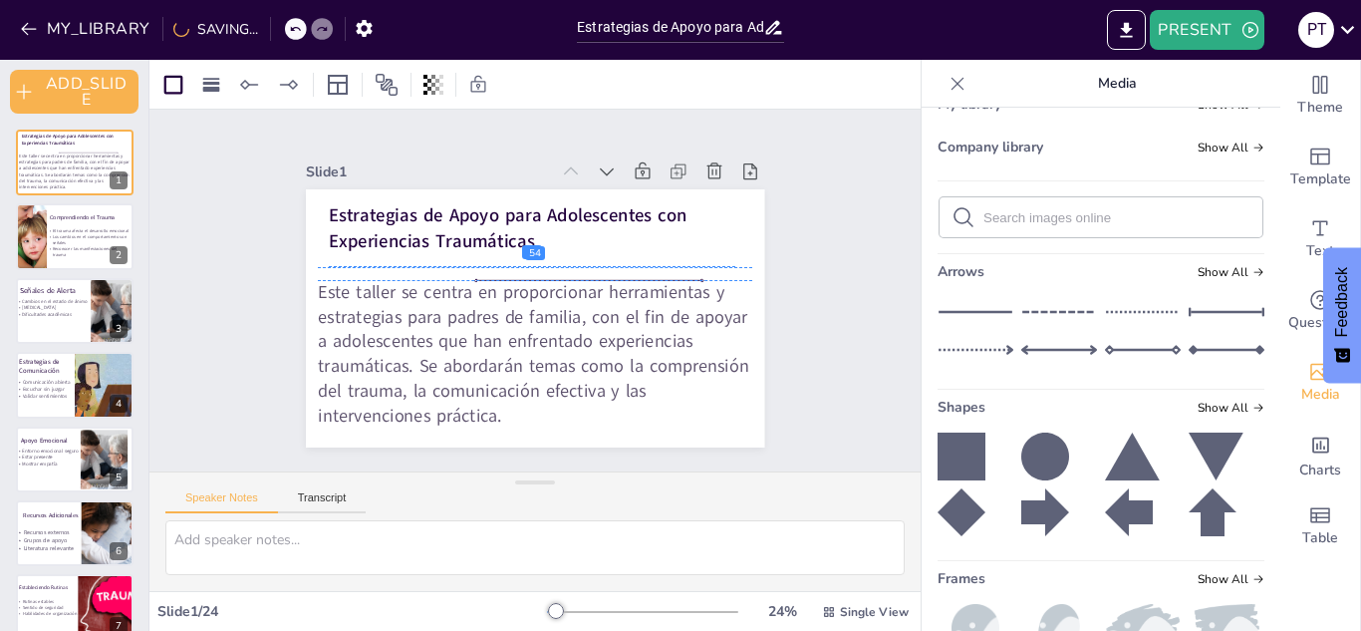
checkbox input "true"
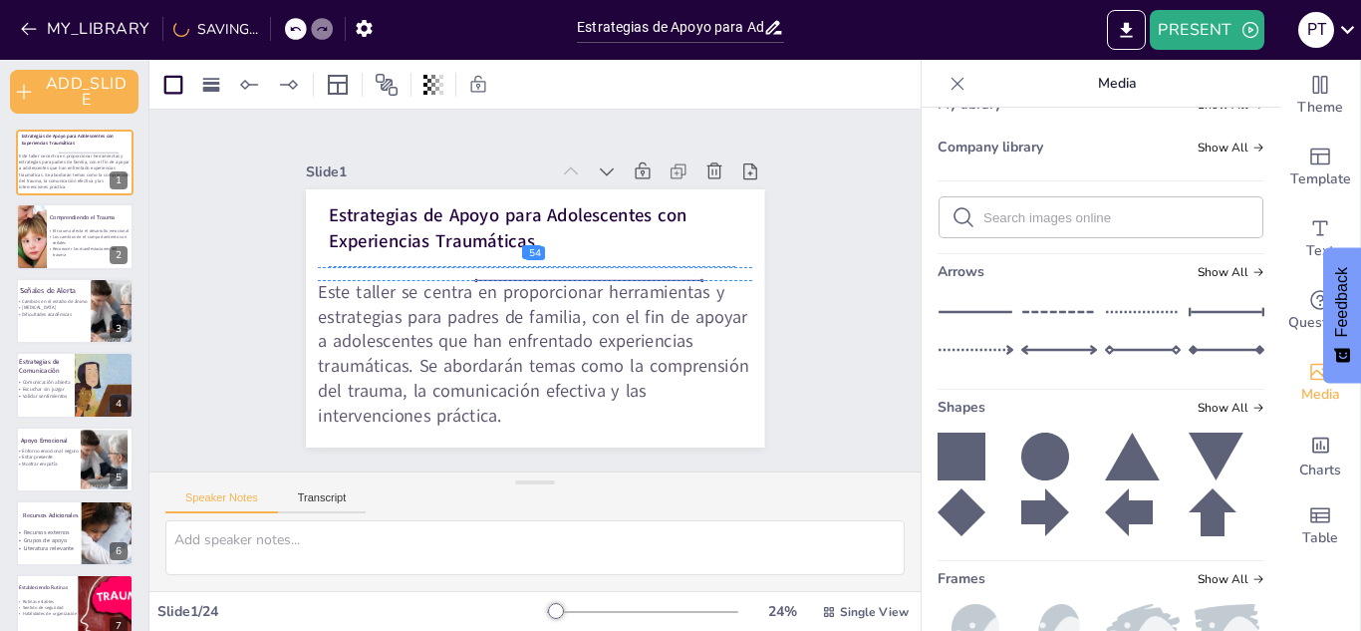
checkbox input "true"
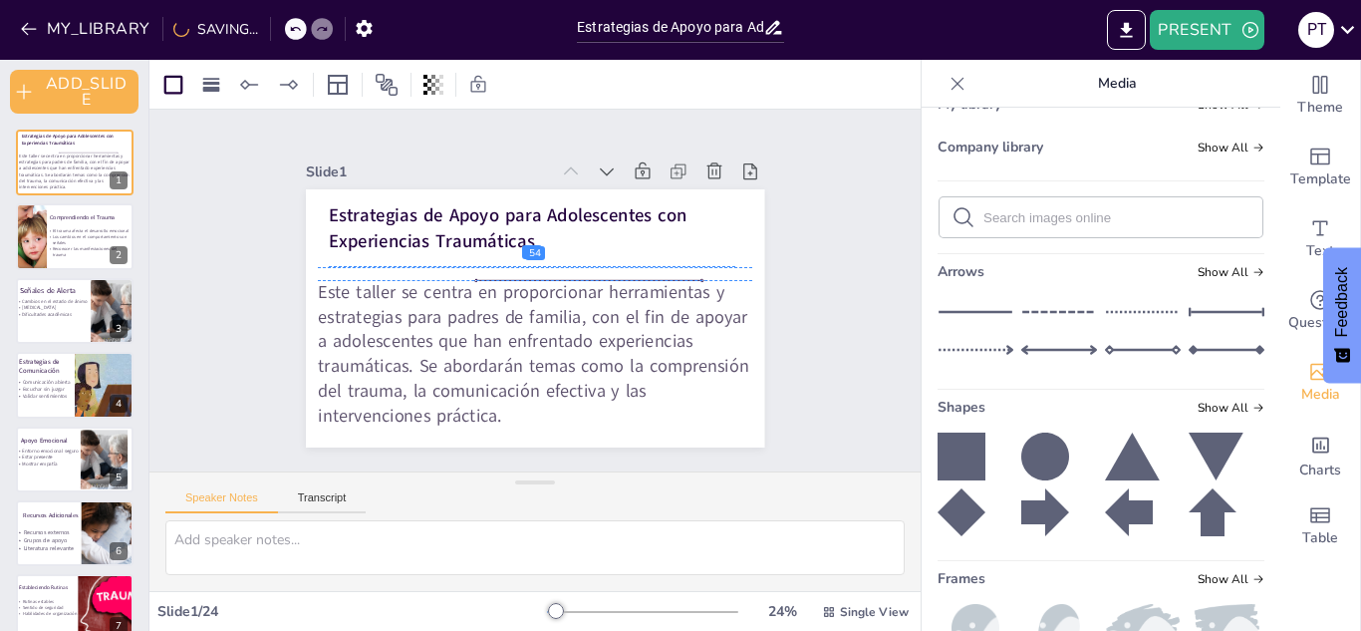
checkbox input "true"
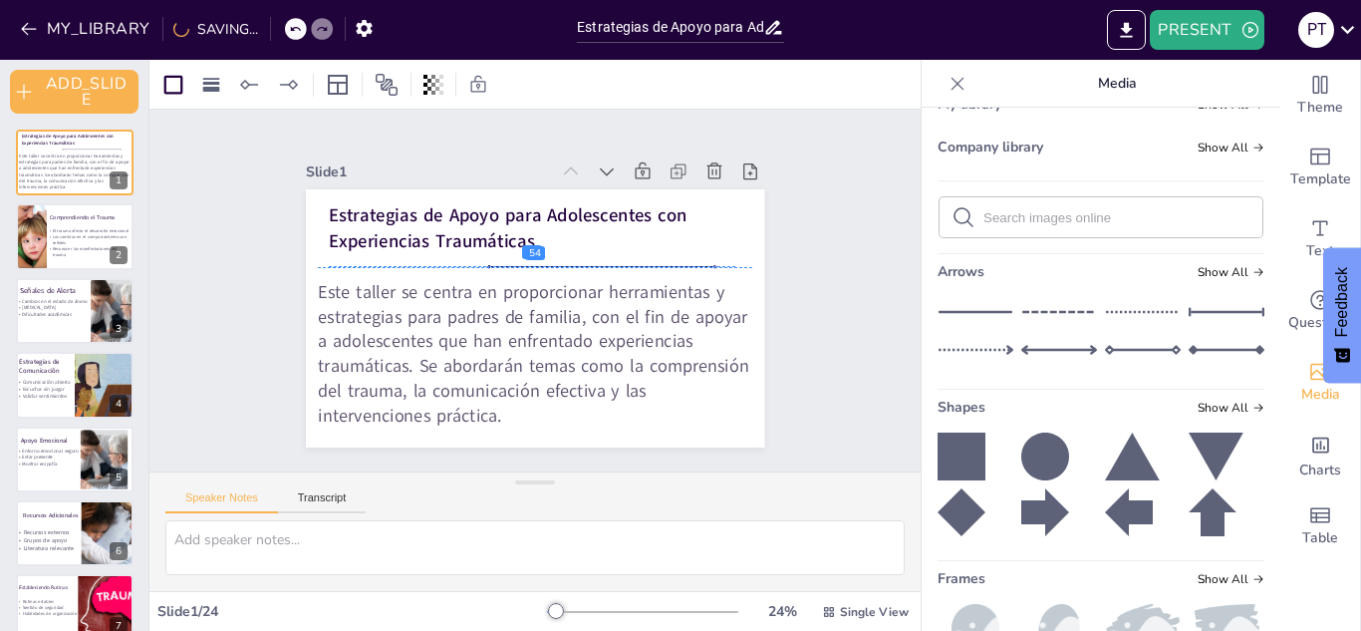
checkbox input "true"
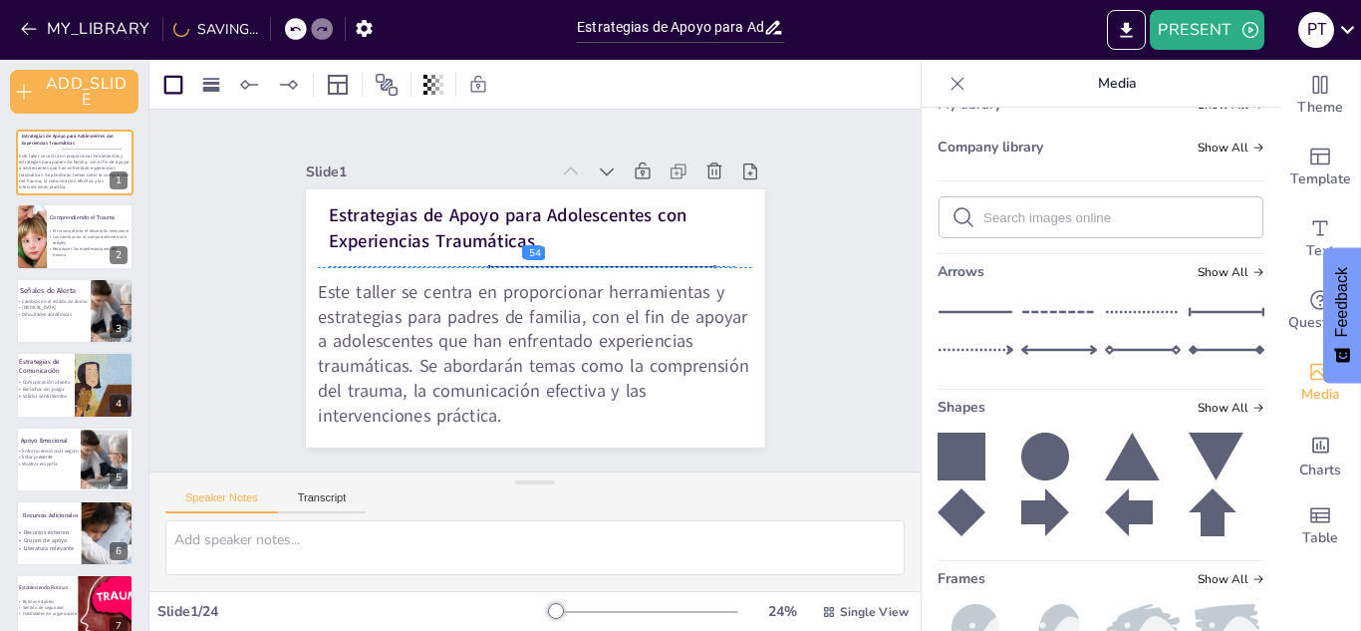
checkbox input "true"
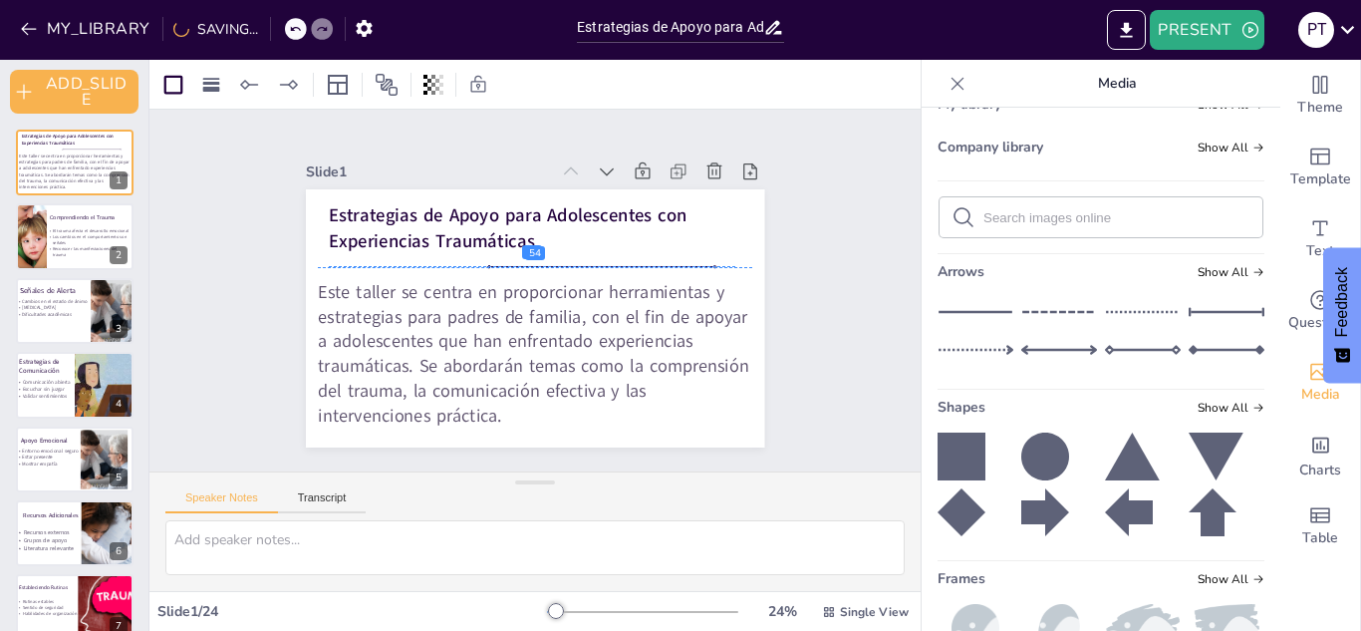
checkbox input "true"
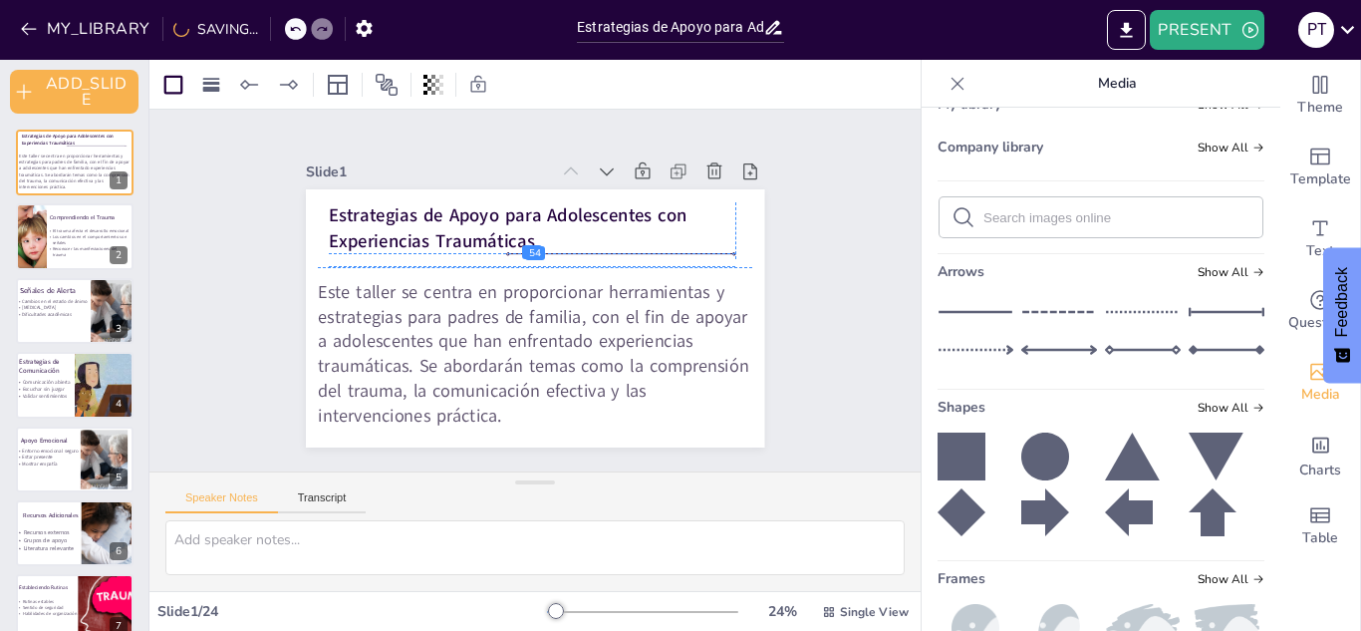
checkbox input "true"
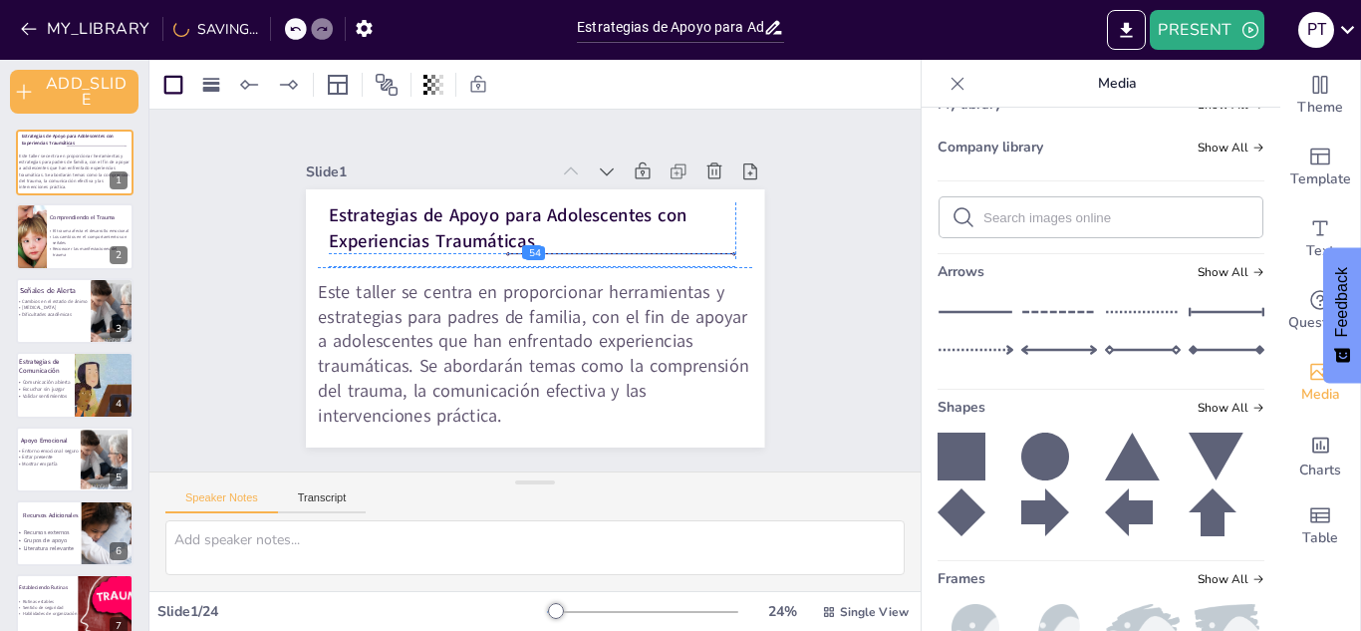
checkbox input "true"
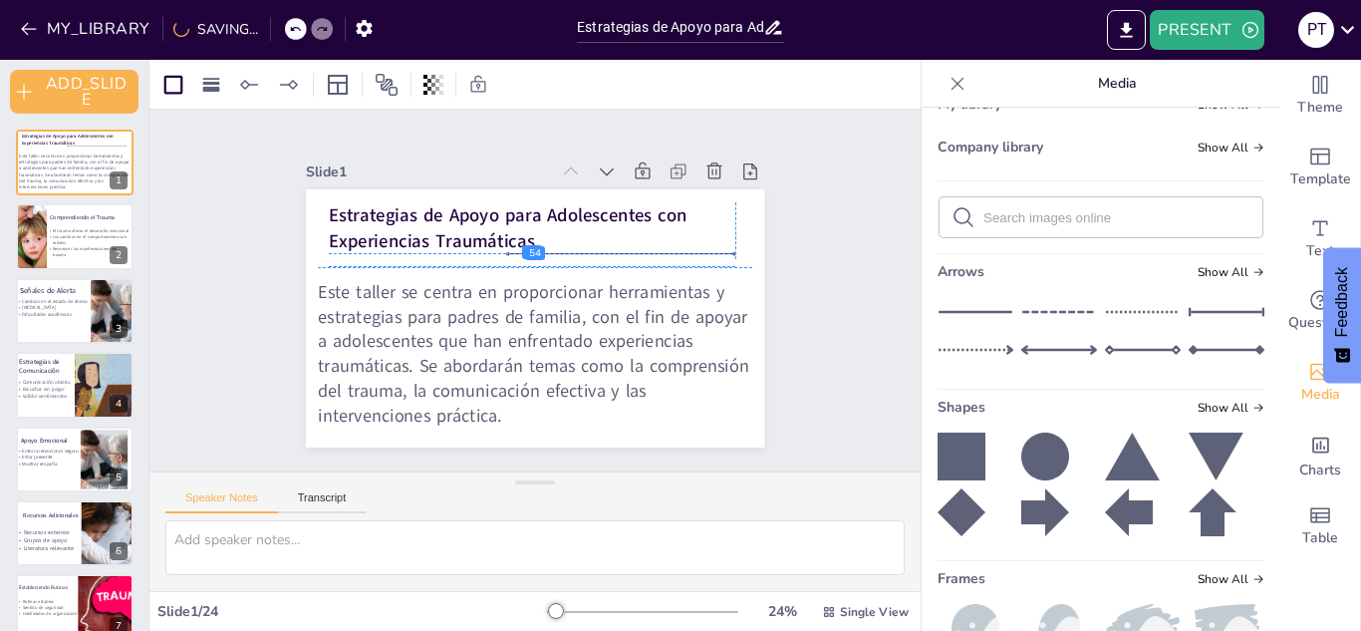
checkbox input "true"
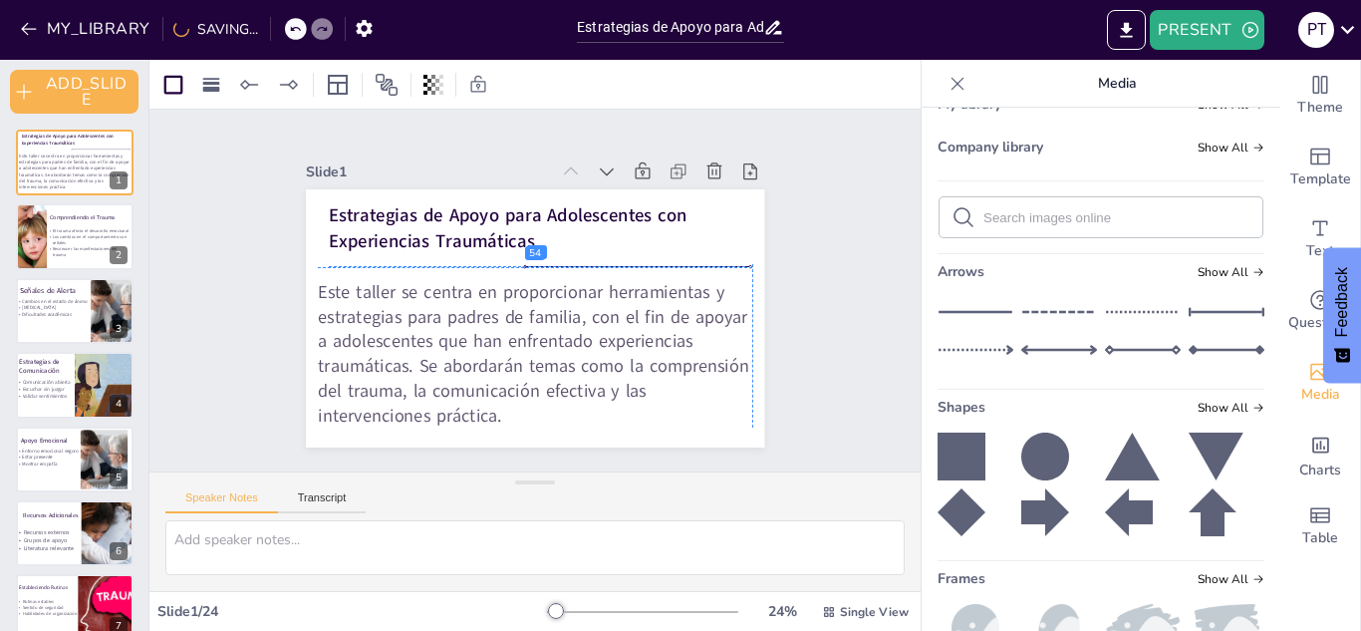
checkbox input "true"
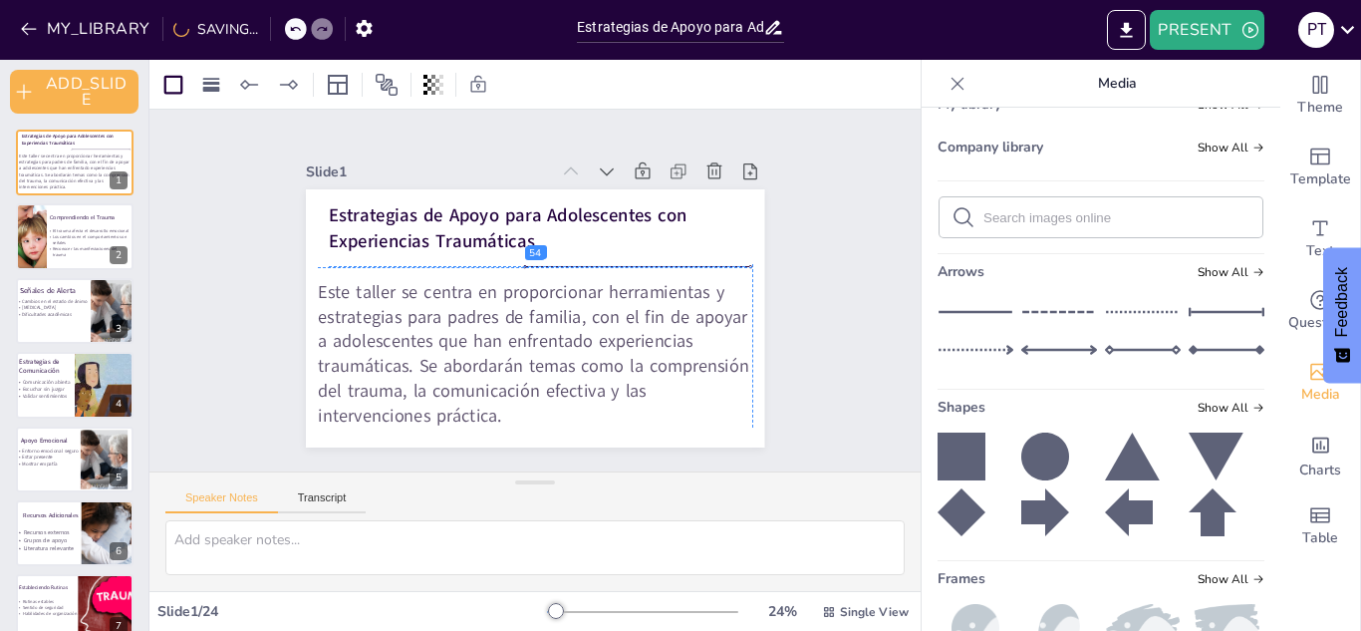
checkbox input "true"
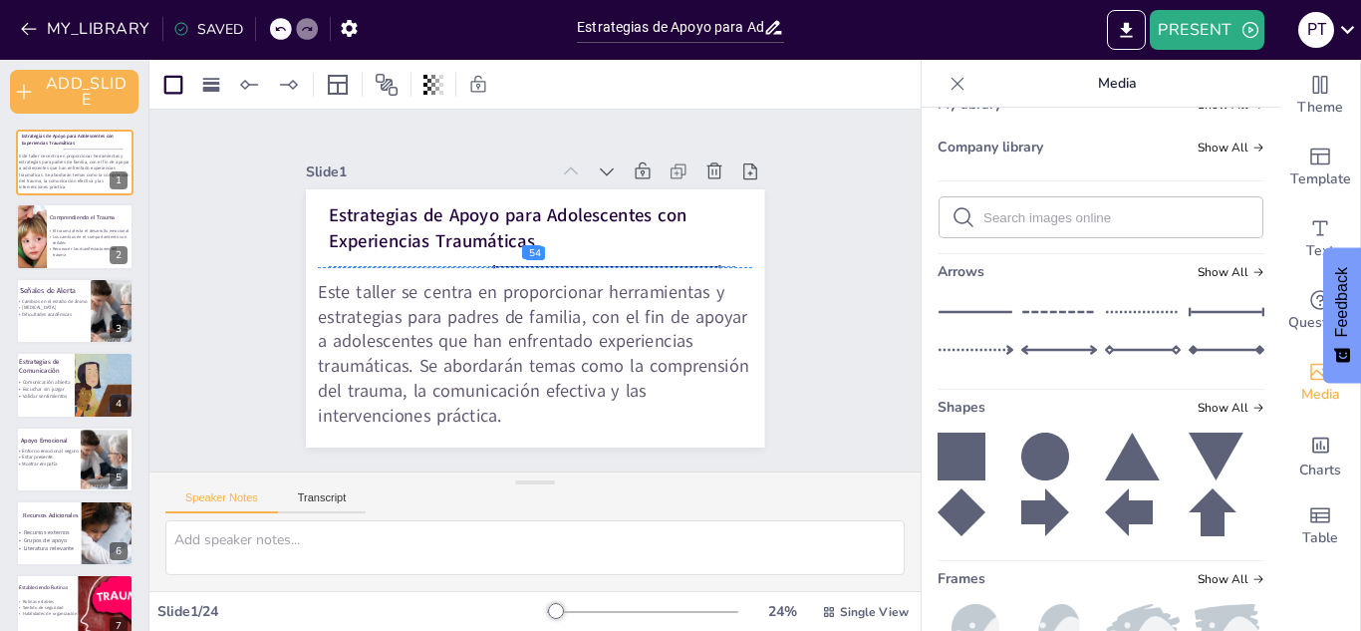
checkbox input "true"
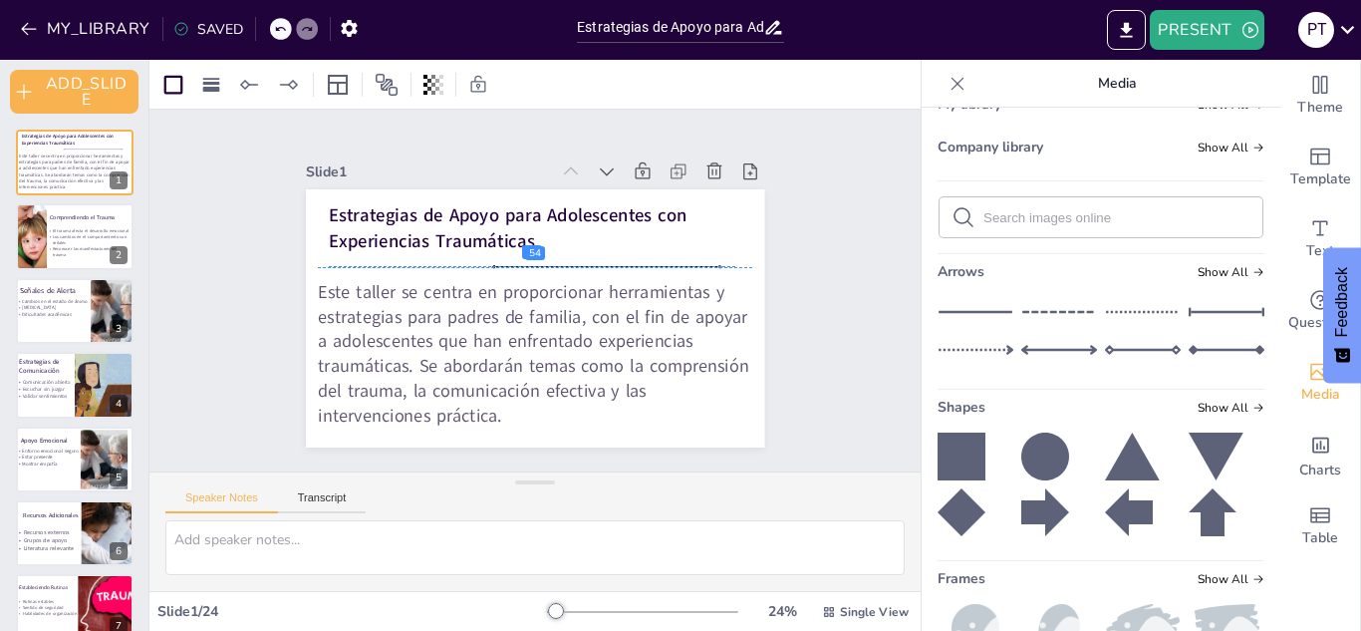
checkbox input "true"
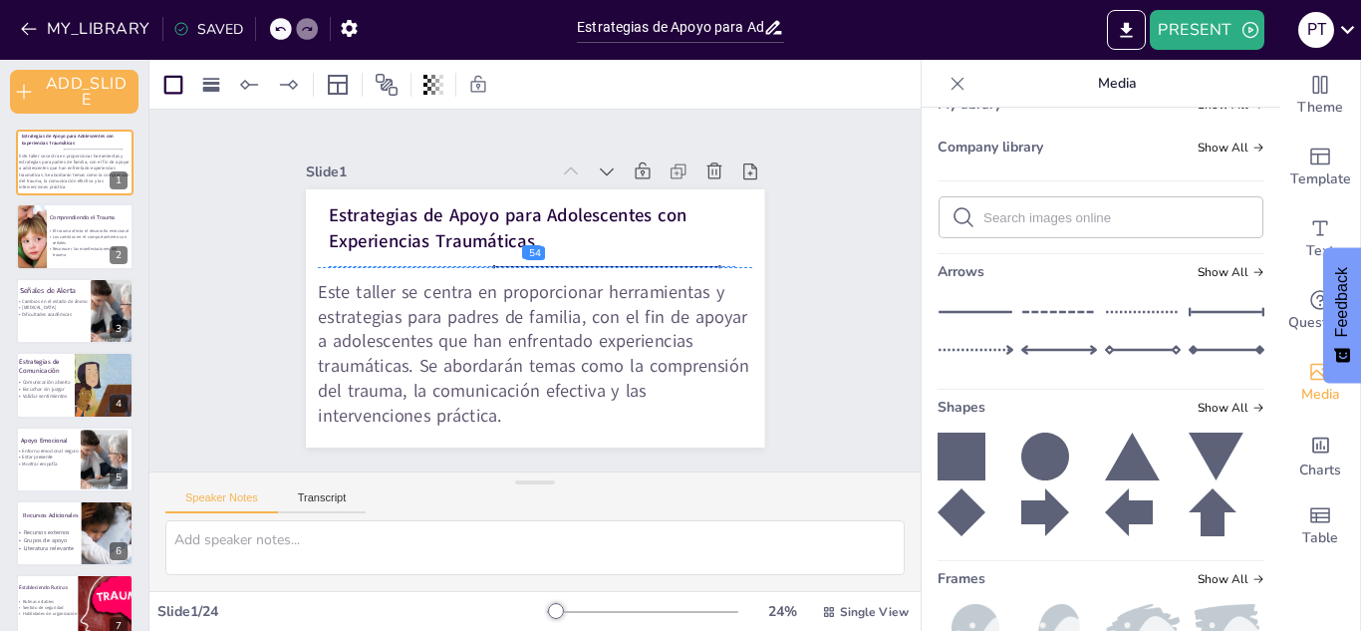
checkbox input "true"
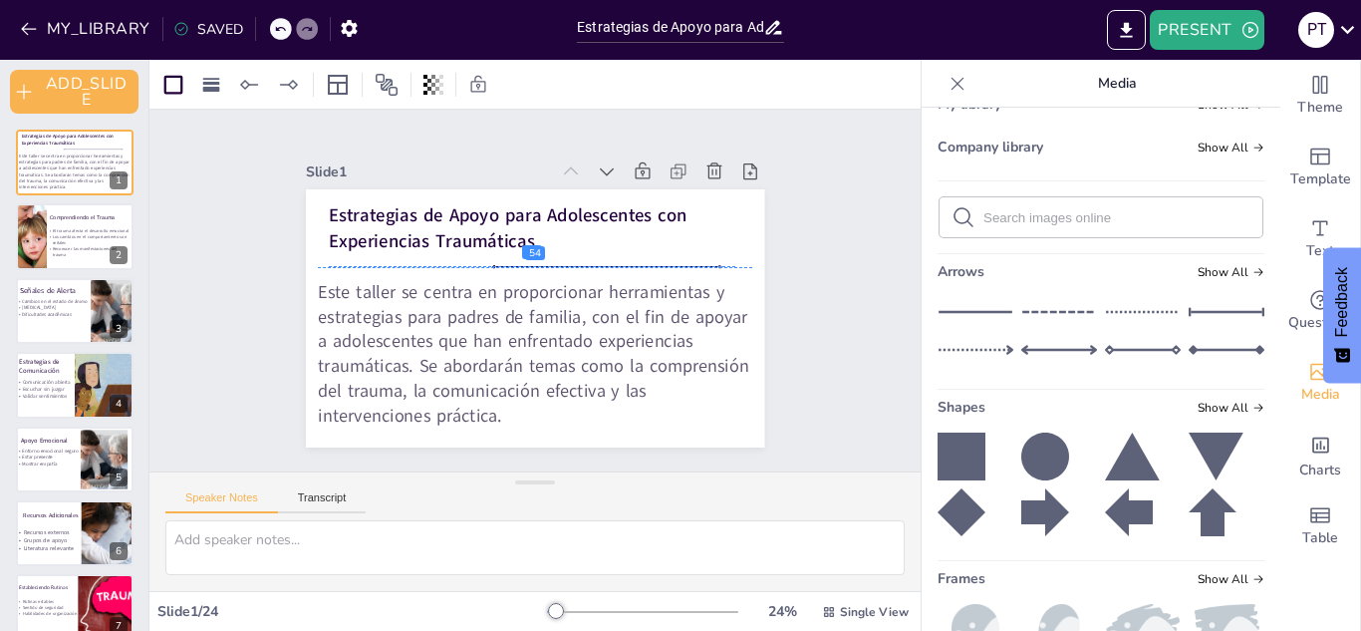
checkbox input "true"
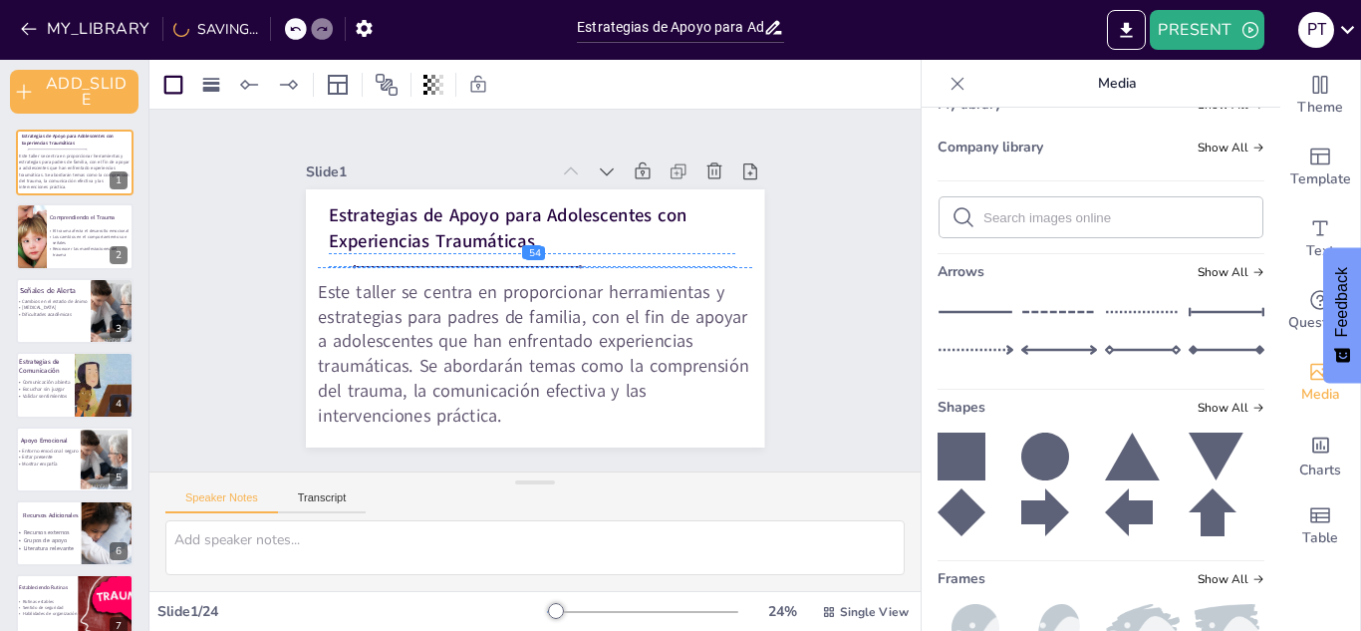
checkbox input "true"
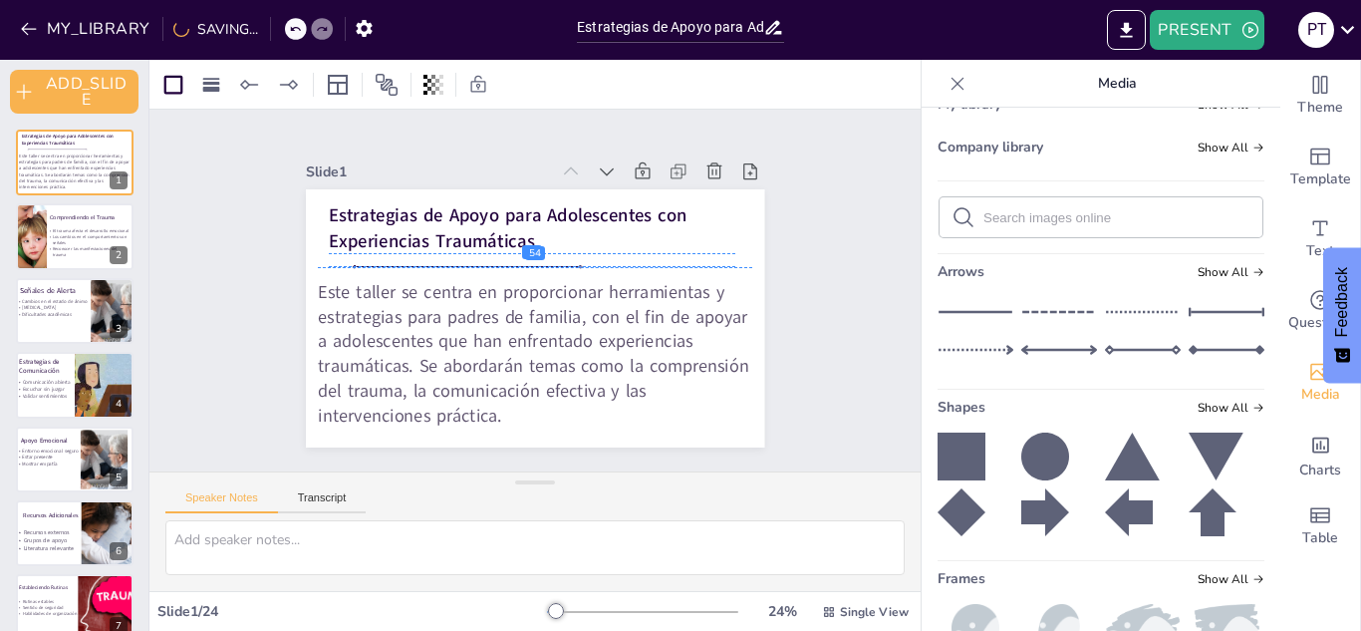
checkbox input "true"
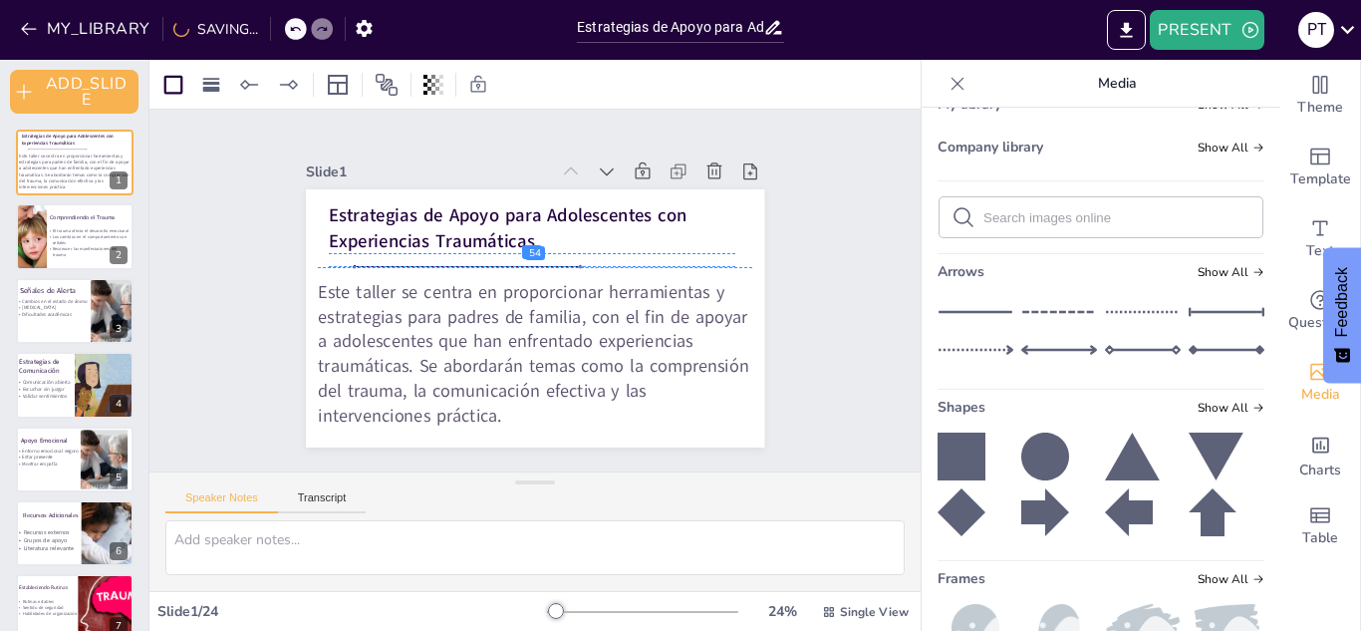
checkbox input "true"
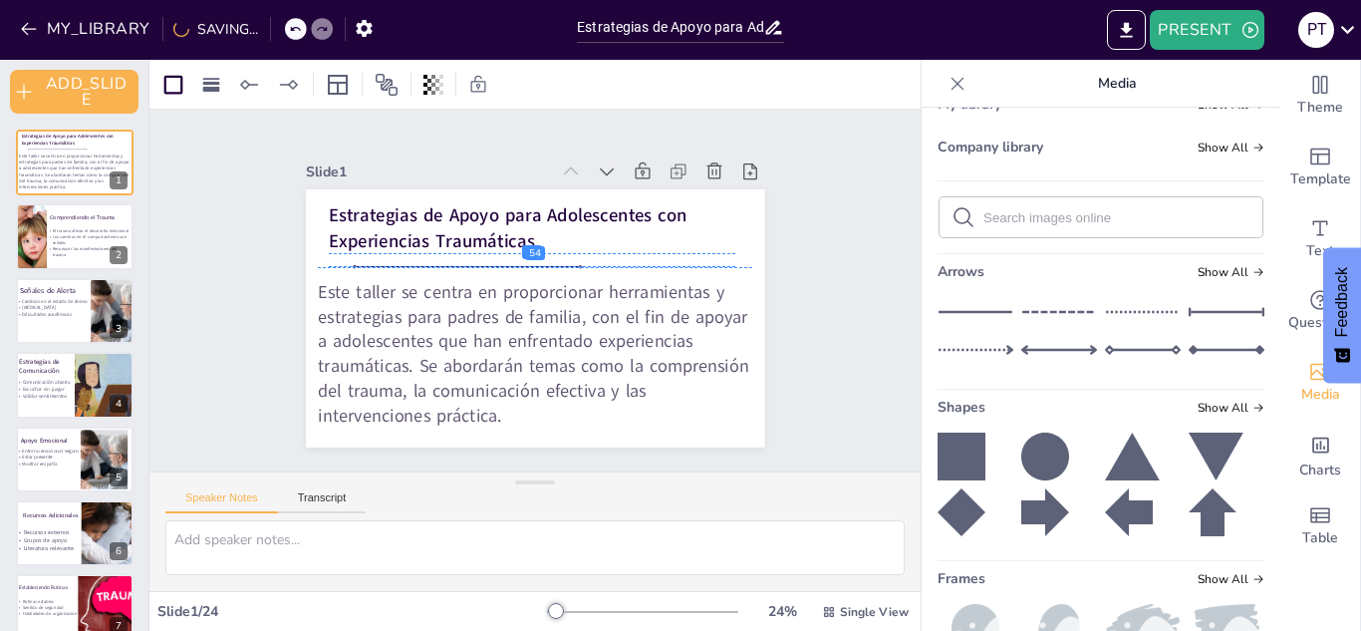
checkbox input "true"
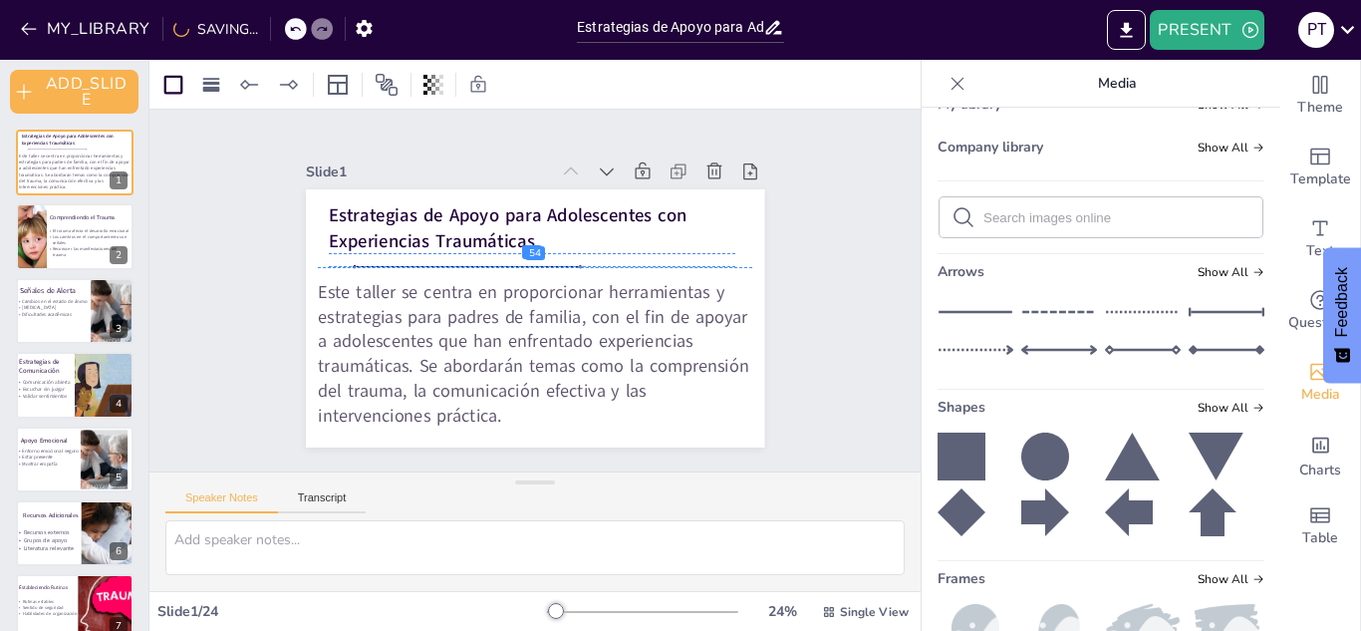
checkbox input "true"
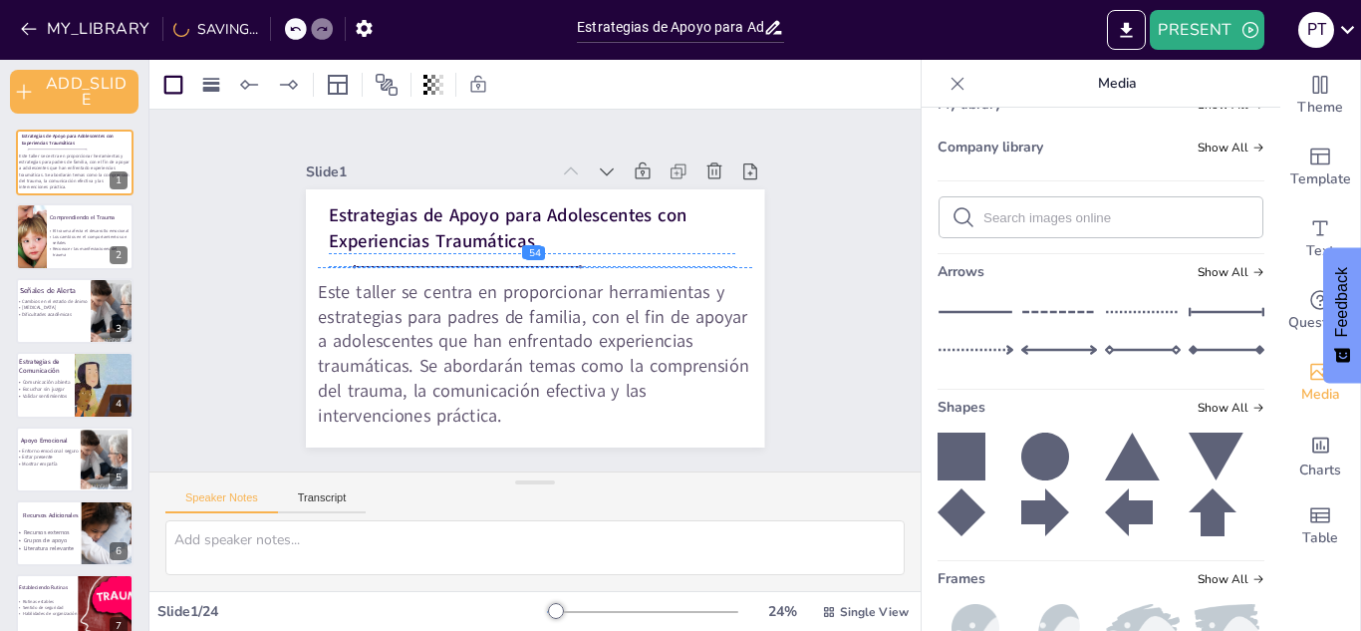
checkbox input "true"
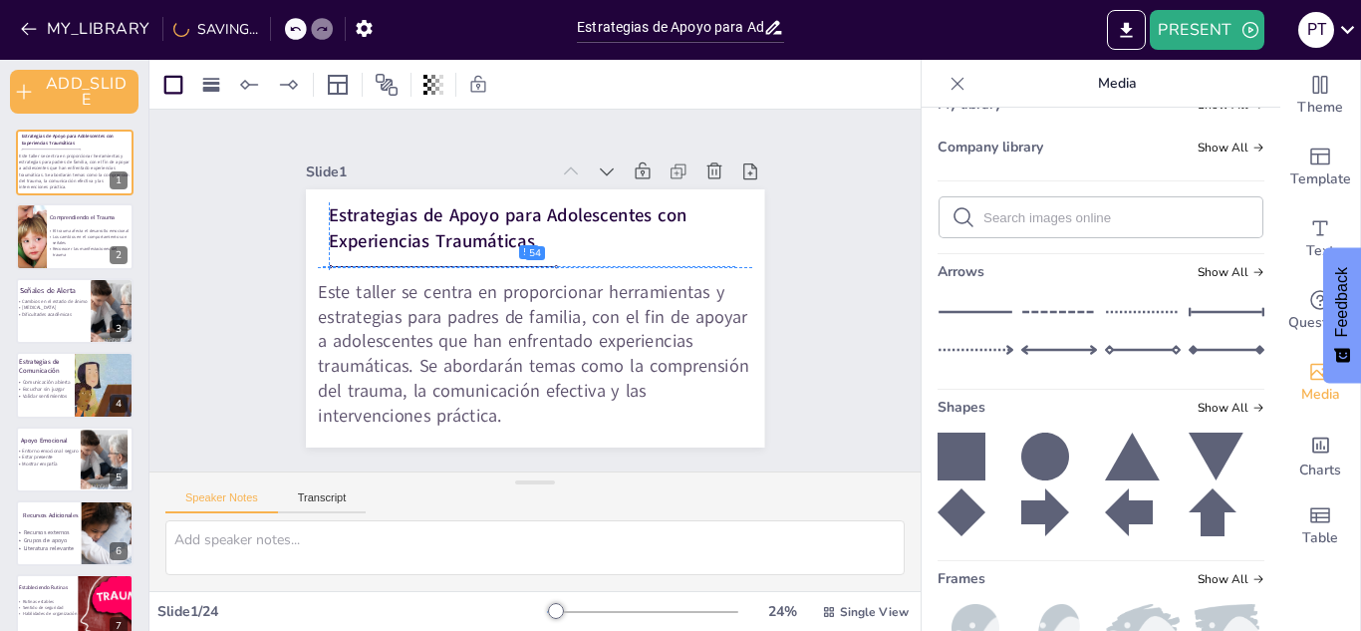
checkbox input "true"
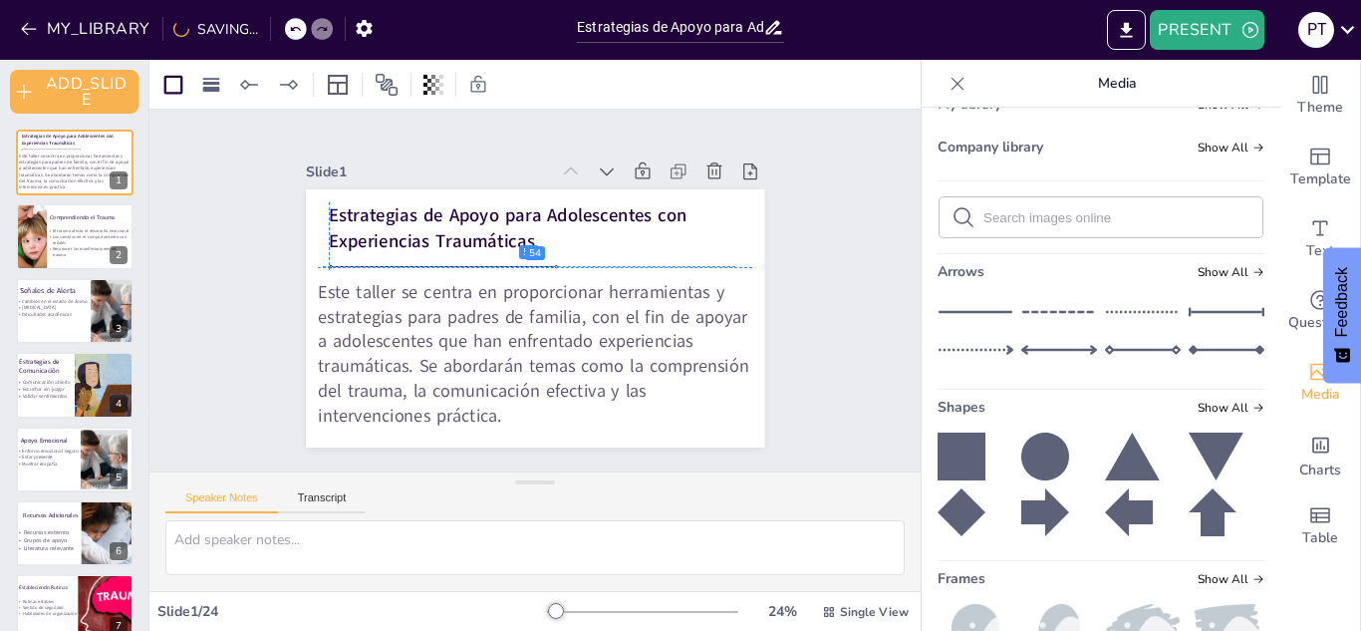
checkbox input "true"
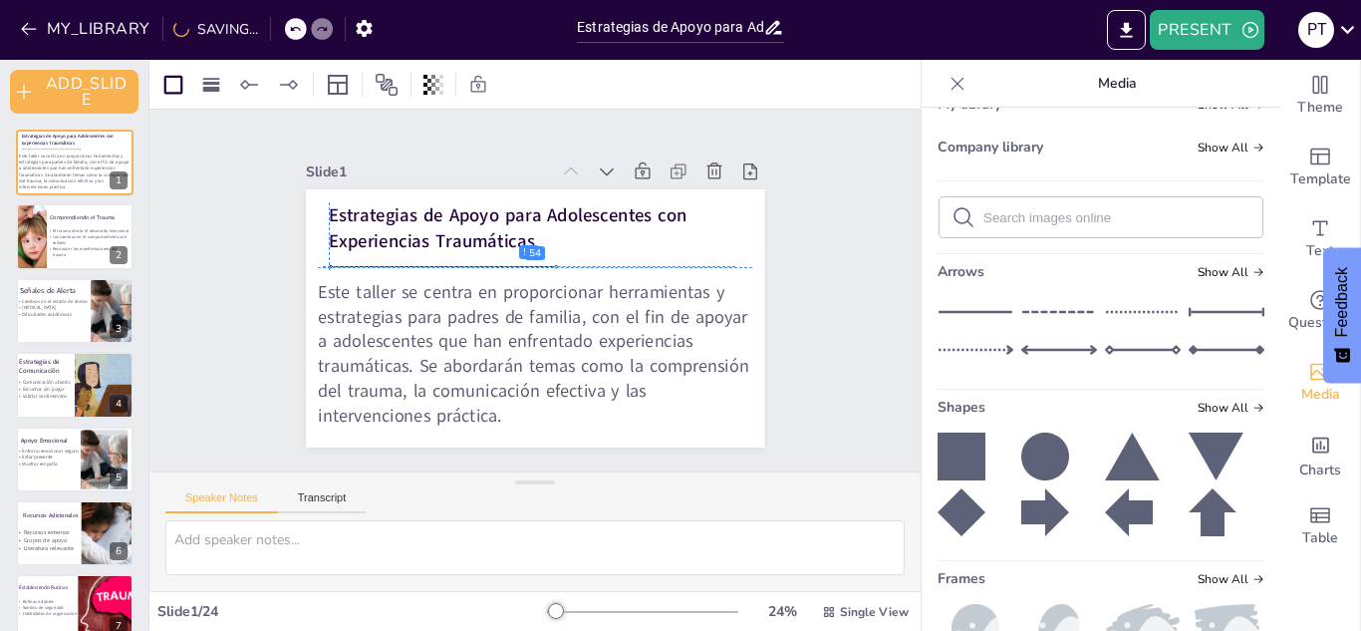
checkbox input "true"
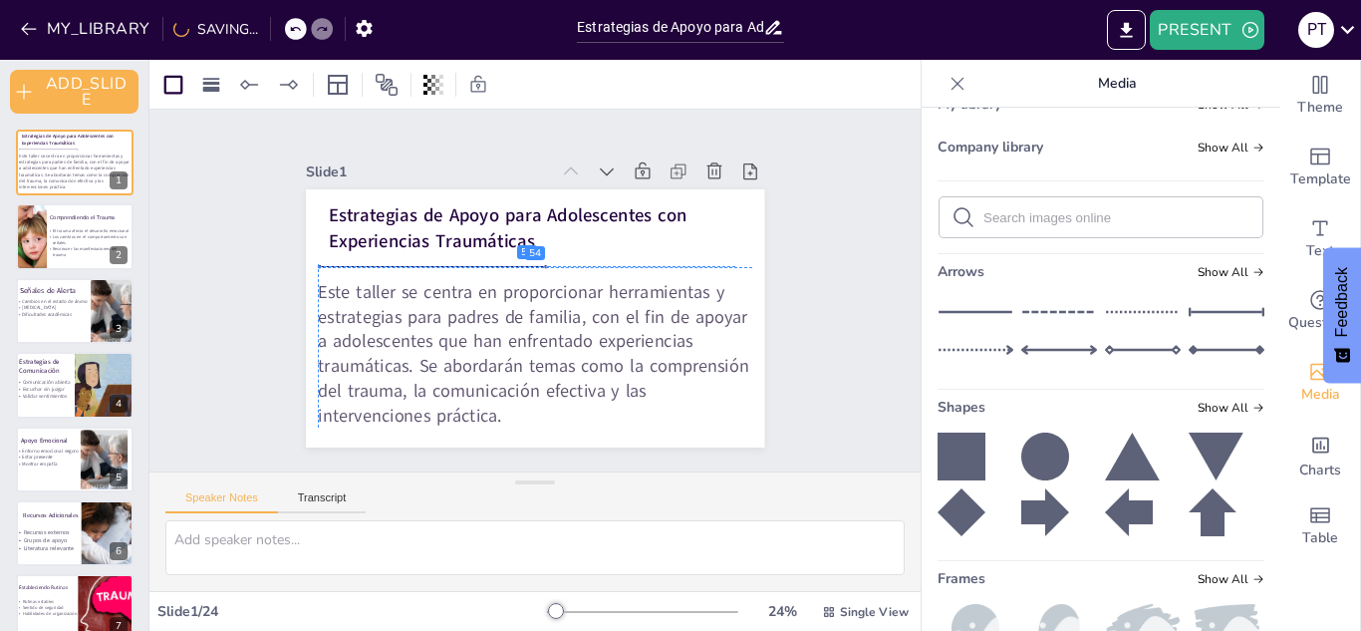
checkbox input "true"
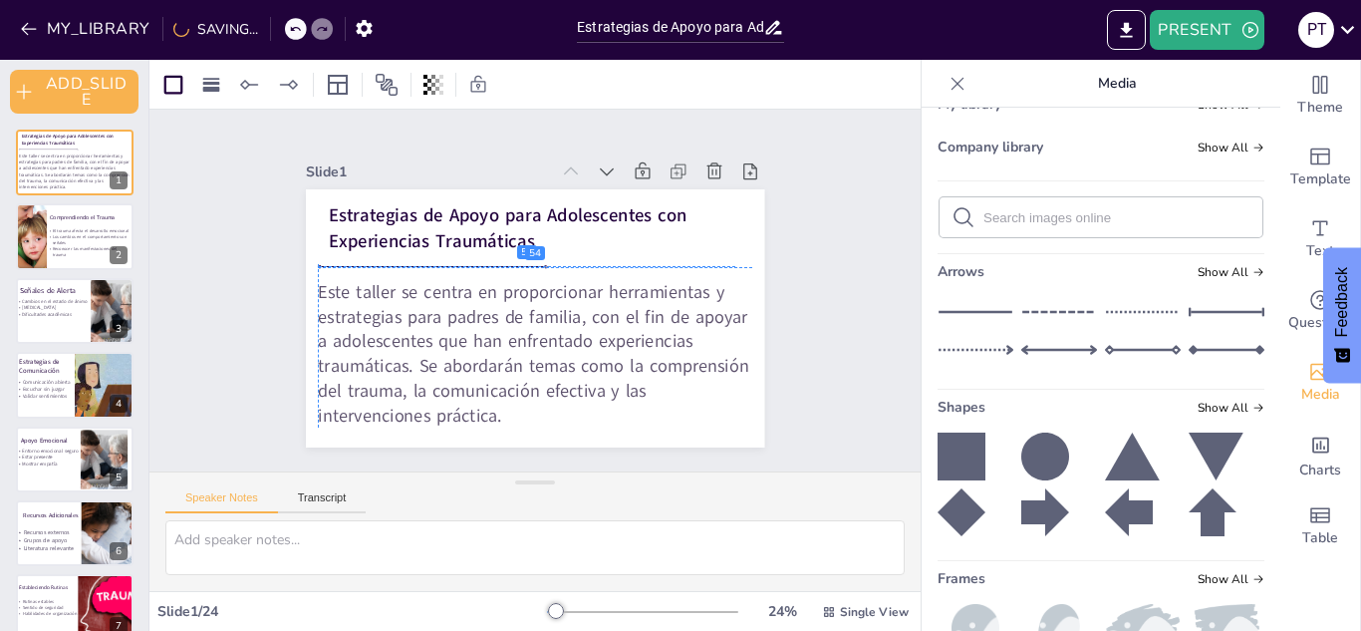
checkbox input "true"
drag, startPoint x: 606, startPoint y: 309, endPoint x: 501, endPoint y: 252, distance: 119.0
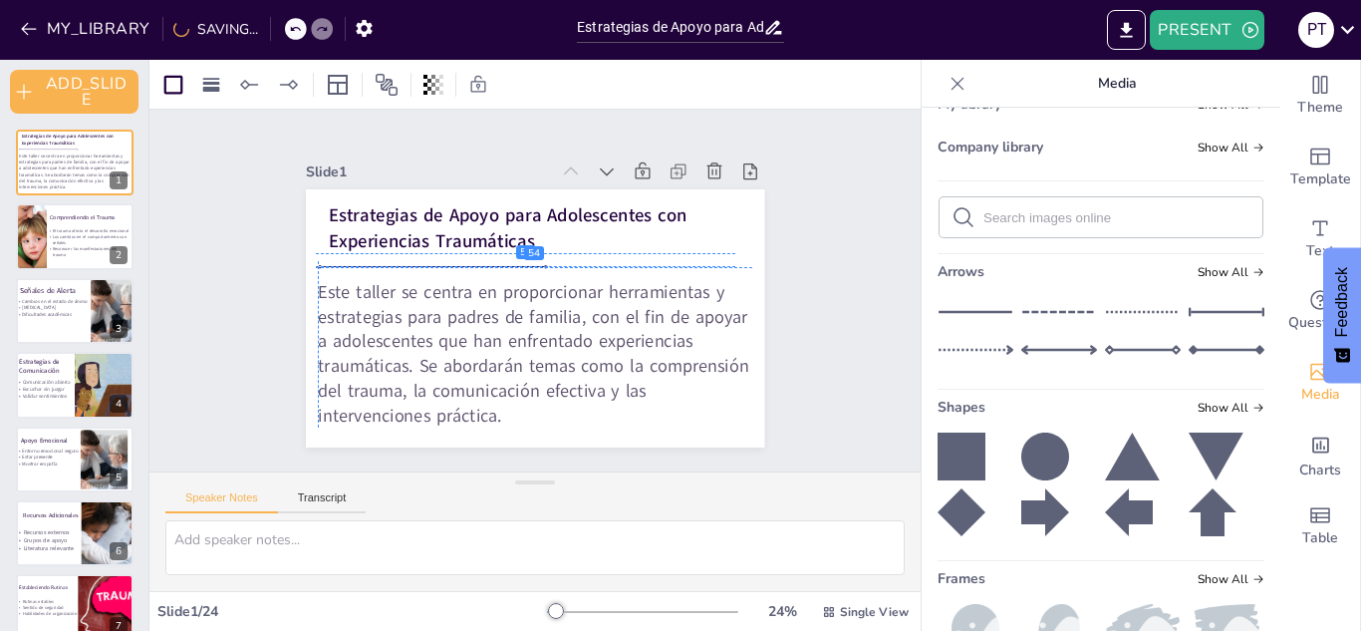
click at [501, 252] on div "Estrategias de Apoyo para Adolescentes con Experiencias Traumáticas Este taller…" at bounding box center [439, 322] width 142 height 436
checkbox input "true"
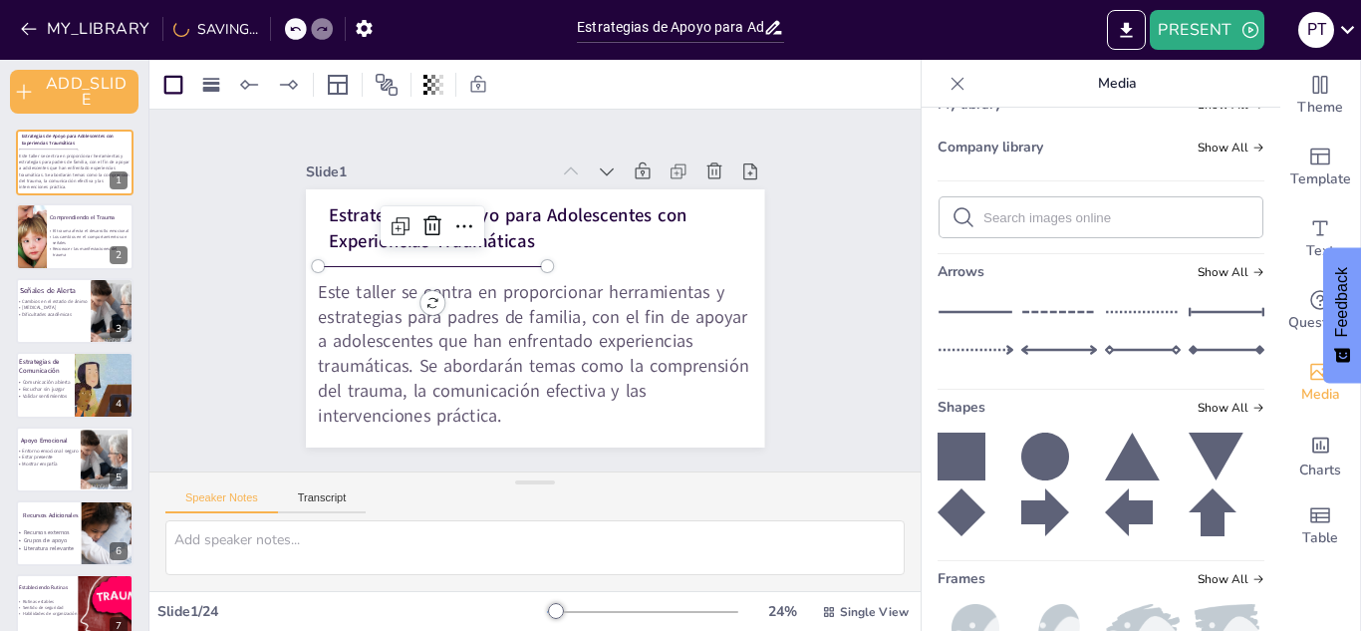
checkbox input "true"
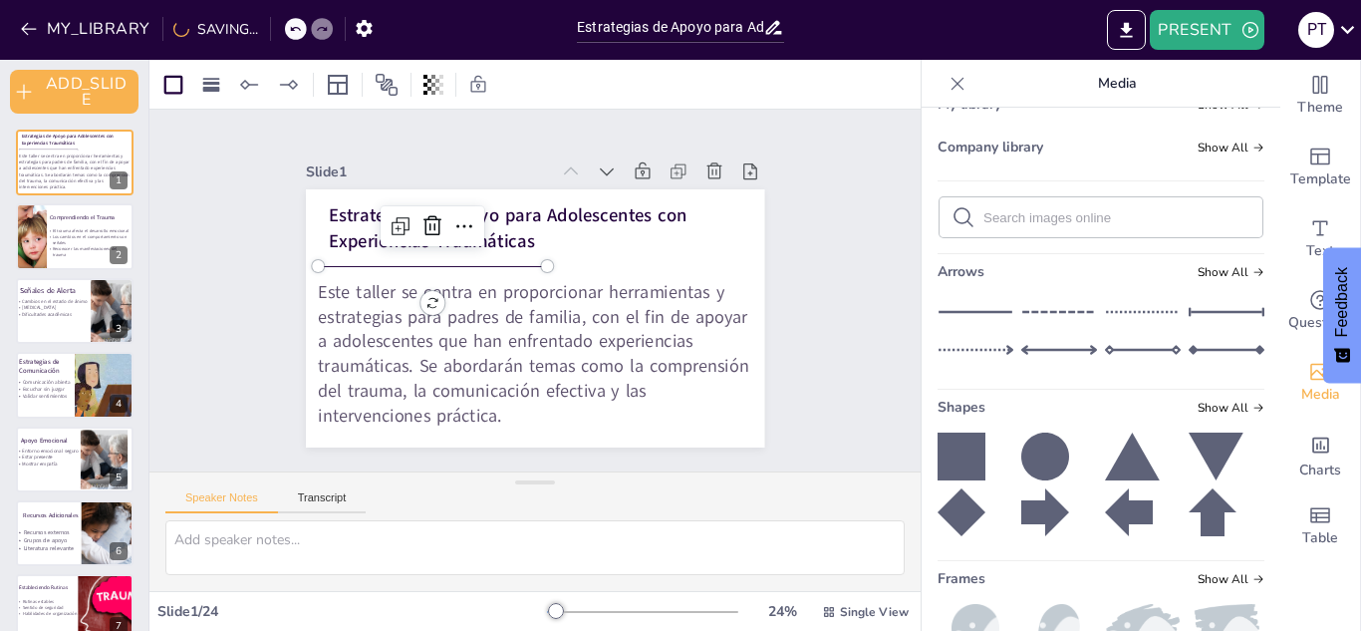
checkbox input "true"
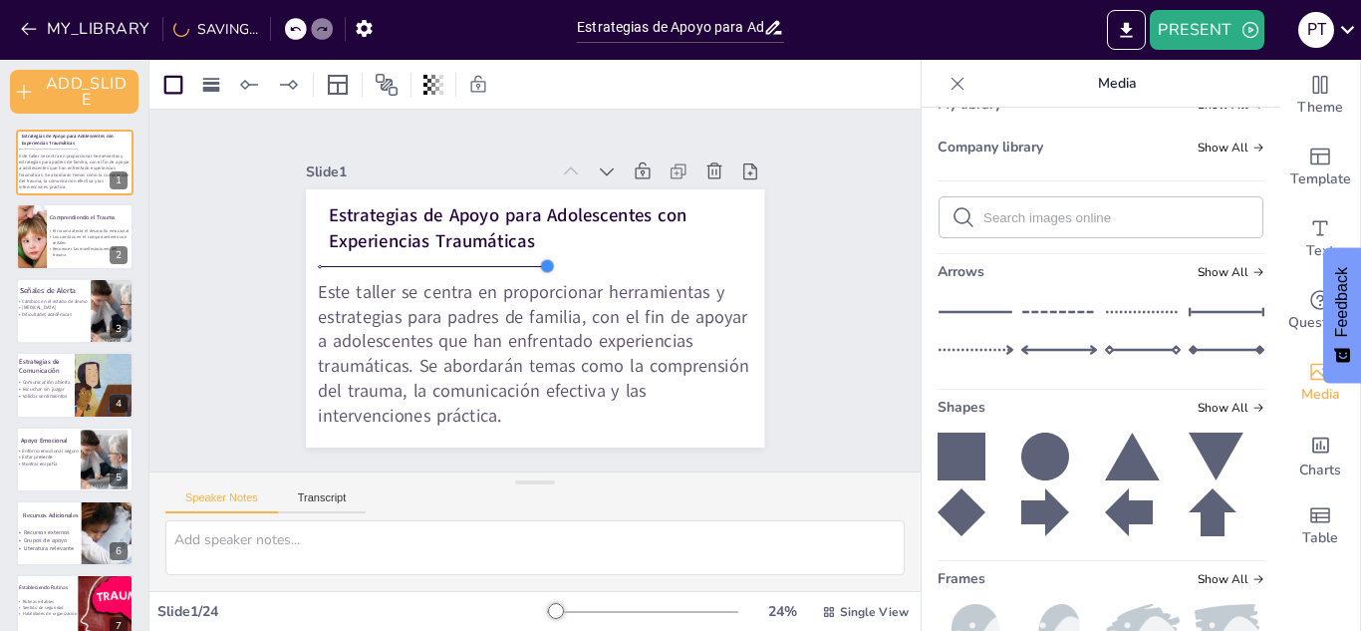
checkbox input "true"
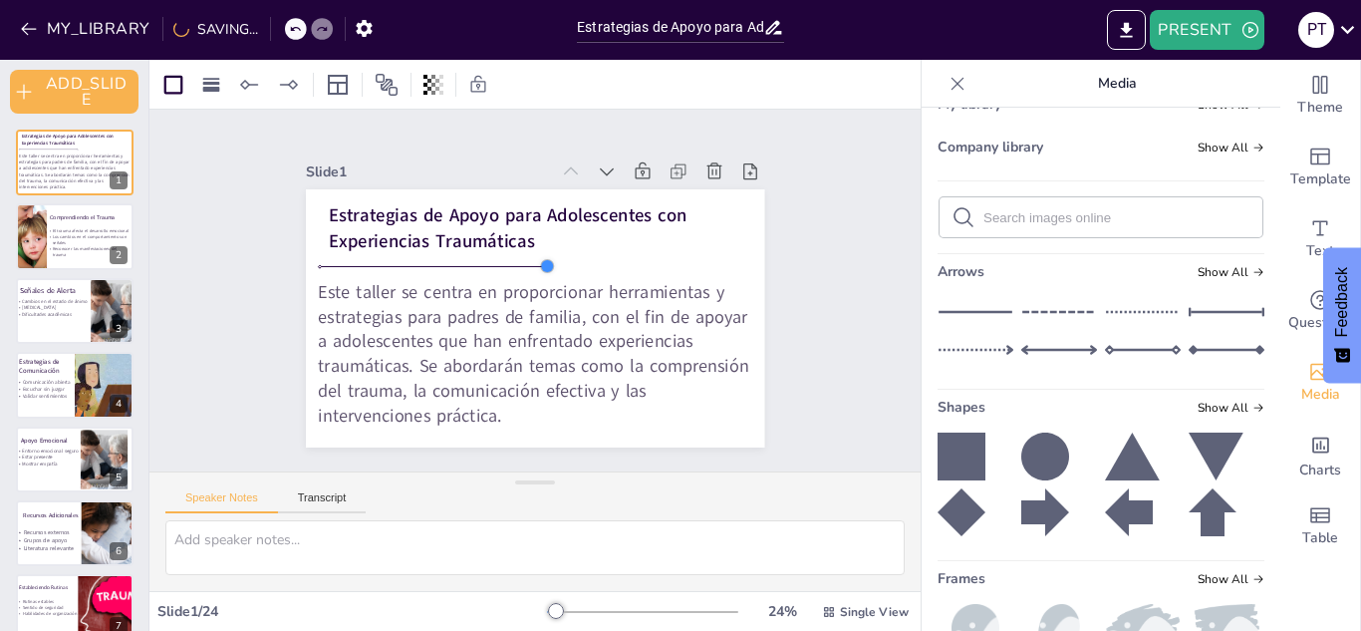
checkbox input "true"
drag, startPoint x: 536, startPoint y: 259, endPoint x: 733, endPoint y: 259, distance: 197.2
click at [542, 85] on div at bounding box center [533, 76] width 18 height 18
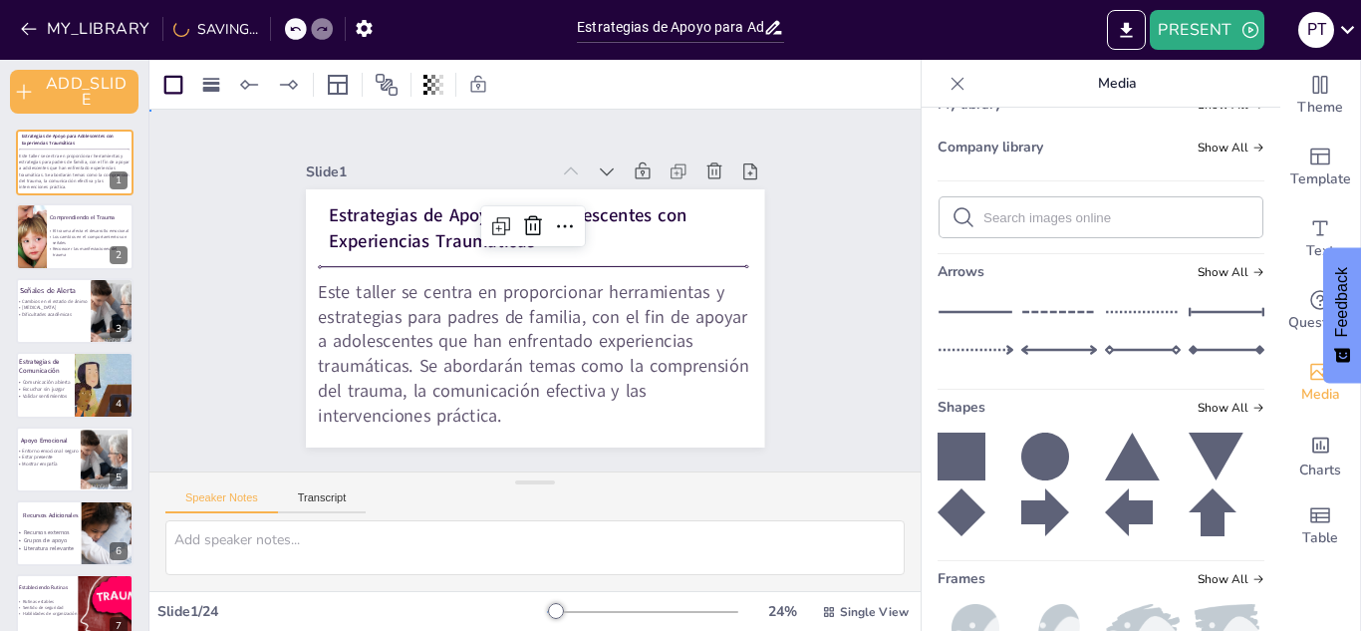
click at [783, 268] on div "Slide 1 Estrategias de Apoyo para Adolescentes con Experiencias Traumáticas Est…" at bounding box center [535, 291] width 648 height 518
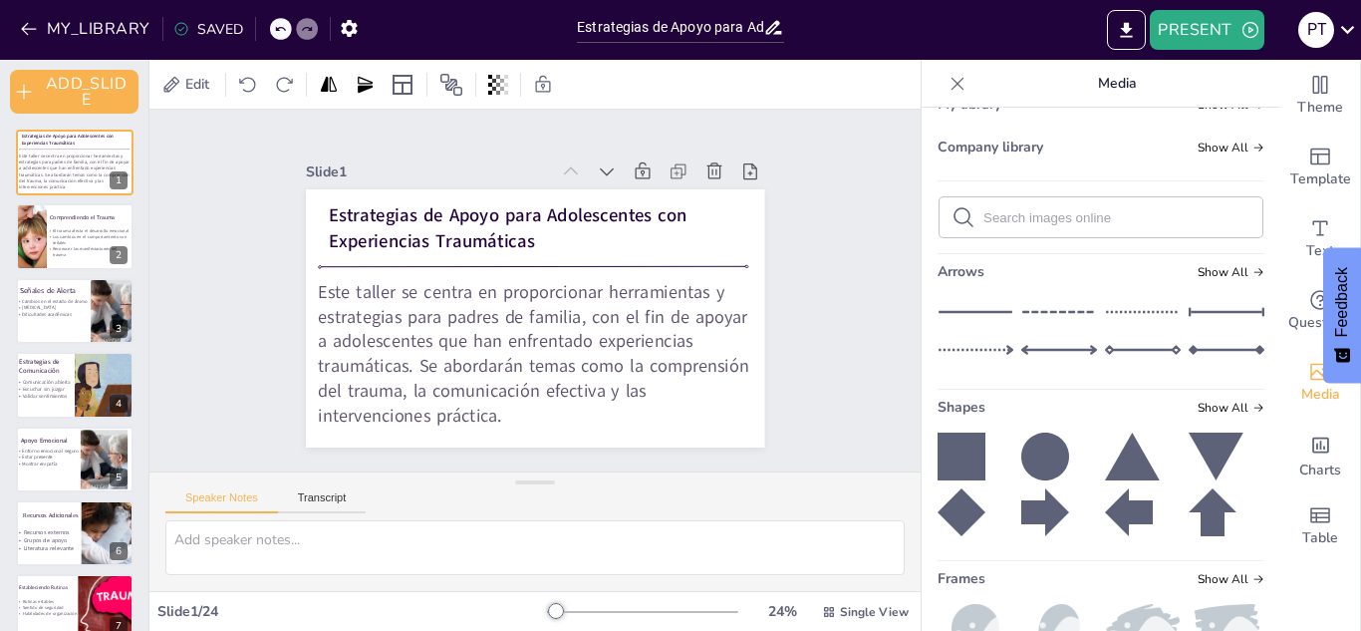
click at [951, 82] on icon at bounding box center [957, 83] width 13 height 13
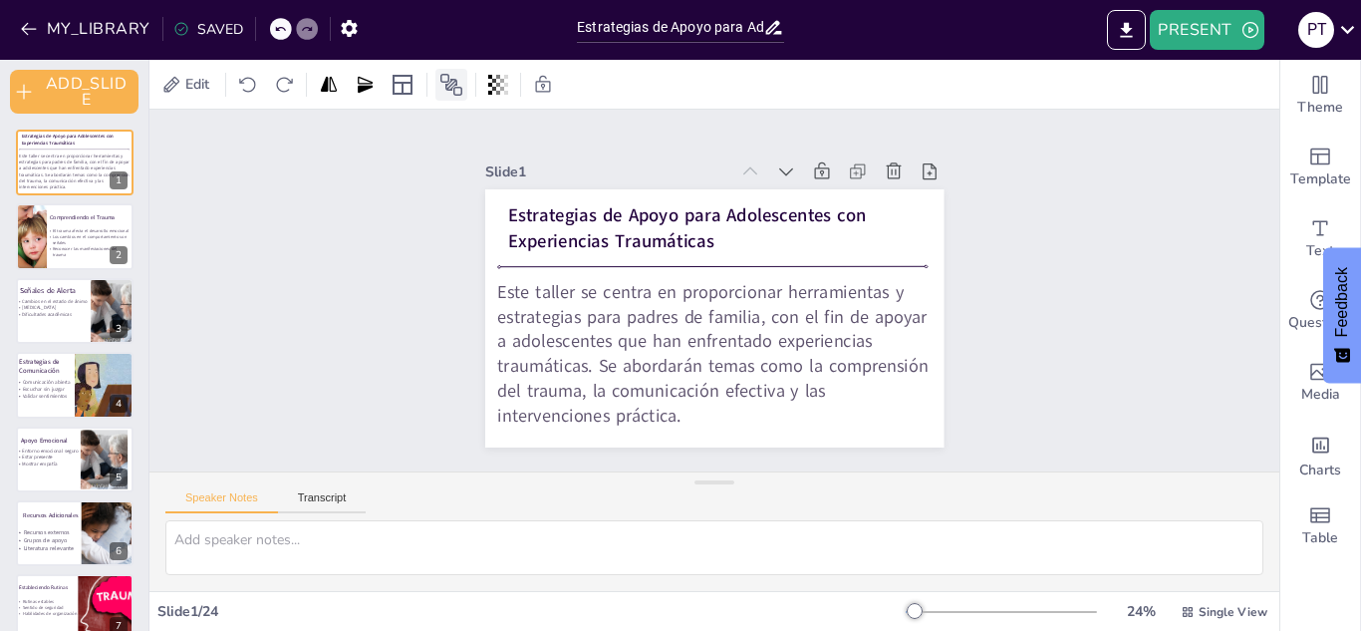
click at [444, 82] on icon at bounding box center [451, 85] width 22 height 22
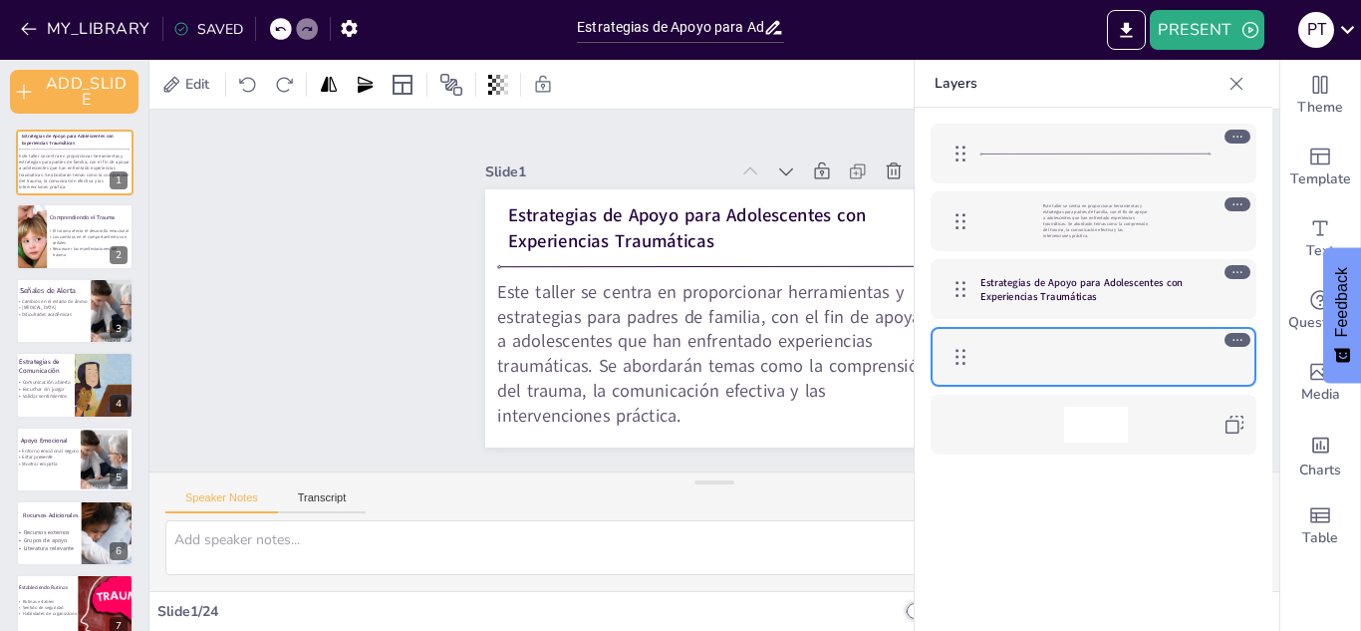
click at [809, 124] on div "Slide 1 Estrategias de Apoyo para Adolescentes con Experiencias Traumáticas Est…" at bounding box center [714, 290] width 788 height 1179
click at [1236, 86] on icon at bounding box center [1236, 84] width 20 height 20
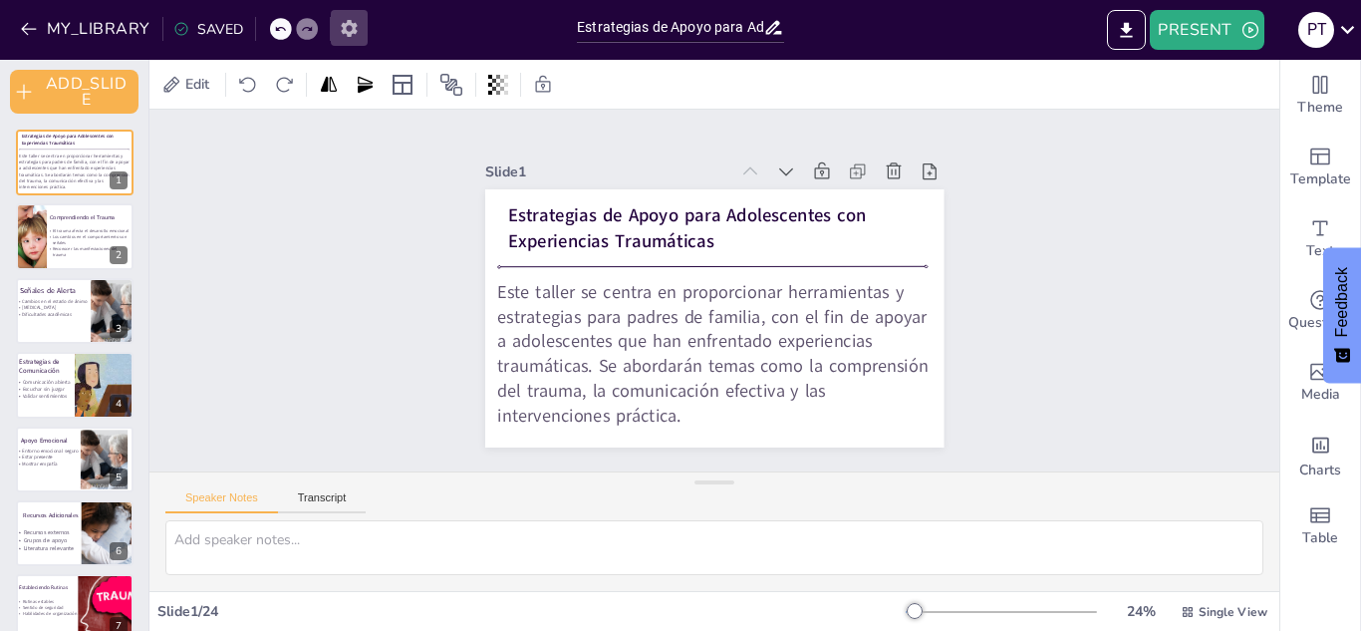
click at [339, 31] on icon "button" at bounding box center [349, 28] width 21 height 21
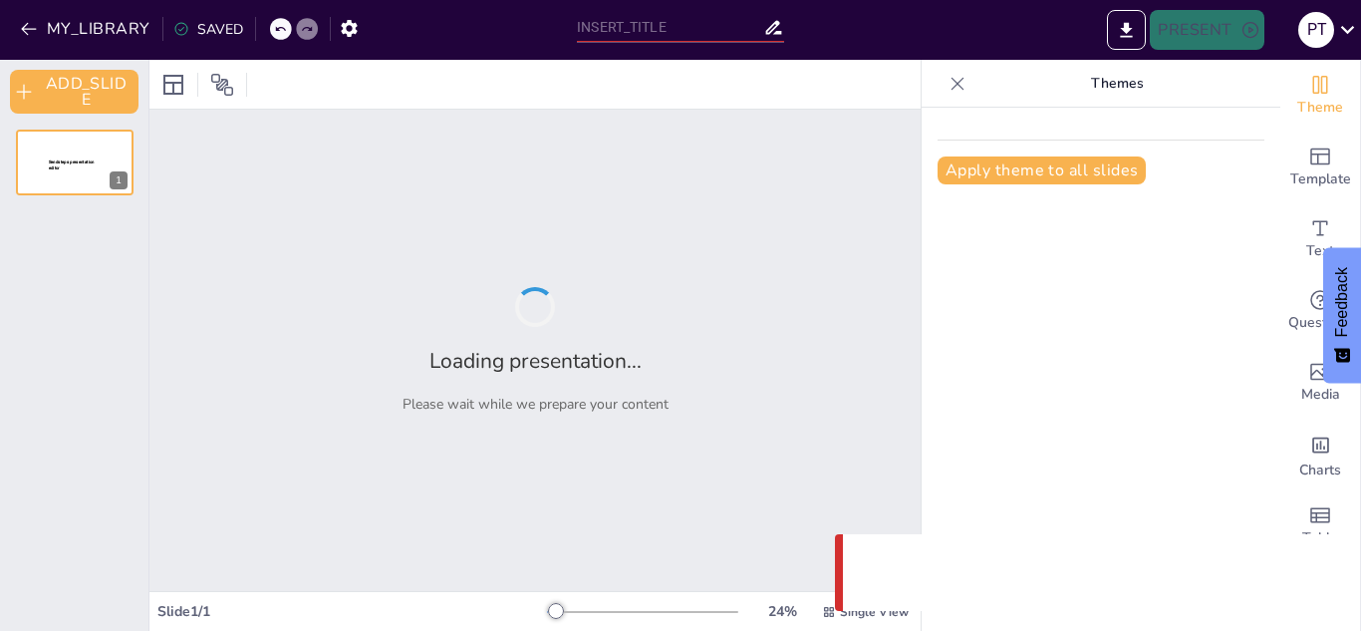
type input "Estrategias de Apoyo para Adolescentes con Experiencias Traumáticas"
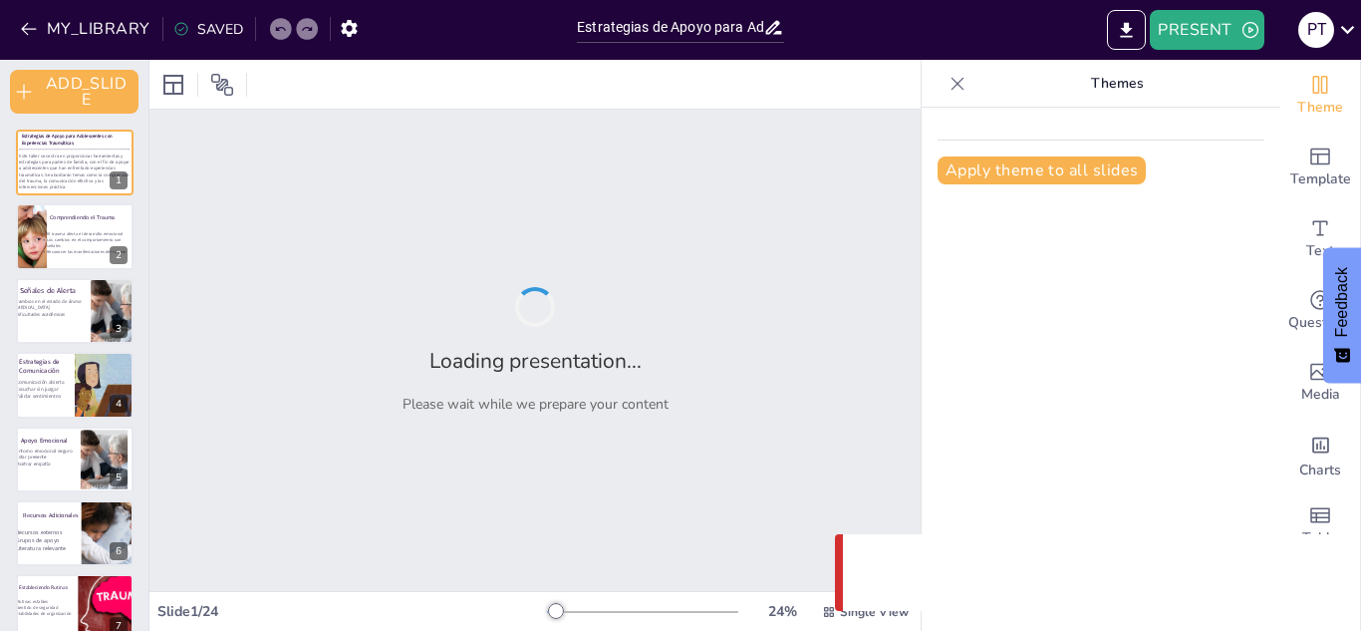
checkbox input "true"
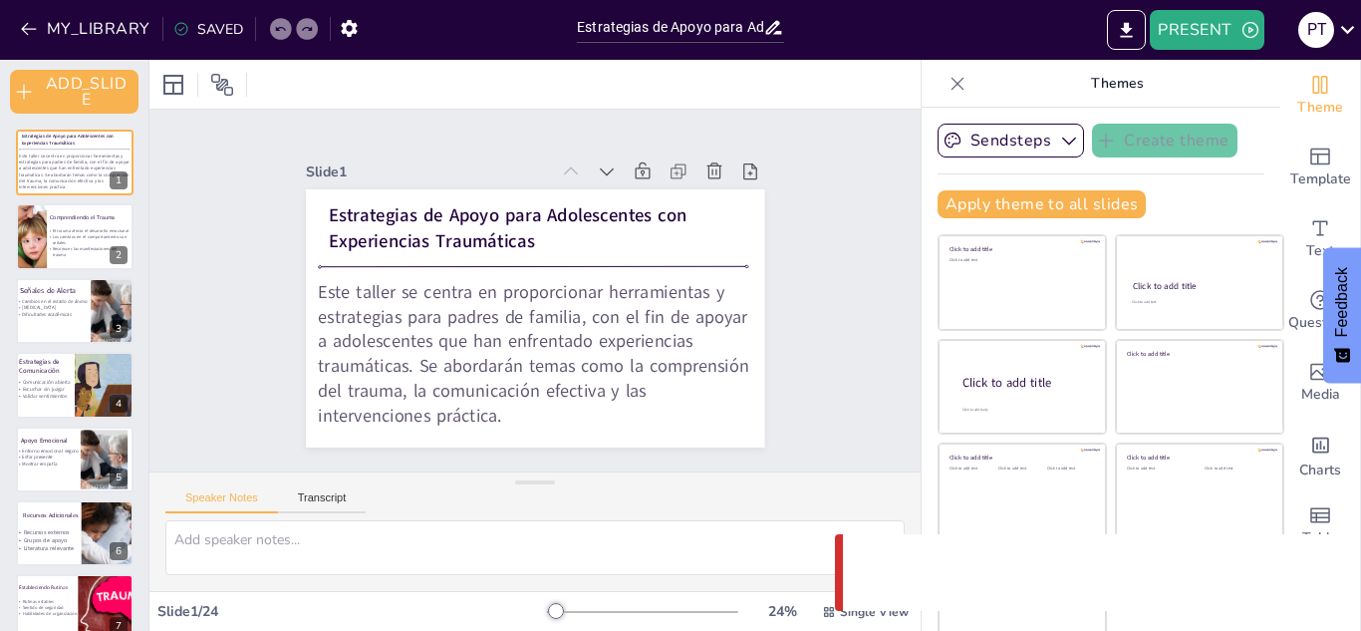
checkbox input "true"
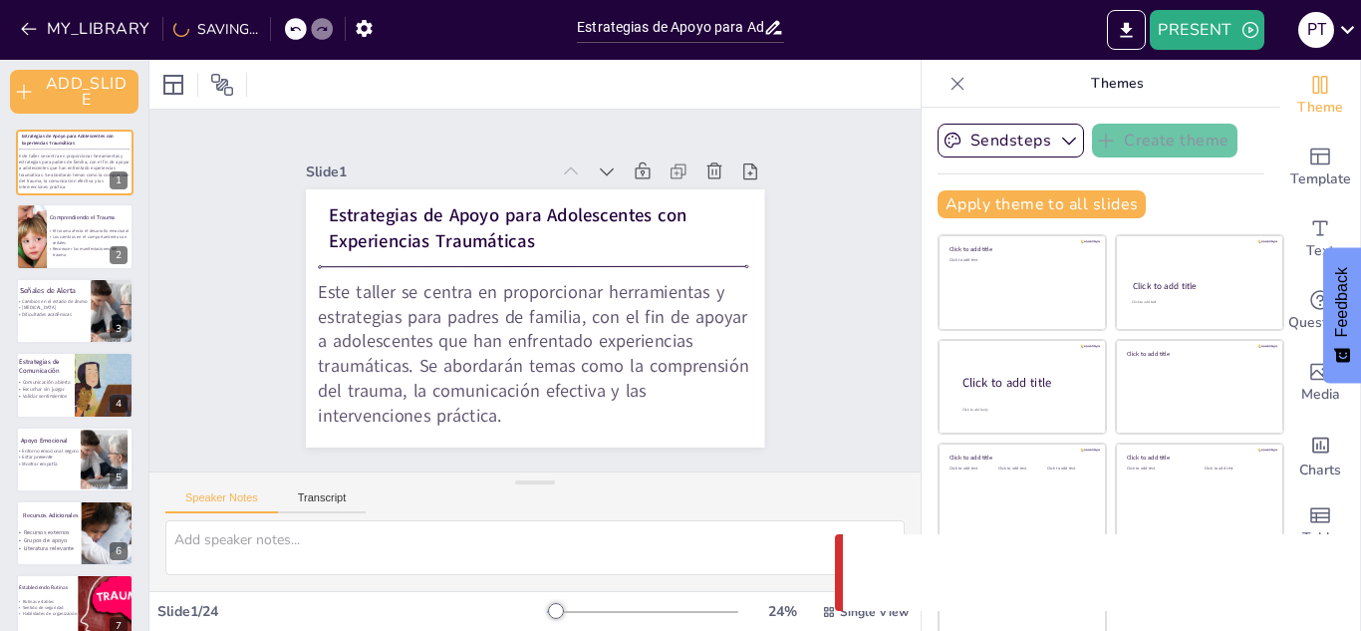
checkbox input "true"
click at [814, 120] on div "Slide 1 Estrategias de Apoyo para Adolescentes con Experiencias Traumáticas Est…" at bounding box center [534, 291] width 771 height 362
checkbox input "true"
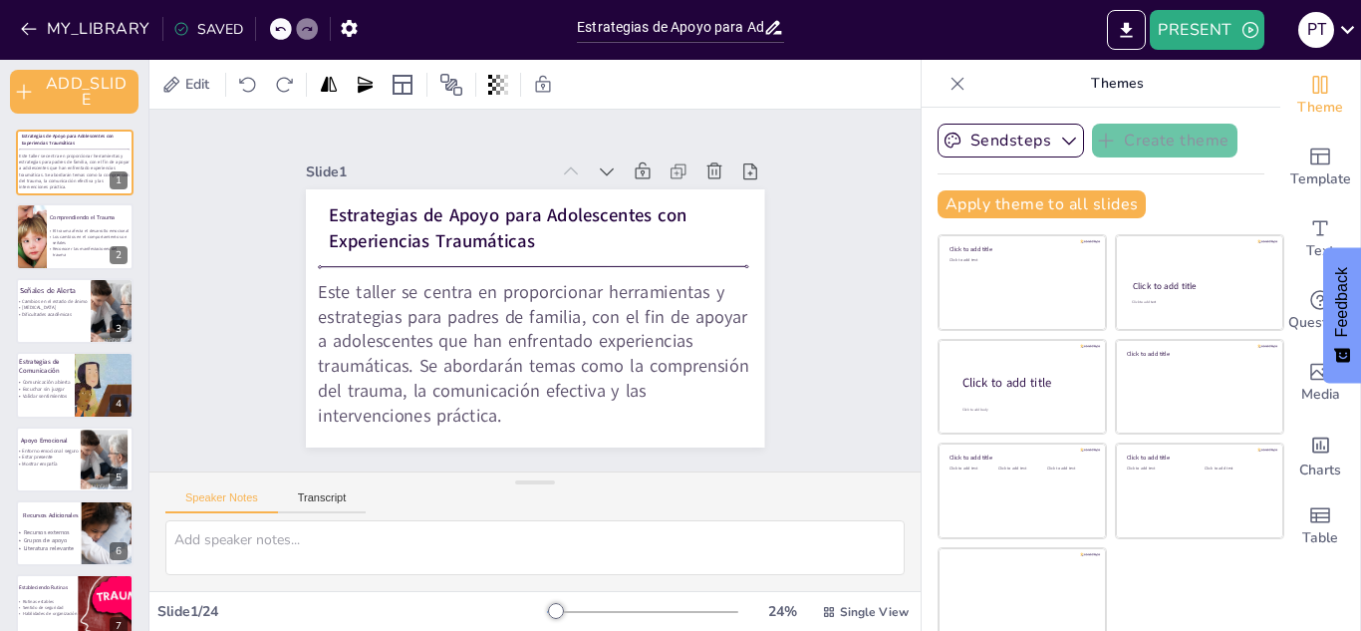
click at [226, 170] on div "Slide 1 Estrategias de Apoyo para Adolescentes con Experiencias Traumáticas Est…" at bounding box center [534, 291] width 771 height 362
checkbox input "true"
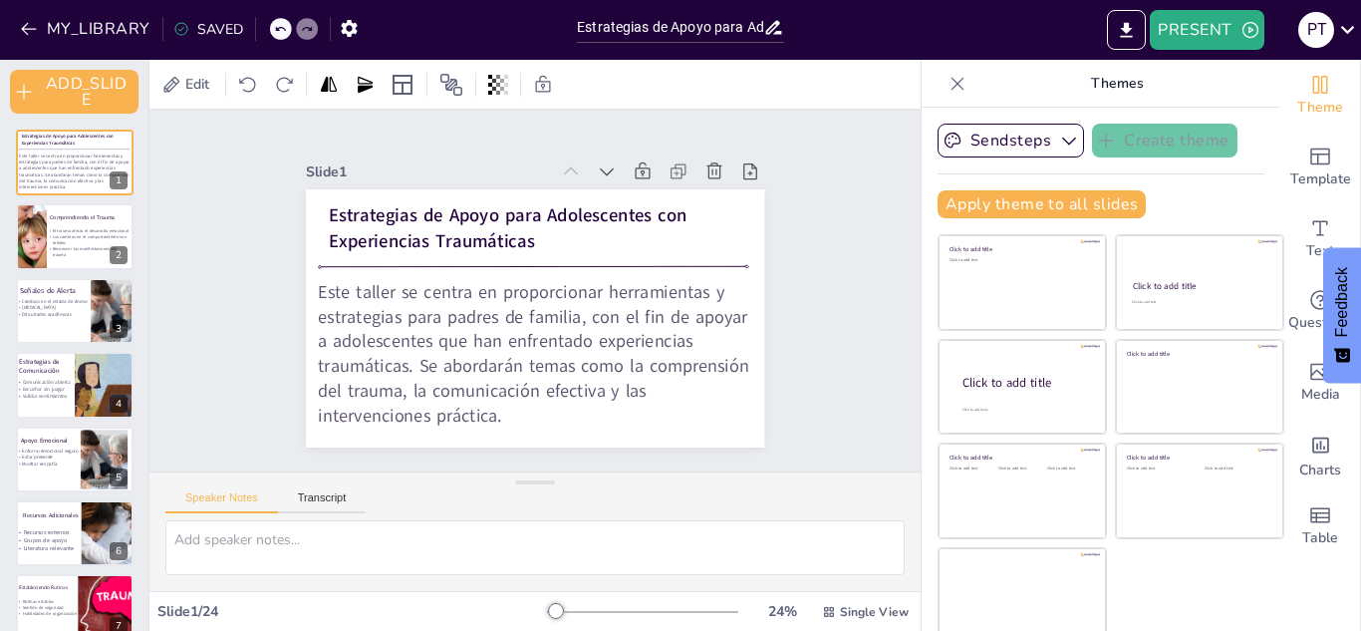
checkbox input "true"
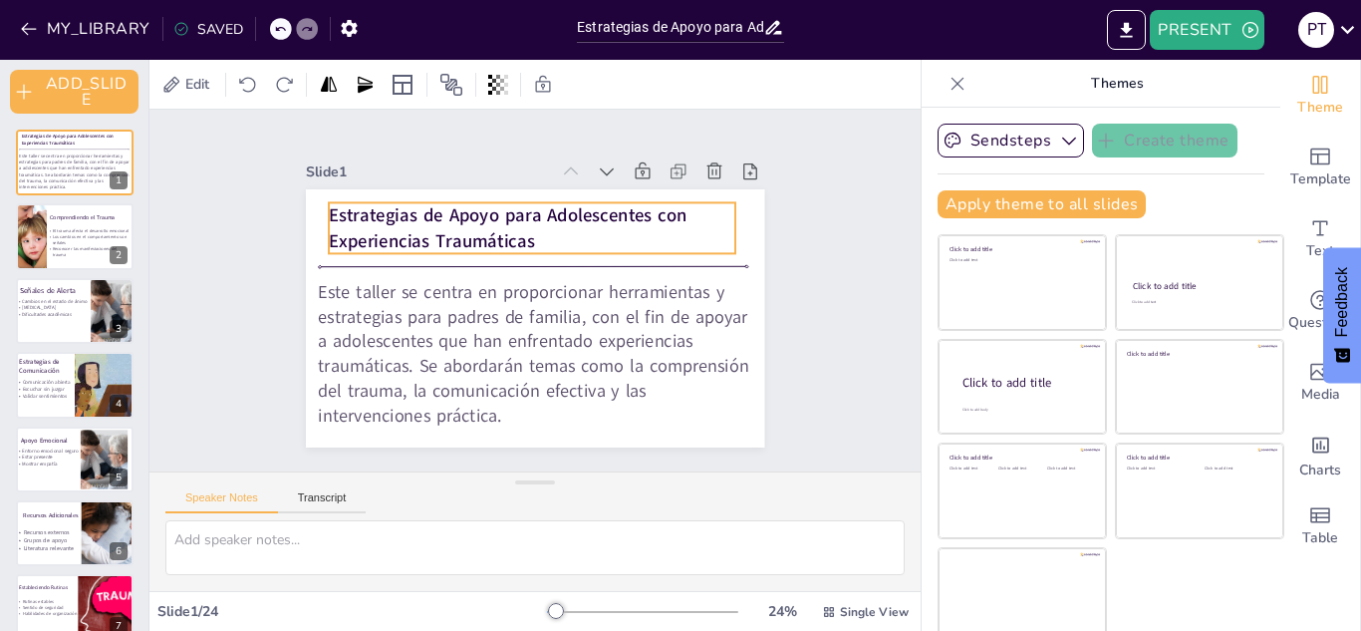
checkbox input "true"
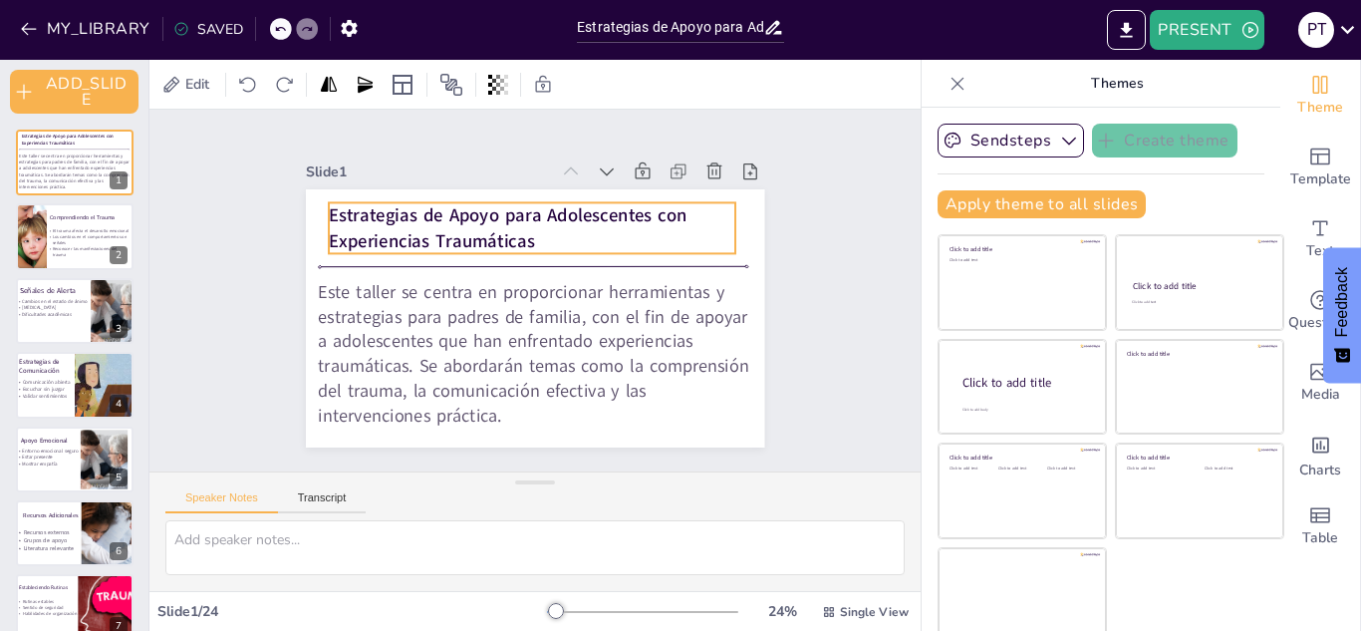
checkbox input "true"
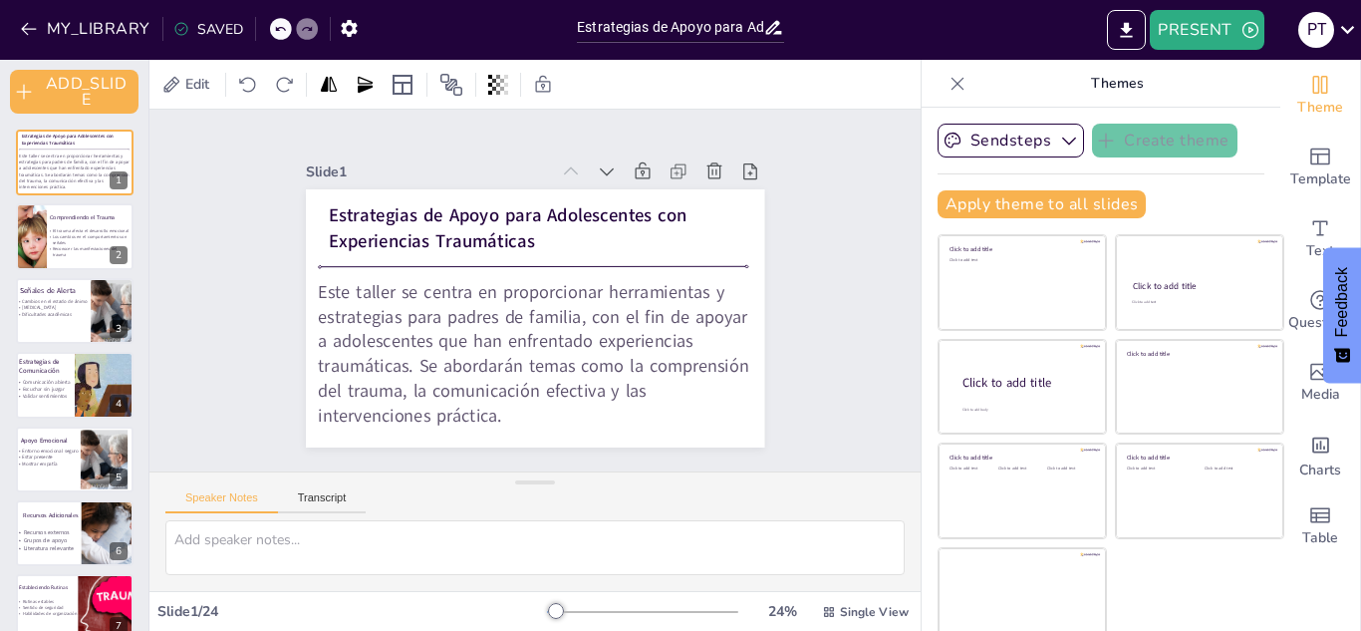
click at [821, 262] on div "Slide 1 Estrategias de Apoyo para Adolescentes con Experiencias Traumáticas Est…" at bounding box center [534, 291] width 771 height 362
checkbox input "true"
click at [803, 244] on div "Slide 1 Estrategias de Apoyo para Adolescentes con Experiencias Traumáticas Est…" at bounding box center [534, 291] width 771 height 362
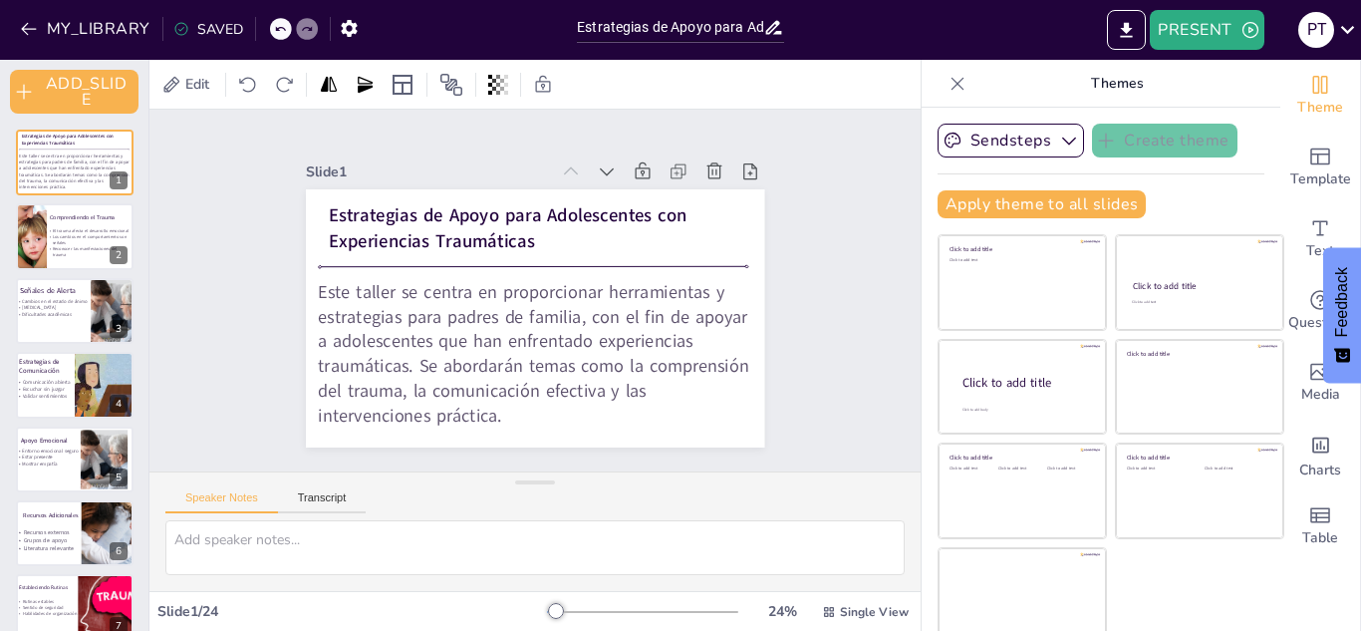
checkbox input "true"
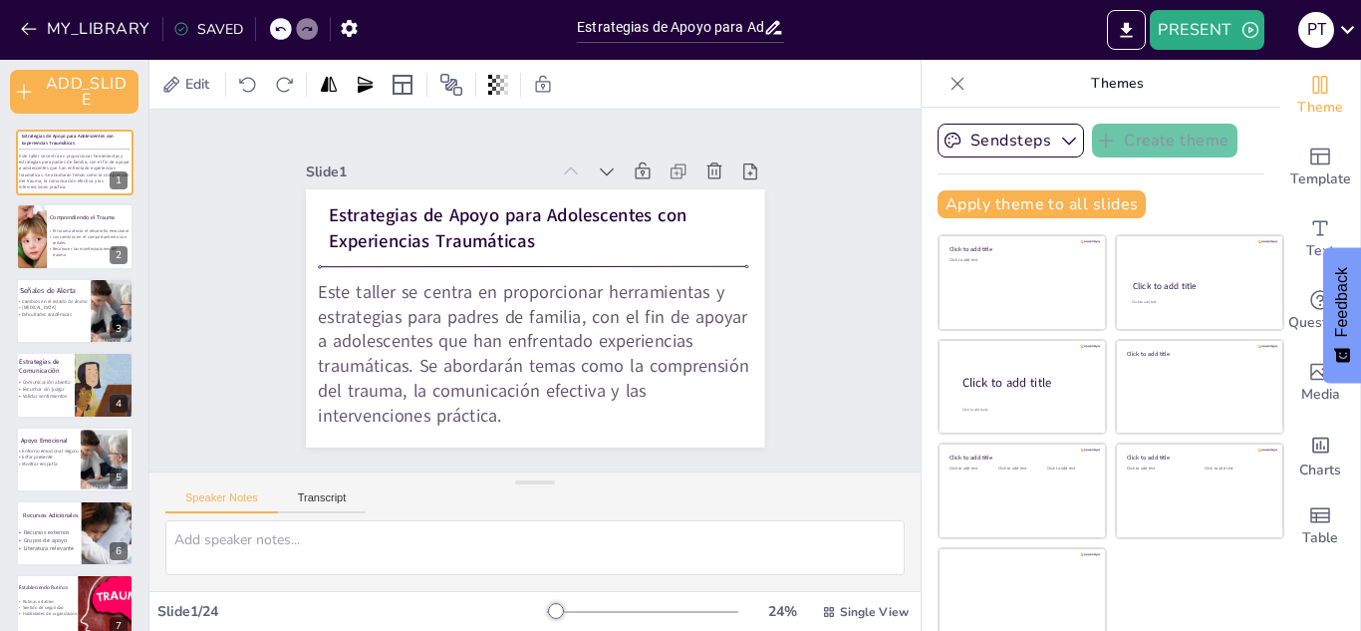
checkbox input "true"
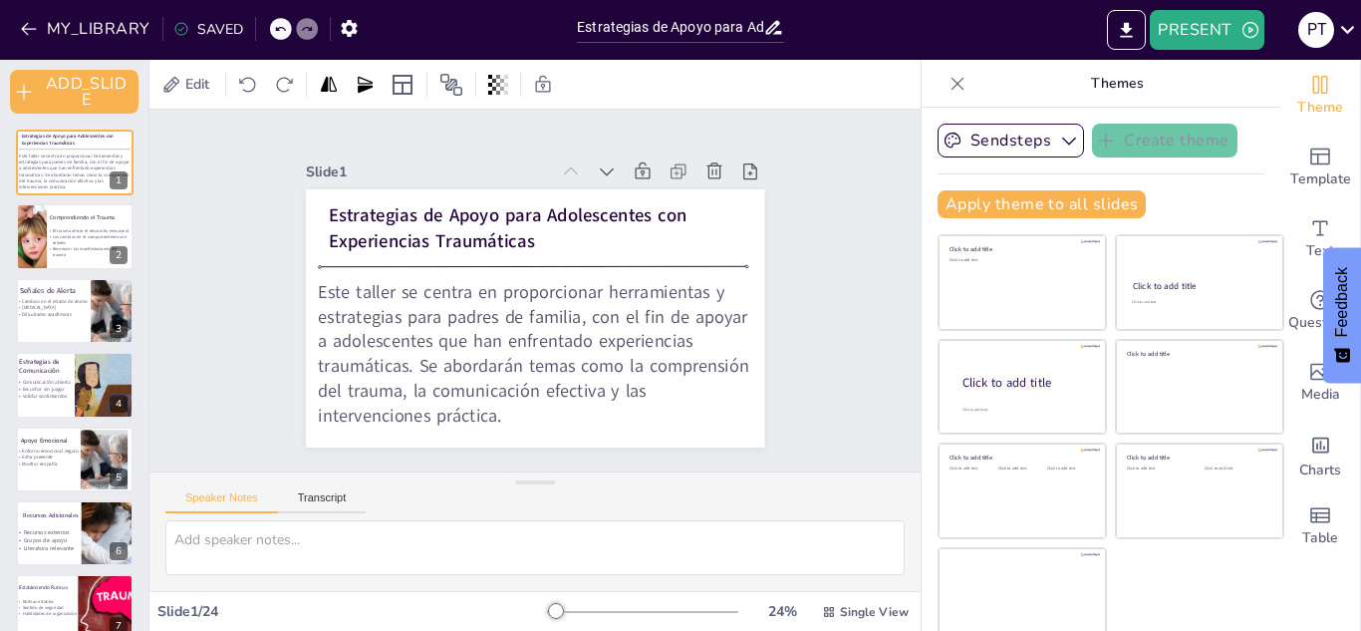
checkbox input "true"
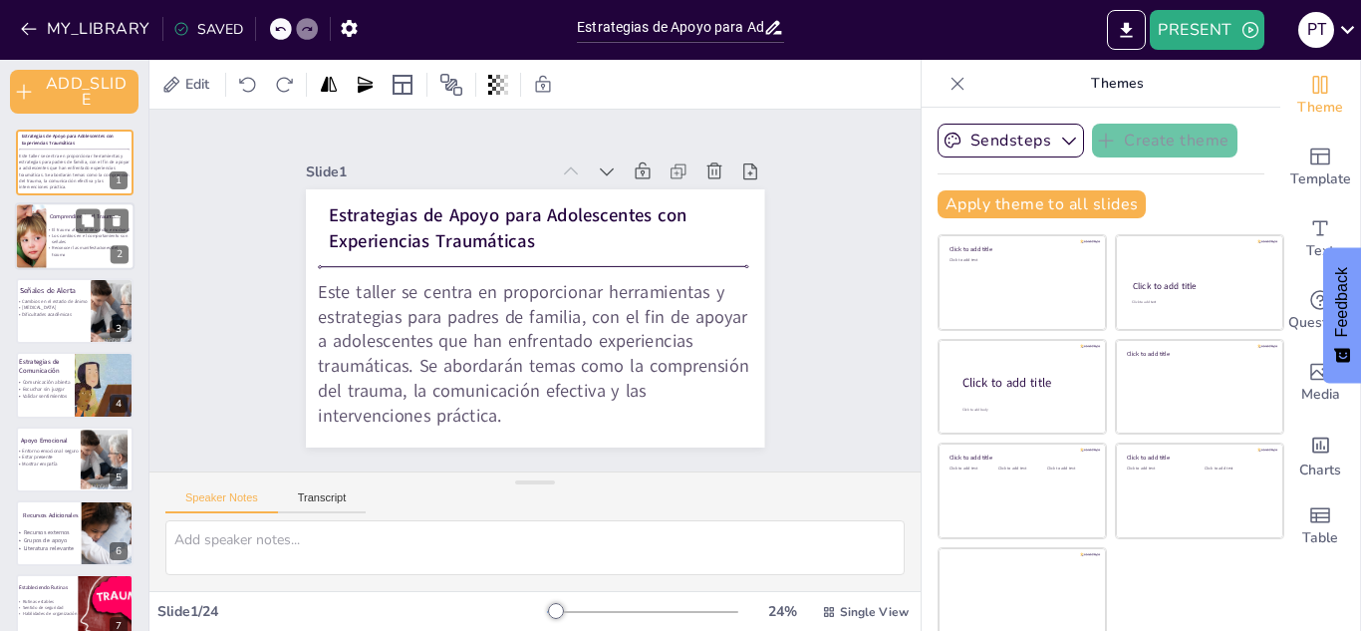
checkbox input "true"
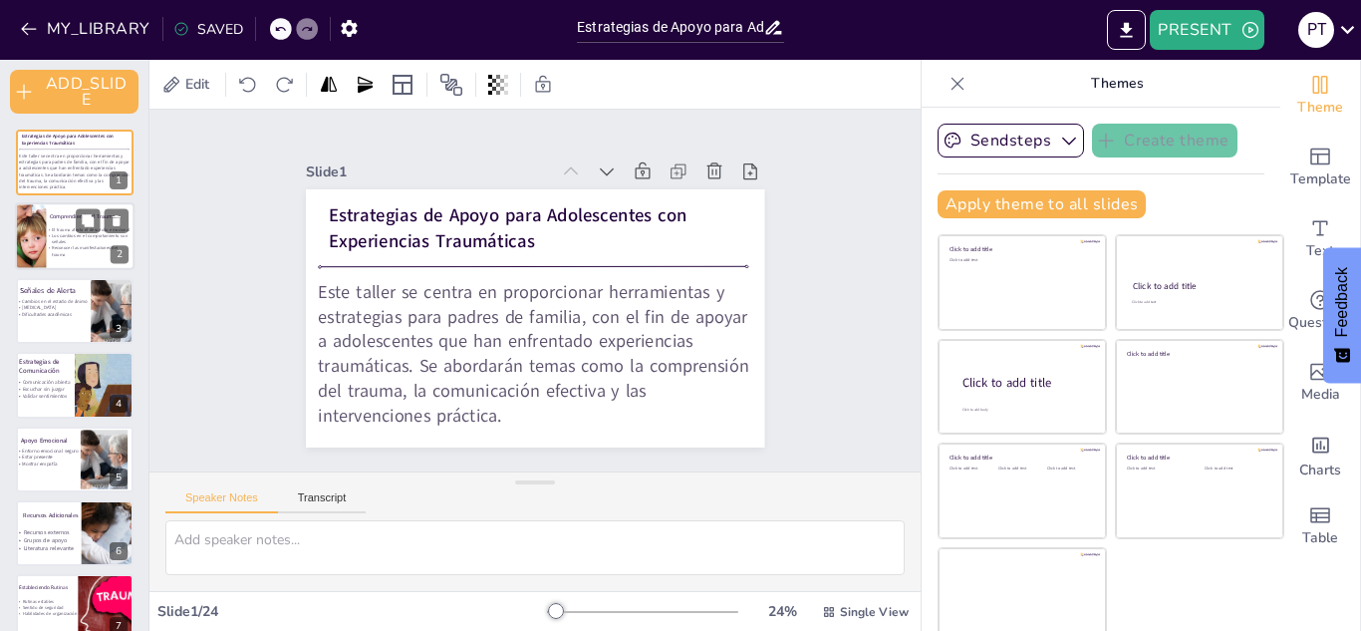
checkbox input "true"
click at [59, 250] on span "Reconocer las manifestaciones del trauma" at bounding box center [85, 252] width 66 height 12
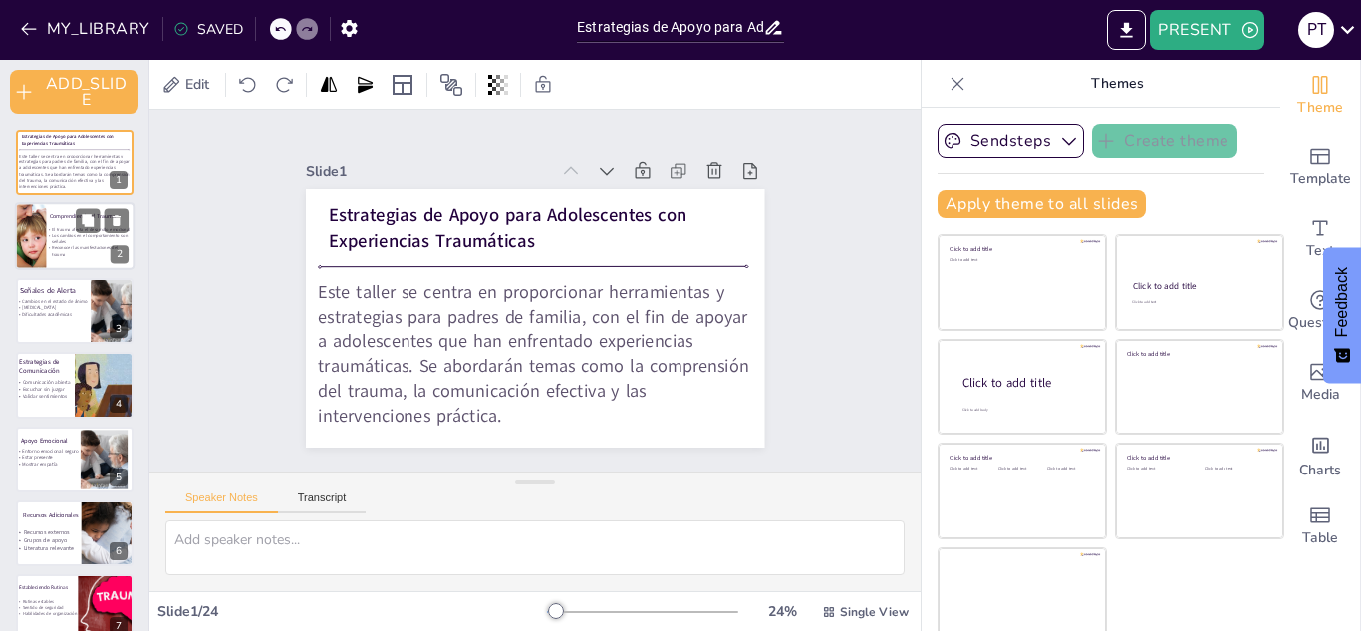
type textarea "El trauma tiene un impacto significativo en el desarrollo emocional de los adol…"
checkbox input "true"
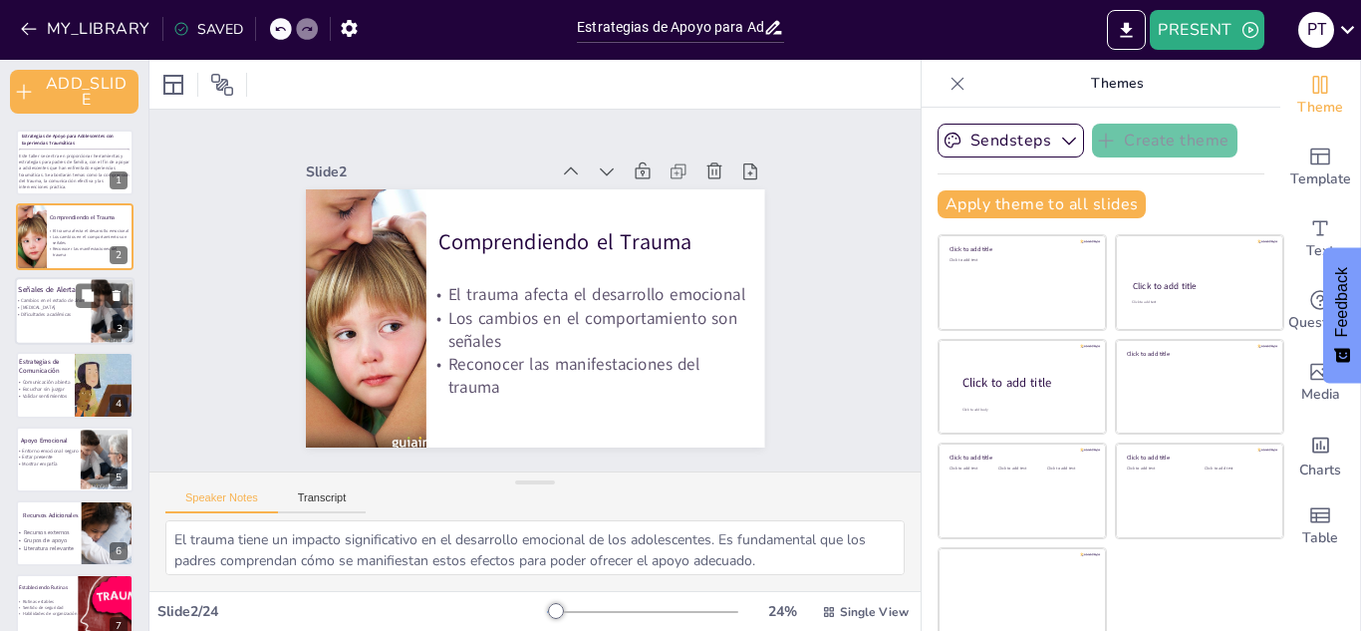
checkbox input "true"
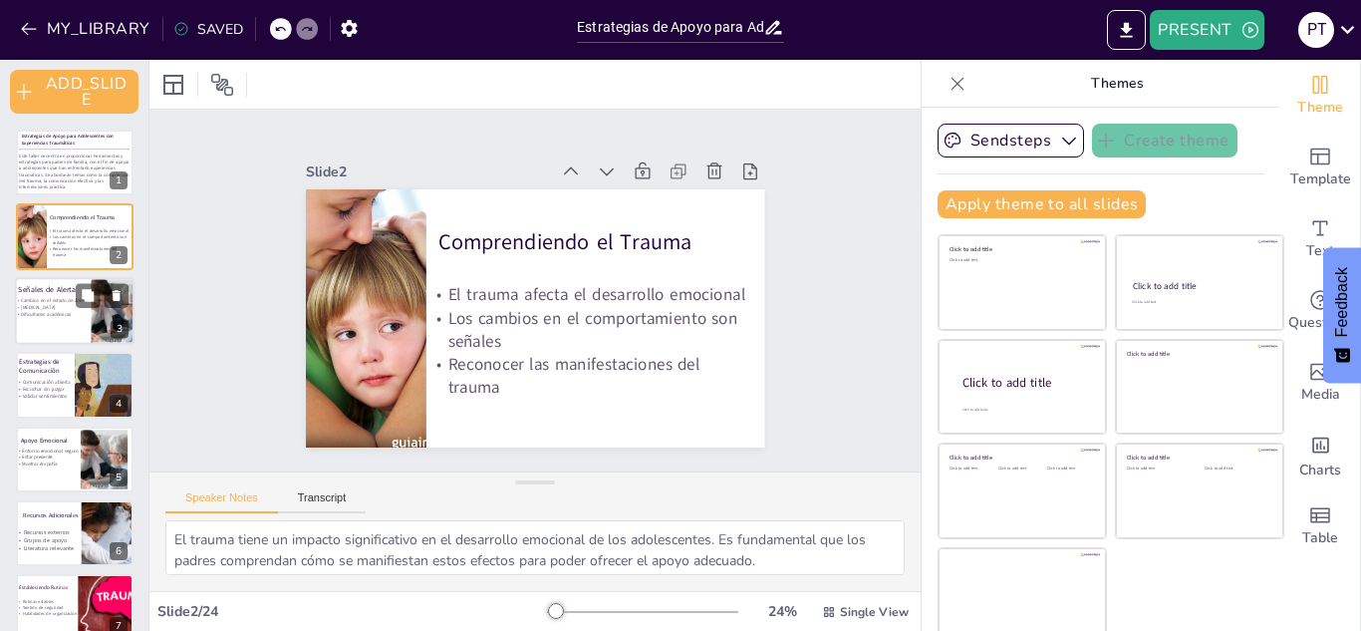
checkbox input "true"
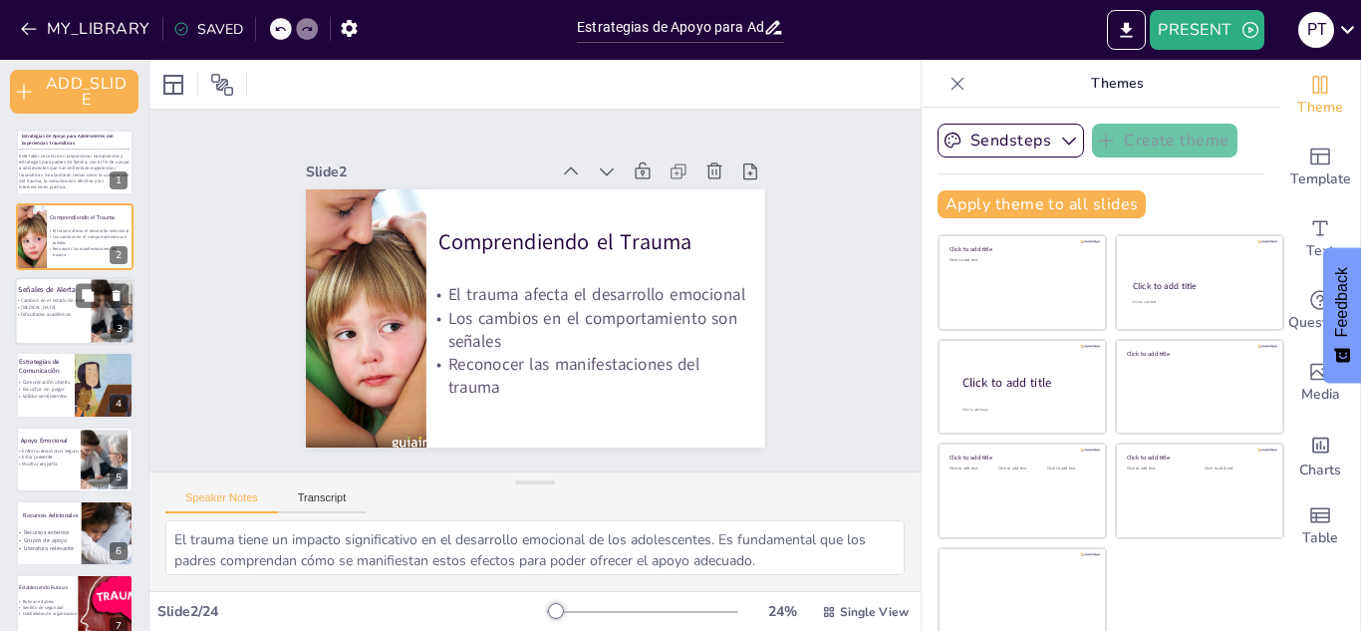
checkbox input "true"
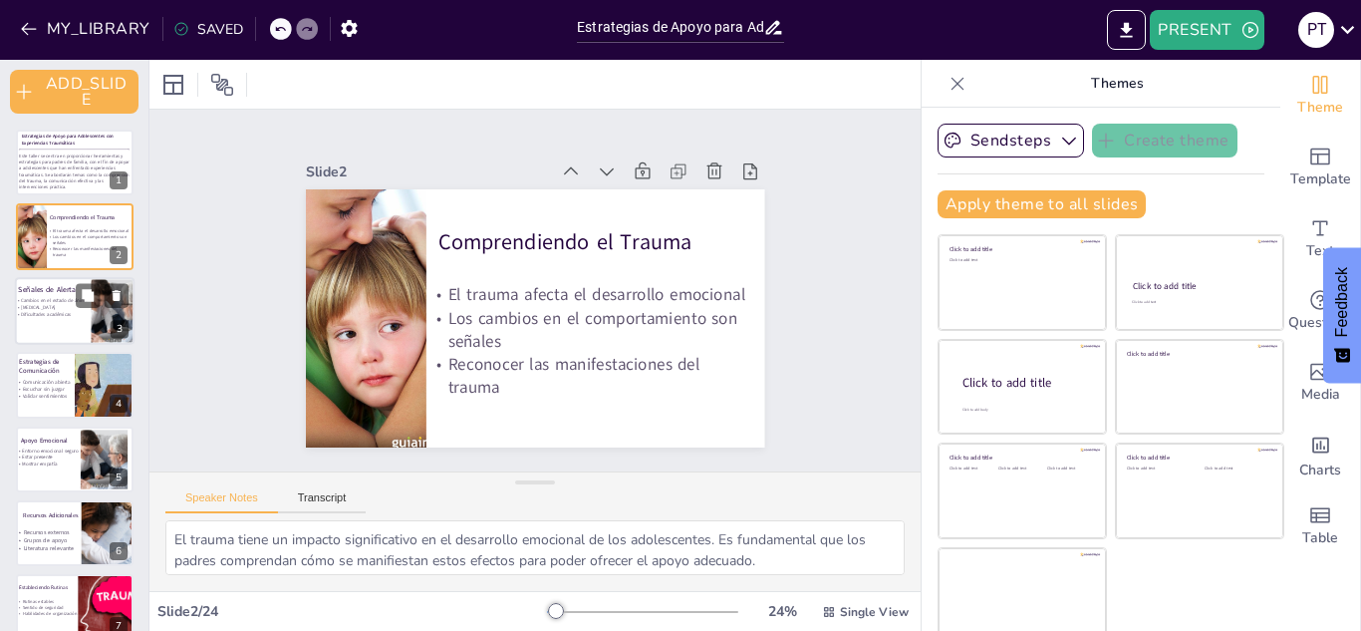
click at [75, 316] on p "Dificultades académicas" at bounding box center [63, 314] width 97 height 7
type textarea "Los cambios en el estado de ánimo son una de las señales más visibles de que un…"
checkbox input "true"
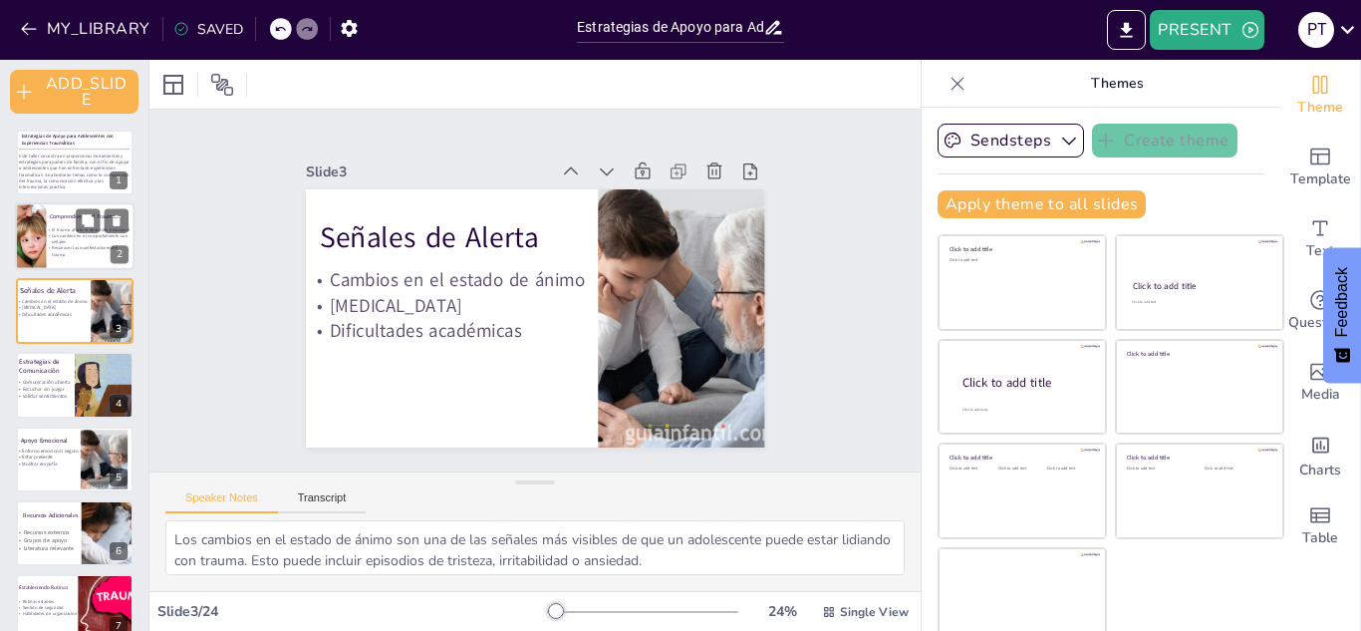
checkbox input "true"
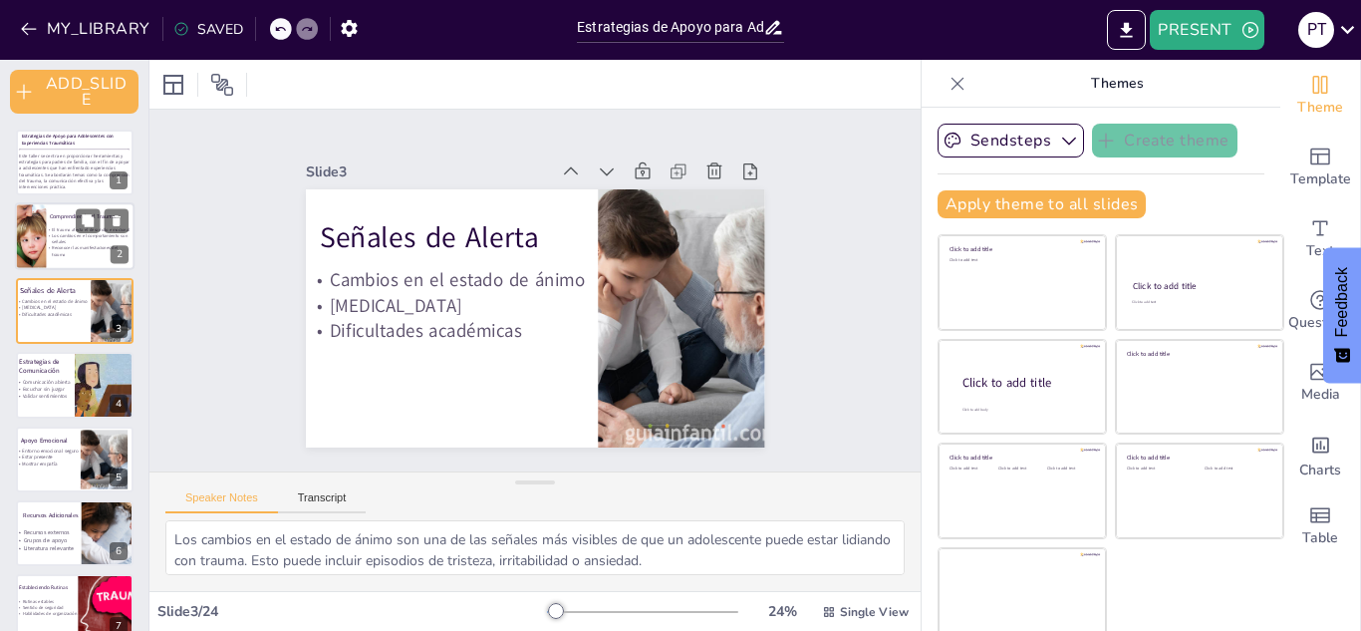
checkbox input "true"
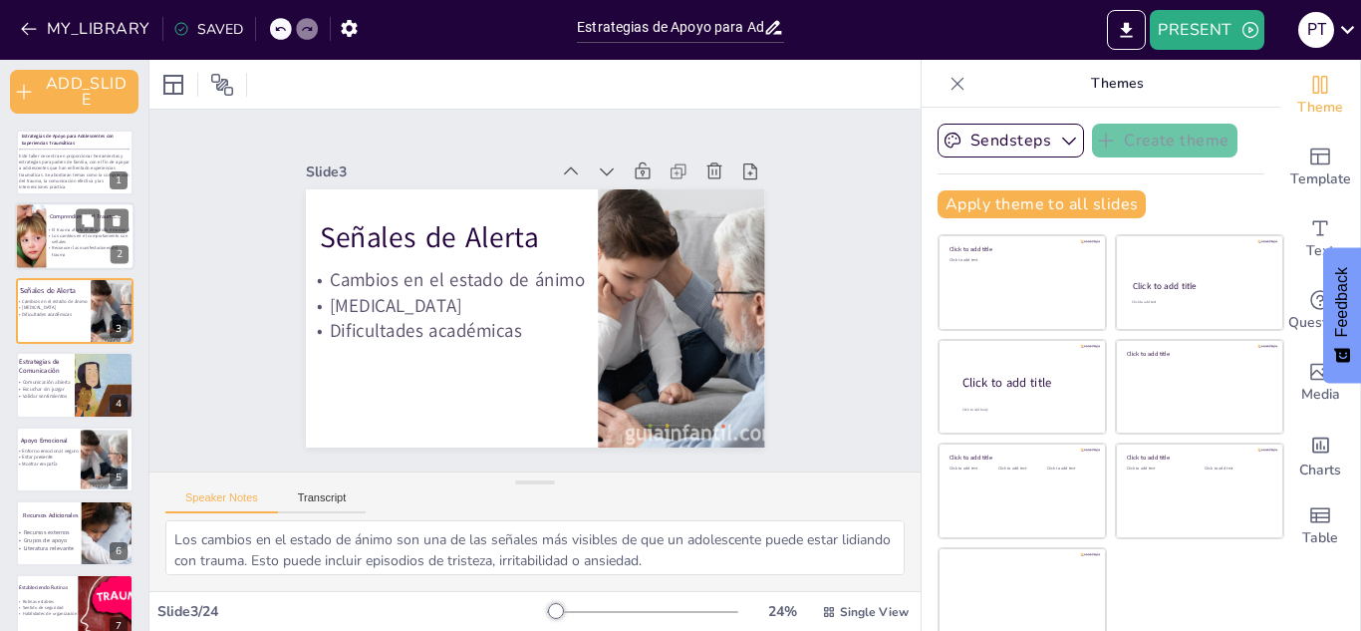
checkbox input "true"
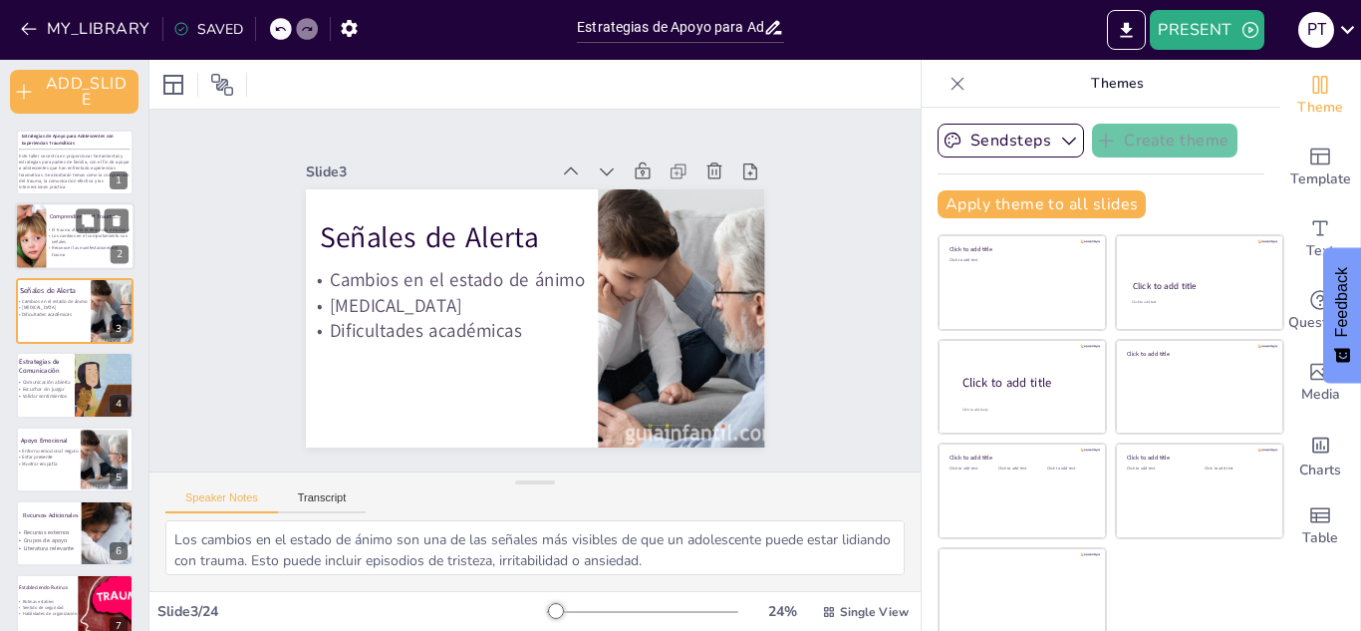
checkbox input "true"
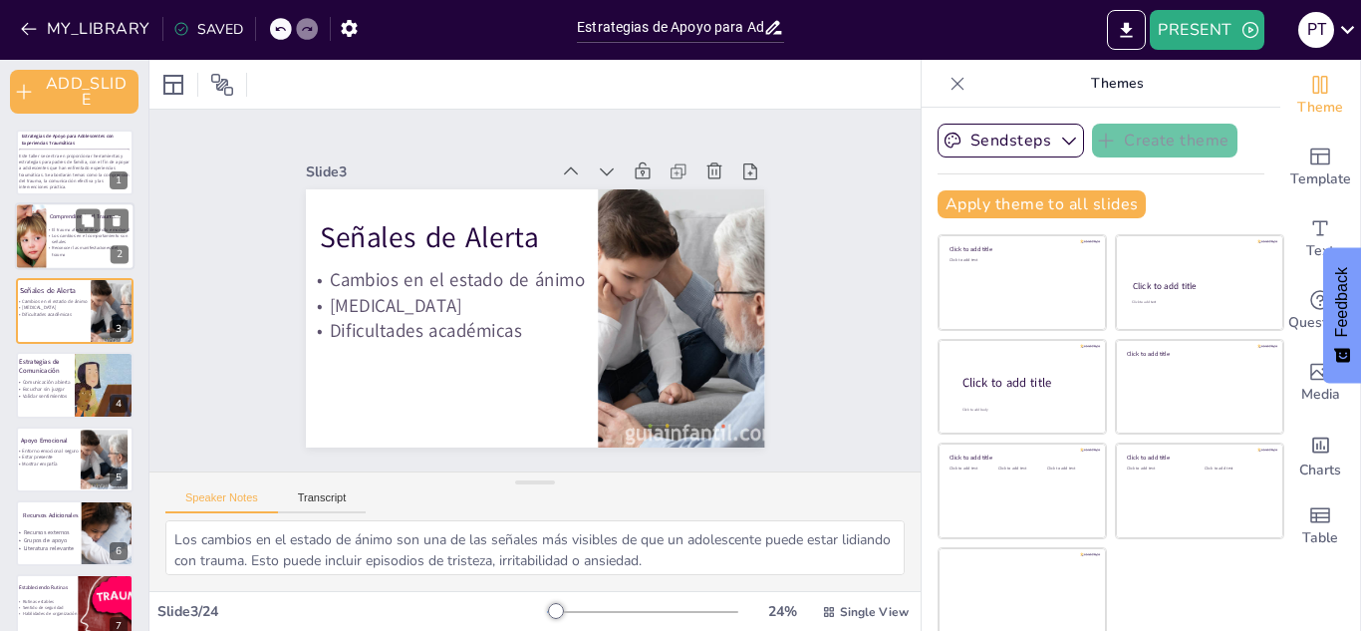
checkbox input "true"
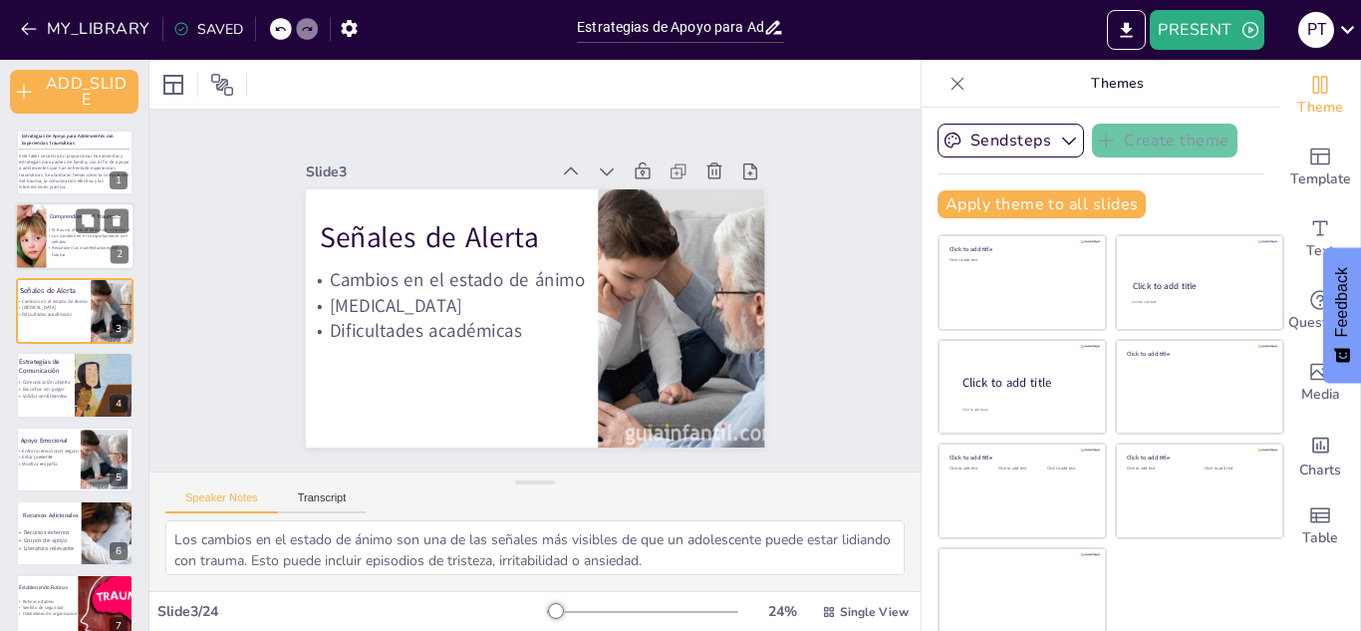
checkbox input "true"
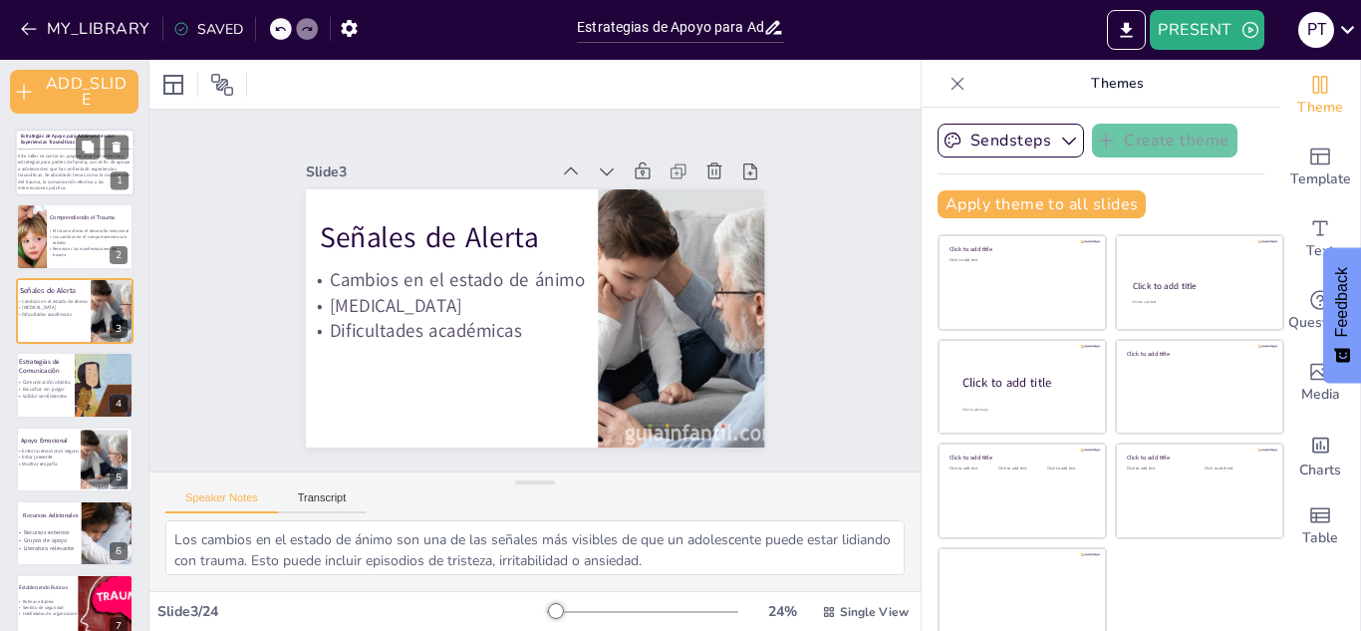
click at [63, 163] on span "Este taller se centra en proporcionar herramientas y estrategias para padres de…" at bounding box center [74, 171] width 113 height 39
checkbox input "true"
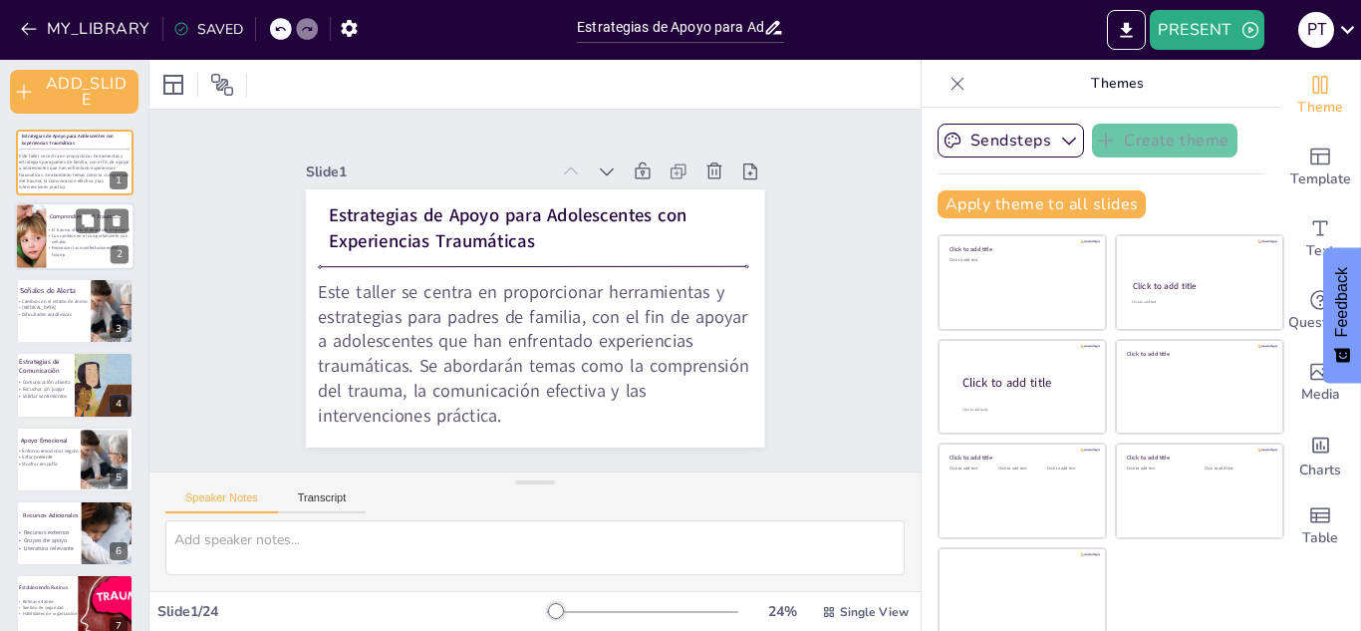
checkbox input "true"
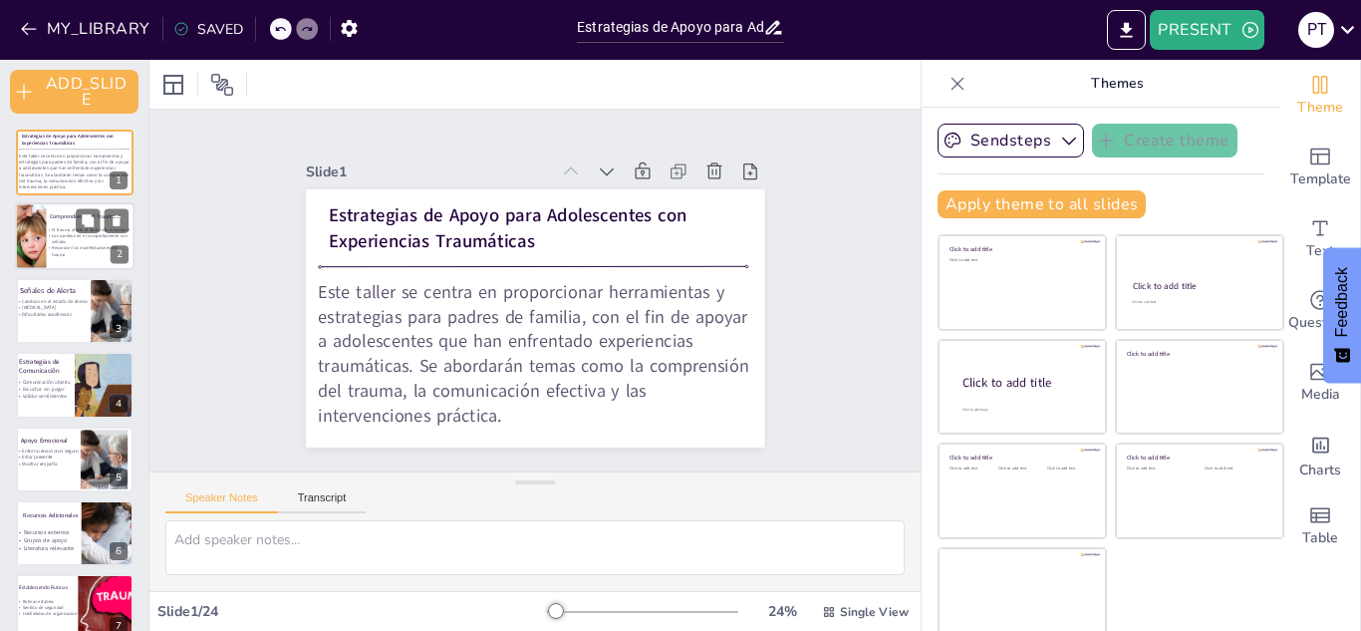
checkbox input "true"
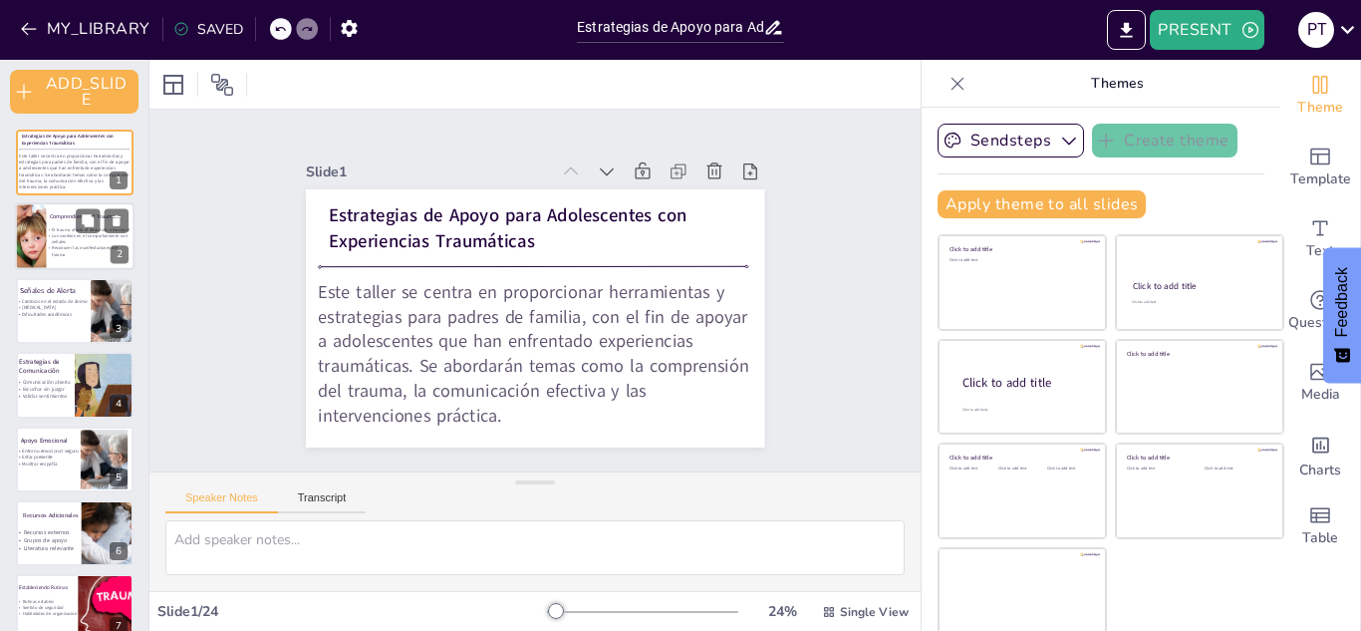
checkbox input "true"
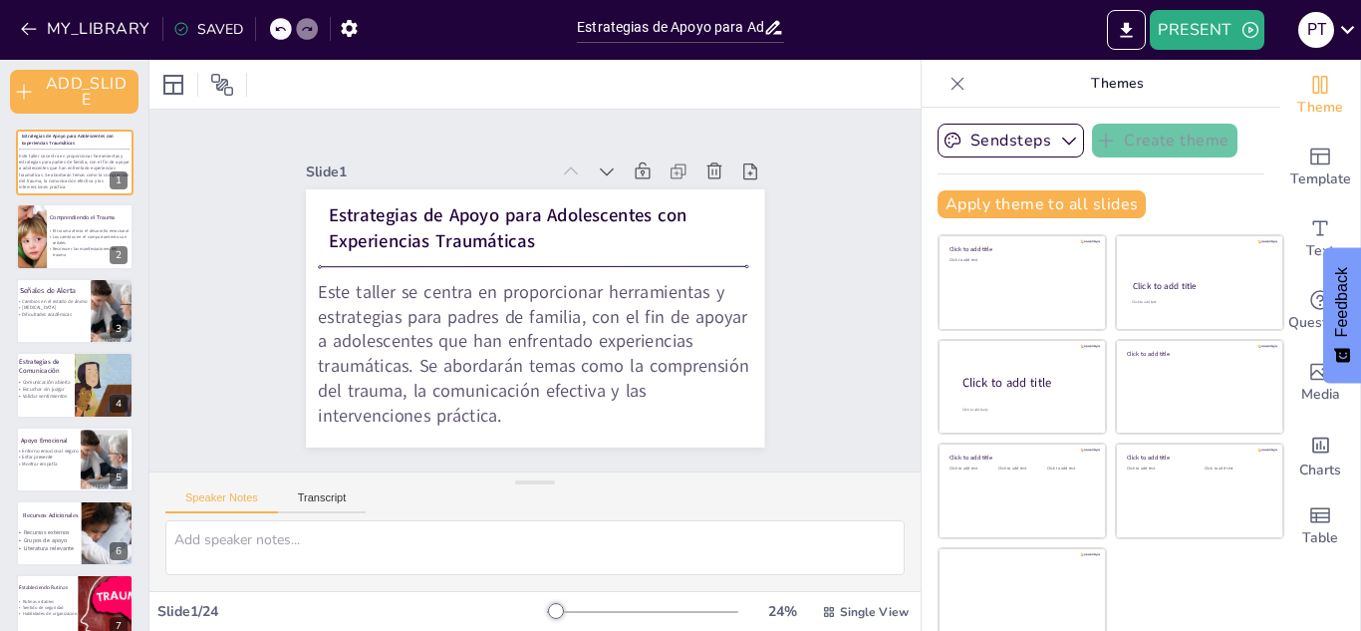
checkbox input "true"
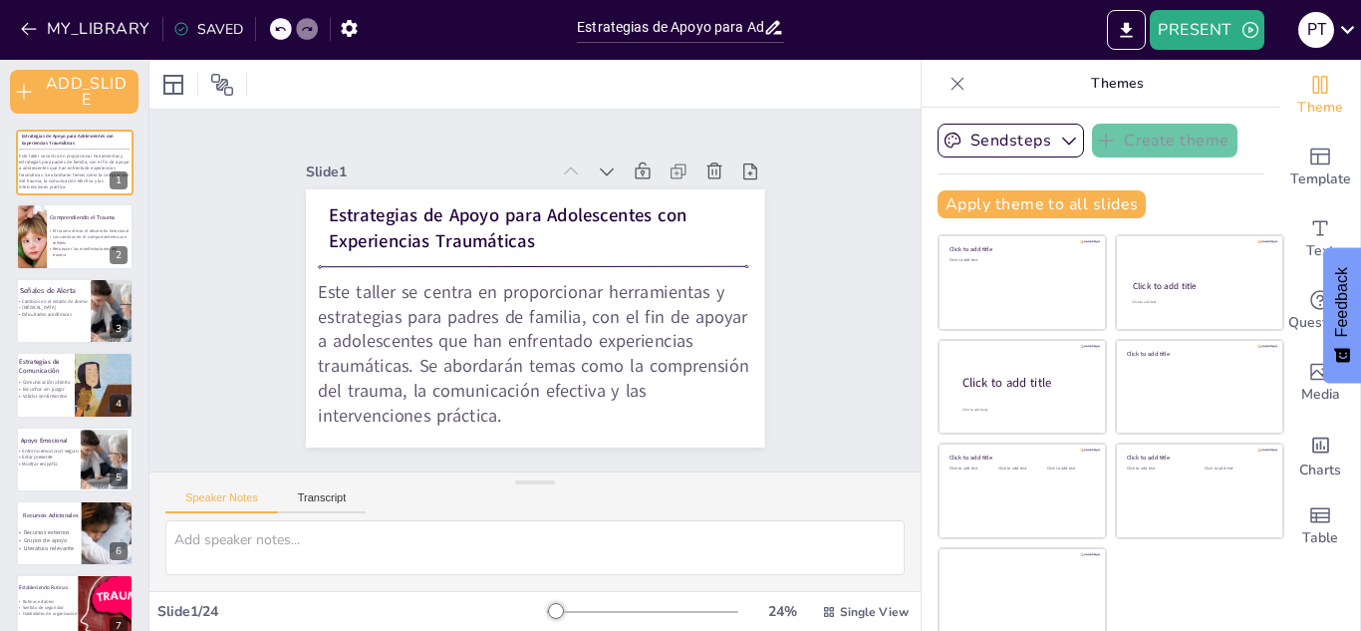
checkbox input "true"
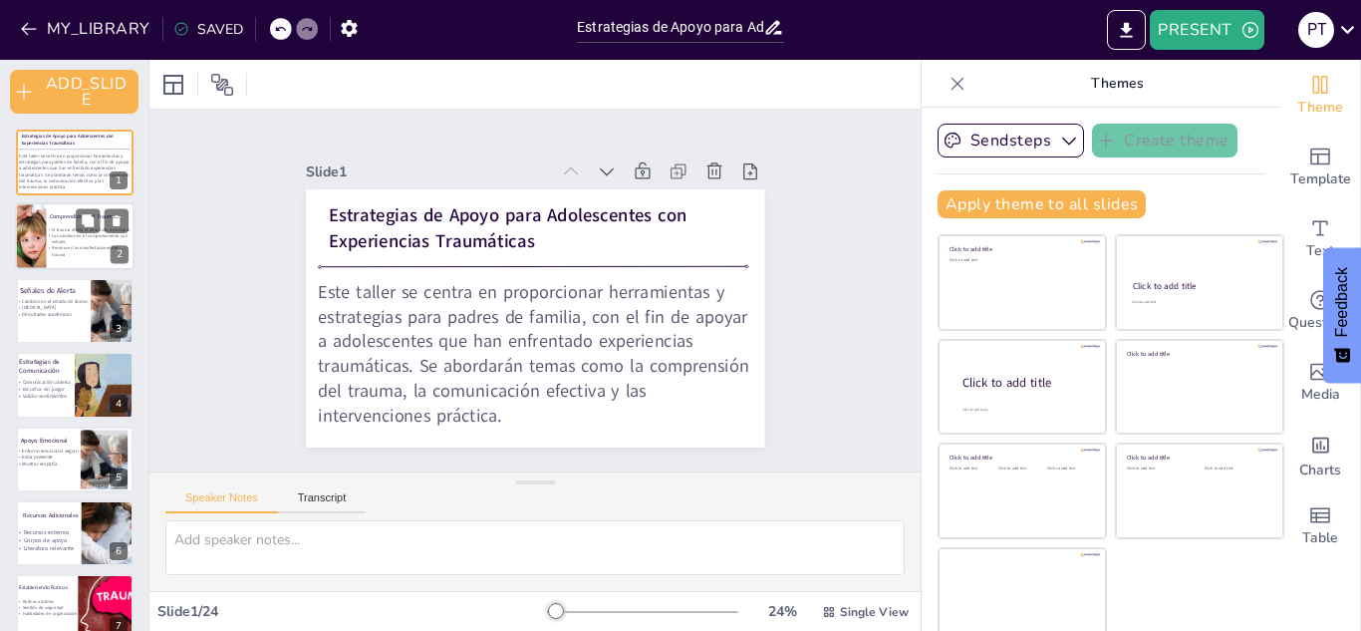
checkbox input "true"
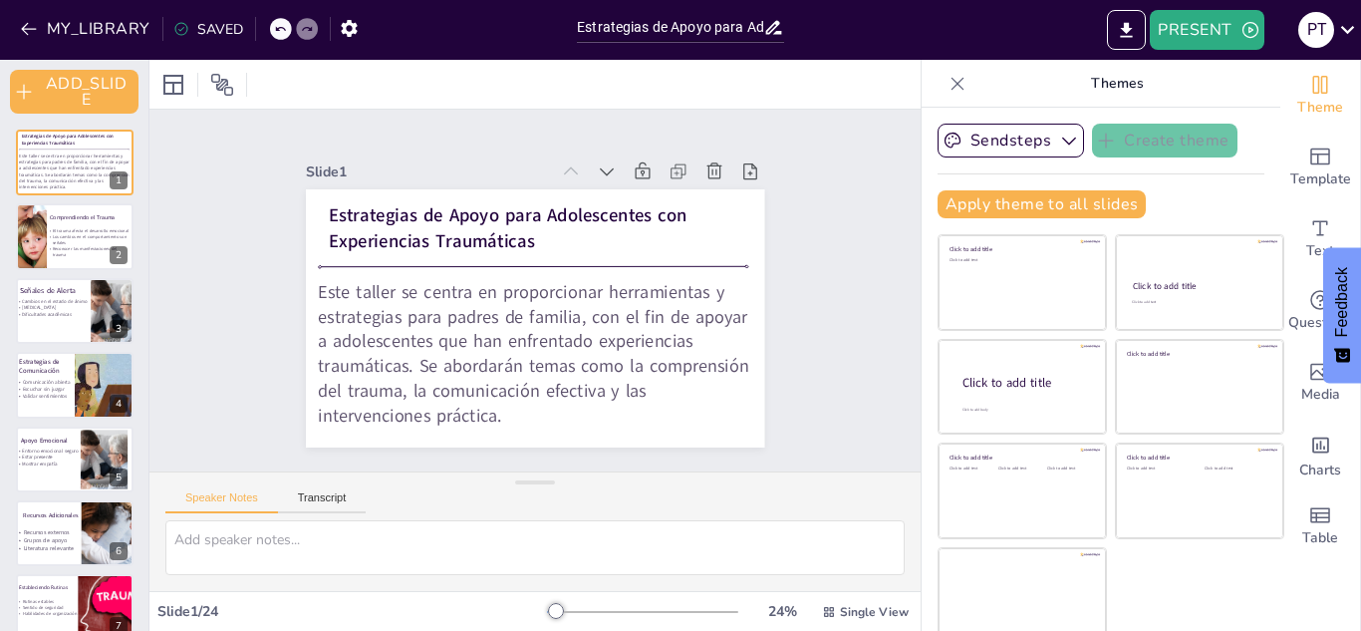
checkbox input "true"
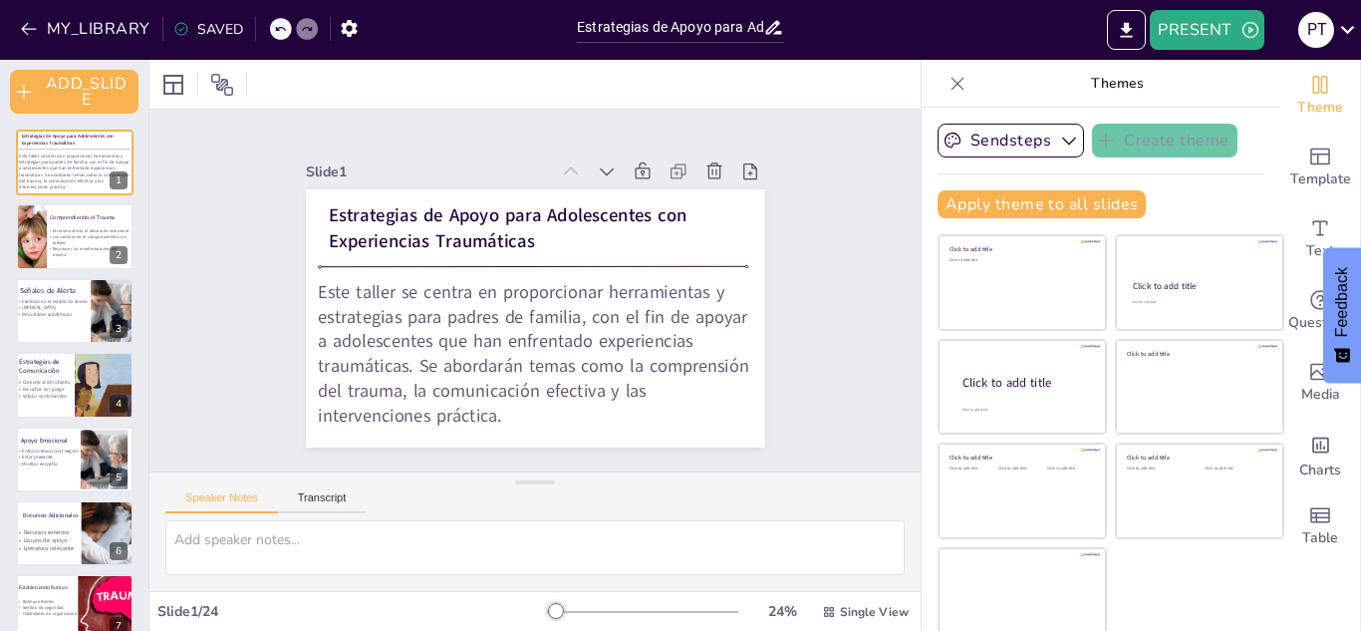
checkbox input "true"
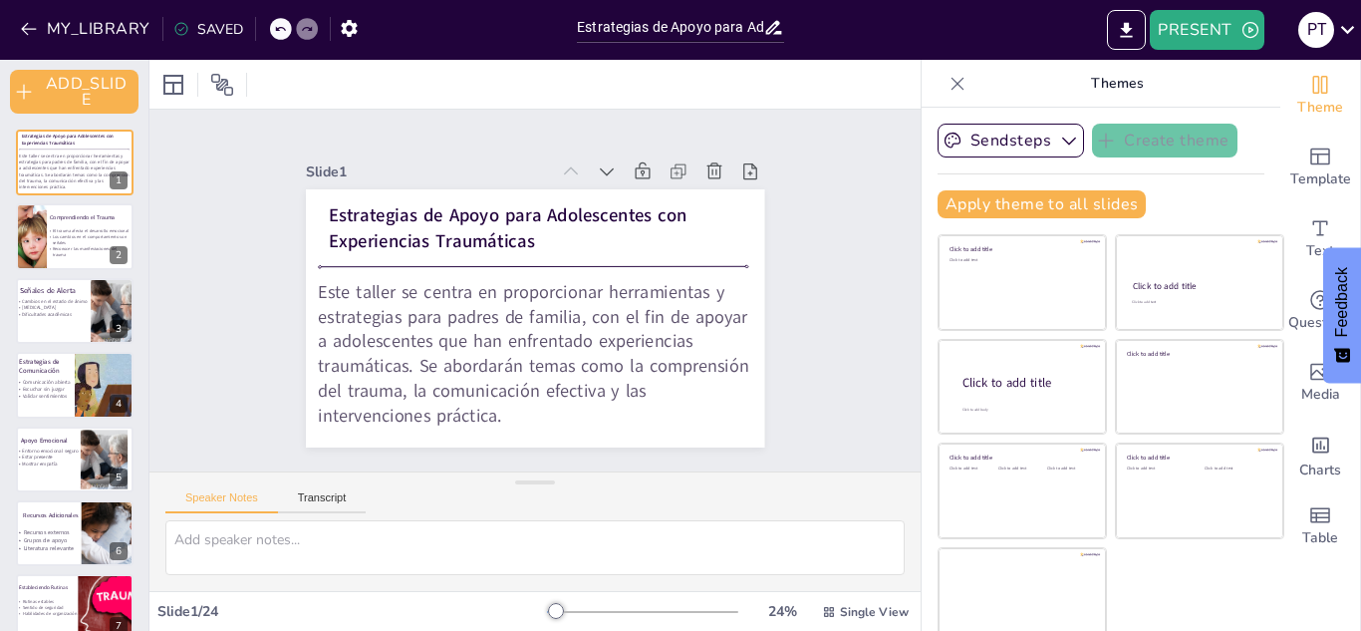
checkbox input "true"
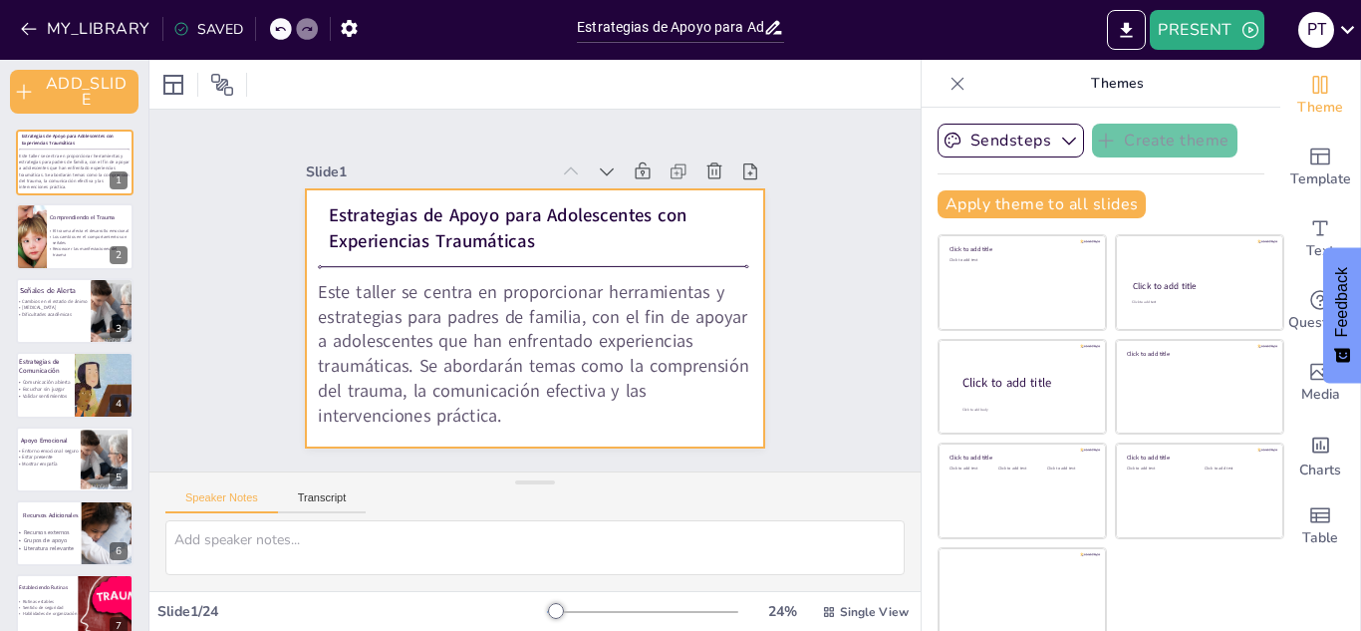
checkbox input "true"
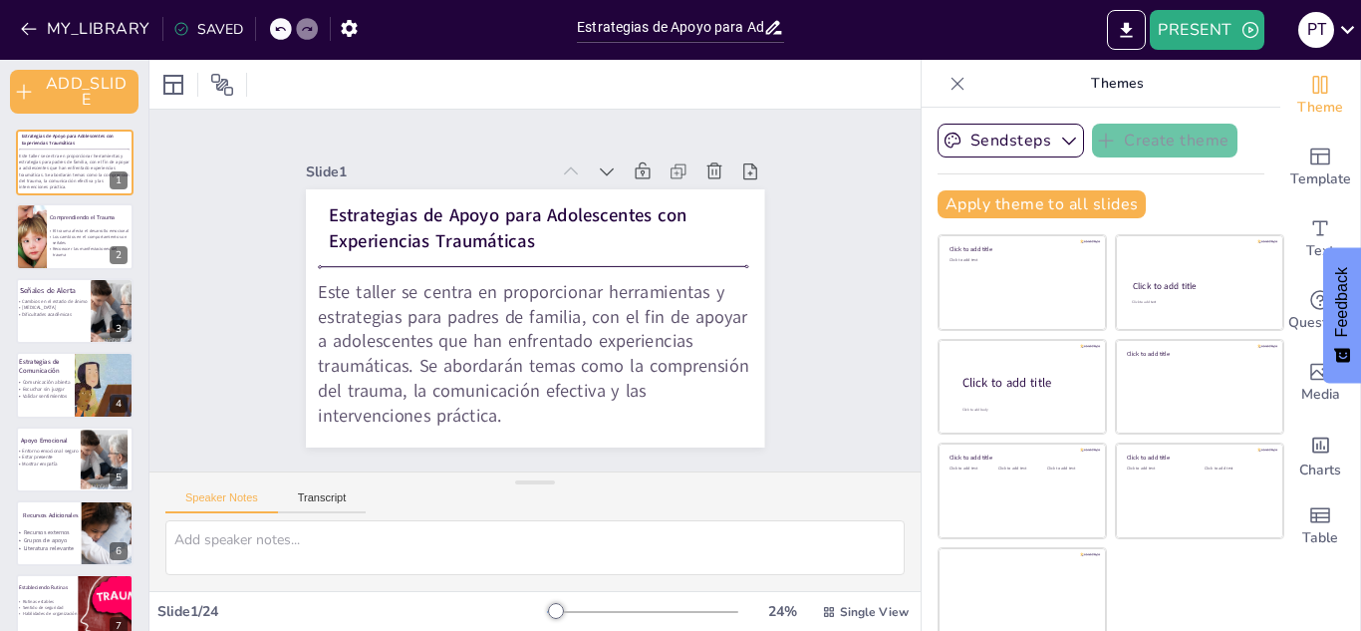
click at [947, 93] on icon at bounding box center [957, 84] width 20 height 20
checkbox input "true"
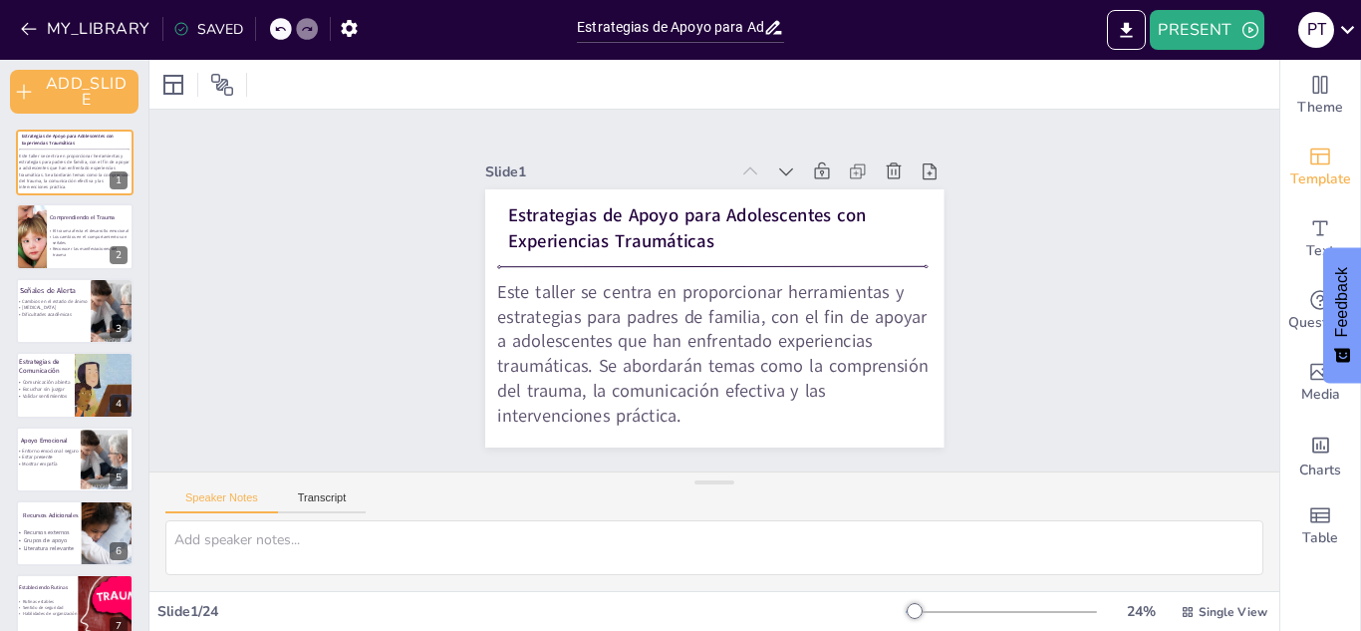
checkbox input "true"
click at [1130, 31] on icon "EXPORT_TO_POWERPOINT" at bounding box center [1126, 30] width 21 height 21
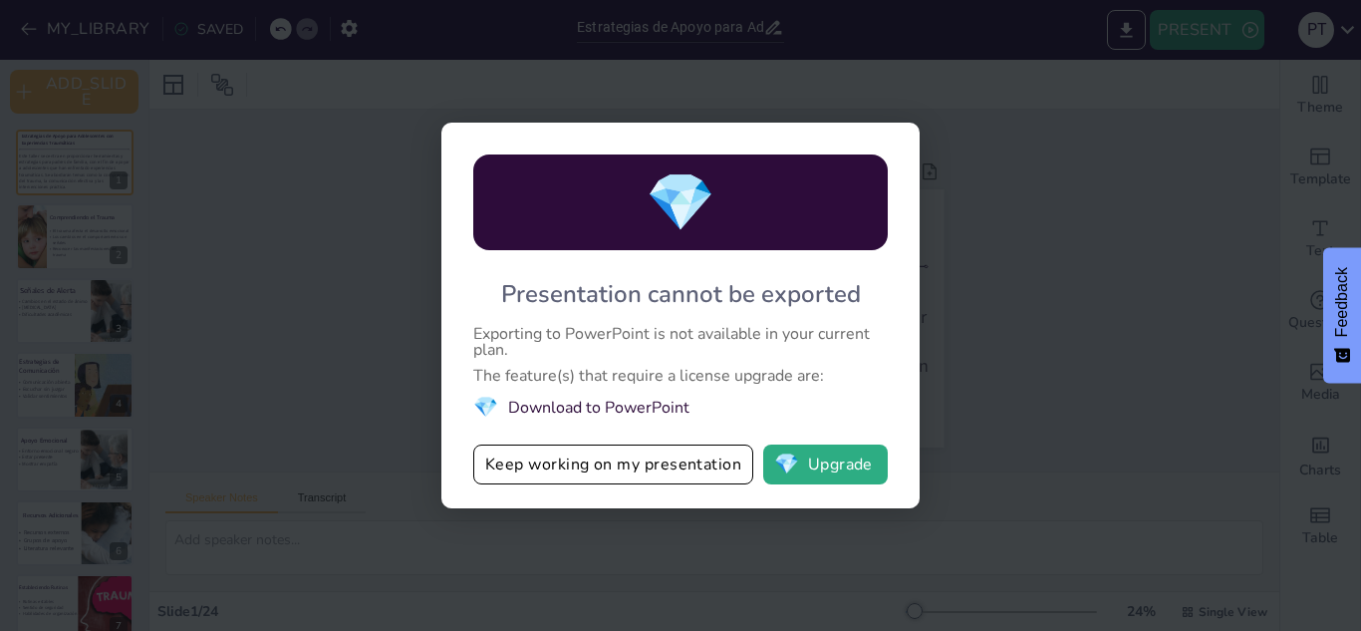
click at [946, 336] on div "💎 Presentation cannot be exported Exporting to PowerPoint is not available in y…" at bounding box center [680, 315] width 1361 height 631
checkbox input "true"
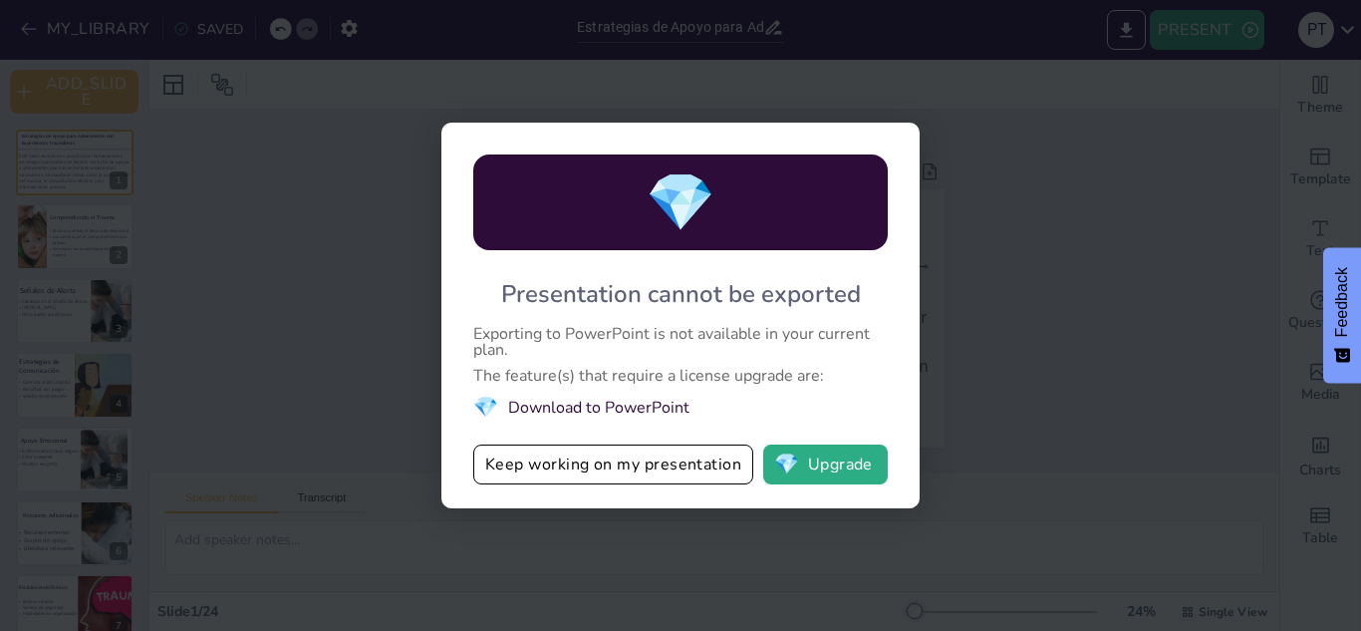
checkbox input "true"
click at [845, 362] on div "💎 Presentation cannot be exported Exporting to PowerPoint is not available in y…" at bounding box center [680, 315] width 478 height 385
drag, startPoint x: 811, startPoint y: 395, endPoint x: 659, endPoint y: 291, distance: 184.0
click at [659, 291] on div "💎 Presentation cannot be exported Exporting to PowerPoint is not available in y…" at bounding box center [680, 315] width 478 height 385
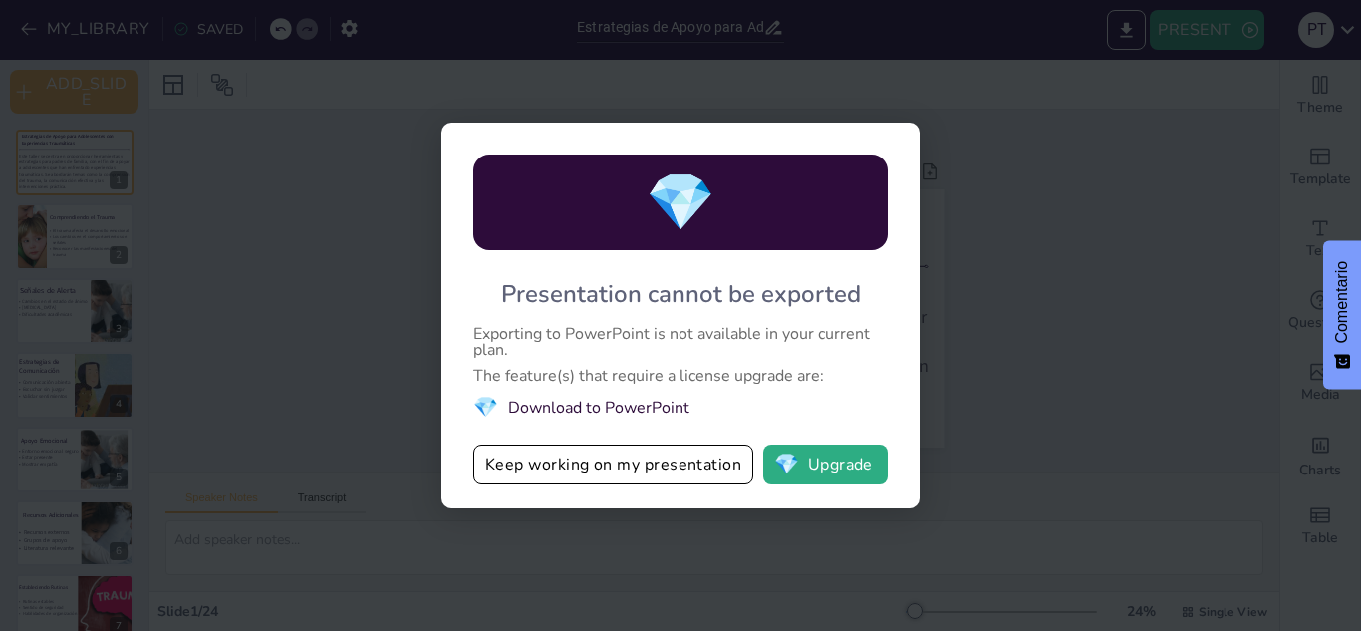
checkbox input "true"
click at [1013, 232] on div "💎 Presentation cannot be exported Exporting to PowerPoint is not available in y…" at bounding box center [680, 315] width 1361 height 631
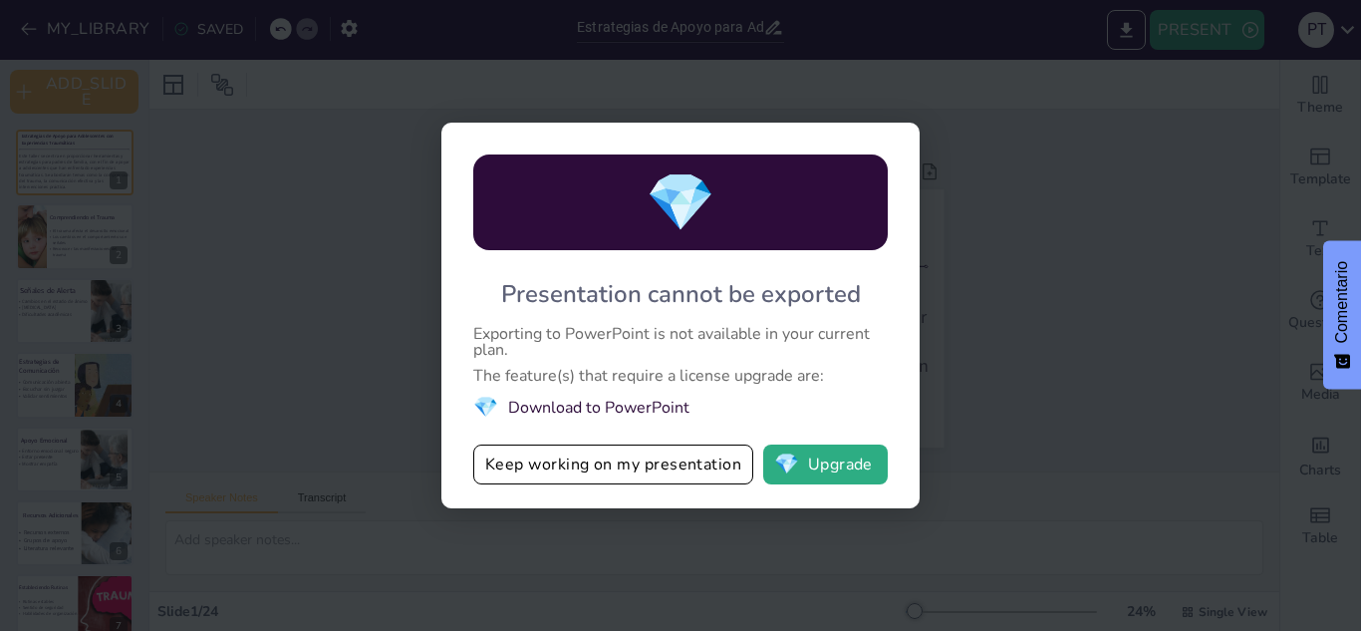
click at [1013, 232] on div "💎 Presentation cannot be exported Exporting to PowerPoint is not available in y…" at bounding box center [680, 315] width 1361 height 631
drag, startPoint x: 1013, startPoint y: 232, endPoint x: 418, endPoint y: 408, distance: 620.2
click at [418, 408] on div "💎 Presentation cannot be exported Exporting to PowerPoint is not available in y…" at bounding box center [680, 315] width 1361 height 631
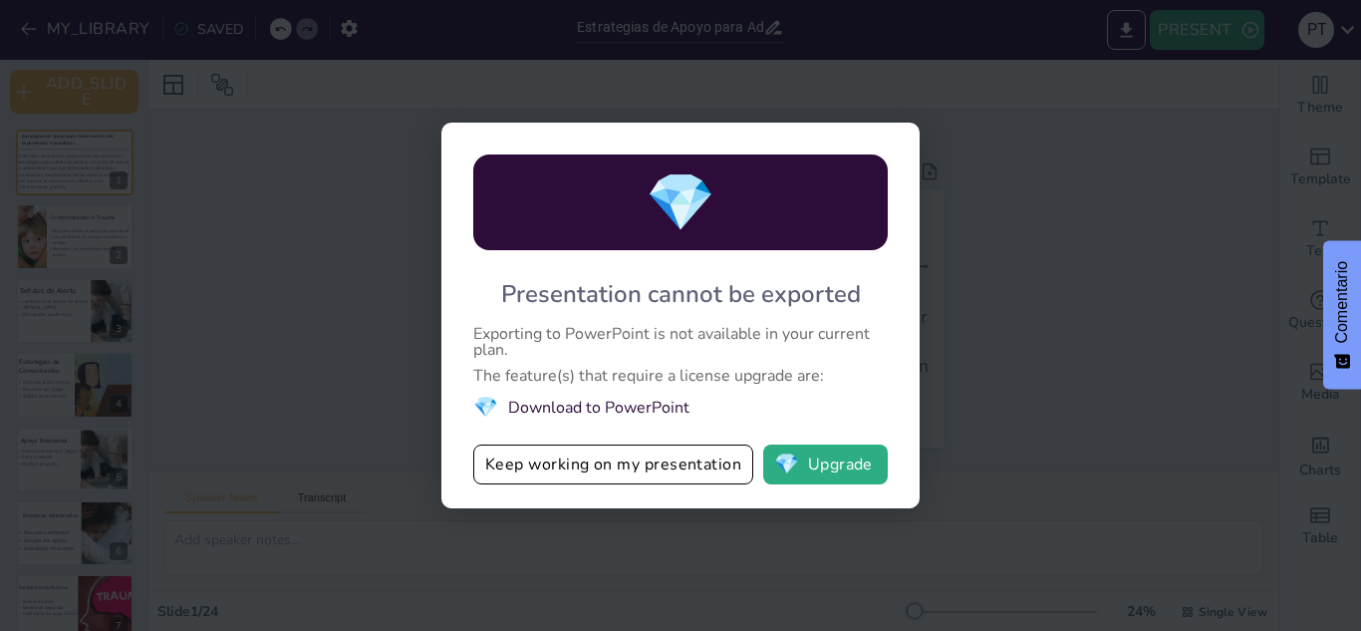
click at [418, 408] on div "💎 Presentation cannot be exported Exporting to PowerPoint is not available in y…" at bounding box center [680, 315] width 1361 height 631
click at [1136, 304] on div "💎 Presentation cannot be exported Exporting to PowerPoint is not available in y…" at bounding box center [680, 315] width 1361 height 631
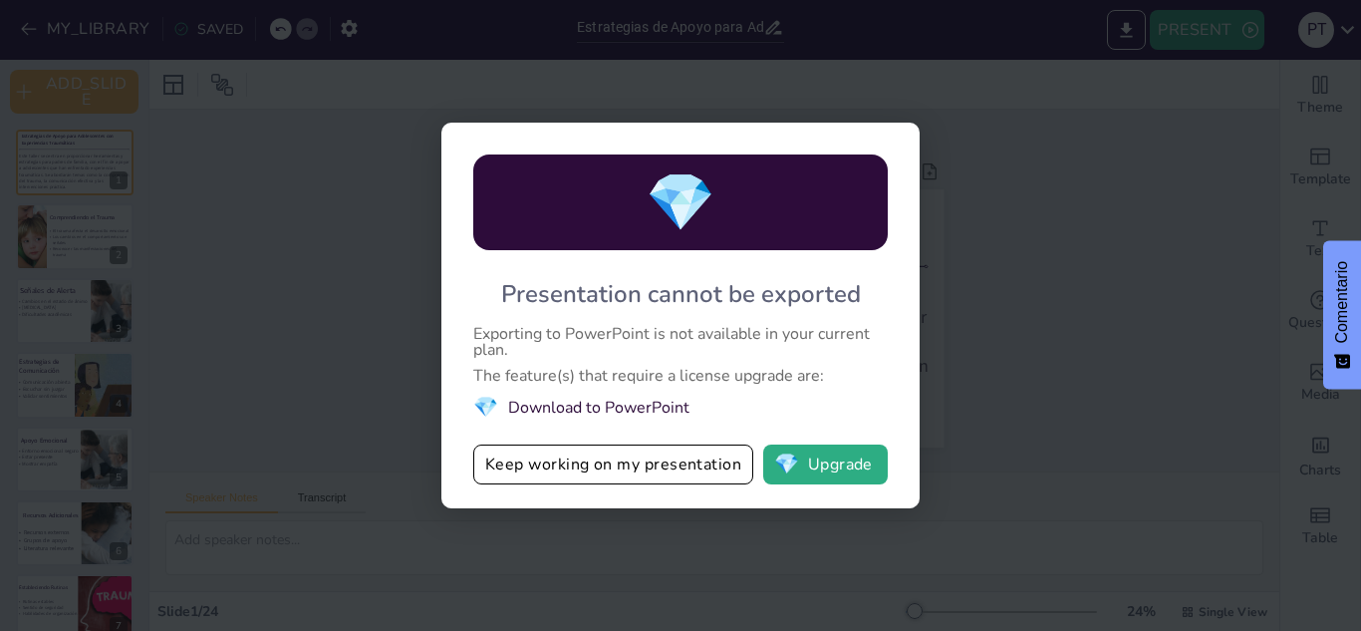
click at [1136, 304] on div "💎 Presentation cannot be exported Exporting to PowerPoint is not available in y…" at bounding box center [680, 315] width 1361 height 631
click at [663, 457] on button "Keep working on my presentation" at bounding box center [613, 464] width 280 height 40
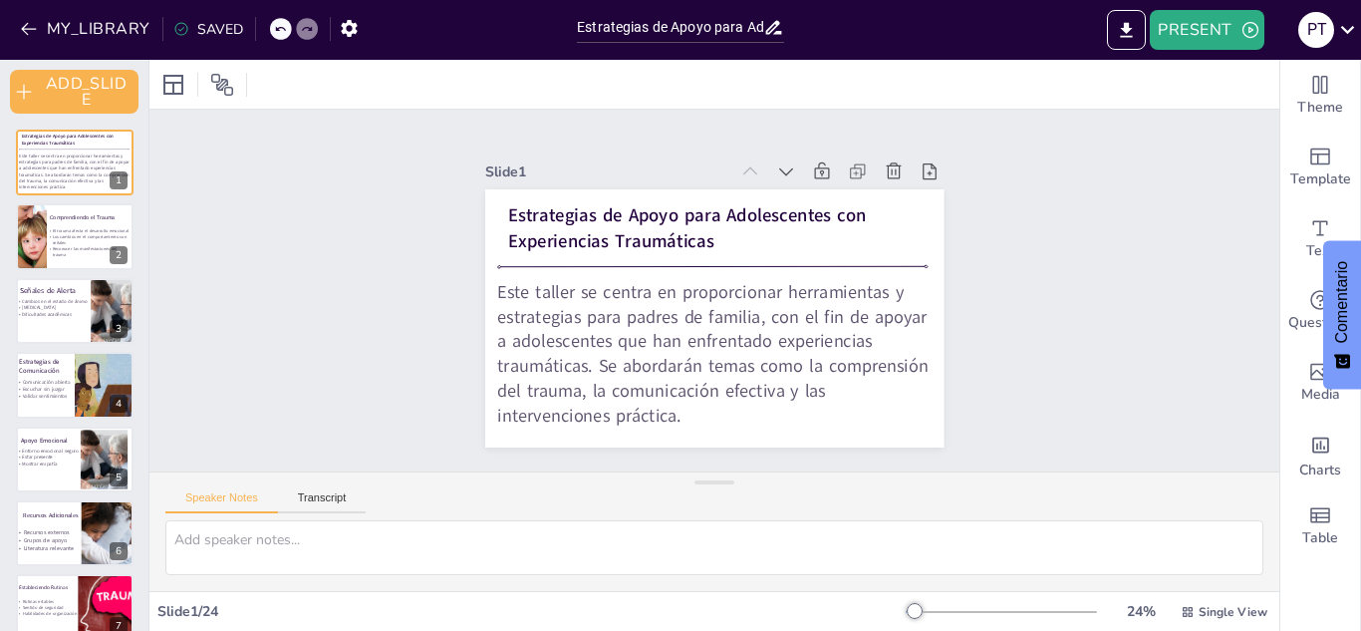
checkbox input "true"
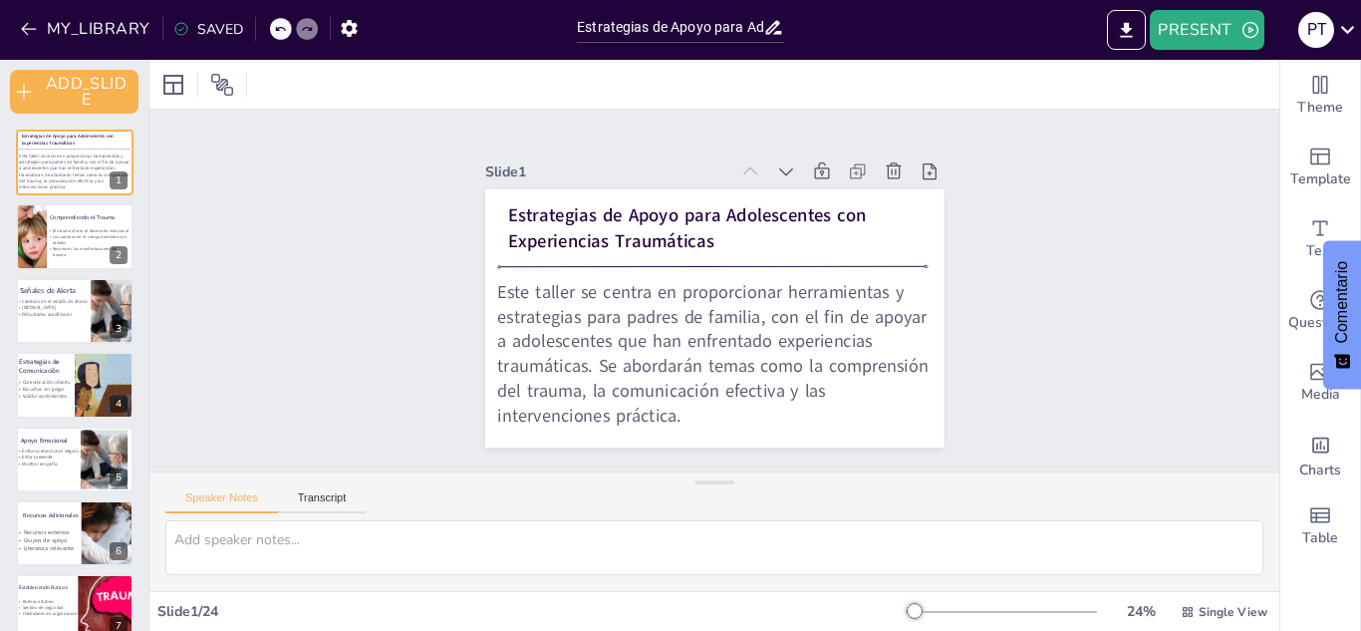
checkbox input "true"
click at [225, 90] on icon at bounding box center [222, 85] width 22 height 22
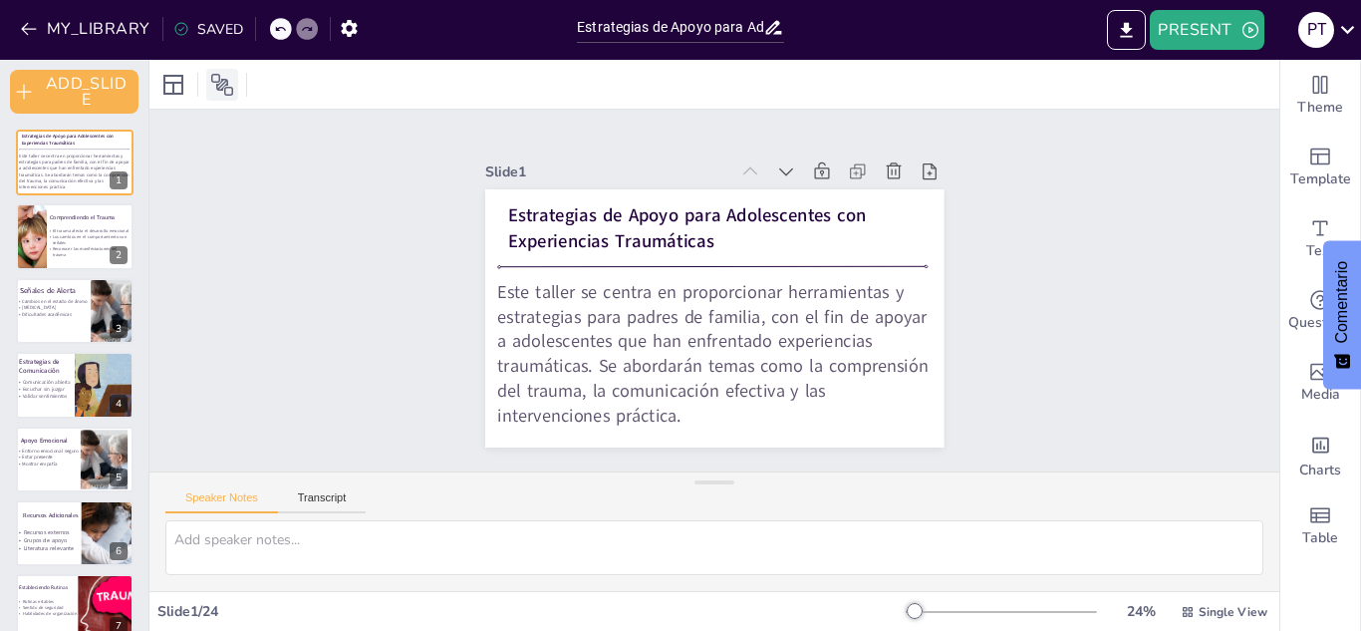
checkbox input "true"
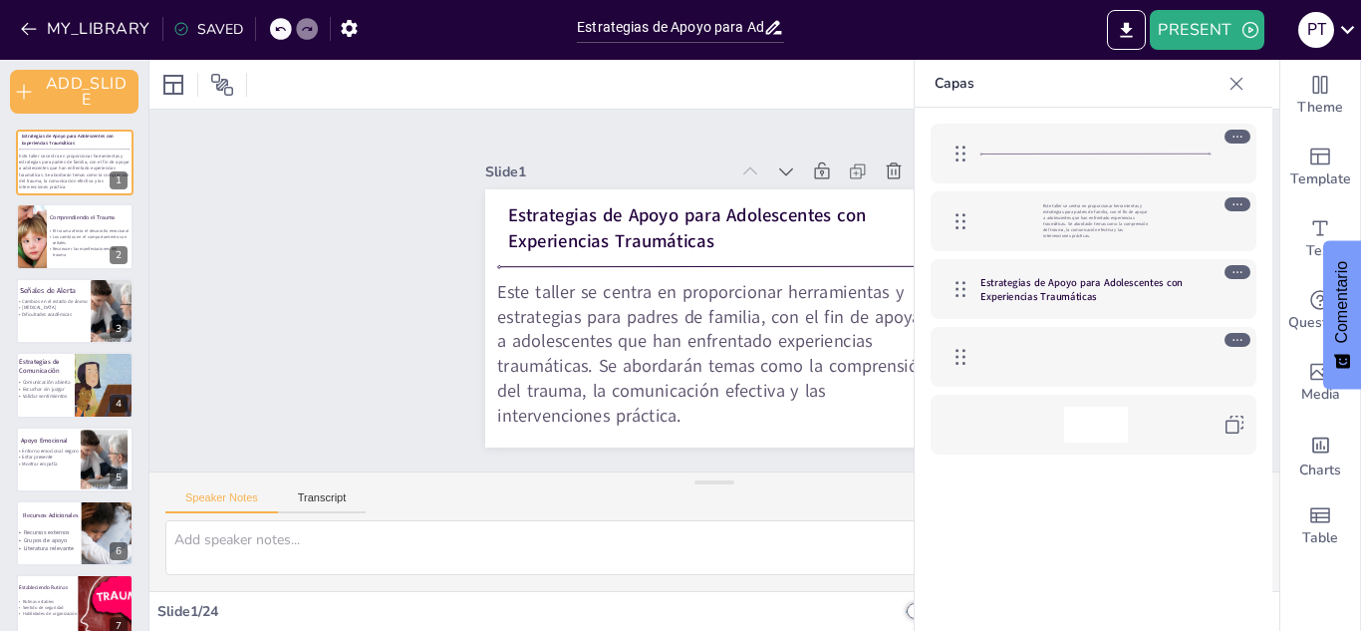
checkbox input "true"
click at [803, 125] on div "Slide 1 Estrategias de Apoyo para Adolescentes con Experiencias Traumáticas Est…" at bounding box center [713, 290] width 1161 height 477
checkbox input "true"
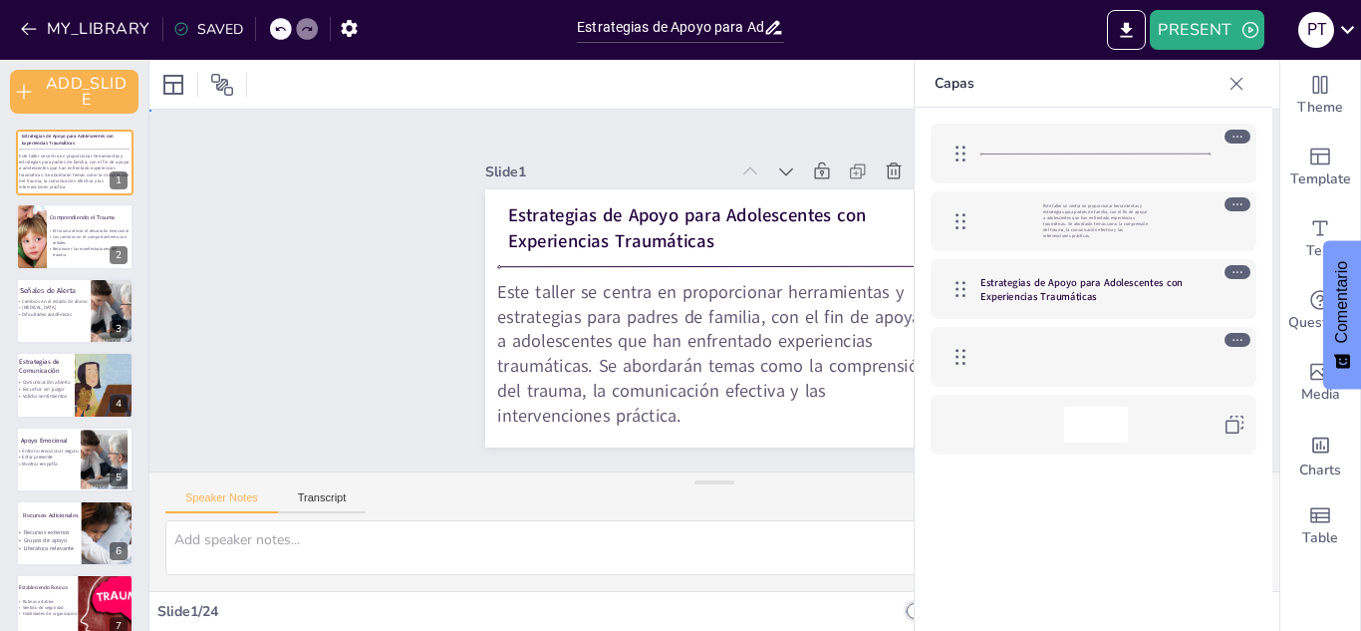
checkbox input "true"
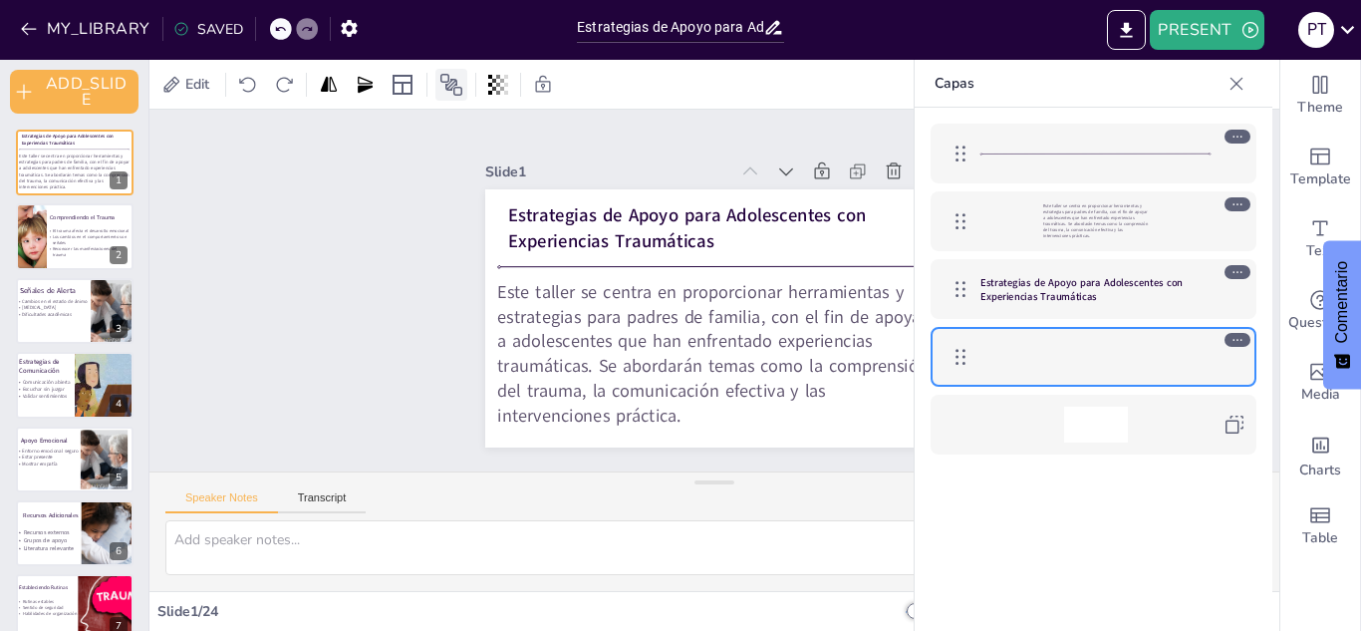
click at [460, 95] on icon at bounding box center [451, 85] width 22 height 22
checkbox input "true"
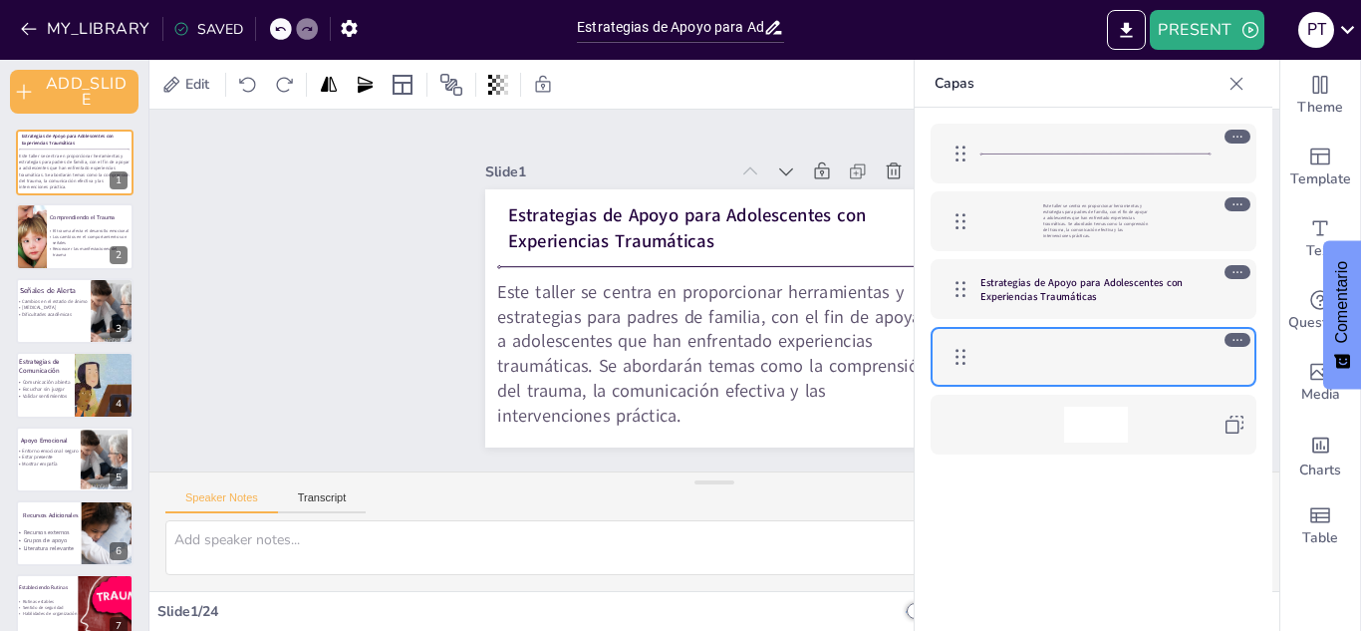
checkbox input "true"
click at [1227, 68] on div at bounding box center [1236, 84] width 32 height 32
checkbox input "true"
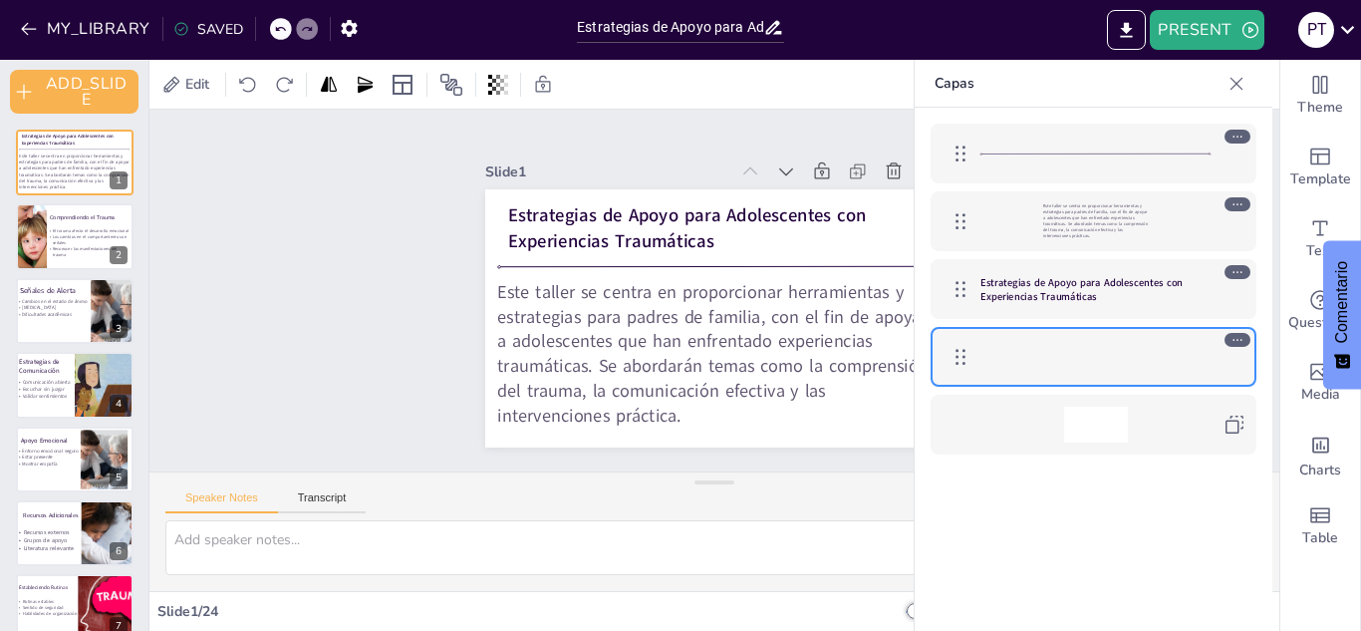
checkbox input "true"
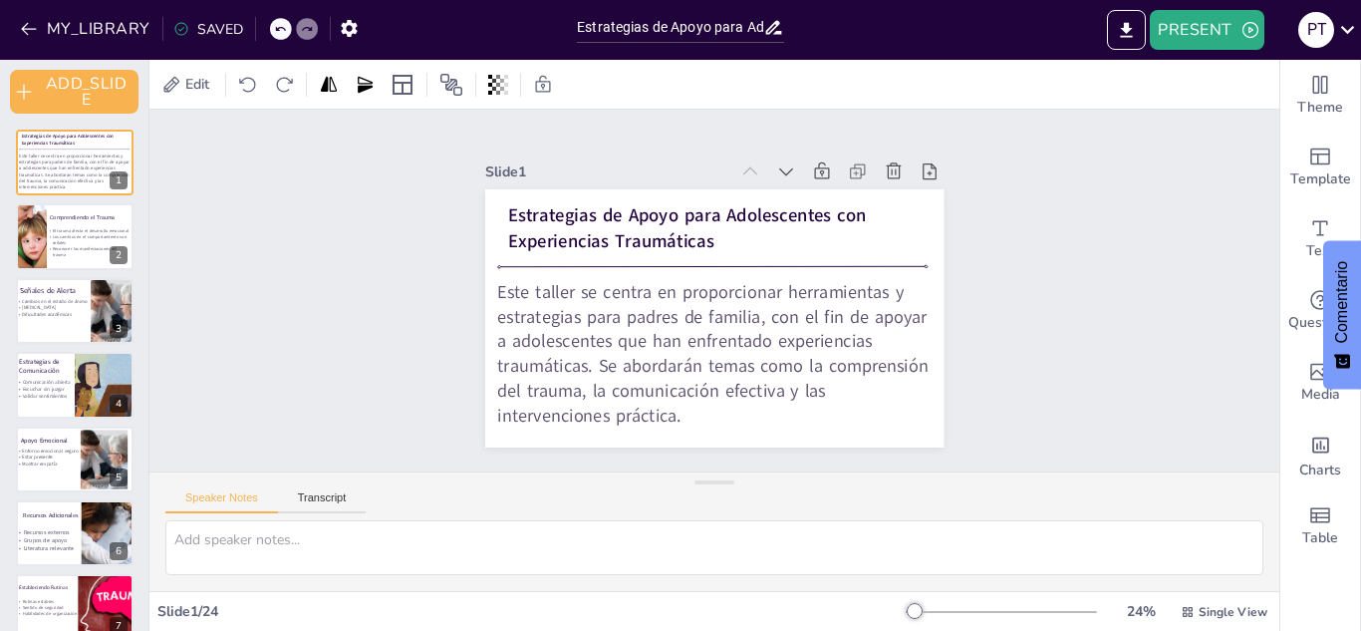
checkbox input "true"
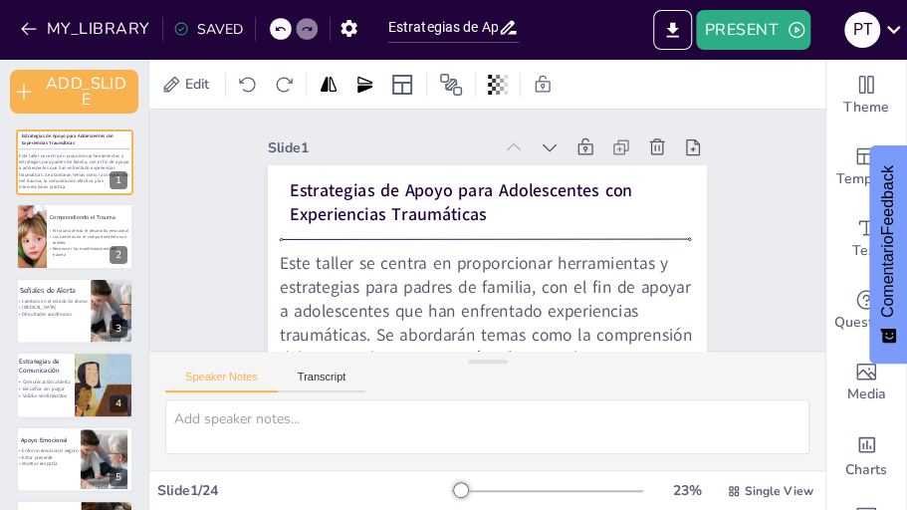
click at [795, 259] on div "Slide 1 Estrategias de Apoyo para Adolescentes con Experiencias Traumáticas Est…" at bounding box center [487, 261] width 676 height 303
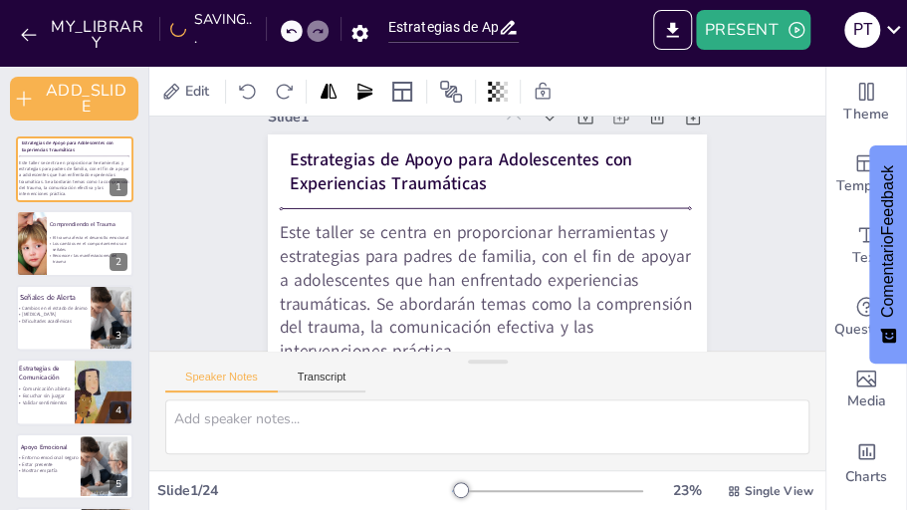
drag, startPoint x: 503, startPoint y: 362, endPoint x: 504, endPoint y: 463, distance: 101.6
click at [504, 463] on div "Speaker Notes Transcript" at bounding box center [487, 411] width 676 height 120
click at [50, 248] on p "Los cambios en el comportamiento son señales" at bounding box center [88, 246] width 85 height 12
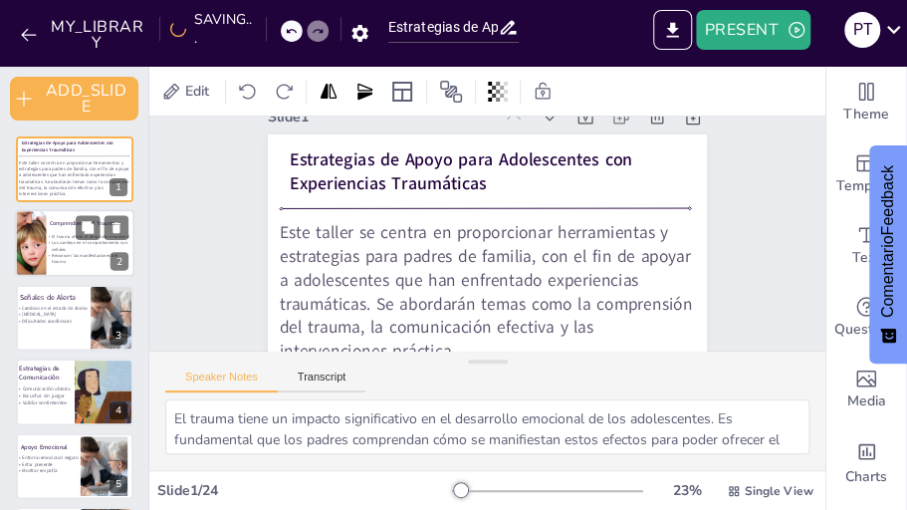
scroll to position [0, 0]
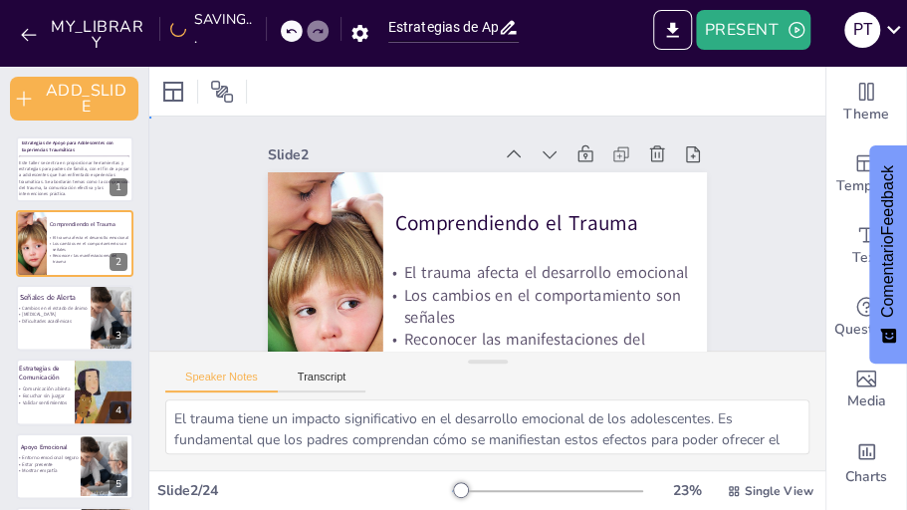
click at [218, 286] on div "Slide 1 Estrategias de Apoyo para Adolescentes con Experiencias Traumáticas Est…" at bounding box center [487, 268] width 551 height 303
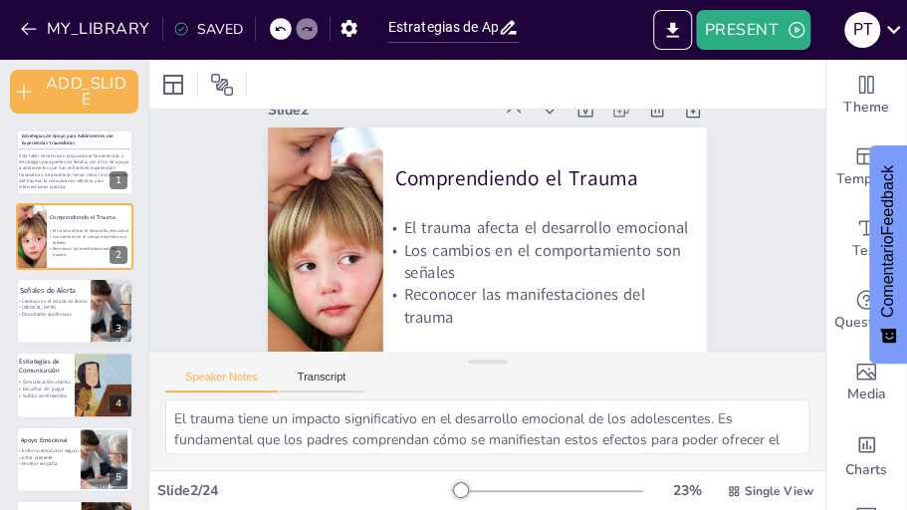
scroll to position [38, 0]
click at [742, 34] on button "PRESENT" at bounding box center [753, 30] width 114 height 40
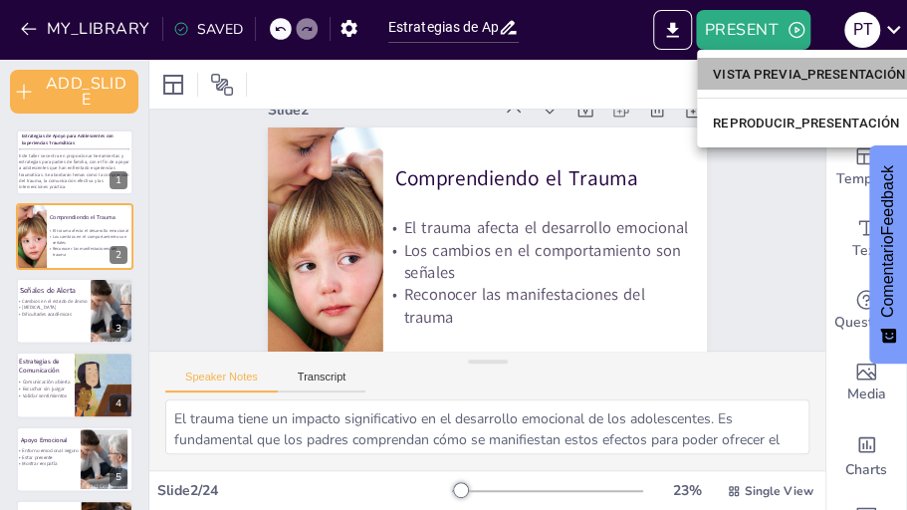
click at [760, 67] on font "VISTA PREVIA_PRESENTACIÓN" at bounding box center [809, 74] width 192 height 15
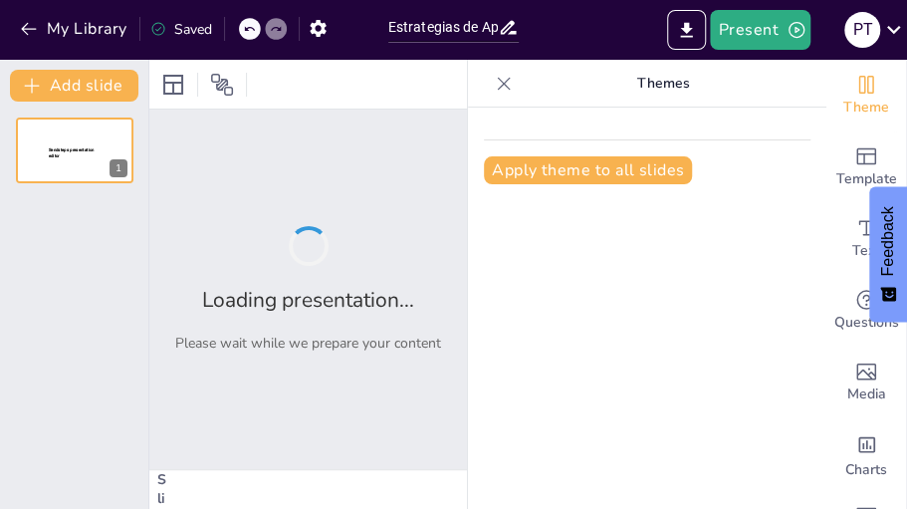
type input "Estrategias de Apoyo para Adolescentes con Experiencias Traumáticas"
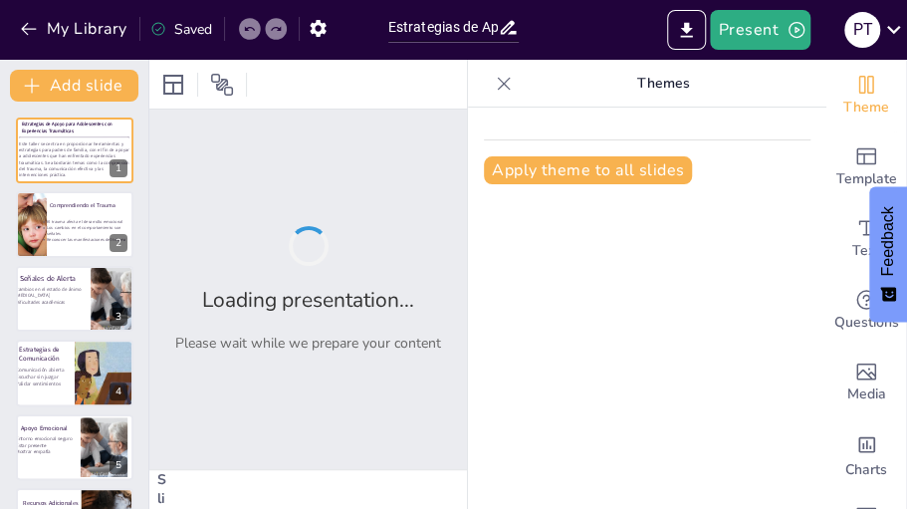
checkbox input "true"
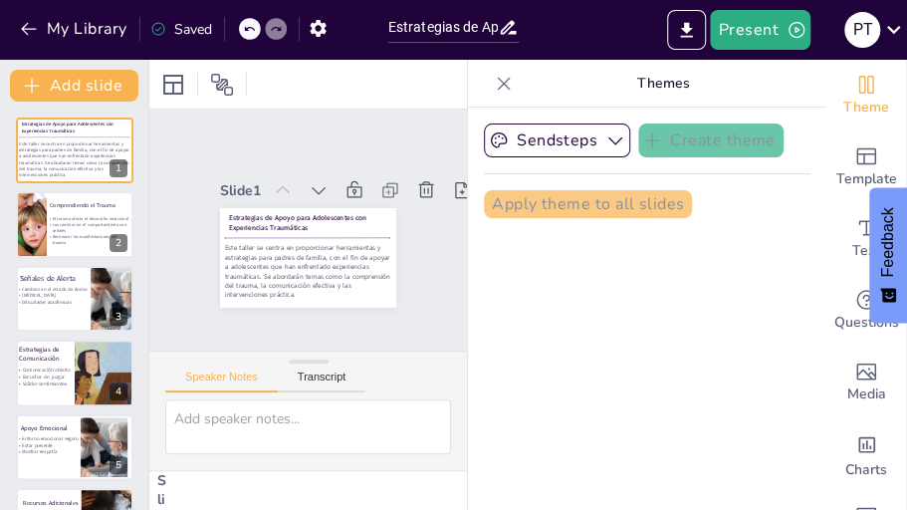
checkbox input "true"
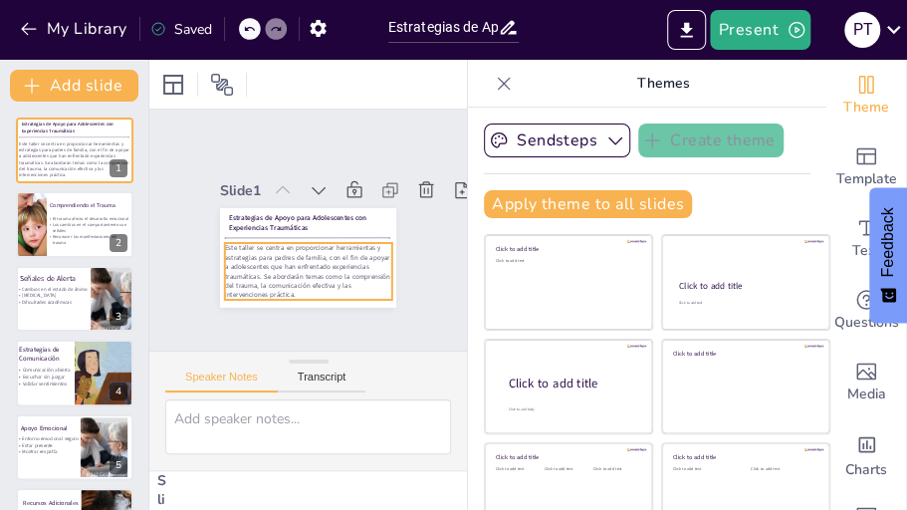
checkbox input "true"
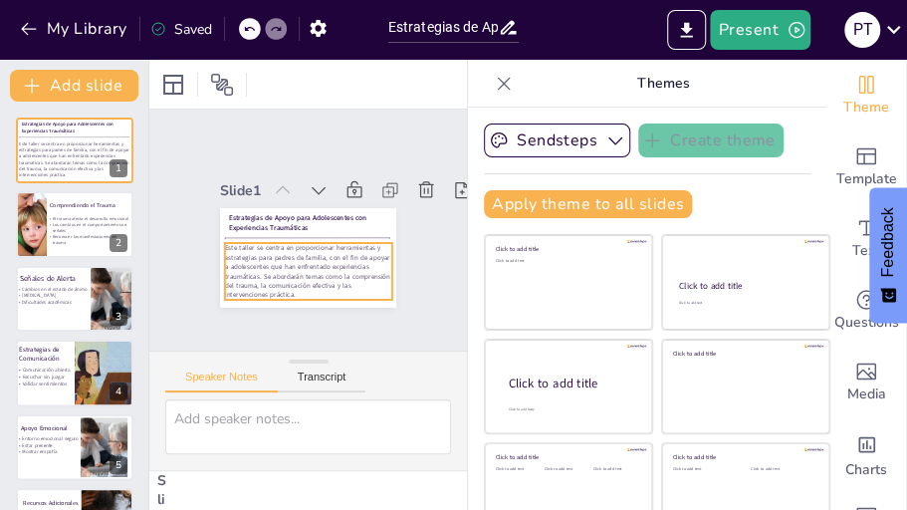
checkbox input "true"
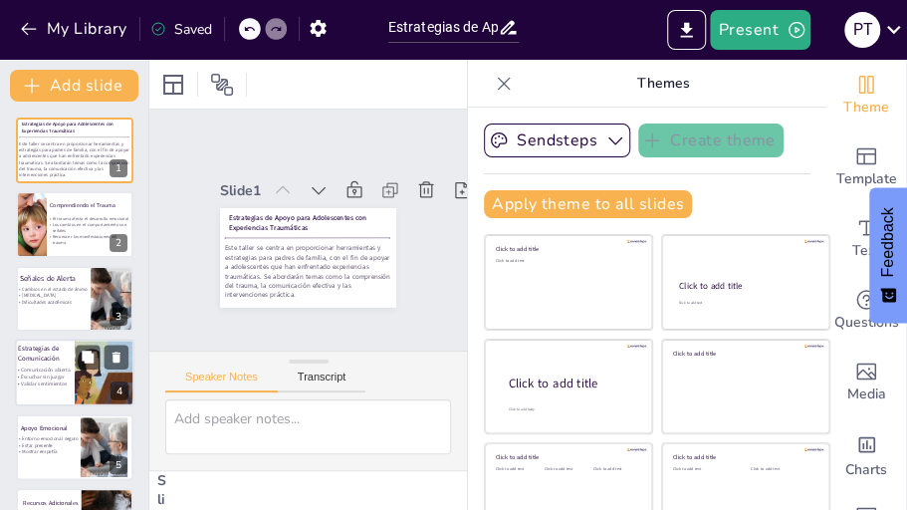
checkbox input "true"
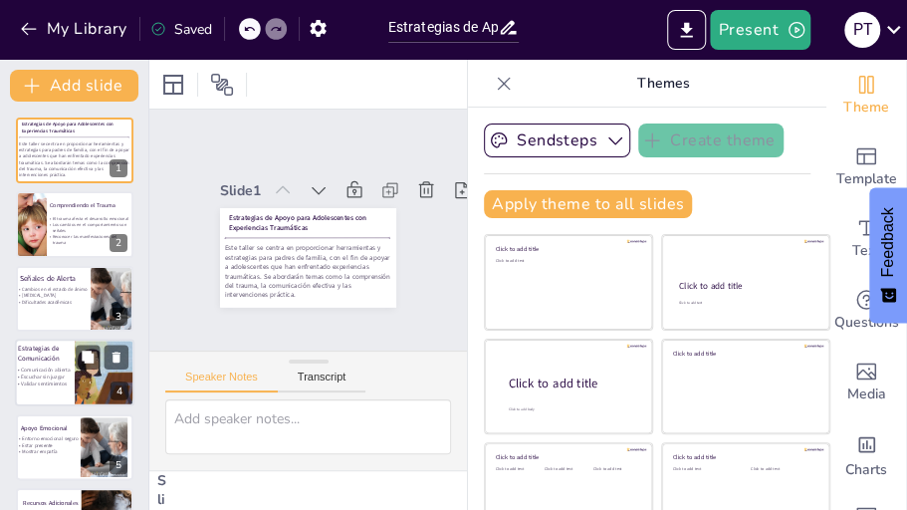
checkbox input "true"
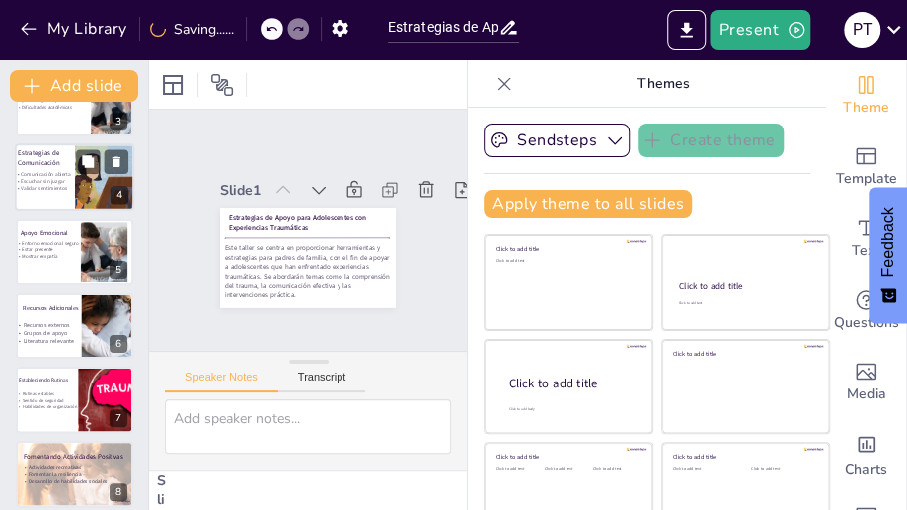
checkbox input "true"
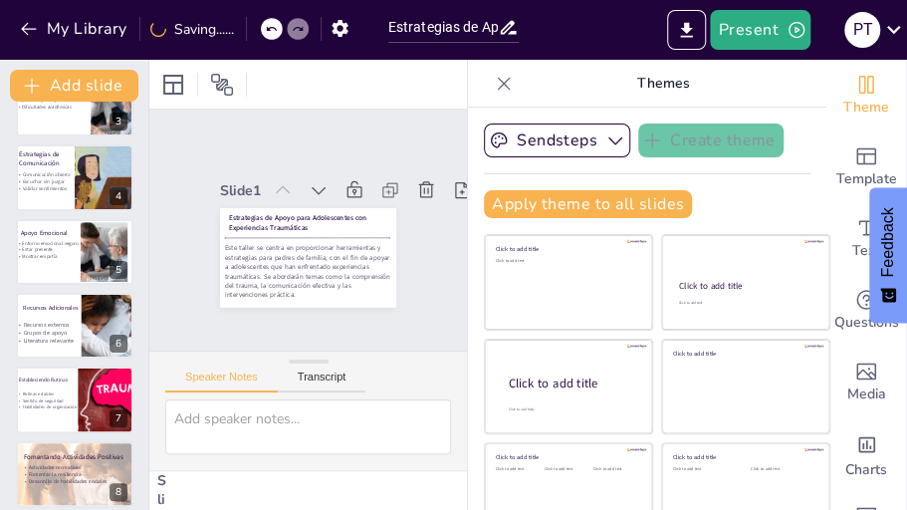
checkbox input "true"
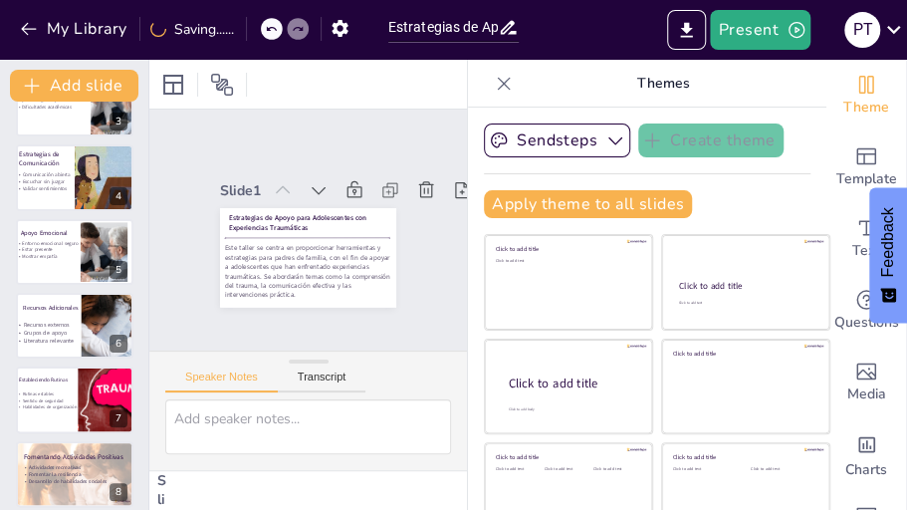
checkbox input "true"
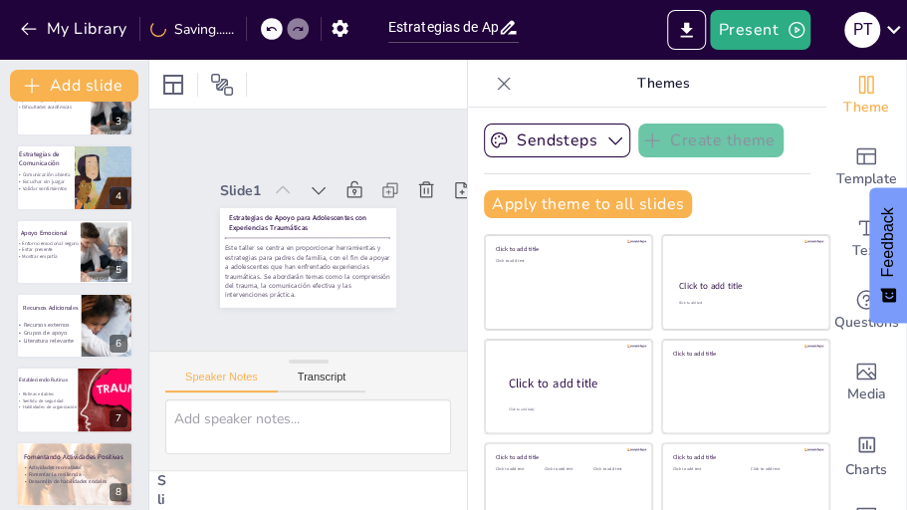
checkbox input "true"
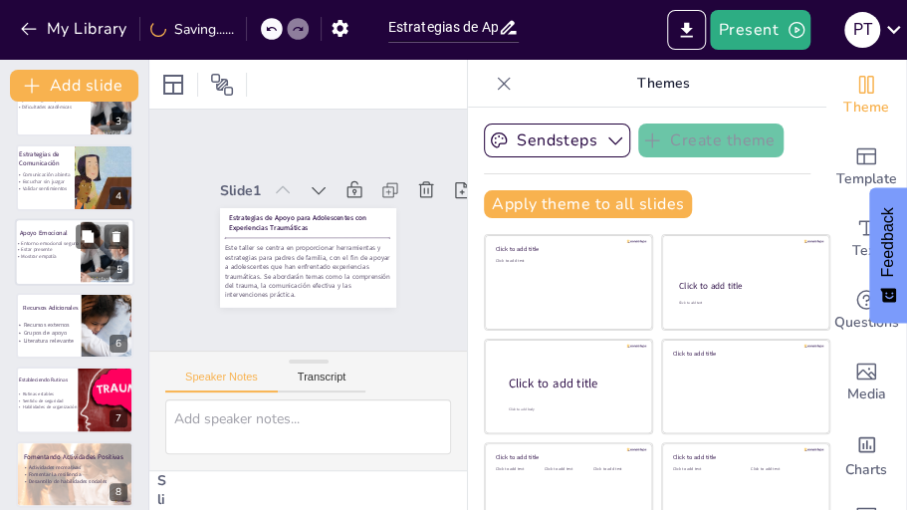
checkbox input "true"
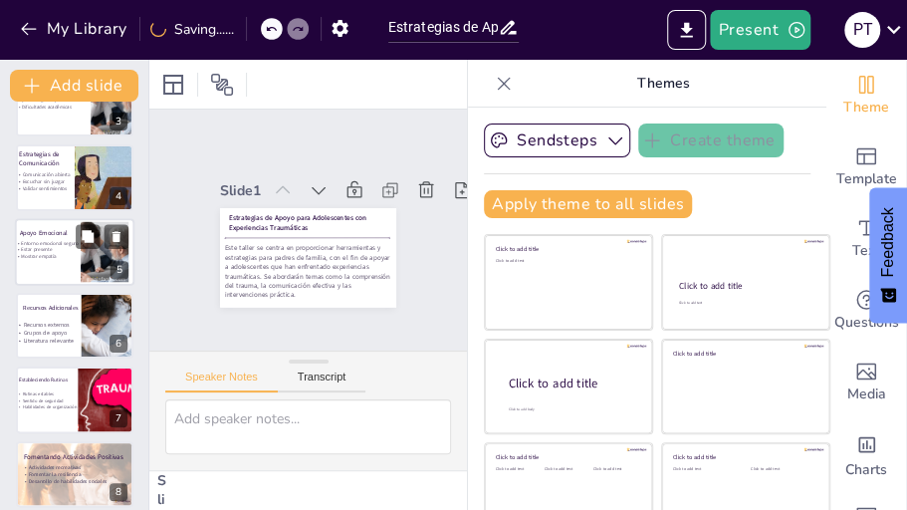
checkbox input "true"
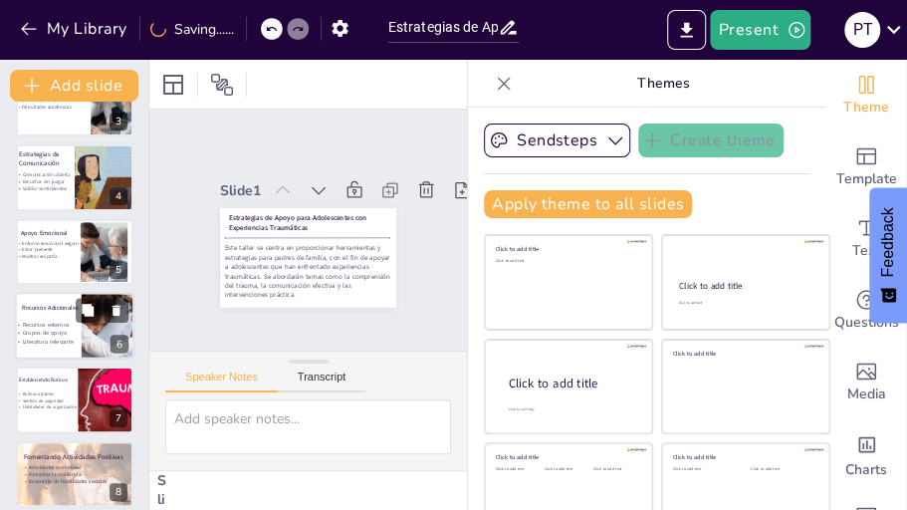
checkbox input "true"
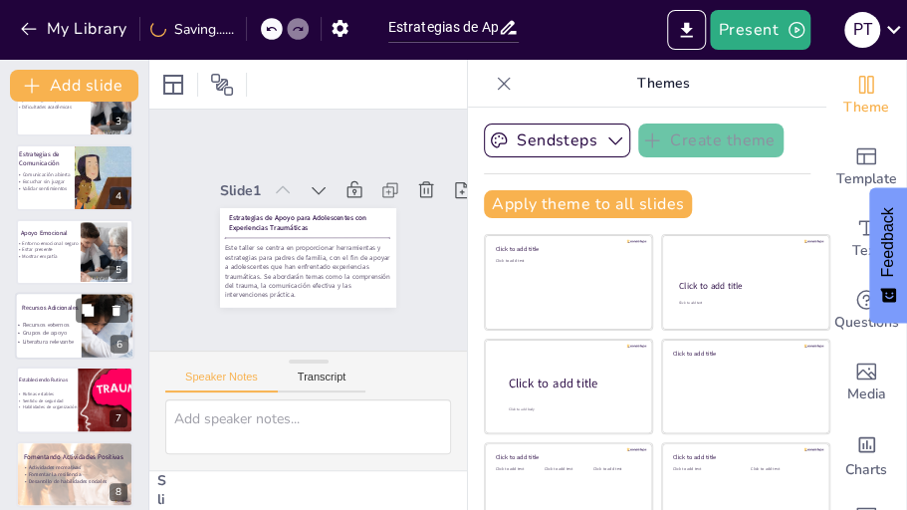
checkbox input "true"
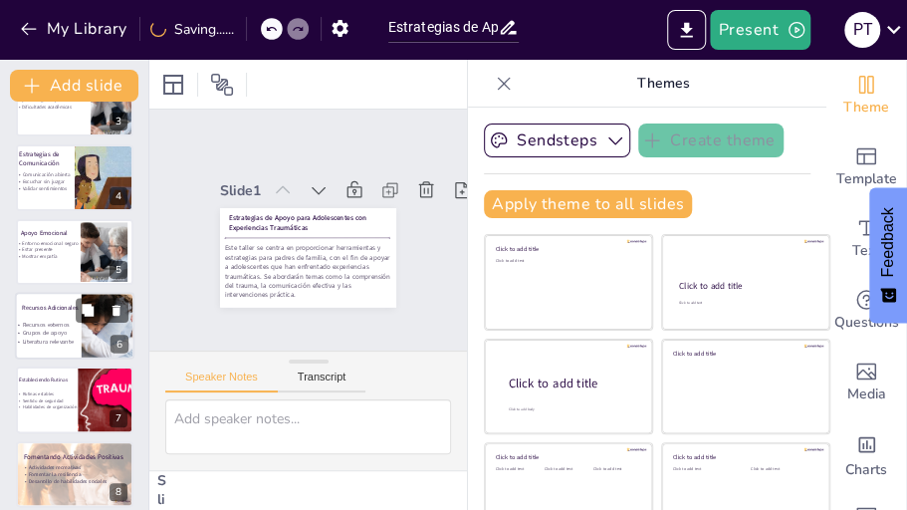
checkbox input "true"
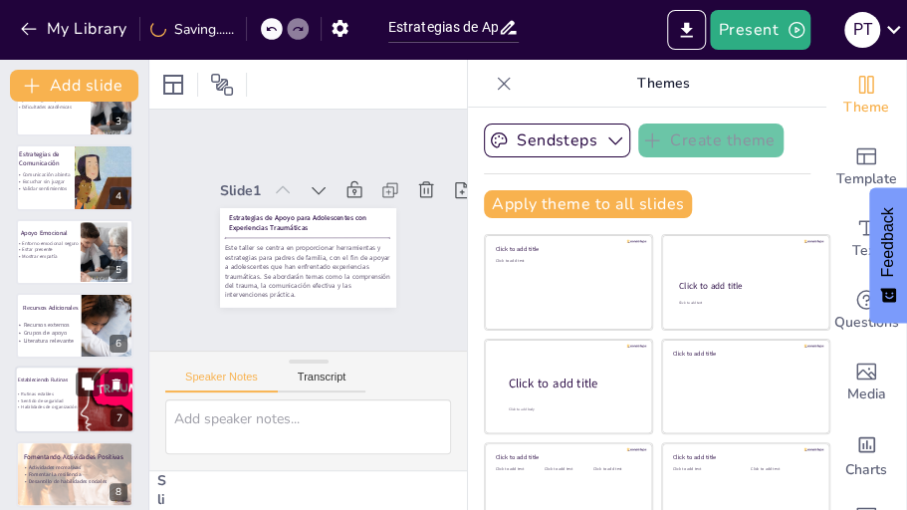
checkbox input "true"
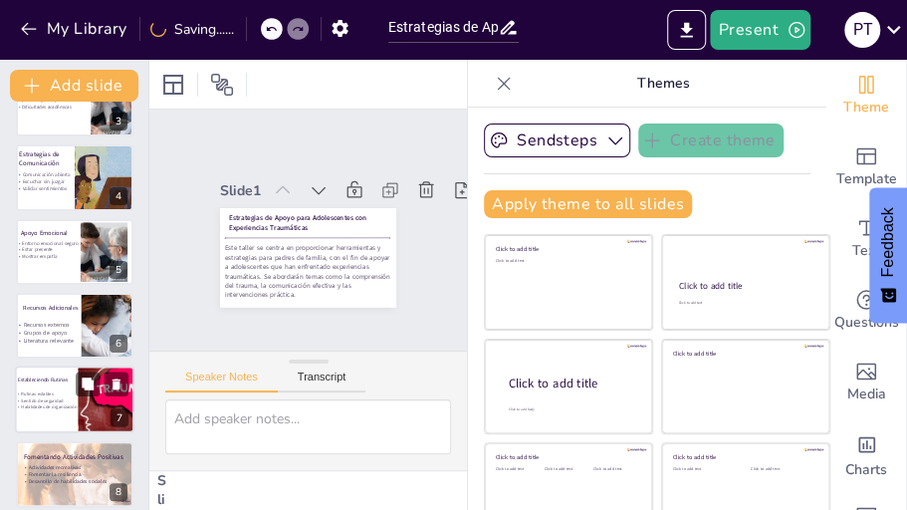
checkbox input "true"
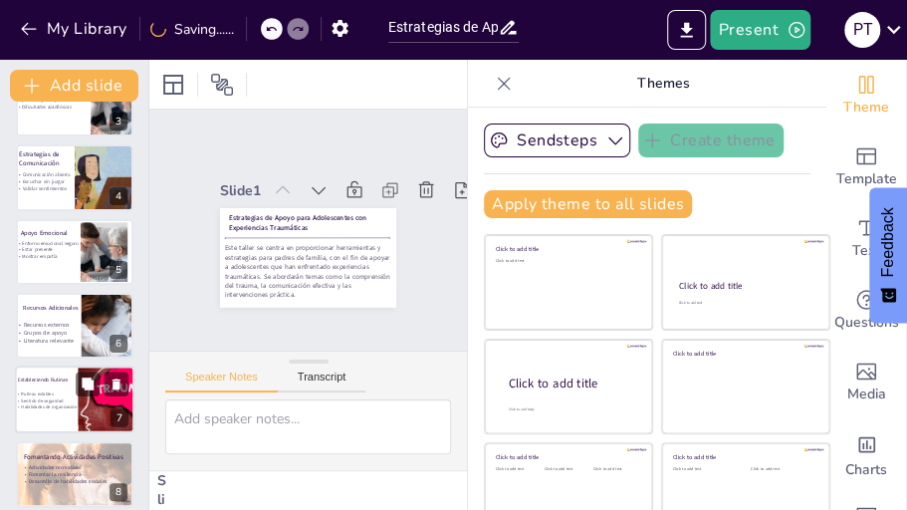
checkbox input "true"
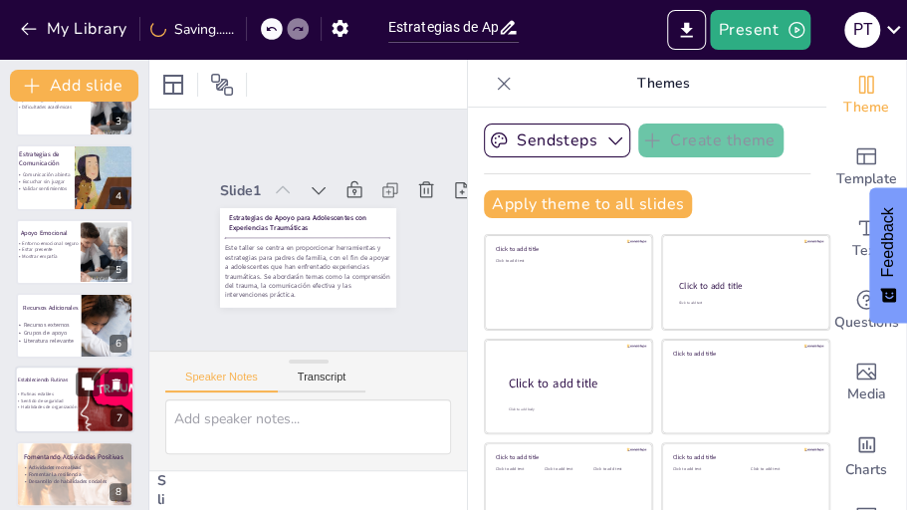
checkbox input "true"
click at [46, 389] on div at bounding box center [75, 401] width 120 height 68
type textarea "Las rutinas estables son importantes para proporcionar un sentido de seguridad …"
checkbox input "true"
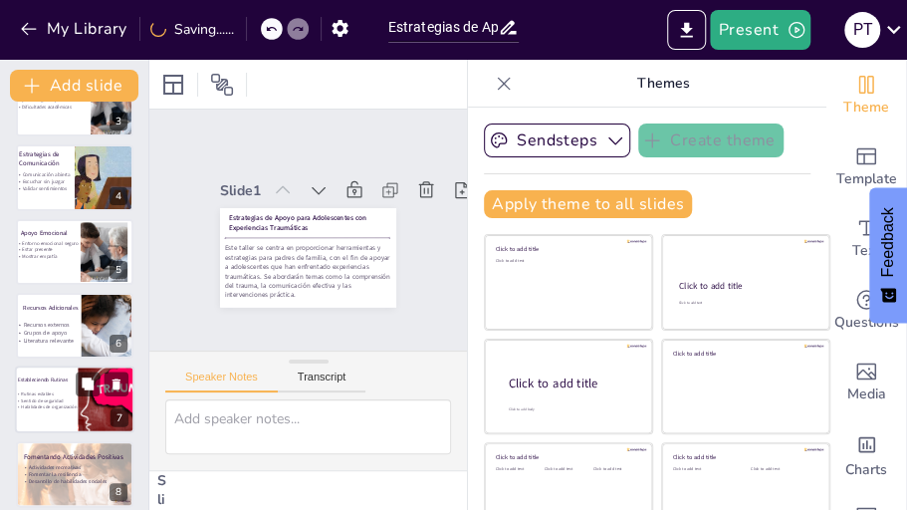
checkbox input "true"
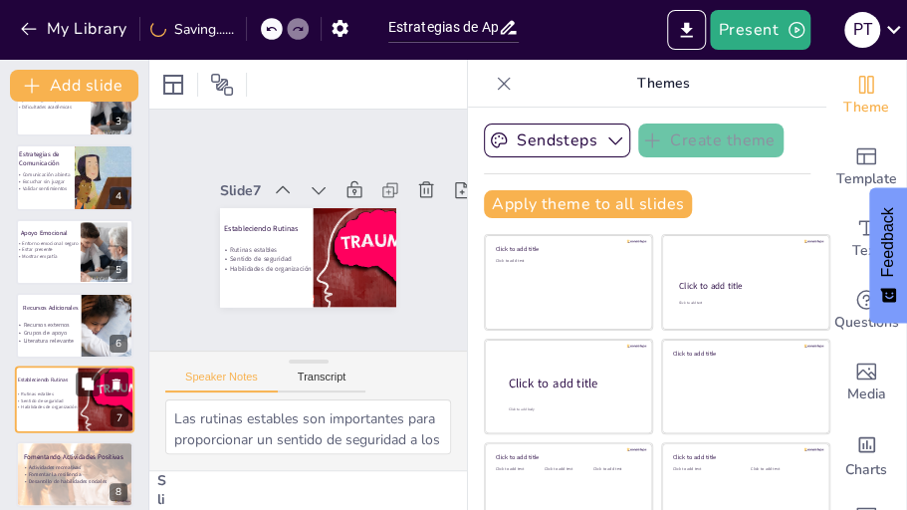
scroll to position [289, 0]
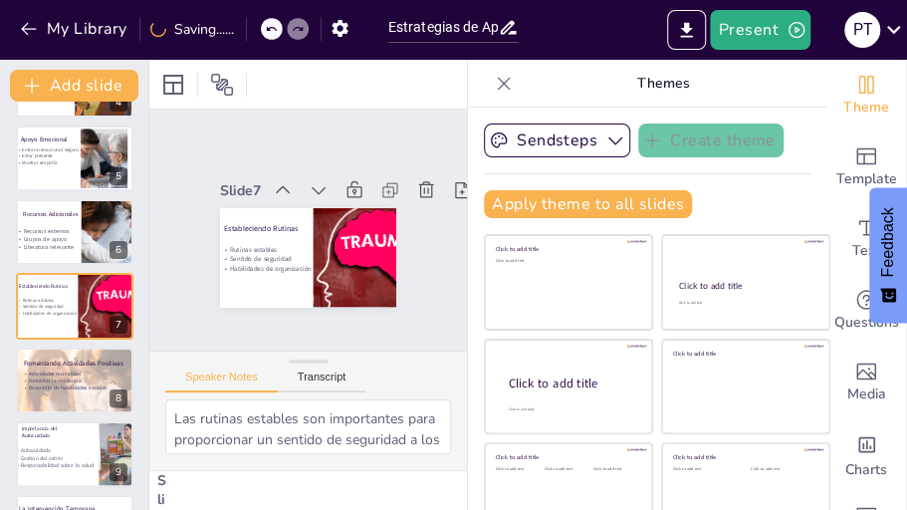
checkbox input "true"
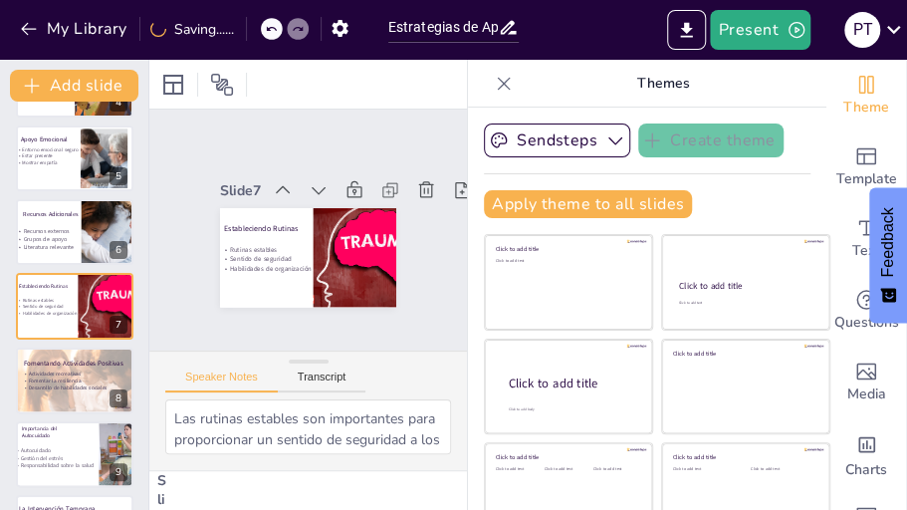
checkbox input "true"
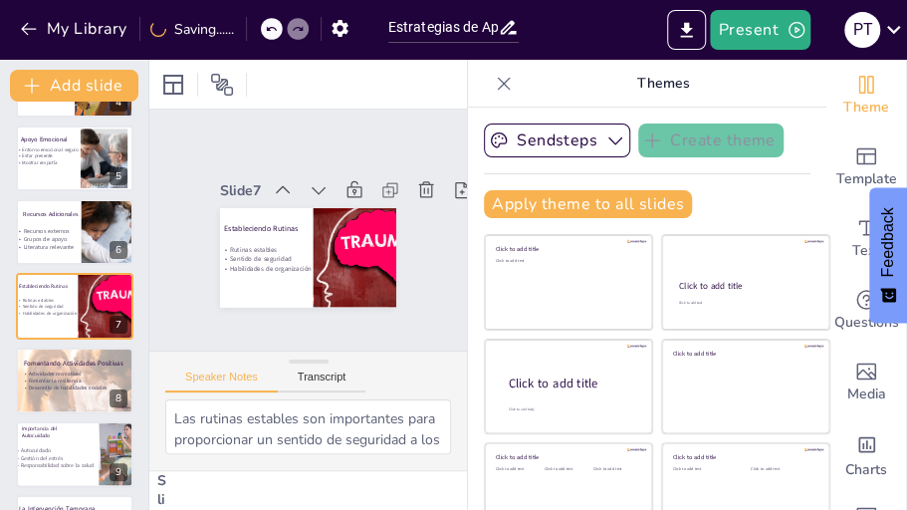
checkbox input "true"
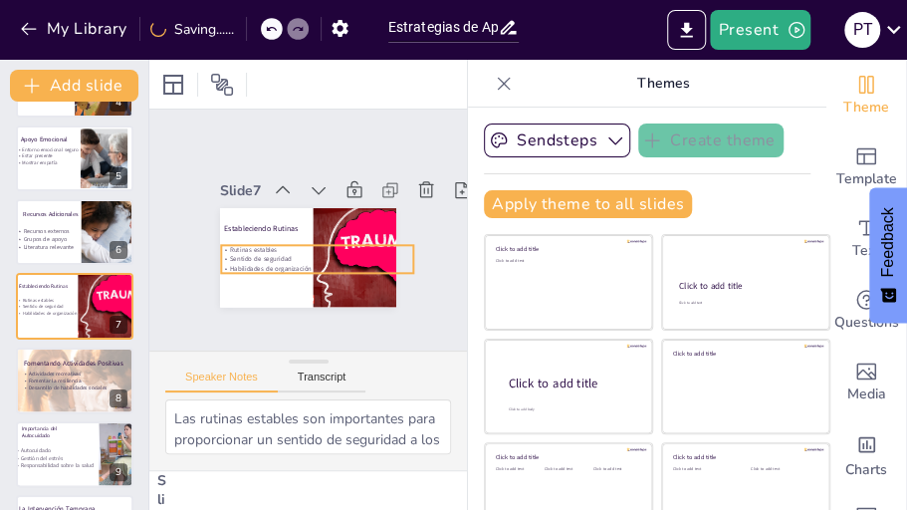
checkbox input "true"
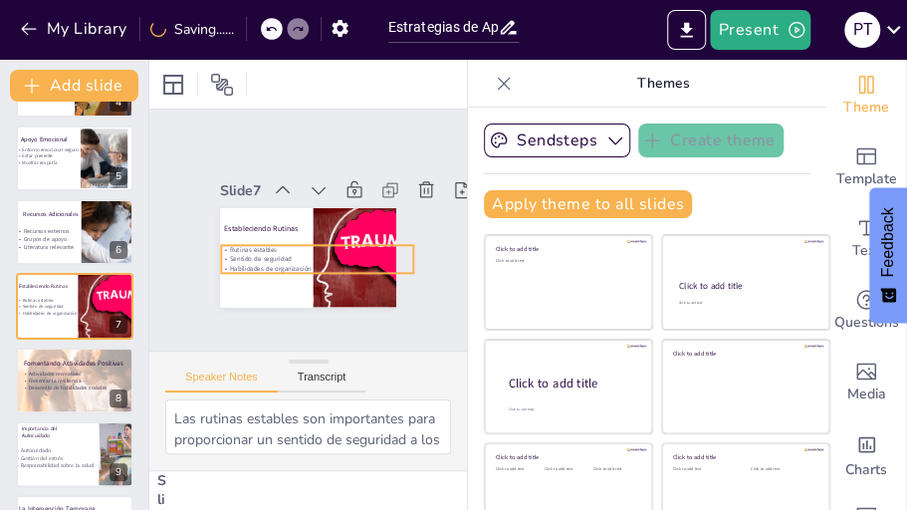
checkbox input "true"
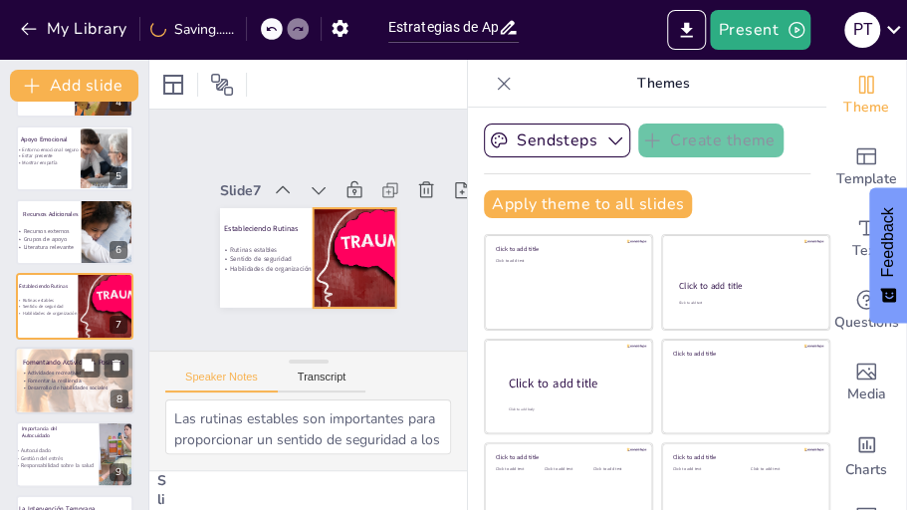
checkbox input "true"
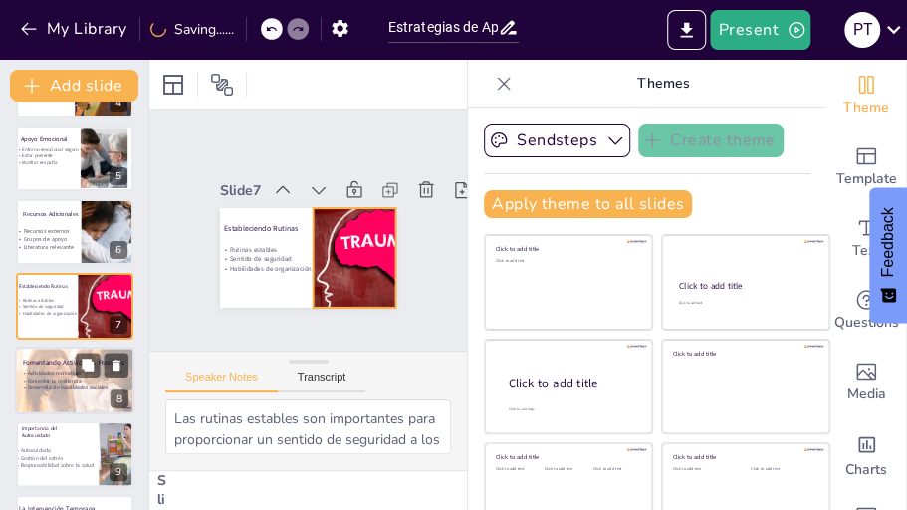
checkbox input "true"
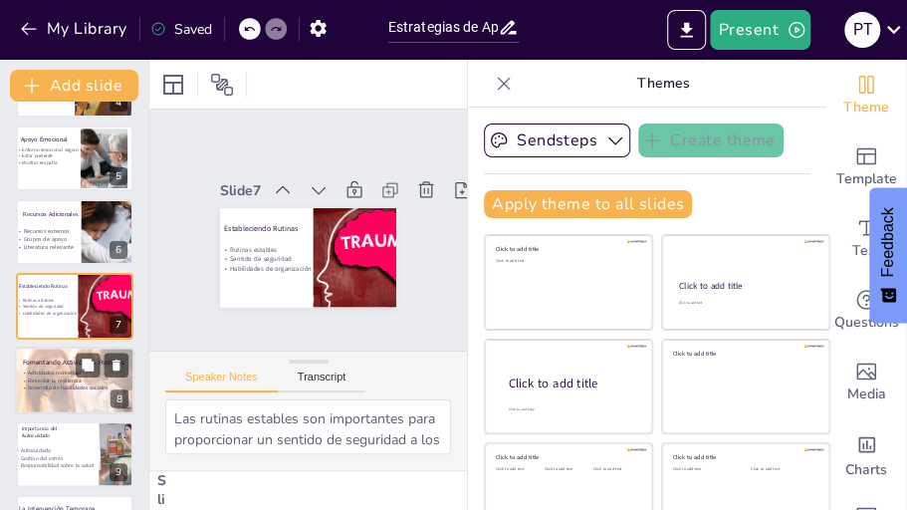
checkbox input "true"
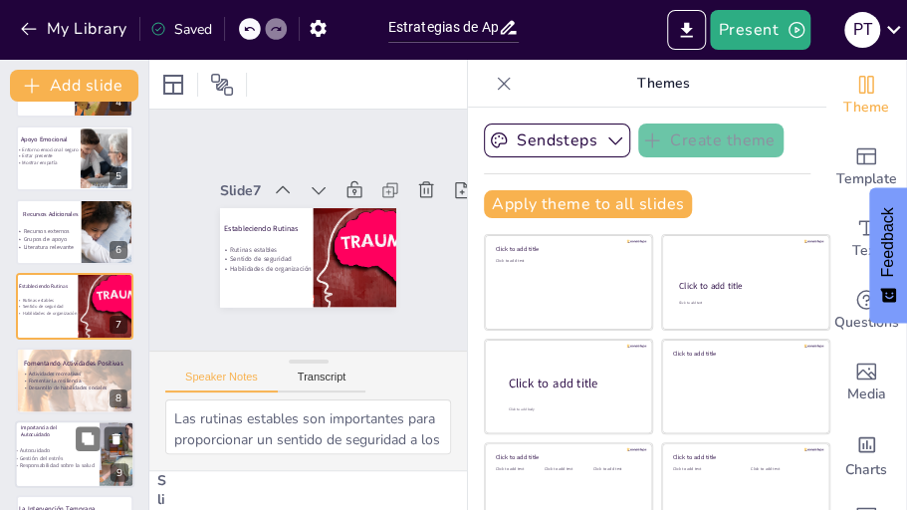
checkbox input "true"
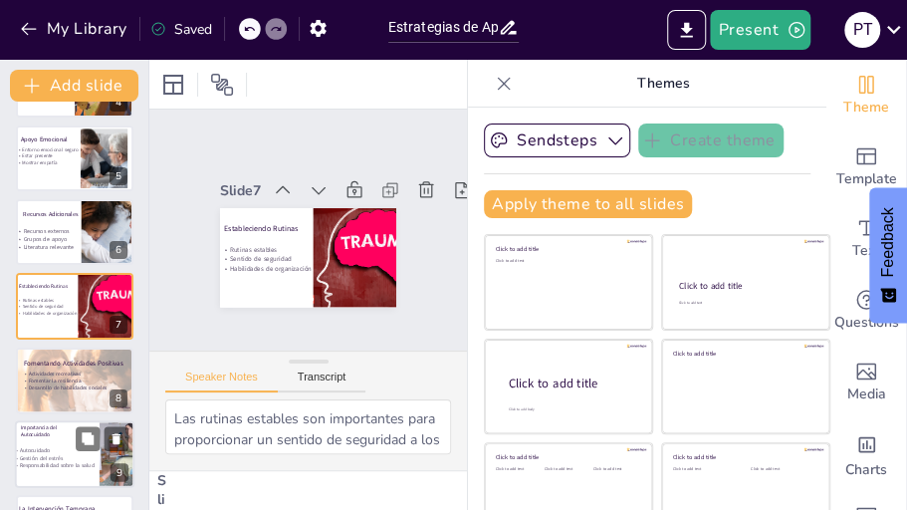
checkbox input "true"
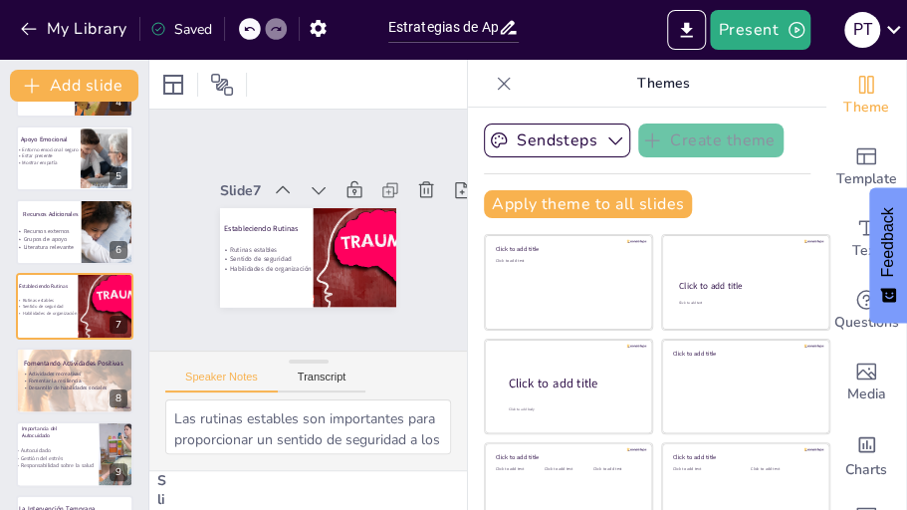
checkbox input "true"
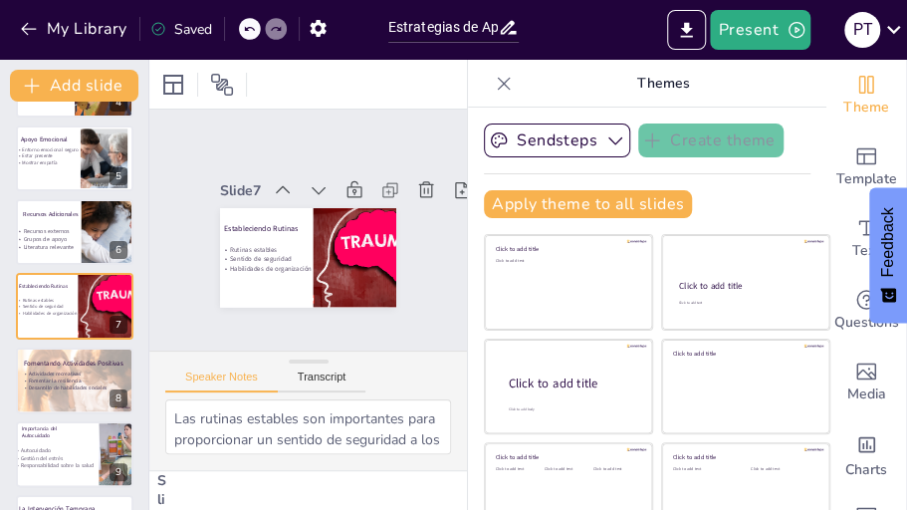
checkbox input "true"
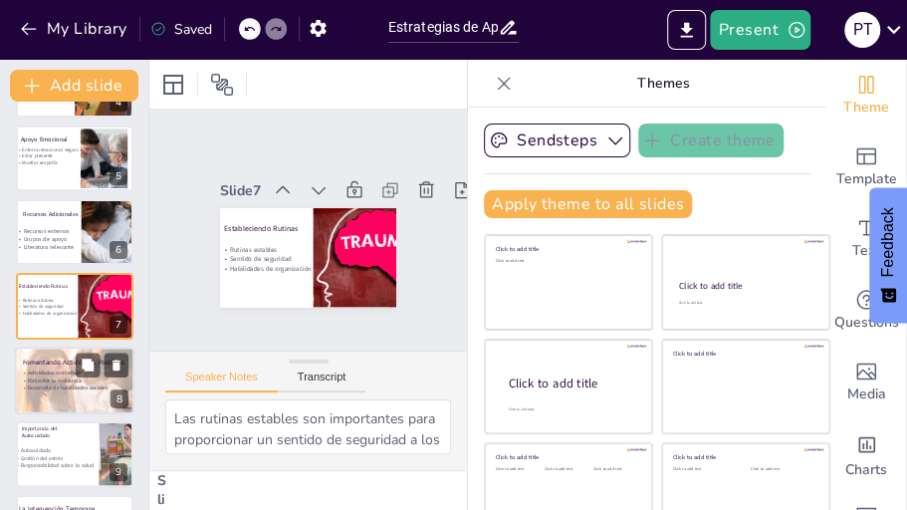
checkbox input "true"
click at [53, 396] on div at bounding box center [75, 381] width 120 height 68
type textarea "Las actividades recreativas son esenciales para el bienestar emocional de los a…"
checkbox input "true"
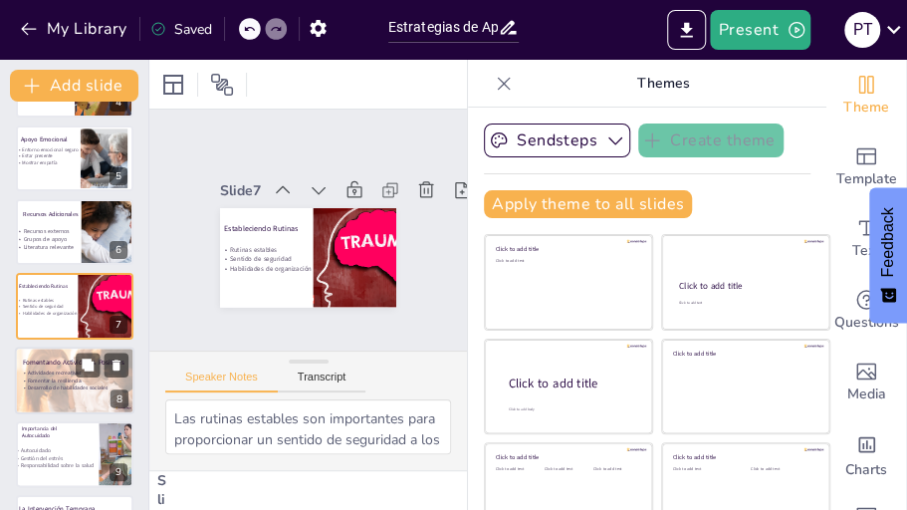
checkbox input "true"
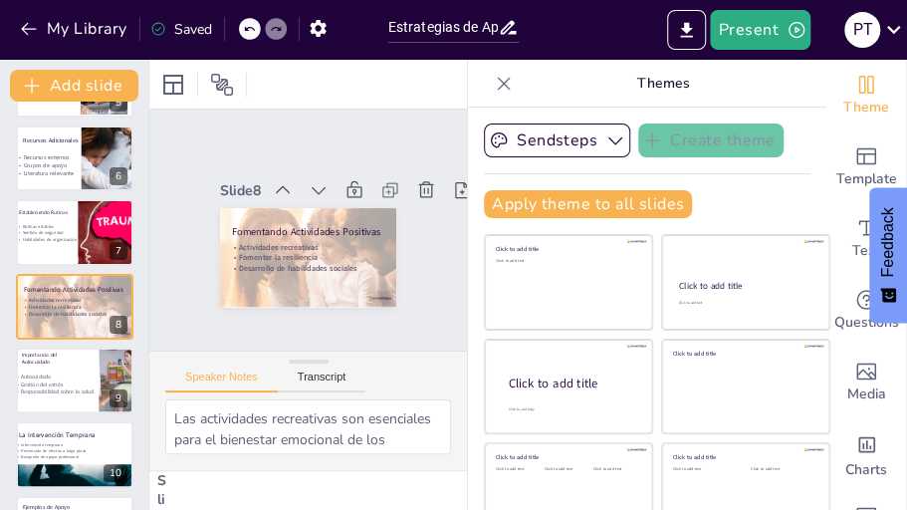
checkbox input "true"
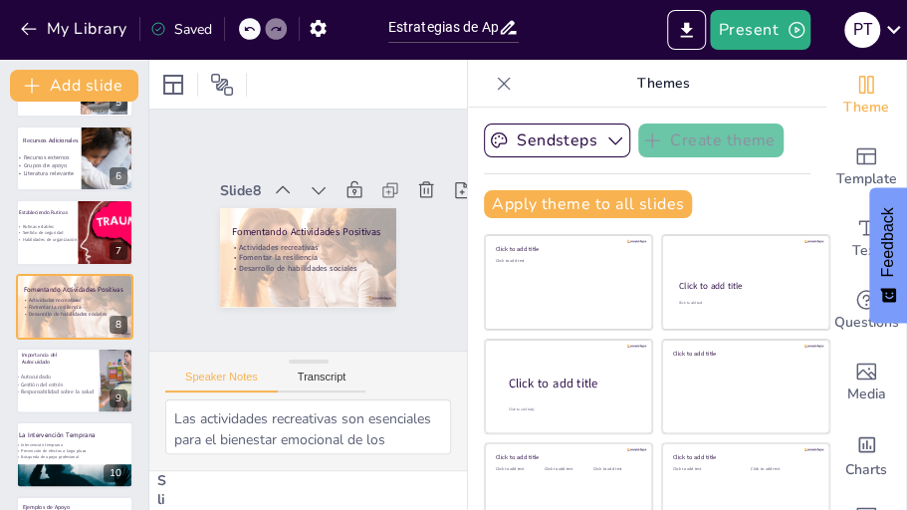
checkbox input "true"
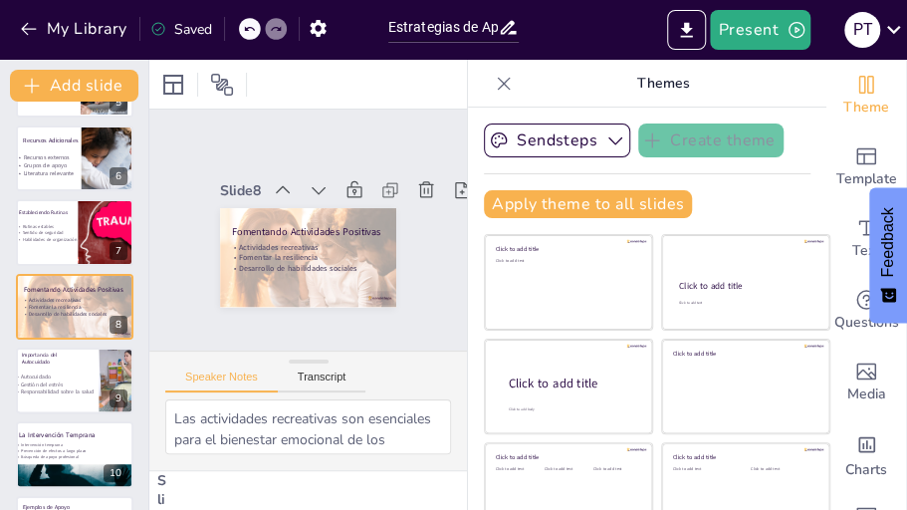
checkbox input "true"
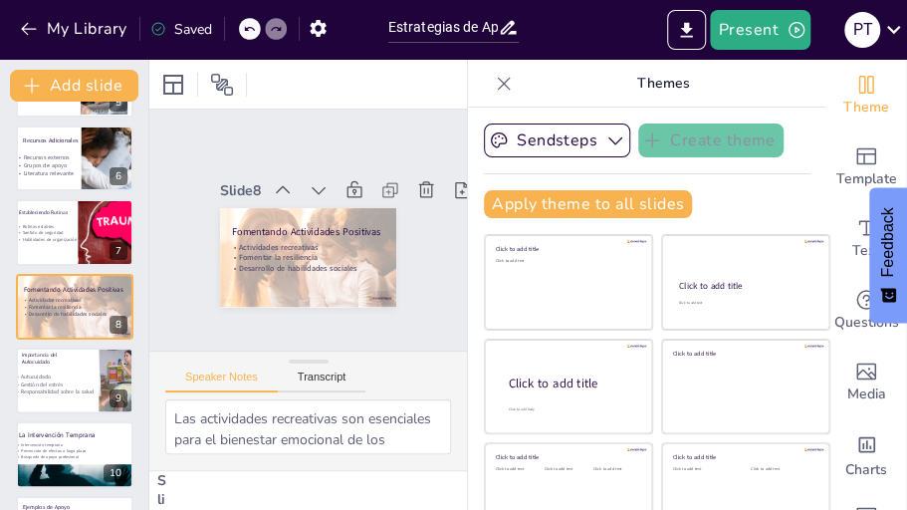
checkbox input "true"
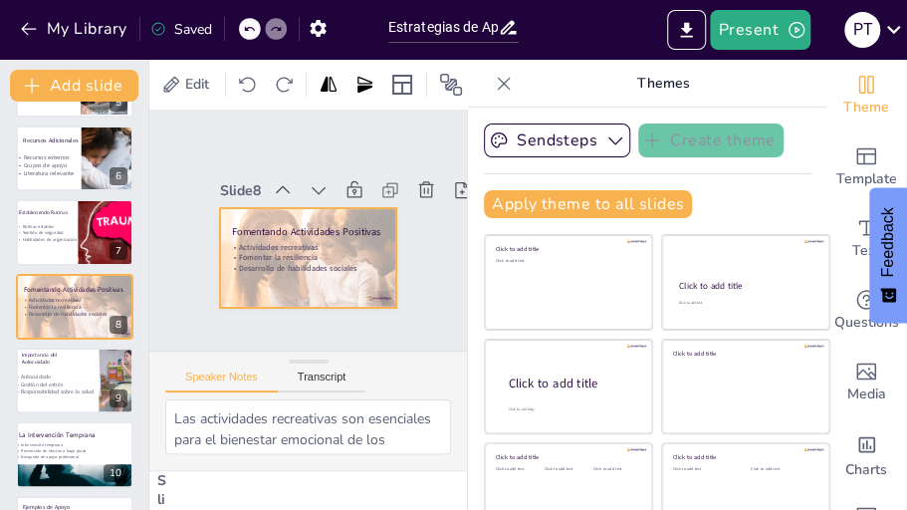
checkbox input "true"
click at [361, 290] on div at bounding box center [299, 256] width 198 height 148
checkbox input "true"
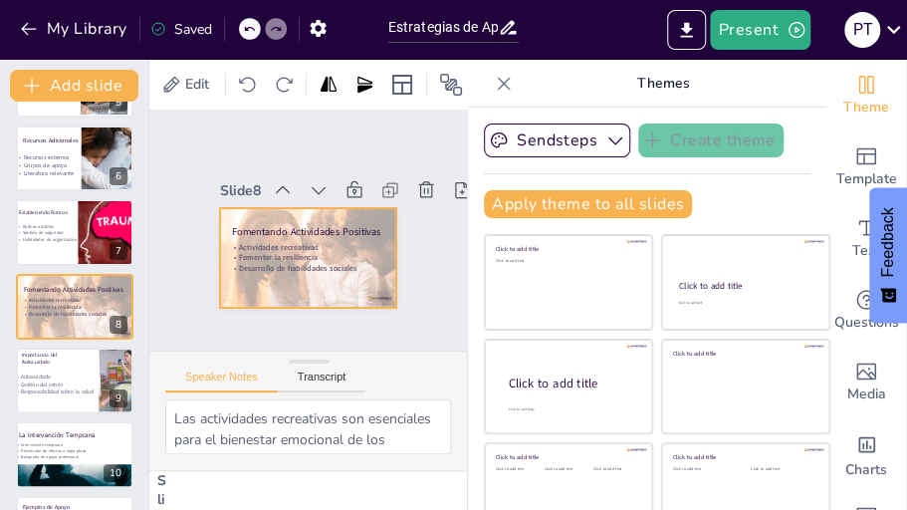
checkbox input "true"
click at [361, 288] on div at bounding box center [296, 255] width 201 height 162
checkbox input "true"
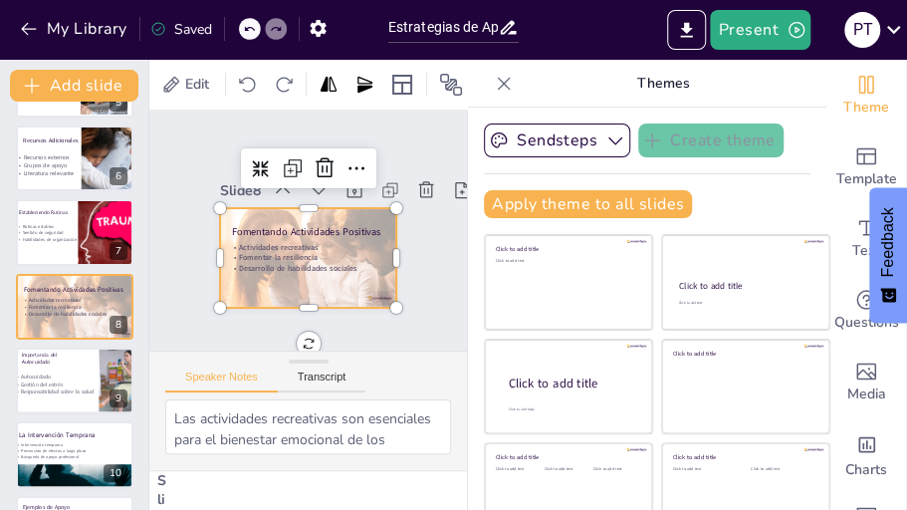
checkbox input "true"
click at [361, 288] on div at bounding box center [284, 243] width 174 height 202
checkbox input "true"
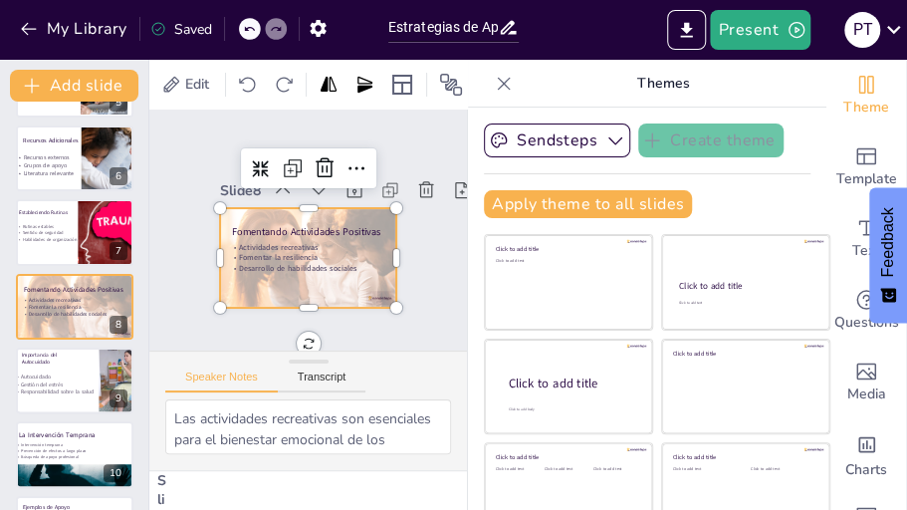
click at [361, 288] on div at bounding box center [294, 254] width 202 height 174
checkbox input "true"
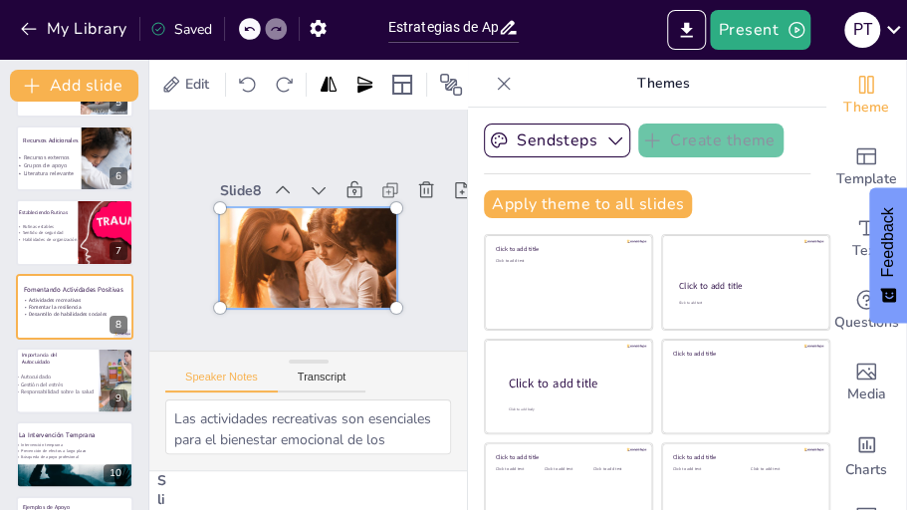
checkbox input "true"
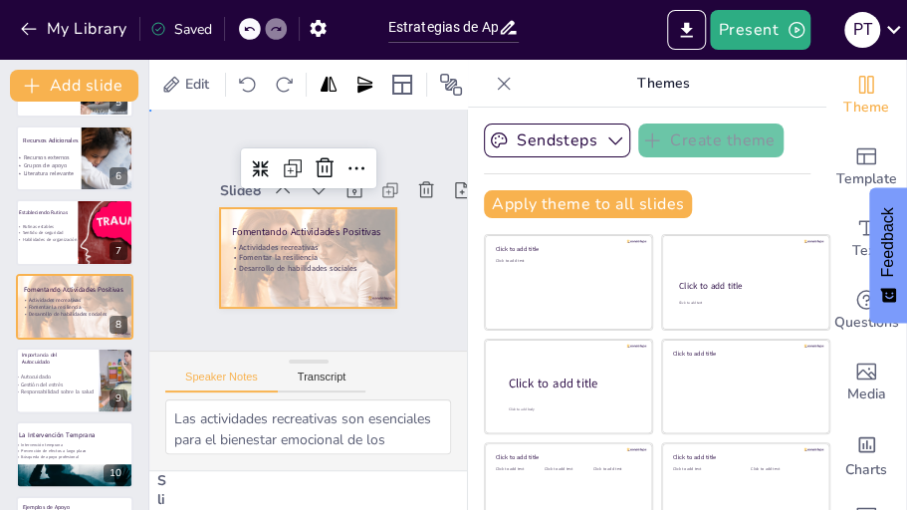
click at [380, 314] on div "Slide 1 Estrategias de Apoyo para Adolescentes con Experiencias Traumáticas Est…" at bounding box center [308, 229] width 398 height 381
checkbox input "true"
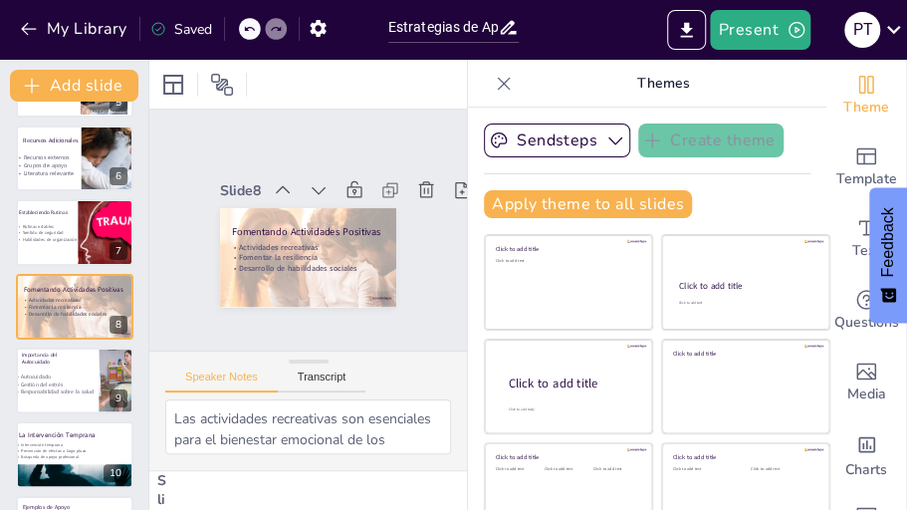
checkbox input "true"
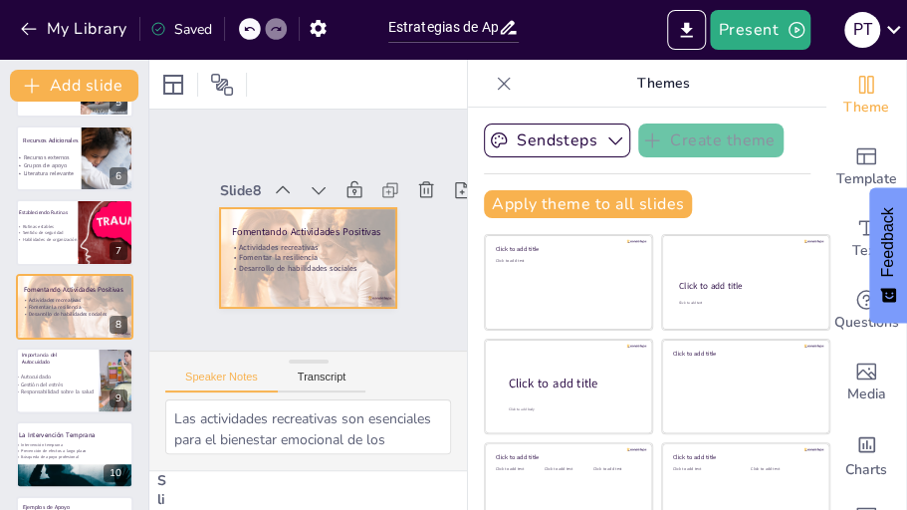
checkbox input "true"
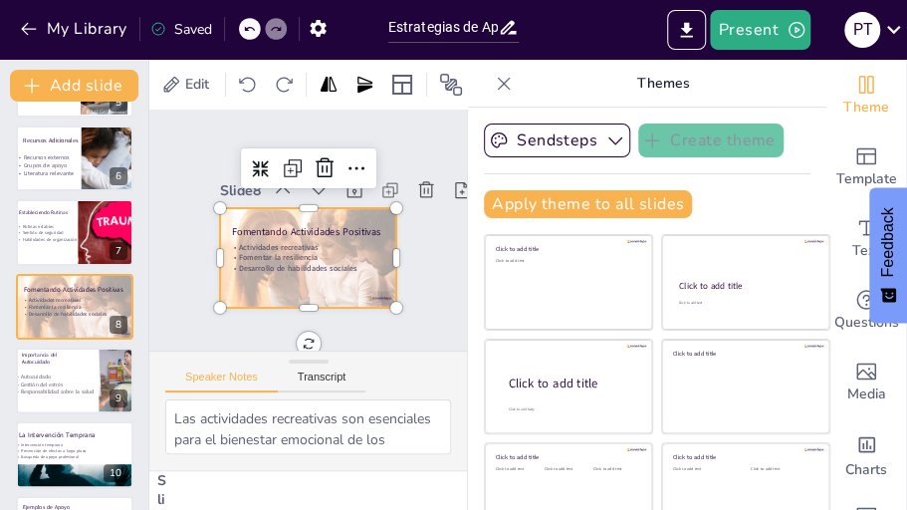
click at [367, 291] on div at bounding box center [289, 250] width 197 height 191
checkbox input "true"
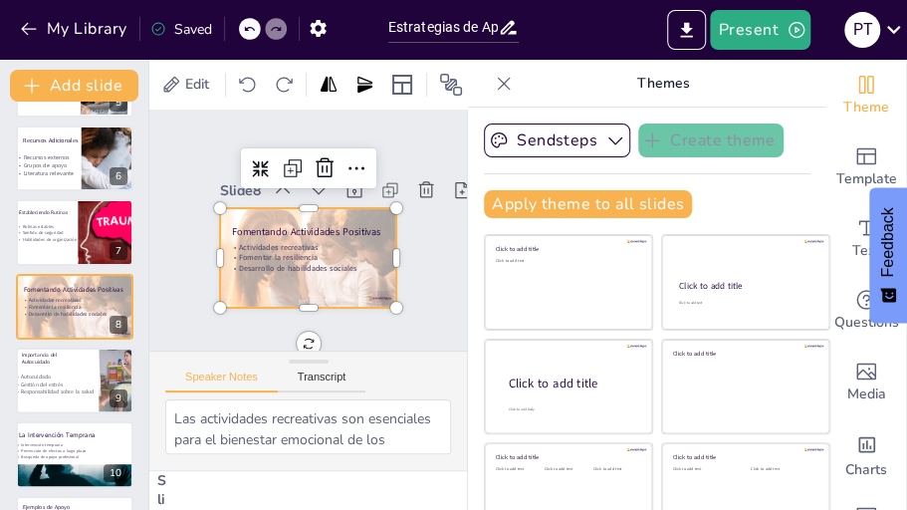
checkbox input "true"
click at [72, 373] on p "Autocuidado" at bounding box center [61, 377] width 99 height 8
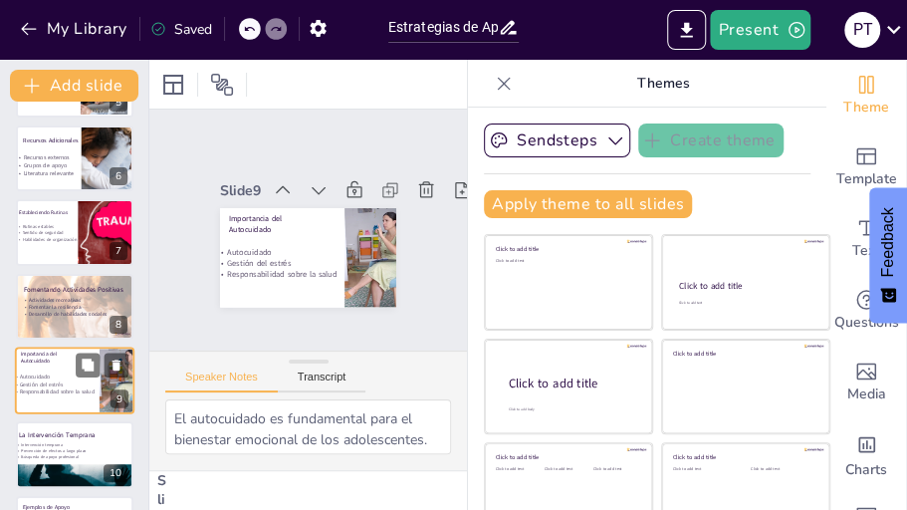
scroll to position [437, 0]
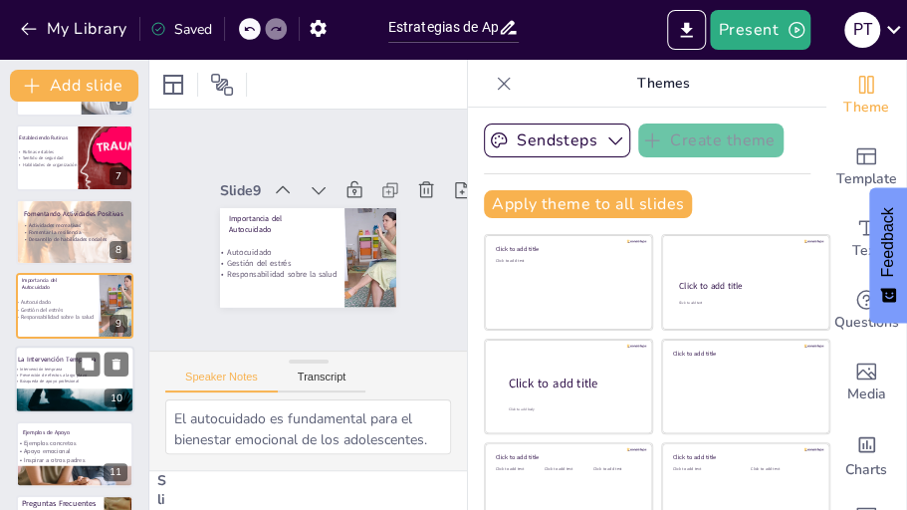
click at [68, 388] on div at bounding box center [75, 396] width 120 height 80
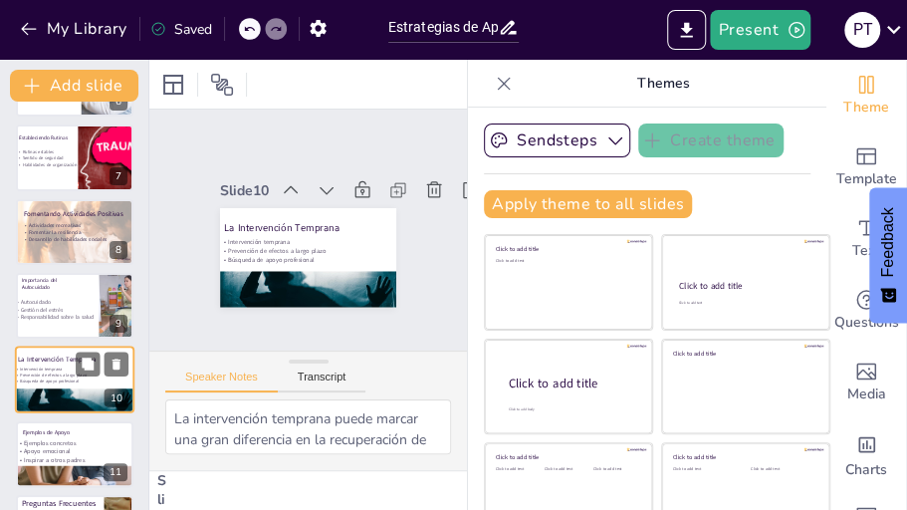
scroll to position [511, 0]
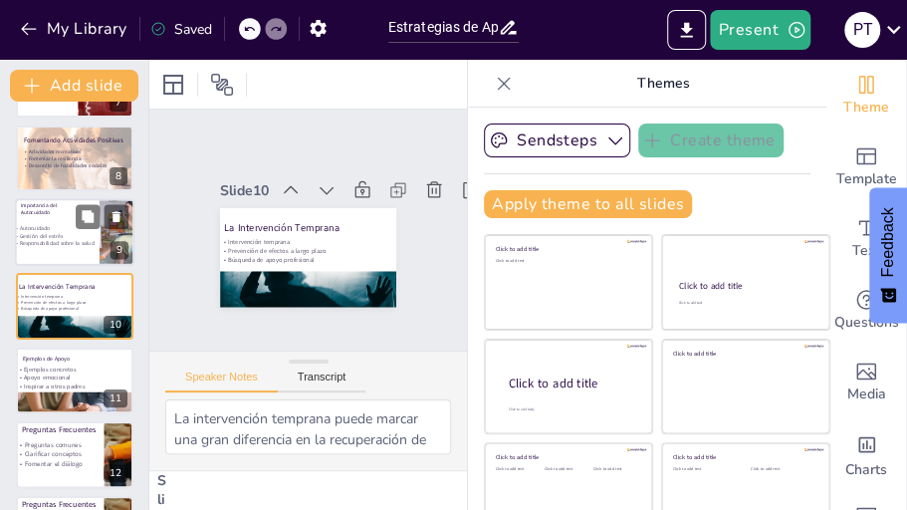
click at [63, 243] on p "Responsabilidad sobre la salud" at bounding box center [61, 244] width 99 height 8
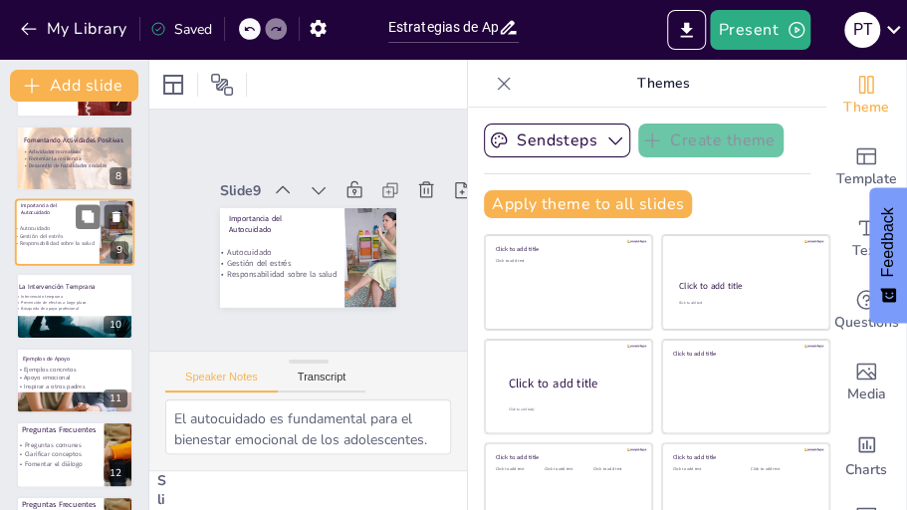
scroll to position [437, 0]
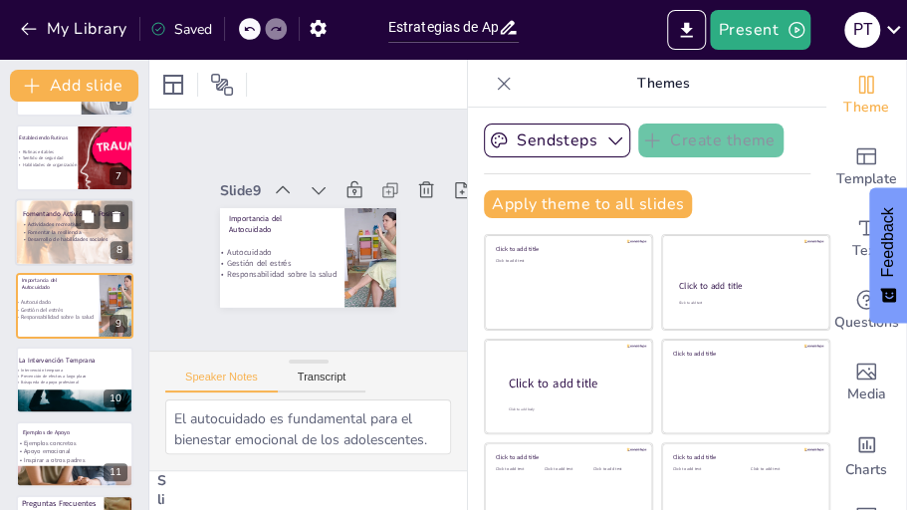
click at [56, 225] on strong "Actividades recreativas" at bounding box center [55, 224] width 54 height 7
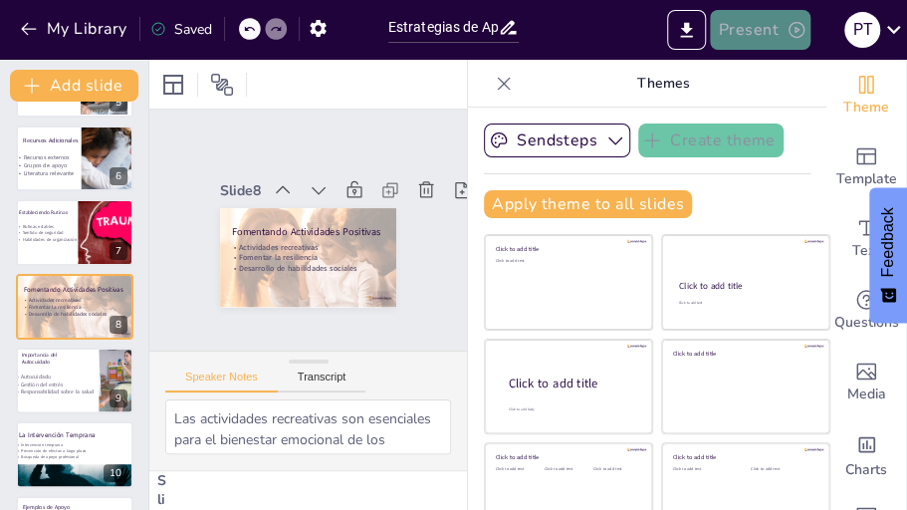
click at [803, 42] on button "Present" at bounding box center [760, 30] width 100 height 40
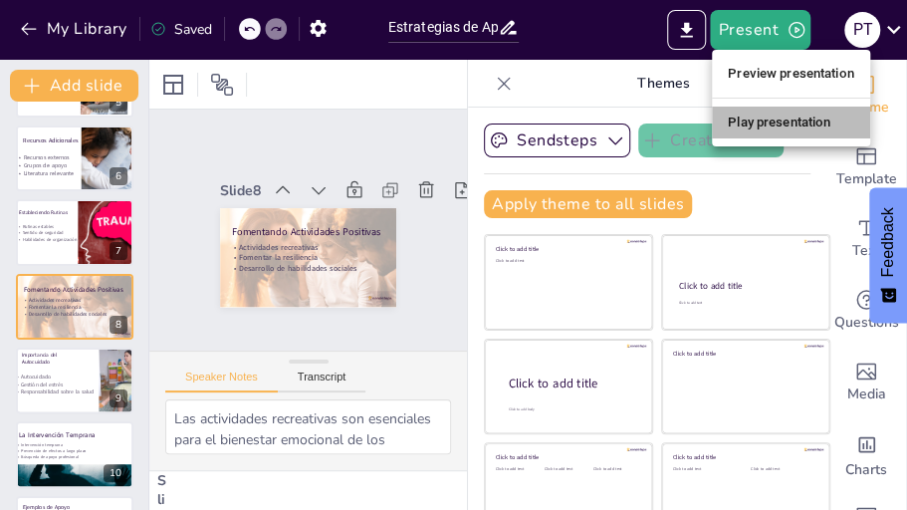
click at [775, 134] on li "Play presentation" at bounding box center [791, 123] width 158 height 32
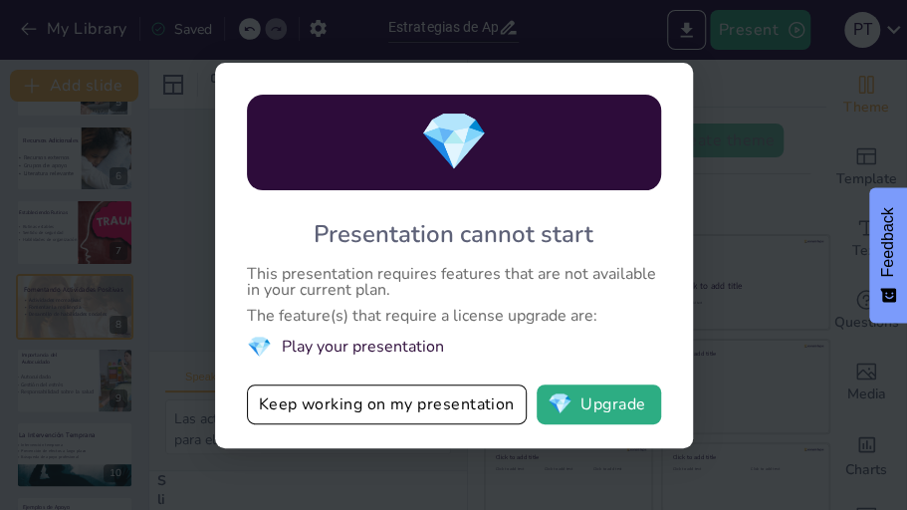
click at [686, 353] on div "💎 Presentation cannot start This presentation requires features that are not av…" at bounding box center [454, 255] width 478 height 385
drag, startPoint x: 686, startPoint y: 353, endPoint x: 703, endPoint y: 80, distance: 273.4
click at [703, 80] on div "💎 Presentation cannot start This presentation requires features that are not av…" at bounding box center [453, 255] width 907 height 510
drag, startPoint x: 703, startPoint y: 80, endPoint x: 459, endPoint y: 418, distance: 417.4
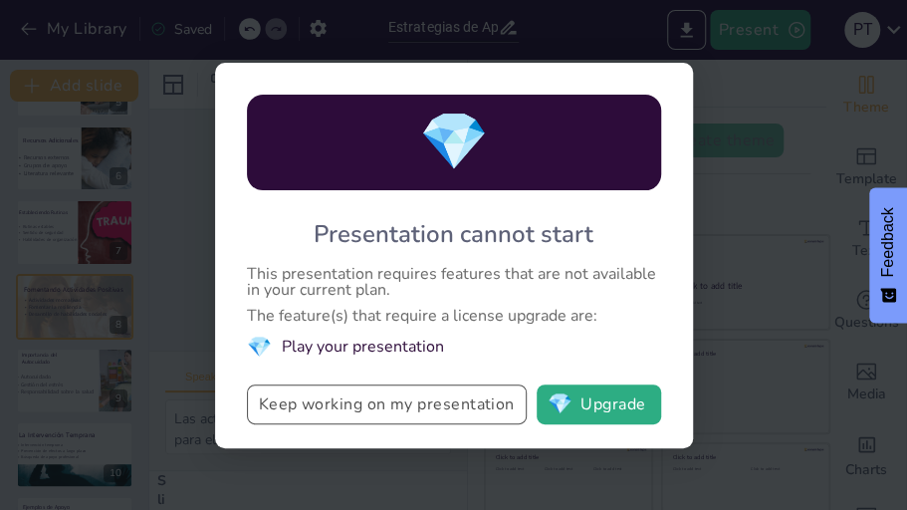
click at [459, 418] on div "💎 Presentation cannot start This presentation requires features that are not av…" at bounding box center [453, 255] width 907 height 510
click at [459, 418] on button "Keep working on my presentation" at bounding box center [387, 404] width 280 height 40
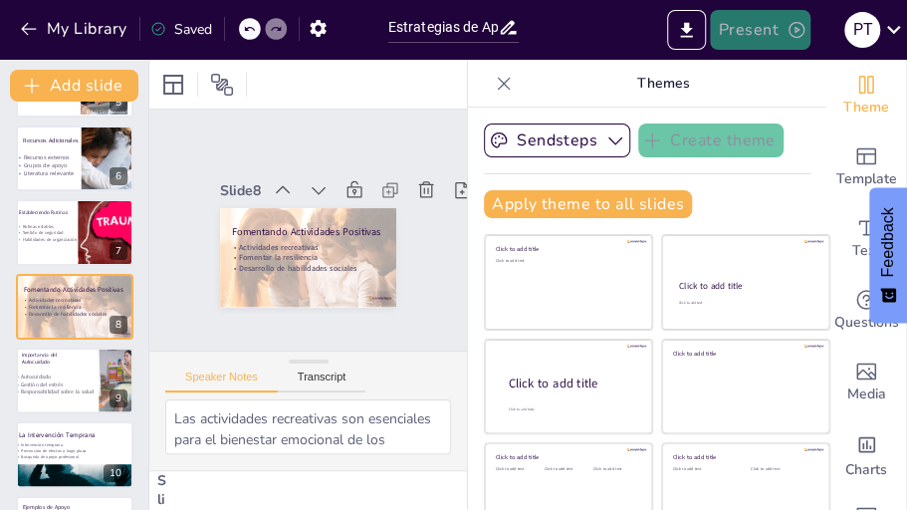
click at [767, 48] on button "Present" at bounding box center [760, 30] width 100 height 40
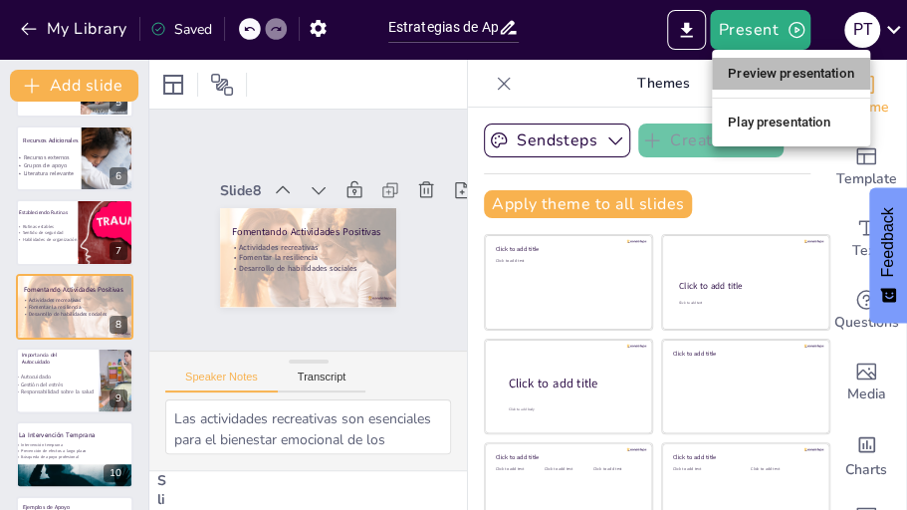
click at [764, 66] on li "Preview presentation" at bounding box center [791, 74] width 158 height 32
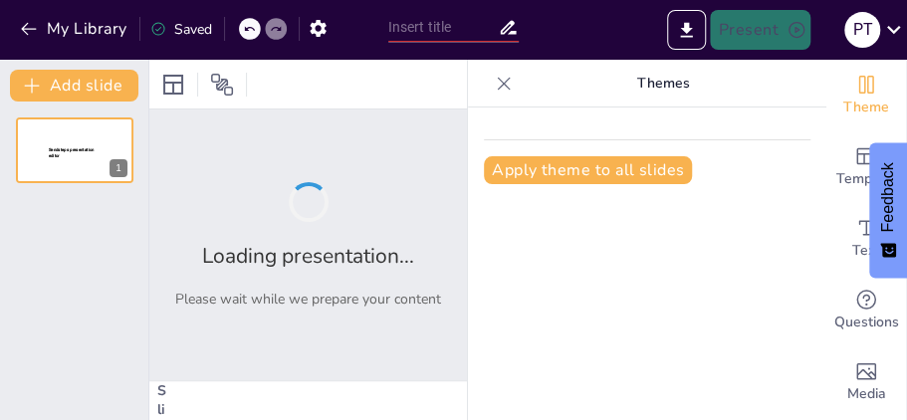
type input "Estrategias de Apoyo para Adolescentes con Experiencias Traumáticas"
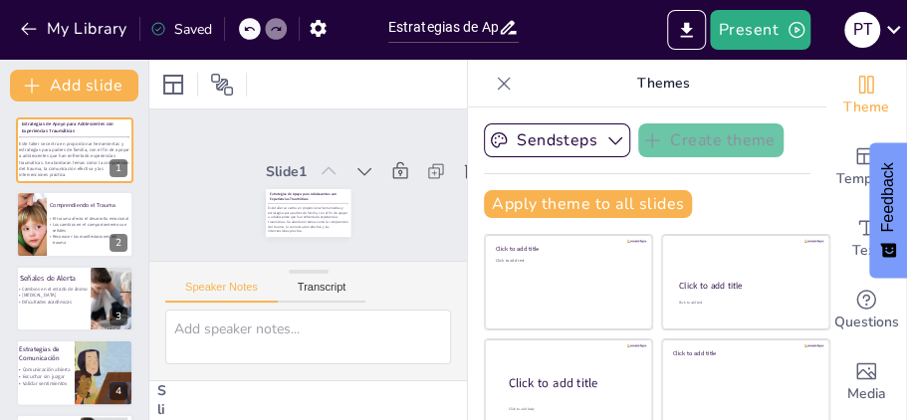
checkbox input "true"
click at [494, 75] on icon at bounding box center [504, 84] width 20 height 20
checkbox input "true"
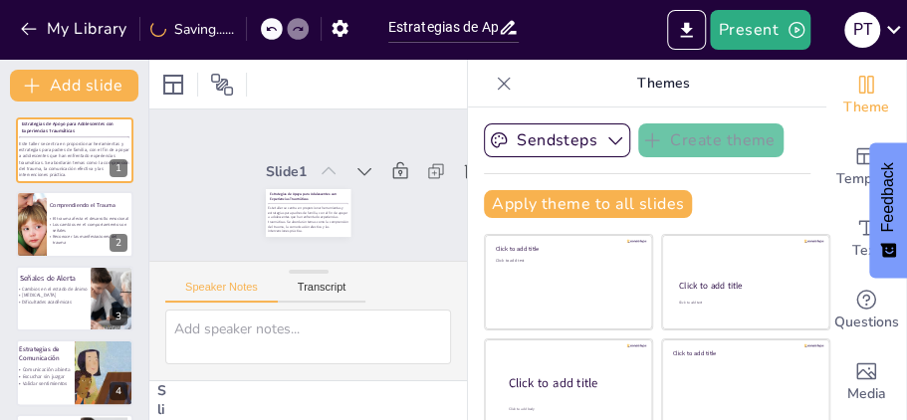
checkbox input "true"
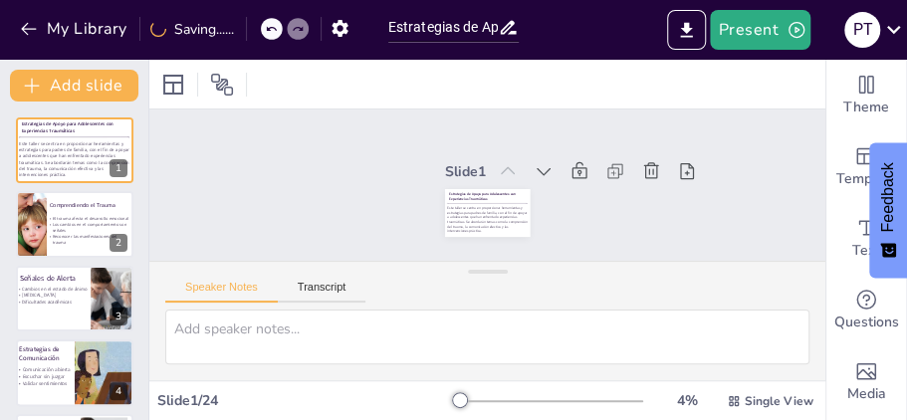
checkbox input "true"
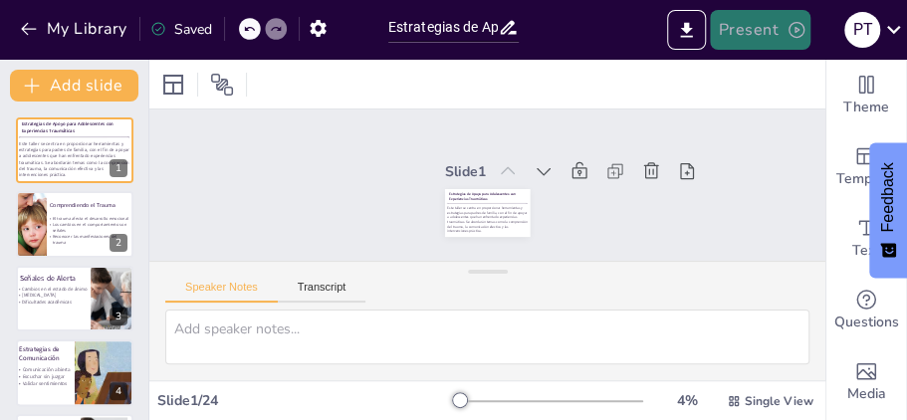
checkbox input "true"
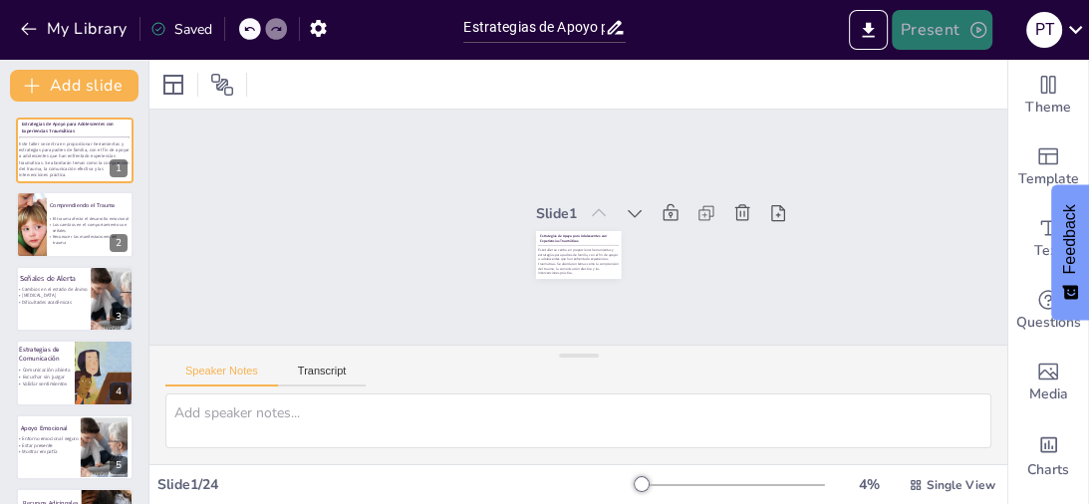
checkbox input "true"
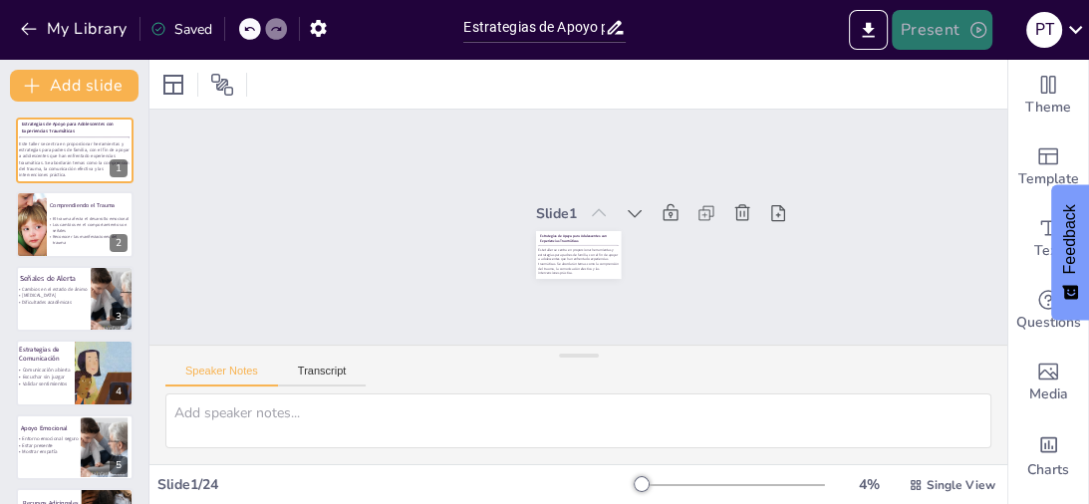
checkbox input "true"
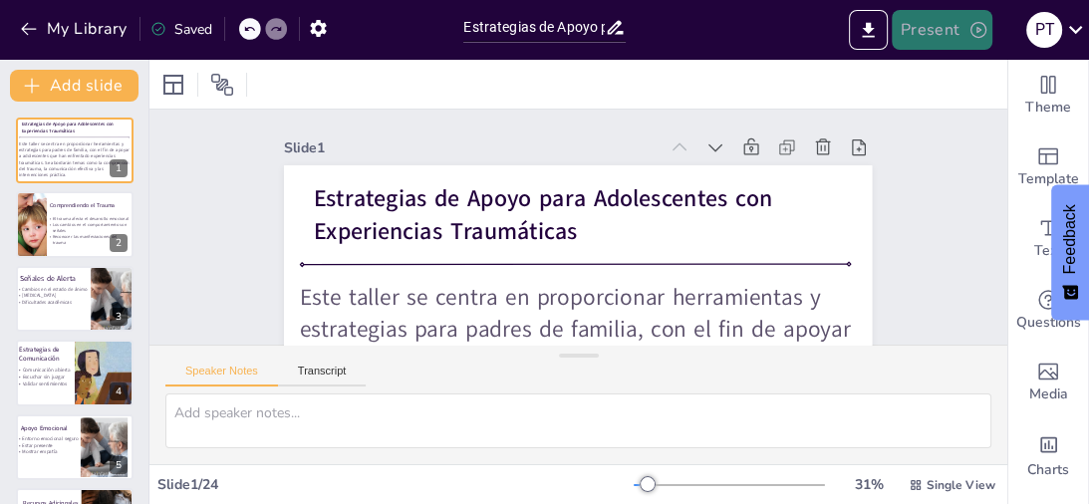
checkbox input "true"
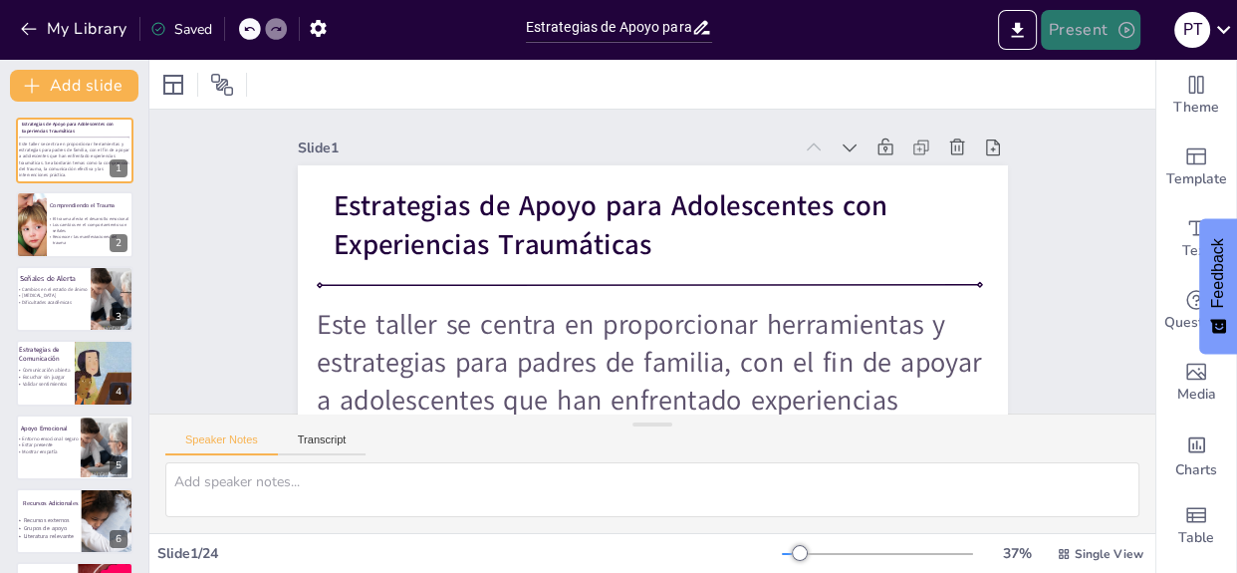
checkbox input "true"
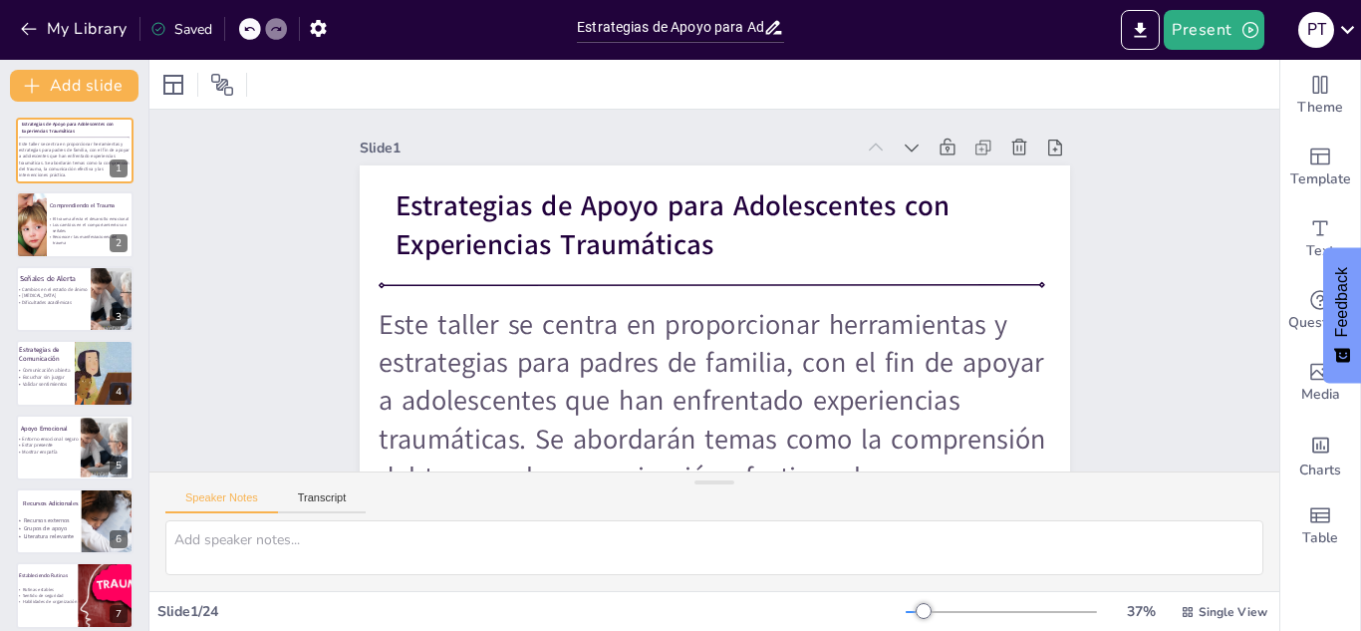
checkbox input "true"
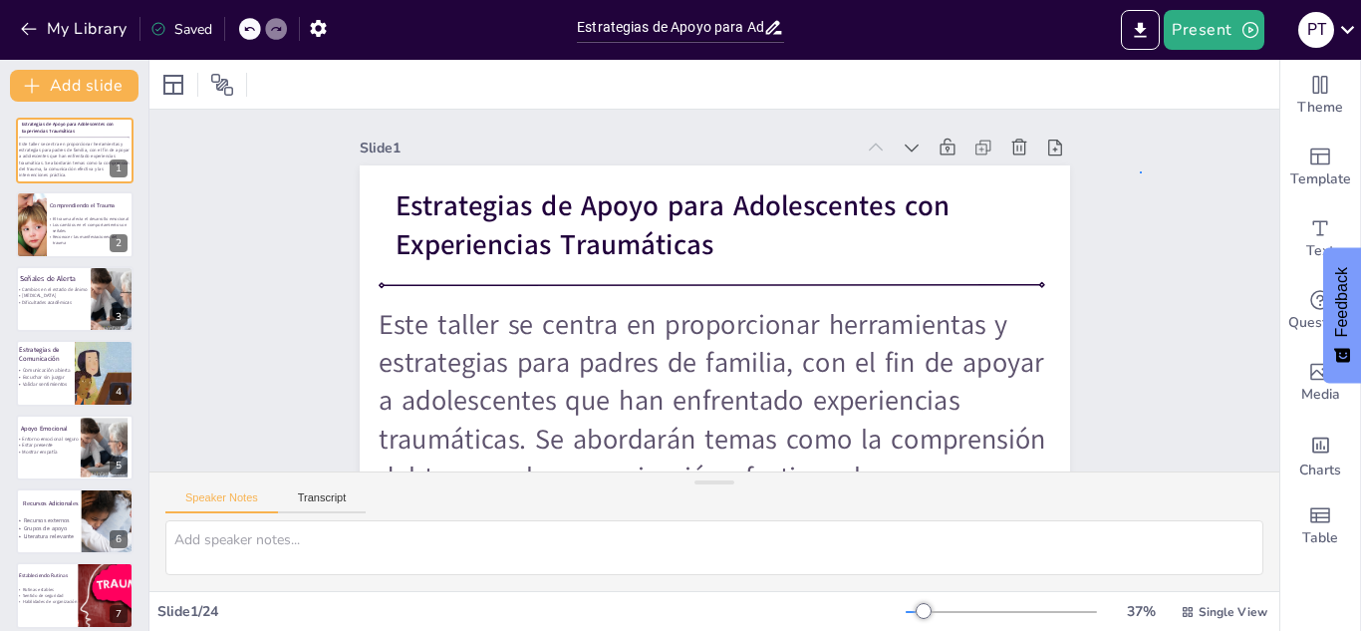
checkbox input "true"
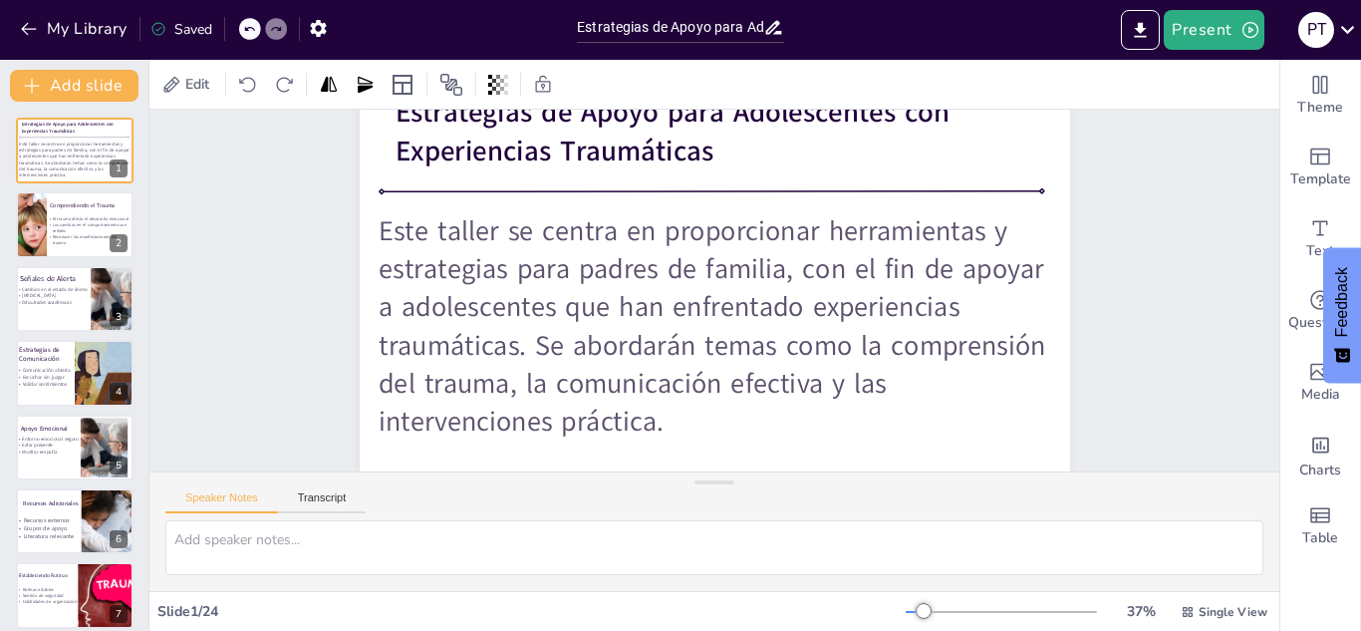
checkbox input "true"
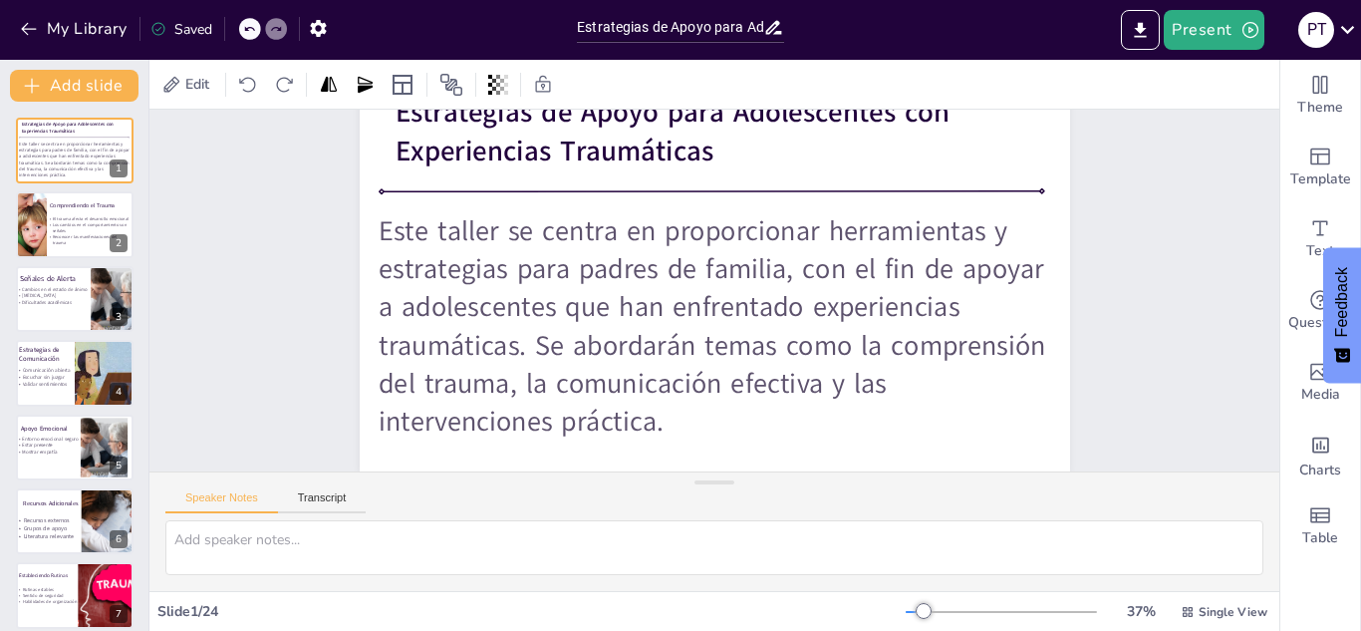
checkbox input "true"
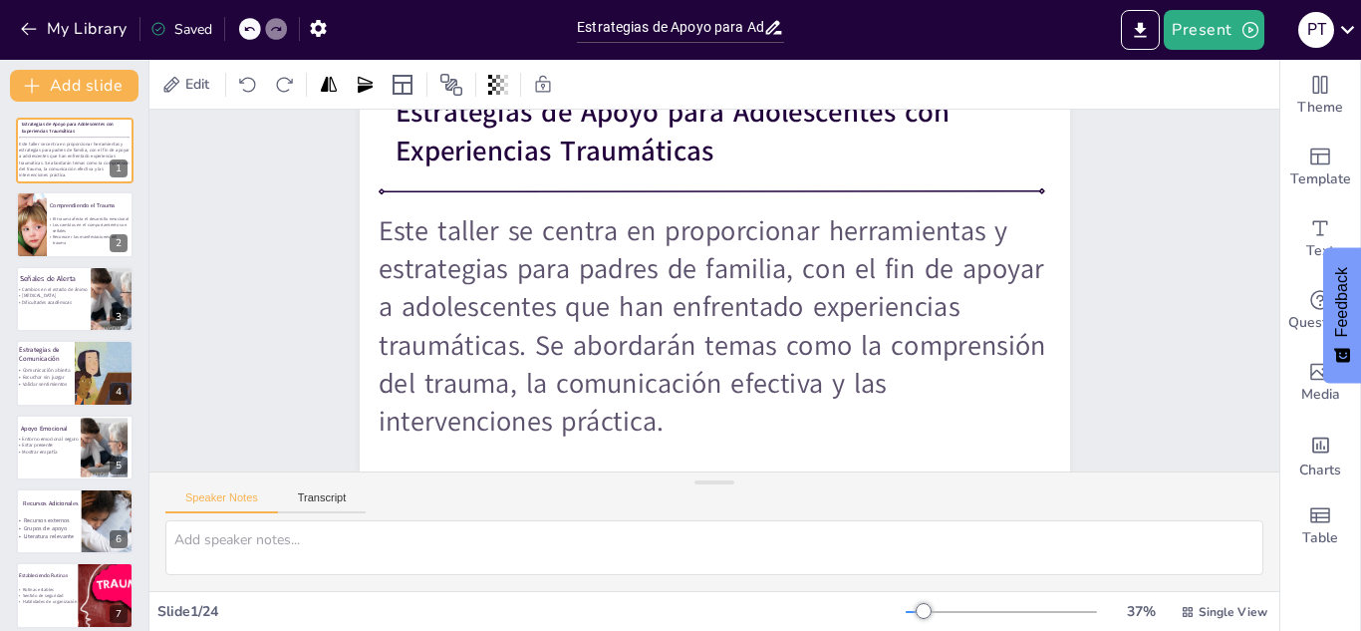
checkbox input "true"
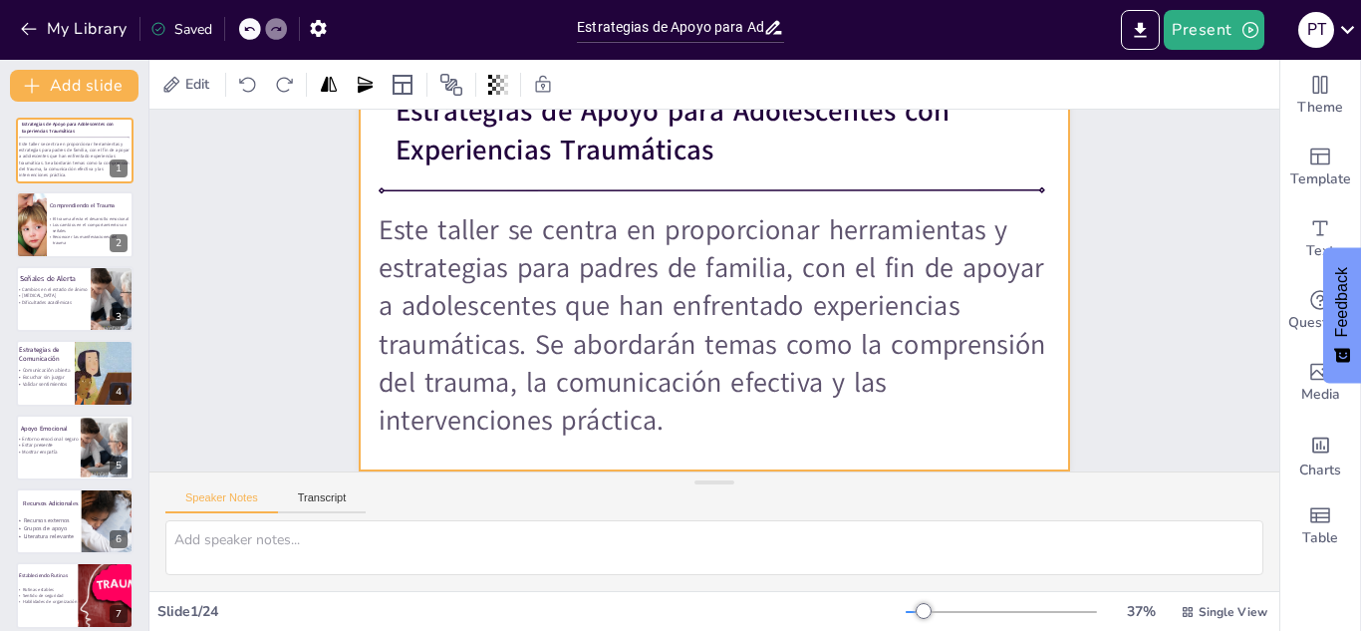
checkbox input "true"
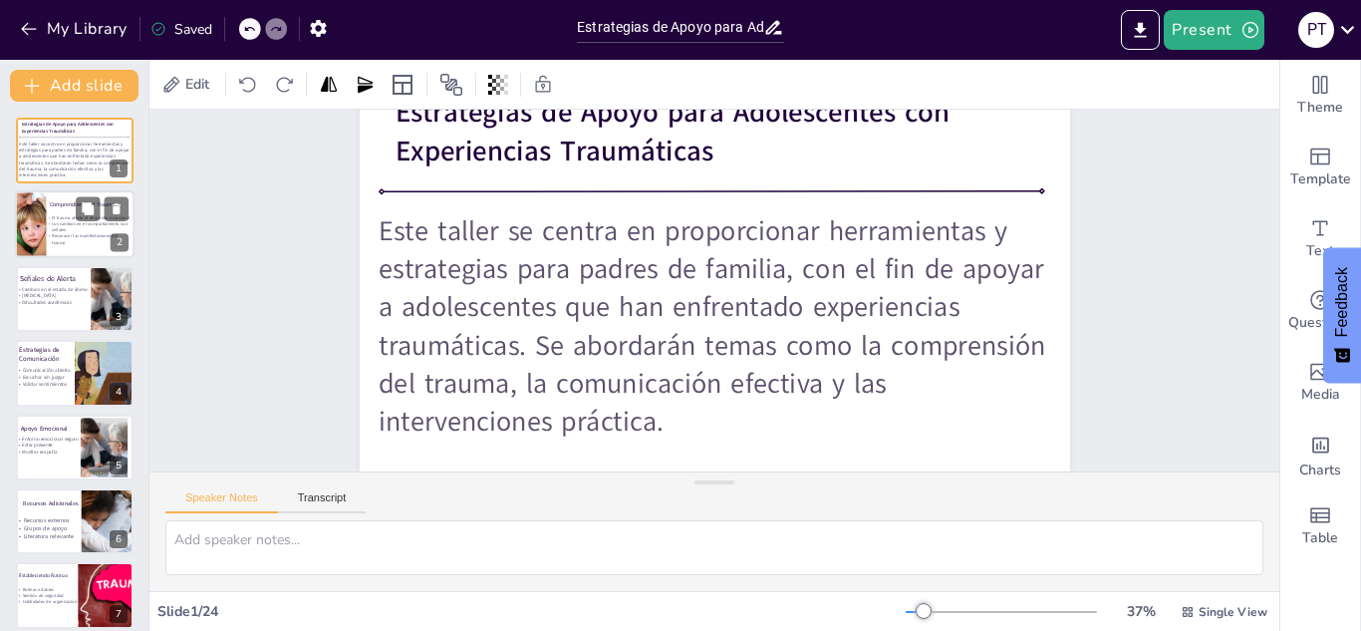
checkbox input "true"
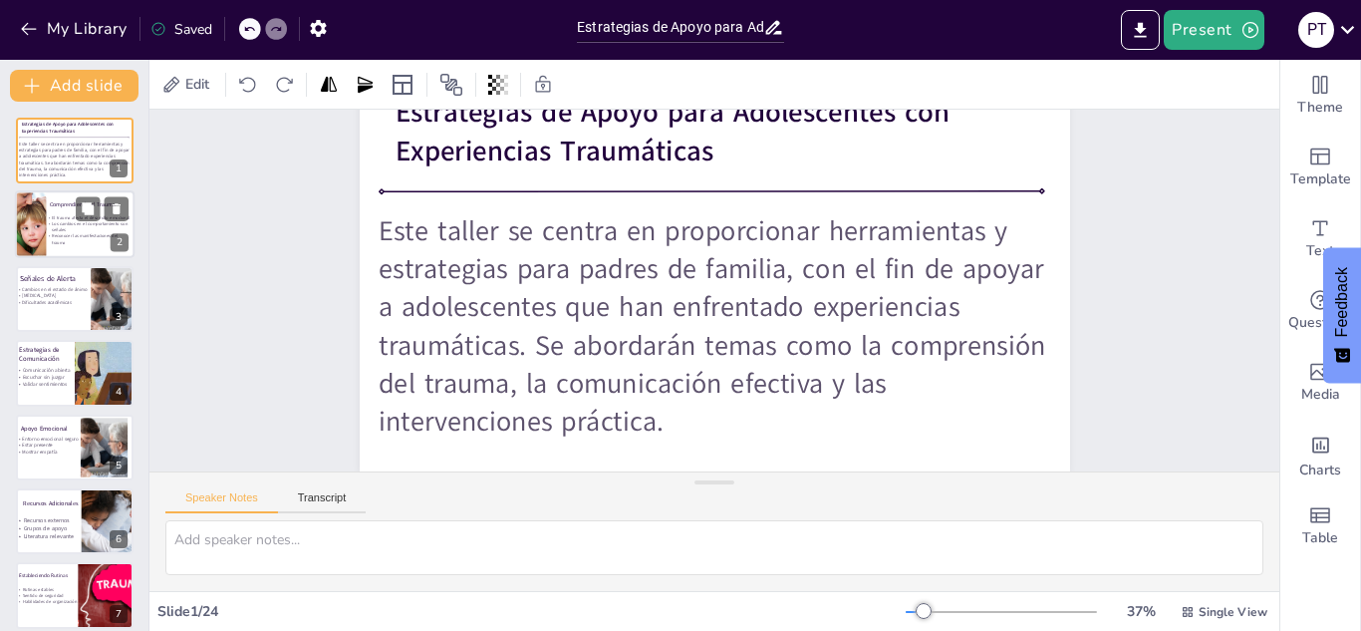
checkbox input "true"
click at [33, 217] on div at bounding box center [30, 223] width 71 height 71
type textarea "El trauma tiene un impacto significativo en el desarrollo emocional de los adol…"
checkbox input "true"
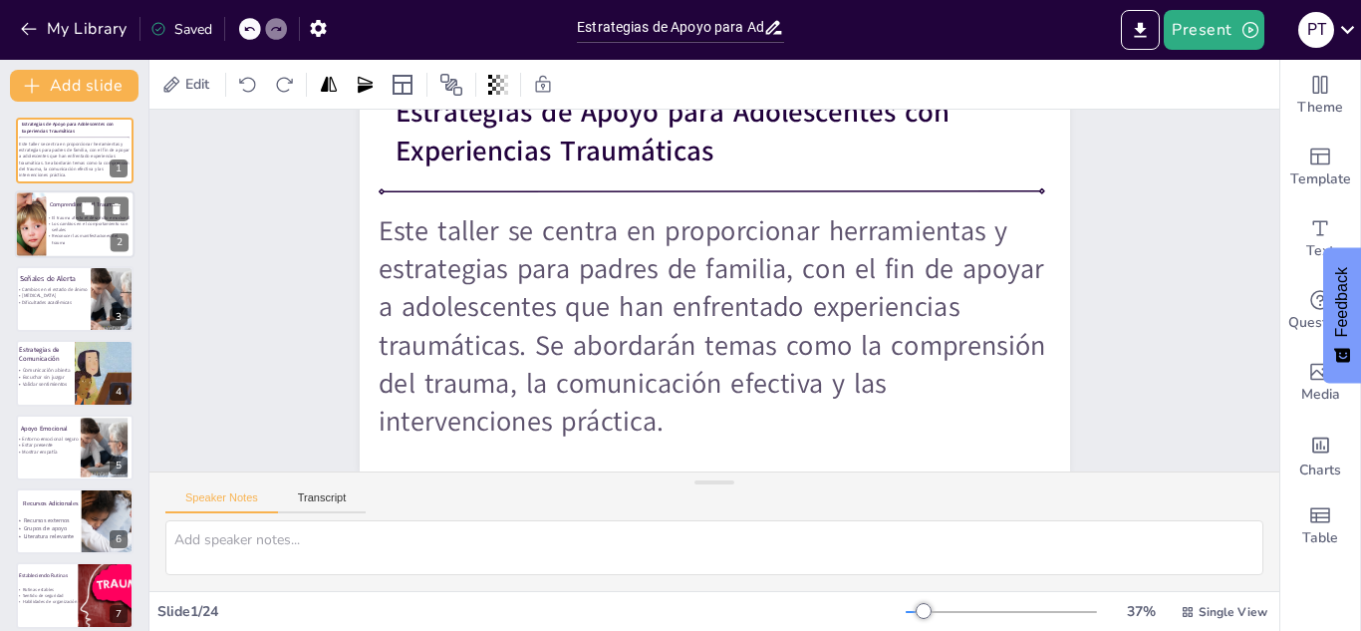
checkbox input "true"
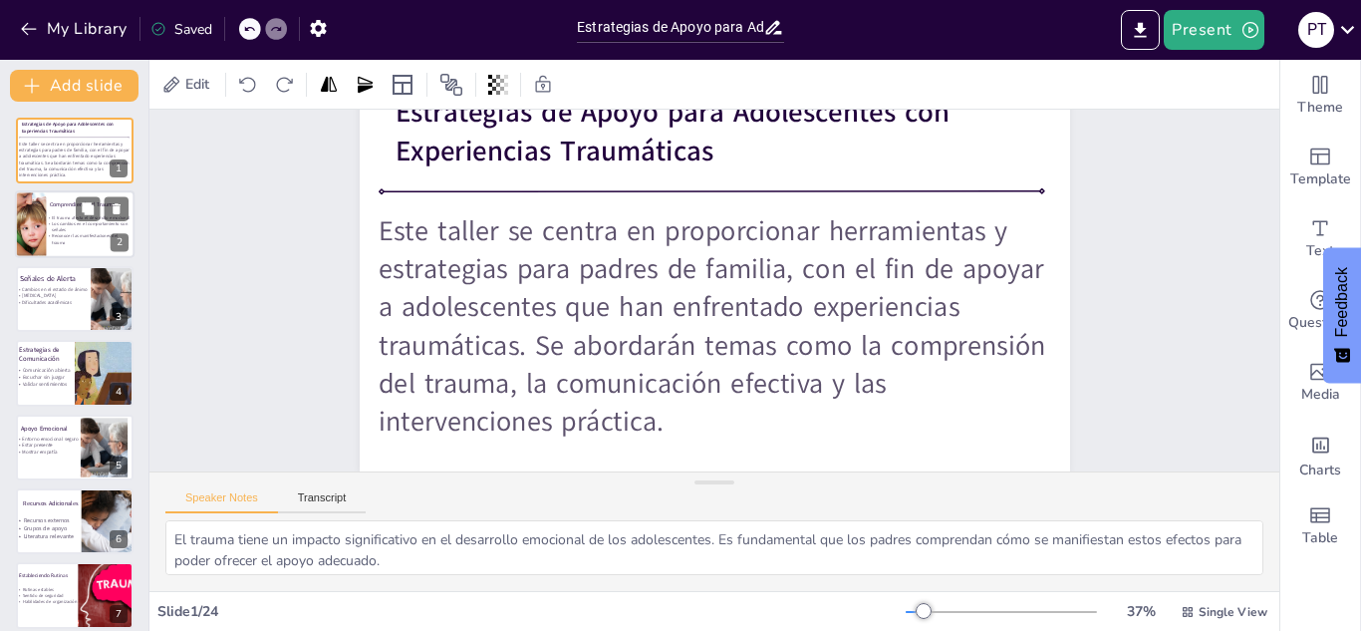
scroll to position [0, 0]
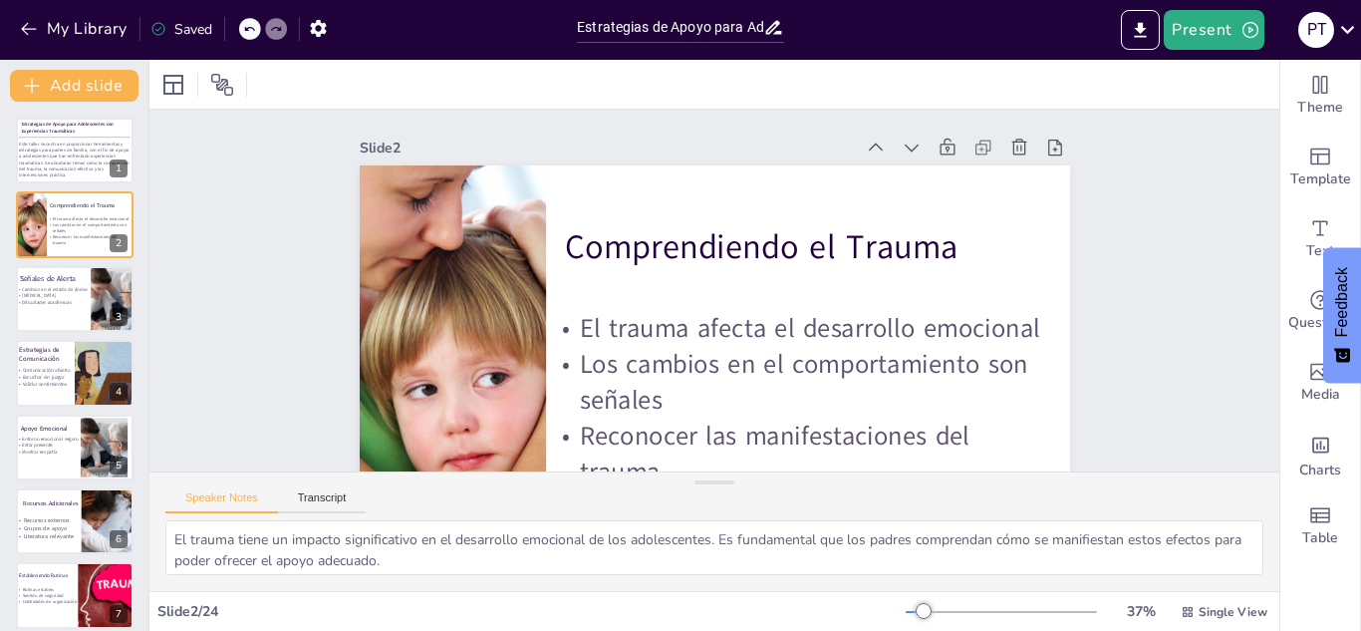
checkbox input "true"
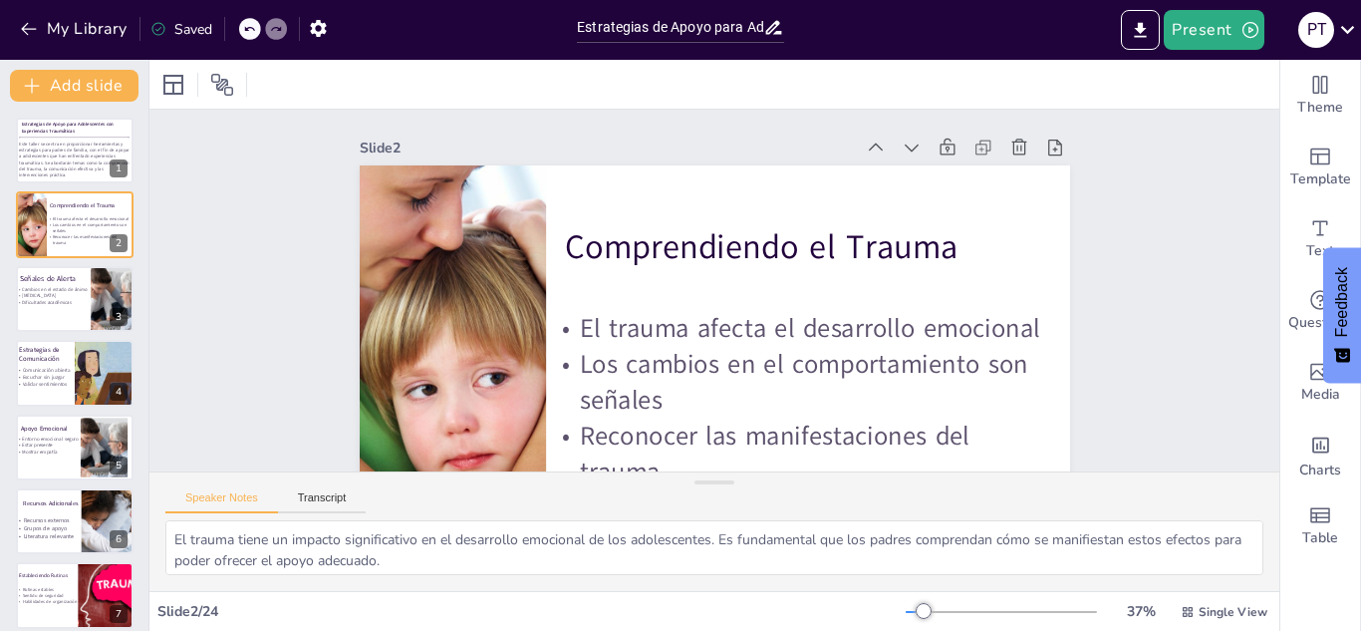
checkbox input "true"
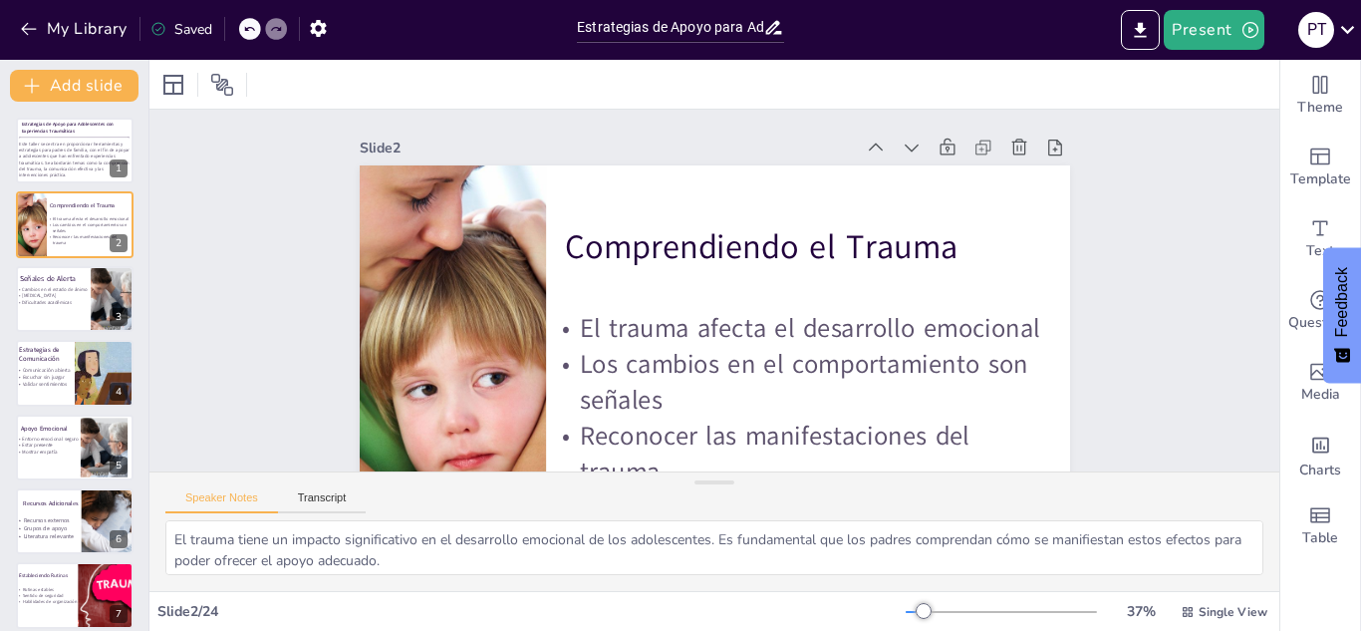
checkbox input "true"
click at [334, 419] on button "Transcript" at bounding box center [322, 502] width 89 height 22
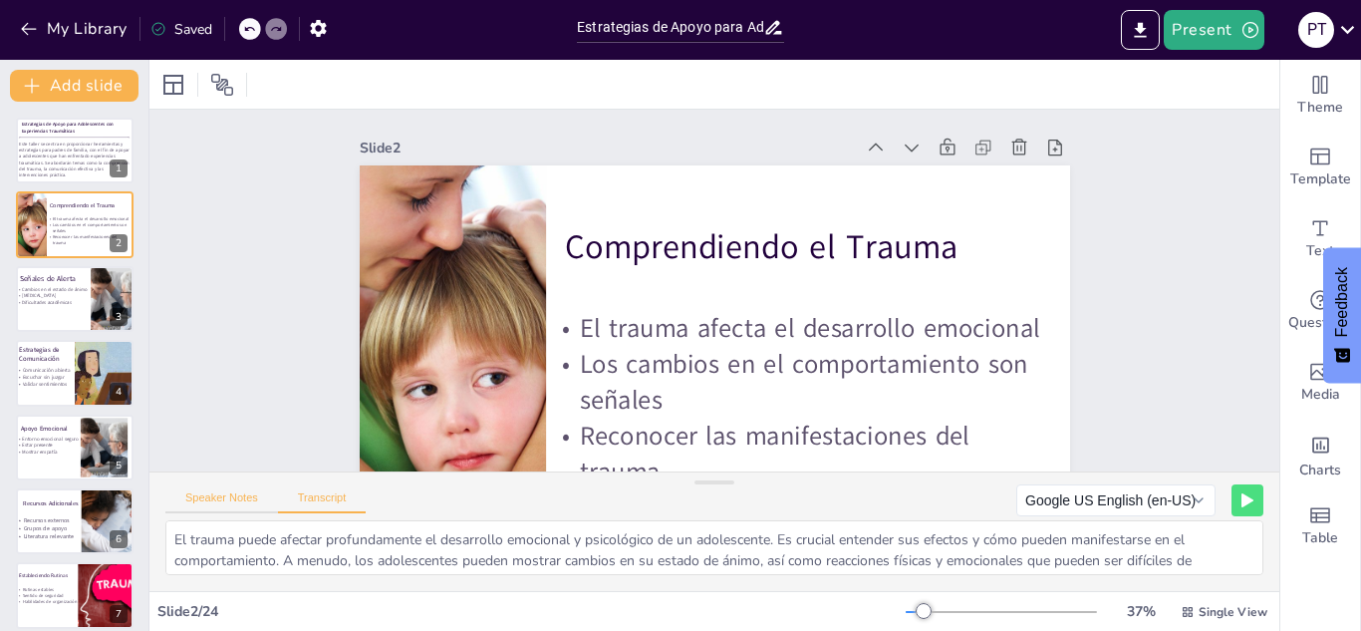
click at [244, 419] on button "Speaker Notes" at bounding box center [221, 502] width 113 height 22
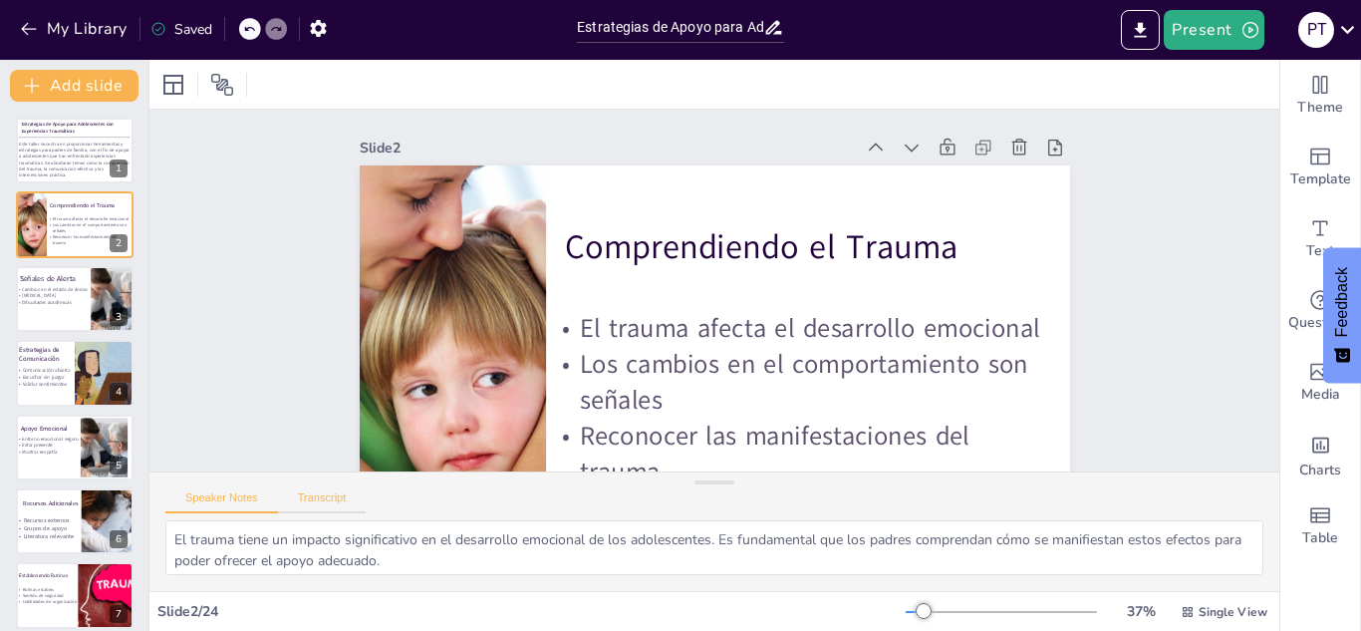
click at [305, 419] on button "Transcript" at bounding box center [322, 502] width 89 height 22
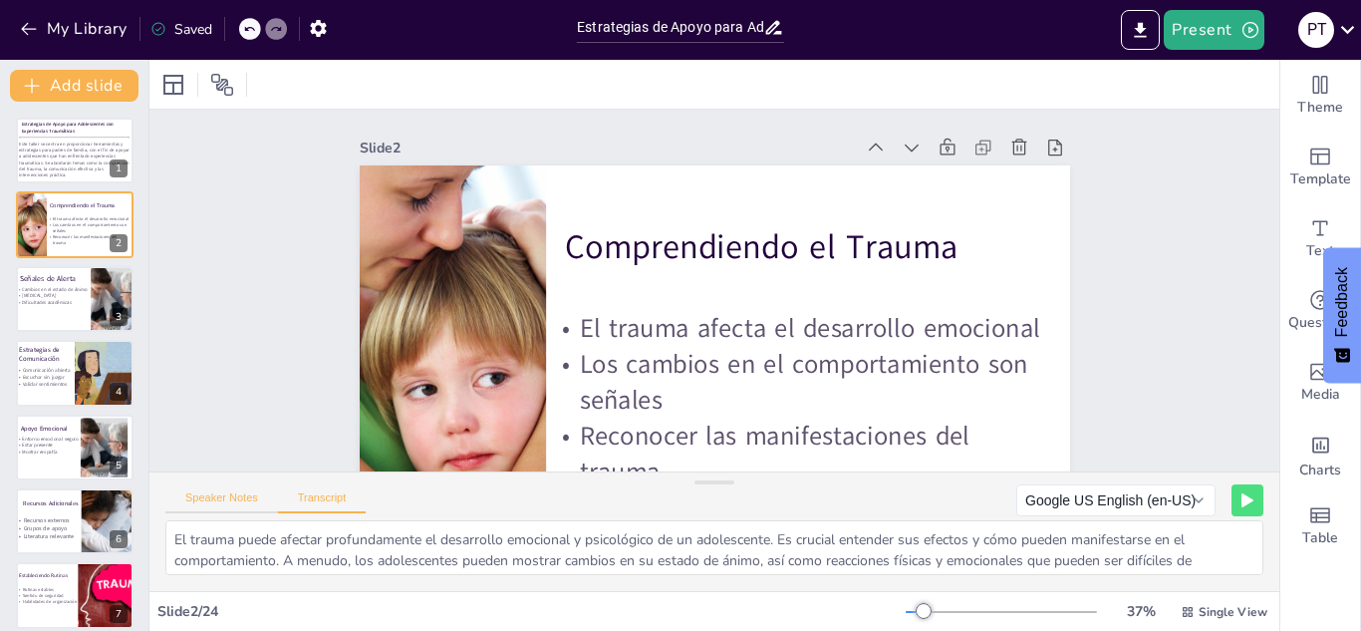
click at [247, 419] on button "Speaker Notes" at bounding box center [221, 502] width 113 height 22
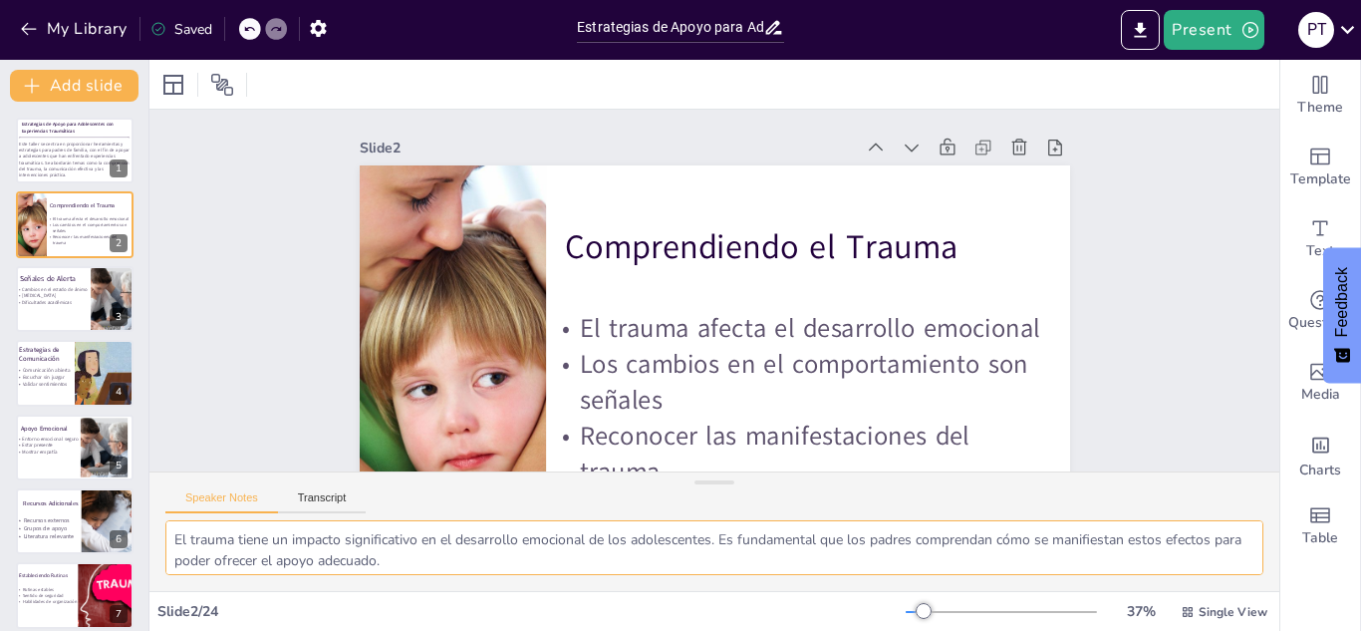
click at [261, 419] on textarea "El trauma tiene un impacto significativo en el desarrollo emocional de los adol…" at bounding box center [714, 547] width 1098 height 55
drag, startPoint x: 175, startPoint y: 536, endPoint x: 354, endPoint y: 591, distance: 186.5
click at [354, 419] on div "Slide 1 Estrategias de Apoyo para Adolescentes con Experiencias Traumáticas Est…" at bounding box center [714, 345] width 1130 height 571
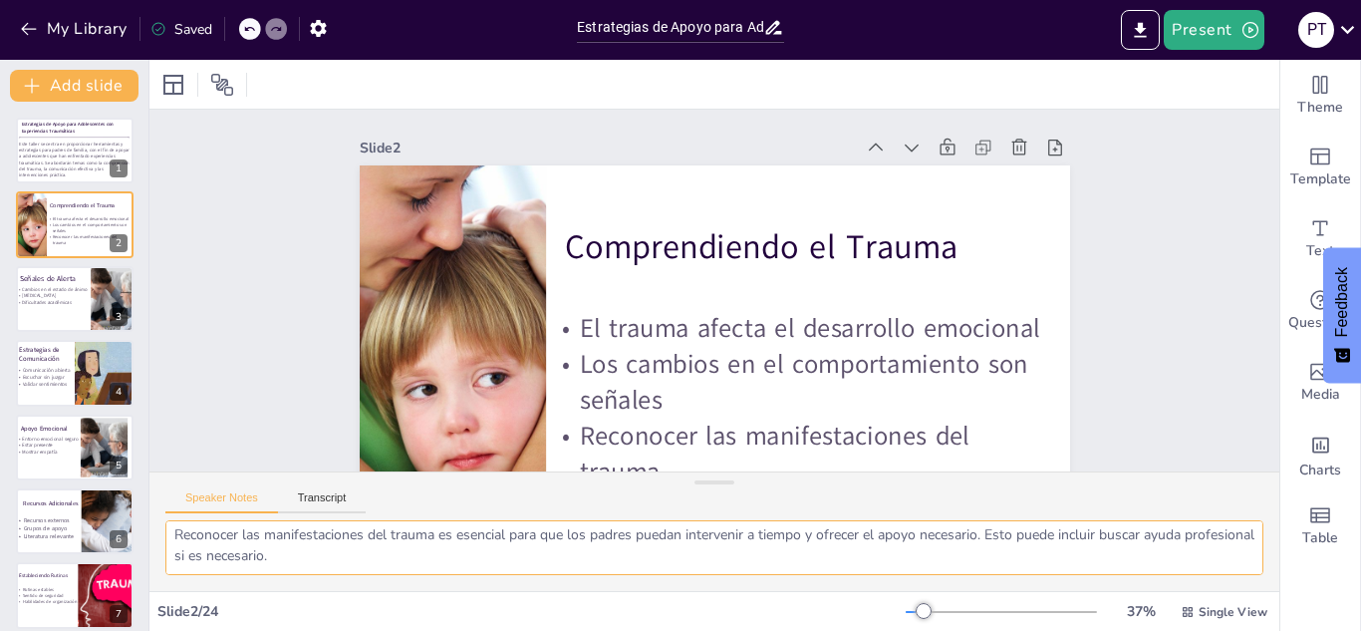
checkbox input "true"
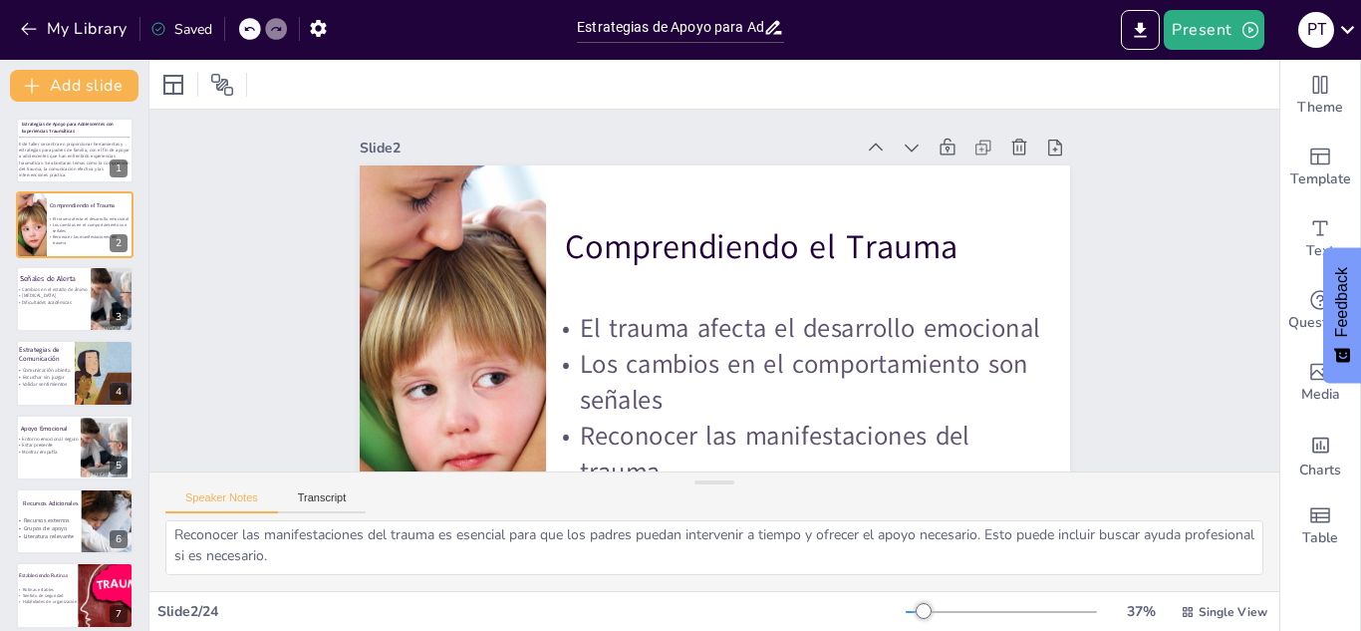
checkbox input "true"
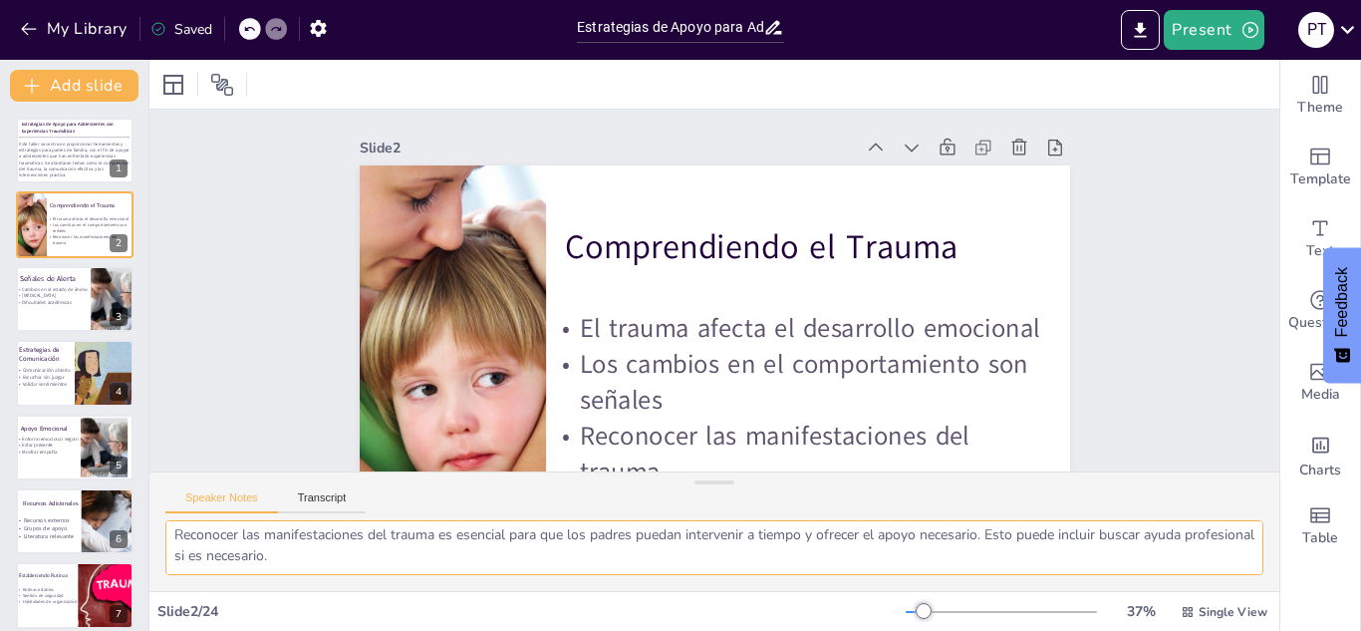
checkbox input "true"
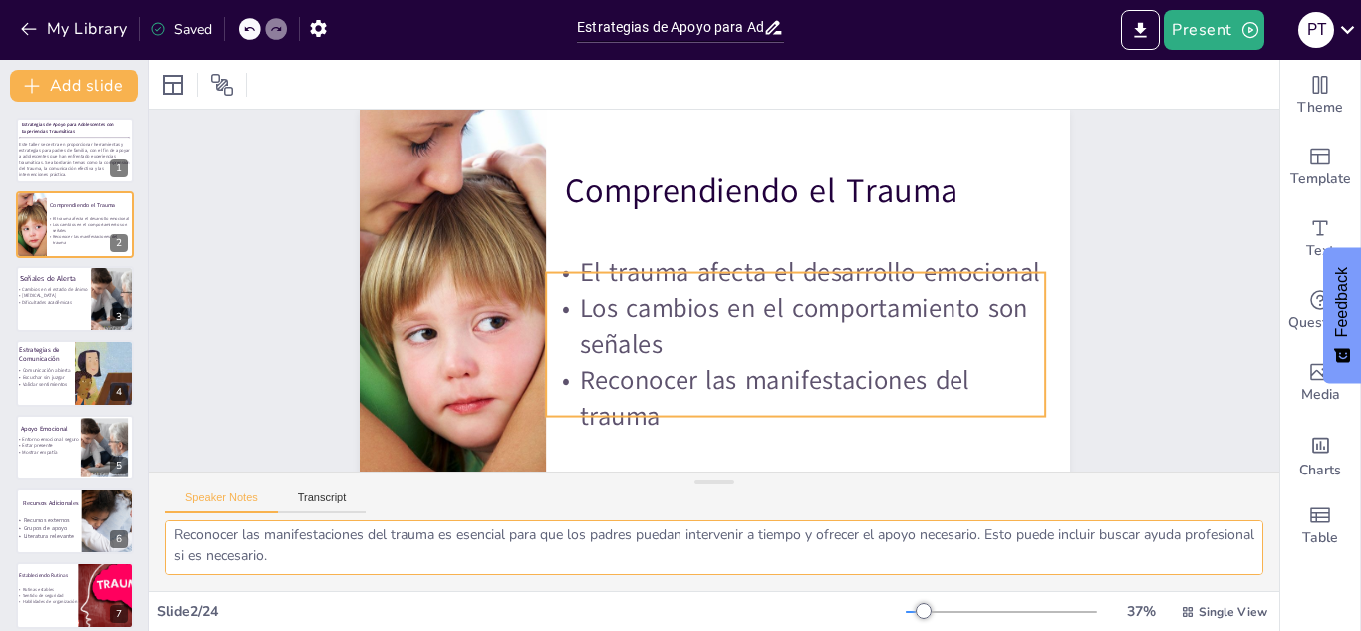
checkbox input "true"
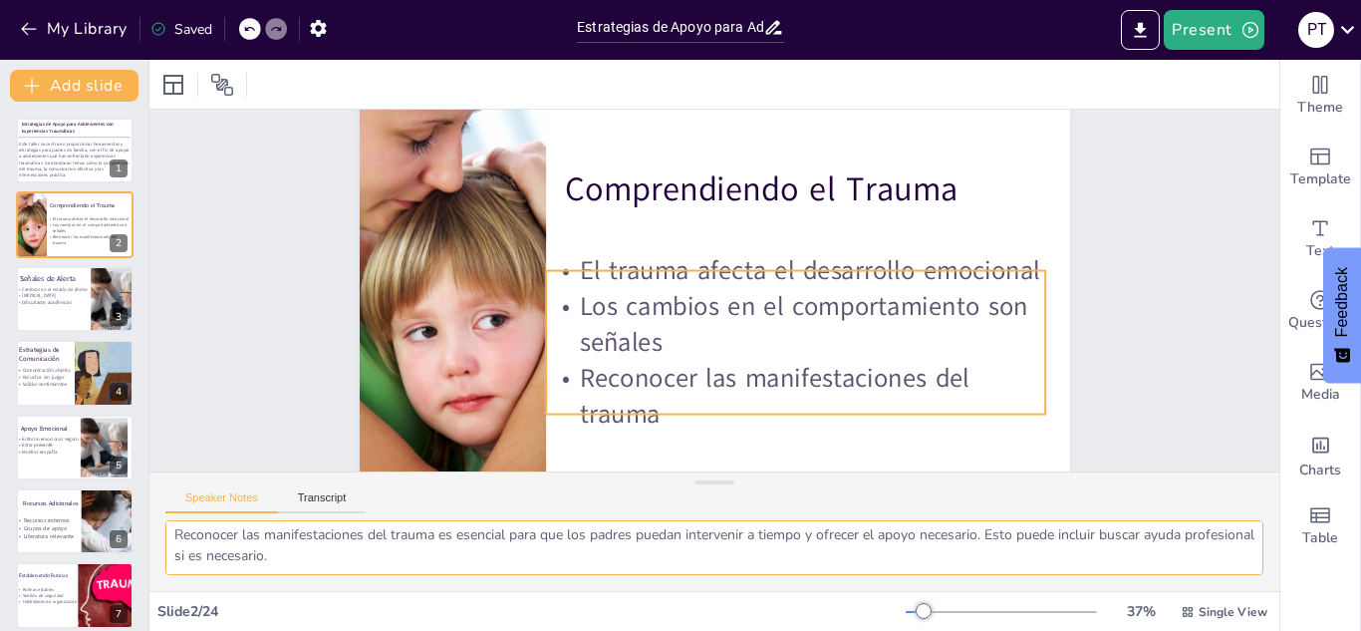
scroll to position [109, 0]
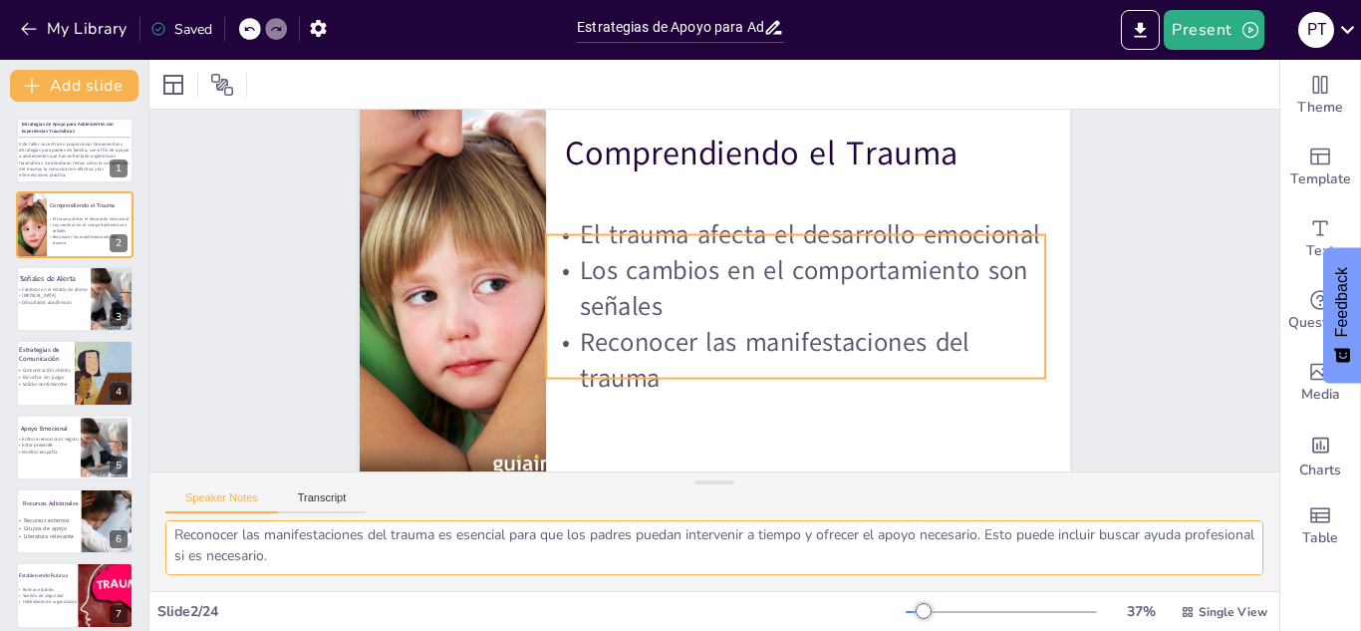
checkbox input "true"
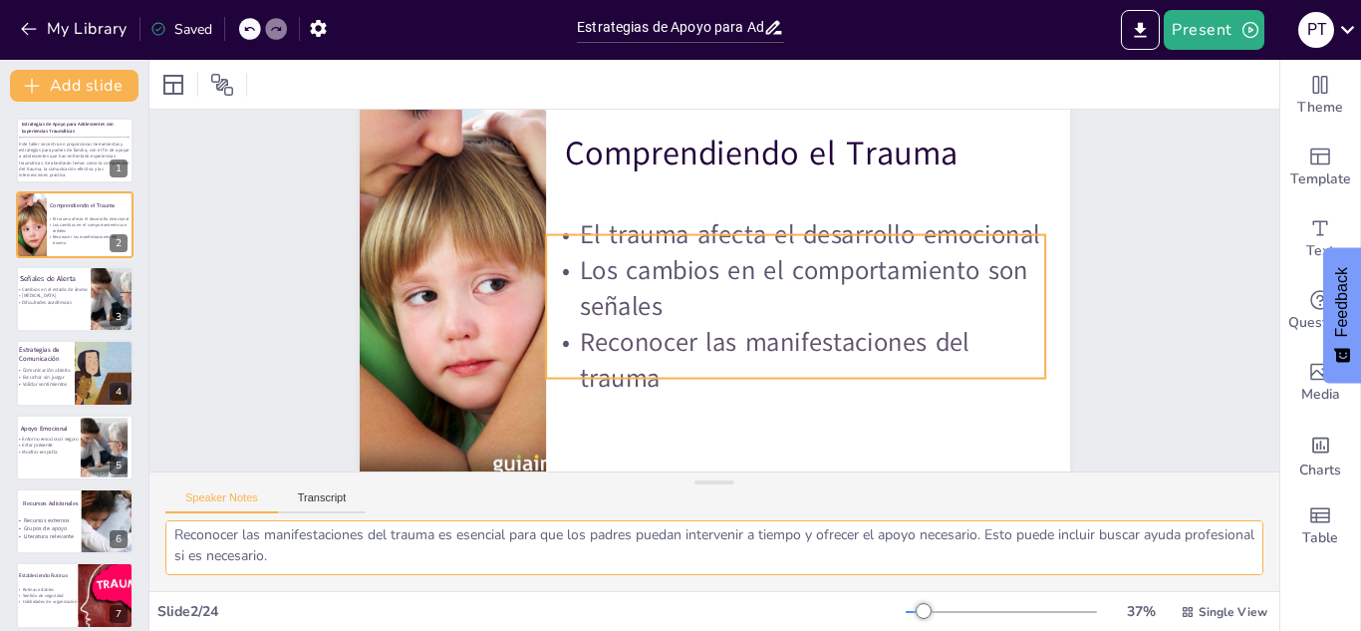
checkbox input "true"
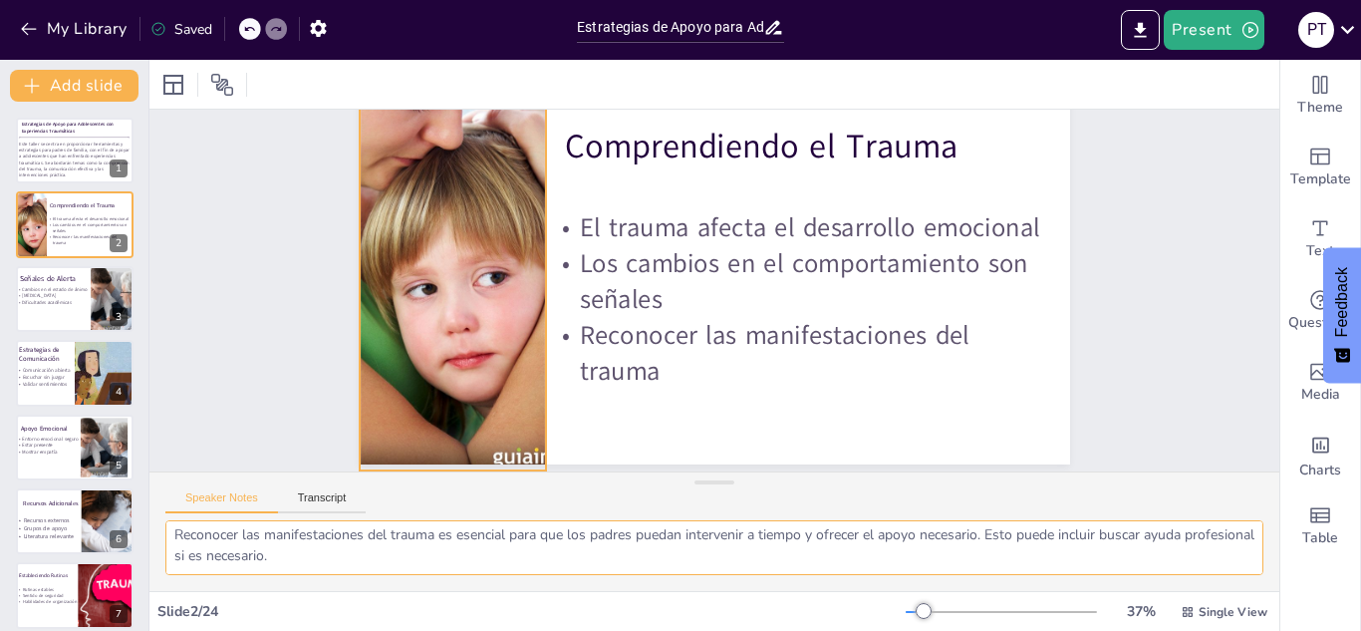
checkbox input "true"
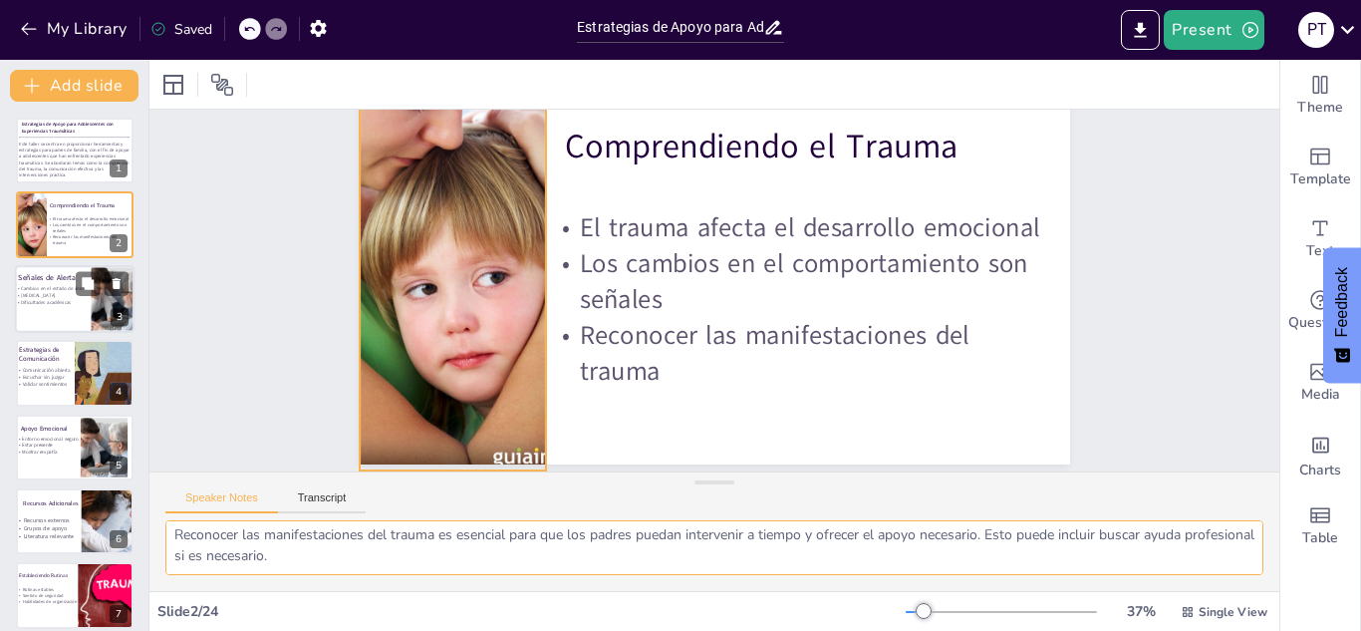
checkbox input "true"
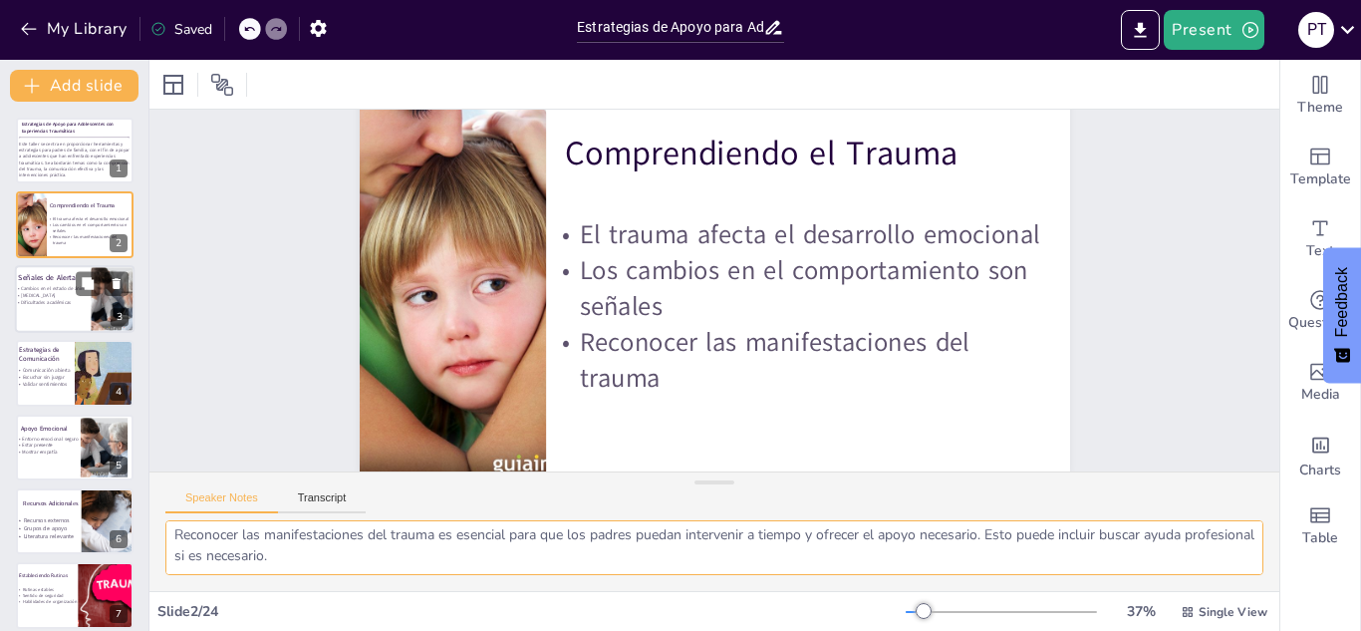
checkbox input "true"
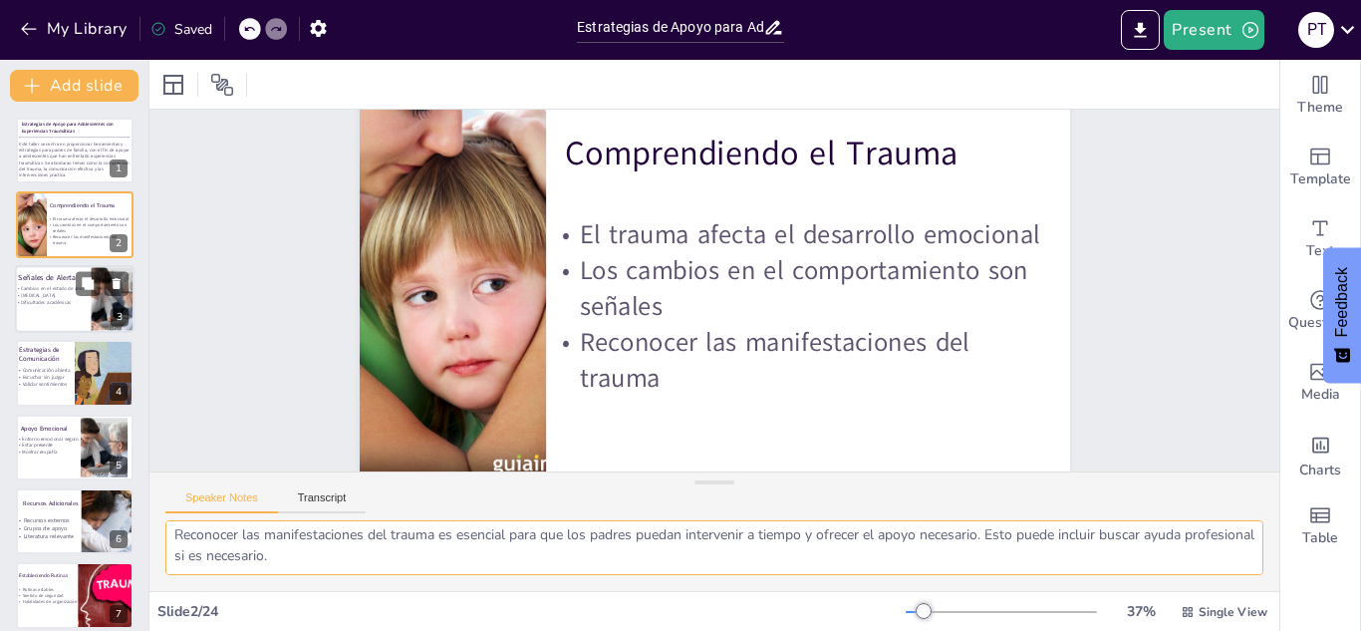
checkbox input "true"
click at [48, 297] on p "[MEDICAL_DATA]" at bounding box center [63, 295] width 97 height 7
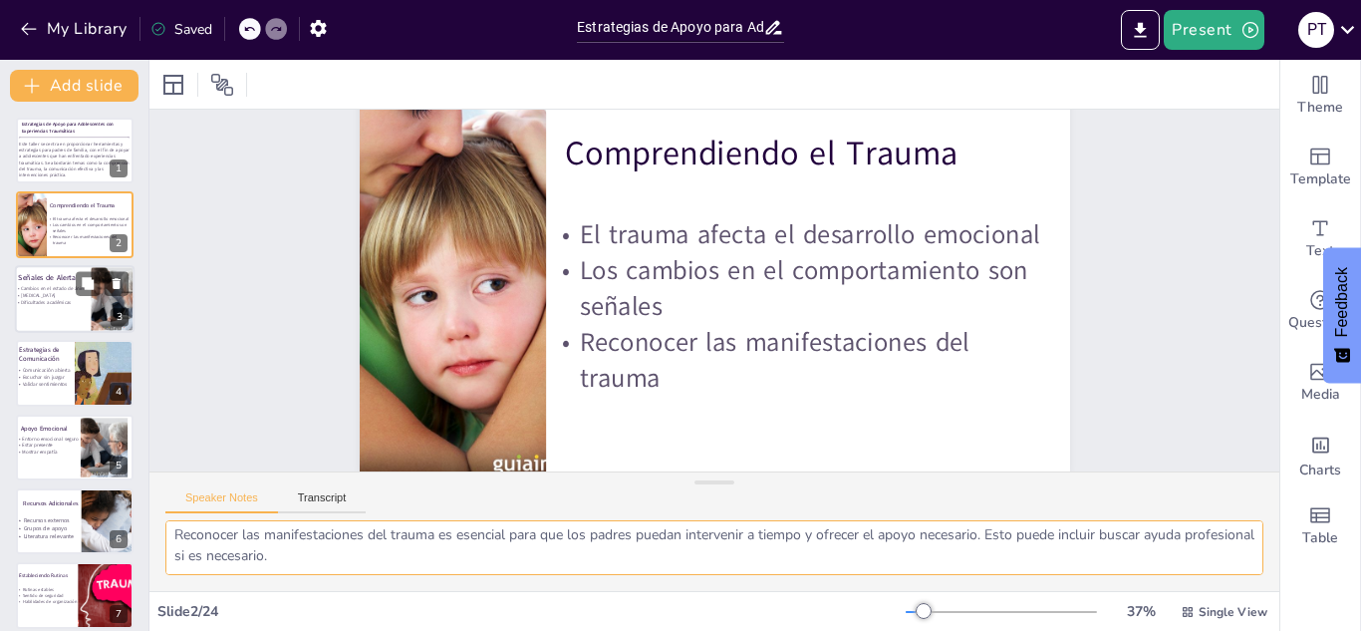
checkbox input "true"
type textarea "Los cambios en el estado de ánimo son una de las señales más visibles de que un…"
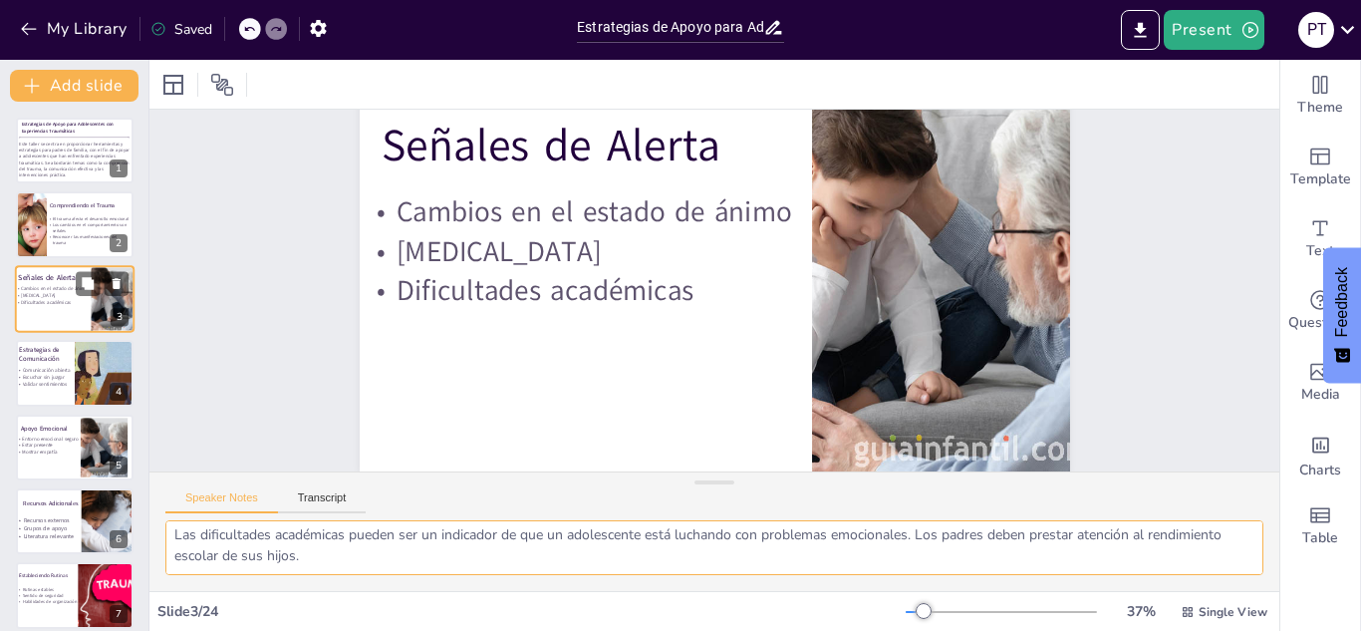
scroll to position [0, 0]
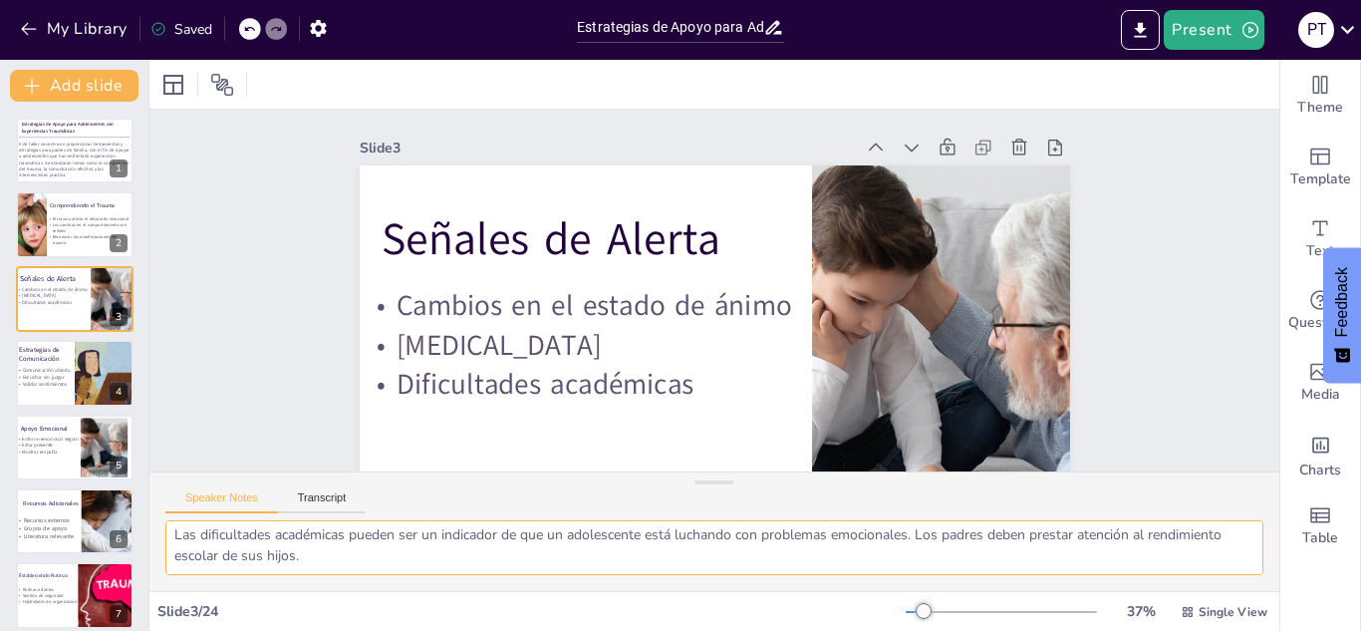
checkbox input "true"
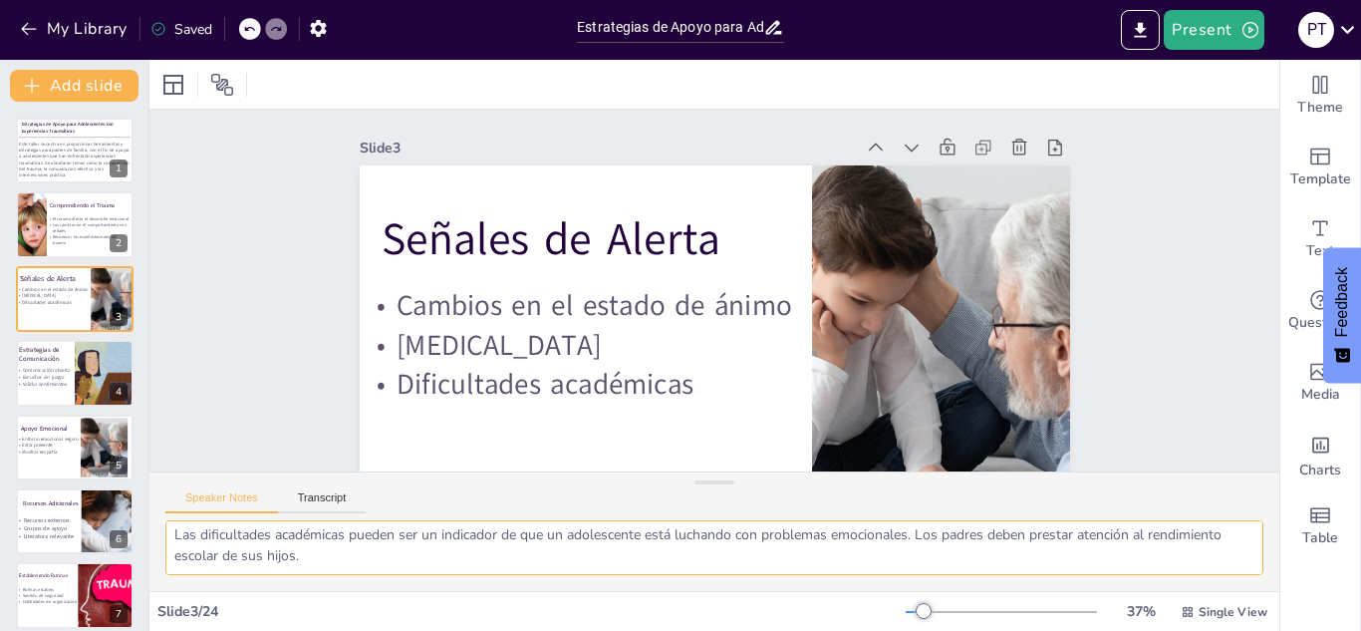
checkbox input "true"
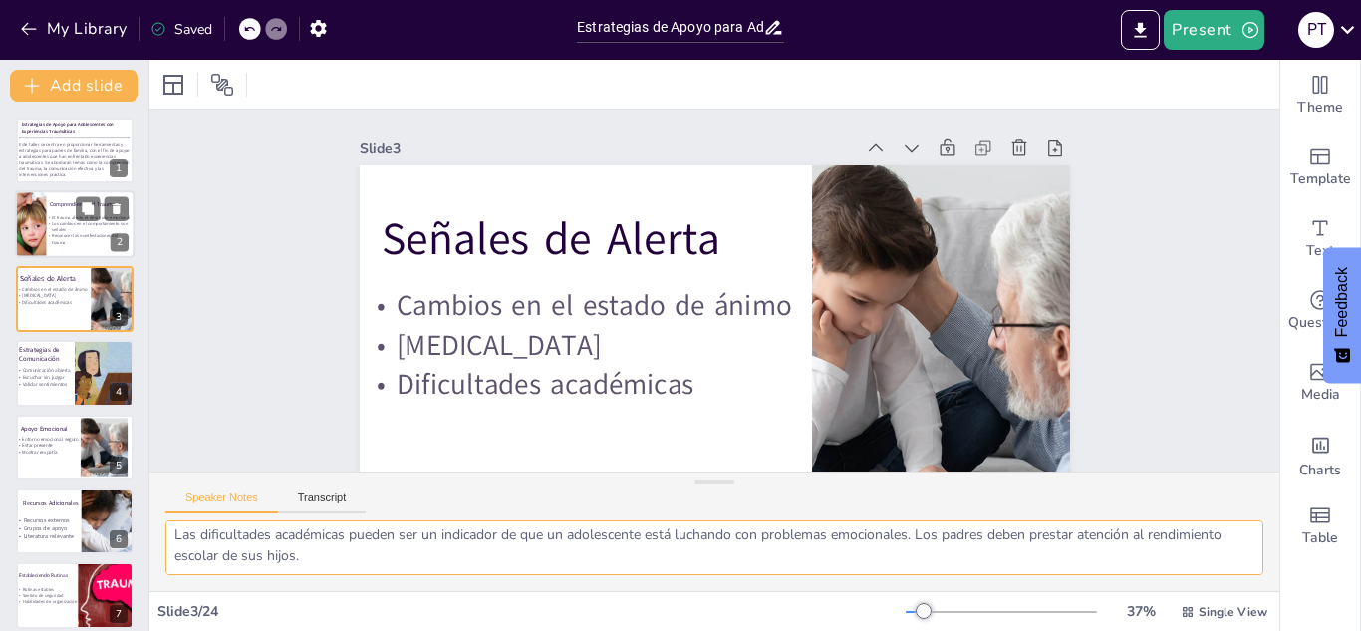
checkbox input "true"
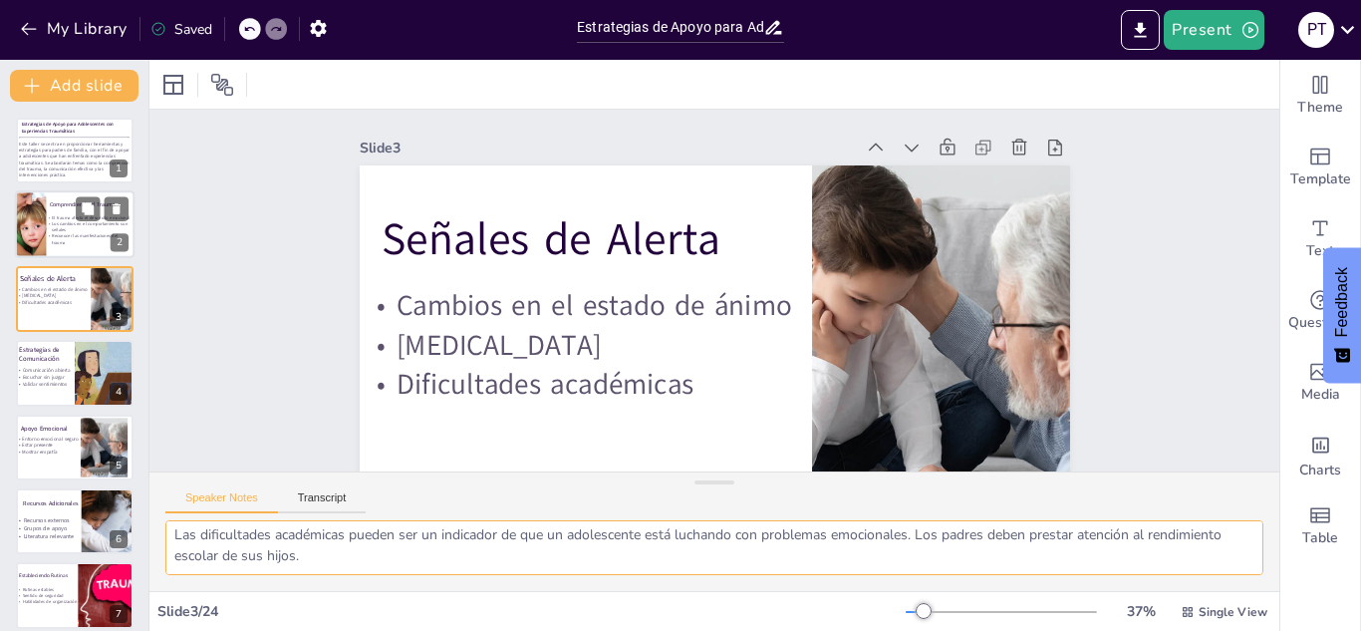
click at [61, 234] on span "Reconocer las manifestaciones del trauma" at bounding box center [85, 240] width 66 height 12
checkbox input "true"
type textarea "El trauma tiene un impacto significativo en el desarrollo emocional de los adol…"
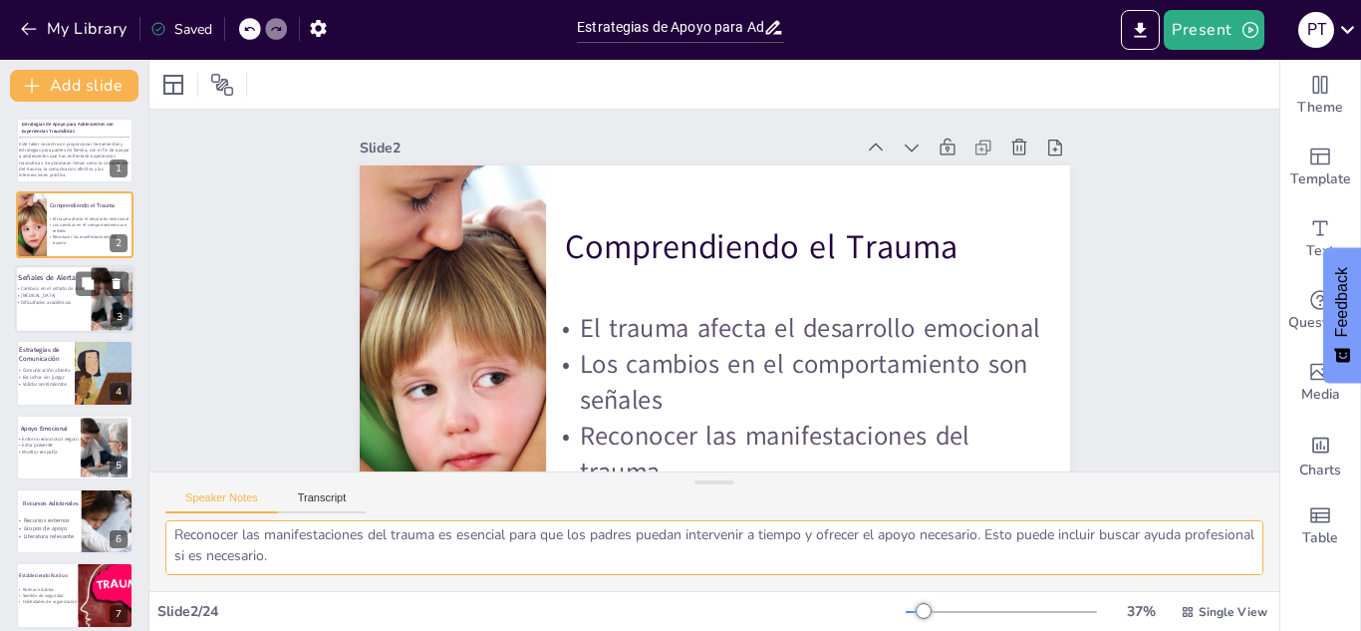
checkbox input "true"
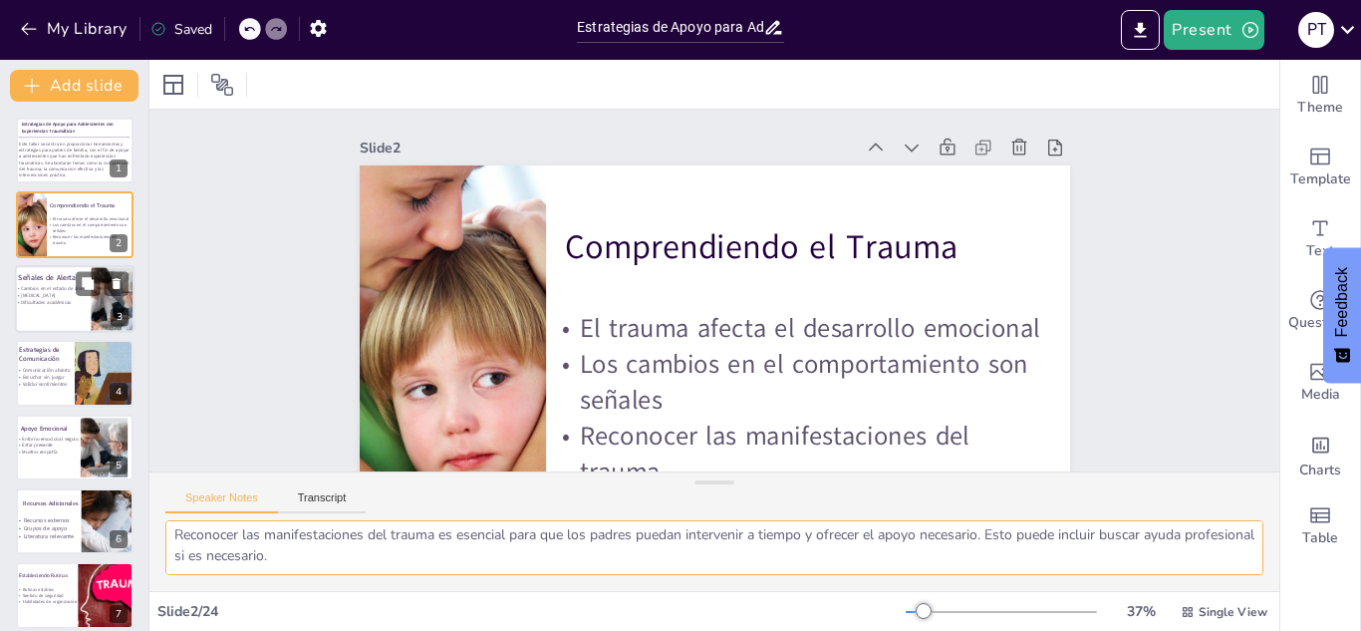
checkbox input "true"
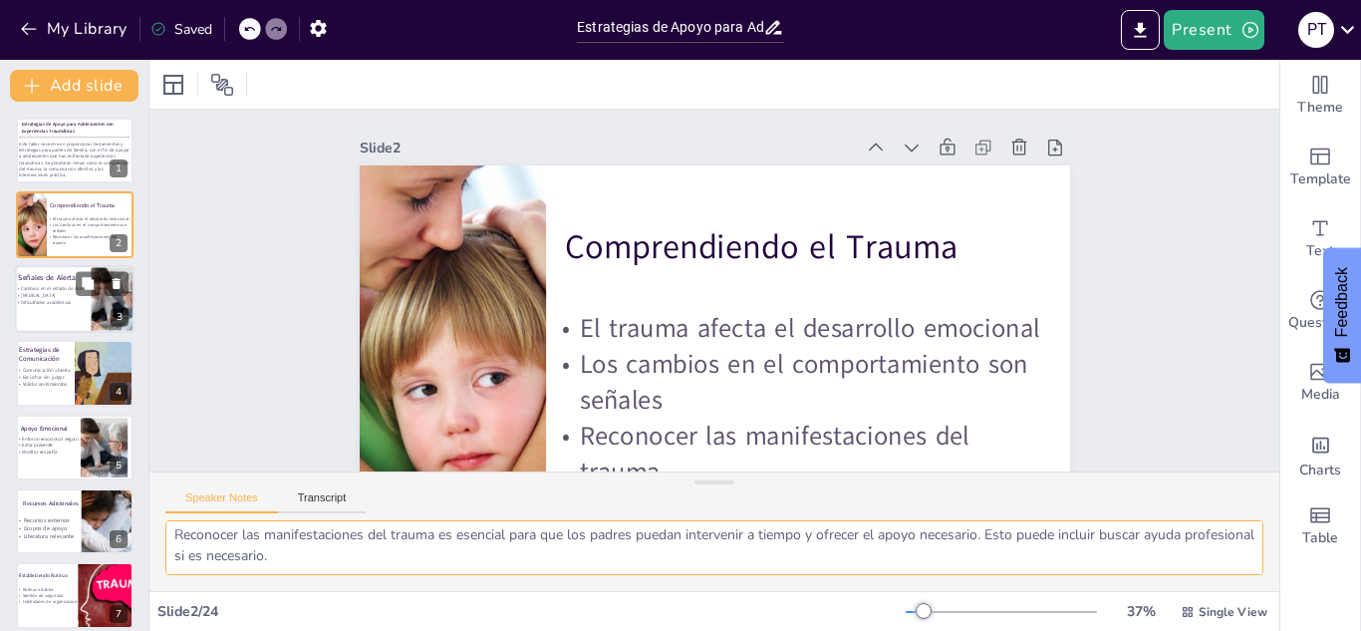
checkbox input "true"
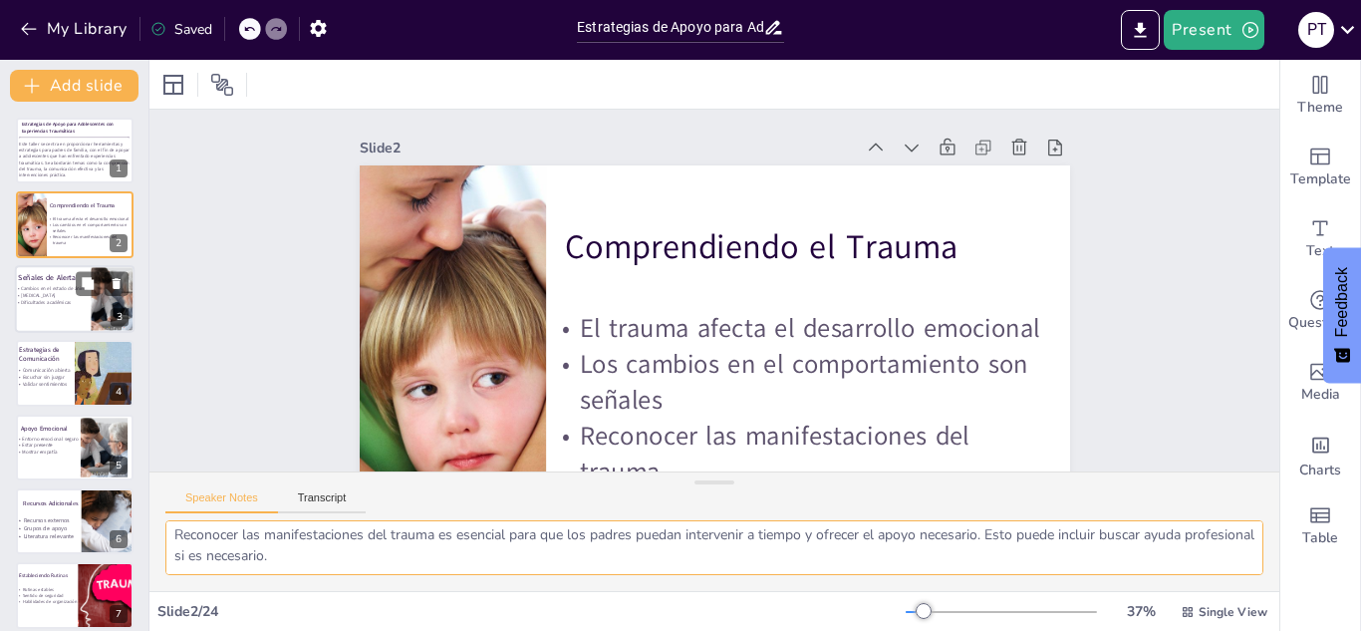
checkbox input "true"
click at [71, 305] on p "Dificultades académicas" at bounding box center [63, 302] width 97 height 7
checkbox input "true"
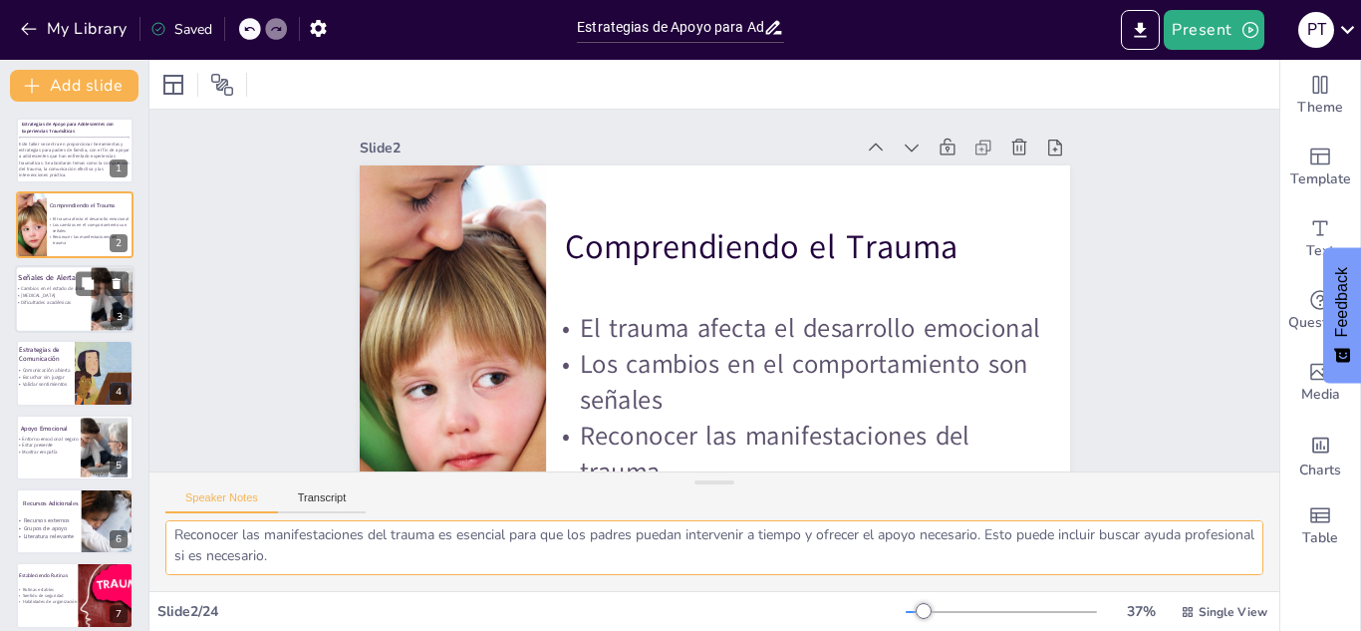
checkbox input "true"
type textarea "Los cambios en el estado de ánimo son una de las señales más visibles de que un…"
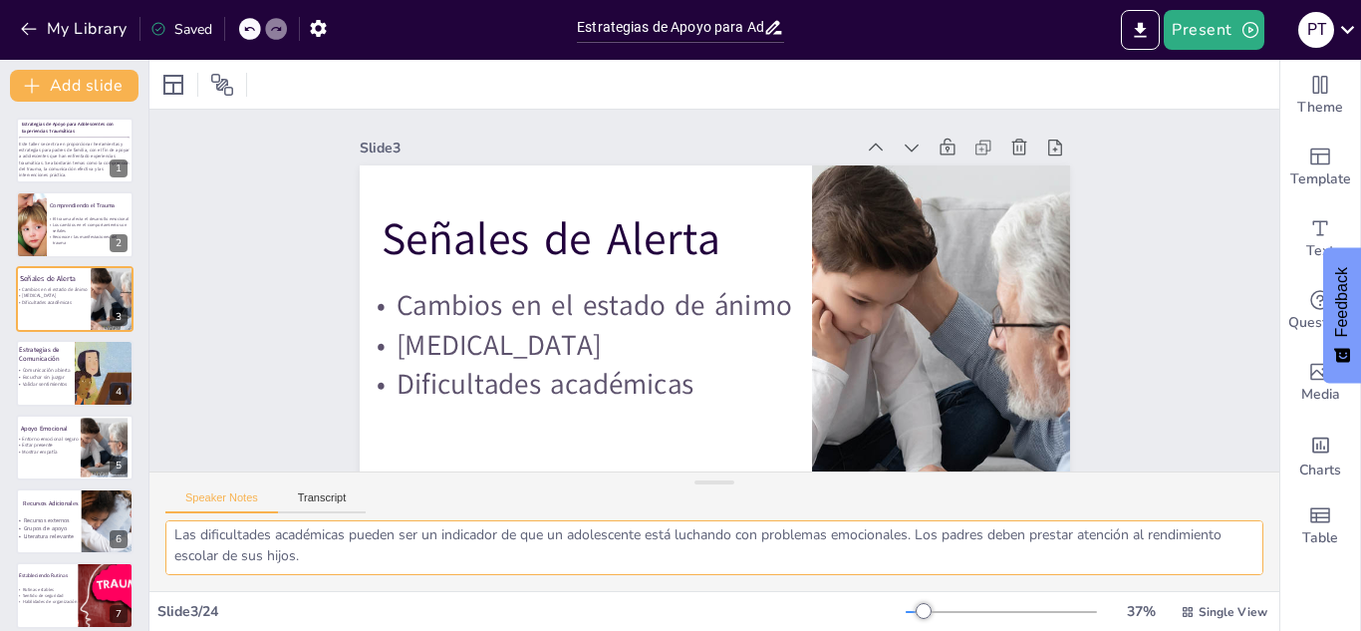
checkbox input "true"
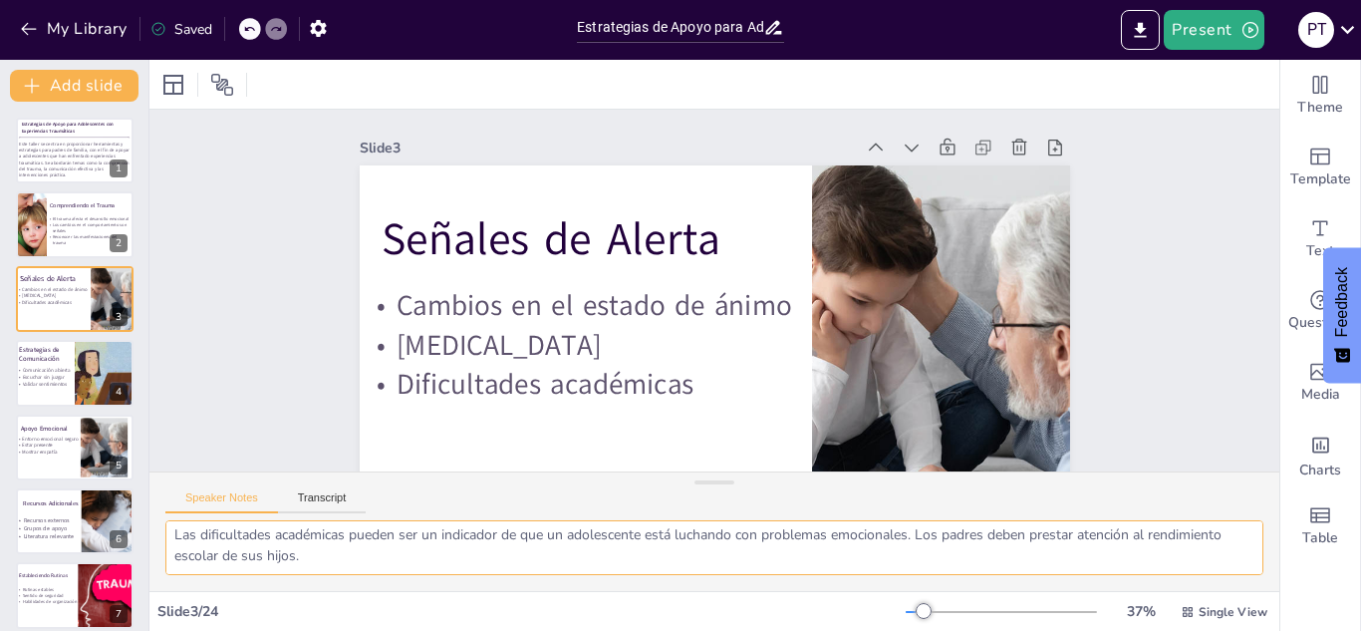
checkbox input "true"
drag, startPoint x: 168, startPoint y: 541, endPoint x: 442, endPoint y: 556, distance: 274.3
click at [442, 419] on textarea "Los cambios en el estado de ánimo son una de las señales más visibles de que un…" at bounding box center [714, 547] width 1098 height 55
checkbox input "true"
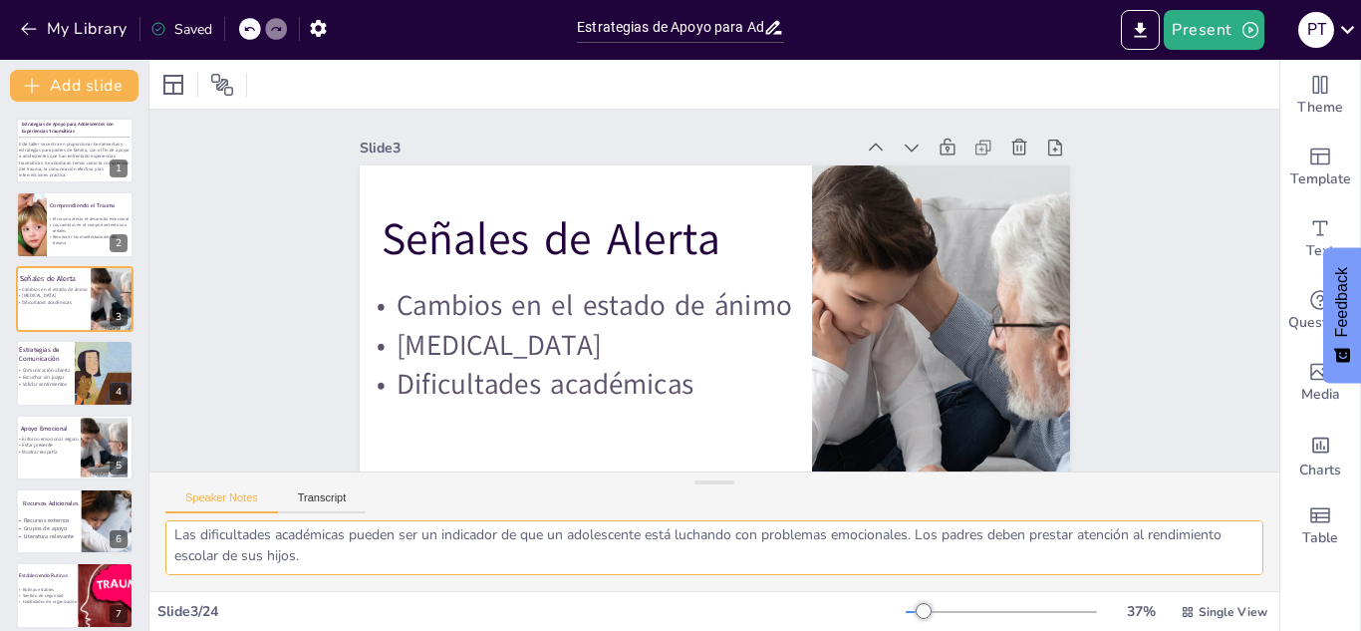
checkbox input "true"
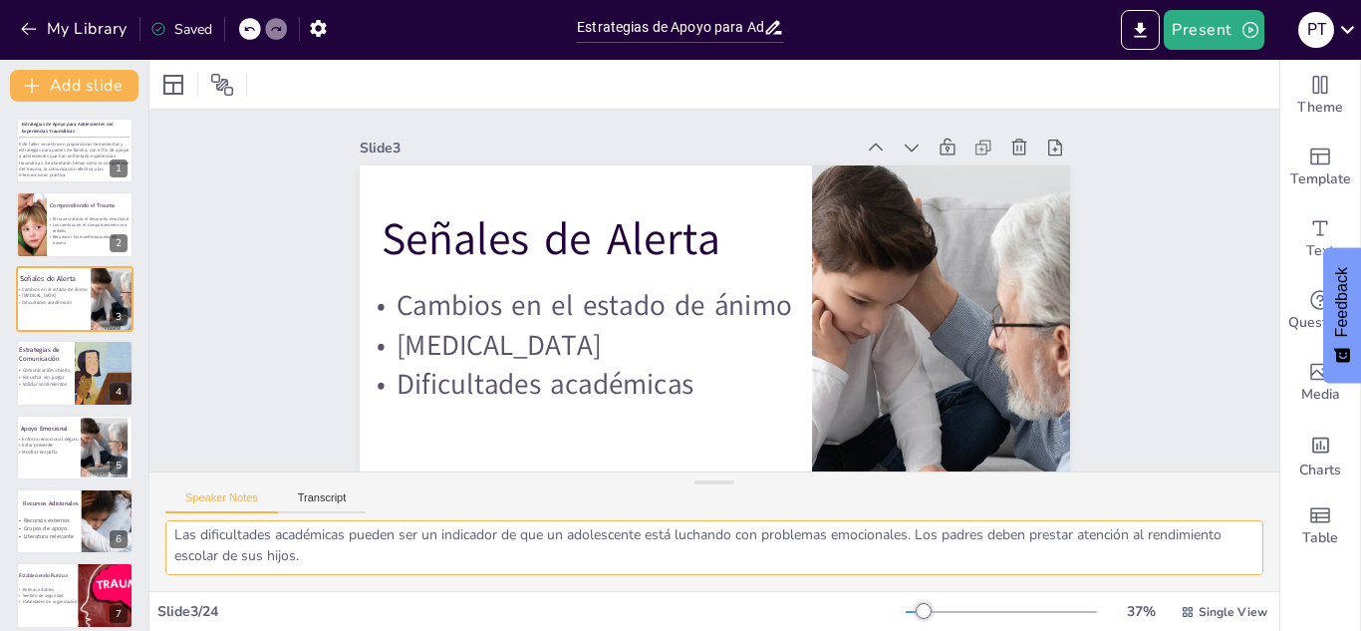
checkbox input "true"
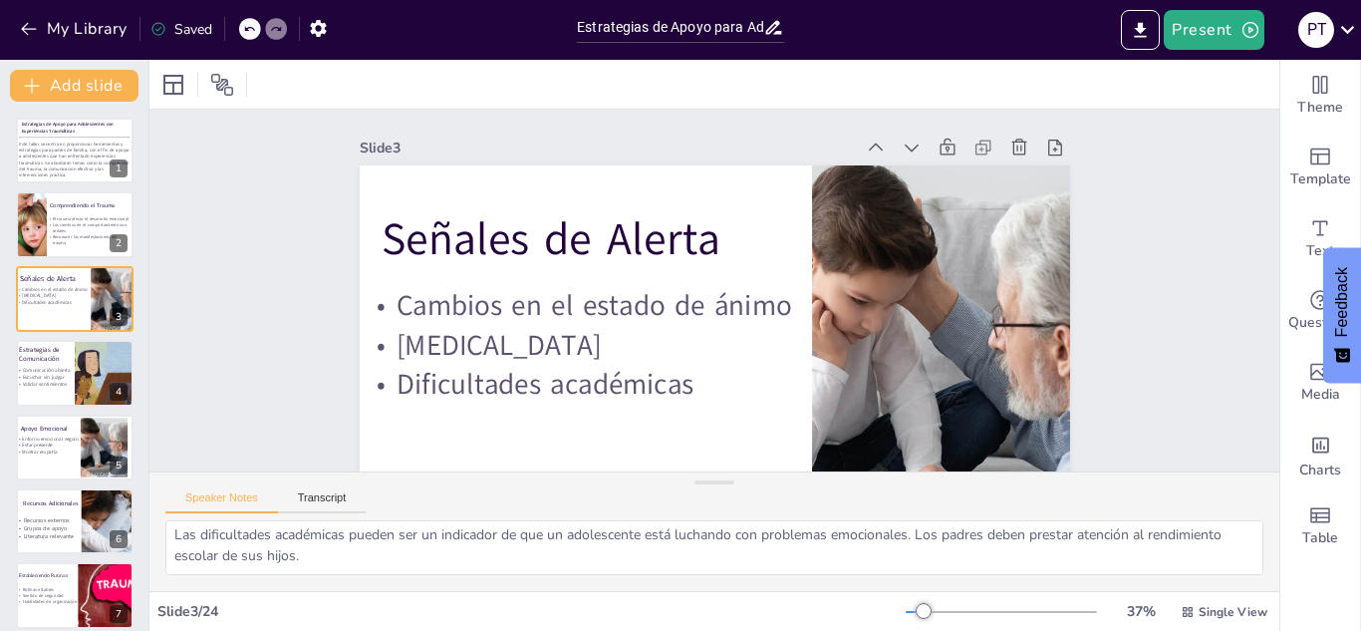
checkbox input "true"
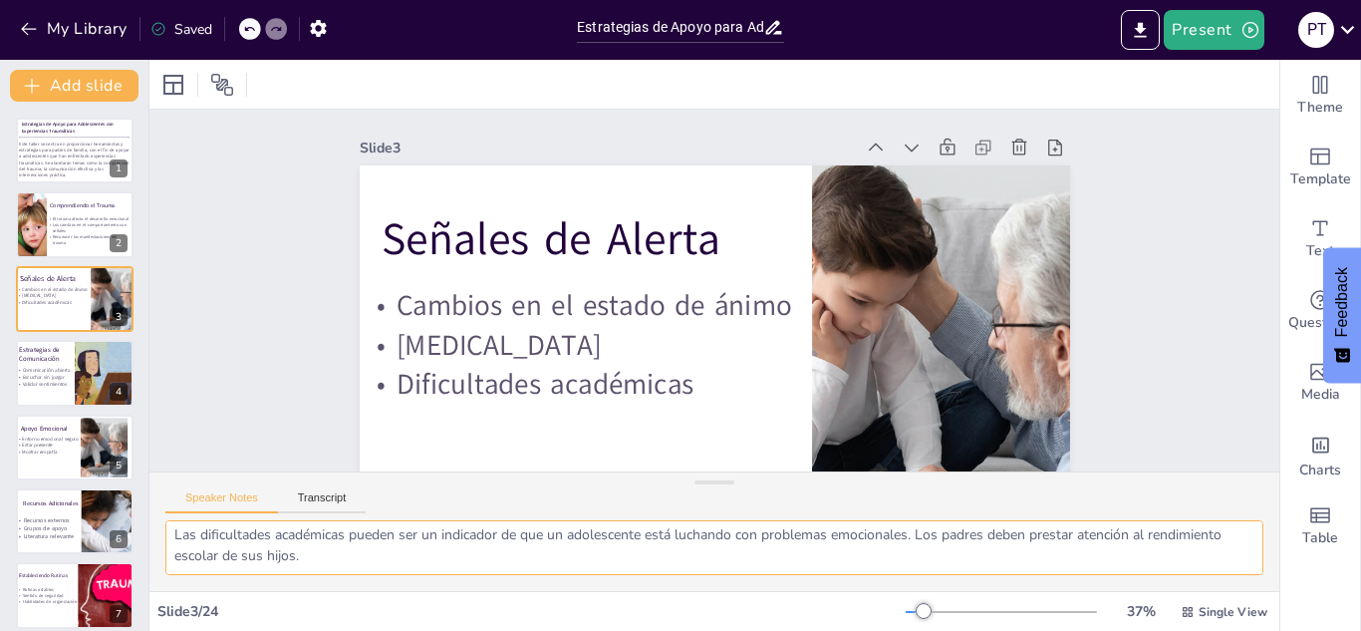
checkbox input "true"
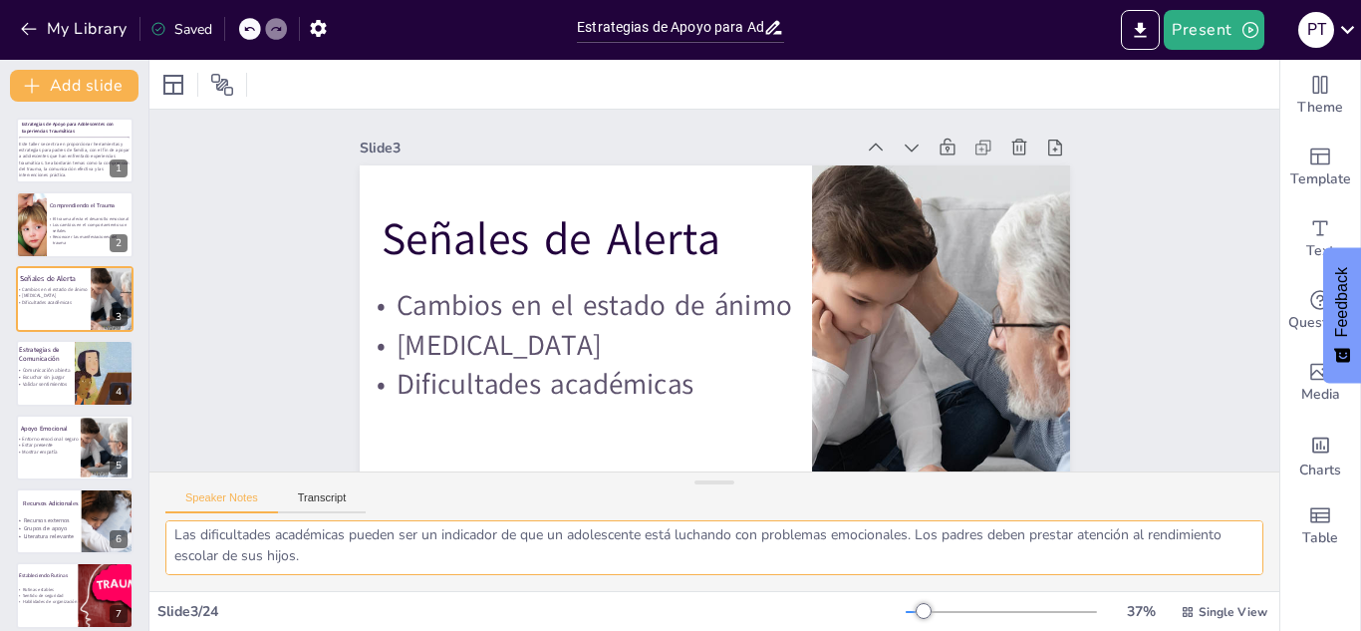
checkbox input "true"
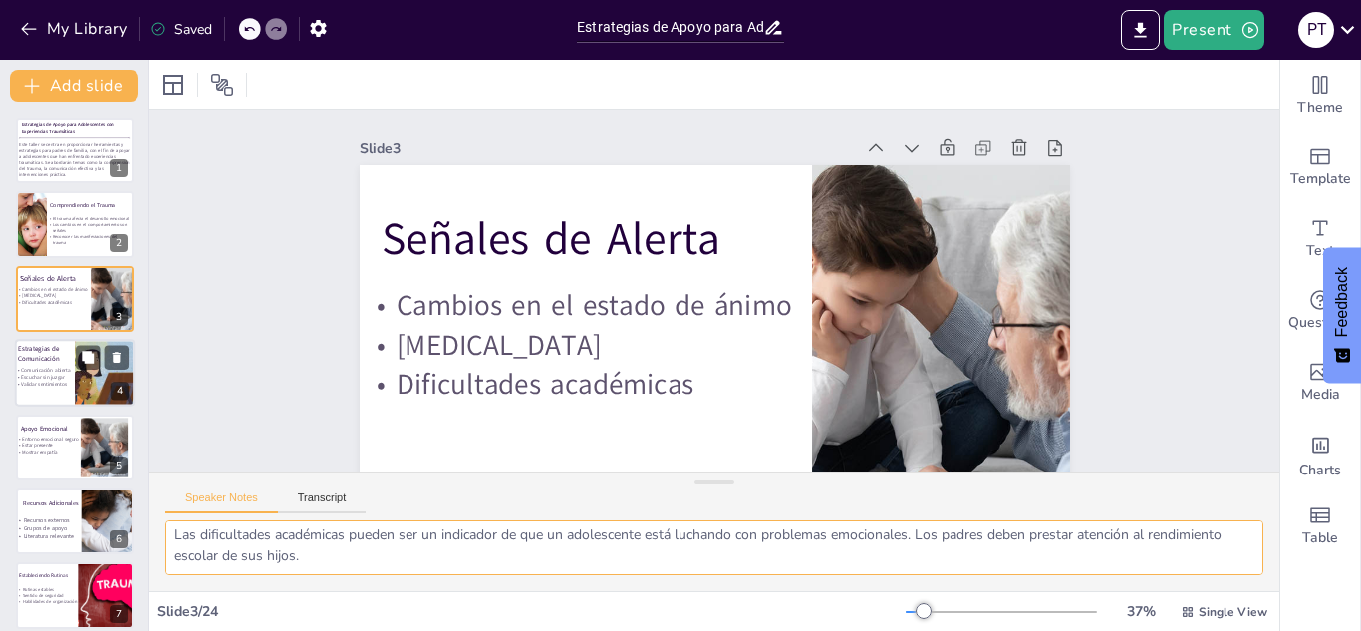
checkbox input "true"
click at [28, 386] on p "Validar sentimientos" at bounding box center [61, 383] width 92 height 7
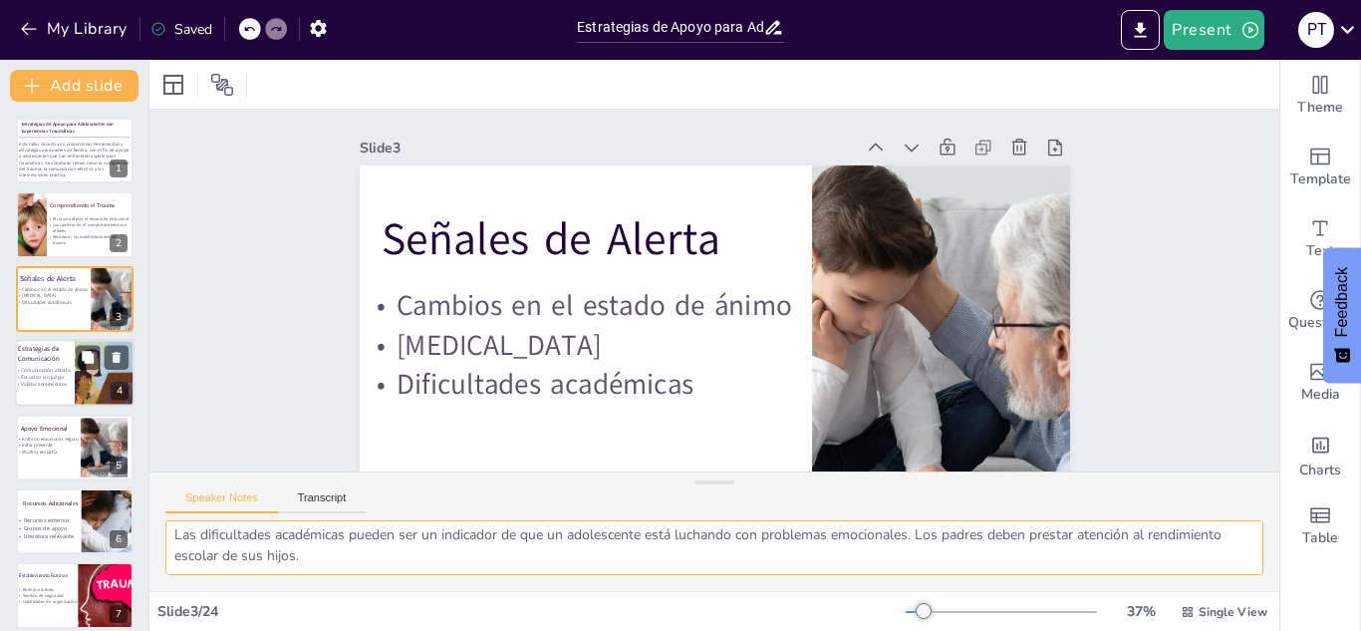
checkbox input "true"
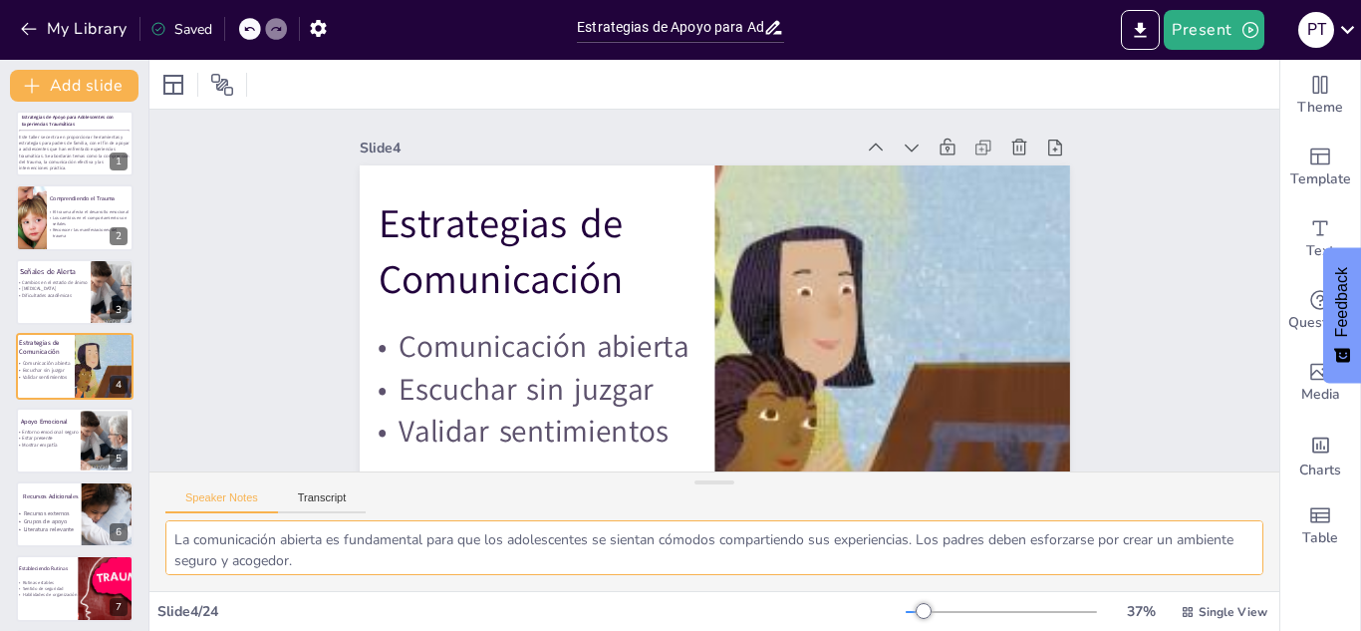
scroll to position [47, 0]
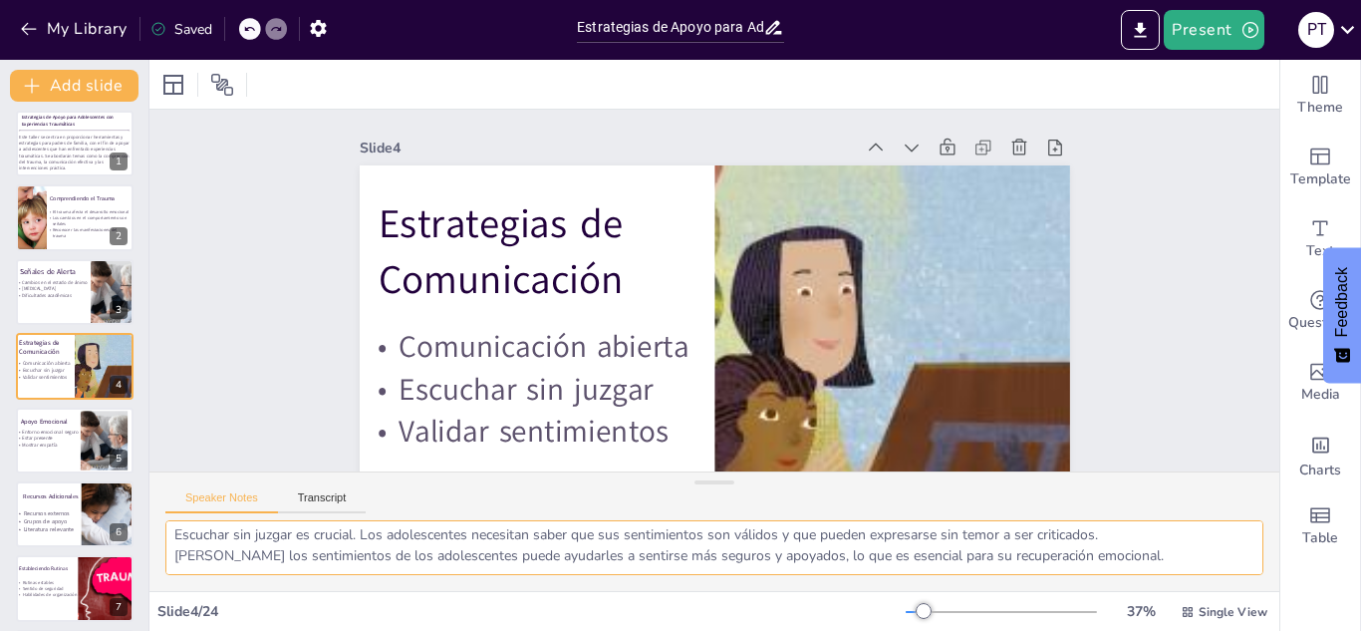
drag, startPoint x: 168, startPoint y: 538, endPoint x: 1177, endPoint y: 651, distance: 1015.4
click at [906, 419] on html "My Library Saved Estrategias de Apoyo para Adolescentes con Experiencias Traumá…" at bounding box center [680, 315] width 1361 height 631
click at [69, 419] on p "Entorno emocional seguro" at bounding box center [65, 430] width 100 height 7
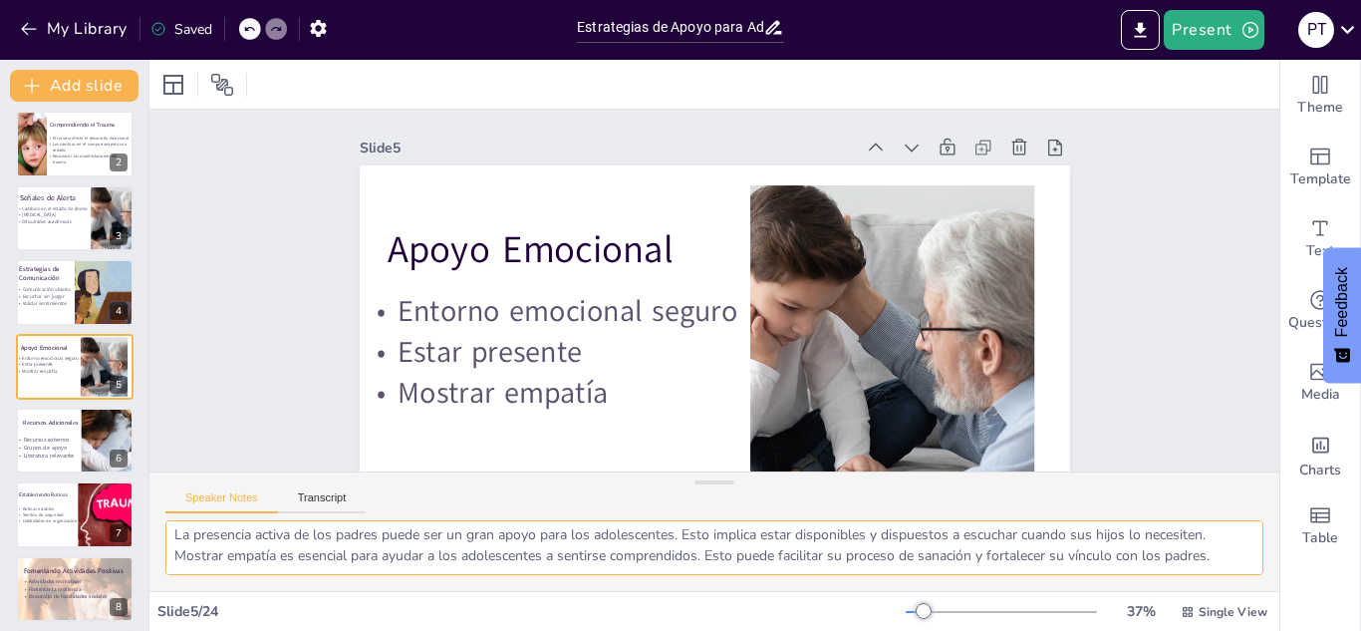
drag, startPoint x: 172, startPoint y: 538, endPoint x: 1262, endPoint y: 677, distance: 1098.6
click at [906, 419] on html "My Library Saved Estrategias de Apoyo para Adolescentes con Experiencias Traumá…" at bounding box center [680, 315] width 1361 height 631
click at [33, 419] on p "Literatura relevante" at bounding box center [101, 456] width 172 height 8
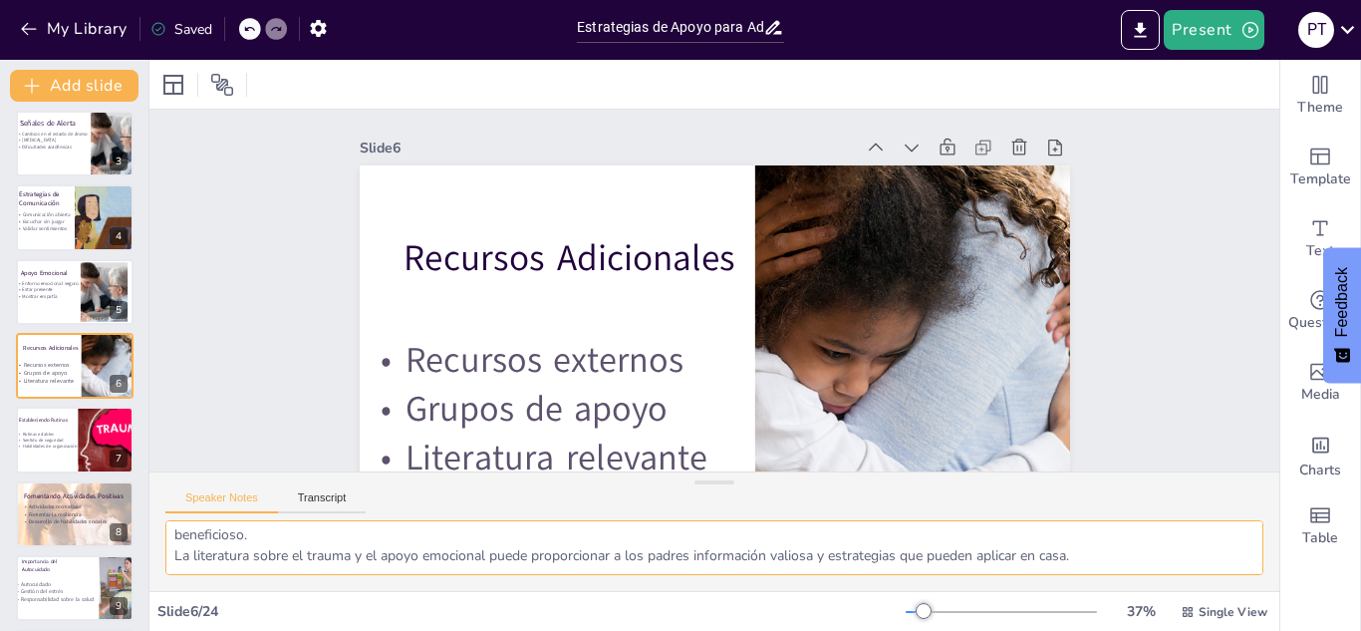
drag, startPoint x: 175, startPoint y: 543, endPoint x: 1159, endPoint y: 596, distance: 985.5
click at [906, 419] on div "Slide 1 Estrategias de Apoyo para Adolescentes con Experiencias Traumáticas Est…" at bounding box center [714, 345] width 1130 height 571
click at [73, 408] on div at bounding box center [75, 440] width 120 height 68
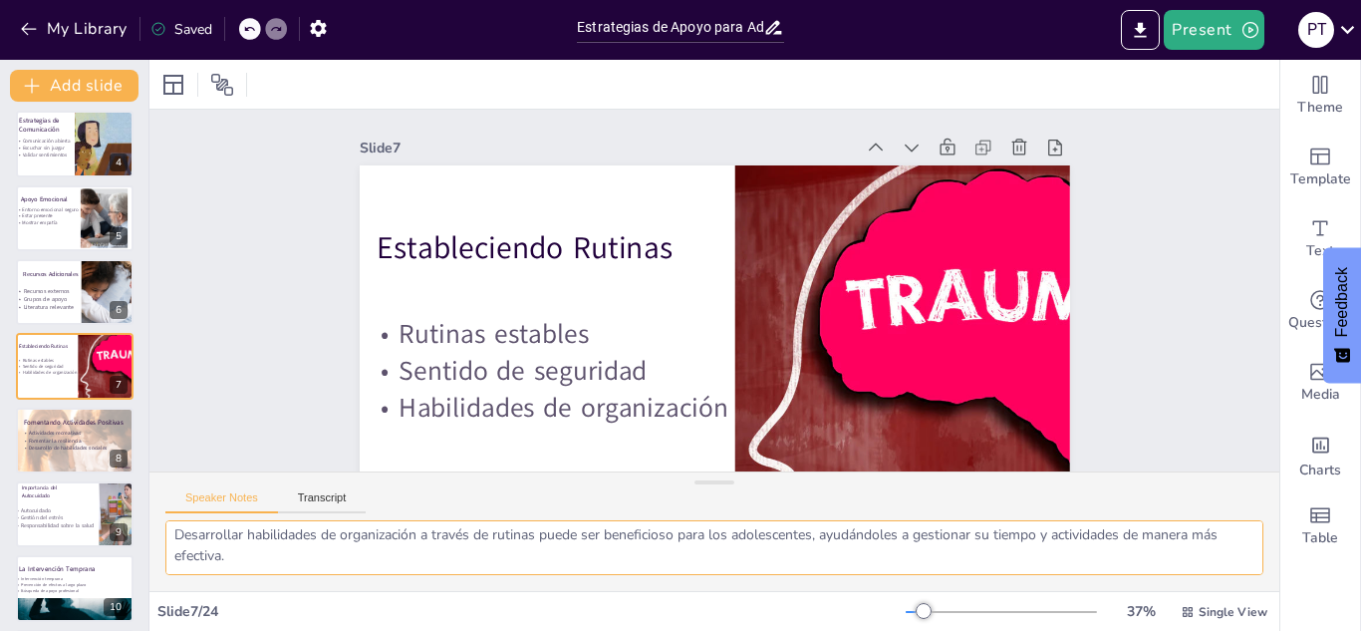
drag, startPoint x: 169, startPoint y: 533, endPoint x: 363, endPoint y: 606, distance: 206.5
click at [363, 419] on div "Slide 1 Estrategias de Apoyo para Adolescentes con Experiencias Traumáticas Est…" at bounding box center [714, 345] width 1130 height 571
click at [47, 419] on strong "Desarrollo de habilidades sociales" at bounding box center [68, 447] width 80 height 7
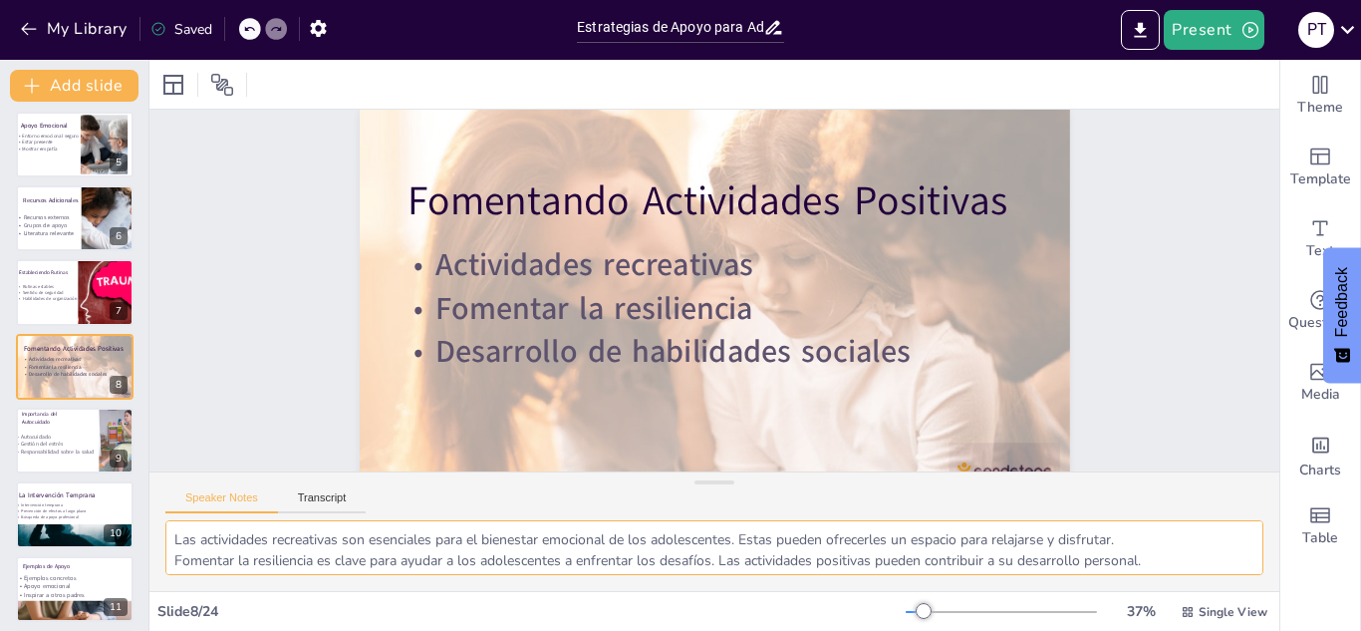
scroll to position [26, 0]
drag, startPoint x: 172, startPoint y: 540, endPoint x: 1192, endPoint y: 631, distance: 1024.0
click at [906, 419] on html "My Library Saved Estrategias de Apoyo para Adolescentes con Experiencias Traumá…" at bounding box center [680, 315] width 1361 height 631
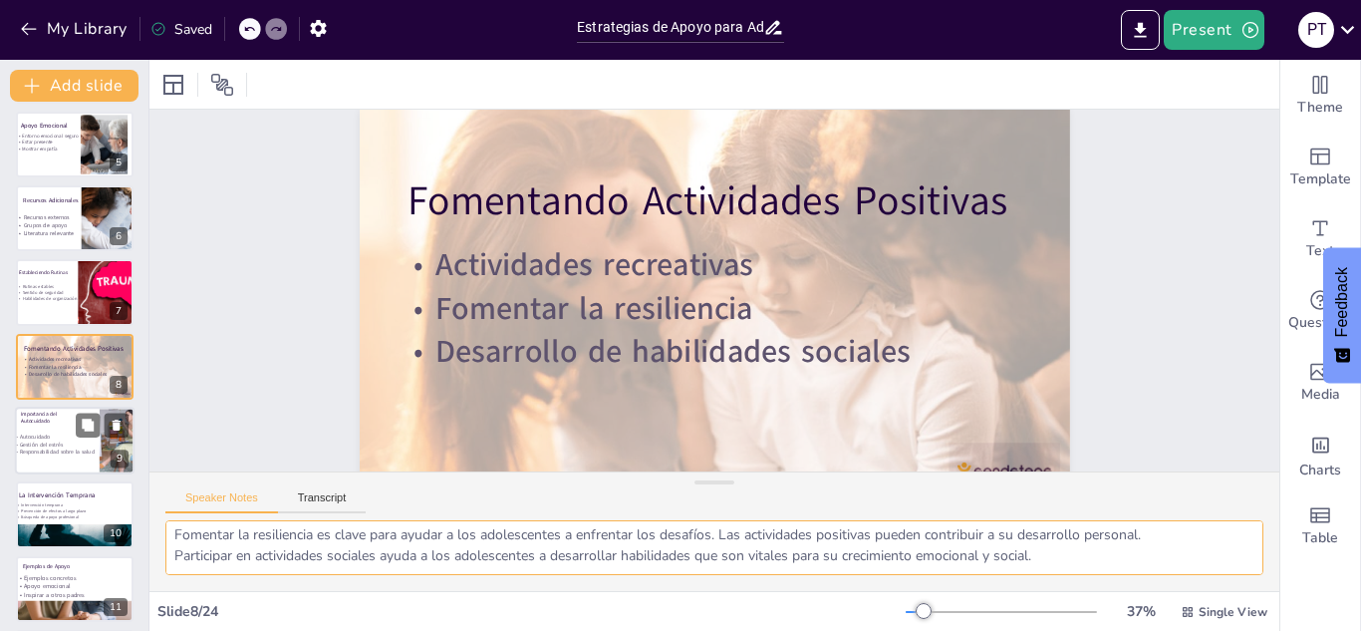
click at [71, 414] on p "Importancia del Autocuidado" at bounding box center [52, 417] width 63 height 15
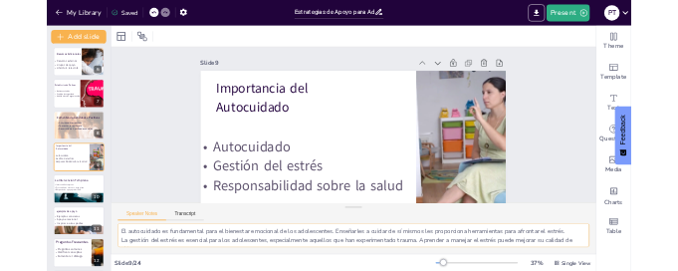
scroll to position [68, 0]
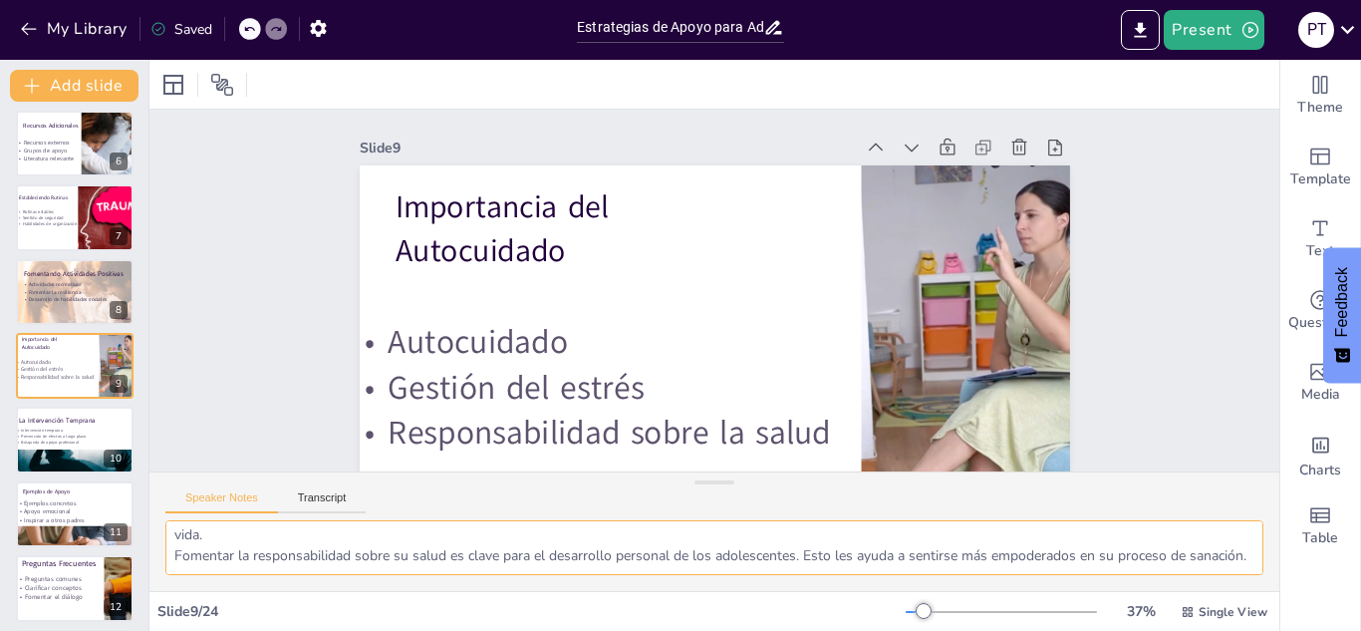
drag, startPoint x: 167, startPoint y: 537, endPoint x: 750, endPoint y: 677, distance: 599.4
click at [750, 419] on html "My Library Saved Estrategias de Apoyo para Adolescentes con Experiencias Traumá…" at bounding box center [680, 315] width 1361 height 631
click at [73, 419] on p "Intervención temprana" at bounding box center [100, 429] width 170 height 6
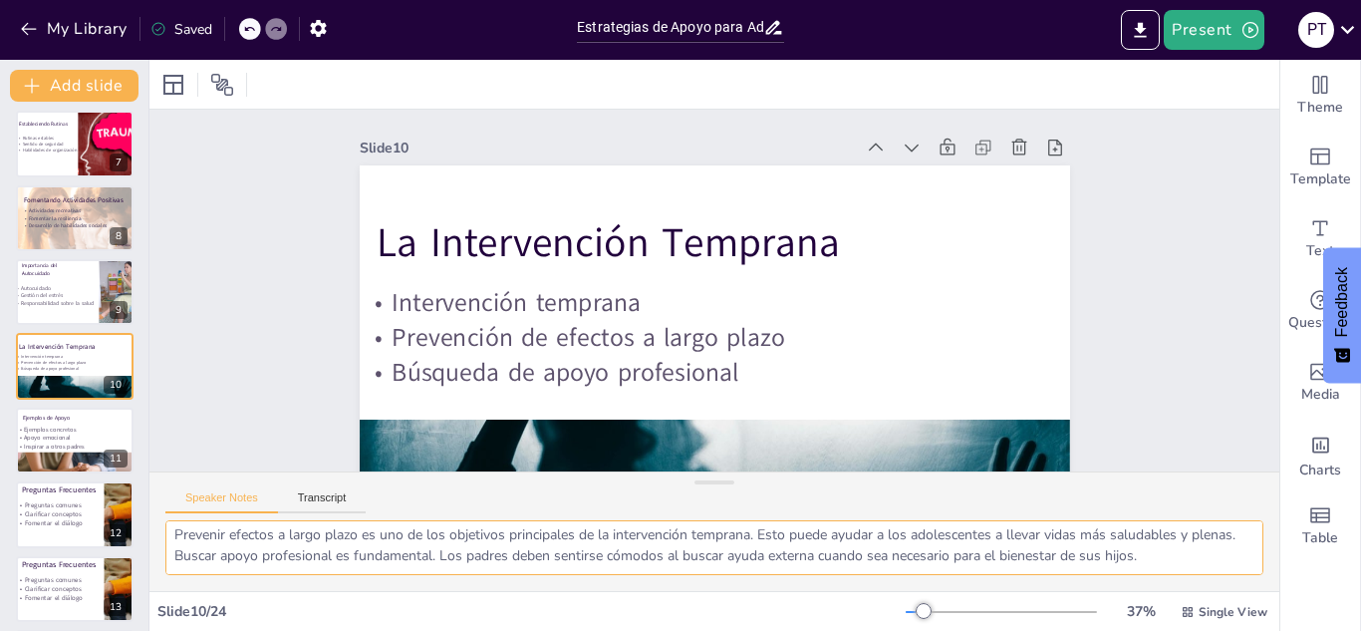
scroll to position [47, 0]
drag, startPoint x: 174, startPoint y: 540, endPoint x: 1299, endPoint y: 672, distance: 1132.3
click at [906, 419] on html "My Library Saved Estrategias de Apoyo para Adolescentes con Experiencias Traumá…" at bounding box center [680, 315] width 1361 height 631
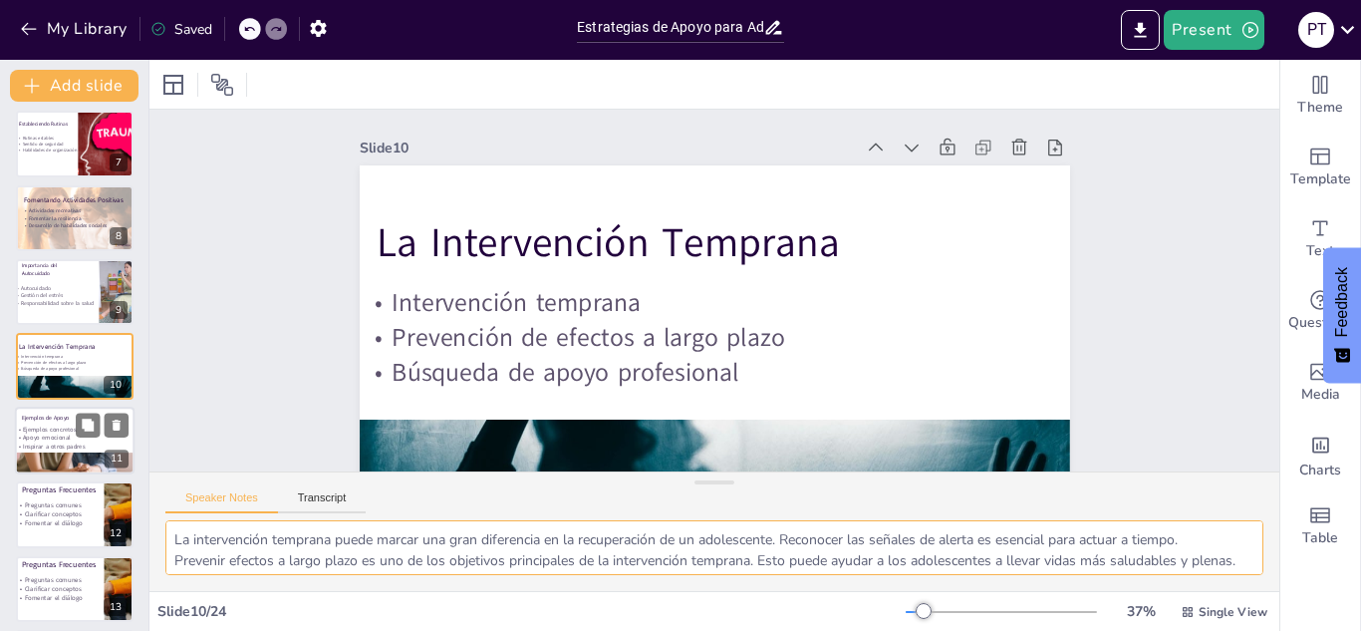
click at [36, 419] on div at bounding box center [75, 460] width 120 height 68
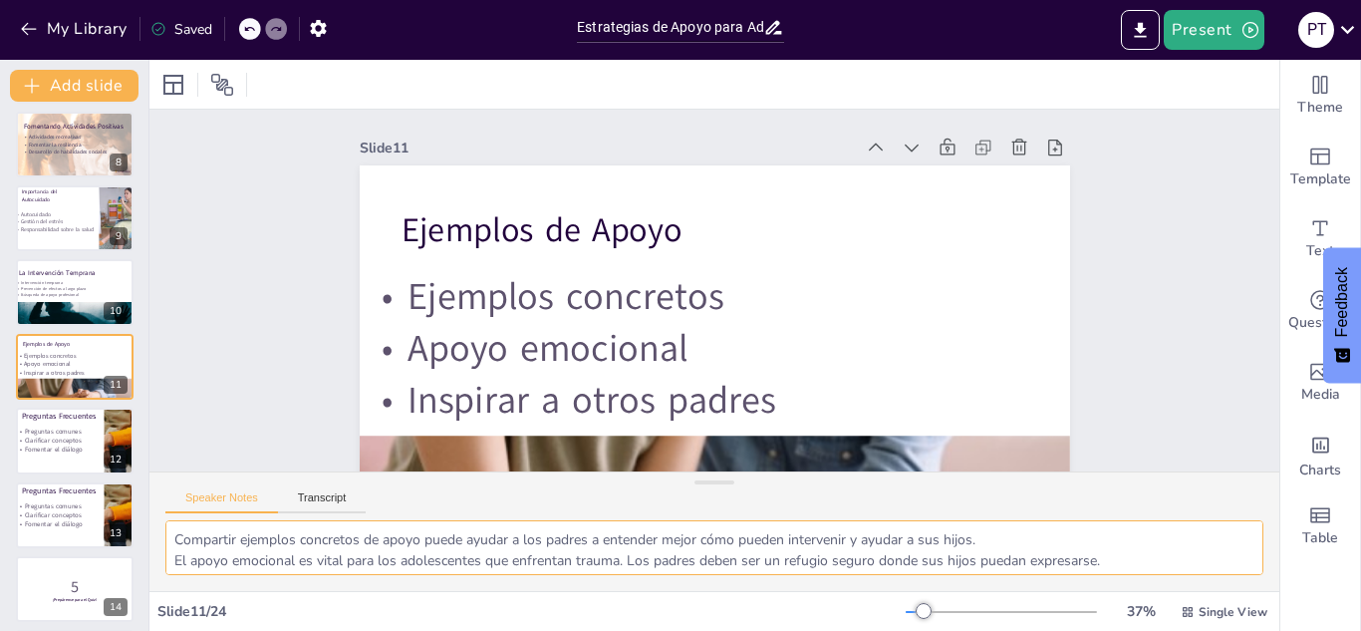
scroll to position [26, 0]
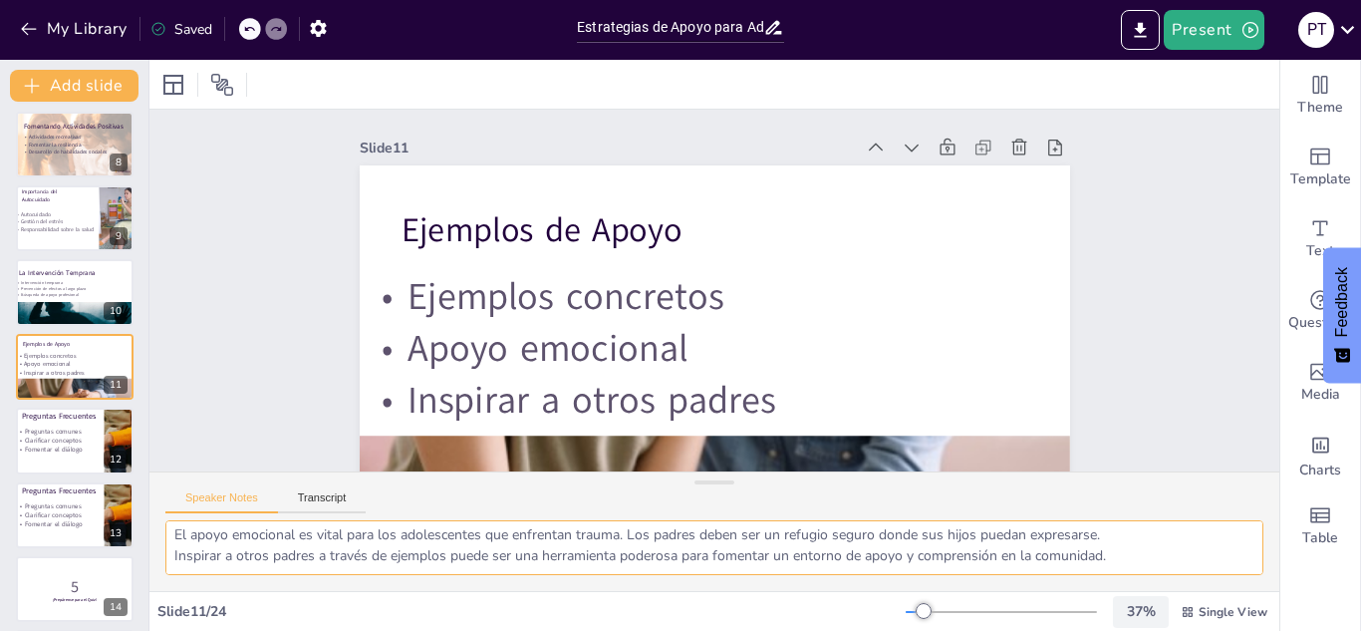
drag, startPoint x: 174, startPoint y: 540, endPoint x: 1139, endPoint y: 597, distance: 966.9
click at [906, 419] on div "Slide 1 Estrategias de Apoyo para Adolescentes con Experiencias Traumáticas Est…" at bounding box center [714, 345] width 1130 height 571
click at [92, 419] on p "Fomentar el diálogo" at bounding box center [78, 449] width 127 height 9
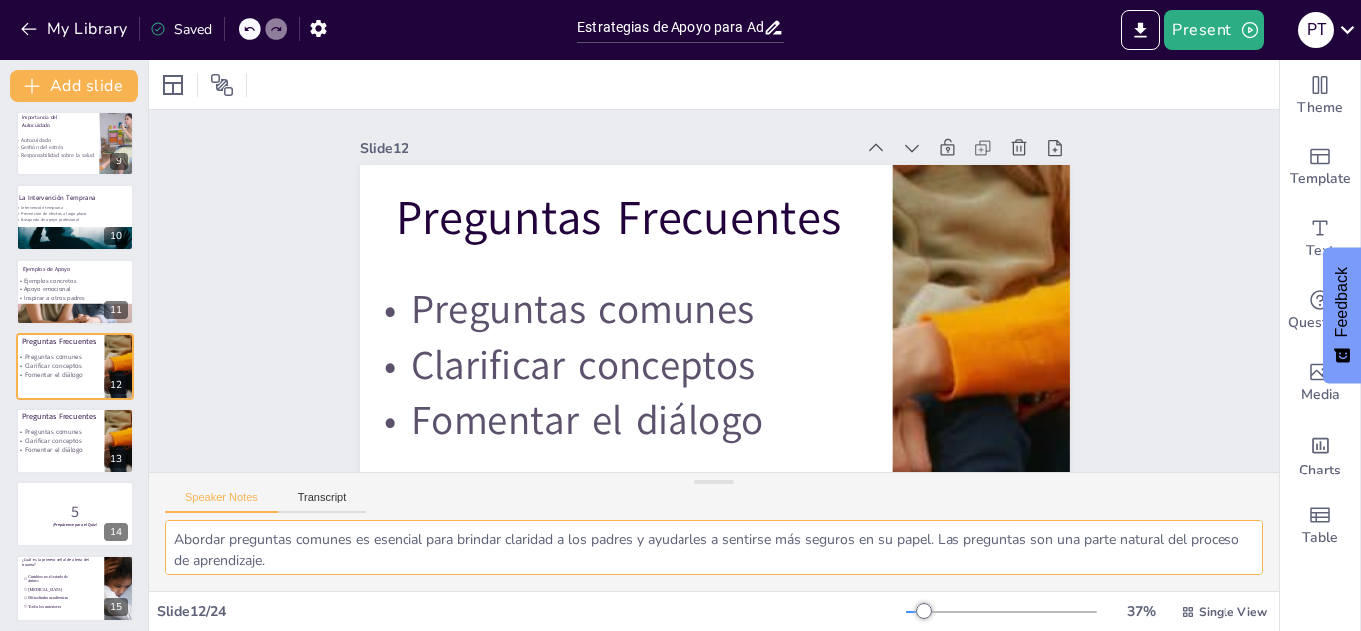
scroll to position [89, 0]
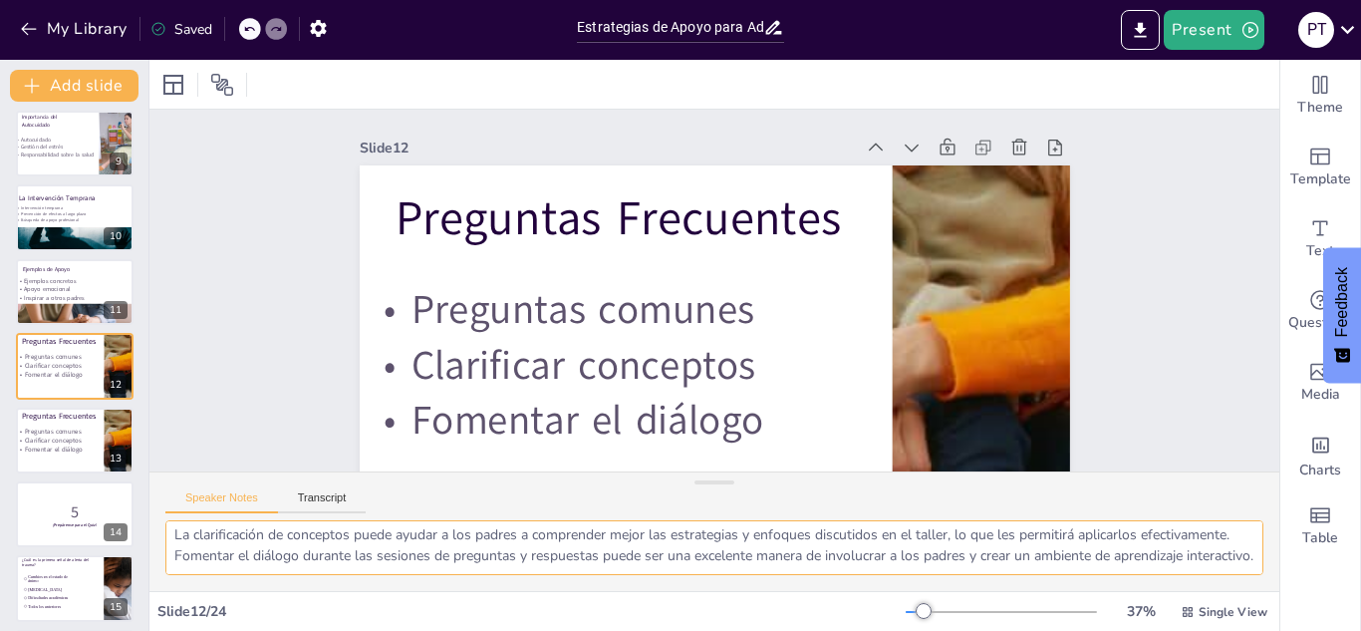
drag, startPoint x: 173, startPoint y: 536, endPoint x: 448, endPoint y: 579, distance: 278.2
click at [448, 419] on div "Abordar preguntas comunes es esencial para brindar claridad a los padres y ayud…" at bounding box center [714, 555] width 1130 height 71
click at [49, 419] on p "Fomentar el diálogo" at bounding box center [78, 448] width 127 height 9
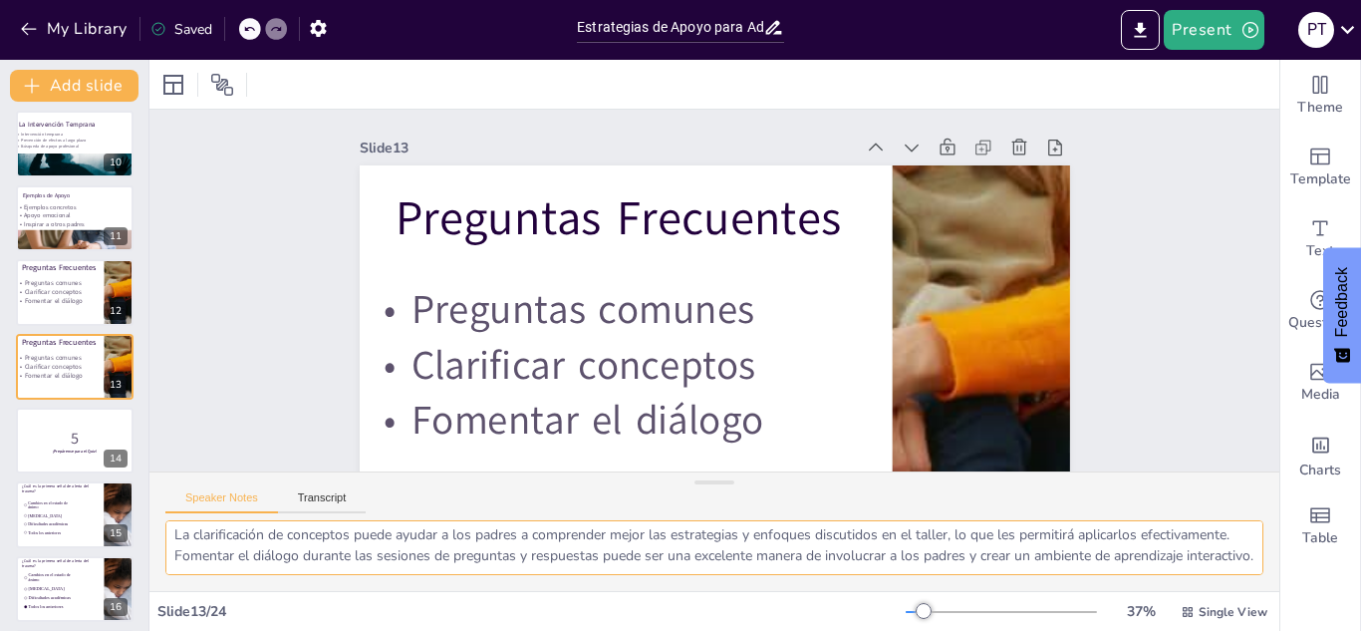
scroll to position [0, 0]
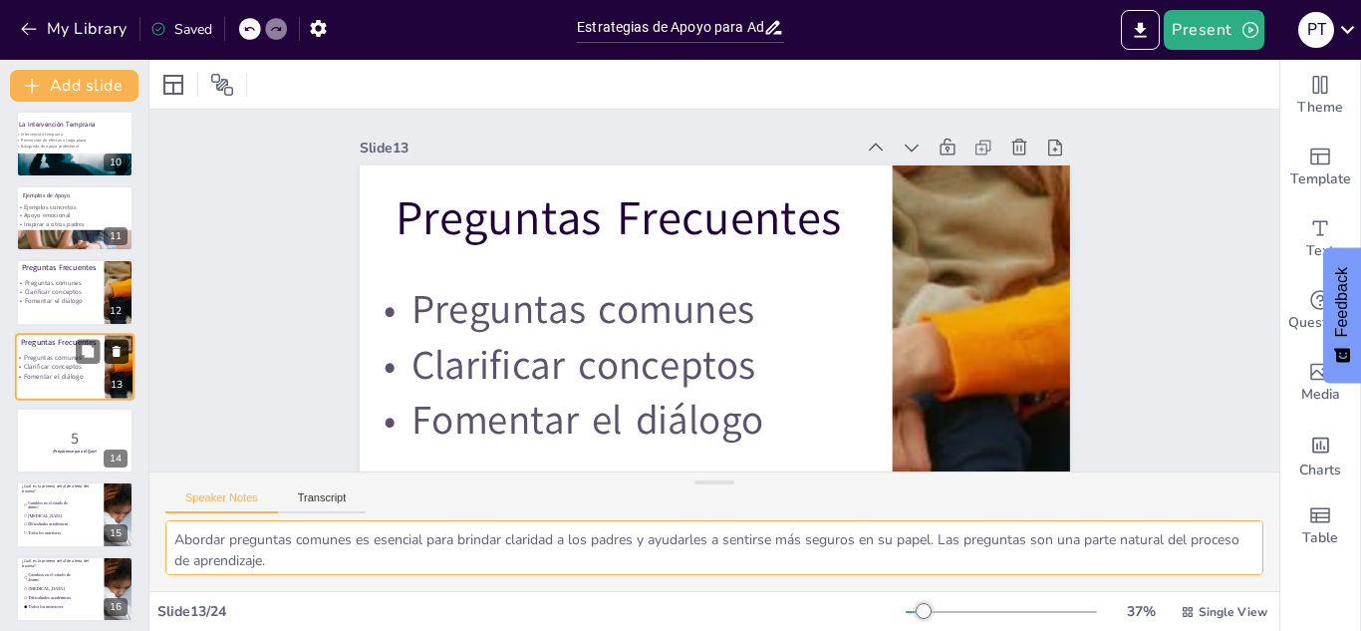
click at [113, 351] on icon at bounding box center [117, 351] width 14 height 14
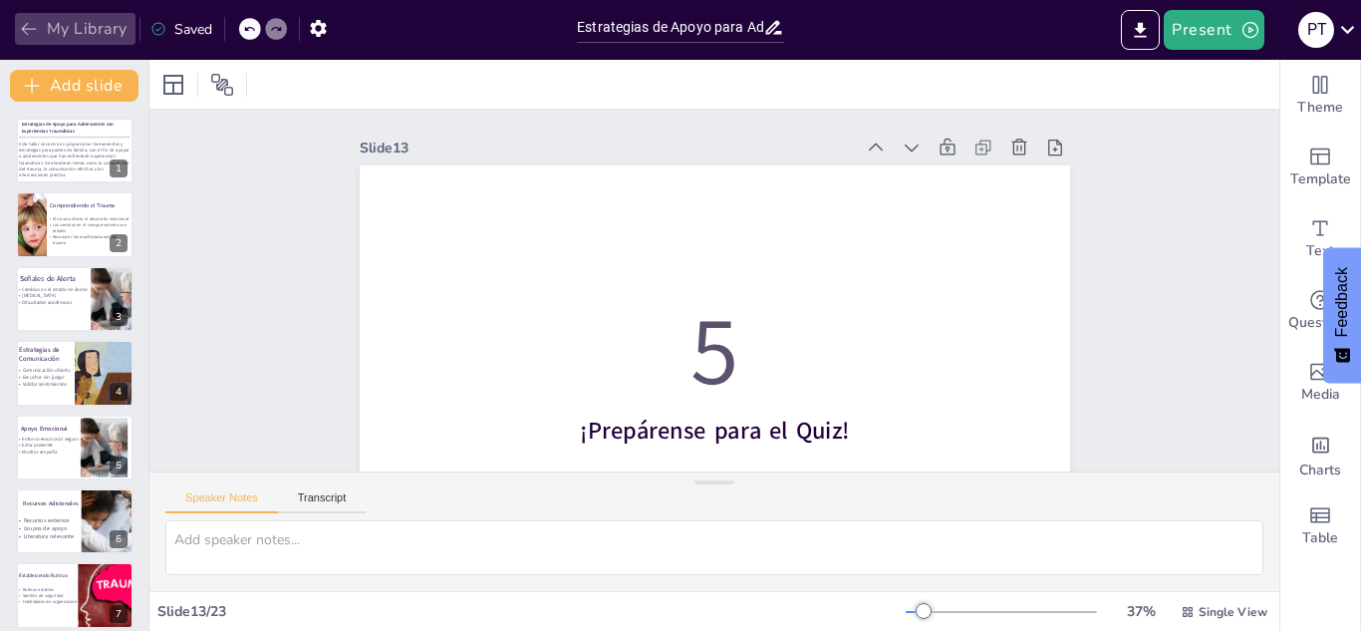
click at [38, 39] on button "My Library" at bounding box center [75, 29] width 121 height 32
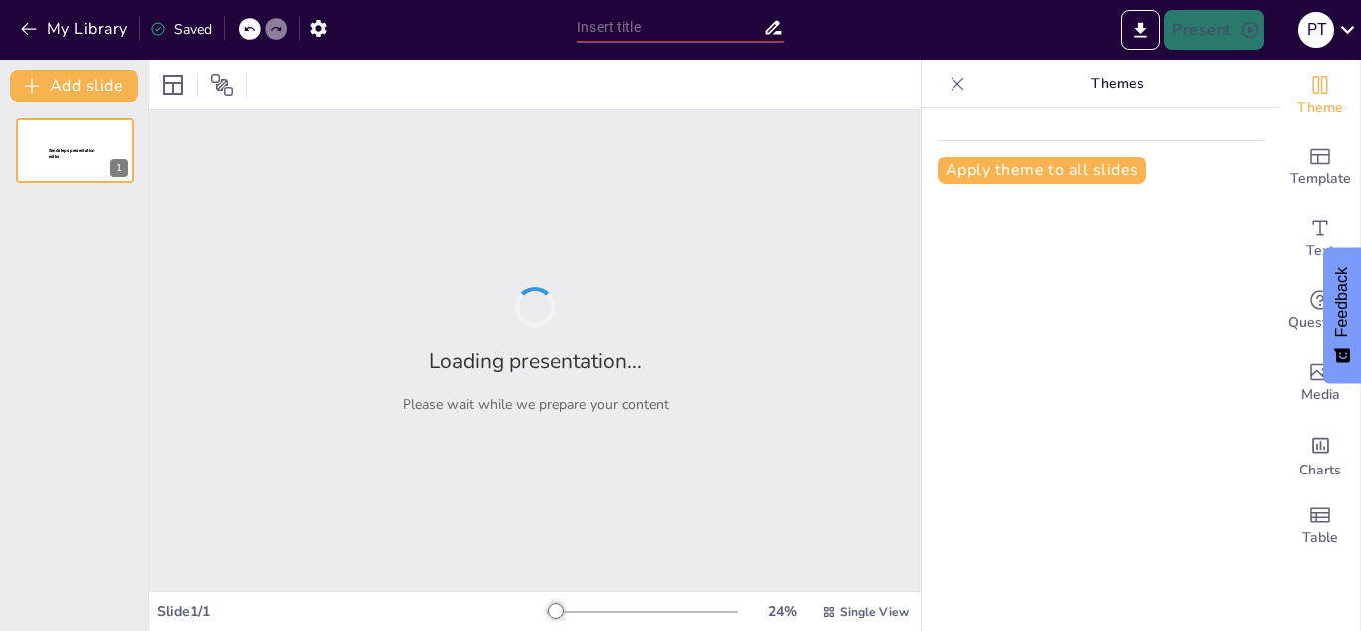
type input "New Sendsteps"
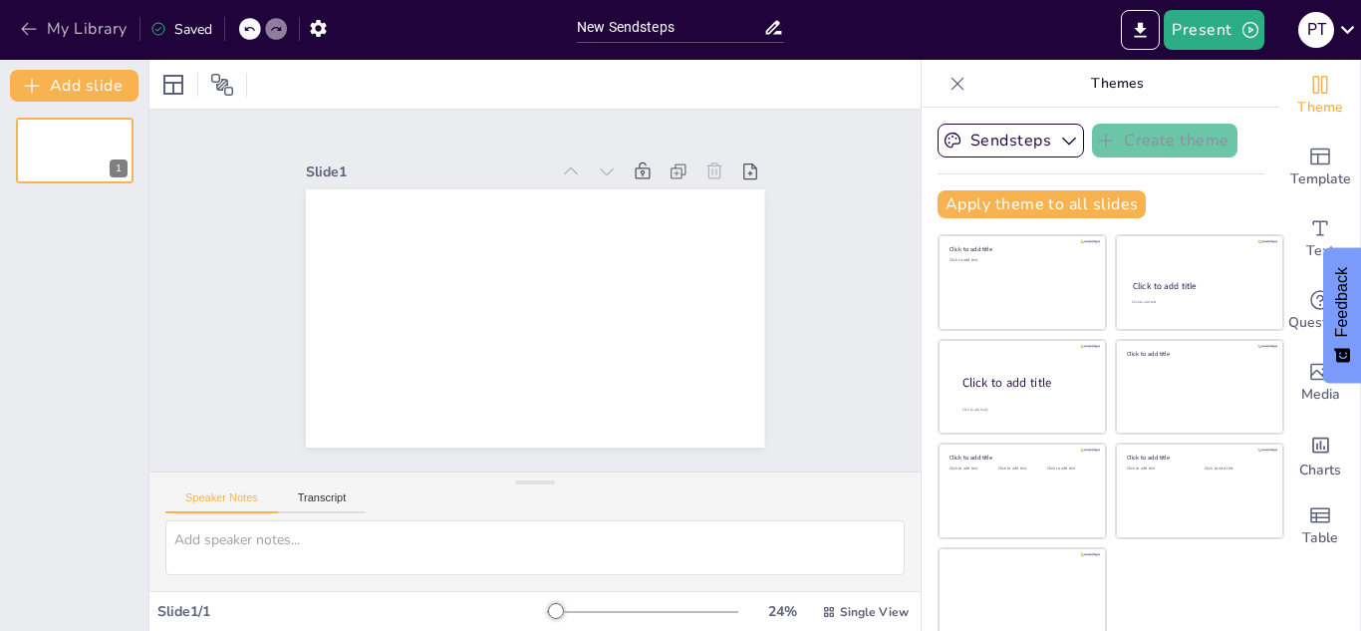
click at [37, 23] on icon "button" at bounding box center [29, 29] width 20 height 20
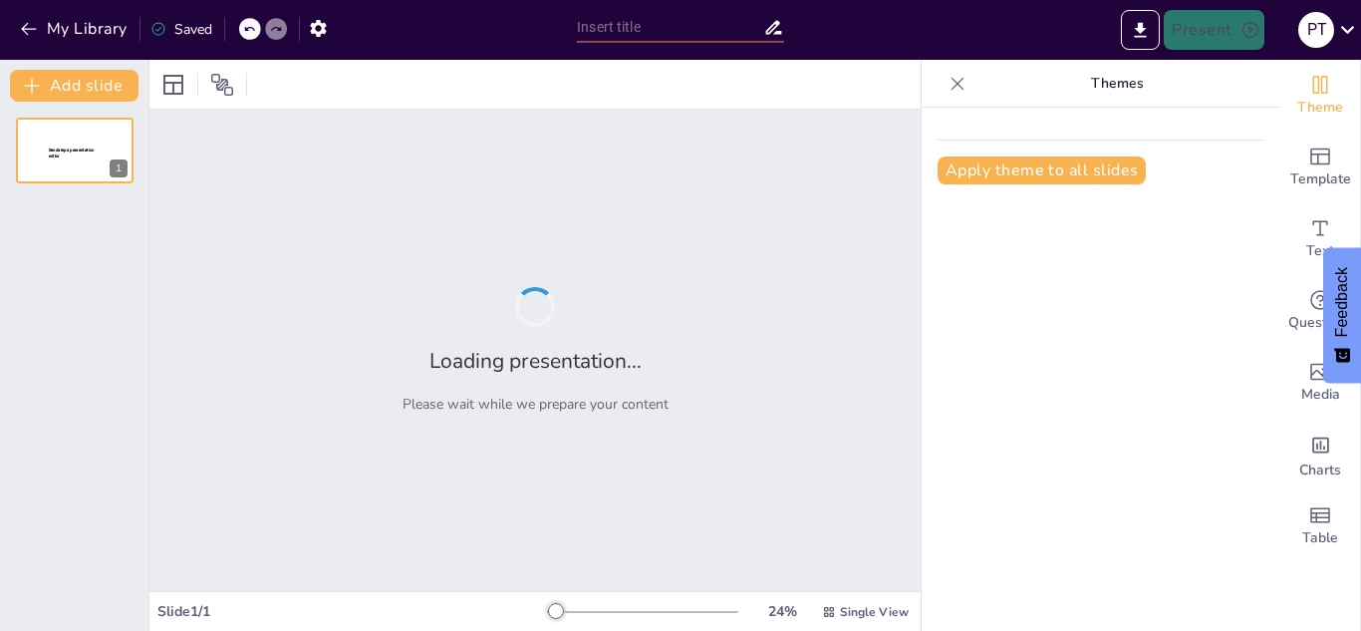
type input "Orientación Vocacional: Apoyando a Nuestros Hijos en sus Decisiones Académicas"
